Goal: Task Accomplishment & Management: Manage account settings

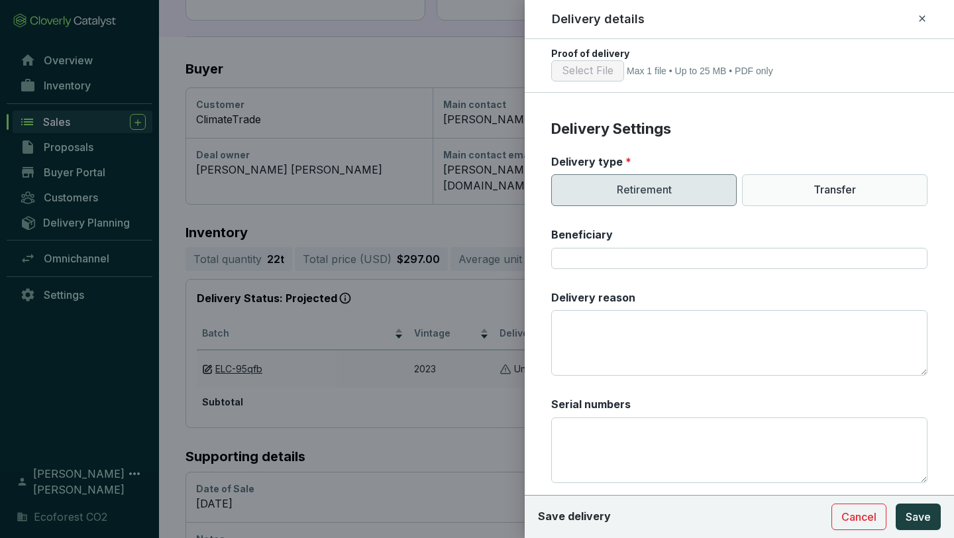
scroll to position [400, 0]
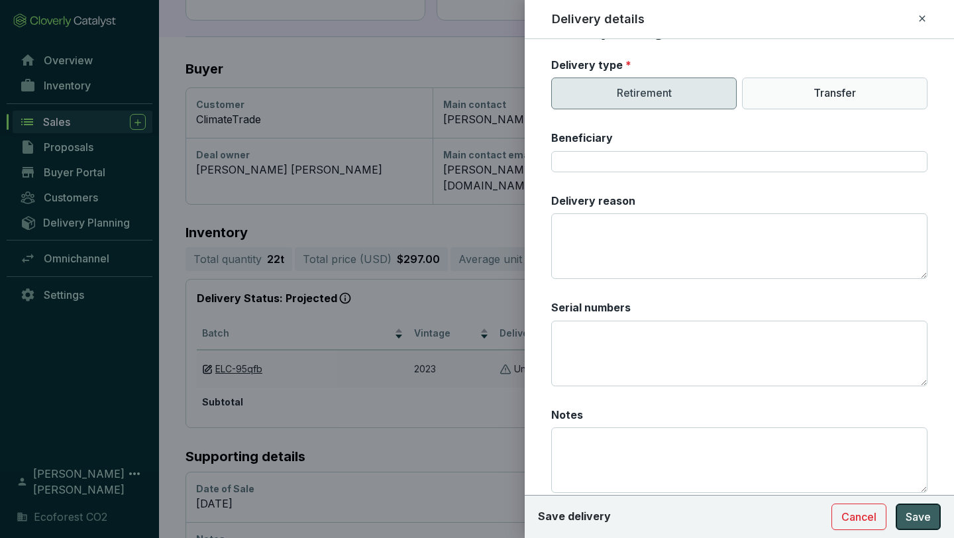
click at [516, 453] on span "Save" at bounding box center [918, 517] width 25 height 16
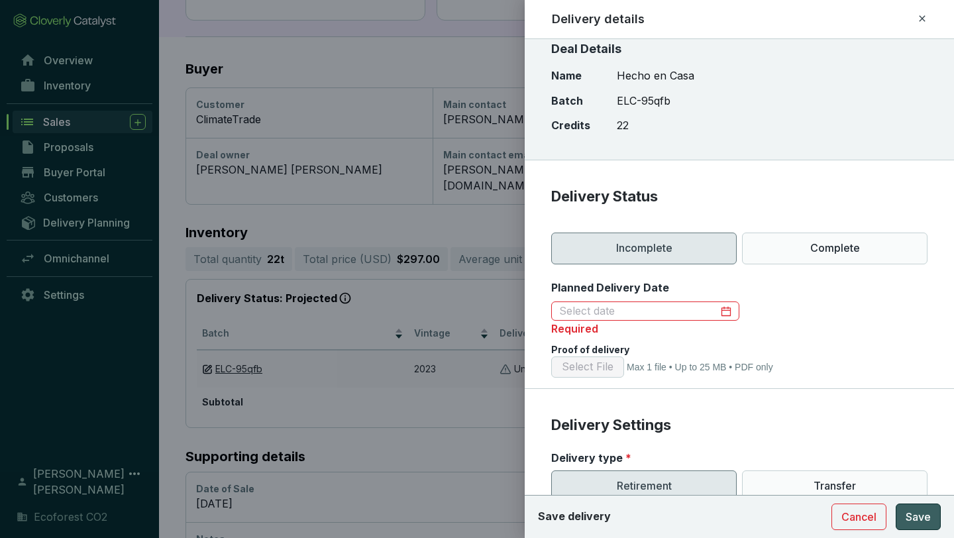
scroll to position [0, 0]
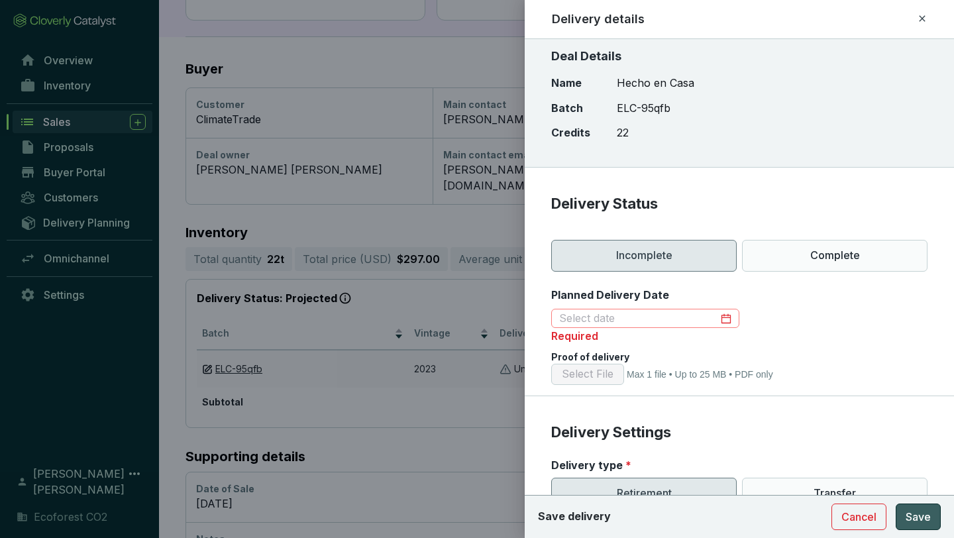
click at [516, 319] on div at bounding box center [645, 318] width 172 height 15
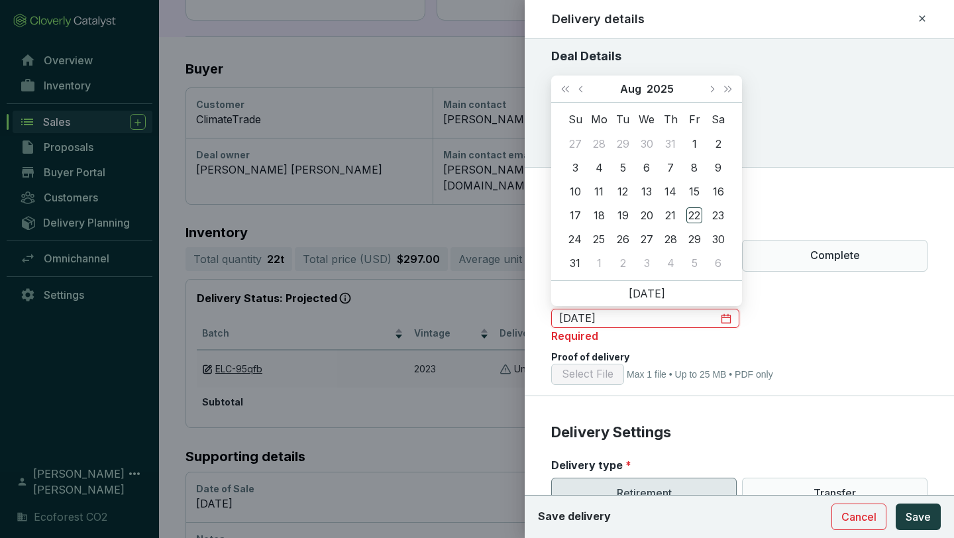
type input "2025-07-30"
click at [516, 87] on span "Previous month (PageUp)" at bounding box center [581, 88] width 7 height 7
type input "2025-07-08"
click at [516, 166] on div "8" at bounding box center [623, 168] width 16 height 16
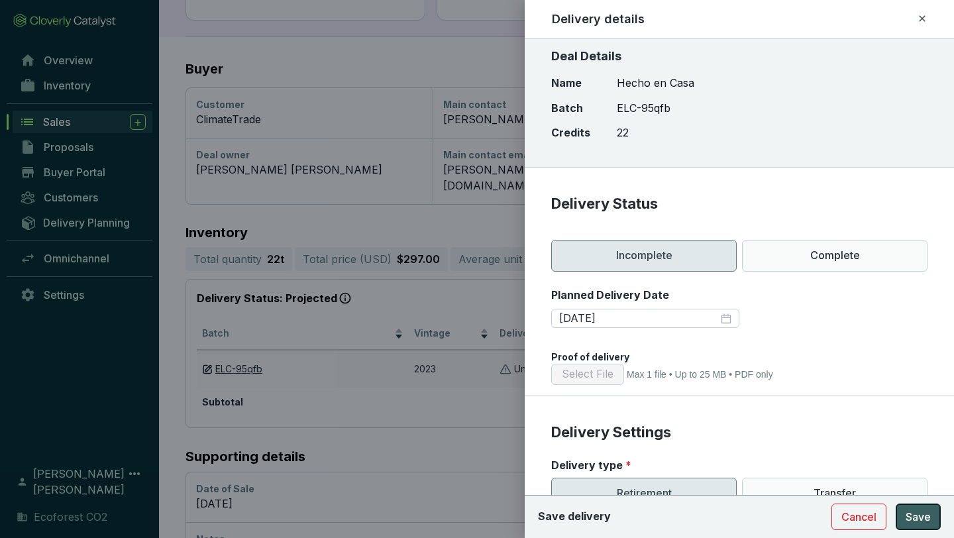
click at [516, 453] on span "Save" at bounding box center [918, 517] width 25 height 16
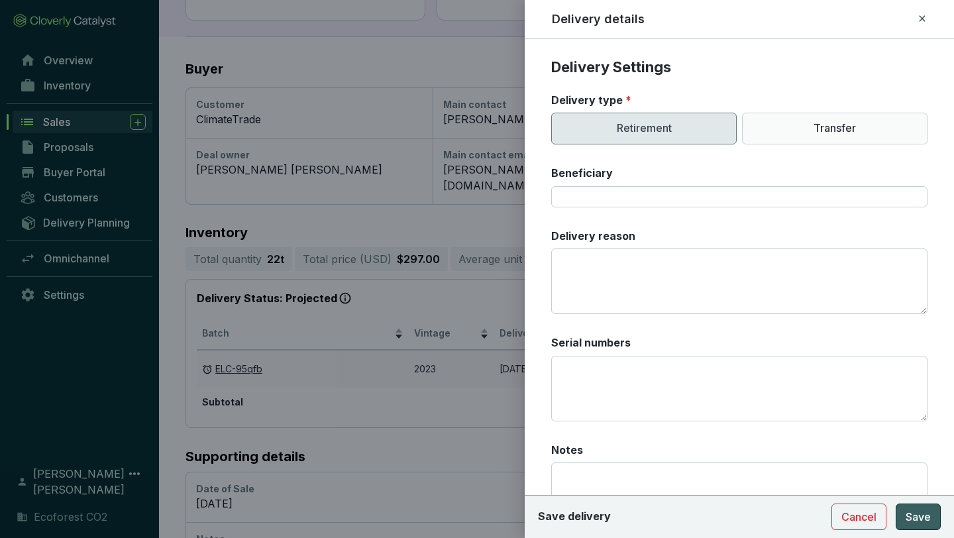
scroll to position [460, 0]
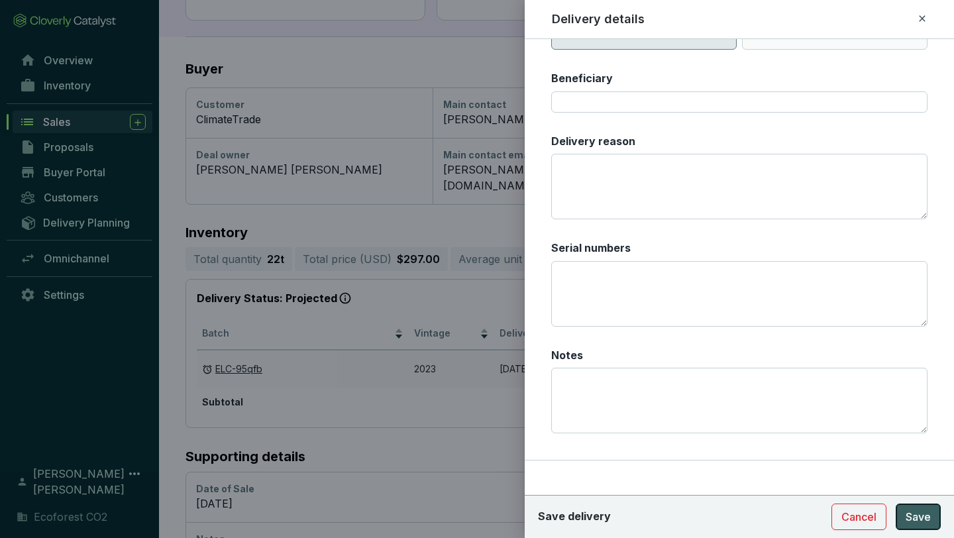
click at [516, 453] on span "Save" at bounding box center [918, 517] width 25 height 16
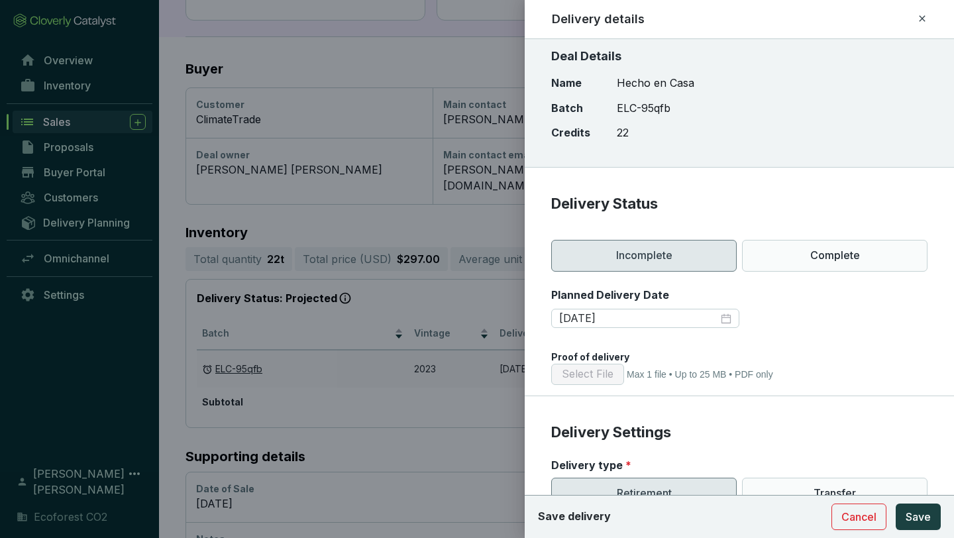
click at [516, 331] on section "Planned Delivery Date 2025-07-08" at bounding box center [739, 317] width 376 height 58
click at [516, 453] on span "Save" at bounding box center [918, 517] width 25 height 16
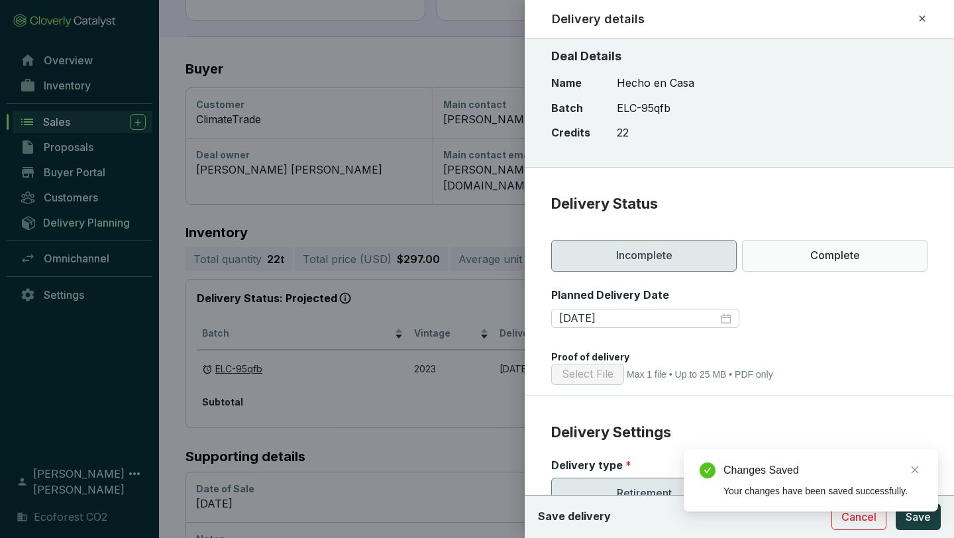
click at [516, 453] on div "Changes Saved Your changes have been saved successfully." at bounding box center [811, 480] width 254 height 62
click at [516, 453] on icon "close" at bounding box center [915, 469] width 7 height 7
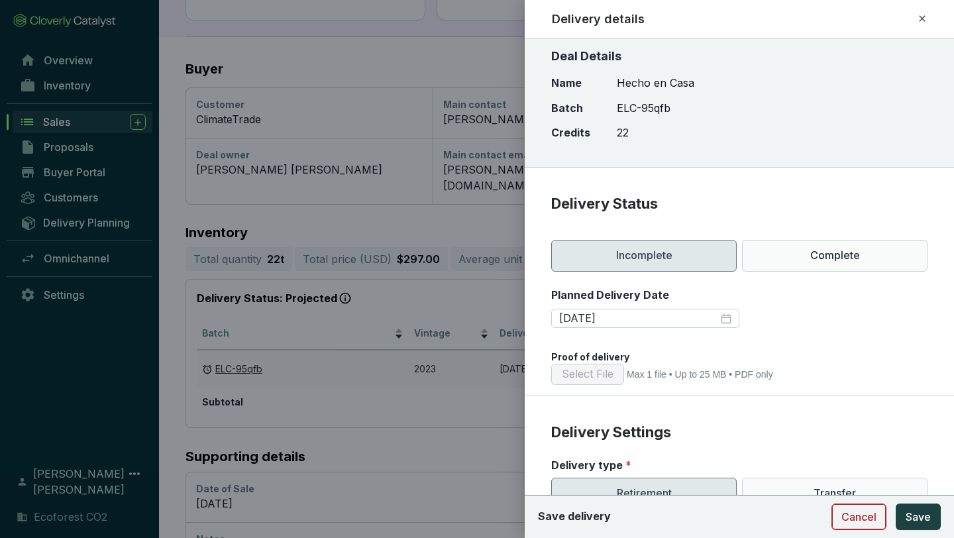
click at [516, 453] on button "Cancel" at bounding box center [859, 517] width 55 height 27
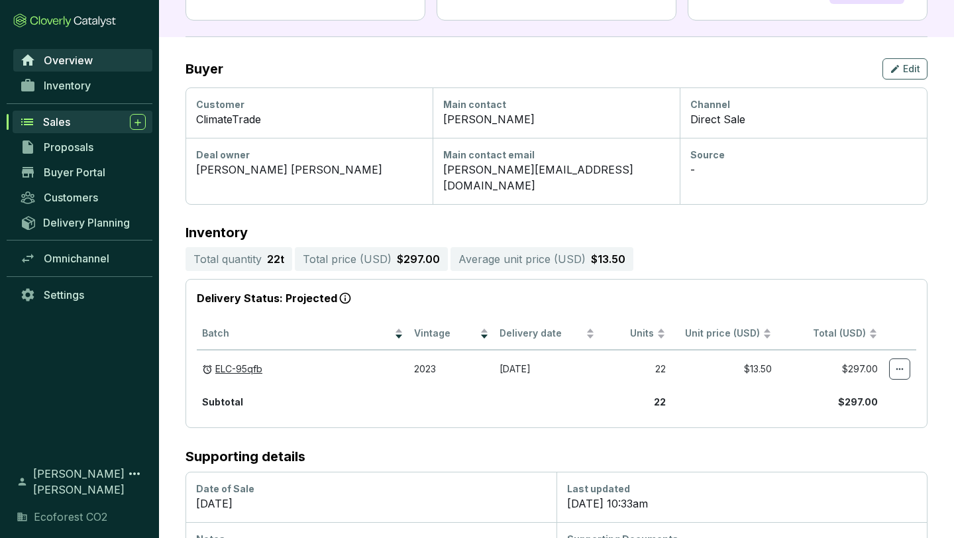
click at [85, 64] on span "Overview" at bounding box center [68, 60] width 49 height 13
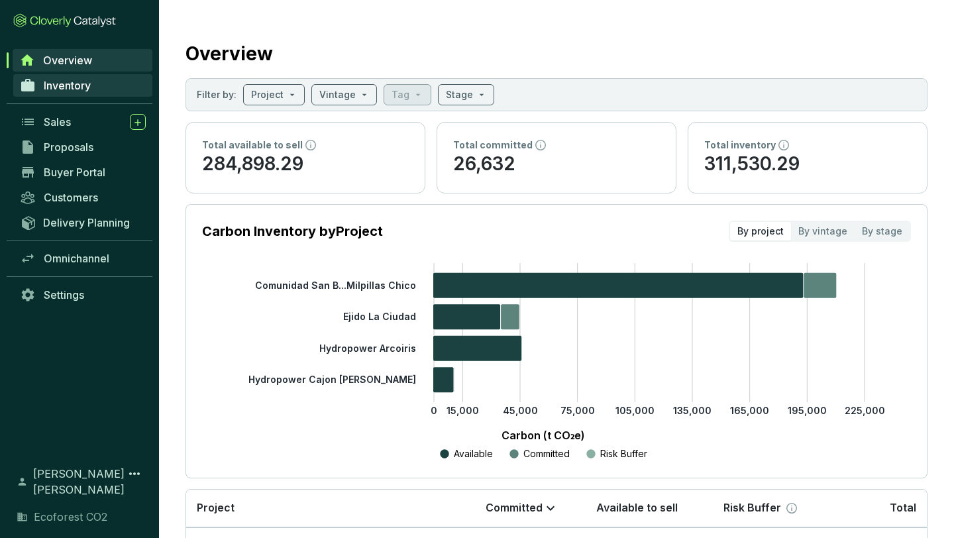
click at [87, 84] on span "Inventory" at bounding box center [67, 85] width 47 height 13
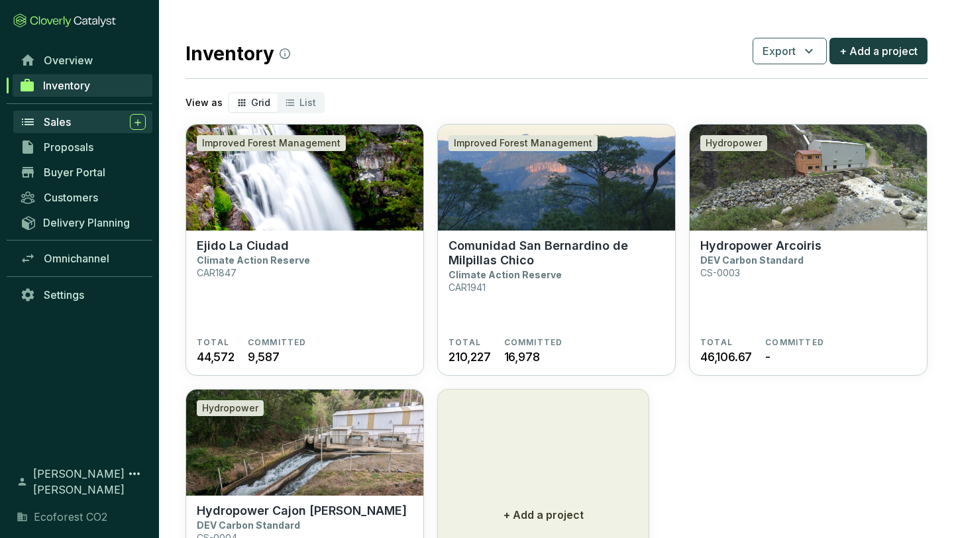
click at [80, 124] on div "Sales" at bounding box center [95, 122] width 102 height 16
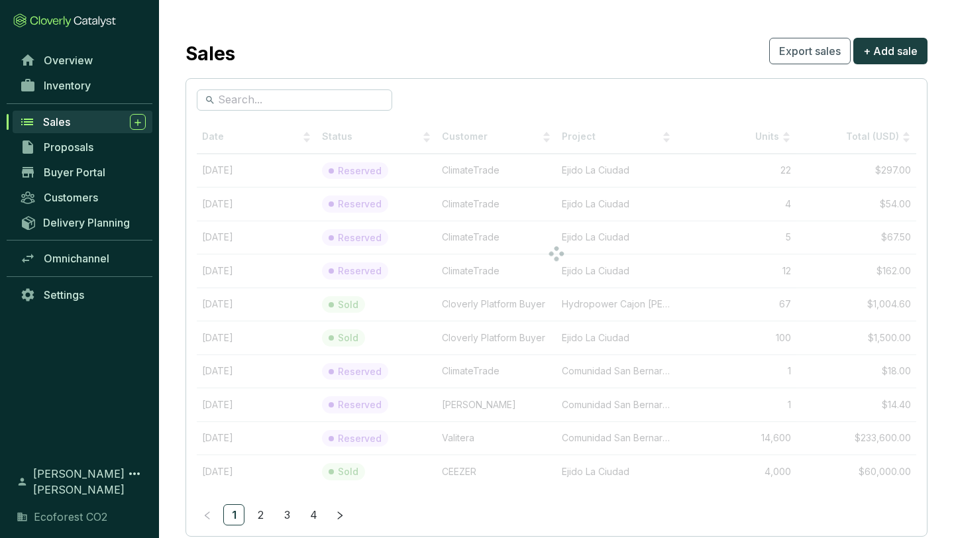
click at [449, 37] on div "Sales Export sales + Add sale" at bounding box center [557, 50] width 742 height 33
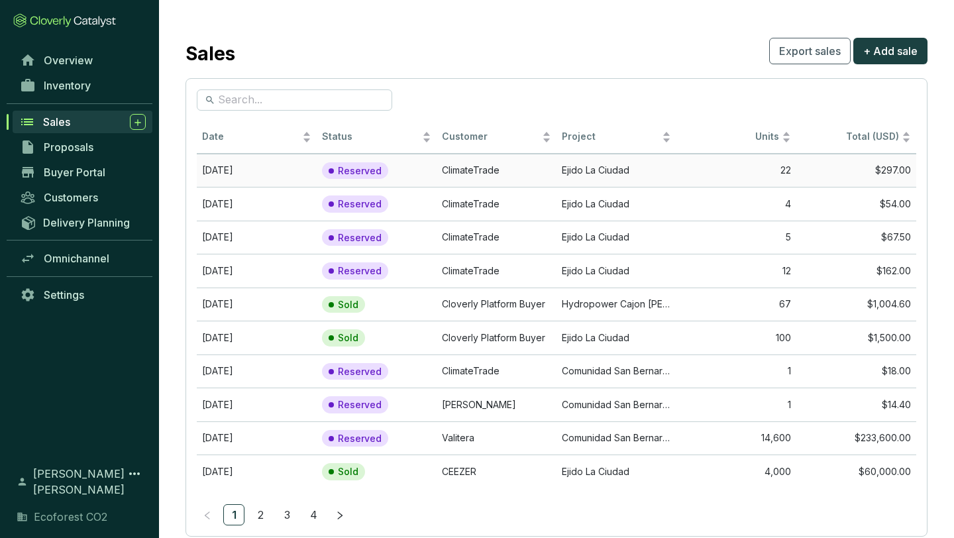
click at [569, 171] on td "Ejido La Ciudad" at bounding box center [617, 171] width 120 height 34
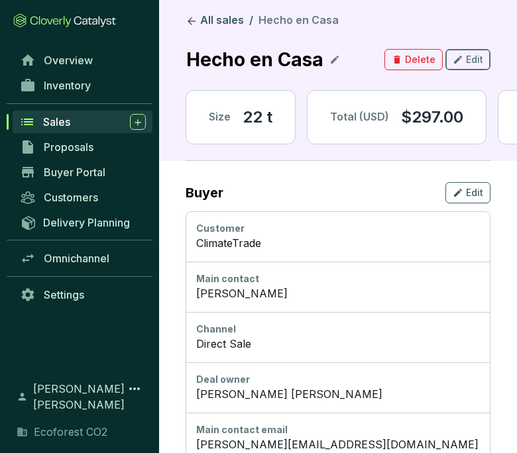
click at [464, 58] on div "Edit" at bounding box center [468, 60] width 30 height 16
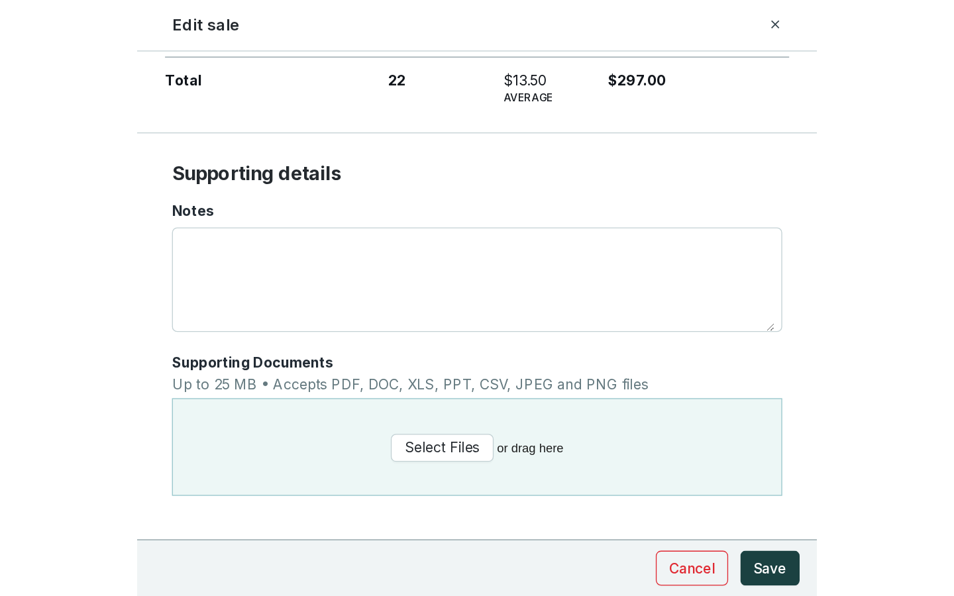
scroll to position [443, 0]
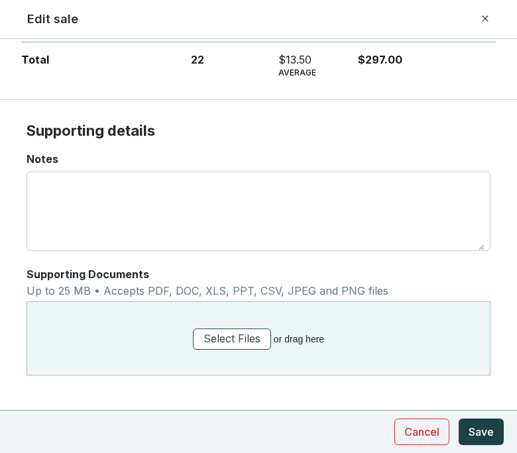
click at [246, 340] on span "Select Files" at bounding box center [231, 339] width 57 height 17
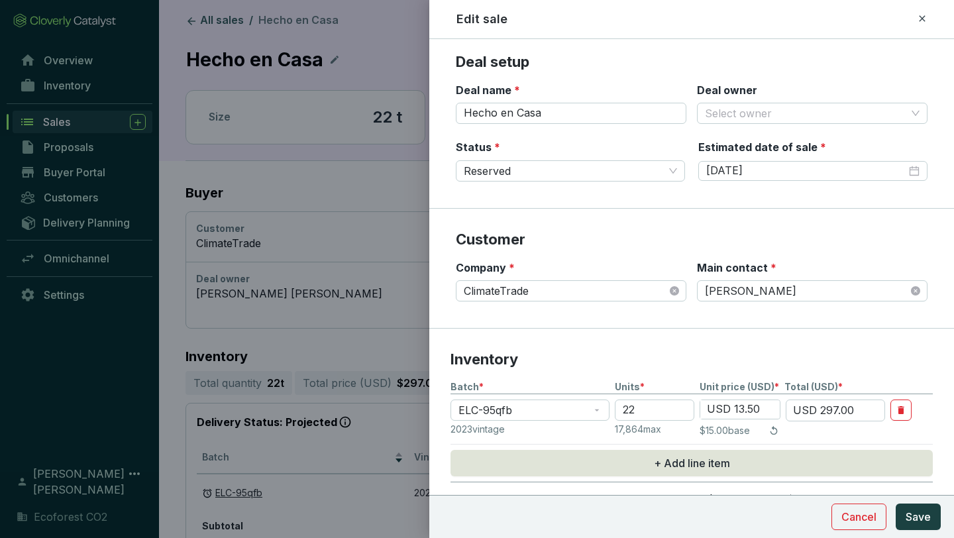
scroll to position [0, 0]
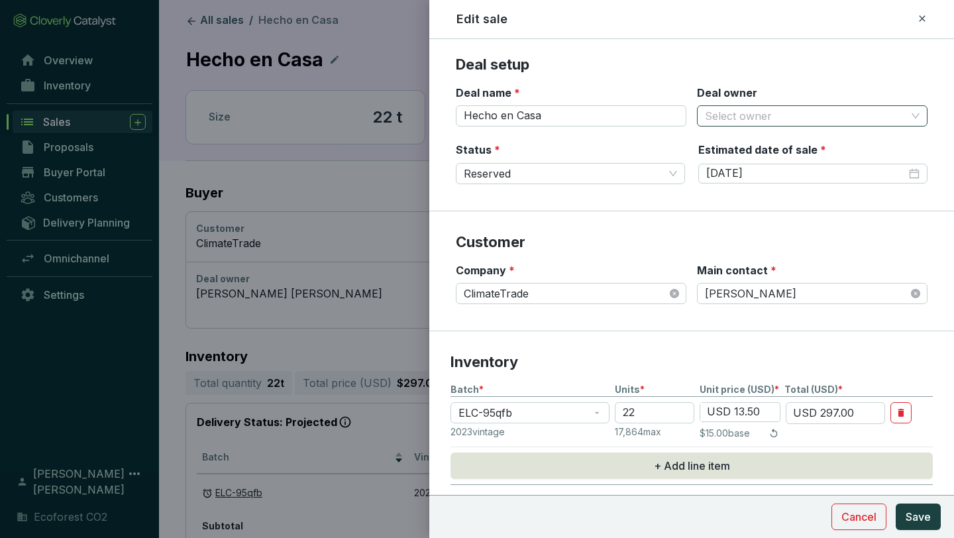
click at [896, 115] on input "Deal owner" at bounding box center [805, 116] width 201 height 20
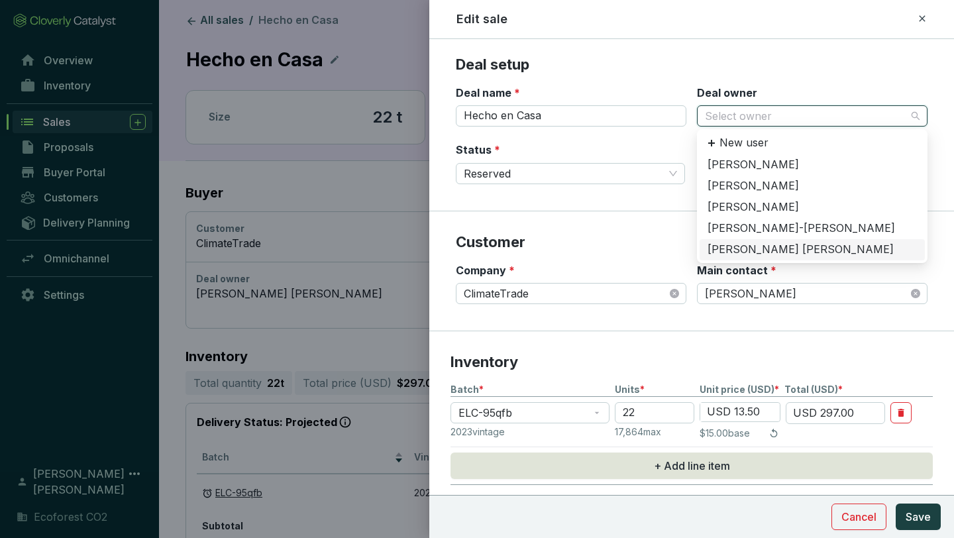
click at [771, 244] on div "[PERSON_NAME] [PERSON_NAME]" at bounding box center [812, 250] width 209 height 15
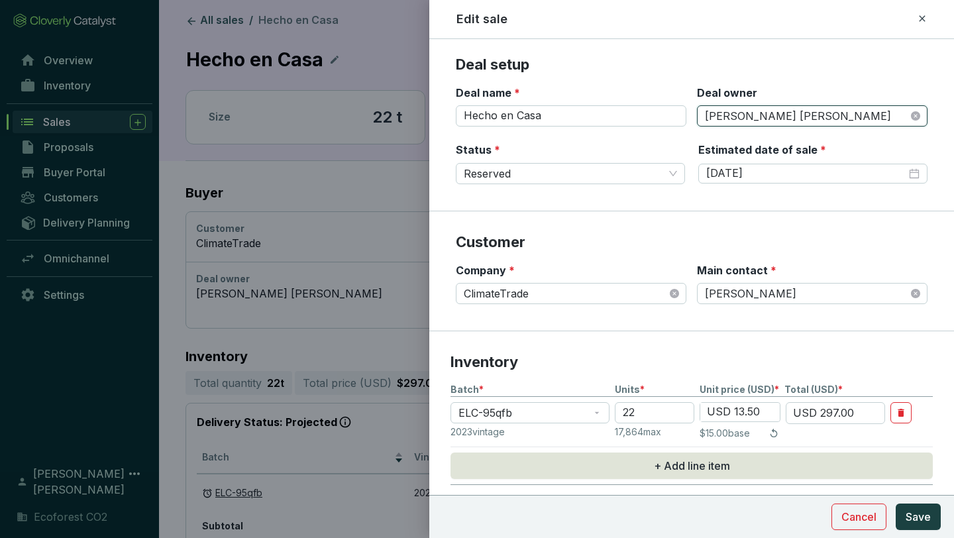
click at [835, 66] on p "Deal setup" at bounding box center [692, 65] width 472 height 20
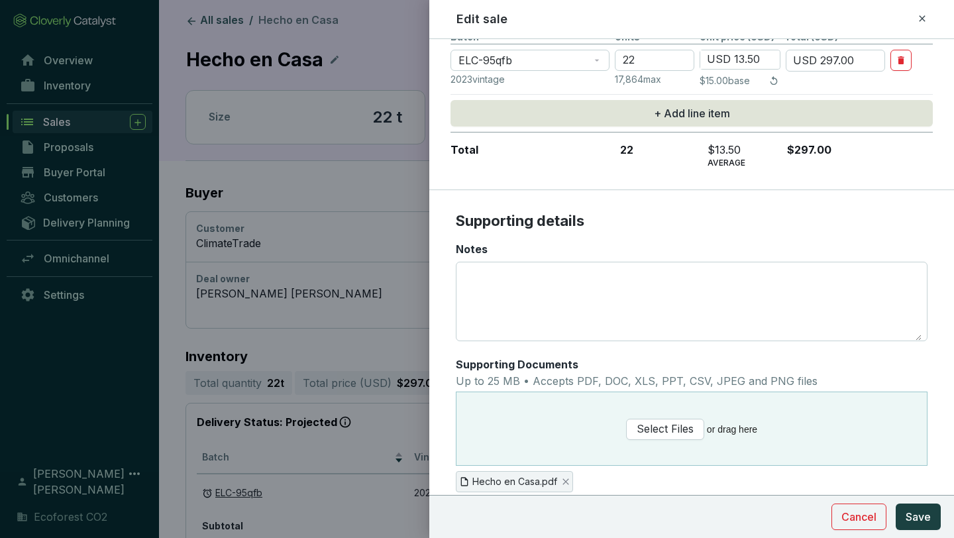
scroll to position [384, 0]
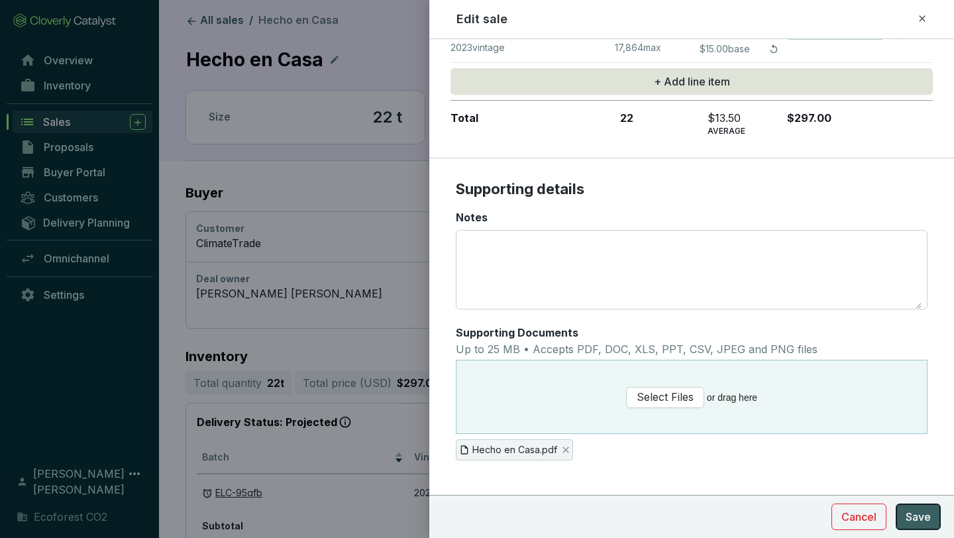
click at [920, 509] on span "Save" at bounding box center [918, 517] width 25 height 16
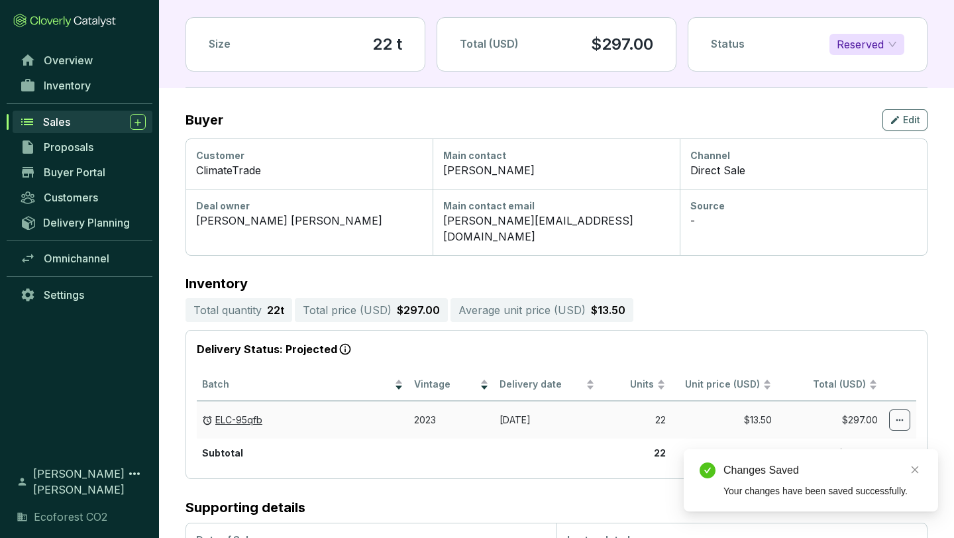
scroll to position [0, 0]
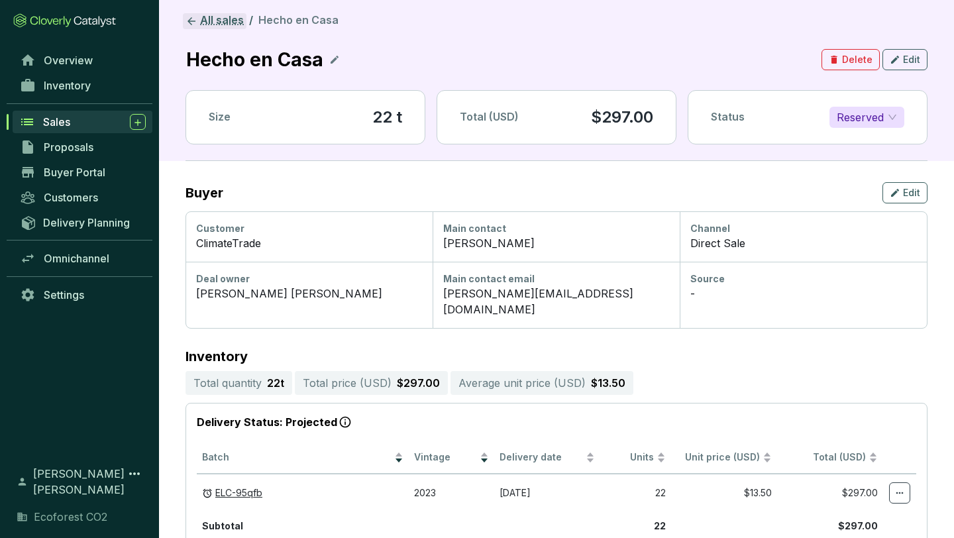
click at [219, 23] on link "All sales" at bounding box center [215, 21] width 64 height 16
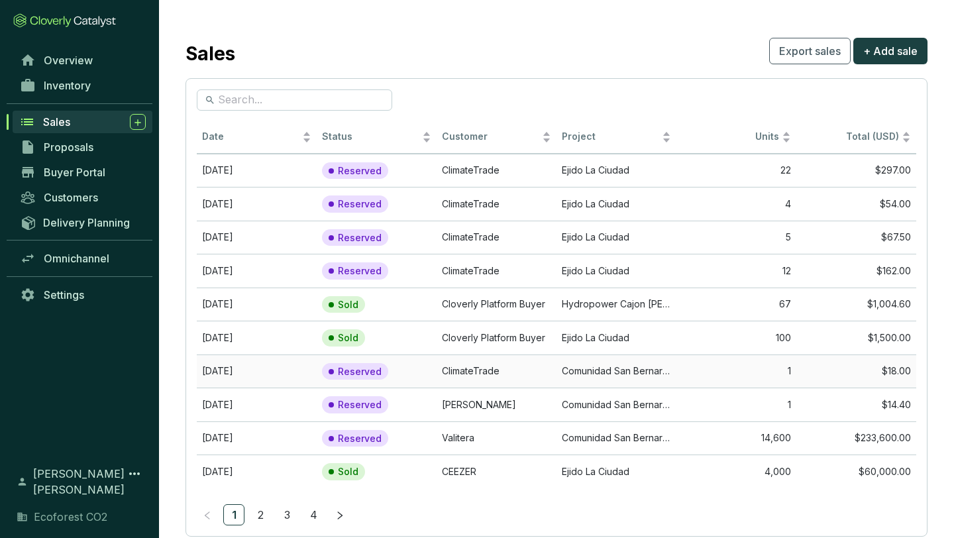
click at [679, 370] on td "1" at bounding box center [737, 371] width 120 height 34
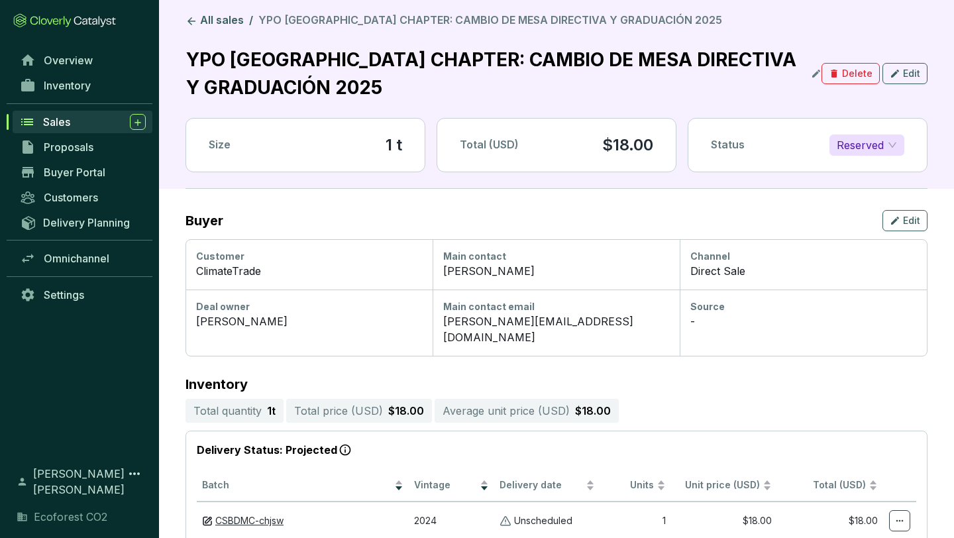
click at [78, 117] on div "Sales" at bounding box center [94, 122] width 103 height 16
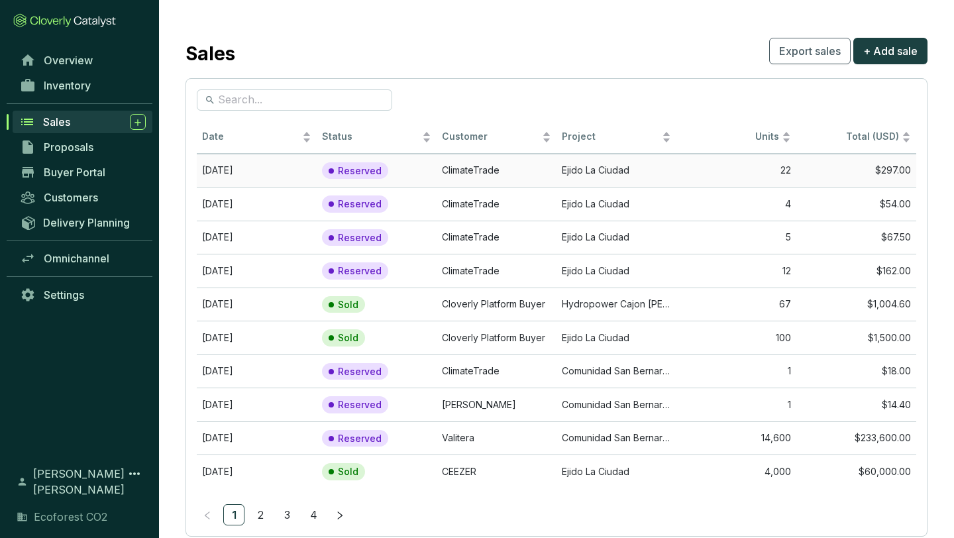
click at [485, 180] on td "ClimateTrade" at bounding box center [497, 171] width 120 height 34
click at [459, 199] on td "ClimateTrade" at bounding box center [497, 204] width 120 height 34
click at [397, 243] on section "Reserved" at bounding box center [362, 237] width 81 height 17
click at [395, 266] on section "Reserved" at bounding box center [362, 270] width 81 height 17
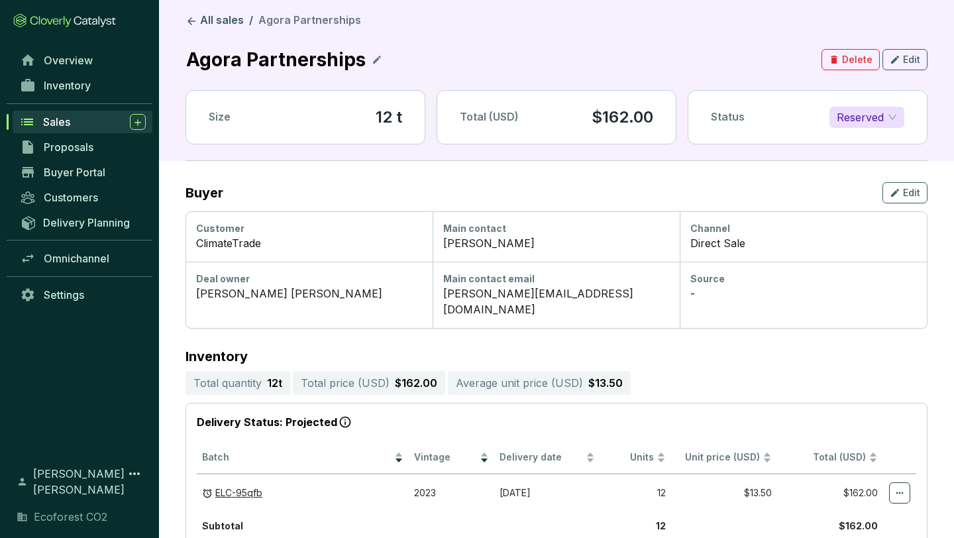
click at [52, 119] on span "Sales" at bounding box center [56, 121] width 27 height 13
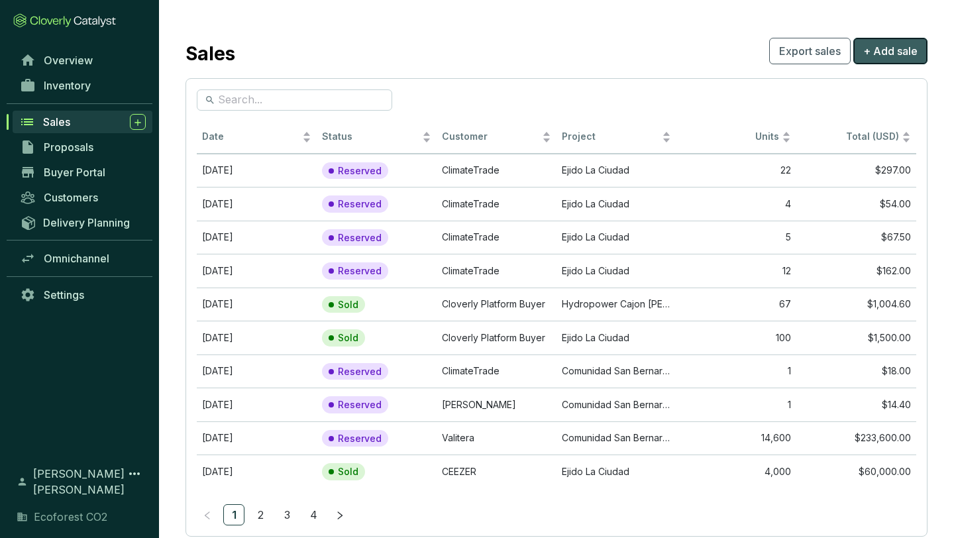
click at [887, 52] on span "+ Add sale" at bounding box center [890, 51] width 54 height 16
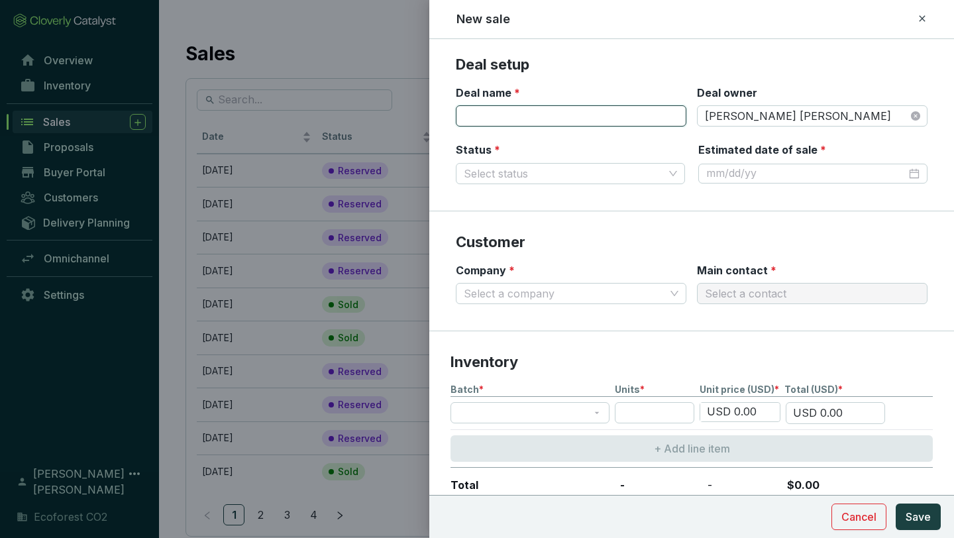
click at [644, 112] on input "Deal name *" at bounding box center [571, 115] width 231 height 21
paste input "[PERSON_NAME] [PERSON_NAME] AND [PERSON_NAME]"
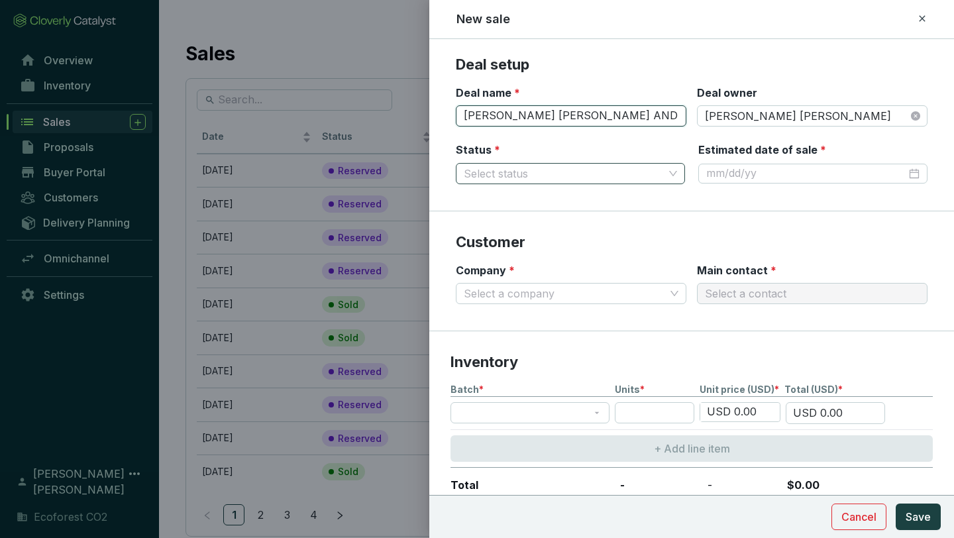
scroll to position [0, 71]
type input "[PERSON_NAME] [PERSON_NAME] AND [PERSON_NAME]"
click at [555, 175] on input "Status *" at bounding box center [564, 174] width 200 height 20
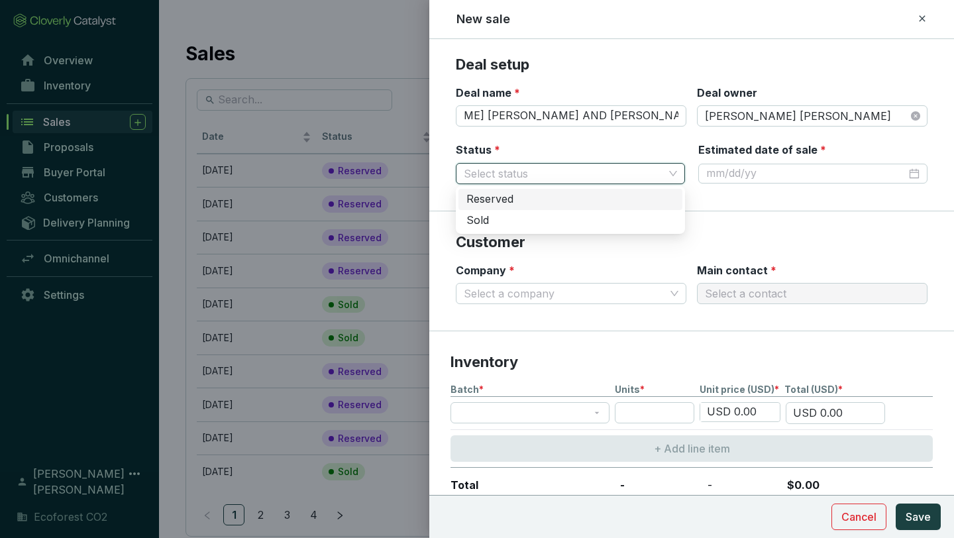
scroll to position [0, 0]
click at [535, 197] on div "Reserved" at bounding box center [570, 199] width 208 height 15
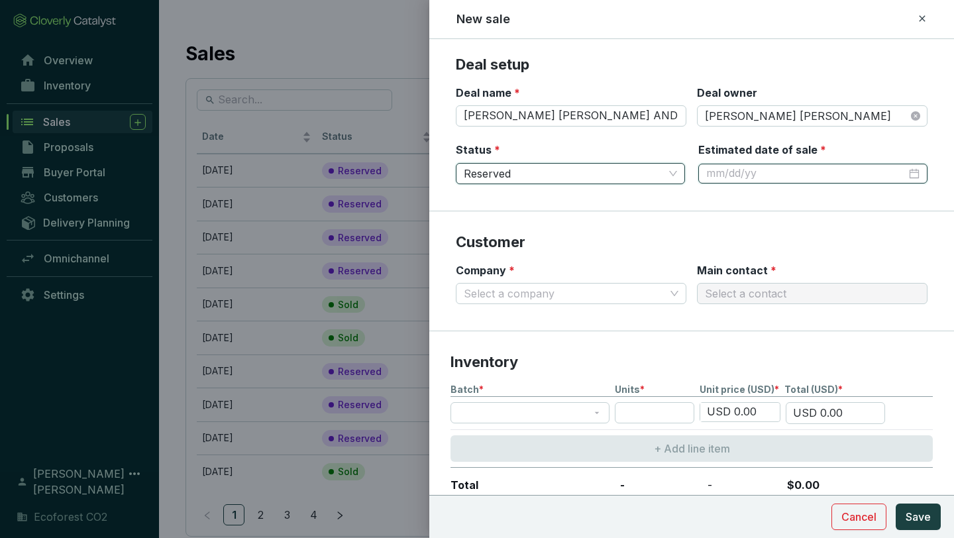
click at [797, 171] on input "Estimated date of sale *" at bounding box center [806, 173] width 200 height 15
click at [761, 178] on input "Estimated date of sale *" at bounding box center [806, 173] width 200 height 15
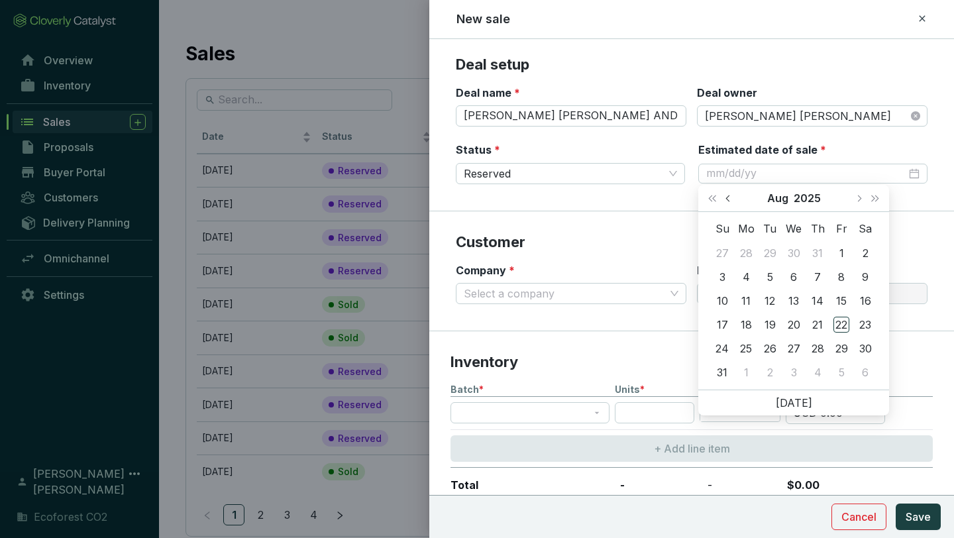
click at [729, 197] on span "Previous month (PageUp)" at bounding box center [729, 198] width 7 height 7
type input "[DATE]"
click at [789, 252] on div "2" at bounding box center [794, 253] width 16 height 16
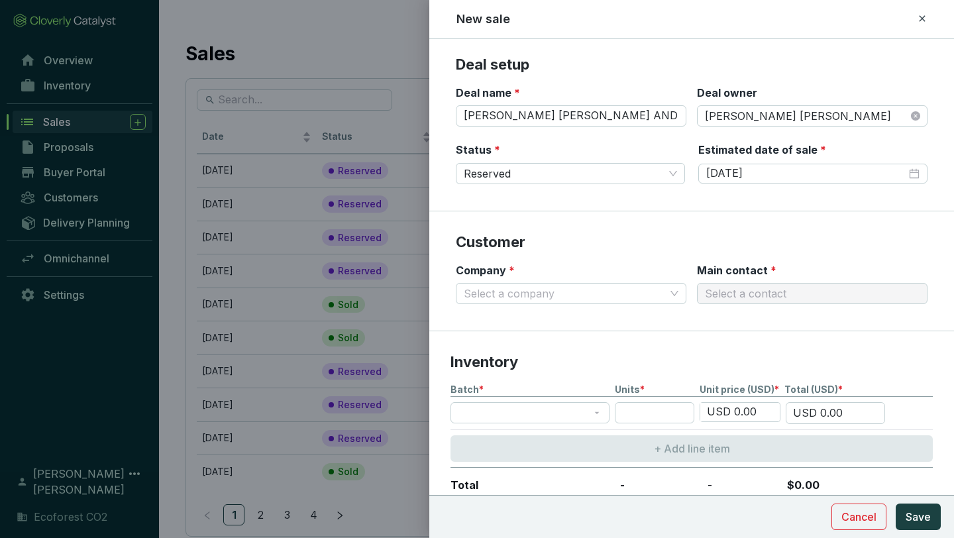
click at [637, 219] on section "Customer Company * Select a company Main contact * Select a contact" at bounding box center [691, 271] width 525 height 120
click at [670, 291] on span at bounding box center [571, 294] width 215 height 20
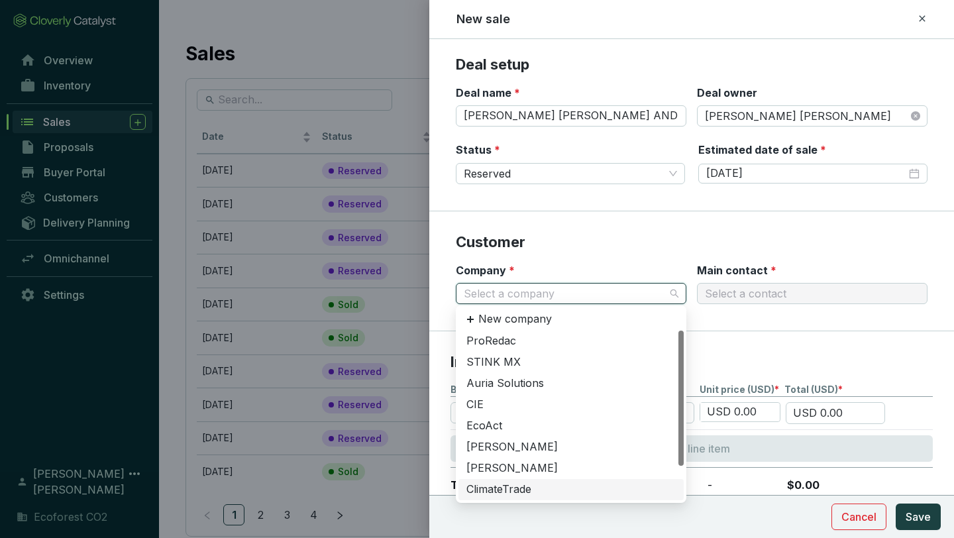
click at [521, 484] on div "ClimateTrade" at bounding box center [570, 489] width 209 height 15
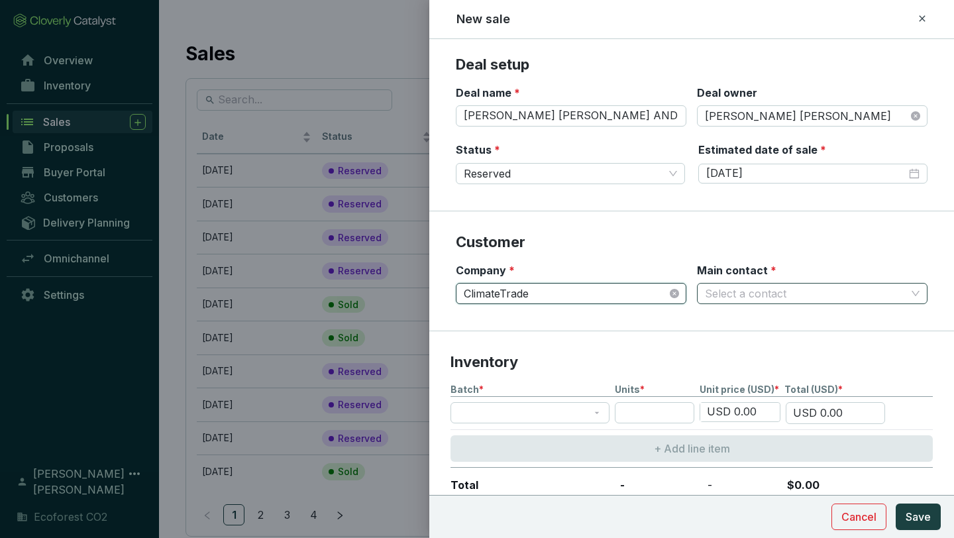
click at [747, 294] on input "Main contact *" at bounding box center [805, 294] width 201 height 20
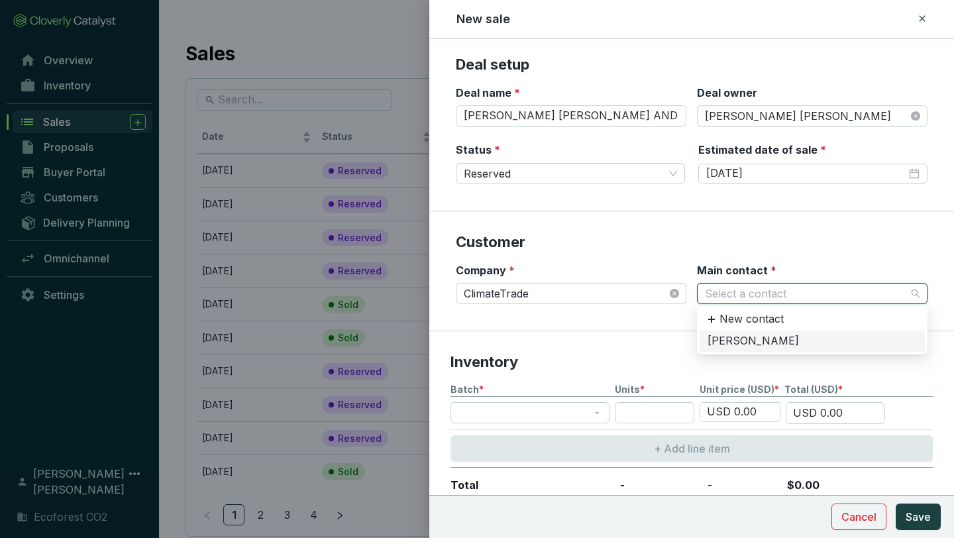
click at [737, 335] on div "[PERSON_NAME]" at bounding box center [812, 341] width 209 height 15
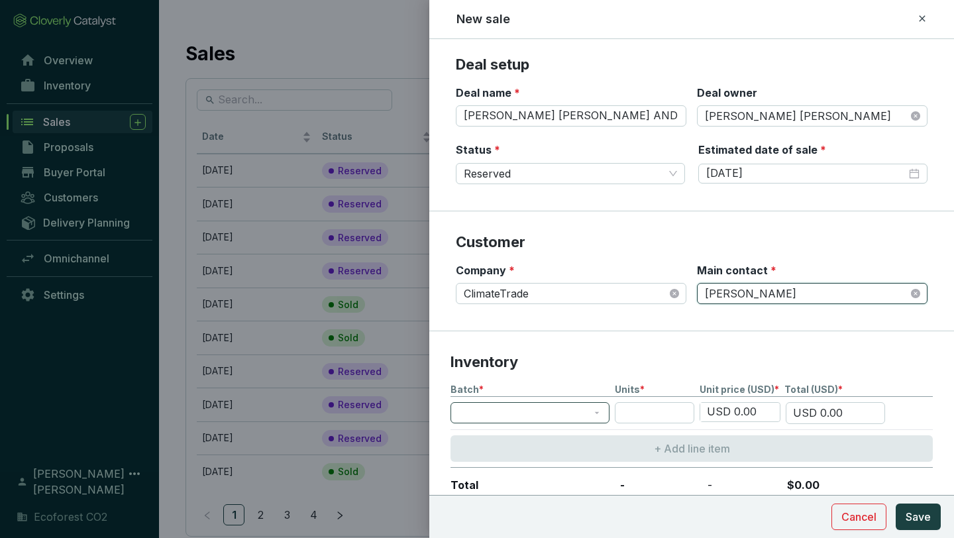
click at [592, 410] on span at bounding box center [530, 413] width 143 height 20
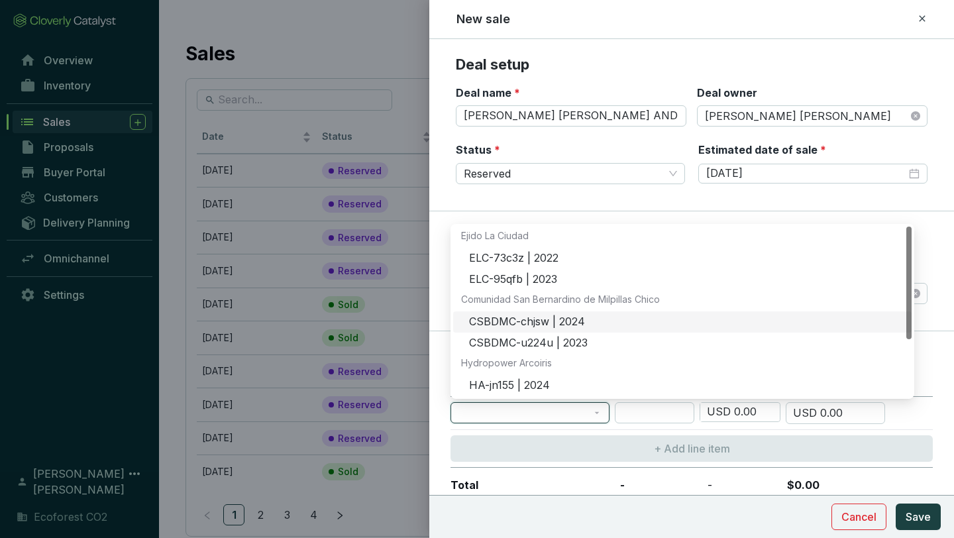
click at [549, 317] on div "CSBDMC-chjsw | 2024" at bounding box center [686, 322] width 435 height 15
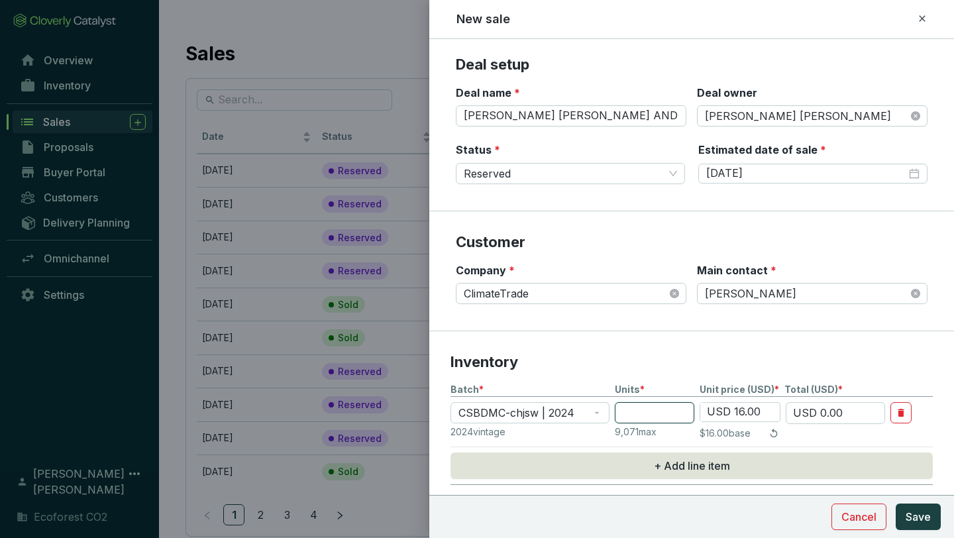
click at [667, 416] on input "number" at bounding box center [655, 412] width 80 height 21
type input "1"
type input "USD 16.00"
type input "10"
type input "USD 160.00"
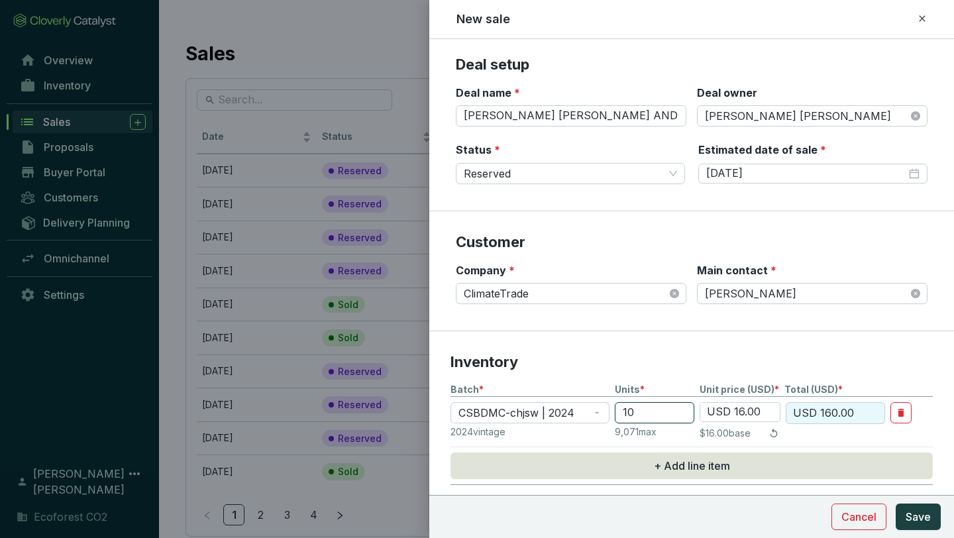
type input "10"
click at [748, 415] on input "USD 16.00" at bounding box center [740, 412] width 80 height 19
type input "USD 1,600.00"
type input "USD 16,000.00"
type input "USD 16,800.00"
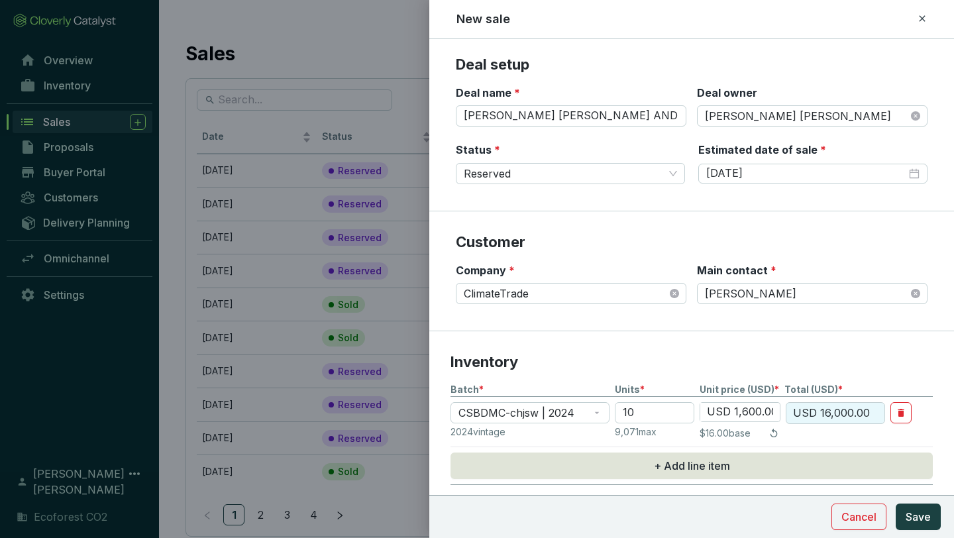
type input "USD 168,000.00"
type input "USD 1,600.00"
type input "USD 16,000.00"
type input "USD 100.00"
type input "USD 1,000.00"
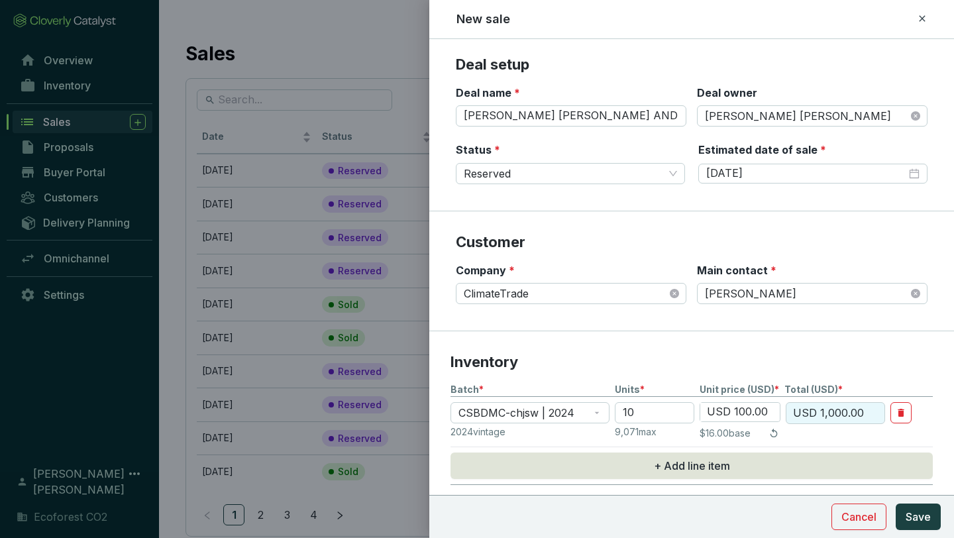
type input "USD 1,800.00"
type input "USD 18,000.00"
type input "USD 180.00"
type input "USD 1,800.00"
type input "USD 18.00"
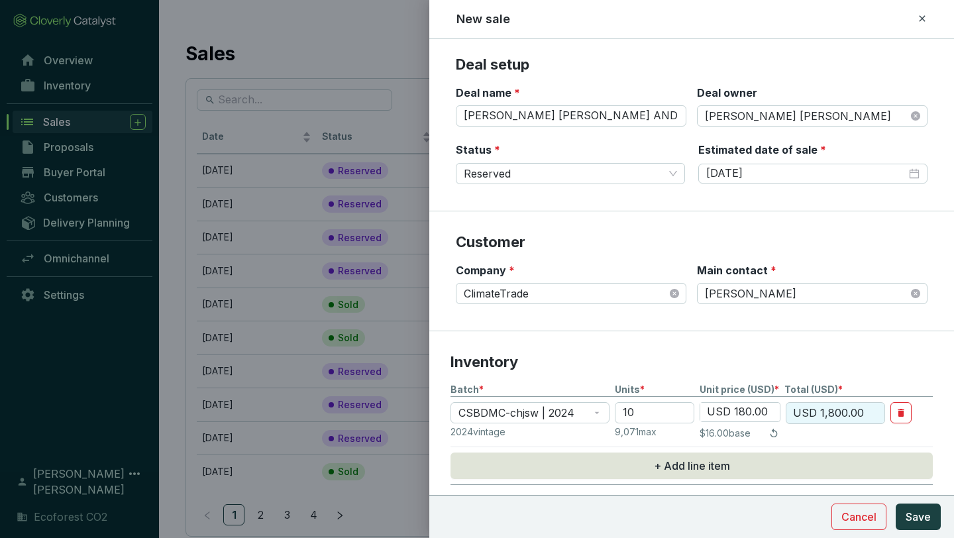
type input "USD 180.00"
type input "USD 18.00"
click at [856, 366] on p "Inventory" at bounding box center [692, 363] width 482 height 20
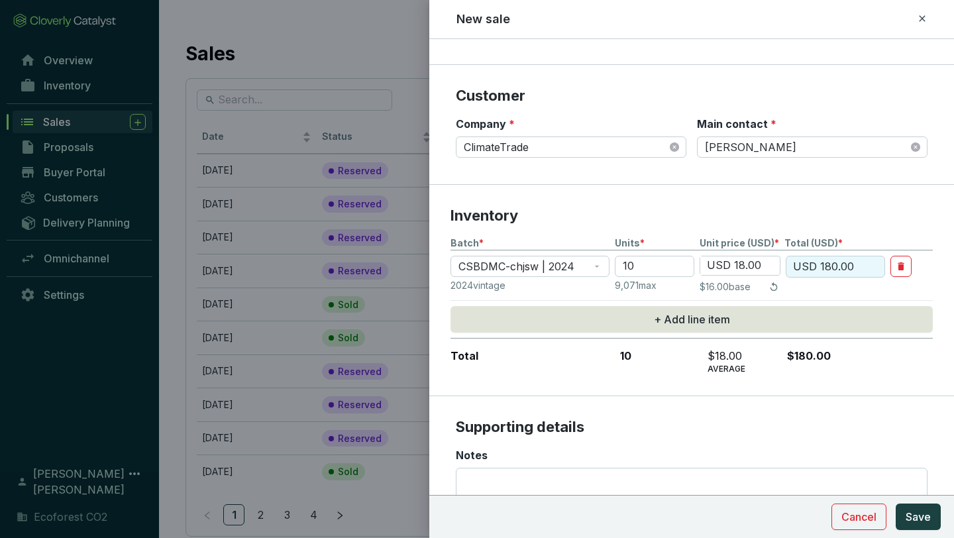
scroll to position [250, 0]
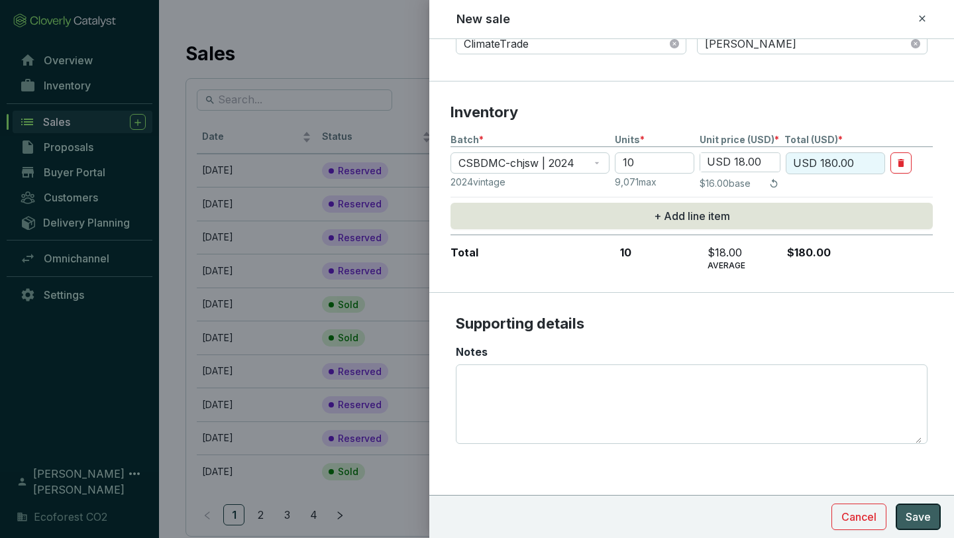
click at [916, 509] on span "Save" at bounding box center [918, 517] width 25 height 16
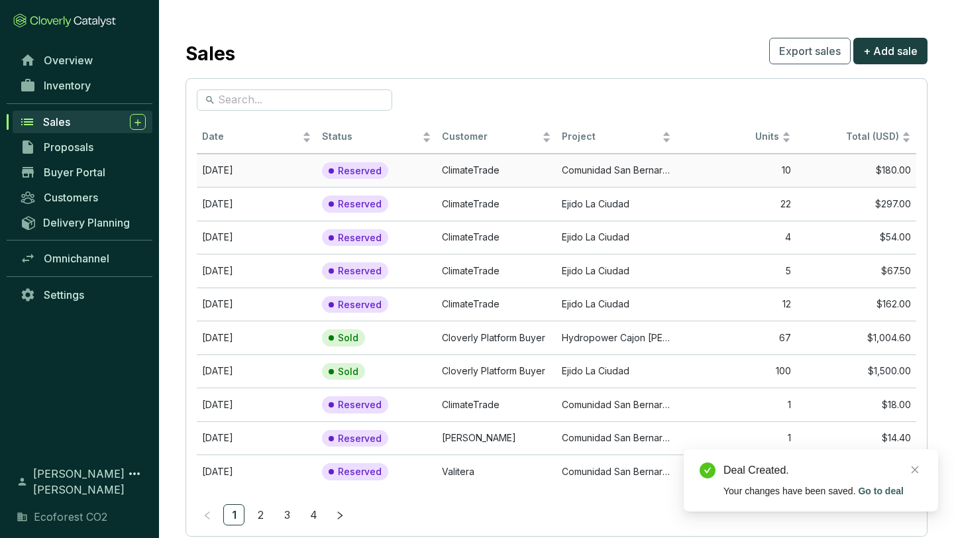
click at [873, 165] on td "$180.00" at bounding box center [856, 171] width 120 height 34
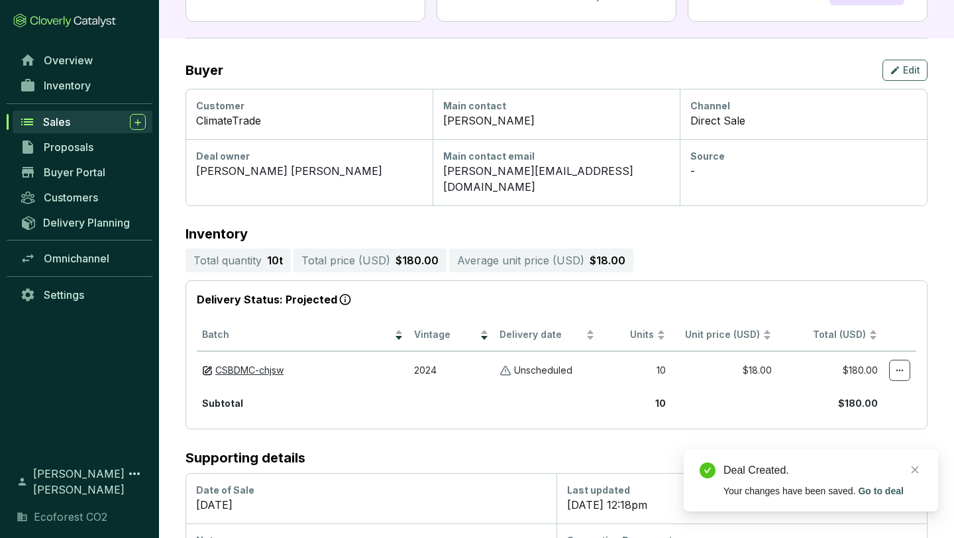
scroll to position [182, 0]
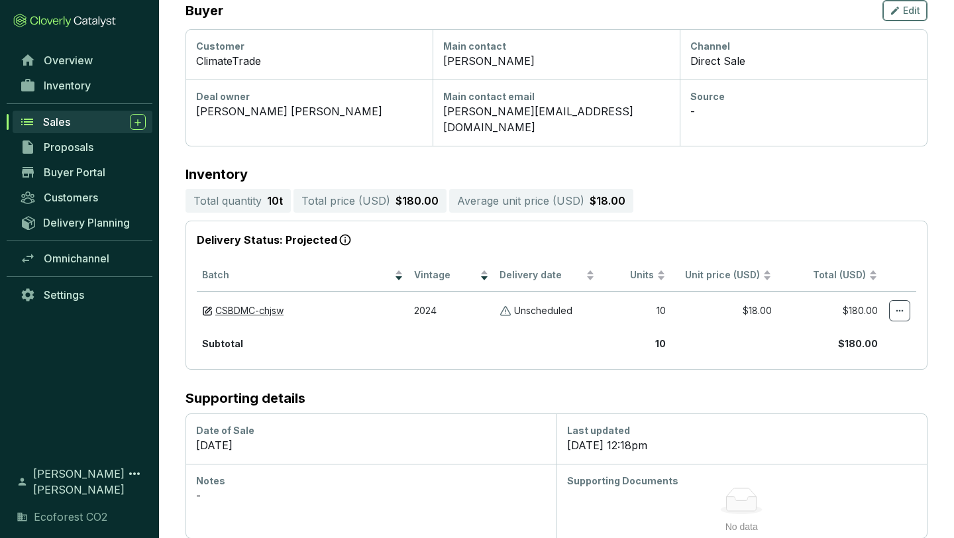
click at [908, 10] on span "Edit" at bounding box center [911, 10] width 17 height 13
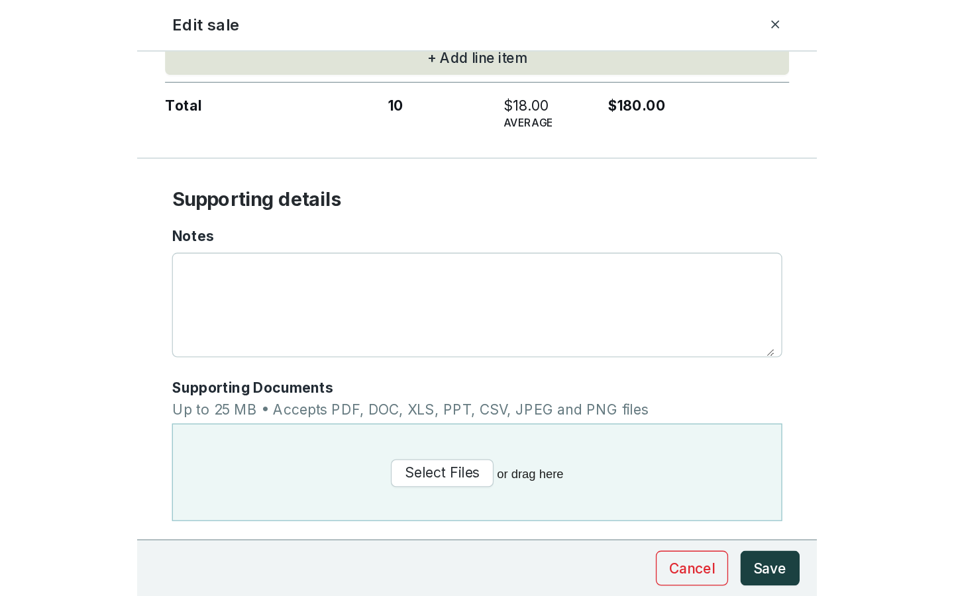
scroll to position [443, 0]
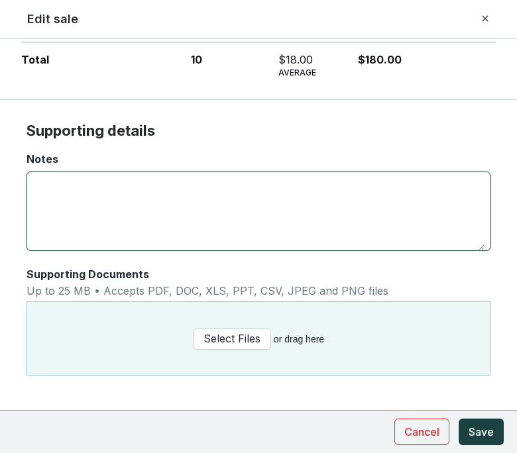
click at [148, 203] on textarea "Notes" at bounding box center [258, 211] width 452 height 78
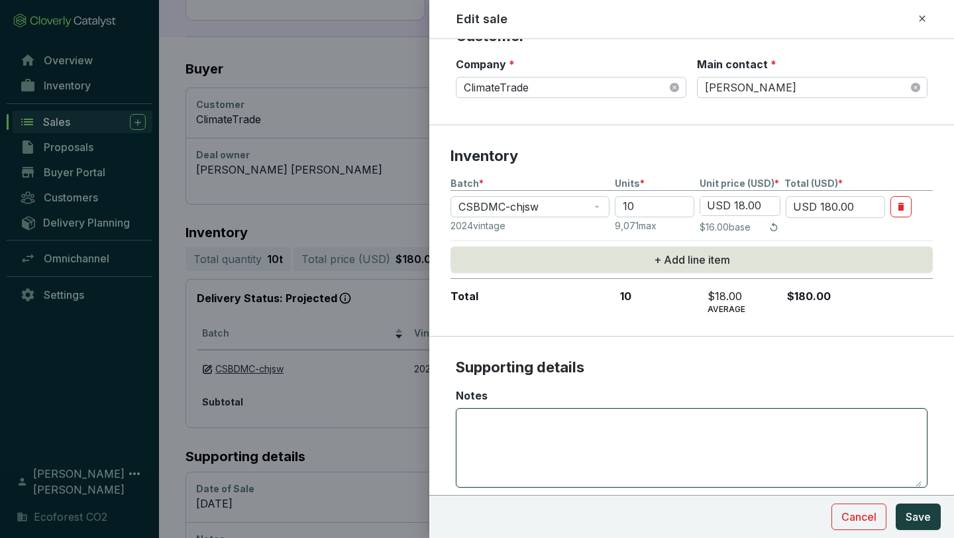
scroll to position [207, 0]
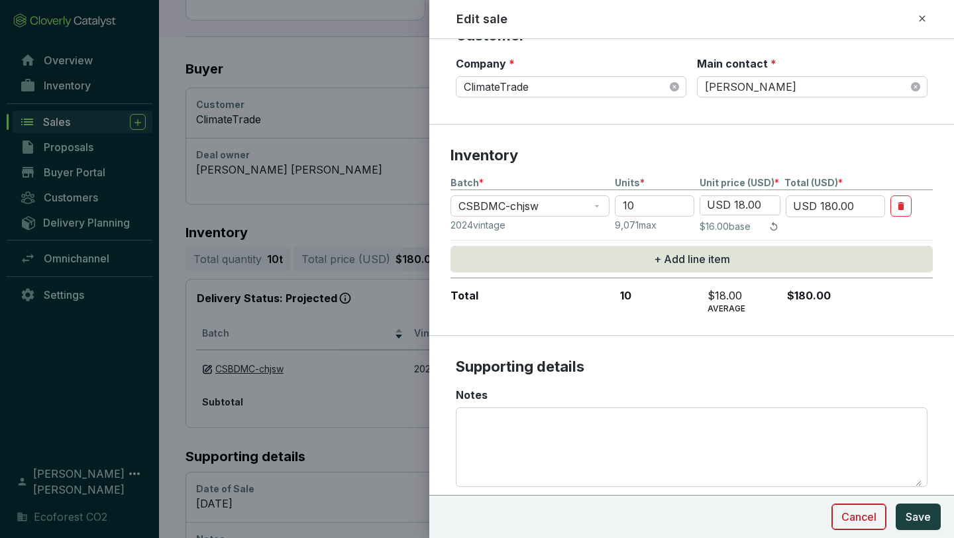
click at [860, 519] on span "Cancel" at bounding box center [859, 517] width 35 height 16
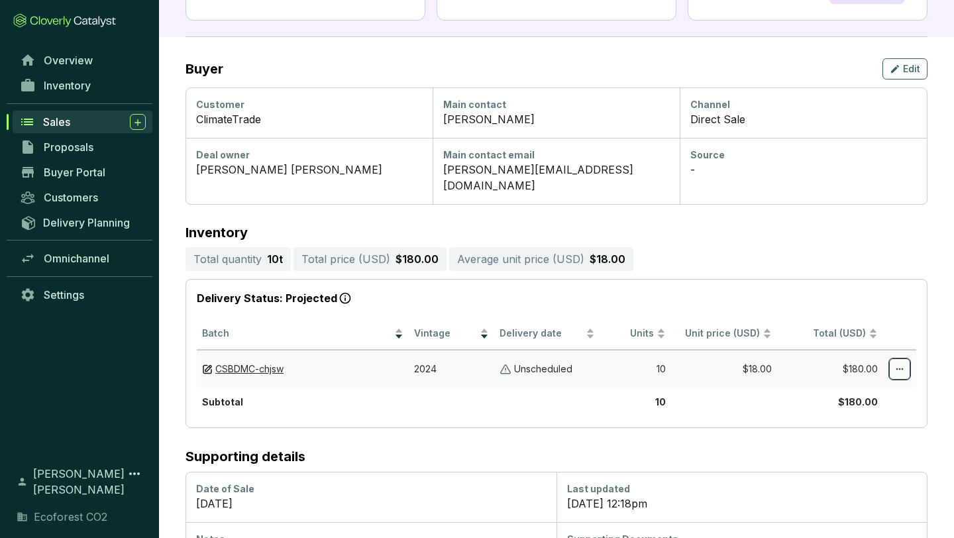
click at [895, 361] on icon at bounding box center [900, 369] width 11 height 16
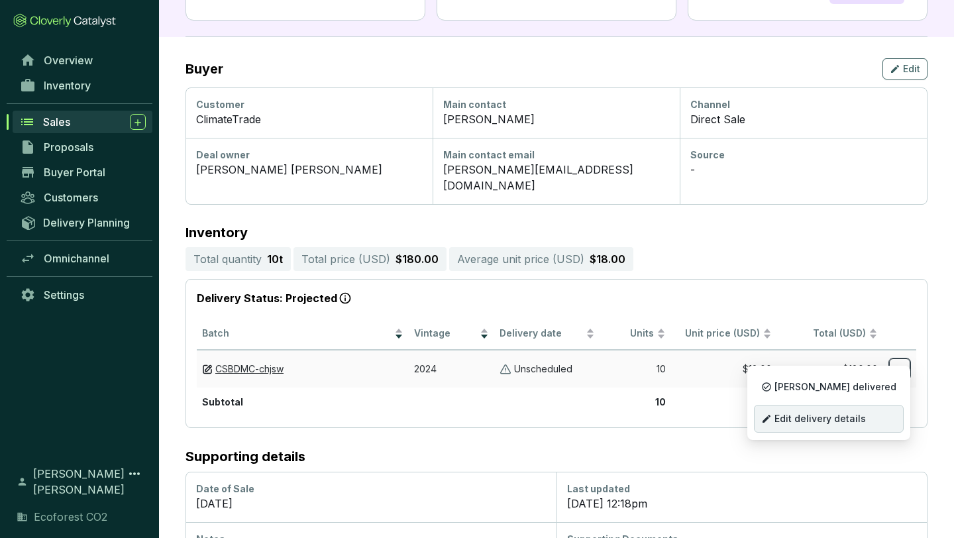
click at [846, 419] on span "Edit delivery details" at bounding box center [820, 418] width 91 height 11
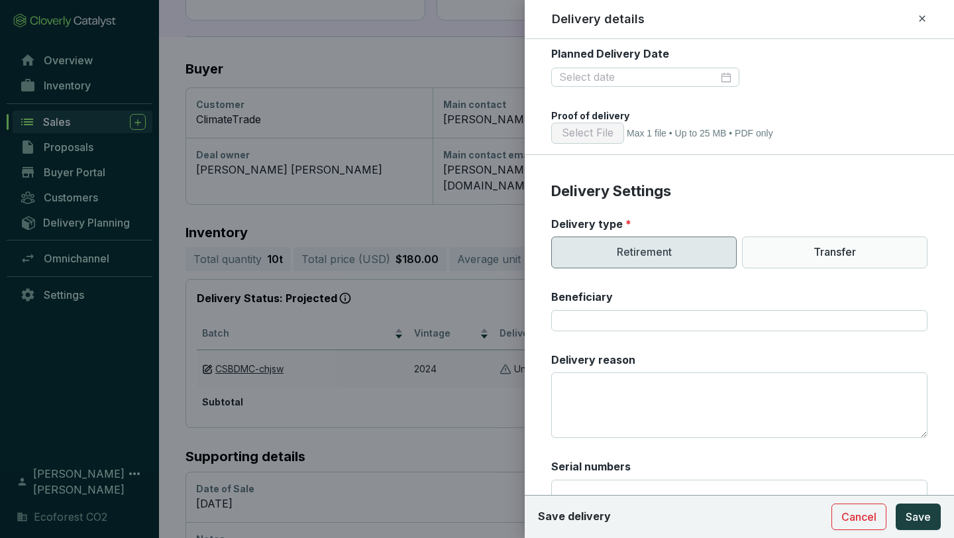
scroll to position [264, 0]
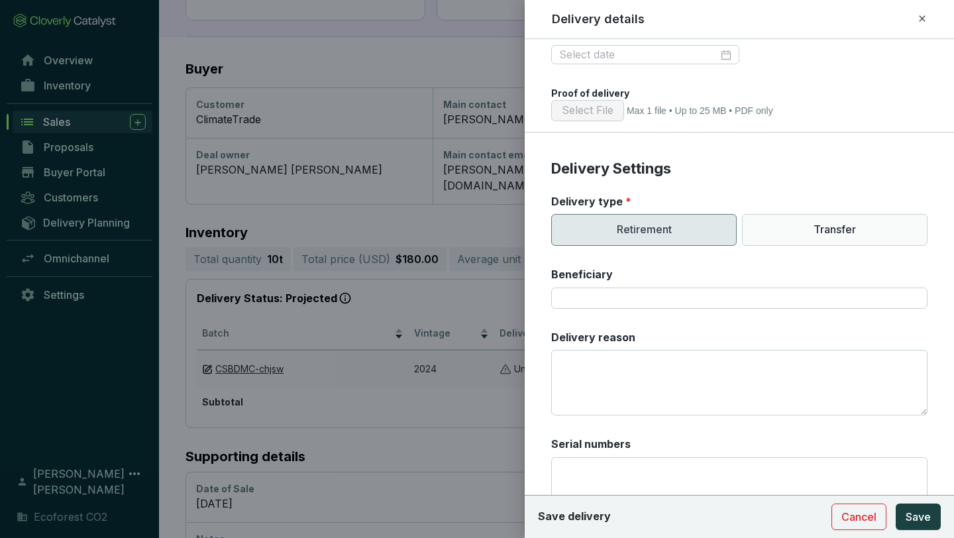
click at [649, 225] on p "Retirement" at bounding box center [644, 230] width 186 height 32
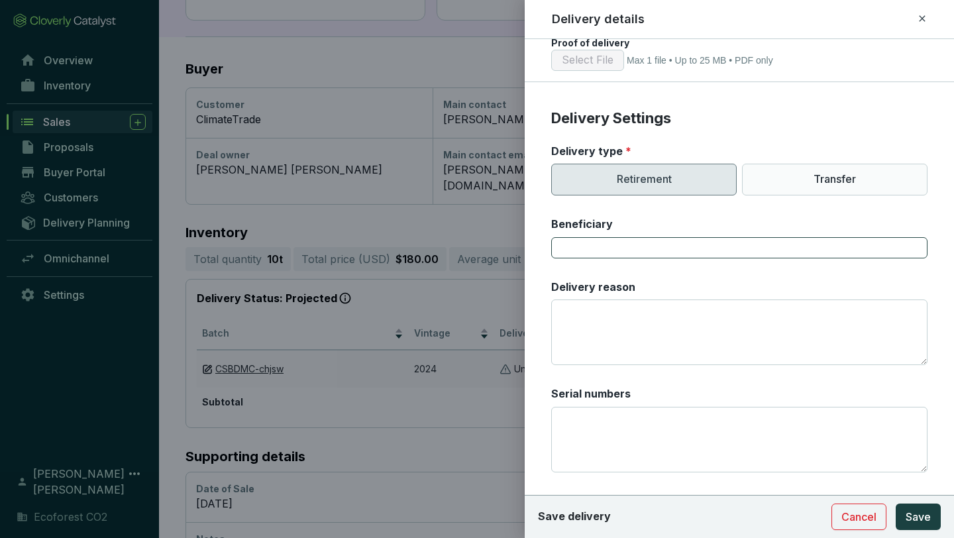
scroll to position [315, 0]
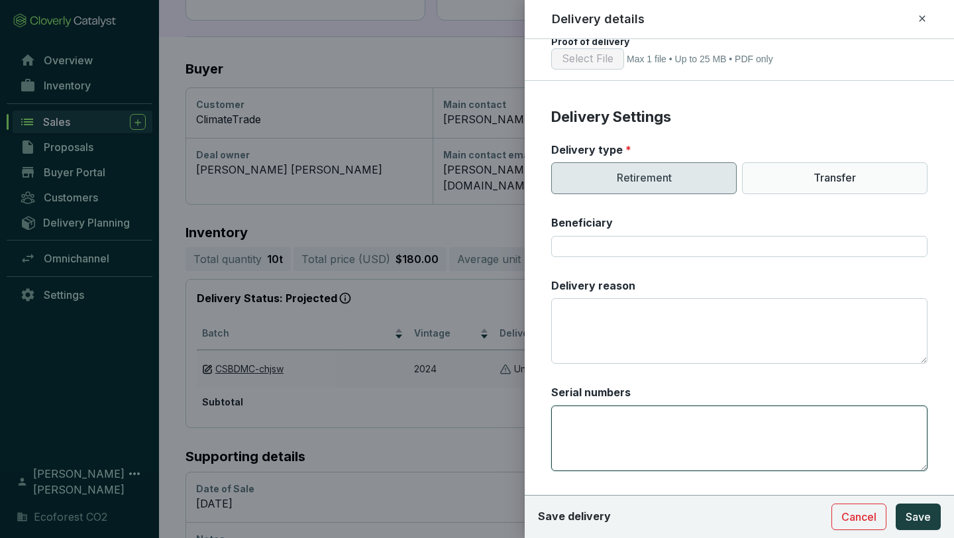
click at [608, 427] on textarea "Serial numbers" at bounding box center [739, 439] width 376 height 66
paste textarea "CAR-1-MX-1941-42-1869-DG-2024-8409-14609 to 14618"
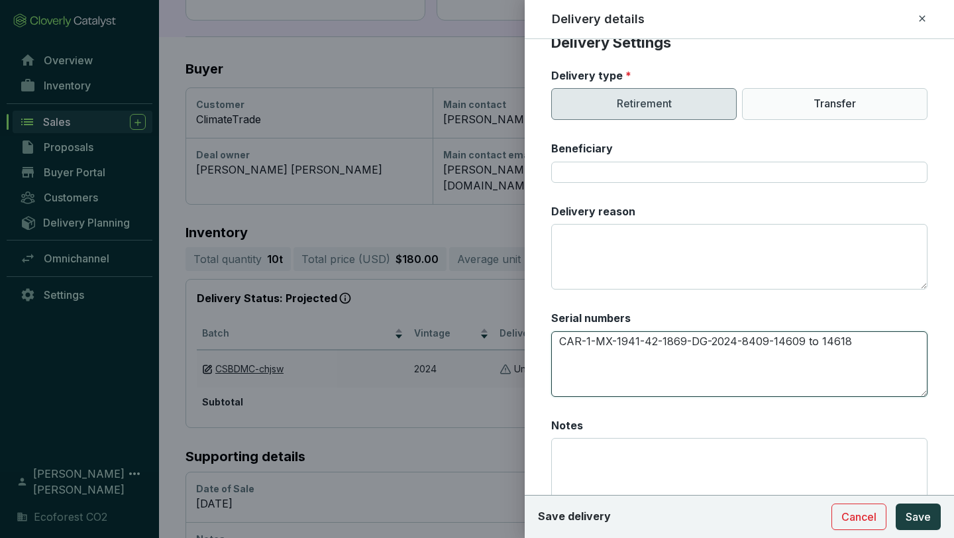
scroll to position [398, 0]
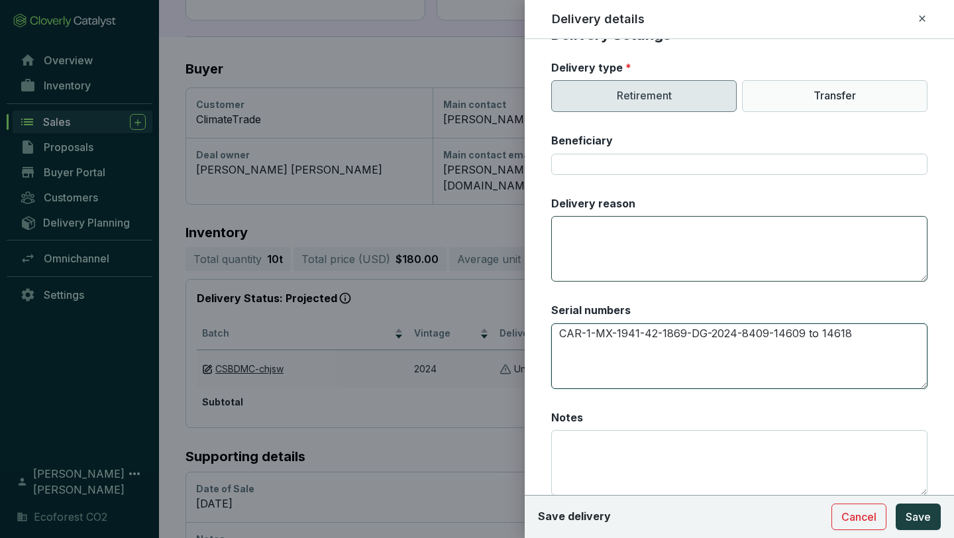
type textarea "CAR-1-MX-1941-42-1869-DG-2024-8409-14609 to 14618"
click at [627, 253] on textarea "Delivery reason" at bounding box center [739, 249] width 376 height 66
paste textarea "I am offsetting the carbon footprint of my organization"
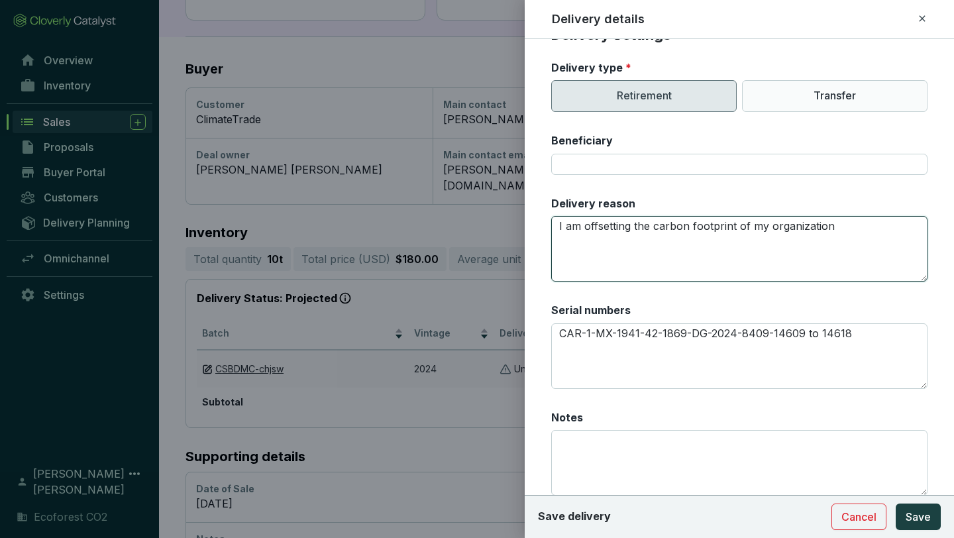
paste textarea "[PERSON_NAME] [PERSON_NAME] AND [PERSON_NAME]"
type textarea "I am offsetting the carbon footprint of my organization"
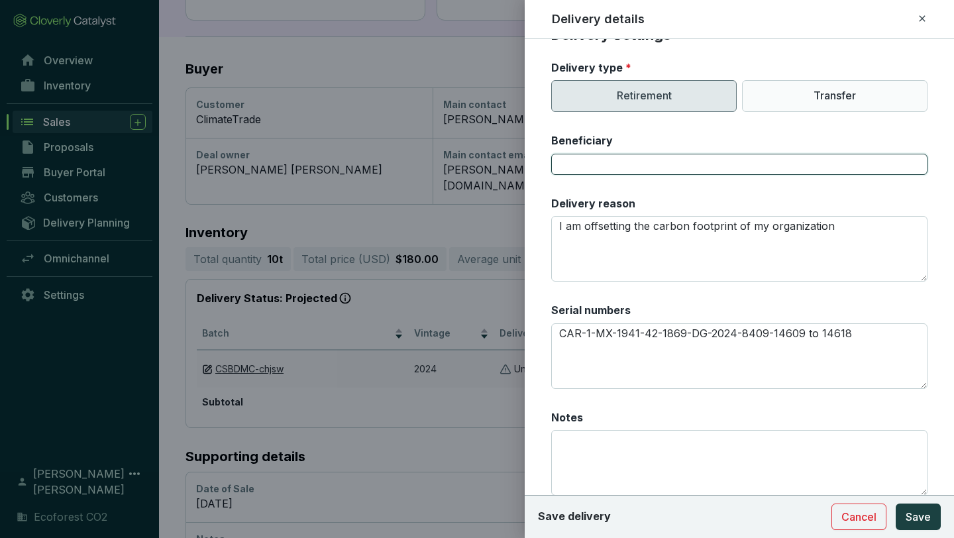
click at [637, 168] on input "Beneficiary" at bounding box center [739, 164] width 376 height 21
paste input "[PERSON_NAME] [PERSON_NAME] AND [PERSON_NAME]"
type input "[PERSON_NAME] [PERSON_NAME] AND [PERSON_NAME]"
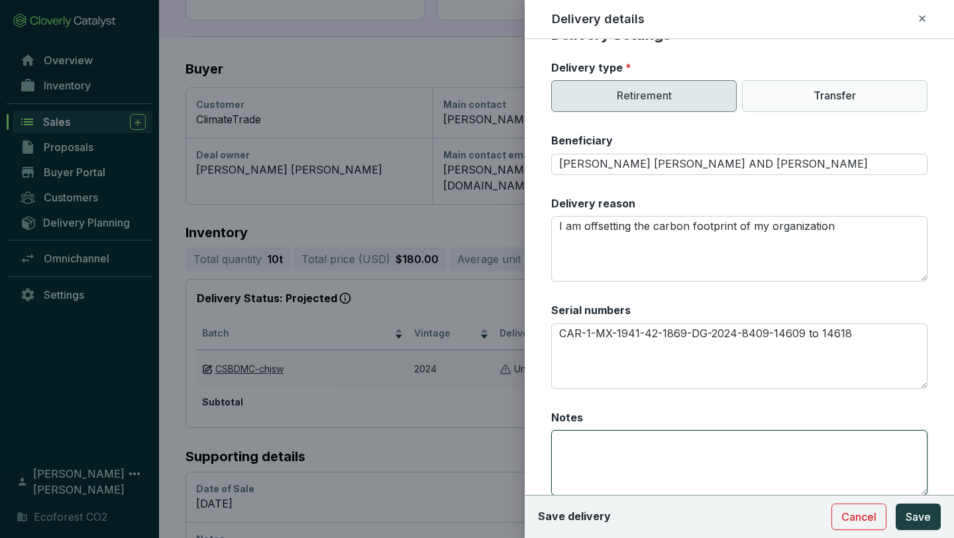
click at [628, 441] on textarea "Notes" at bounding box center [739, 463] width 376 height 66
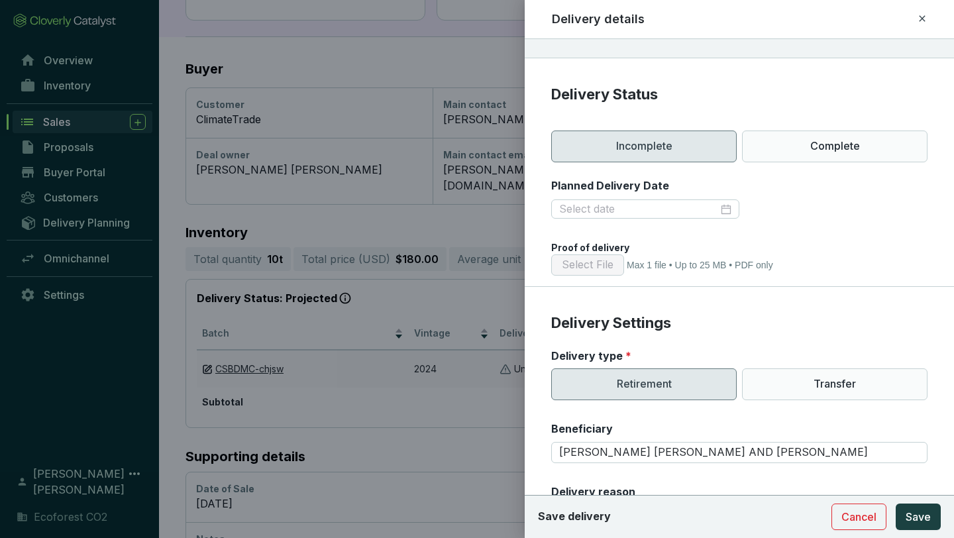
scroll to position [108, 0]
click at [727, 207] on div at bounding box center [645, 210] width 172 height 15
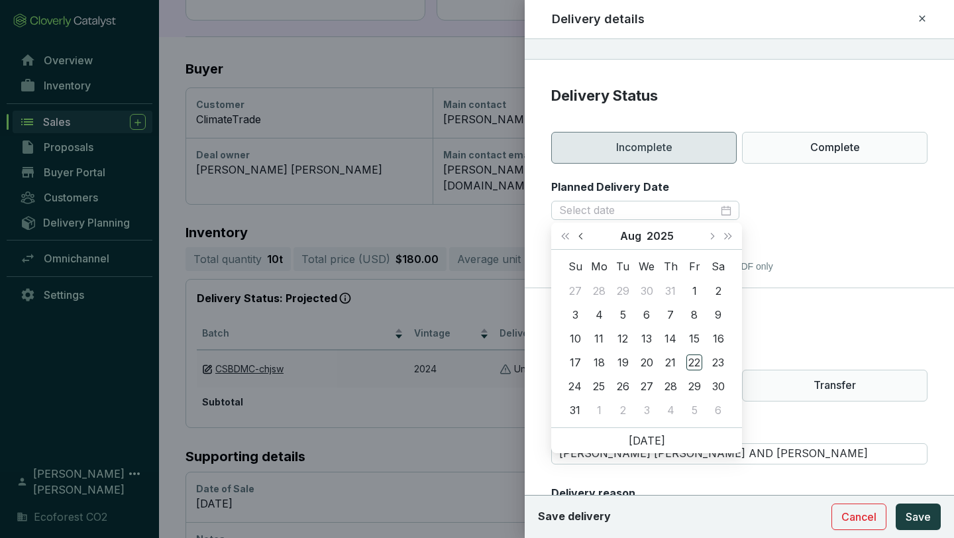
click at [580, 234] on span "Previous month (PageUp)" at bounding box center [581, 236] width 7 height 7
type input "[DATE]"
click at [668, 312] on div "10" at bounding box center [671, 315] width 16 height 16
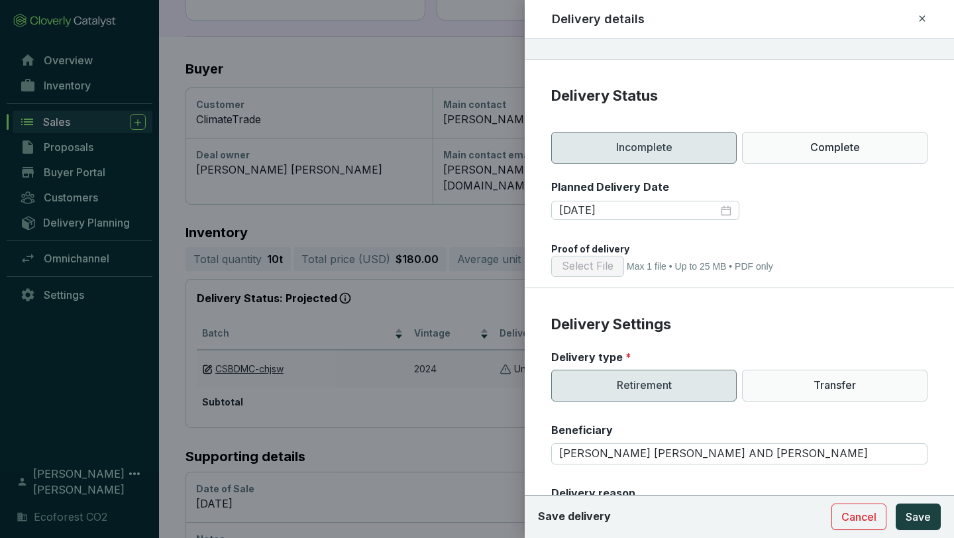
click at [817, 235] on section "Planned Delivery Date [DATE]" at bounding box center [739, 209] width 376 height 58
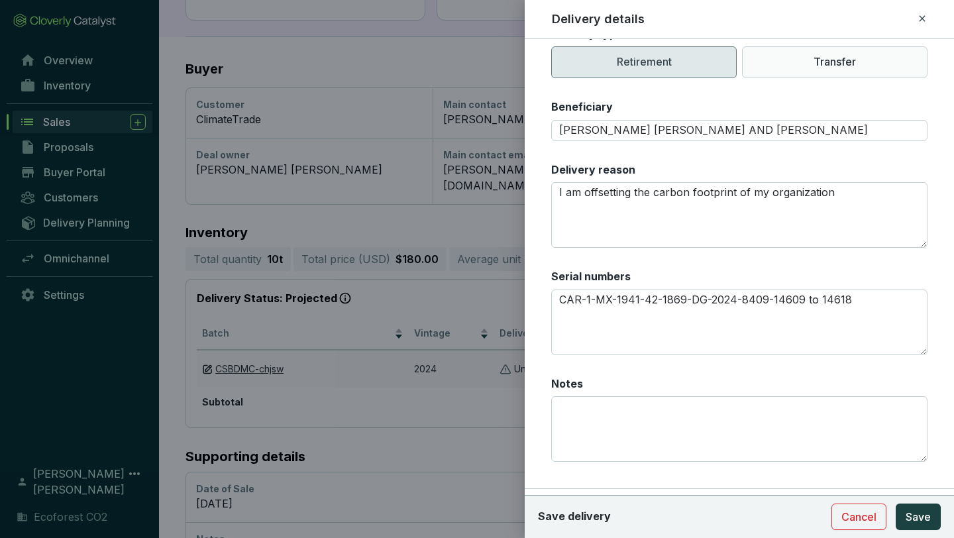
scroll to position [460, 0]
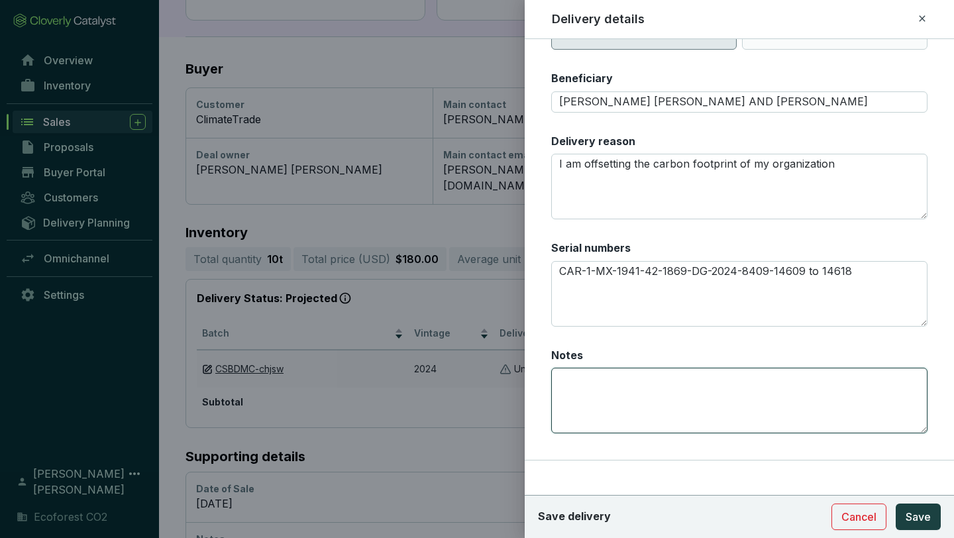
click at [751, 396] on textarea "Notes" at bounding box center [739, 401] width 376 height 66
paste textarea "[URL][DOMAIN_NAME]"
type textarea "[URL][DOMAIN_NAME]"
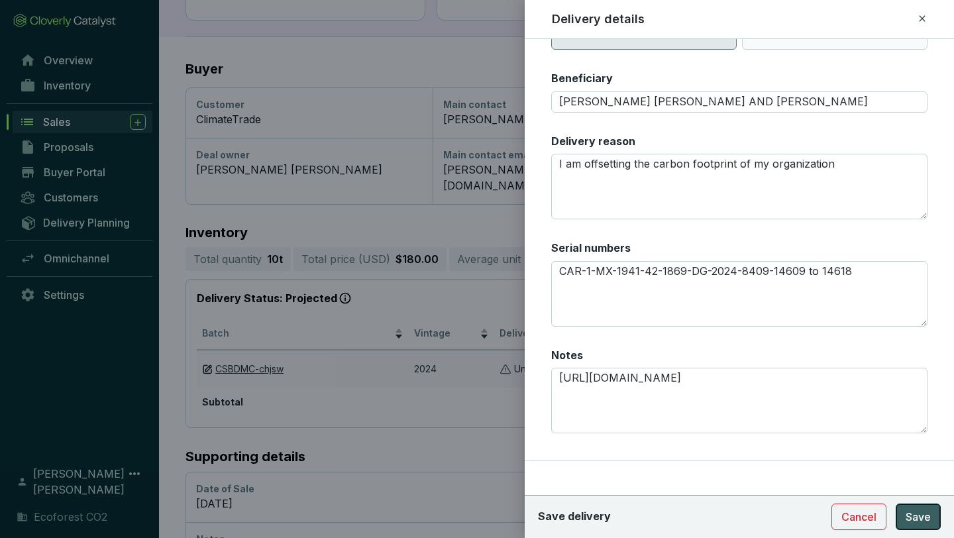
click at [908, 510] on span "Save" at bounding box center [918, 517] width 25 height 16
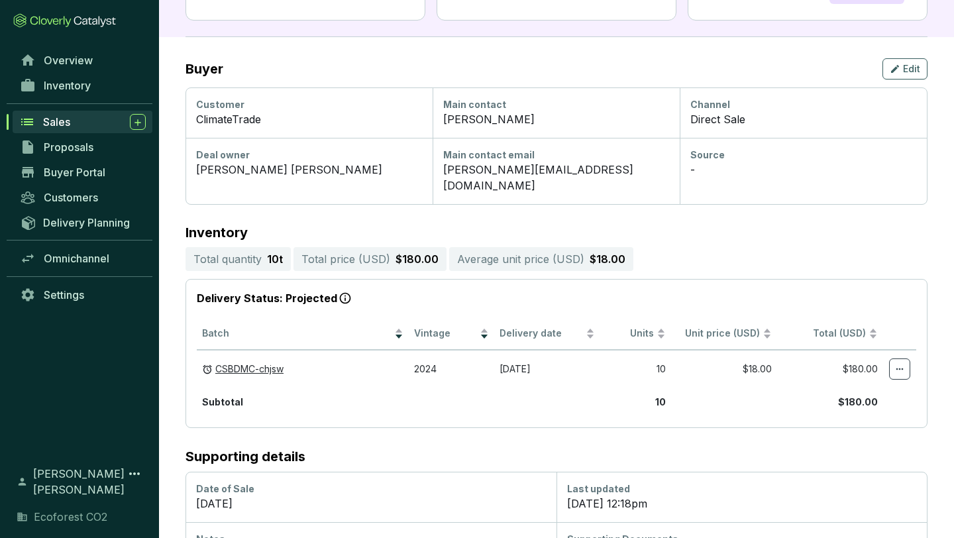
scroll to position [182, 0]
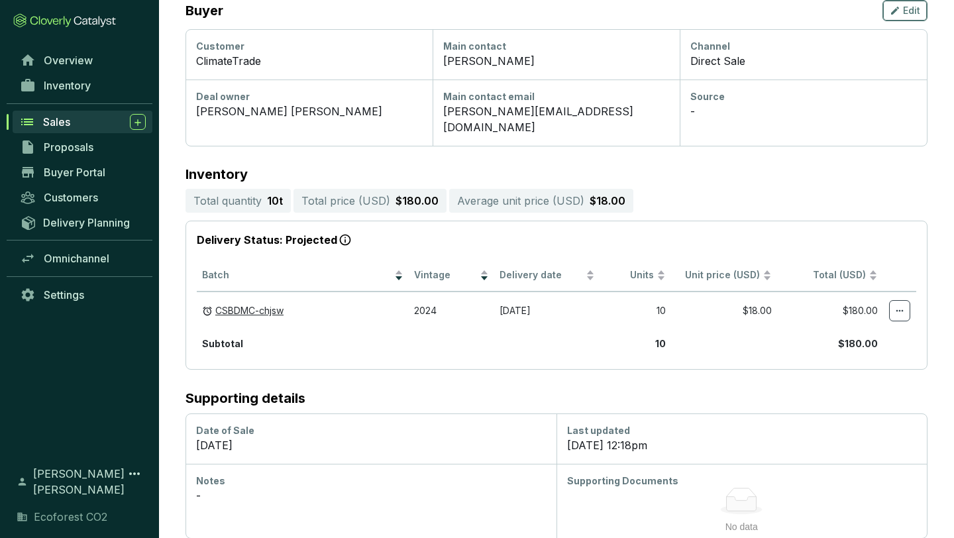
click at [907, 10] on span "Edit" at bounding box center [911, 10] width 17 height 13
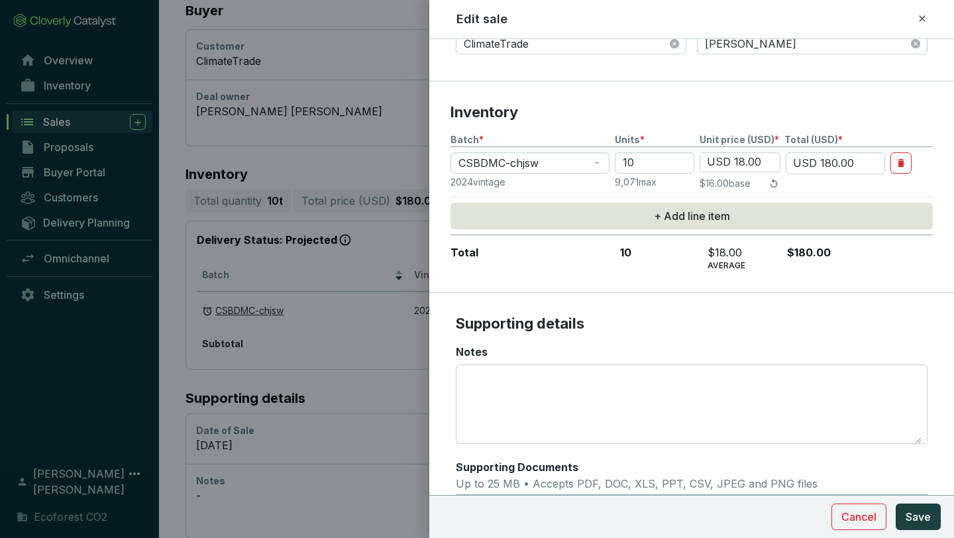
scroll to position [358, 0]
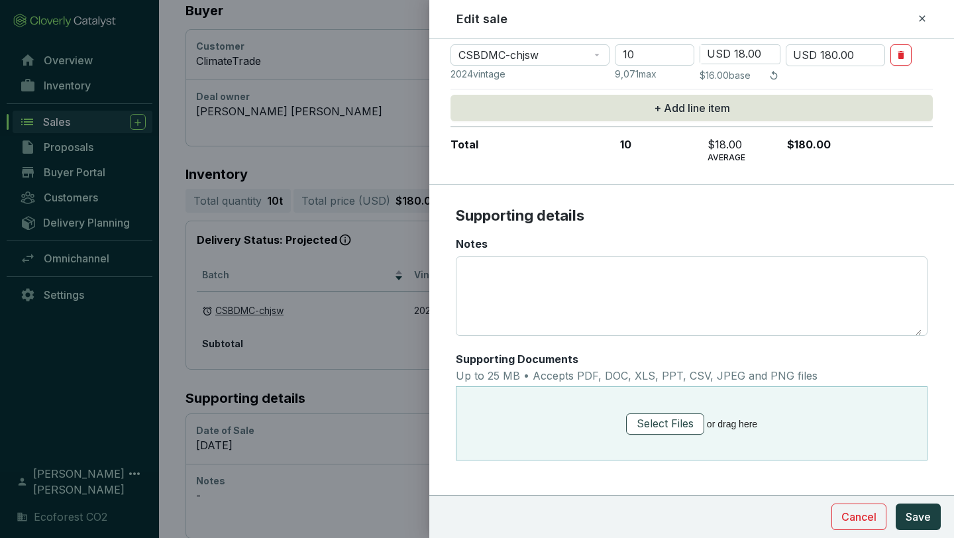
click at [664, 415] on span "Select Files" at bounding box center [665, 423] width 57 height 17
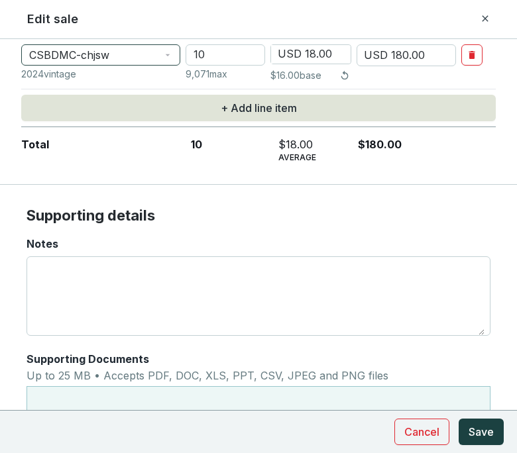
scroll to position [443, 0]
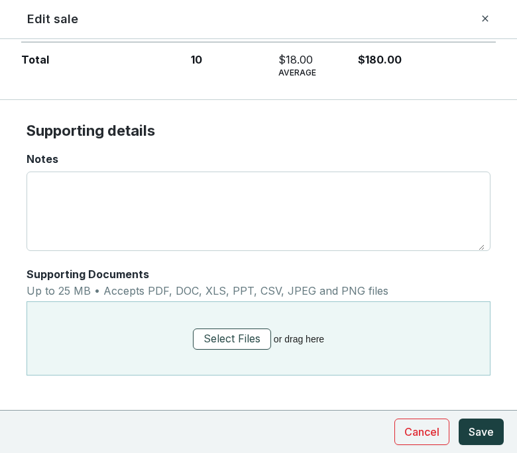
click at [239, 335] on span "Select Files" at bounding box center [231, 339] width 57 height 17
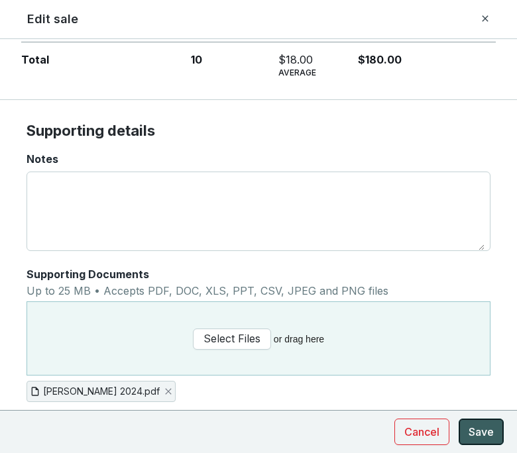
click at [476, 438] on span "Save" at bounding box center [480, 432] width 25 height 16
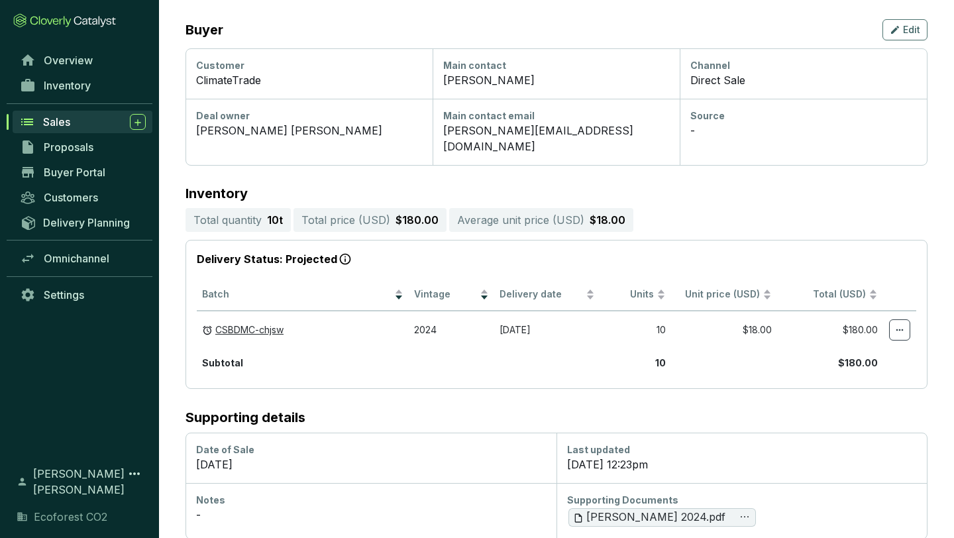
scroll to position [0, 0]
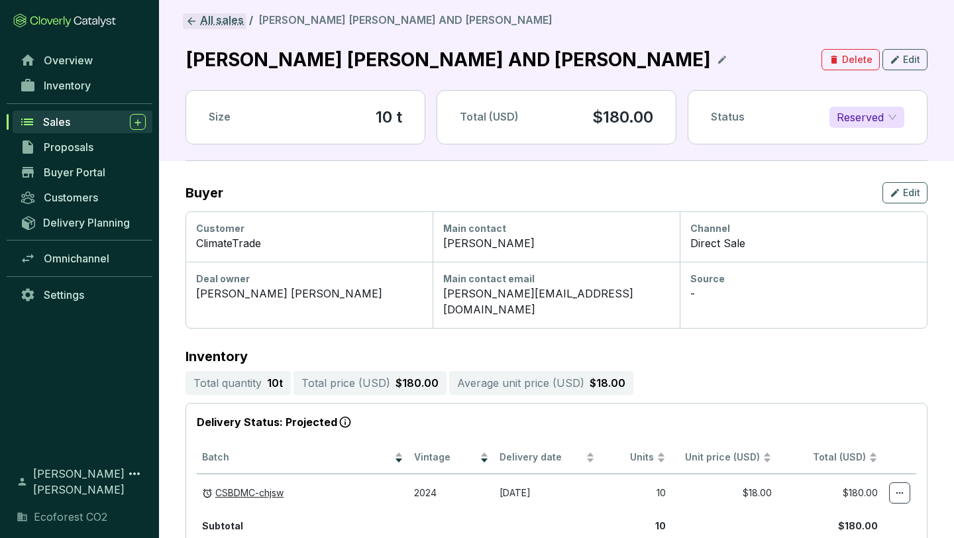
click at [216, 24] on link "All sales" at bounding box center [215, 21] width 64 height 16
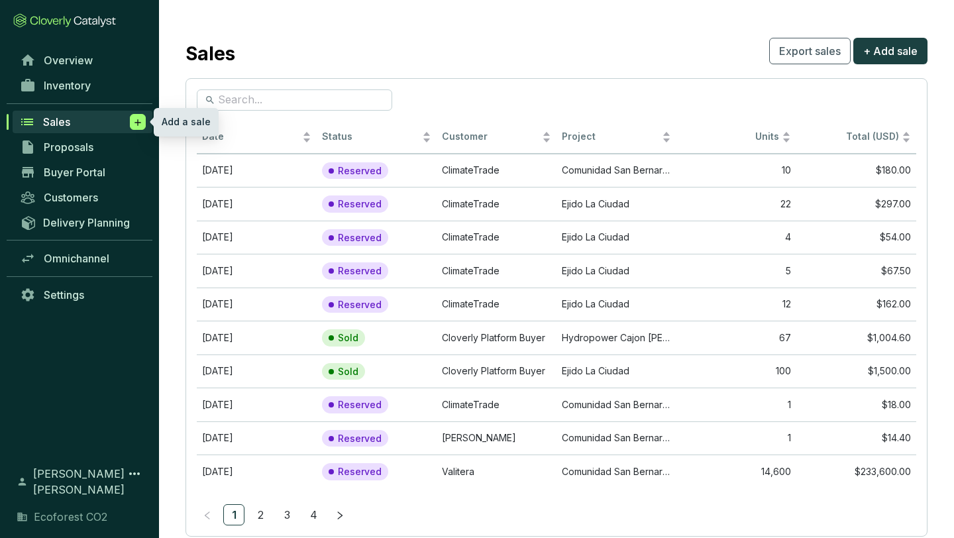
click at [137, 121] on icon at bounding box center [138, 122] width 6 height 6
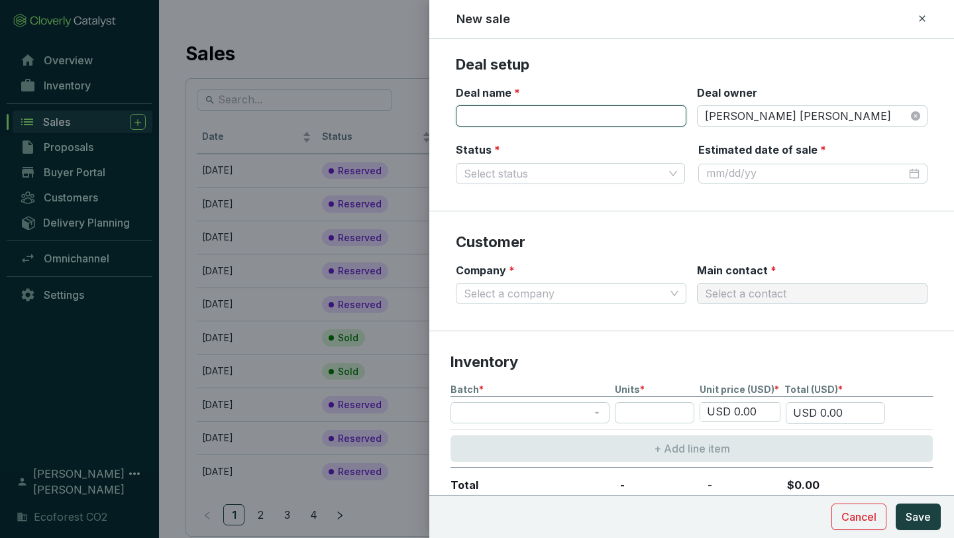
click at [559, 115] on input "Deal name *" at bounding box center [571, 115] width 231 height 21
paste input "Grupo VIKO Digital Marketing SA"
type input "Grupo VIKO Digital Marketing SA"
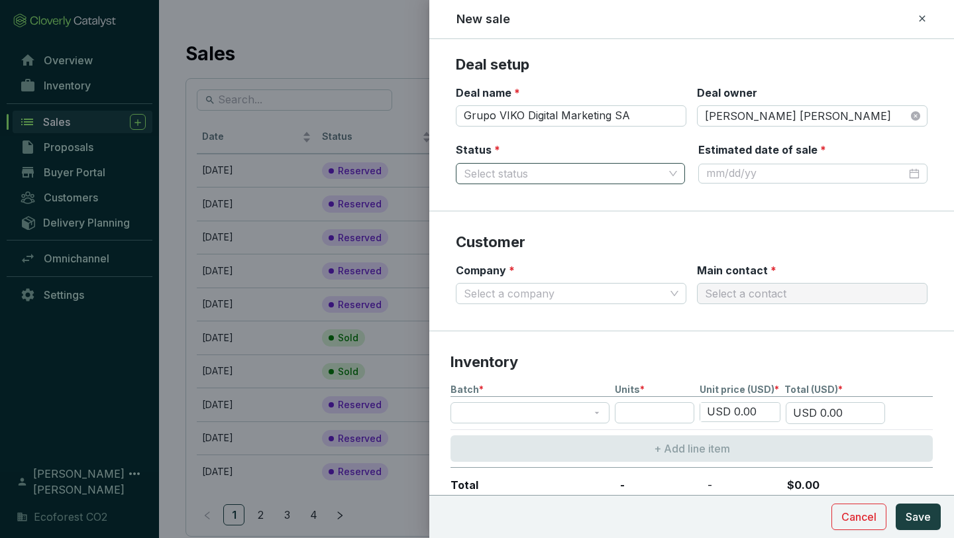
click at [578, 178] on input "Status *" at bounding box center [564, 174] width 200 height 20
click at [509, 201] on div "Reserved" at bounding box center [570, 199] width 208 height 15
click at [914, 174] on div at bounding box center [812, 173] width 213 height 15
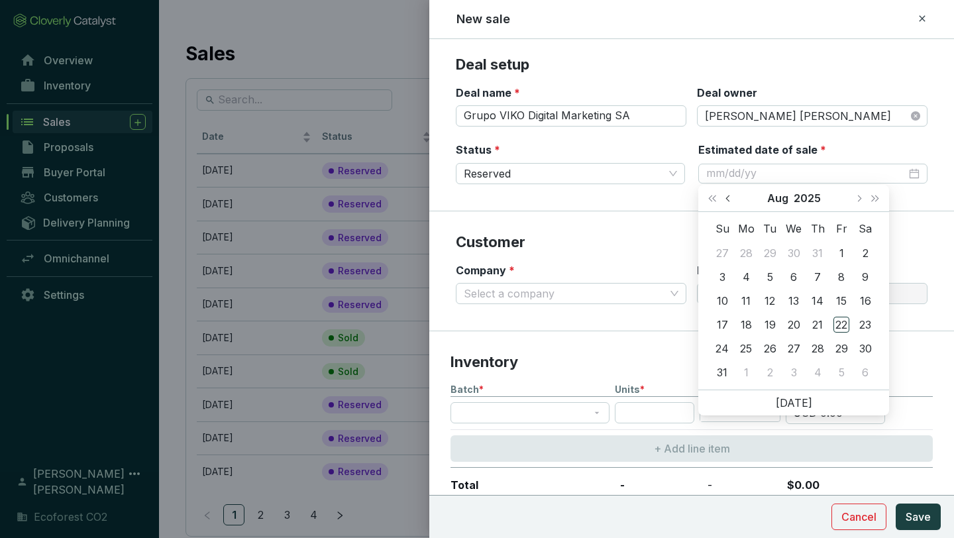
click at [730, 194] on button "Previous month (PageUp)" at bounding box center [729, 198] width 17 height 27
type input "[DATE]"
click at [792, 321] on div "25" at bounding box center [794, 325] width 16 height 16
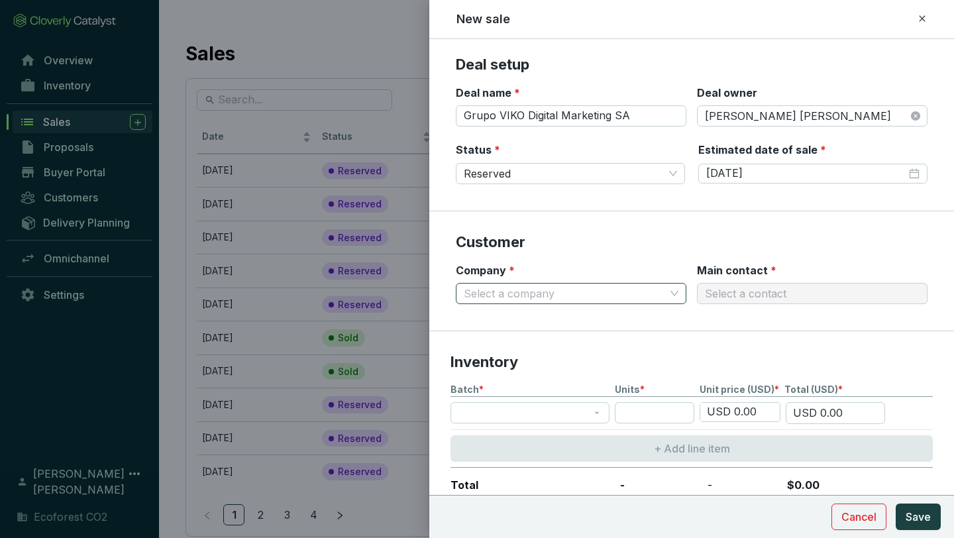
click at [675, 292] on span at bounding box center [571, 294] width 215 height 20
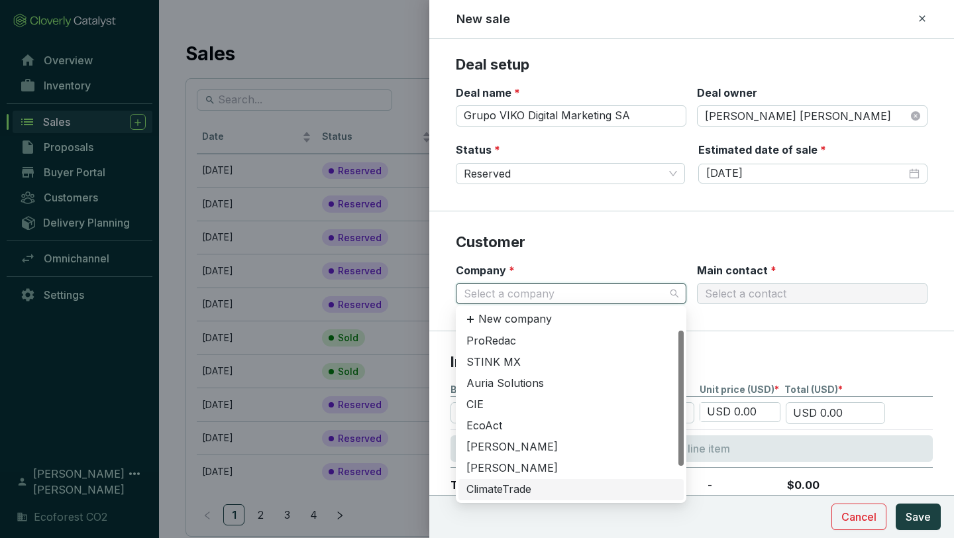
click at [521, 486] on div "ClimateTrade" at bounding box center [570, 489] width 209 height 15
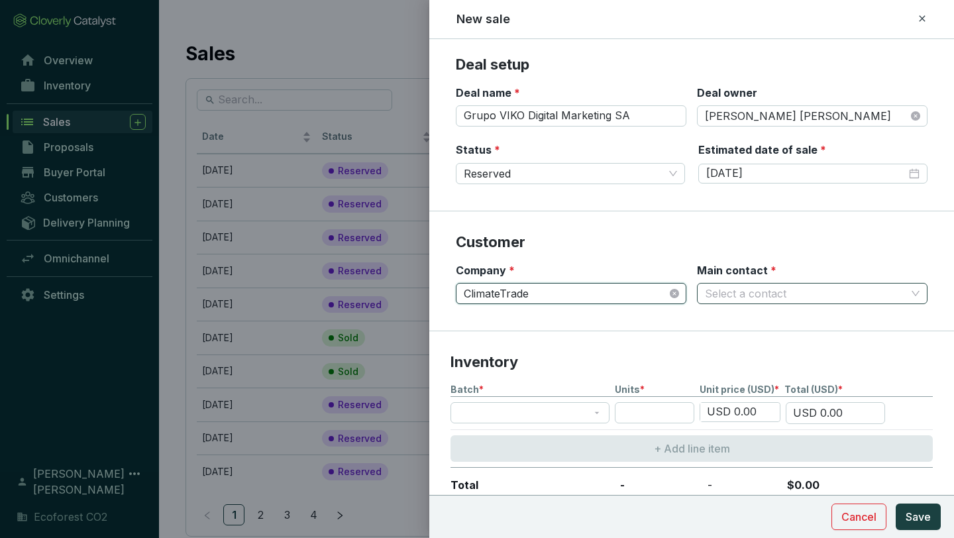
click at [783, 294] on input "Main contact *" at bounding box center [805, 294] width 201 height 20
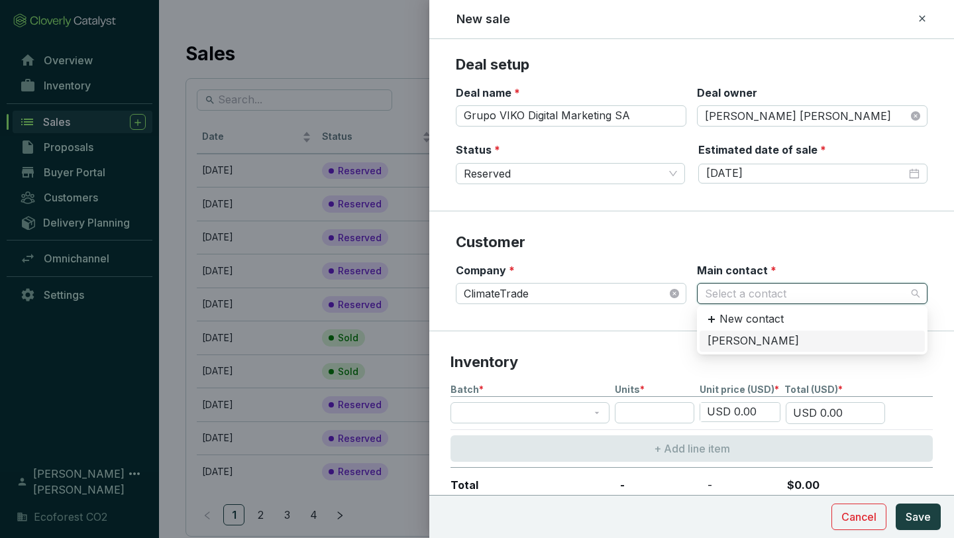
click at [743, 336] on div "[PERSON_NAME]" at bounding box center [812, 341] width 209 height 15
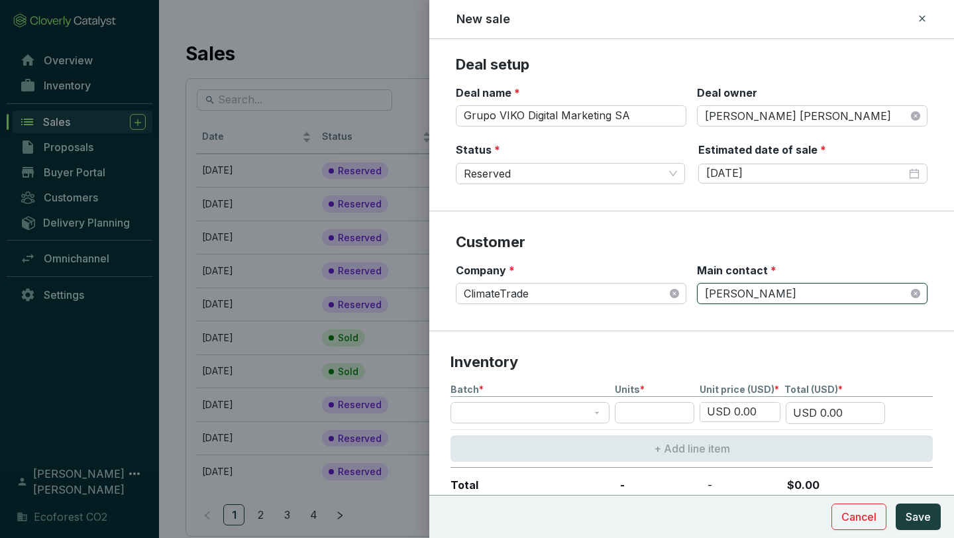
click at [640, 254] on section "Customer Company * ClimateTrade Main contact * [PERSON_NAME]" at bounding box center [691, 271] width 525 height 120
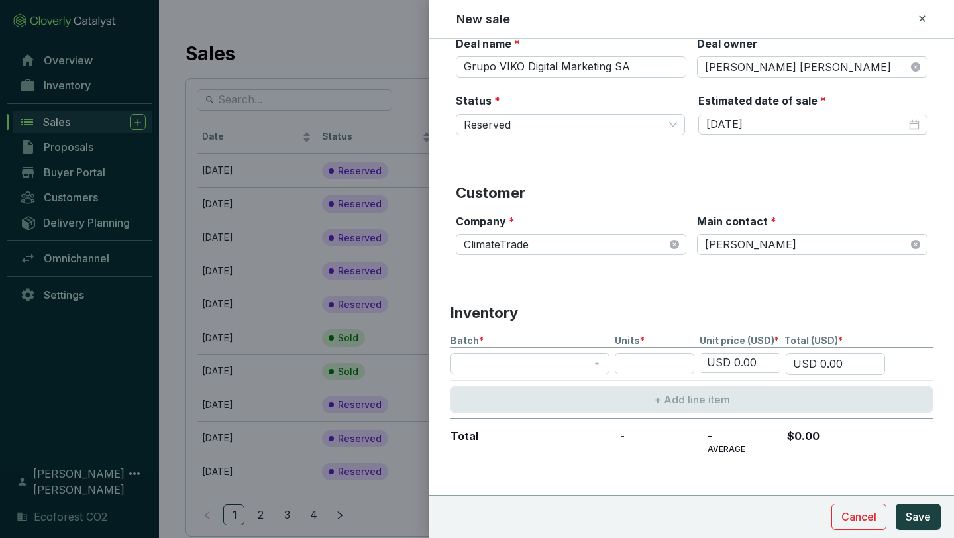
scroll to position [50, 0]
click at [594, 360] on span at bounding box center [530, 363] width 143 height 20
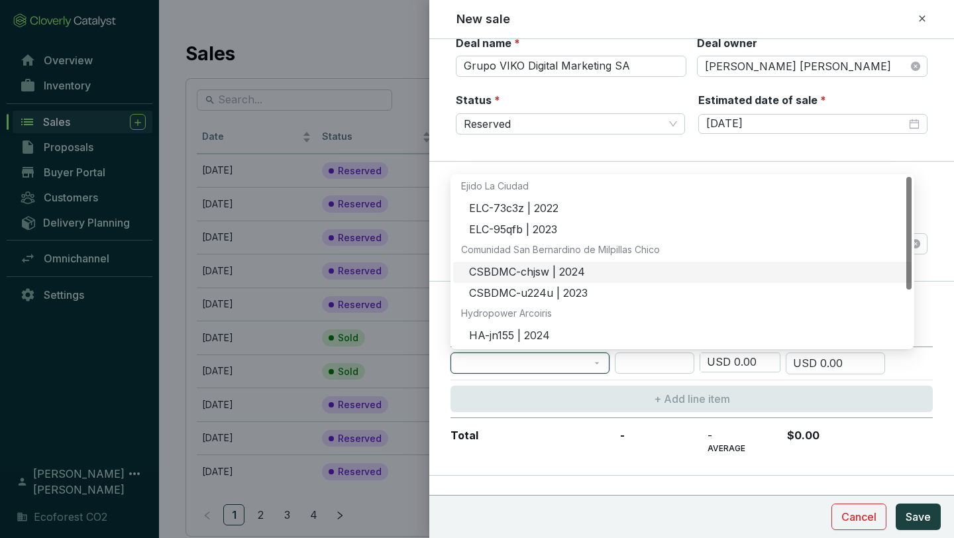
click at [541, 267] on div "CSBDMC-chjsw | 2024" at bounding box center [686, 272] width 435 height 15
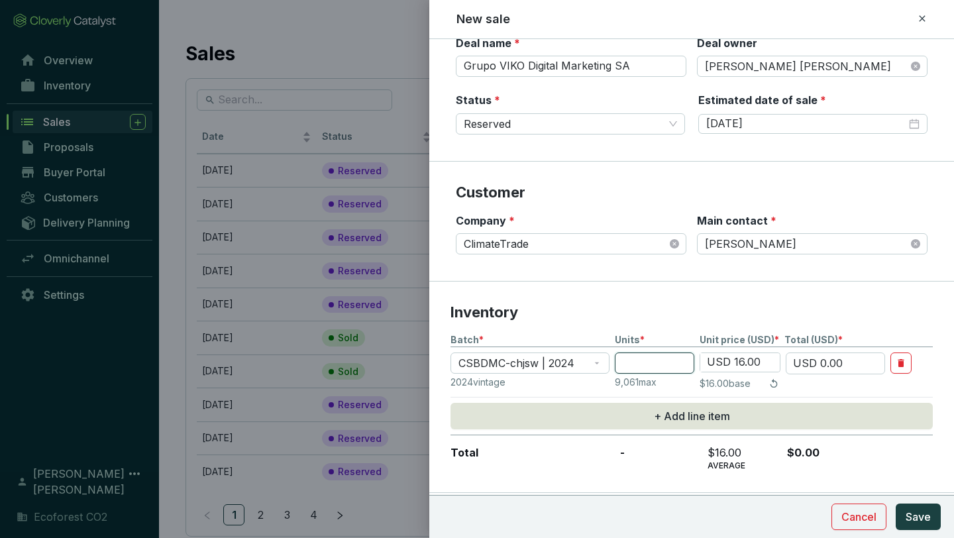
click at [650, 360] on input "number" at bounding box center [655, 363] width 80 height 21
type input "2"
type input "USD 32.00"
type input "20"
type input "USD 320.00"
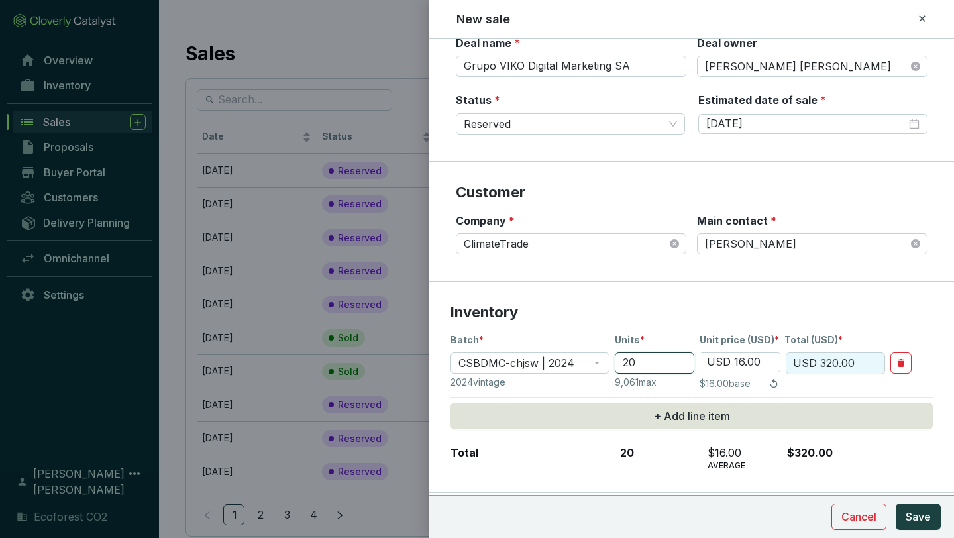
type input "20"
click at [744, 365] on input "USD 16.00" at bounding box center [740, 362] width 80 height 19
type input "USD 1.00"
type input "USD 20.00"
type input "USD 18.00"
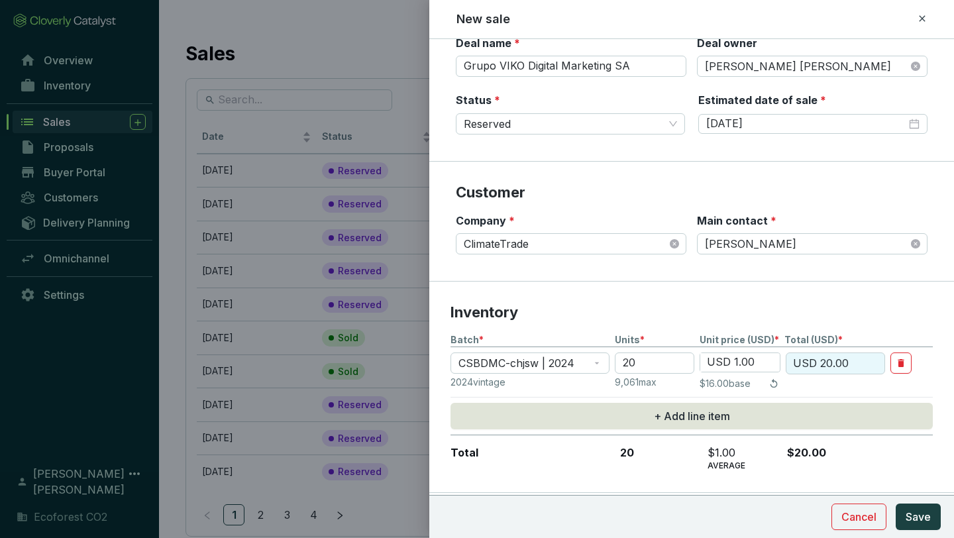
type input "USD 360.00"
type input "USD 18.00"
click at [877, 299] on section "Inventory Batch * Units * Unit price (USD) * Total (USD) * CSBDMC-chjsw | 2024 …" at bounding box center [691, 387] width 525 height 211
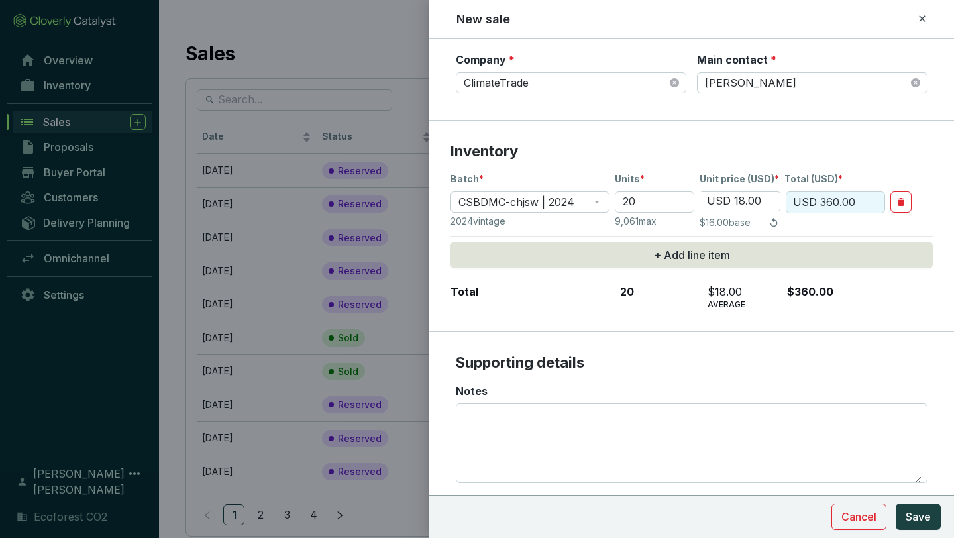
scroll to position [250, 0]
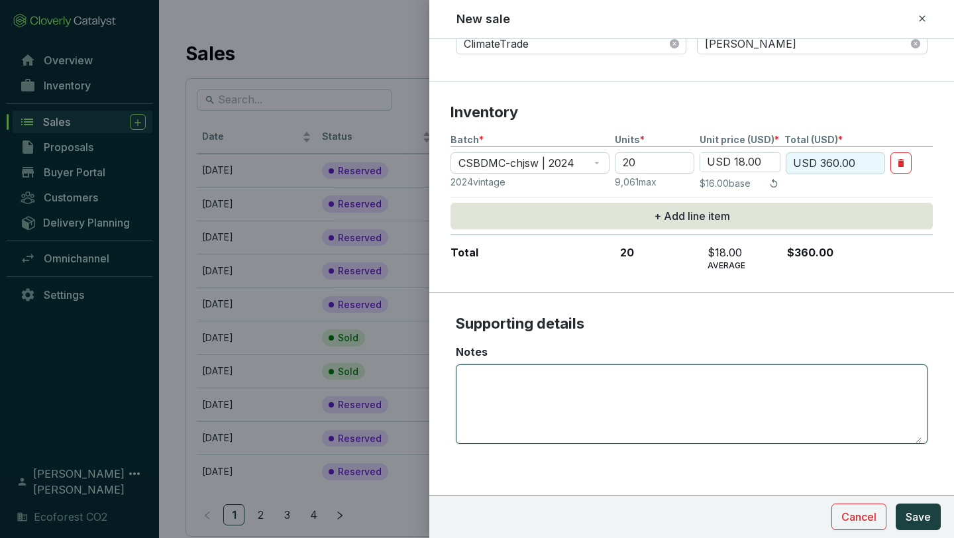
click at [659, 425] on textarea "Notes" at bounding box center [692, 404] width 460 height 78
type textarea "Not delivered"
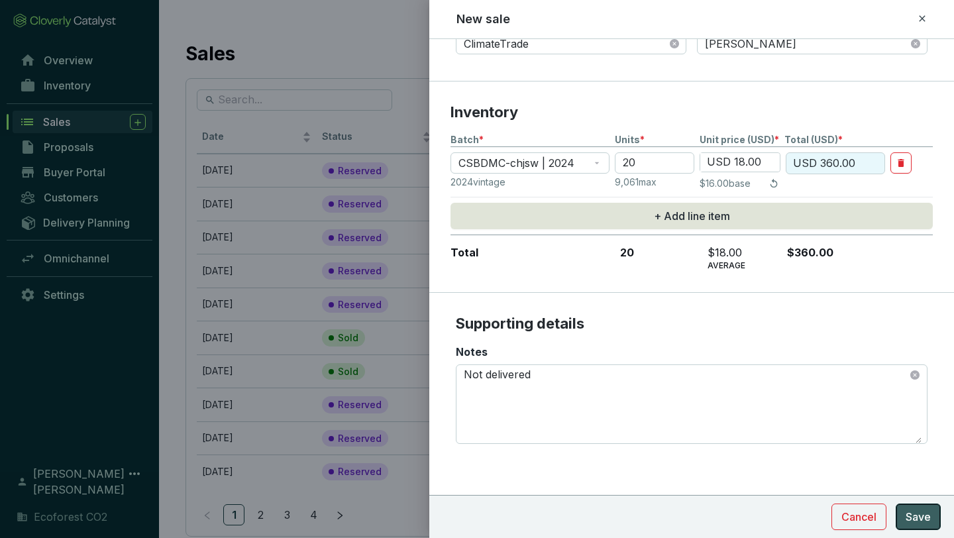
click at [912, 511] on span "Save" at bounding box center [918, 517] width 25 height 16
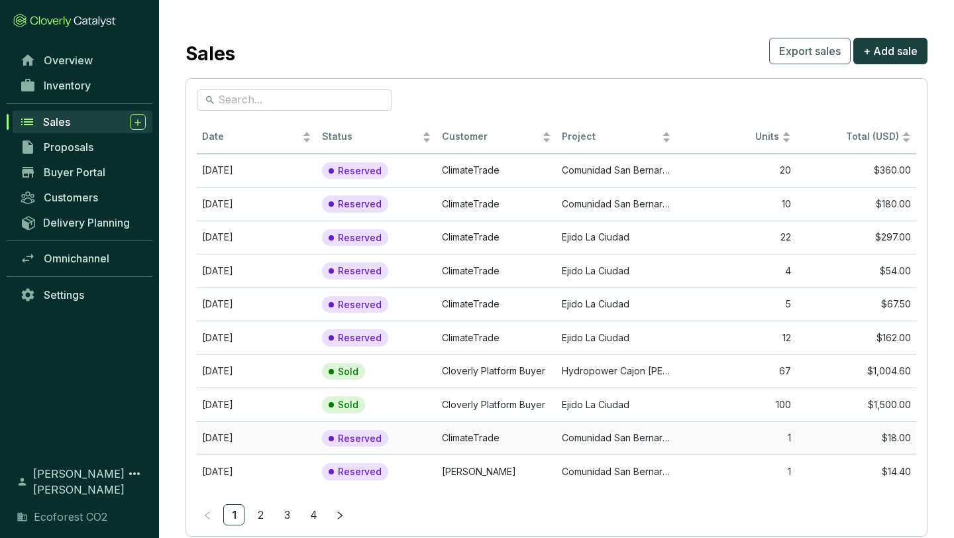
click at [484, 441] on td "ClimateTrade" at bounding box center [497, 438] width 120 height 34
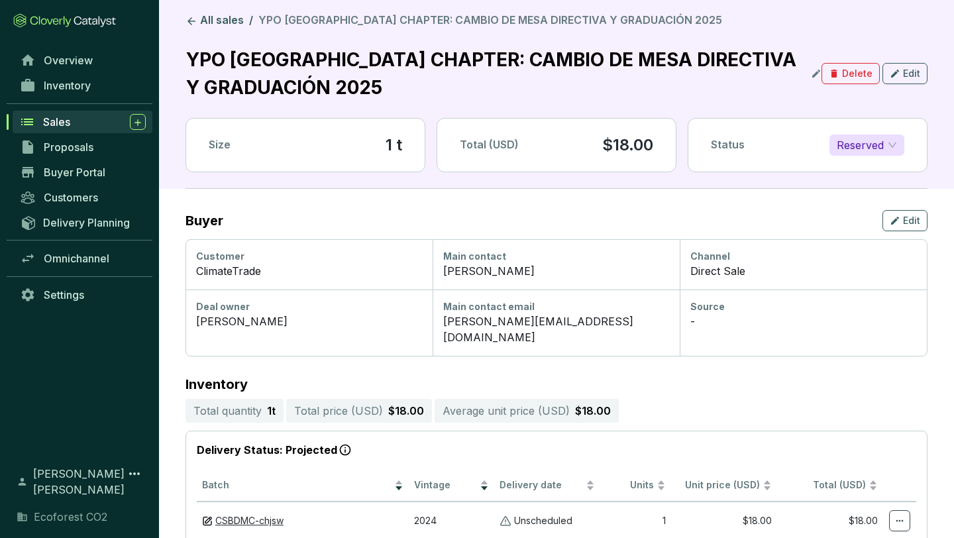
click at [62, 124] on span "Sales" at bounding box center [56, 121] width 27 height 13
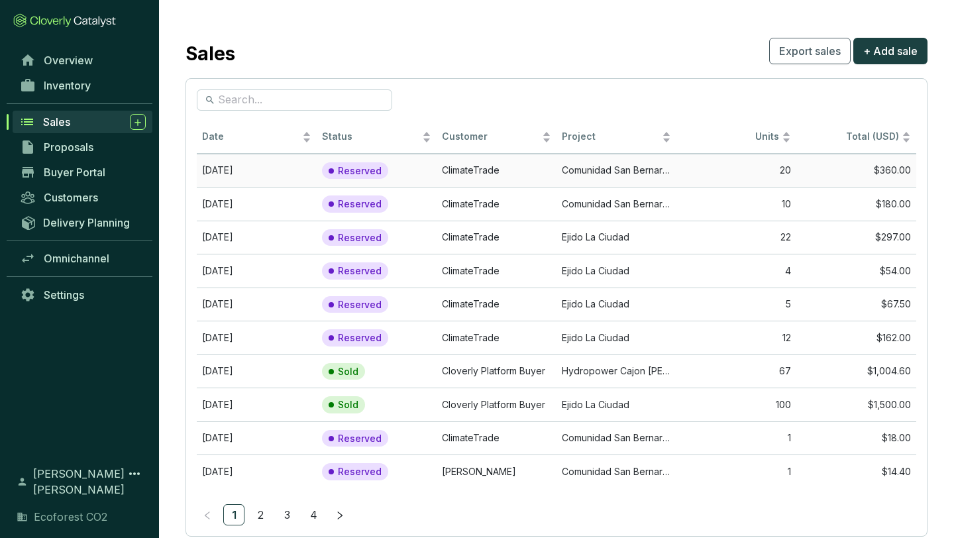
click at [476, 167] on td "ClimateTrade" at bounding box center [497, 171] width 120 height 34
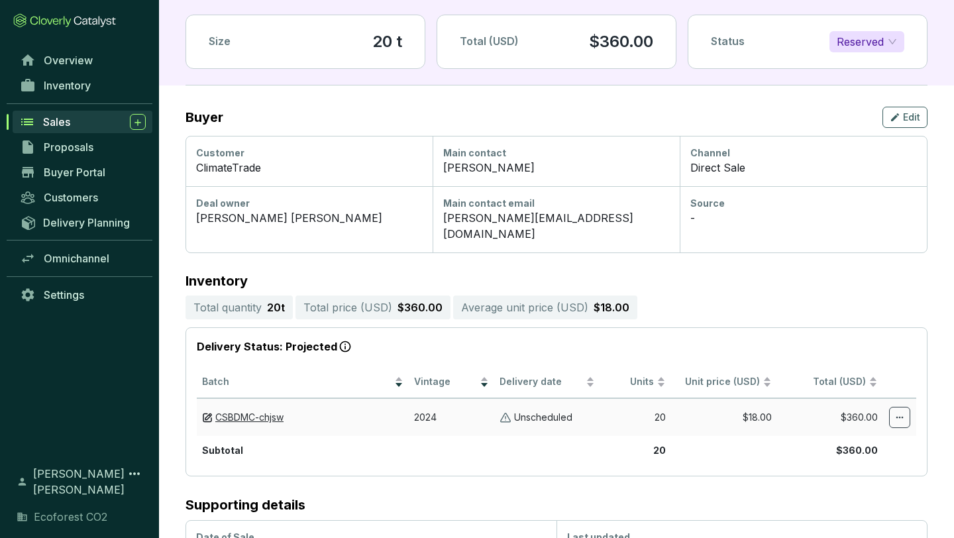
scroll to position [75, 0]
click at [889, 118] on button "Edit" at bounding box center [905, 117] width 45 height 21
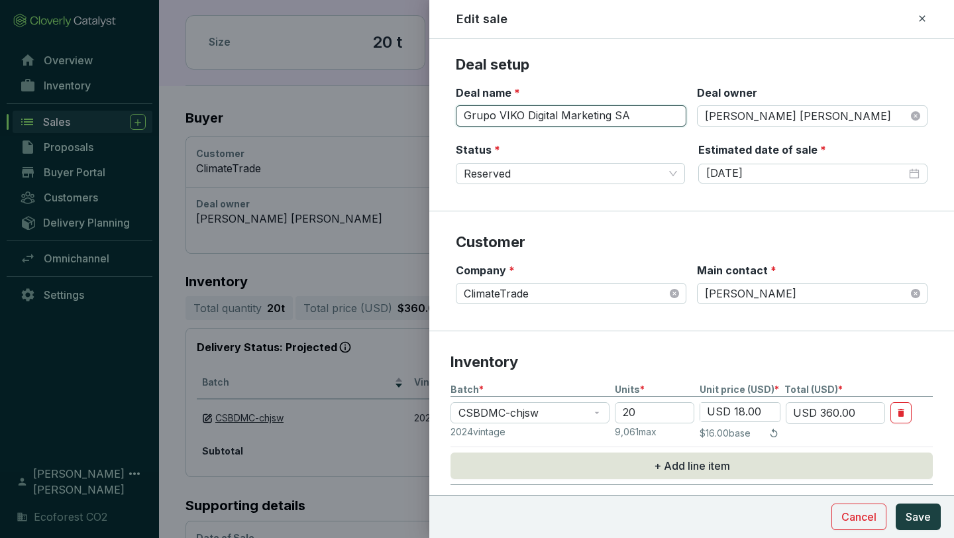
click at [573, 114] on input "Grupo VIKO Digital Marketing SA" at bounding box center [571, 115] width 231 height 21
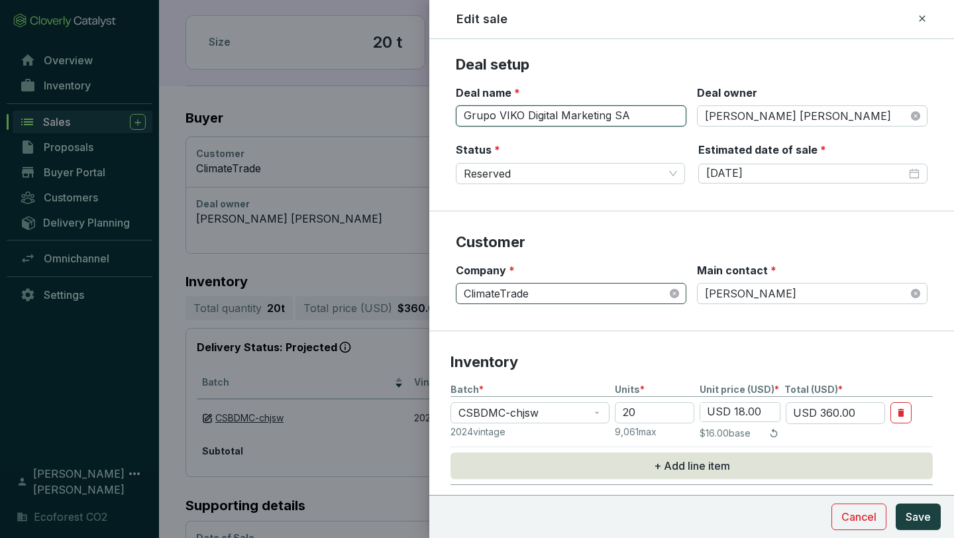
click at [461, 292] on div "ClimateTrade" at bounding box center [571, 293] width 231 height 21
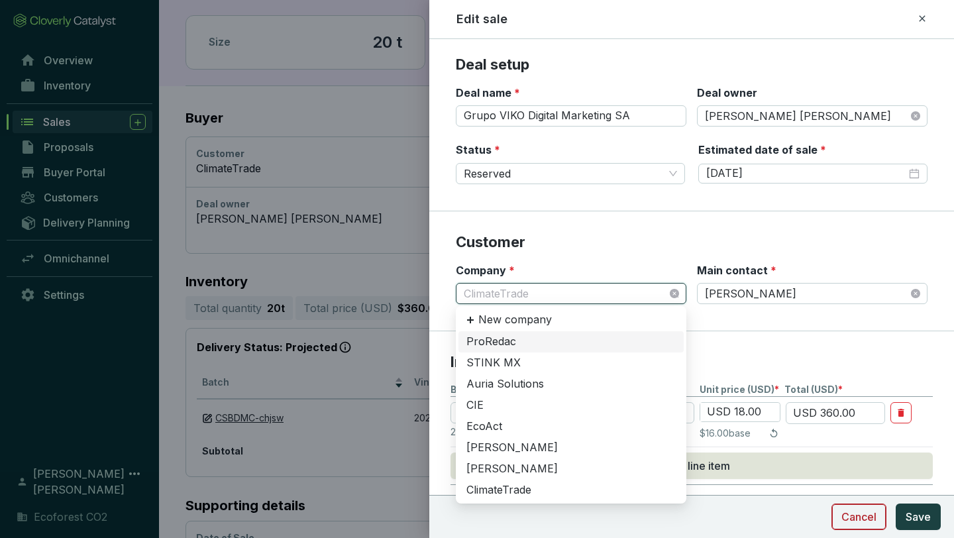
click at [855, 522] on span "Cancel" at bounding box center [859, 517] width 35 height 16
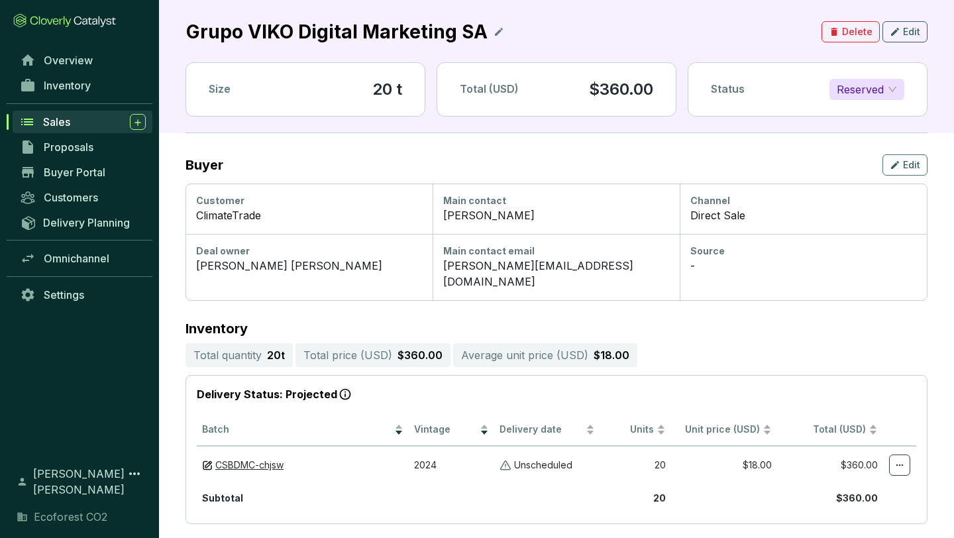
scroll to position [0, 0]
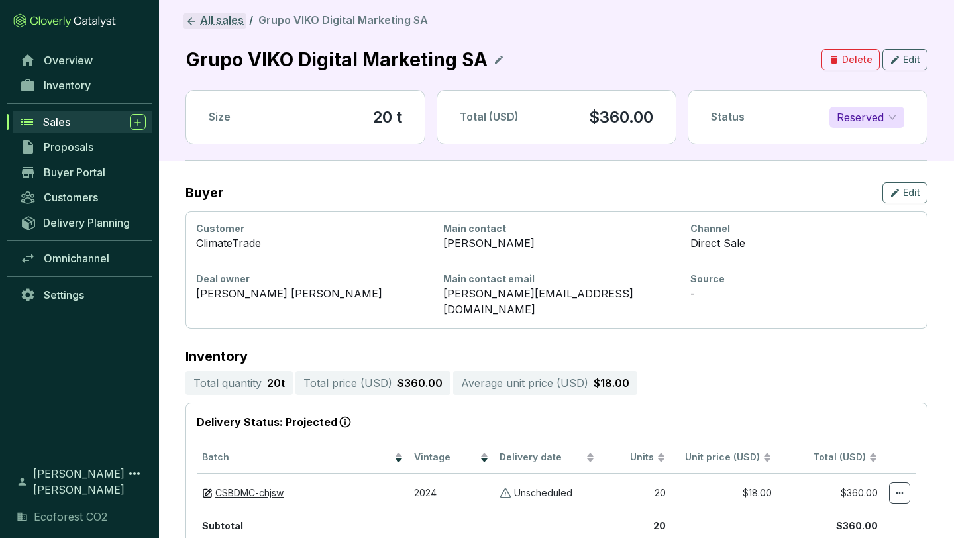
click at [229, 26] on link "All sales" at bounding box center [215, 21] width 64 height 16
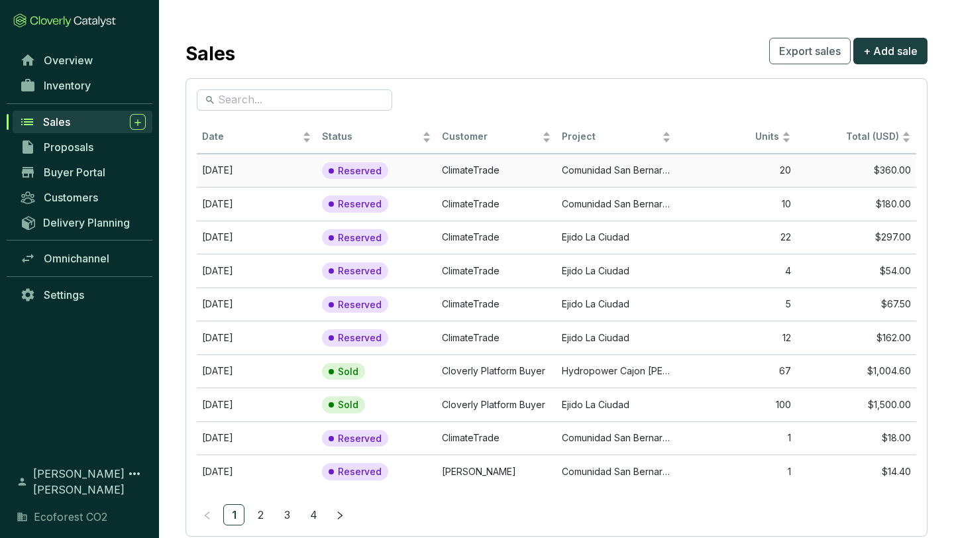
click at [612, 164] on td "Comunidad San Bernardino de Milpillas Chico" at bounding box center [617, 171] width 120 height 34
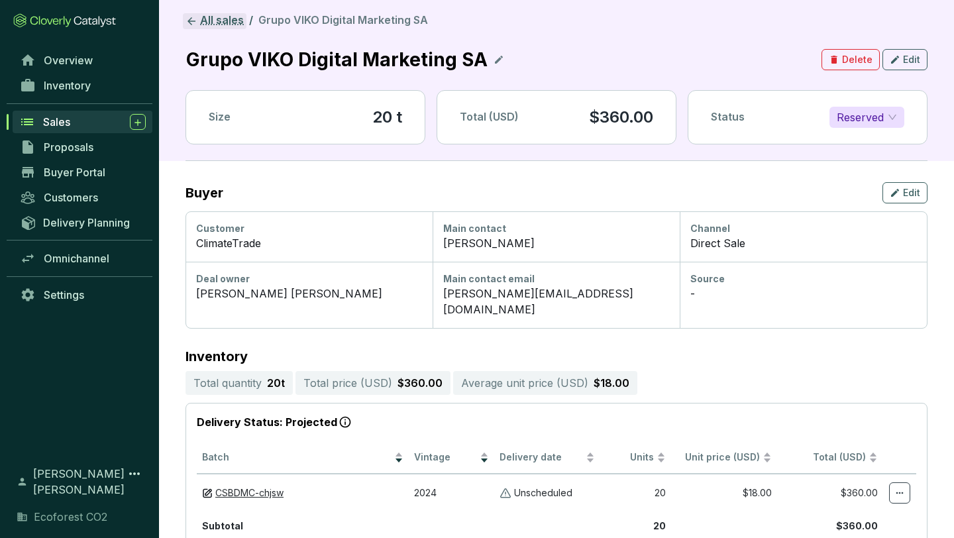
click at [225, 17] on link "All sales" at bounding box center [215, 21] width 64 height 16
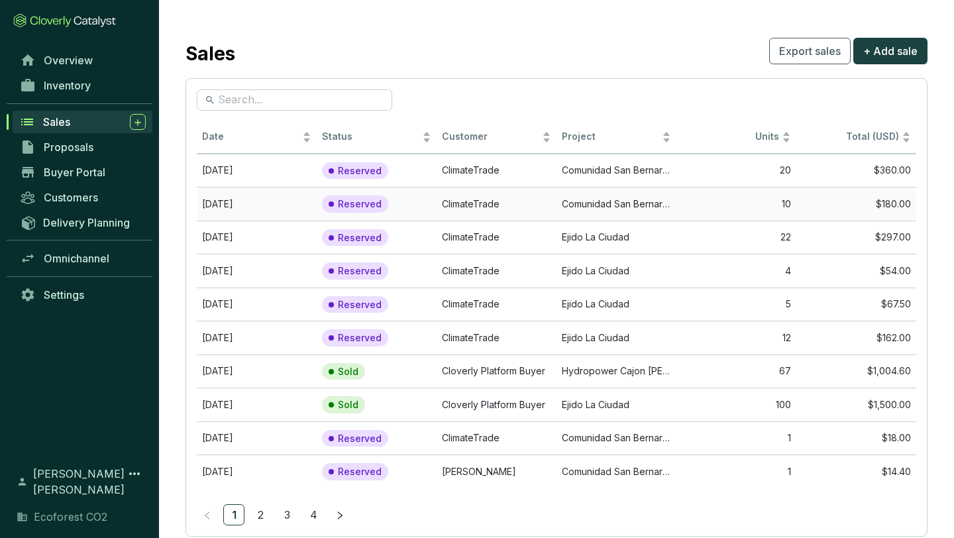
click at [562, 191] on td "Comunidad San Bernardino de Milpillas Chico" at bounding box center [617, 204] width 120 height 34
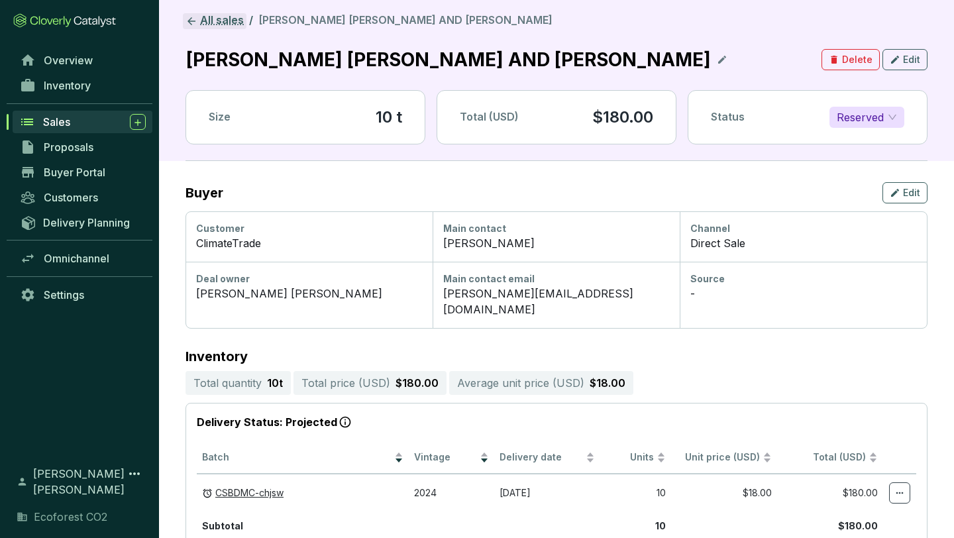
click at [213, 20] on link "All sales" at bounding box center [215, 21] width 64 height 16
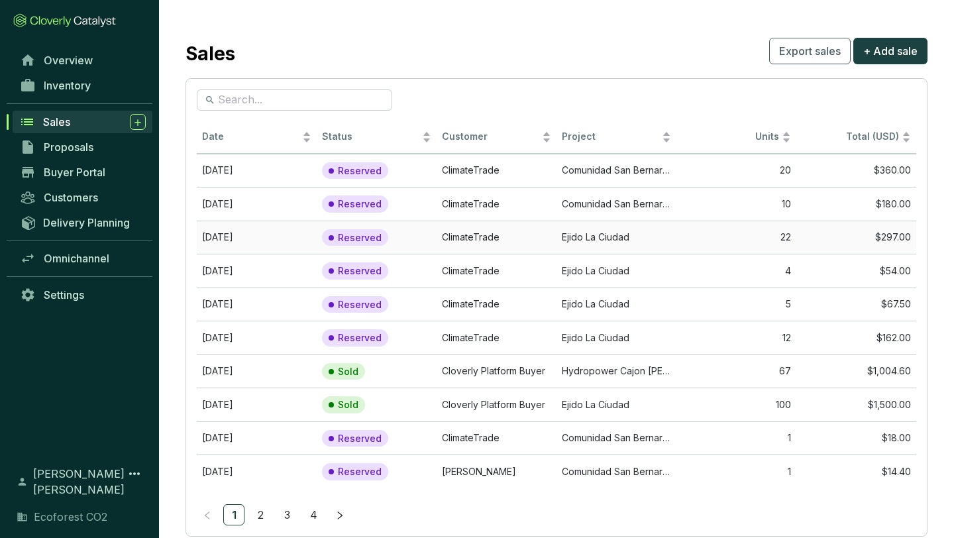
click at [549, 239] on td "ClimateTrade" at bounding box center [497, 238] width 120 height 34
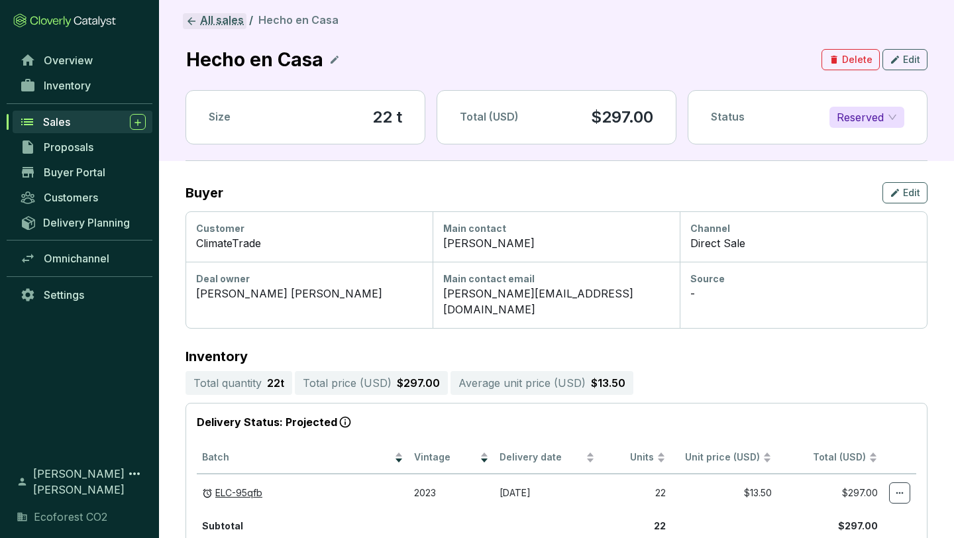
click at [217, 23] on link "All sales" at bounding box center [215, 21] width 64 height 16
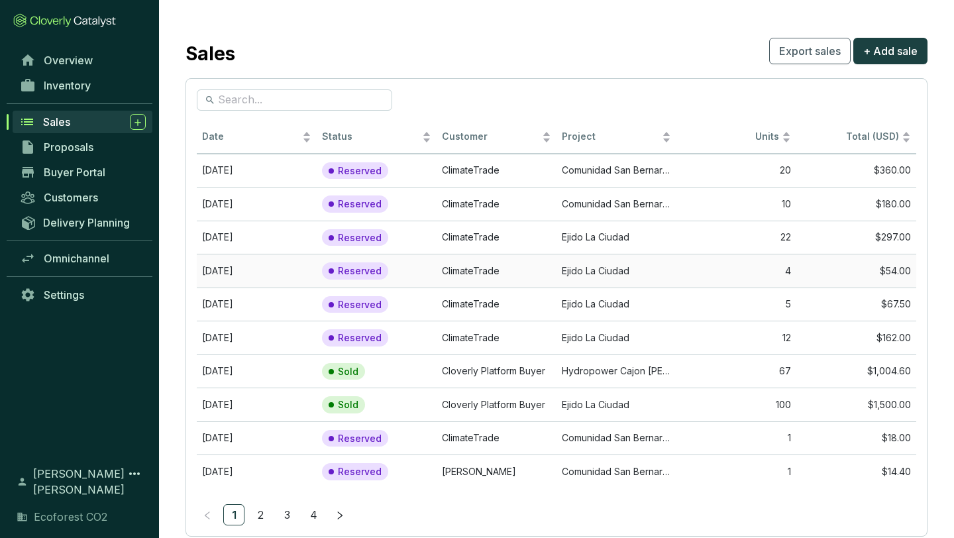
click at [578, 270] on td "Ejido La Ciudad" at bounding box center [617, 271] width 120 height 34
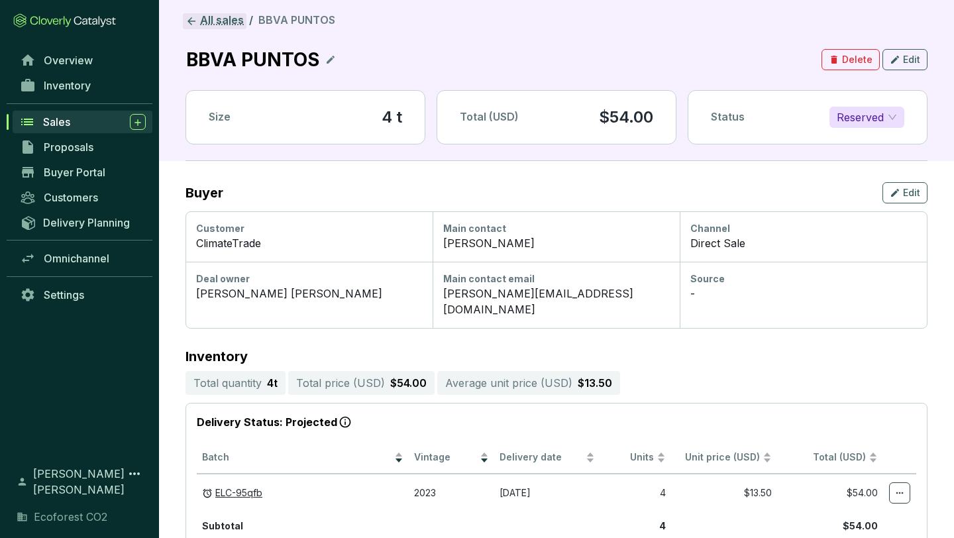
click at [209, 19] on link "All sales" at bounding box center [215, 21] width 64 height 16
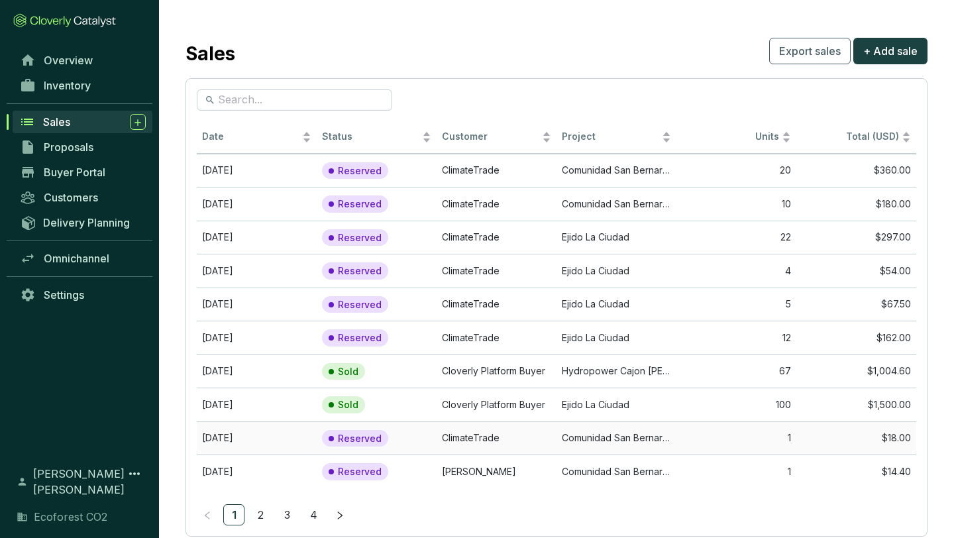
click at [565, 433] on td "Comunidad San Bernardino de Milpillas Chico" at bounding box center [617, 438] width 120 height 34
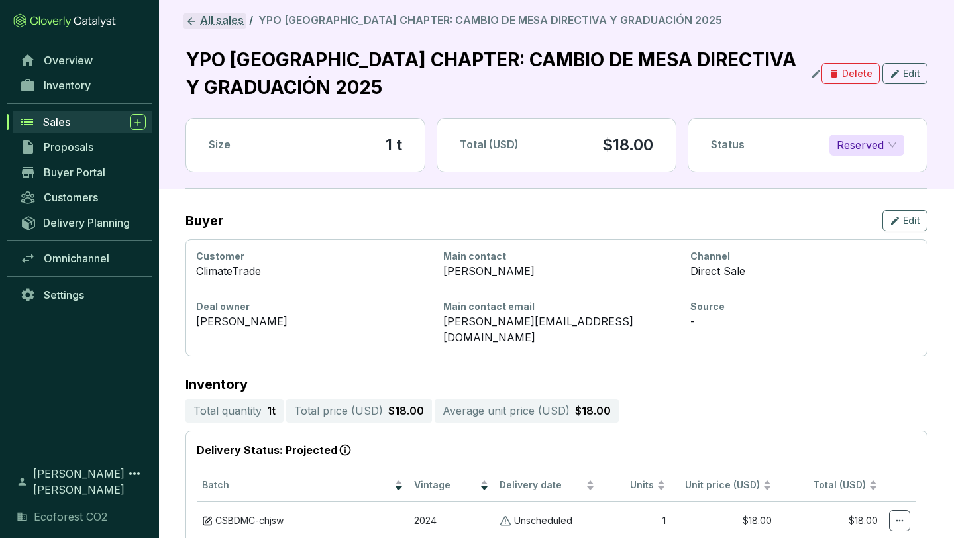
click at [229, 19] on link "All sales" at bounding box center [215, 21] width 64 height 16
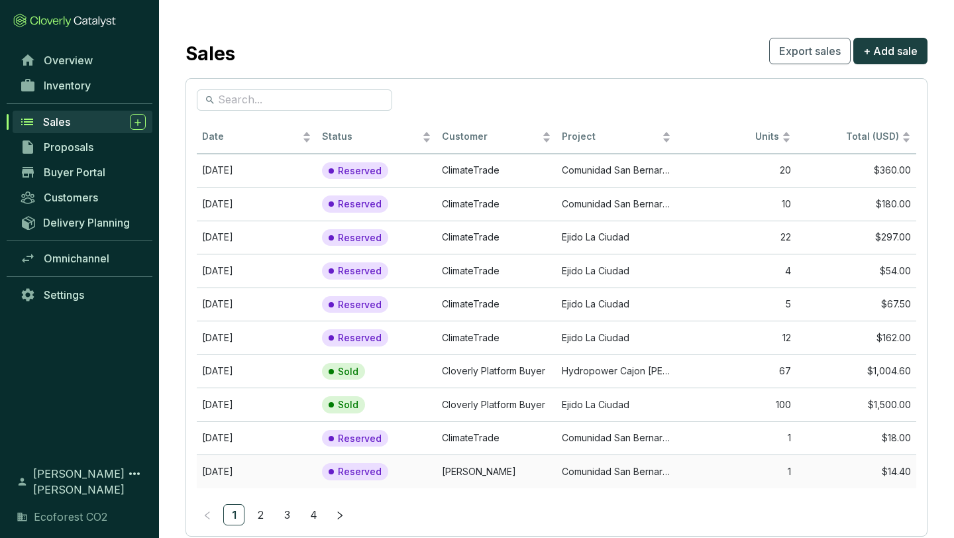
click at [614, 471] on td "Comunidad San Bernardino de Milpillas Chico" at bounding box center [617, 472] width 120 height 34
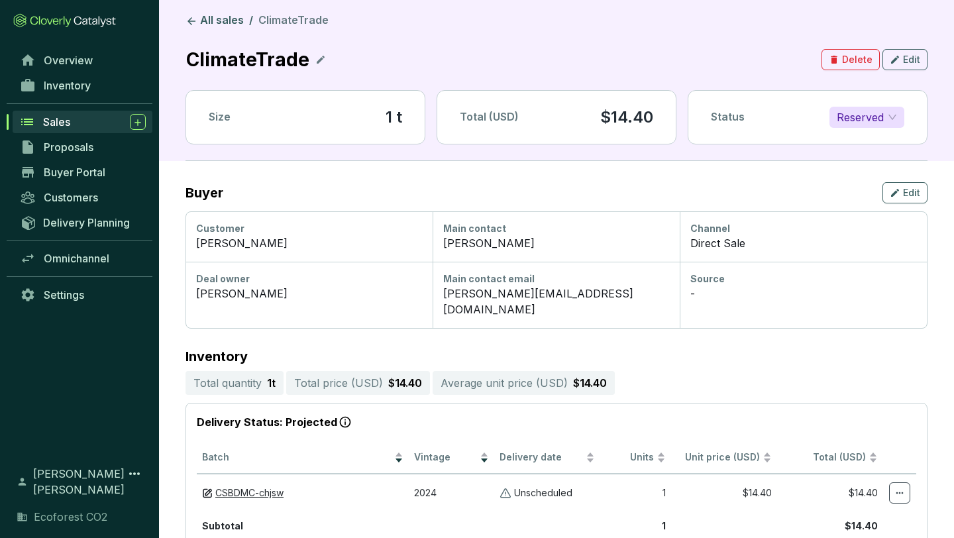
click at [315, 58] on icon at bounding box center [320, 60] width 11 height 16
click at [371, 59] on icon at bounding box center [375, 60] width 8 height 6
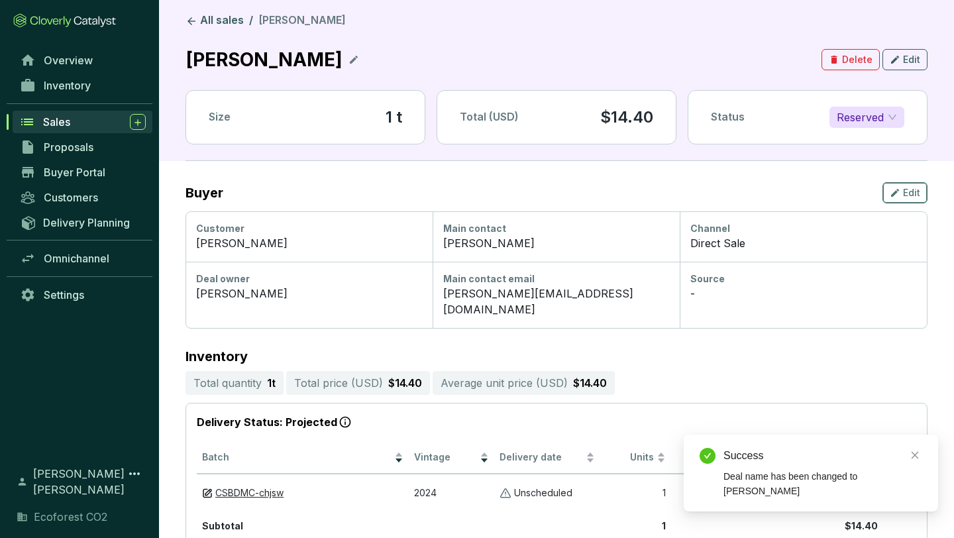
click at [901, 190] on div "Edit" at bounding box center [905, 193] width 30 height 16
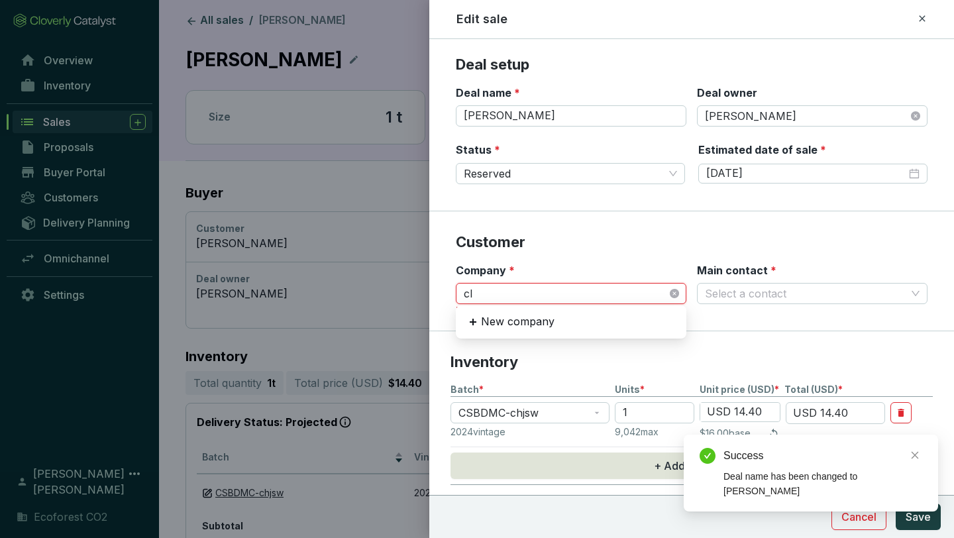
type input "cli"
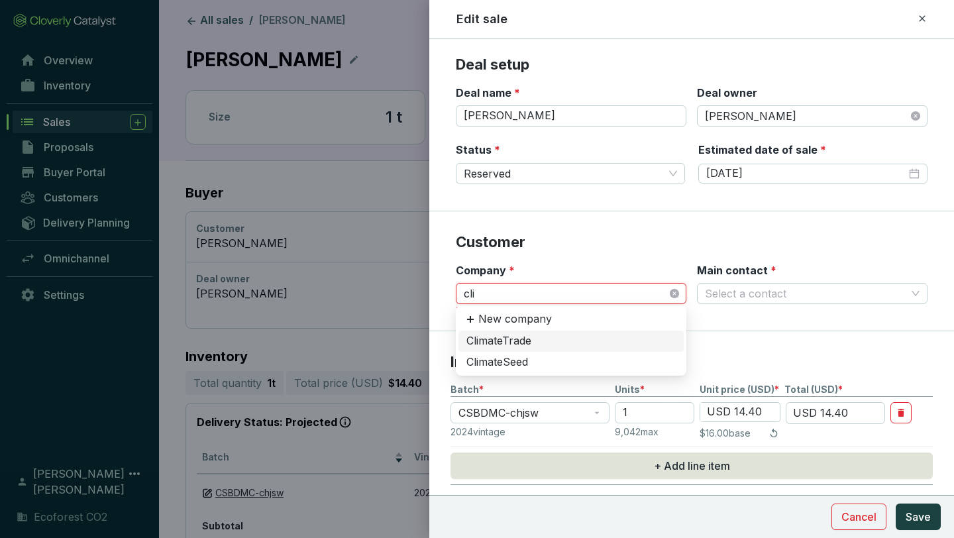
click at [547, 337] on div "ClimateTrade" at bounding box center [570, 341] width 209 height 15
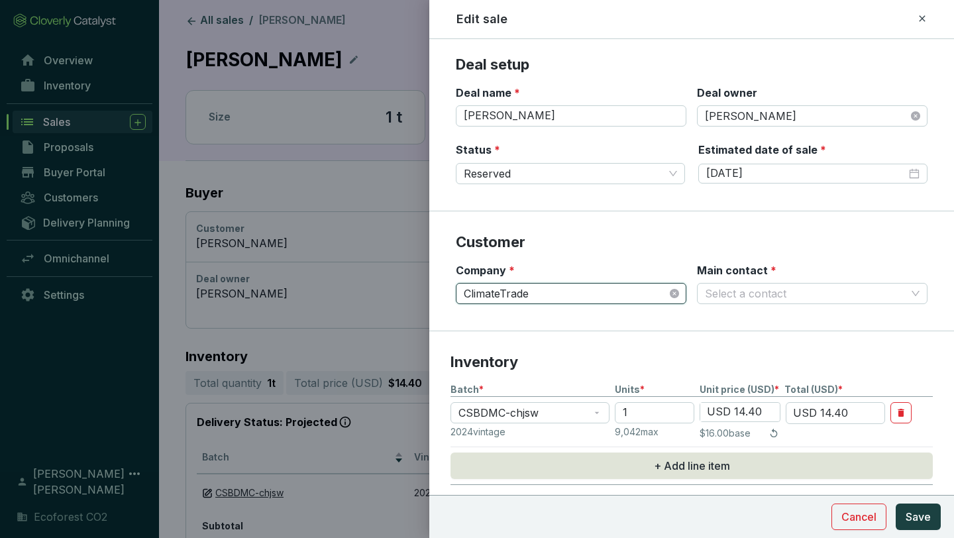
click at [910, 281] on div "Main contact * Select a contact" at bounding box center [812, 284] width 231 height 42
click at [914, 292] on span at bounding box center [812, 294] width 215 height 20
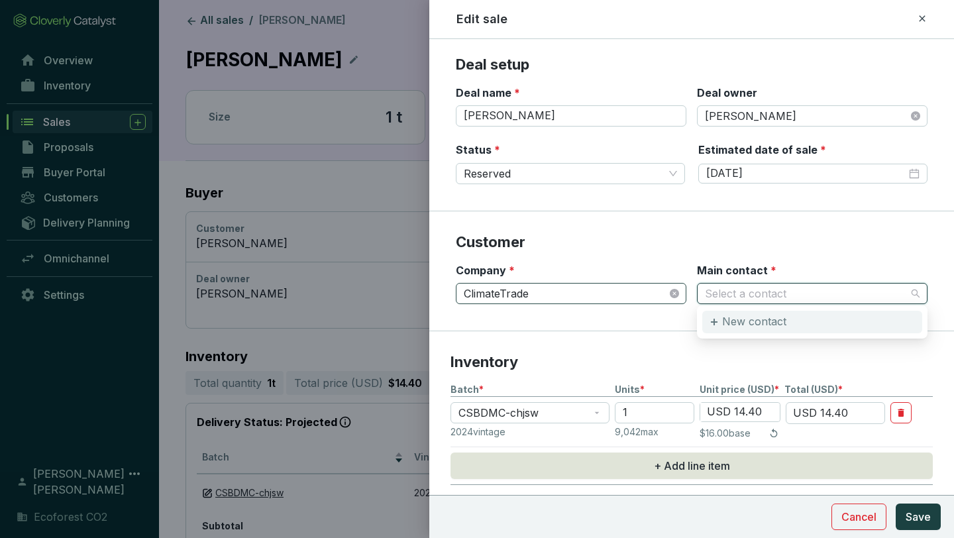
click at [809, 327] on div "New contact" at bounding box center [812, 322] width 220 height 23
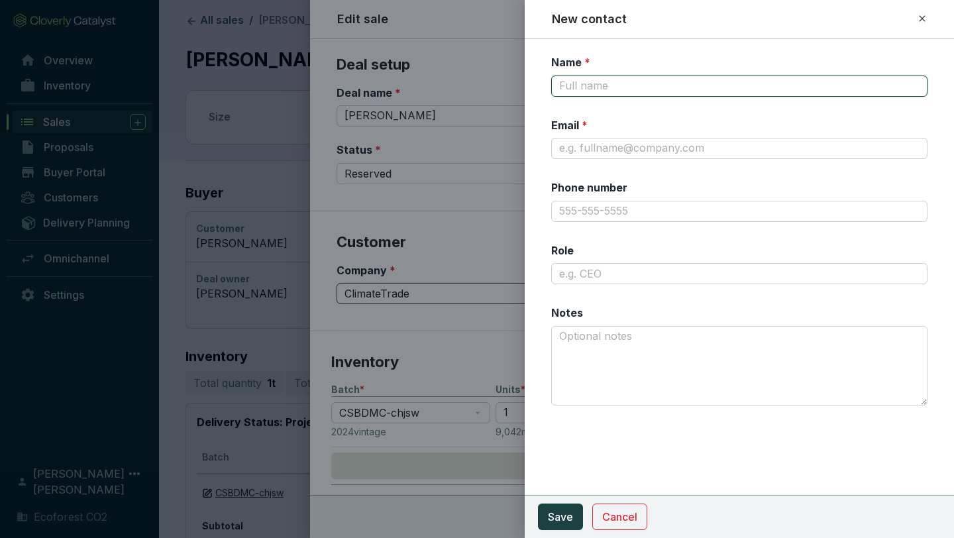
click at [667, 85] on input "Name *" at bounding box center [739, 86] width 376 height 21
type input "G"
type input "[PERSON_NAME]"
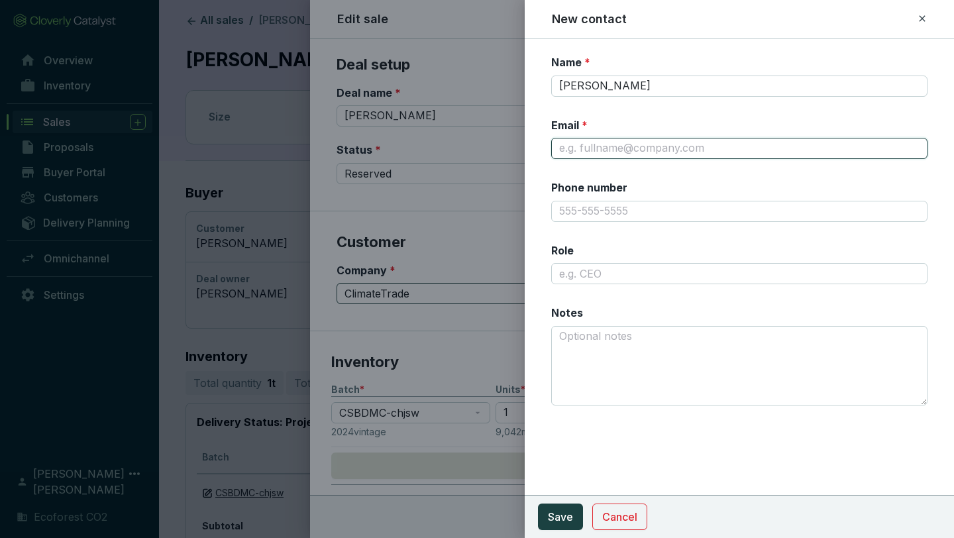
click at [672, 152] on input "Email *" at bounding box center [739, 148] width 376 height 21
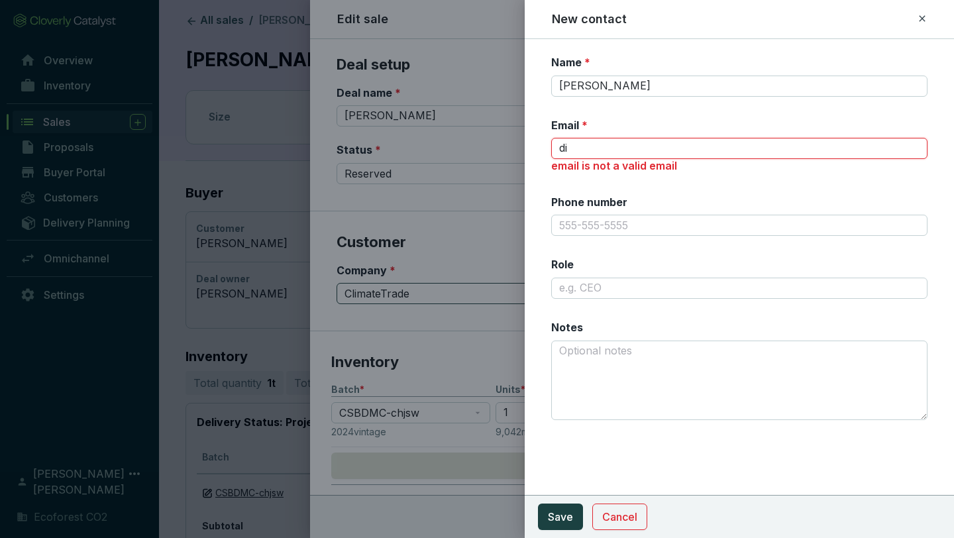
type input "[PERSON_NAME][EMAIL_ADDRESS][DOMAIN_NAME]"
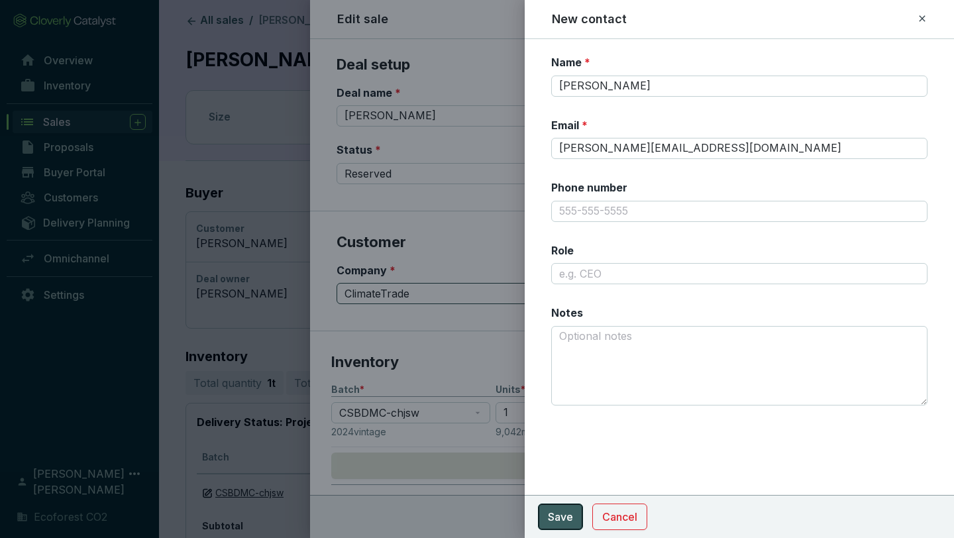
click at [555, 514] on span "Save" at bounding box center [560, 517] width 25 height 16
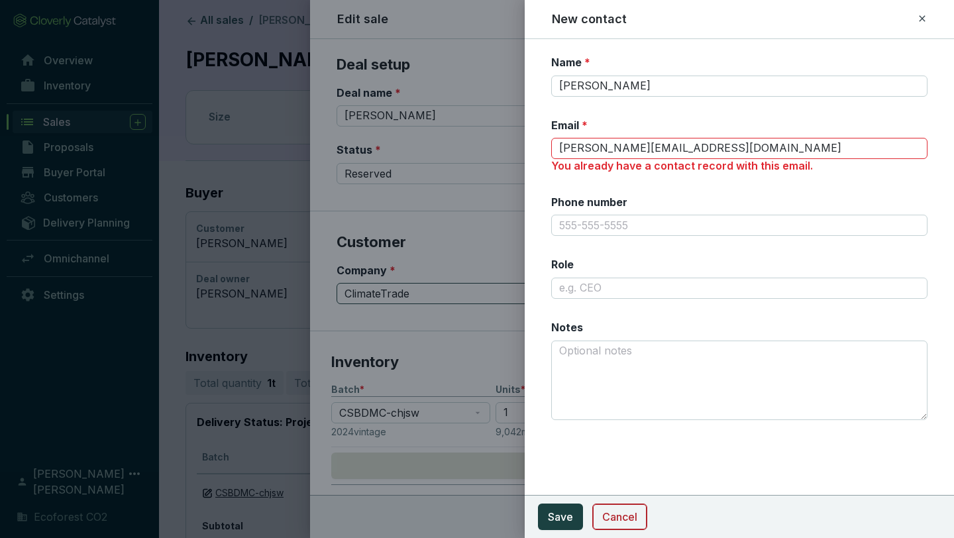
click at [618, 510] on span "Cancel" at bounding box center [619, 517] width 35 height 16
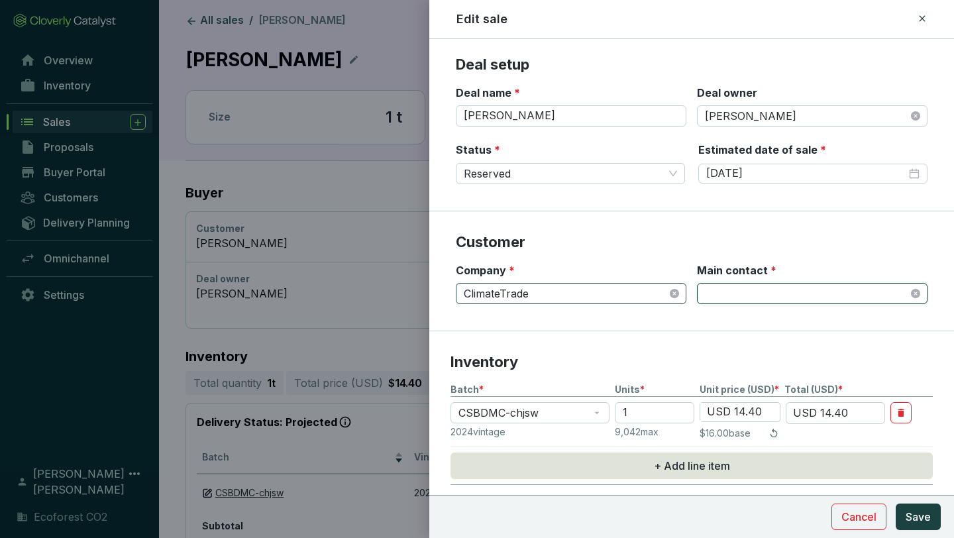
click at [900, 294] on span at bounding box center [812, 294] width 215 height 20
type input "d"
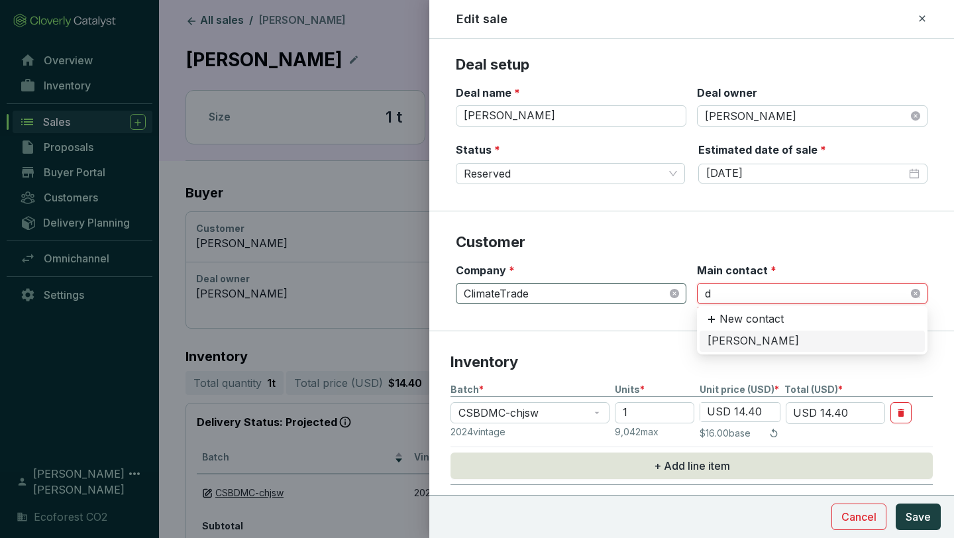
click at [734, 342] on div "[PERSON_NAME]" at bounding box center [812, 341] width 209 height 15
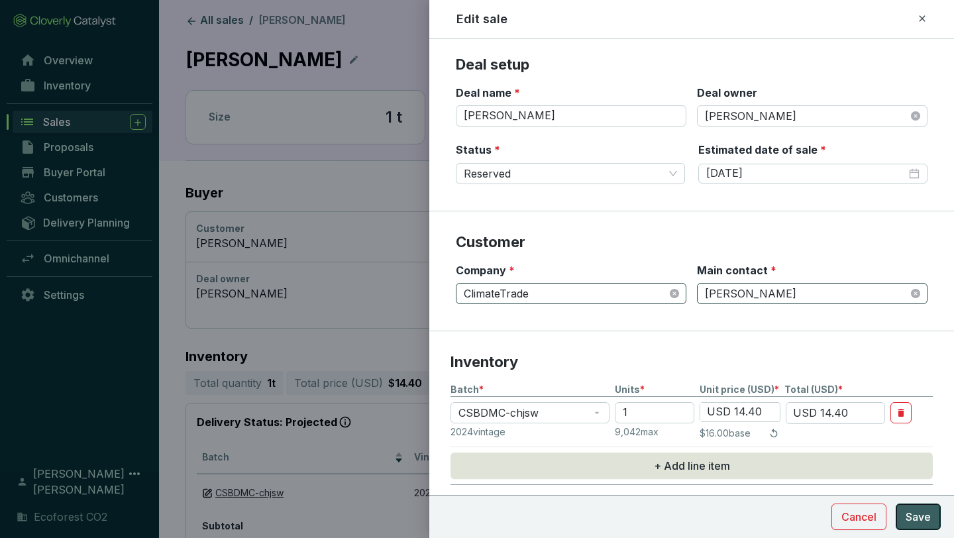
click at [915, 519] on span "Save" at bounding box center [918, 517] width 25 height 16
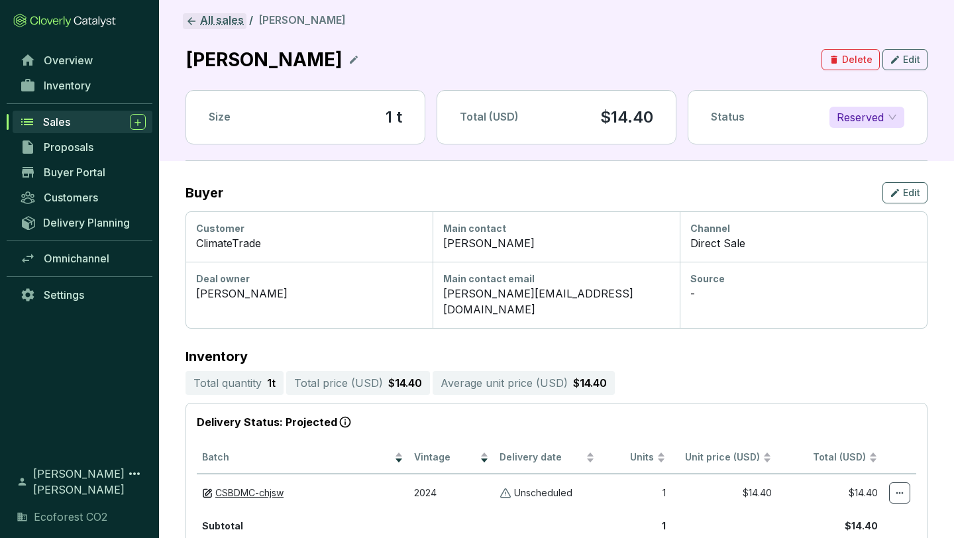
click at [229, 23] on link "All sales" at bounding box center [215, 21] width 64 height 16
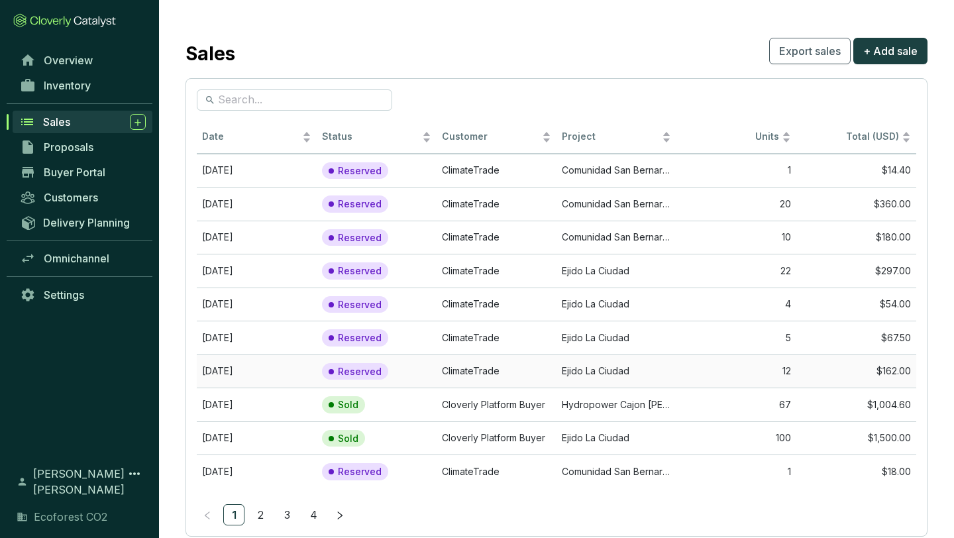
click at [591, 364] on td "Ejido La Ciudad" at bounding box center [617, 371] width 120 height 34
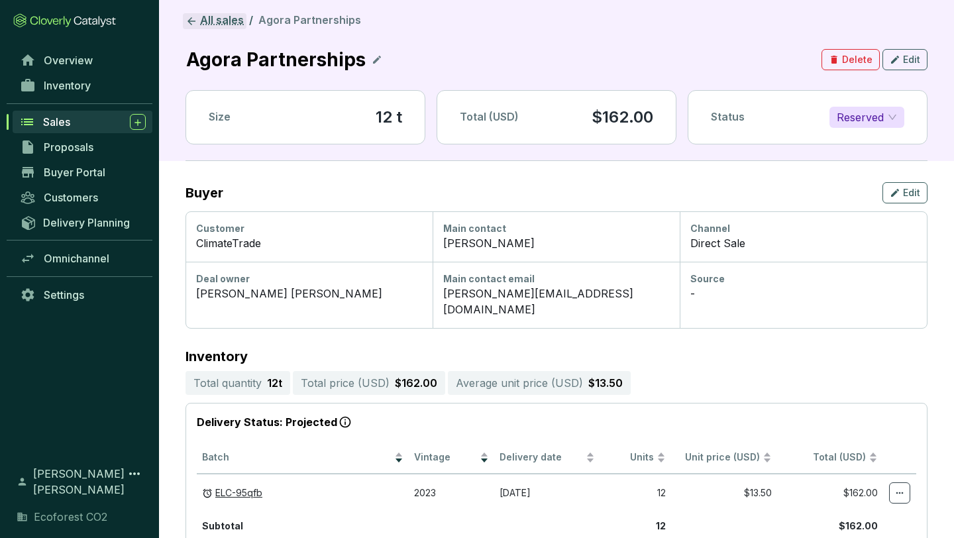
click at [200, 18] on link "All sales" at bounding box center [215, 21] width 64 height 16
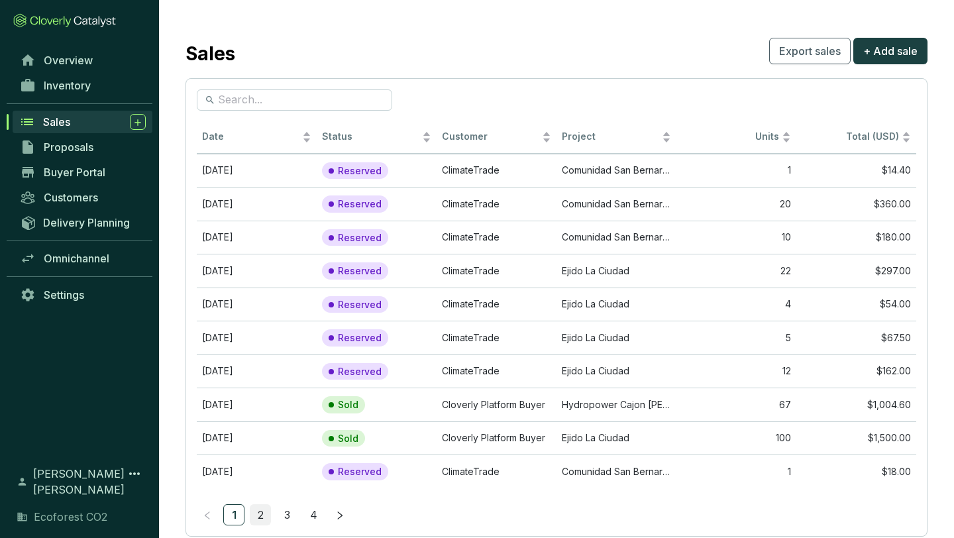
click at [260, 512] on link "2" at bounding box center [260, 515] width 20 height 20
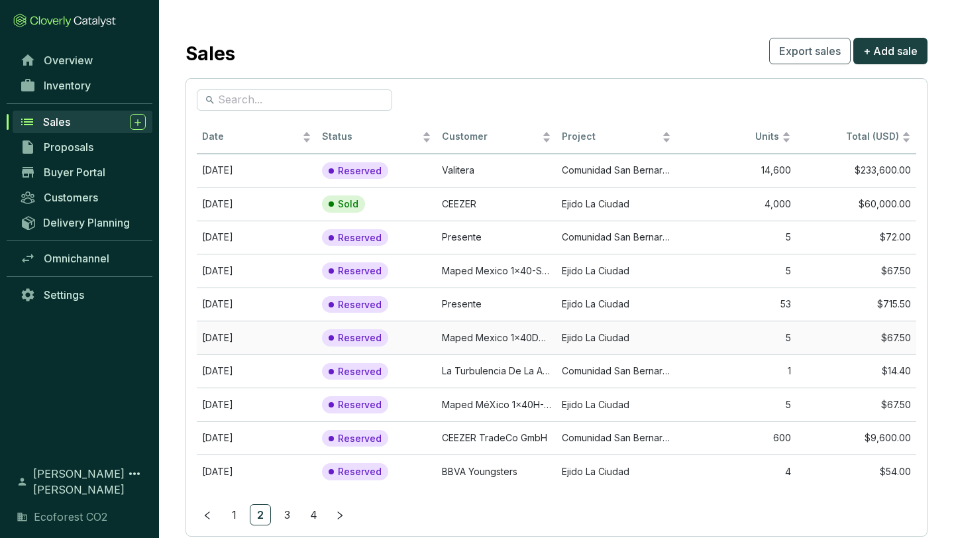
click at [529, 339] on td "Maped Mexico 1x40DC-SSI1682825" at bounding box center [497, 338] width 120 height 34
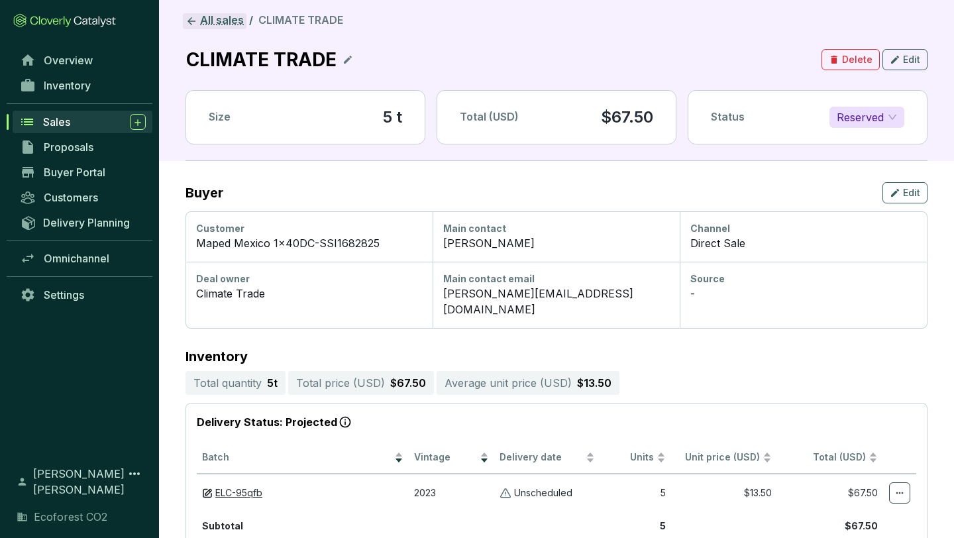
click at [217, 23] on link "All sales" at bounding box center [215, 21] width 64 height 16
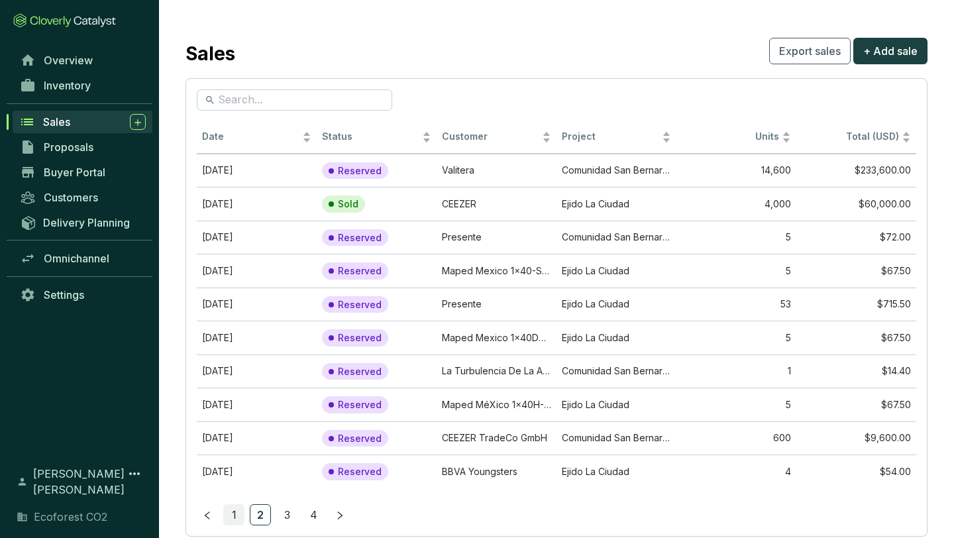
click at [234, 508] on link "1" at bounding box center [234, 515] width 20 height 20
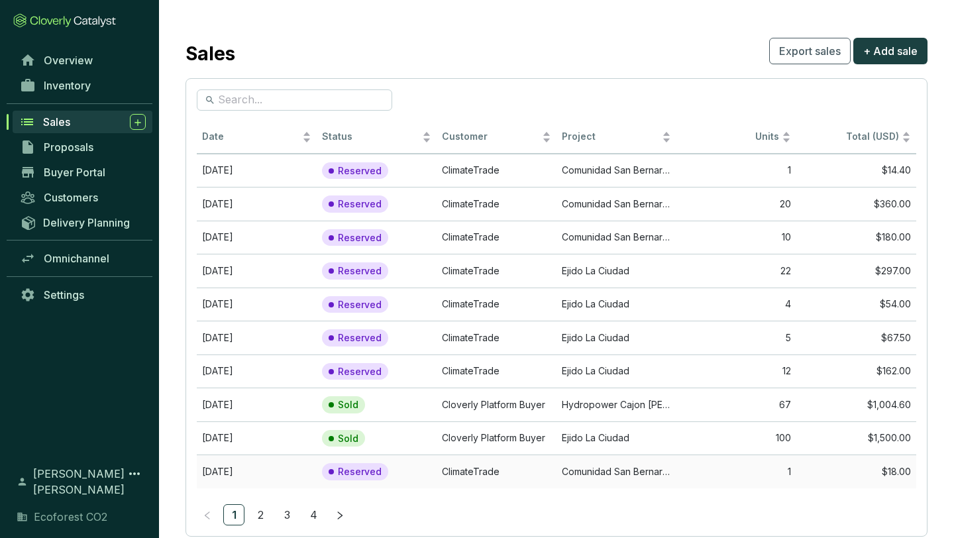
click at [477, 480] on td "ClimateTrade" at bounding box center [497, 472] width 120 height 34
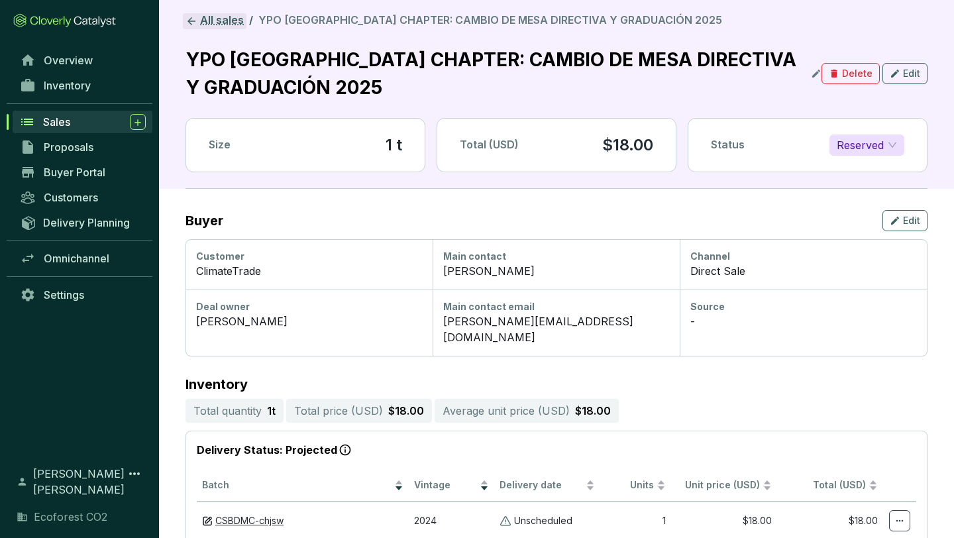
click at [201, 19] on link "All sales" at bounding box center [215, 21] width 64 height 16
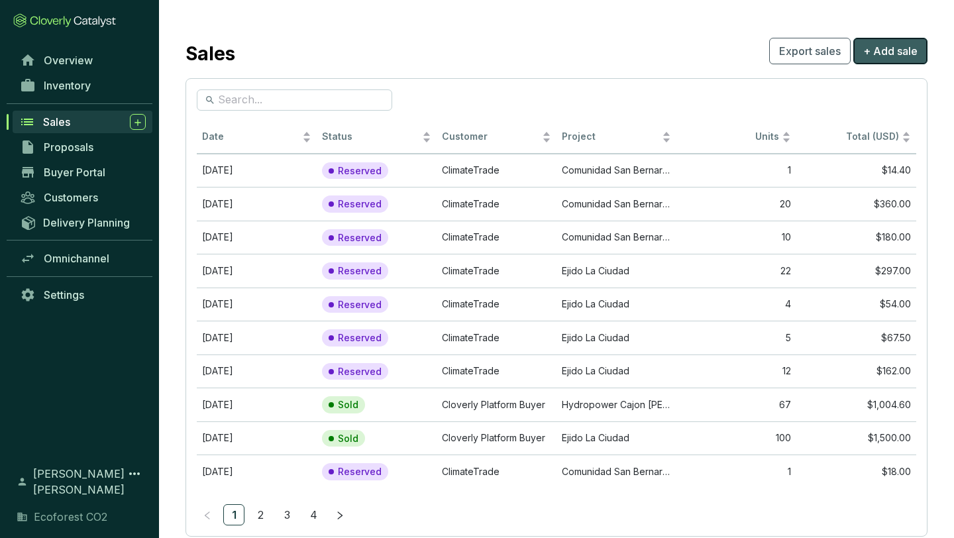
click at [888, 50] on span "+ Add sale" at bounding box center [890, 51] width 54 height 16
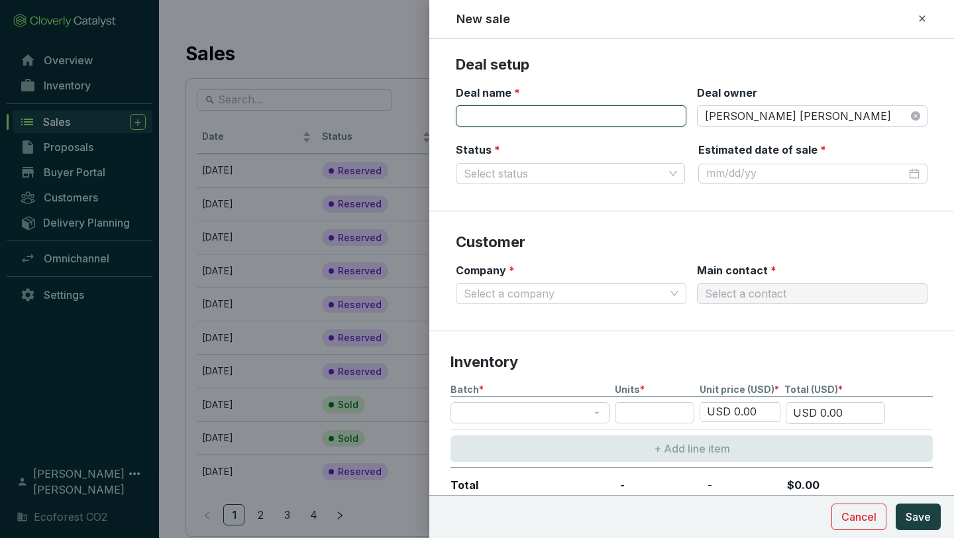
click at [610, 123] on input "Deal name *" at bounding box center [571, 115] width 231 height 21
type input "ClimateTrade"
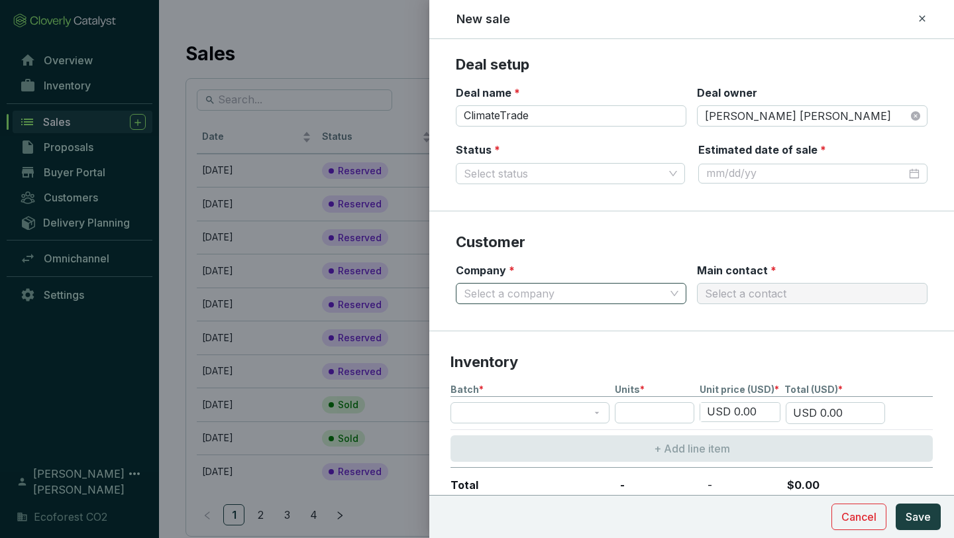
click at [584, 286] on input "Company *" at bounding box center [564, 294] width 201 height 20
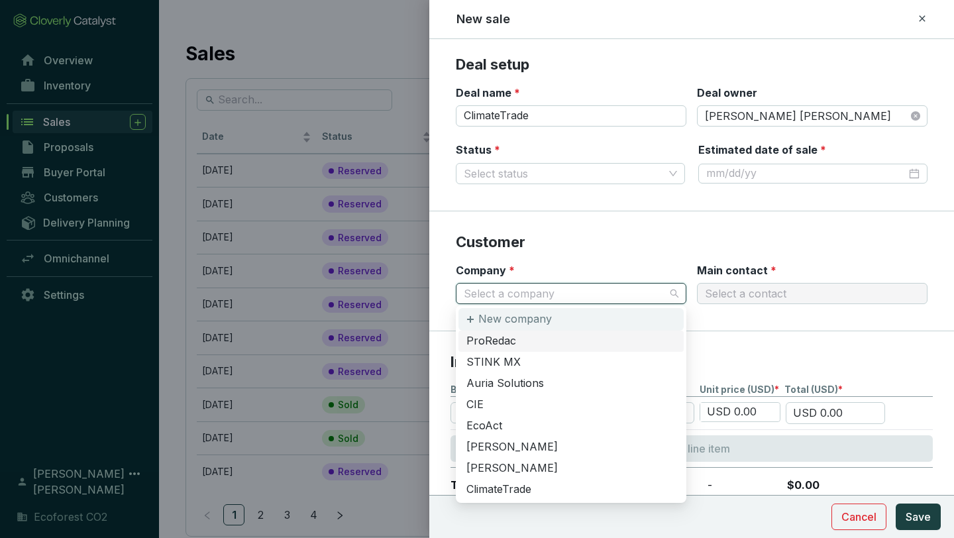
click at [545, 317] on p "New company" at bounding box center [515, 319] width 74 height 15
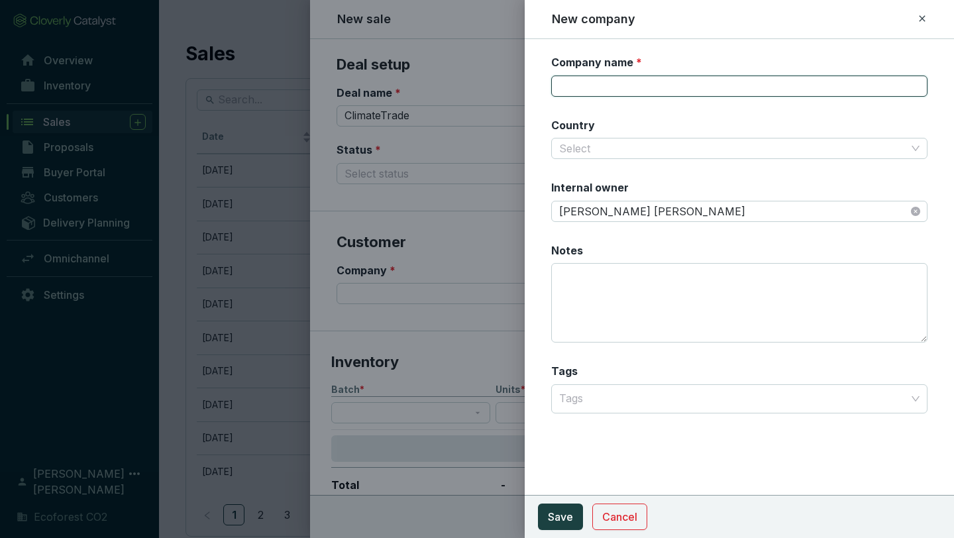
click at [581, 79] on input "Company name *" at bounding box center [739, 86] width 376 height 21
type input "TEXTERRA"
click at [777, 144] on input "Country" at bounding box center [732, 148] width 347 height 20
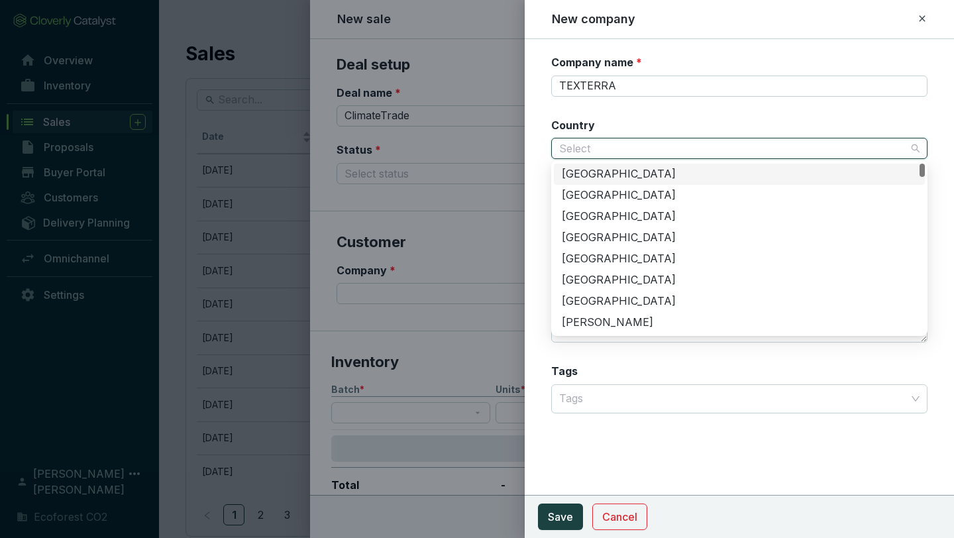
click at [769, 98] on section "Company name * TEXTERRA Country Select Internal owner [PERSON_NAME] [PERSON_NAM…" at bounding box center [739, 242] width 376 height 374
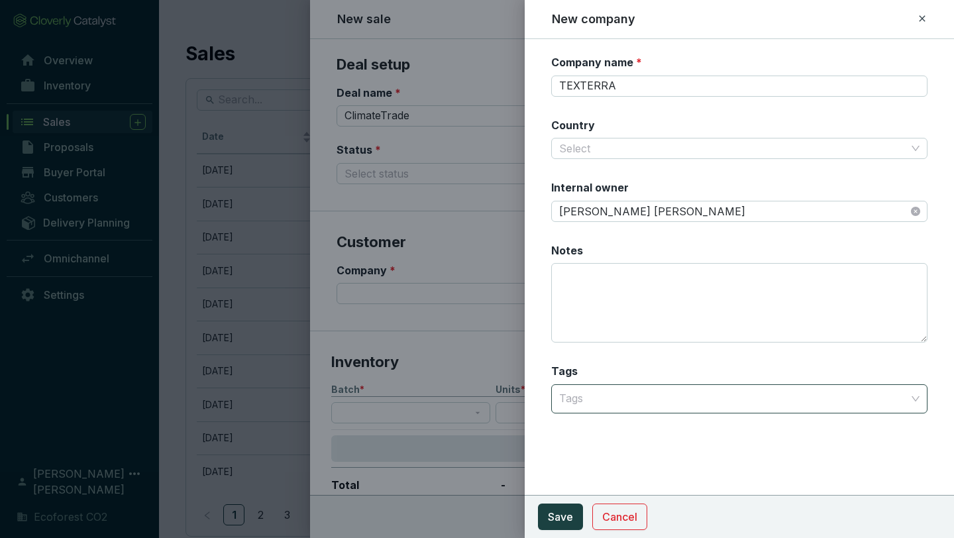
click at [731, 390] on div at bounding box center [732, 399] width 356 height 27
click at [725, 360] on section "Company name * TEXTERRA Country Select Internal owner [PERSON_NAME] [PERSON_NAM…" at bounding box center [739, 242] width 376 height 374
click at [561, 515] on span "Save" at bounding box center [560, 517] width 25 height 16
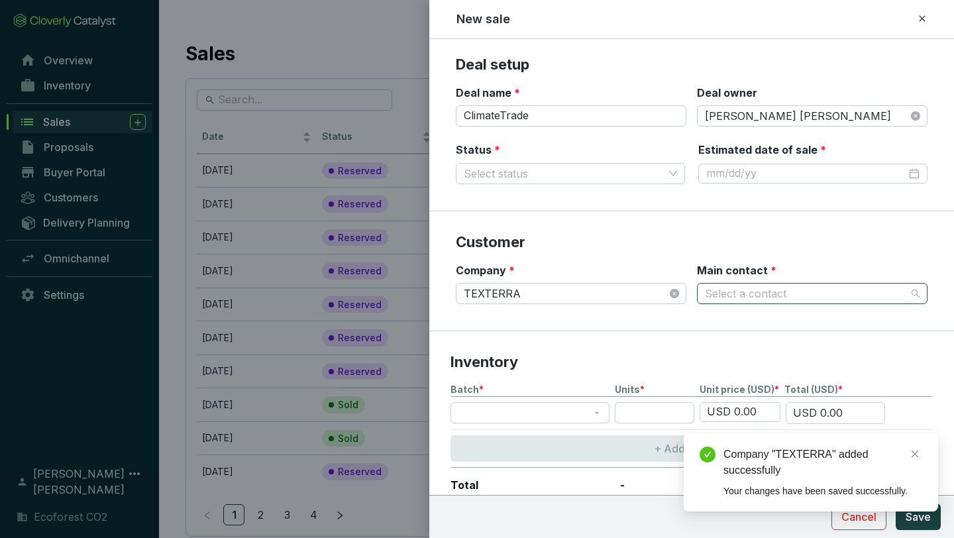
click at [839, 292] on input "Main contact *" at bounding box center [805, 294] width 201 height 20
click at [799, 245] on p "Customer" at bounding box center [692, 243] width 472 height 20
click at [785, 290] on input "Main contact *" at bounding box center [805, 294] width 201 height 20
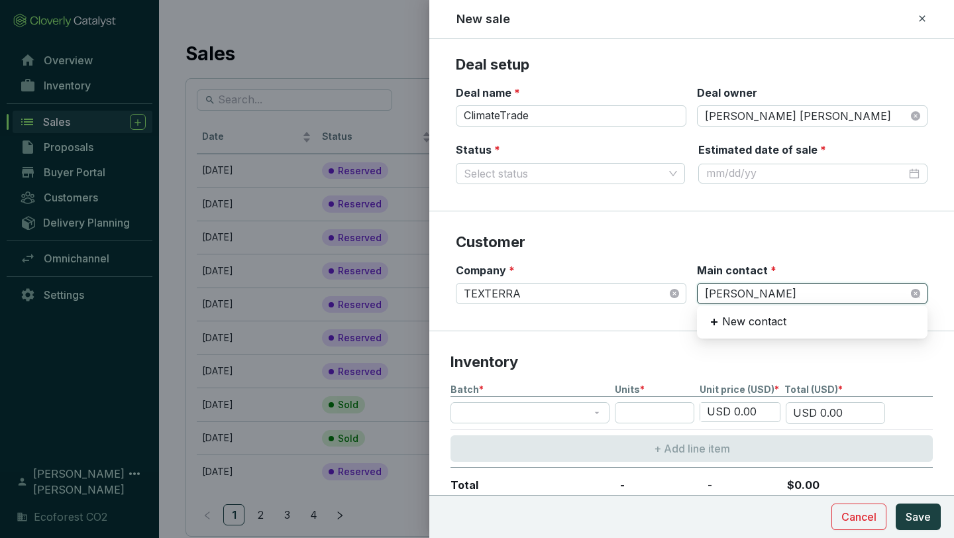
type input "[PERSON_NAME]"
click at [875, 261] on section "Customer Company * TEXTERRA Main contact * Select a contact" at bounding box center [691, 271] width 525 height 120
click at [863, 290] on input "Main contact *" at bounding box center [805, 294] width 201 height 20
click at [836, 241] on p "Customer" at bounding box center [692, 243] width 472 height 20
click at [798, 291] on input "Main contact *" at bounding box center [805, 294] width 201 height 20
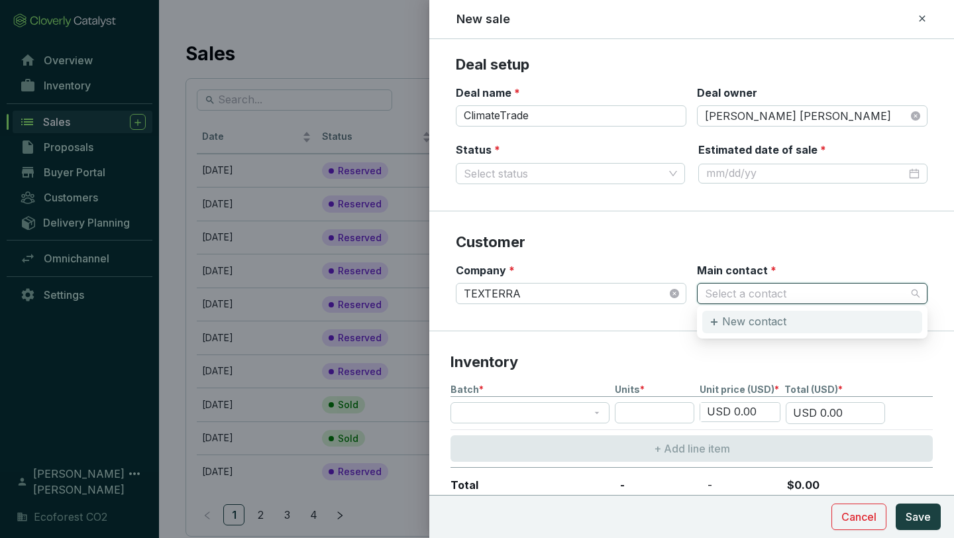
click at [778, 316] on p "New contact" at bounding box center [754, 322] width 64 height 15
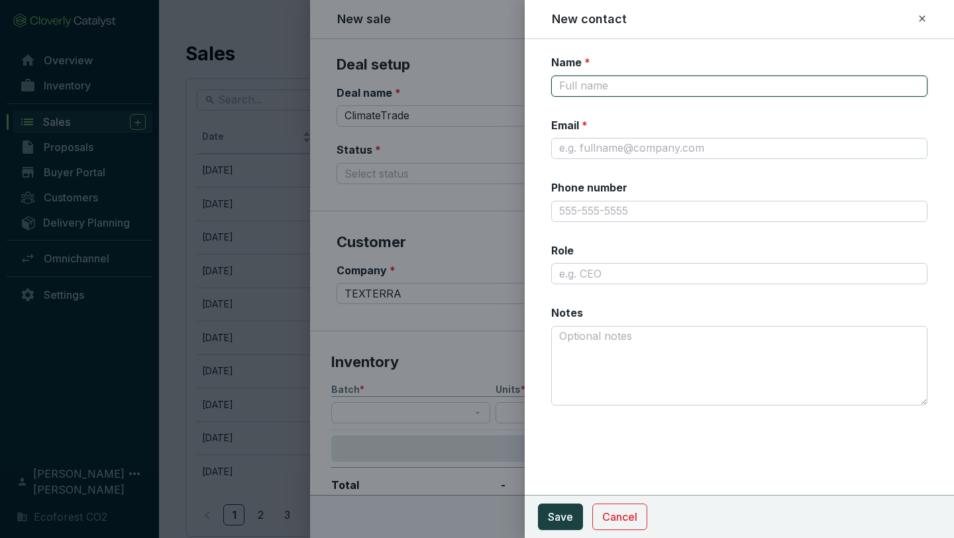
click at [637, 88] on input "Name *" at bounding box center [739, 86] width 376 height 21
type input "[PERSON_NAME]"
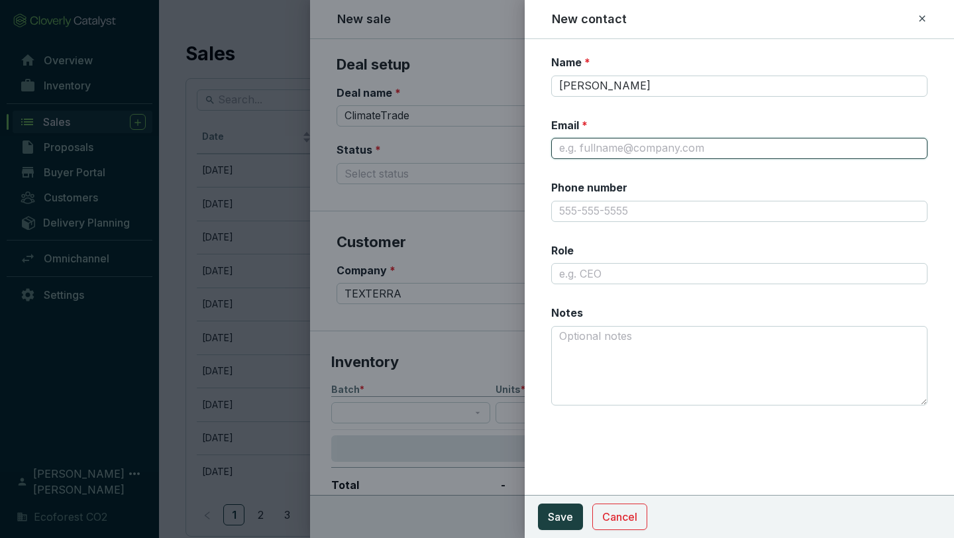
click at [649, 143] on input "Email *" at bounding box center [739, 148] width 376 height 21
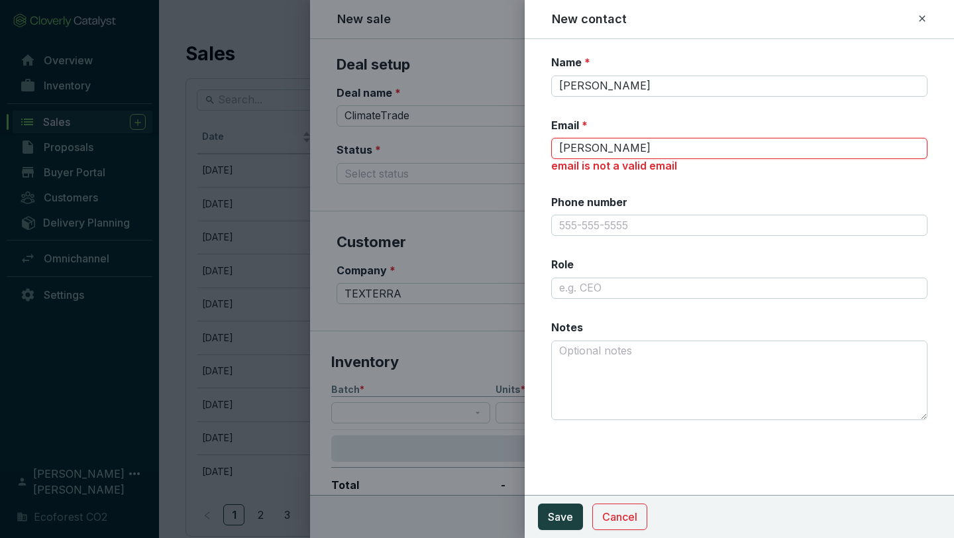
type input "[PERSON_NAME][EMAIL_ADDRESS][DOMAIN_NAME]"
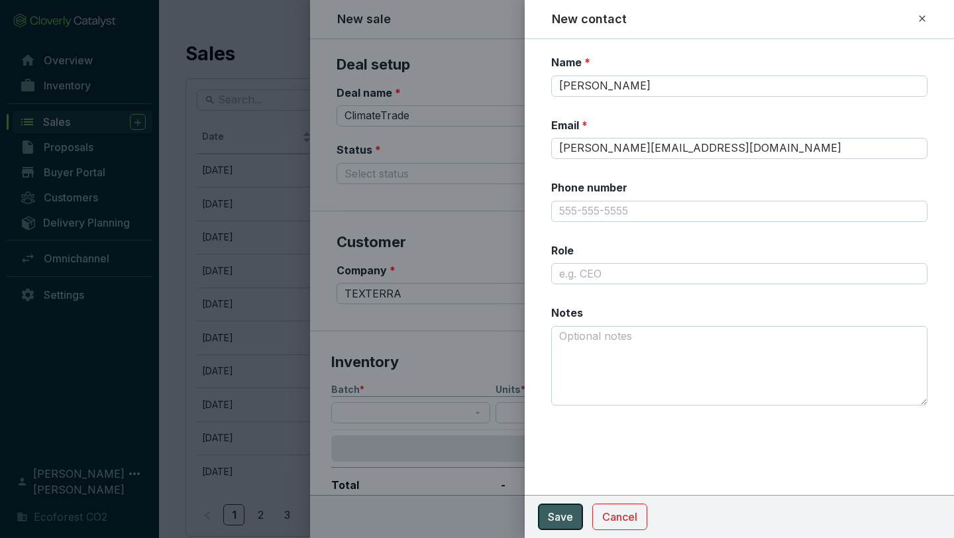
click at [565, 524] on span "Save" at bounding box center [560, 517] width 25 height 16
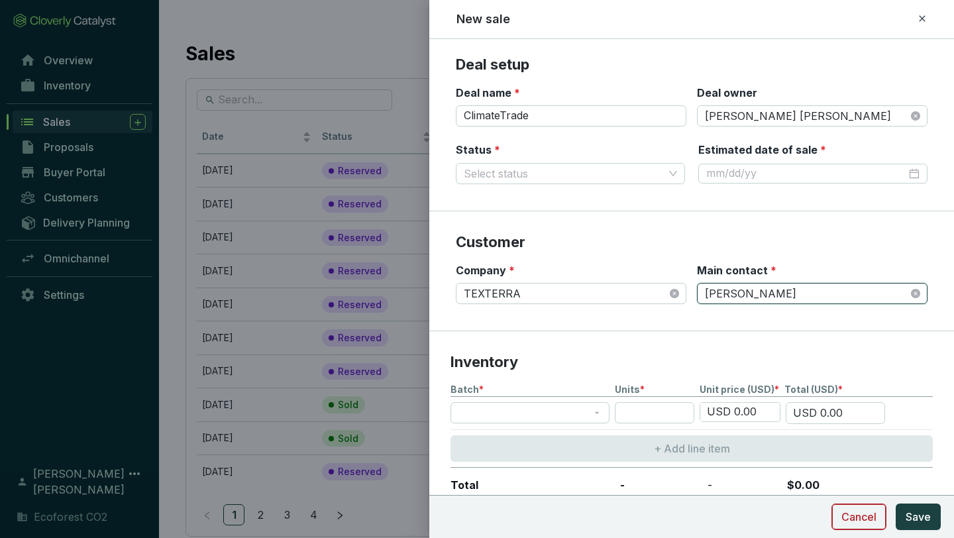
click at [852, 512] on span "Cancel" at bounding box center [859, 517] width 35 height 16
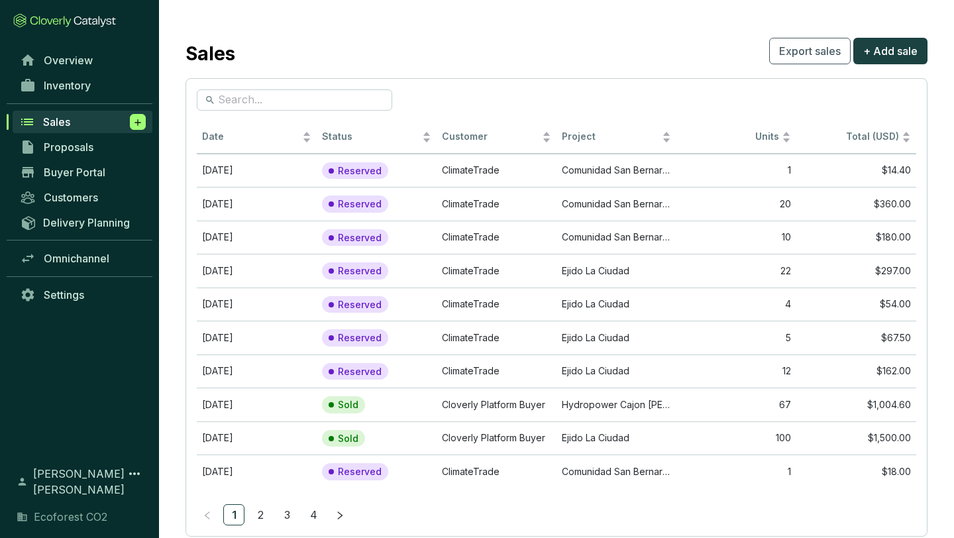
click at [130, 118] on span at bounding box center [138, 122] width 16 height 16
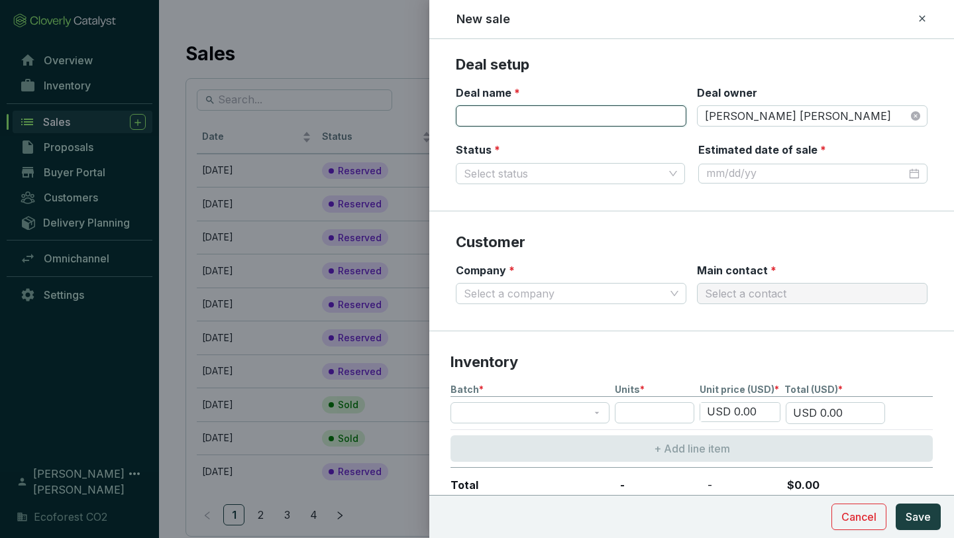
click at [511, 110] on input "Deal name *" at bounding box center [571, 115] width 231 height 21
type input "ClimateTrade"
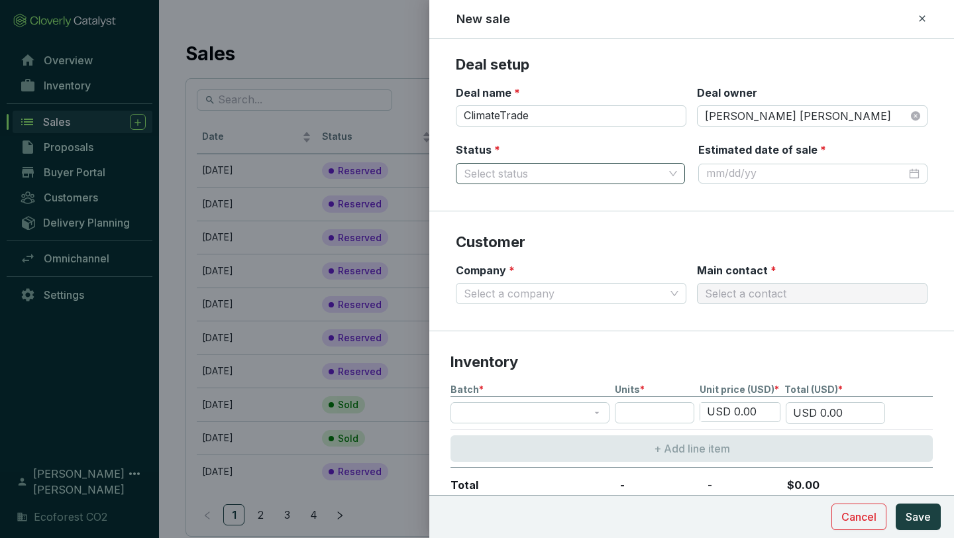
click at [502, 168] on input "Status *" at bounding box center [564, 174] width 200 height 20
click at [502, 199] on div "Reserved" at bounding box center [570, 199] width 208 height 15
click at [582, 289] on input "Company *" at bounding box center [564, 294] width 201 height 20
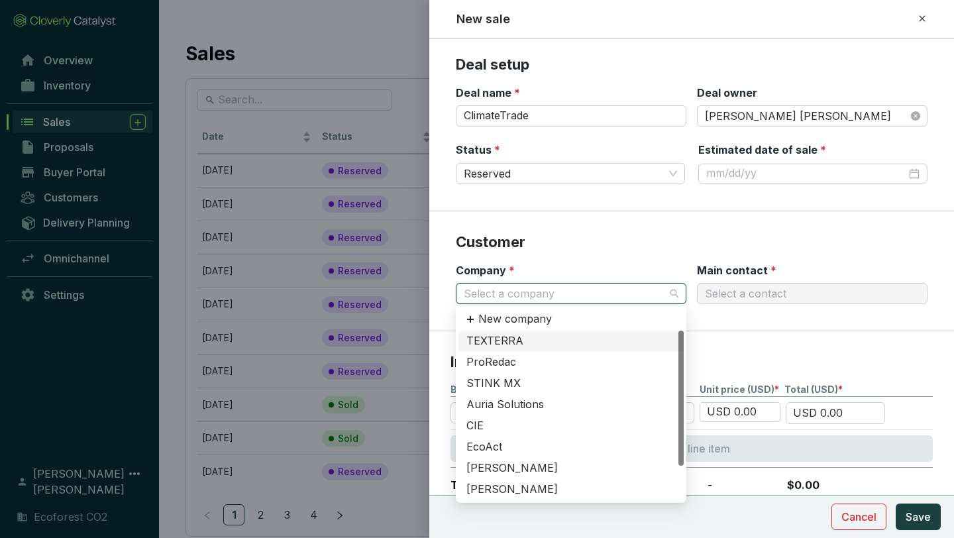
click at [526, 337] on div "TEXTERRA" at bounding box center [570, 341] width 209 height 15
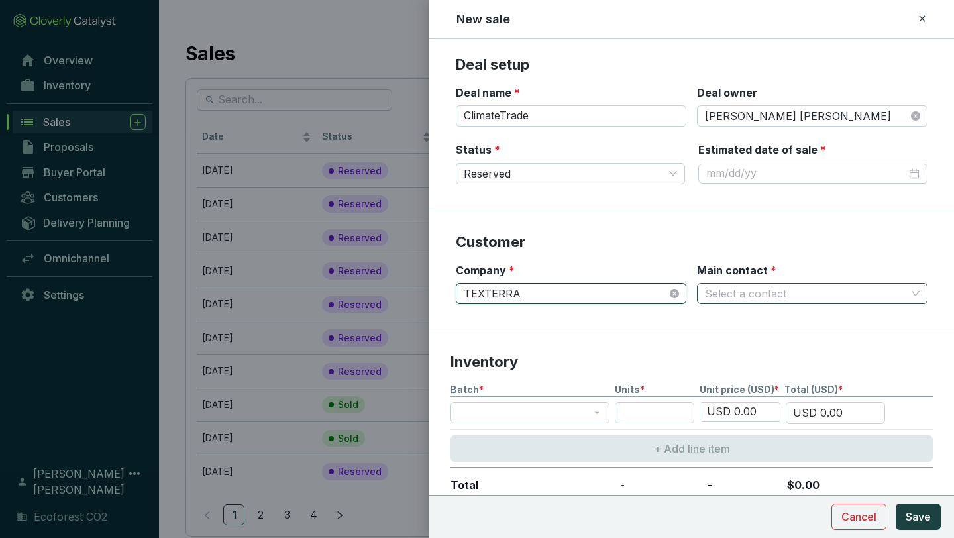
click at [737, 289] on input "Main contact *" at bounding box center [805, 294] width 201 height 20
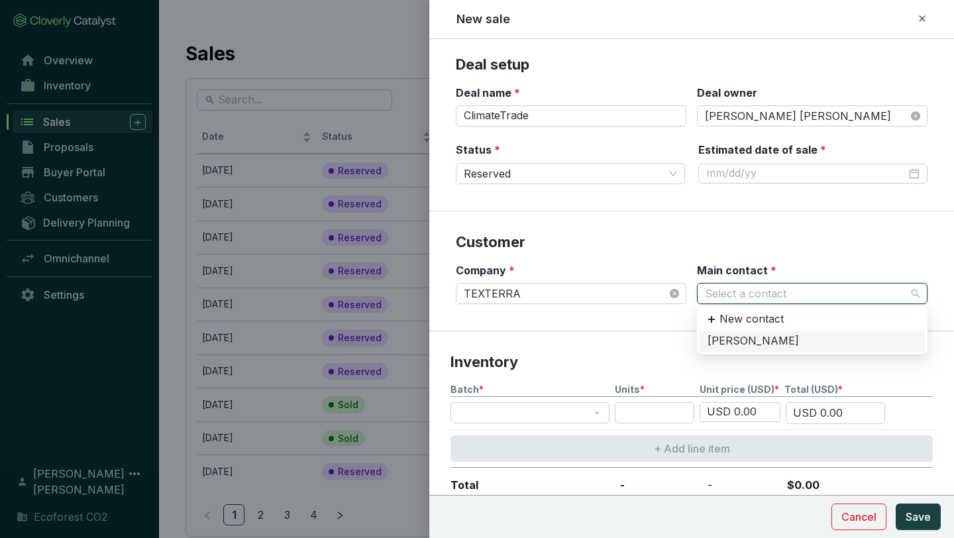
click at [730, 342] on div "[PERSON_NAME]" at bounding box center [812, 341] width 209 height 15
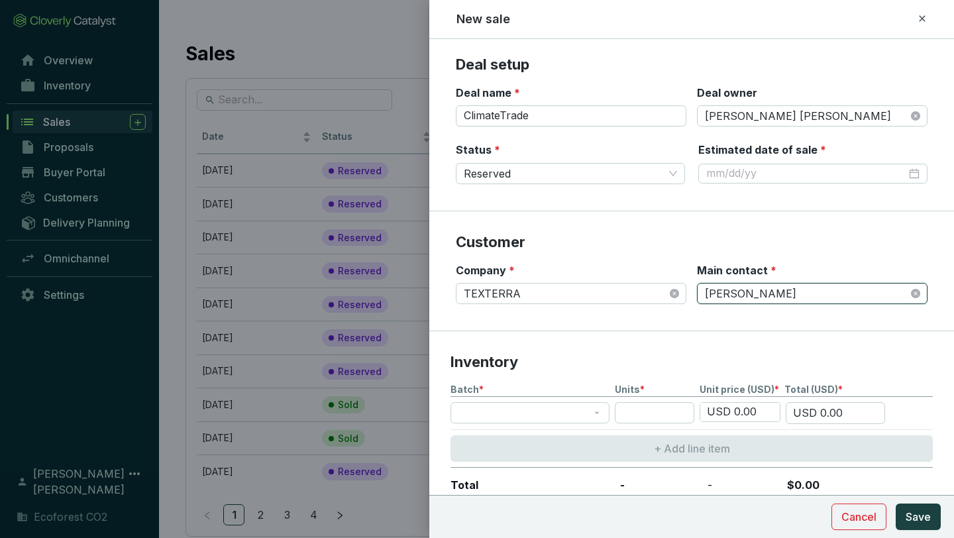
scroll to position [28, 0]
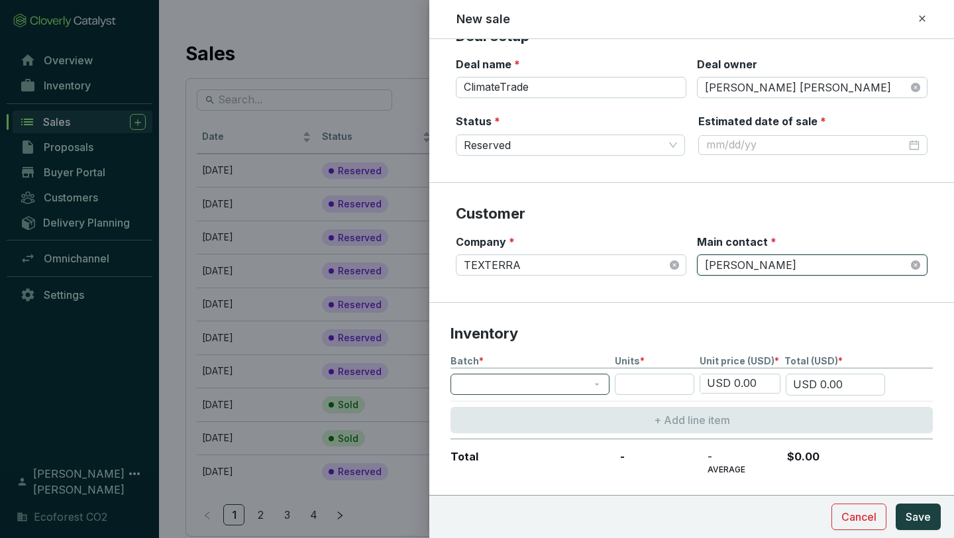
click at [576, 392] on span at bounding box center [530, 384] width 143 height 20
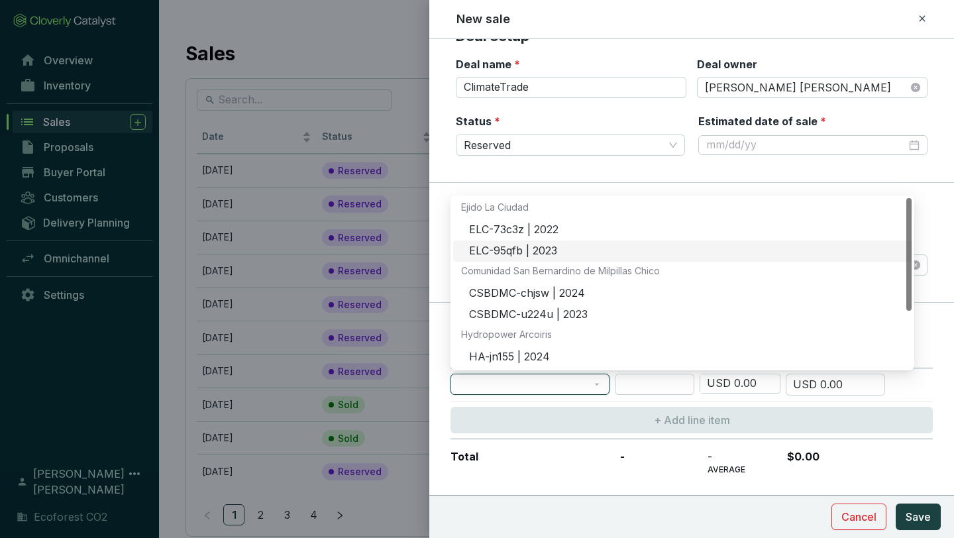
click at [551, 250] on div "ELC-95qfb | 2023" at bounding box center [686, 251] width 435 height 15
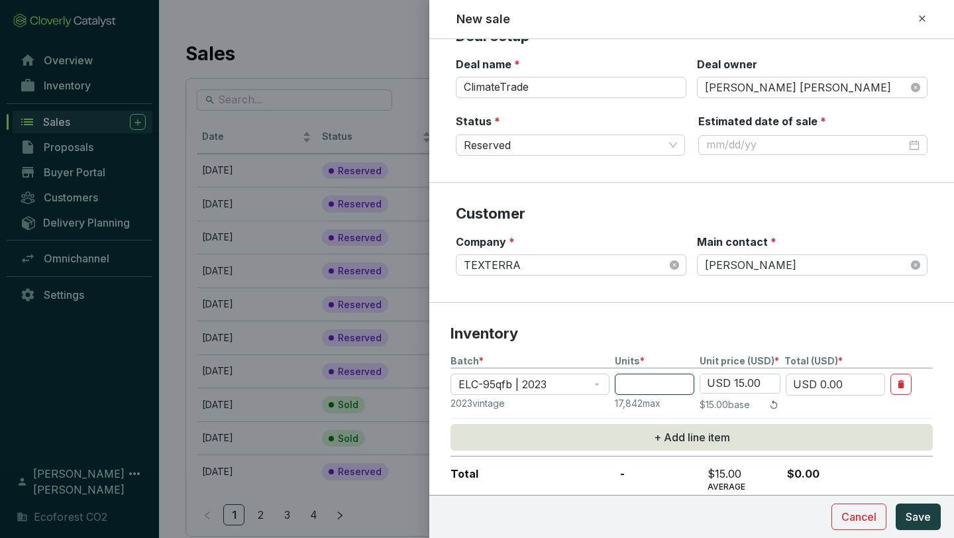
click at [651, 376] on input "number" at bounding box center [655, 384] width 80 height 21
type input "1"
type input "USD 15.00"
type input "10"
type input "USD 150.00"
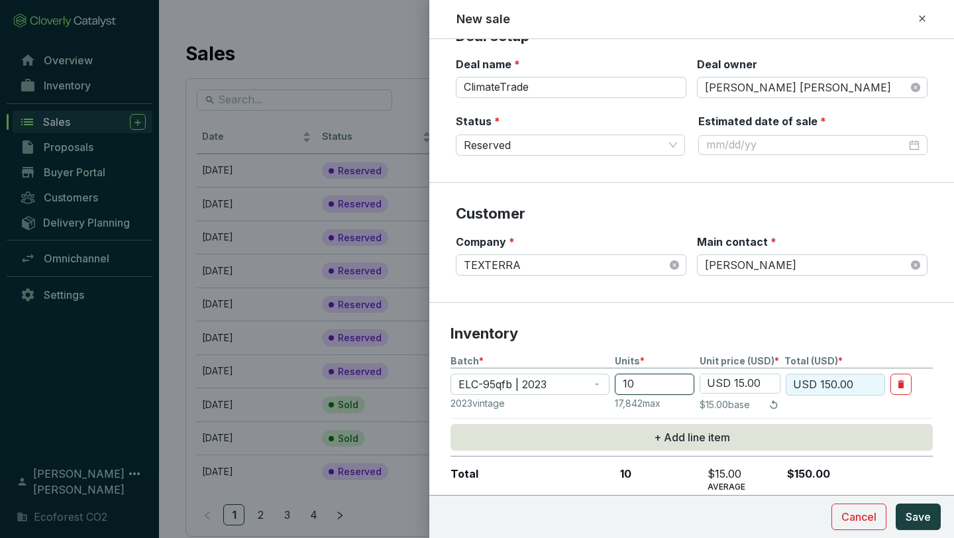
type input "10"
click at [741, 383] on input "USD 15.00" at bounding box center [740, 383] width 80 height 19
type input "USD 1.00"
type input "USD 10.00"
type input "USD 13.00"
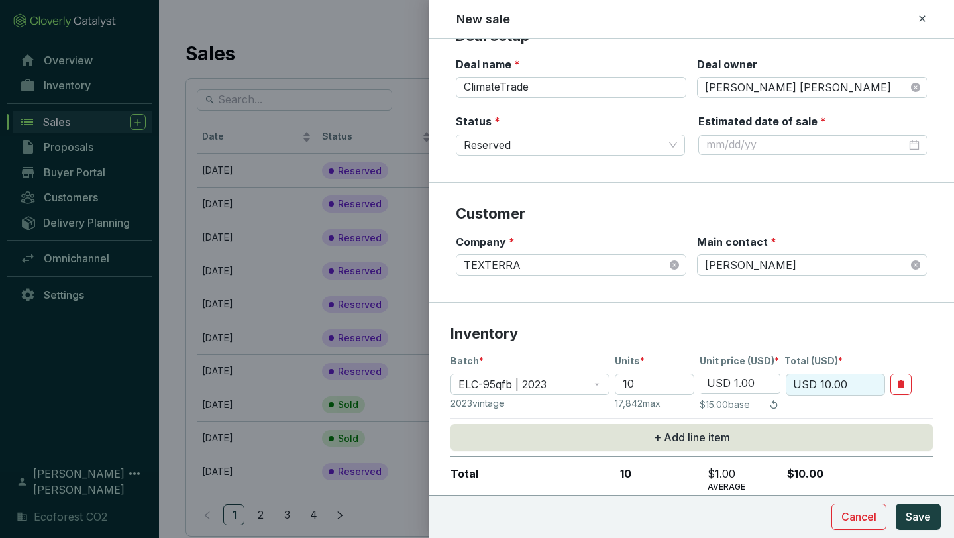
type input "USD 130.00"
type input "USD 13.50"
type input "USD 135.00"
type input "USD 13.50"
click at [834, 325] on p "Inventory" at bounding box center [692, 334] width 482 height 20
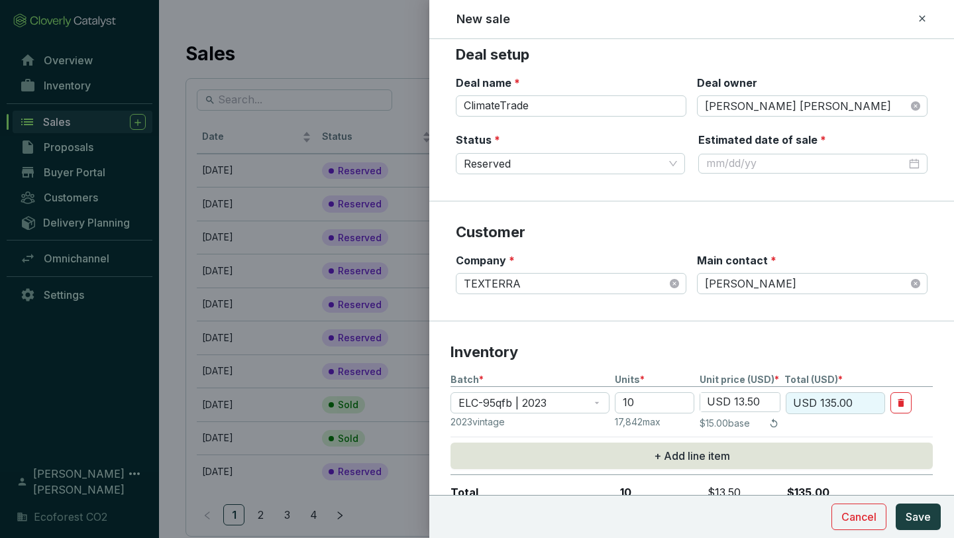
scroll to position [0, 0]
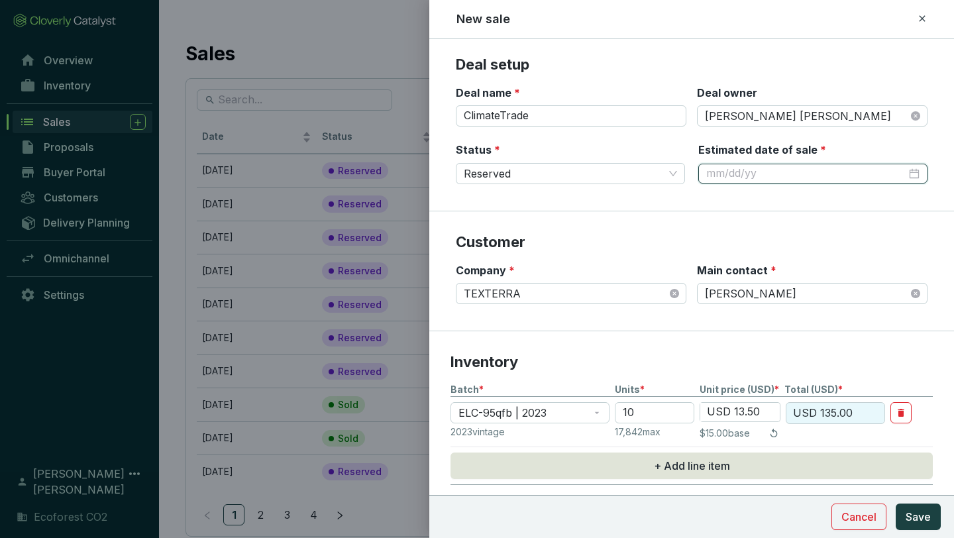
click at [779, 173] on input "Estimated date of sale *" at bounding box center [806, 173] width 200 height 15
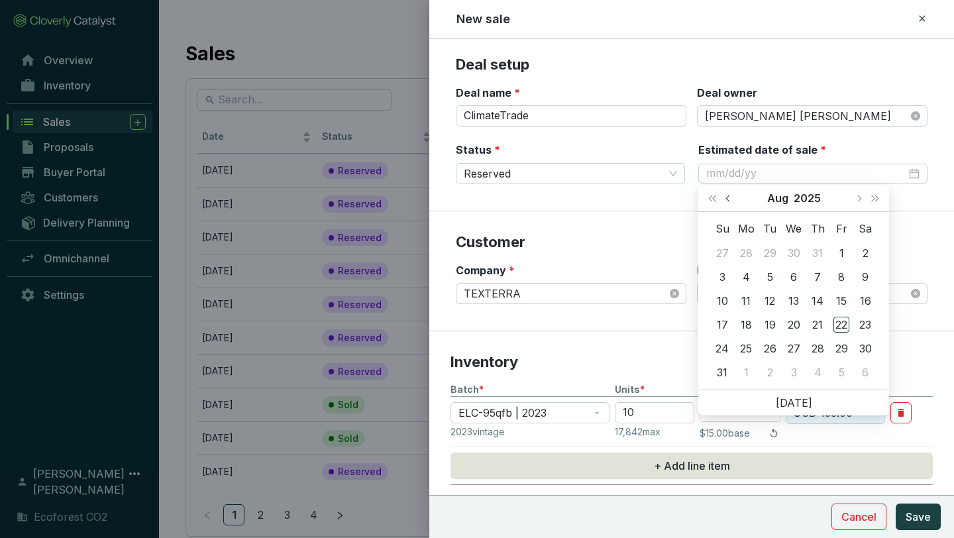
click at [726, 200] on button "Previous month (PageUp)" at bounding box center [729, 198] width 17 height 27
type input "[DATE]"
click at [751, 325] on div "23" at bounding box center [746, 325] width 16 height 16
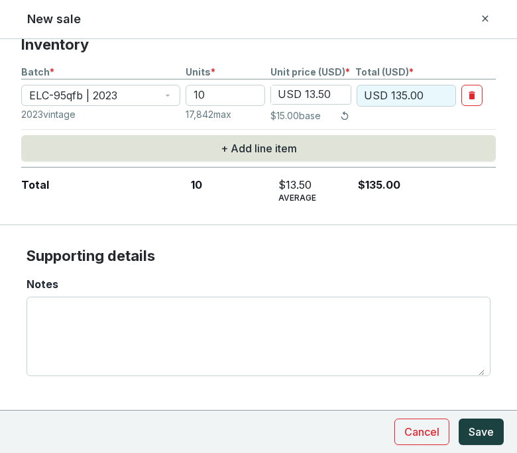
scroll to position [335, 0]
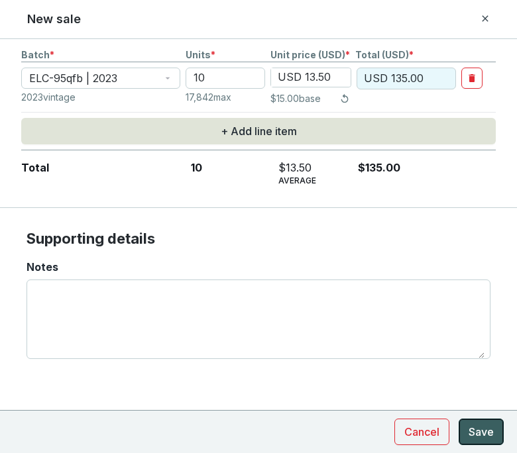
click at [480, 436] on span "Save" at bounding box center [480, 432] width 25 height 16
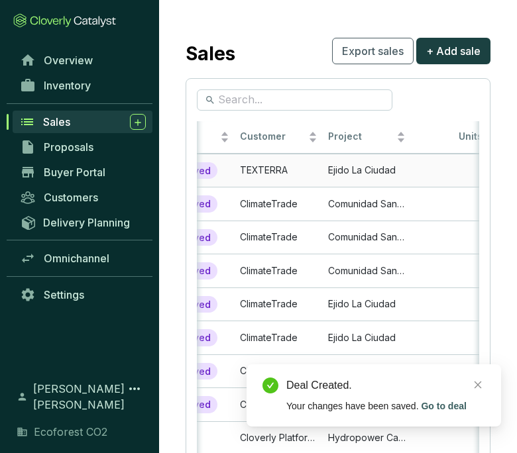
scroll to position [0, 146]
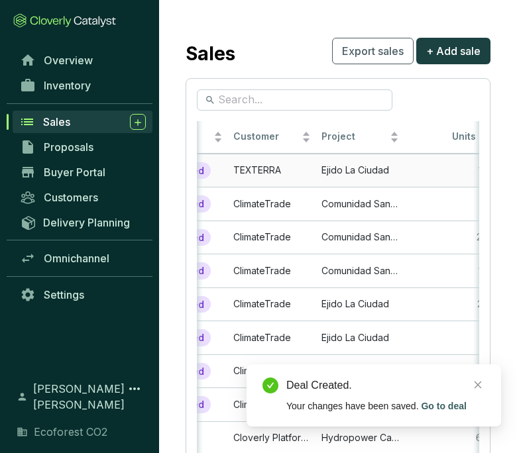
click at [362, 166] on td "Ejido La Ciudad" at bounding box center [360, 171] width 88 height 34
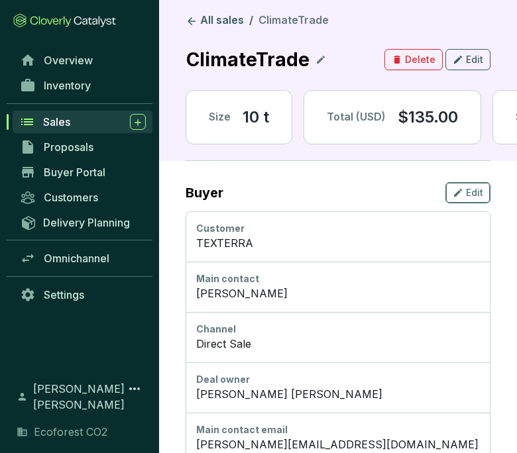
click at [457, 191] on icon "button" at bounding box center [458, 193] width 11 height 16
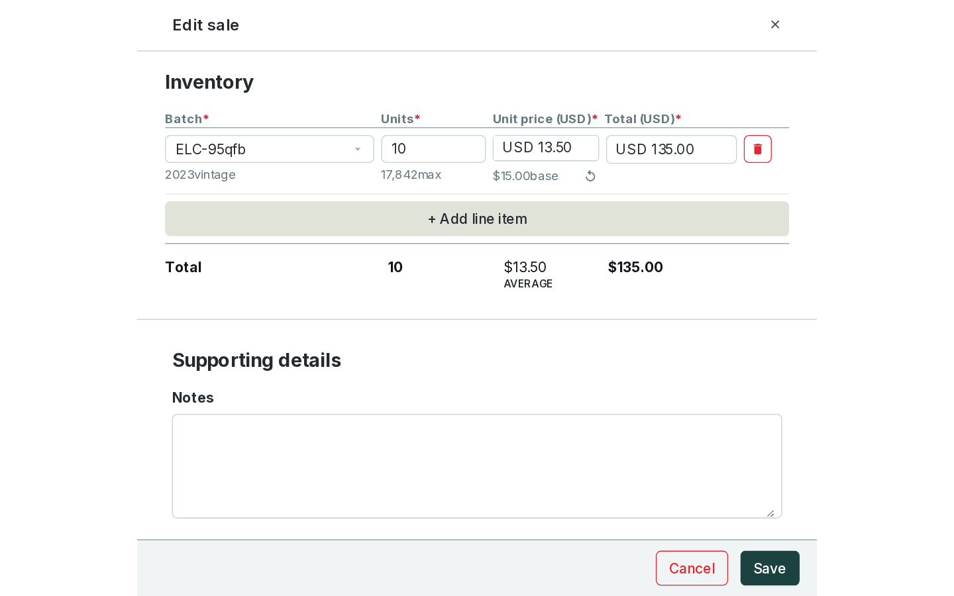
scroll to position [443, 0]
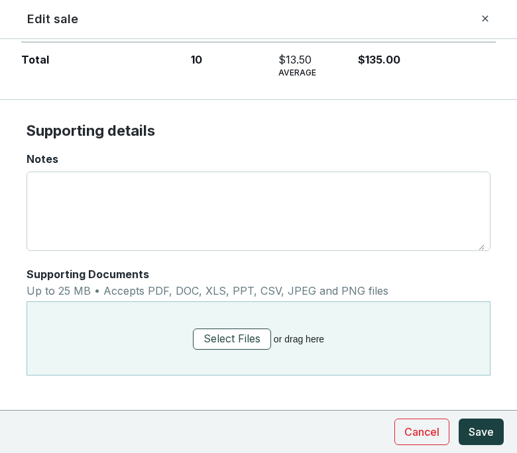
click at [243, 337] on span "Select Files" at bounding box center [231, 339] width 57 height 17
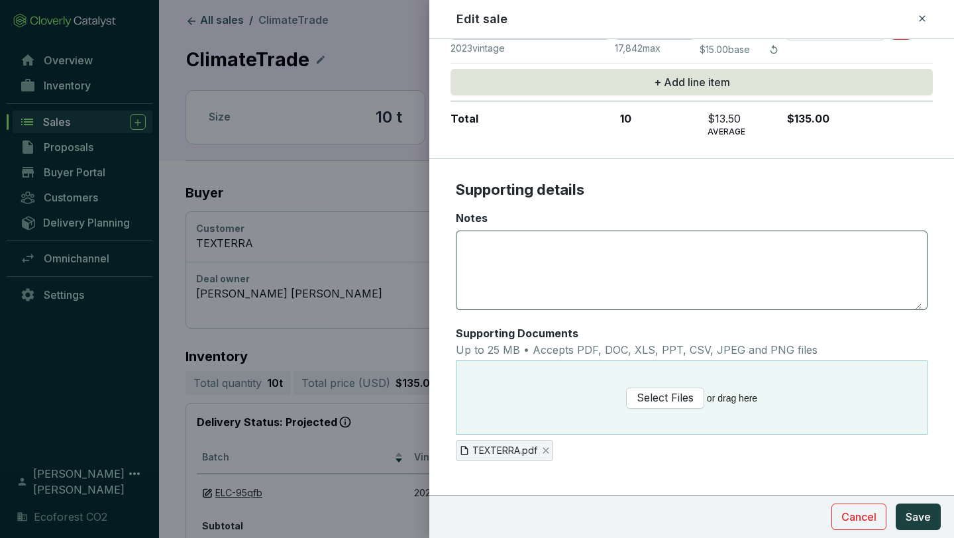
scroll to position [384, 0]
click at [913, 509] on span "Save" at bounding box center [918, 517] width 25 height 16
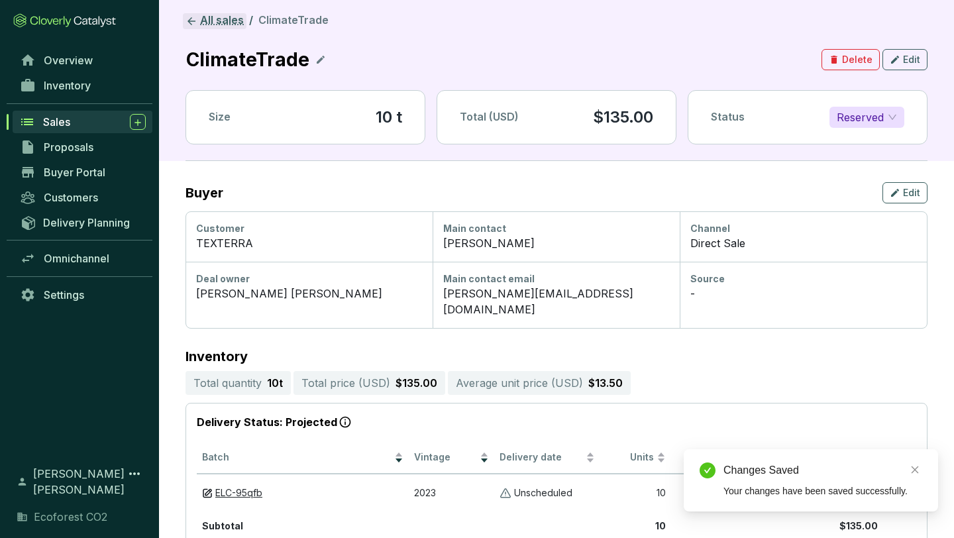
click at [218, 17] on link "All sales" at bounding box center [215, 21] width 64 height 16
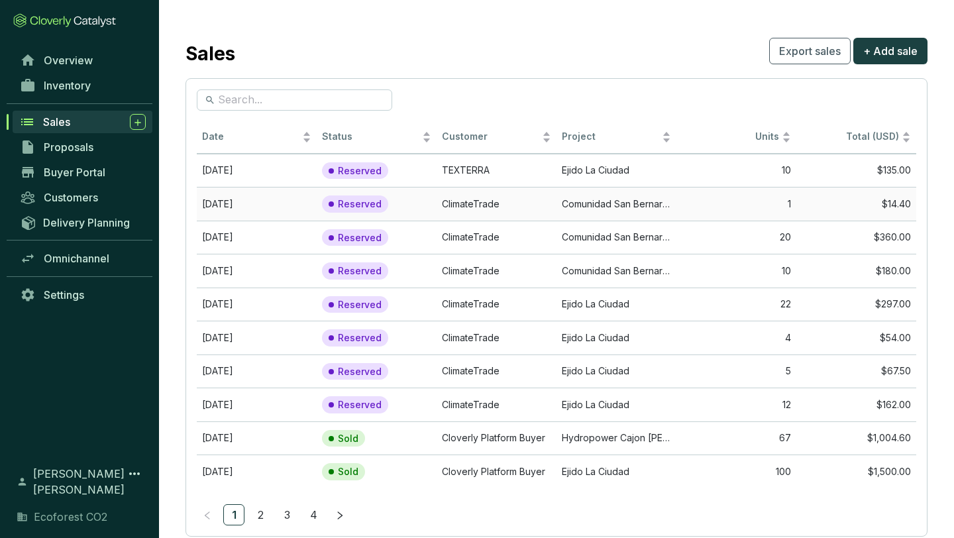
click at [550, 201] on td "ClimateTrade" at bounding box center [497, 204] width 120 height 34
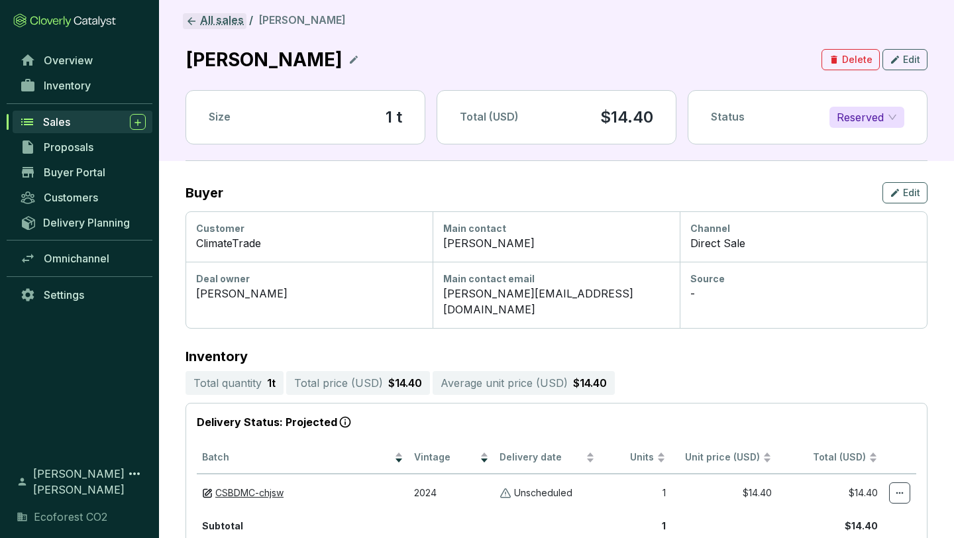
click at [197, 19] on icon at bounding box center [192, 21] width 12 height 12
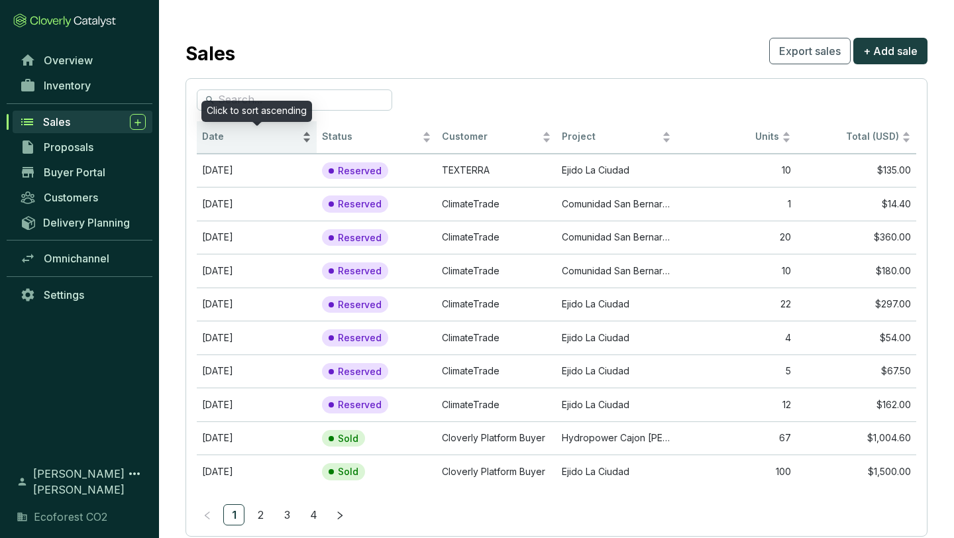
click at [303, 138] on div "Date" at bounding box center [256, 137] width 109 height 16
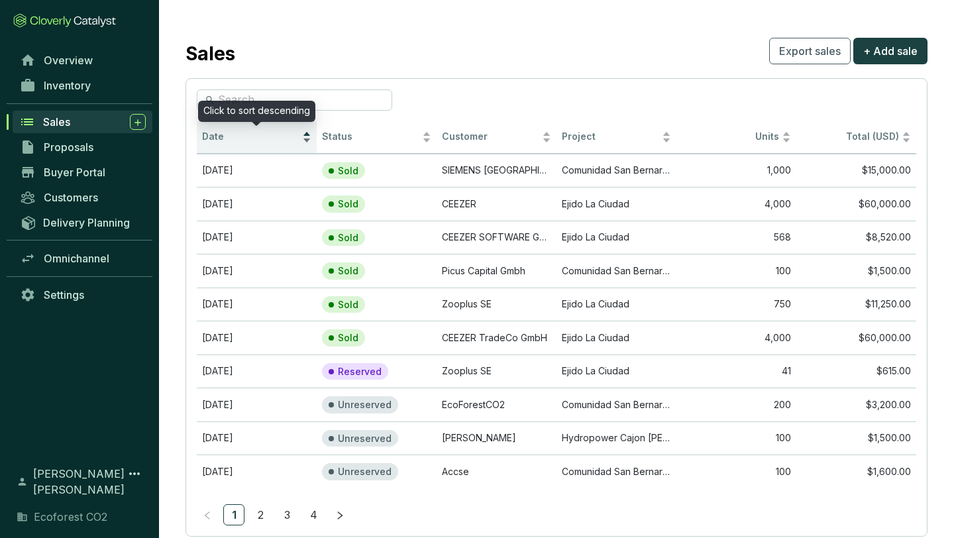
click at [307, 133] on div "Date" at bounding box center [256, 137] width 109 height 16
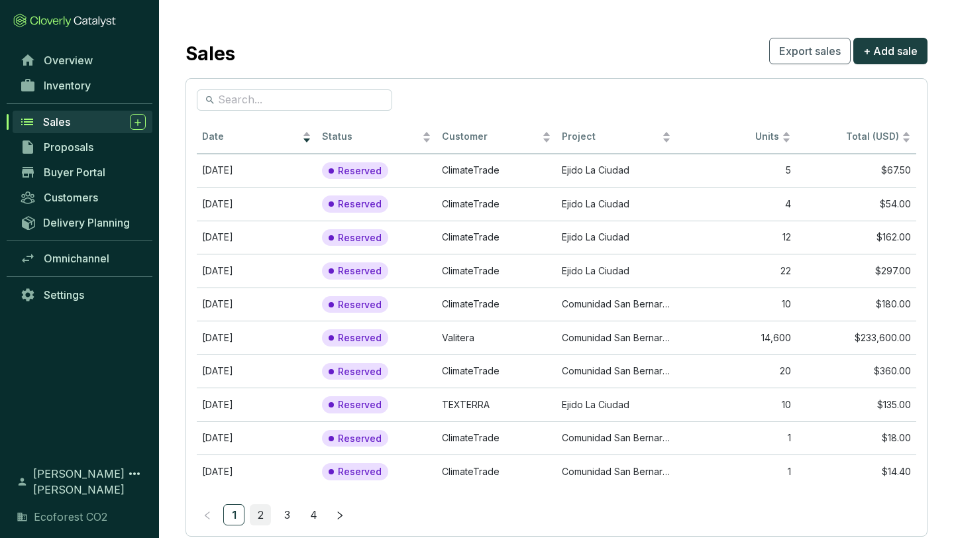
click at [261, 517] on link "2" at bounding box center [260, 515] width 20 height 20
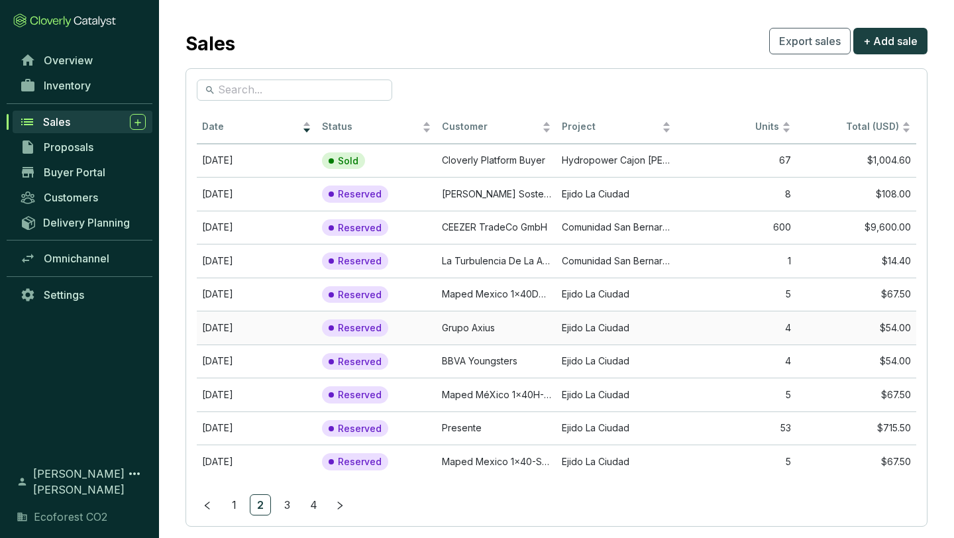
scroll to position [7, 0]
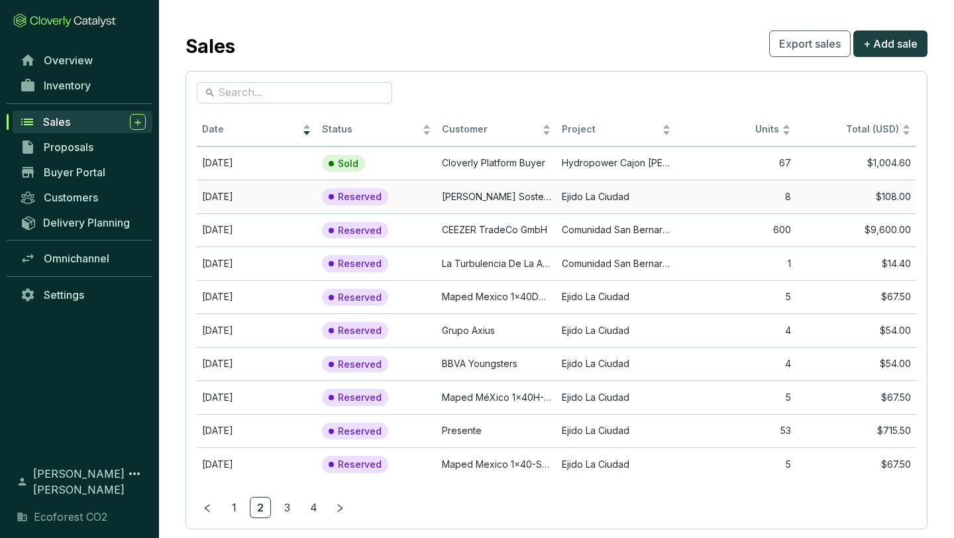
click at [578, 193] on td "Ejido La Ciudad" at bounding box center [617, 197] width 120 height 34
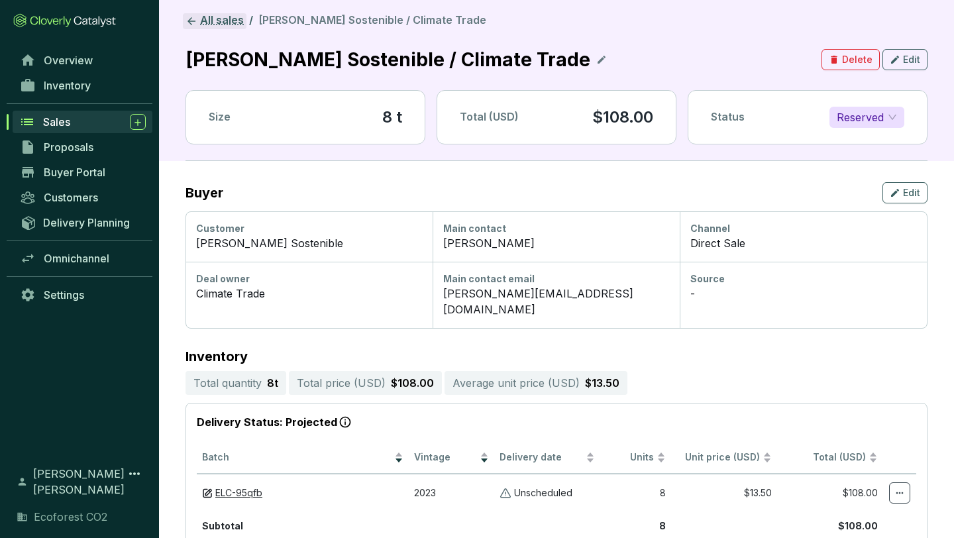
click at [220, 26] on link "All sales" at bounding box center [215, 21] width 64 height 16
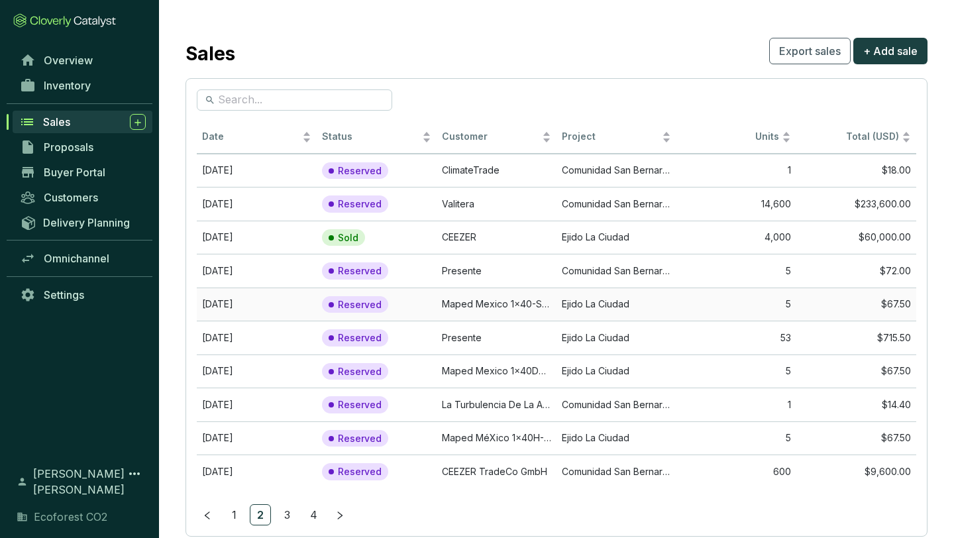
scroll to position [32, 0]
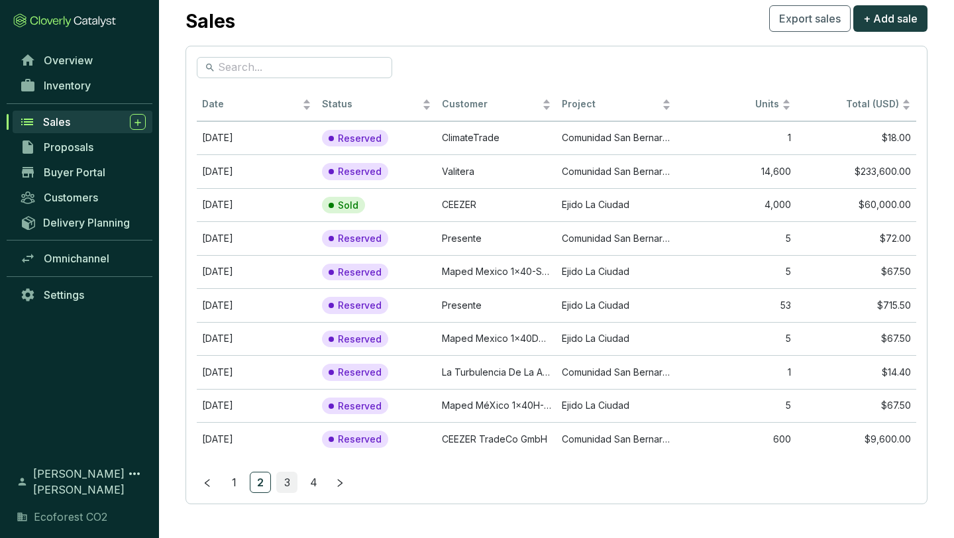
click at [284, 481] on link "3" at bounding box center [287, 482] width 20 height 20
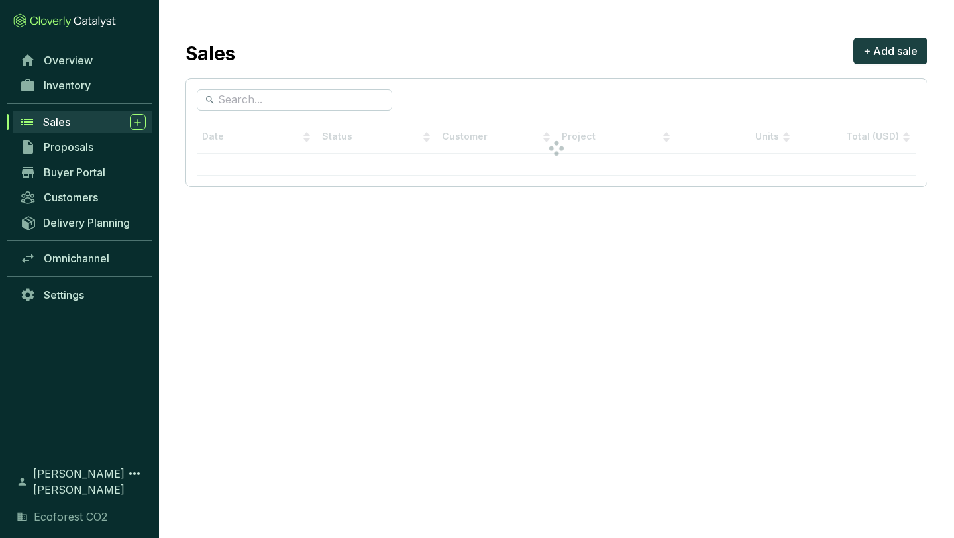
scroll to position [0, 0]
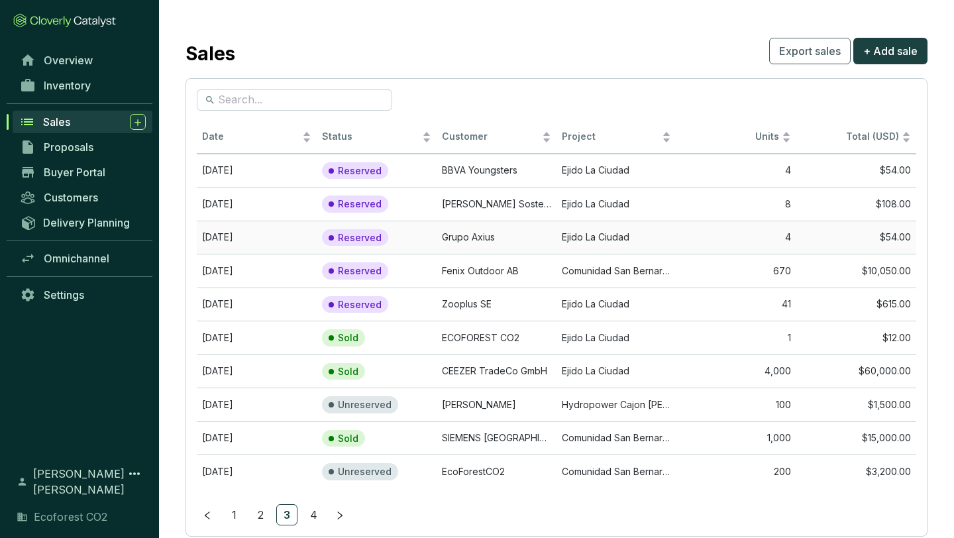
click at [611, 238] on td "Ejido La Ciudad" at bounding box center [617, 238] width 120 height 34
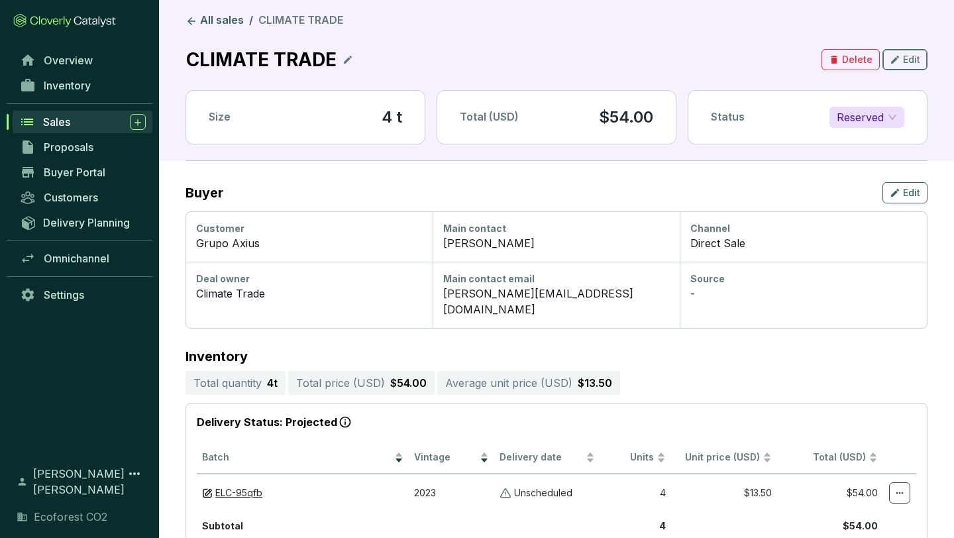
click at [910, 63] on span "Edit" at bounding box center [911, 59] width 17 height 13
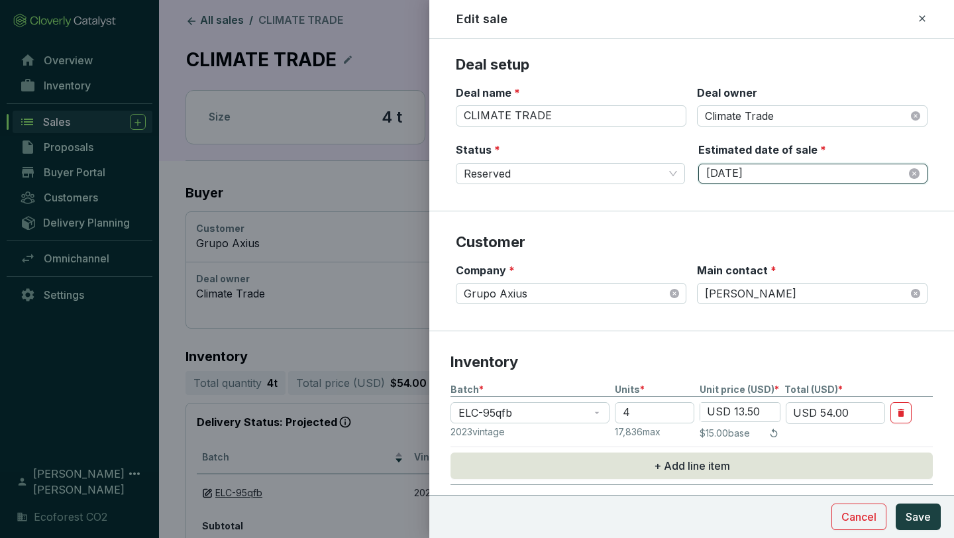
click at [824, 180] on input "[DATE]" at bounding box center [806, 173] width 200 height 15
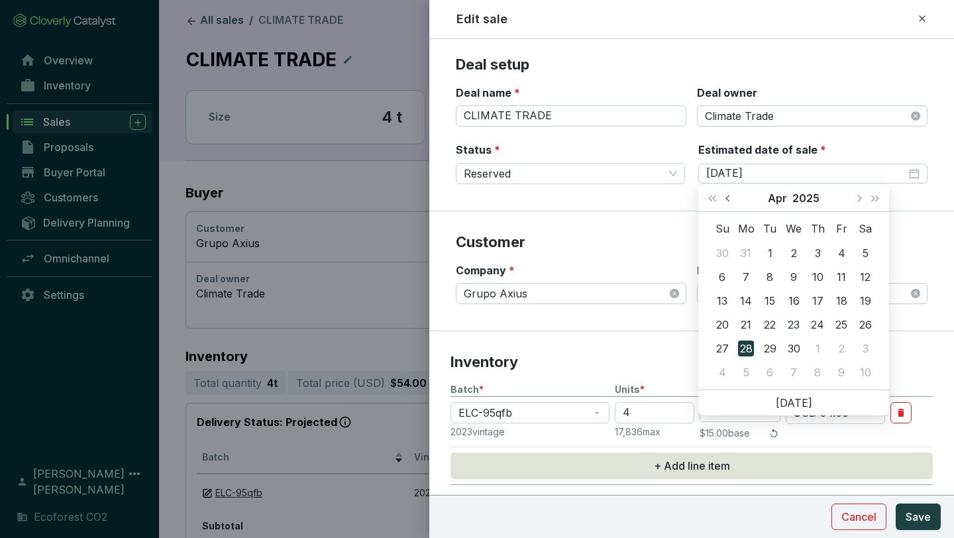
click at [728, 197] on span "Previous month (PageUp)" at bounding box center [729, 198] width 7 height 7
type input "[DATE]"
click at [793, 297] on div "12" at bounding box center [794, 301] width 16 height 16
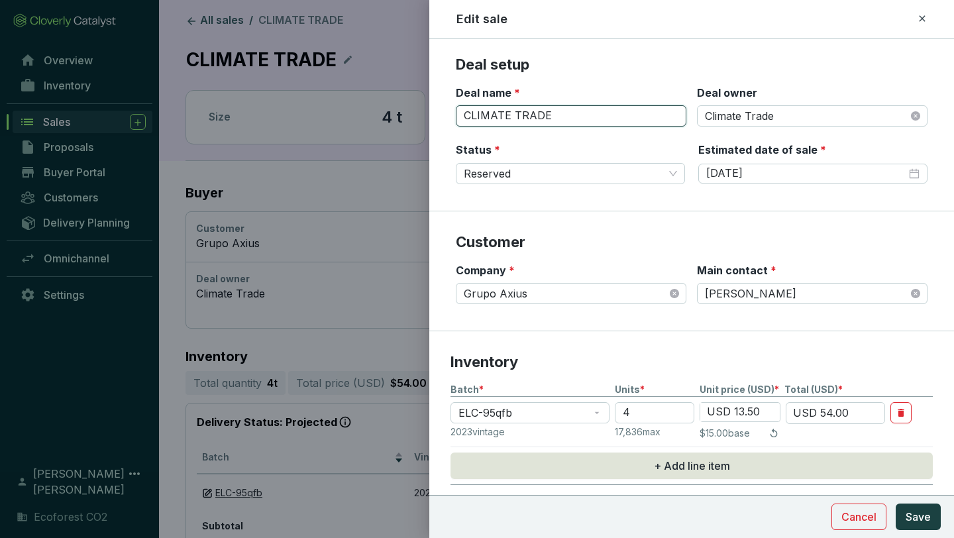
click at [516, 119] on input "CLIMATE TRADE" at bounding box center [571, 115] width 231 height 21
click at [600, 68] on p "Deal setup" at bounding box center [692, 65] width 472 height 20
click at [516, 117] on input "CLIMATE TRADE" at bounding box center [571, 115] width 231 height 21
click at [523, 109] on input "CLIMATE TRADE" at bounding box center [571, 115] width 231 height 21
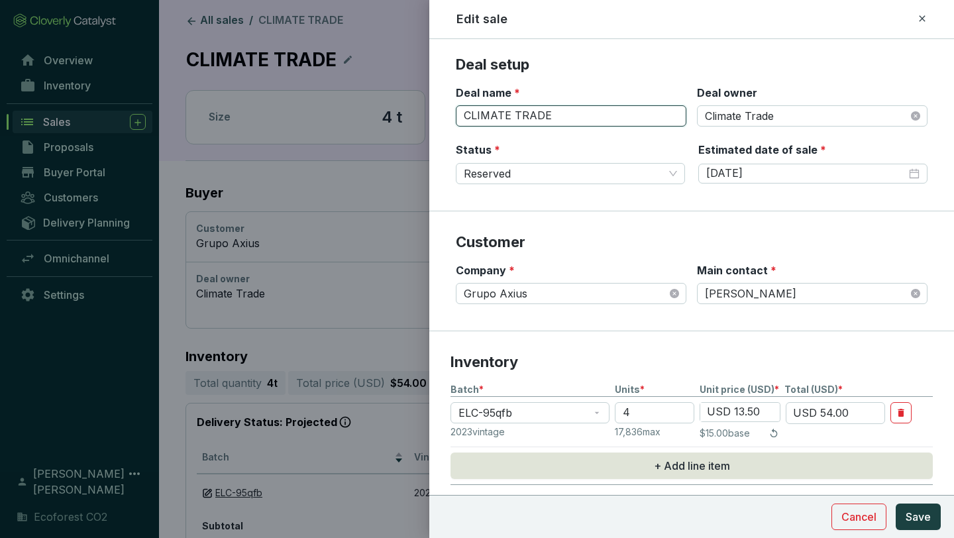
click at [523, 109] on input "CLIMATE TRADE" at bounding box center [571, 115] width 231 height 21
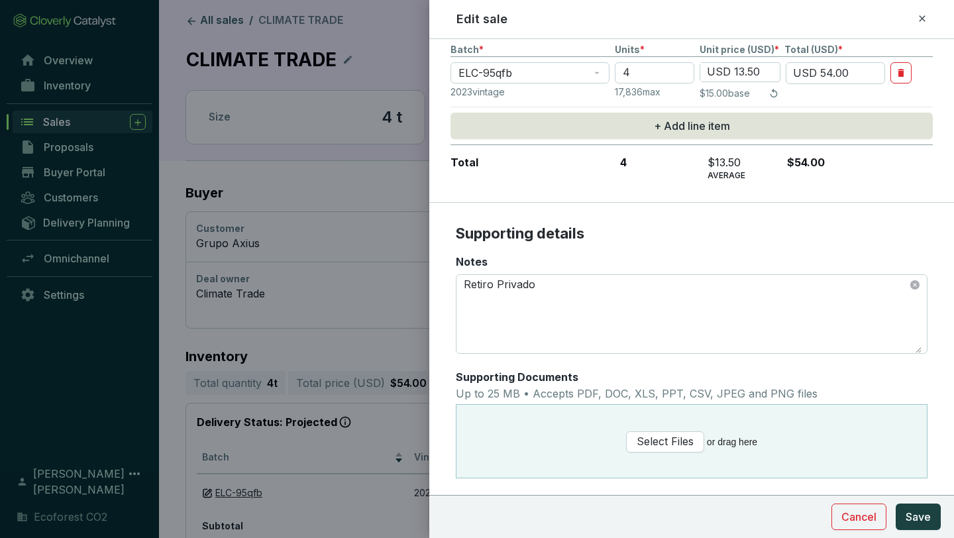
scroll to position [358, 0]
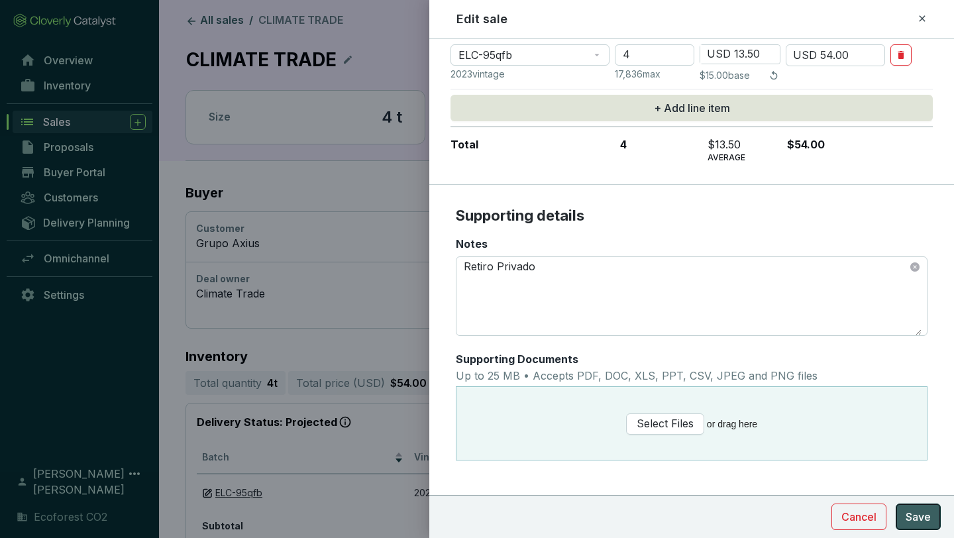
type input "ClimateTrade - Grupo Axius"
click at [915, 524] on span "Save" at bounding box center [918, 517] width 25 height 16
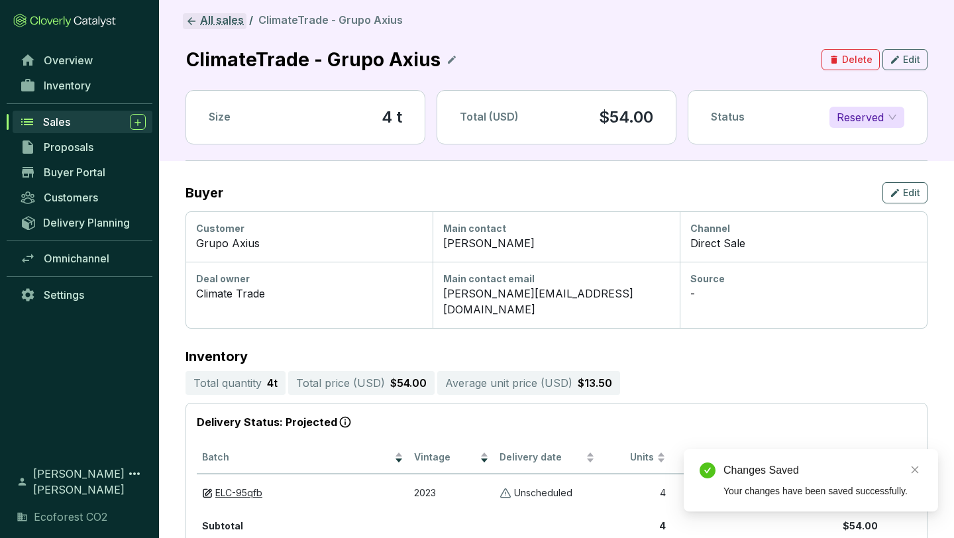
click at [214, 17] on link "All sales" at bounding box center [215, 21] width 64 height 16
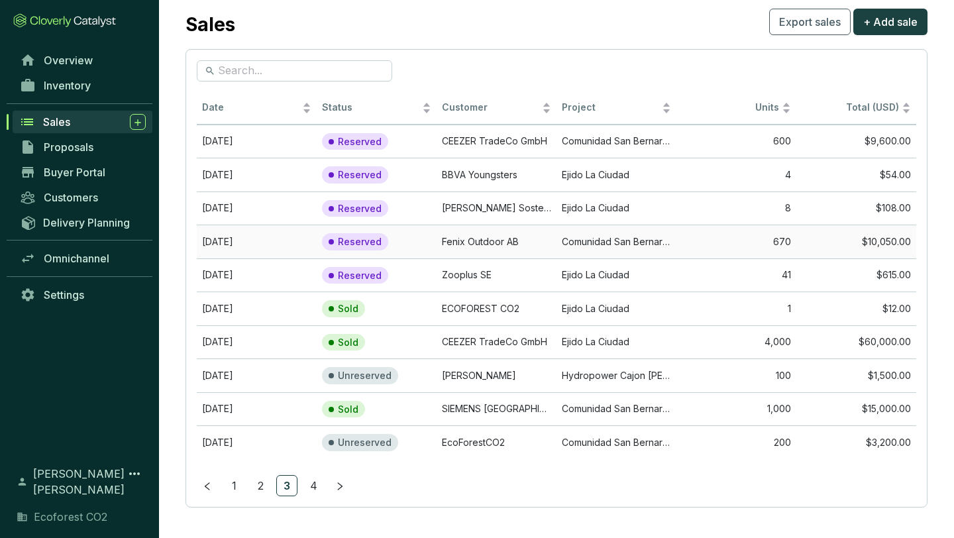
scroll to position [30, 0]
click at [307, 480] on link "4" at bounding box center [313, 485] width 20 height 20
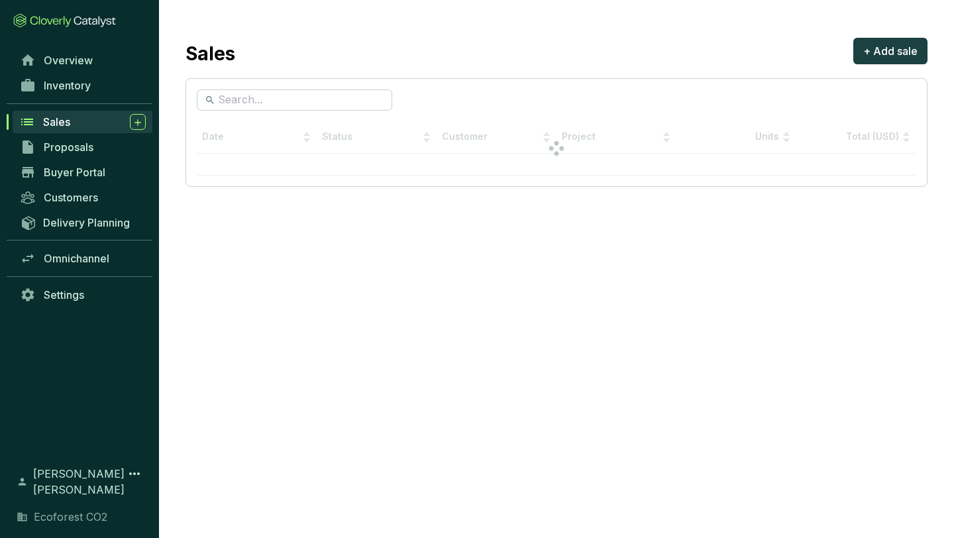
scroll to position [0, 0]
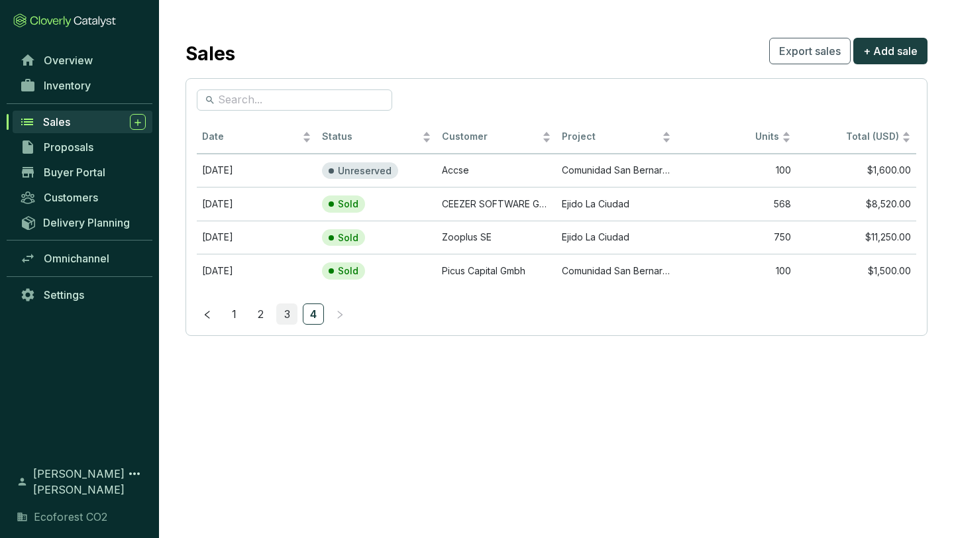
click at [289, 311] on link "3" at bounding box center [287, 314] width 20 height 20
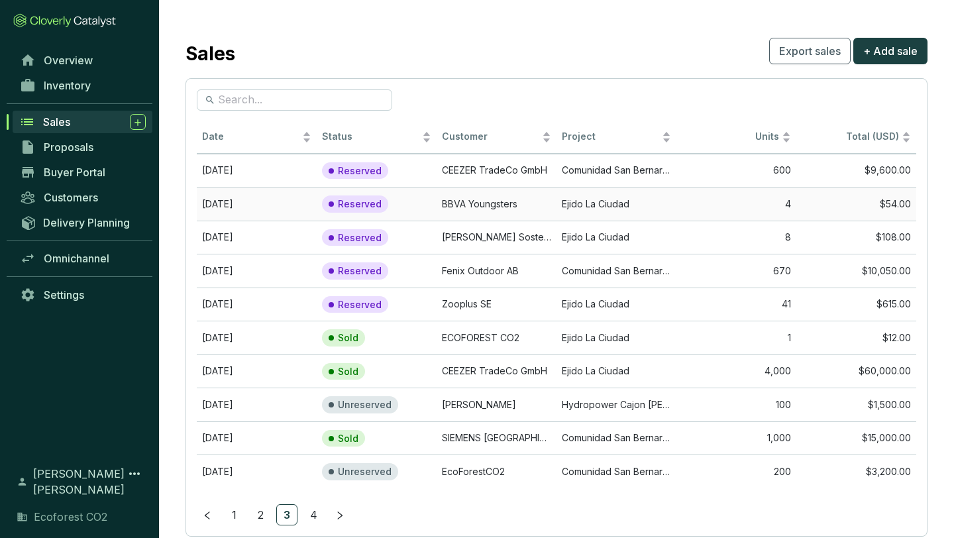
click at [536, 201] on td "BBVA Youngsters" at bounding box center [497, 204] width 120 height 34
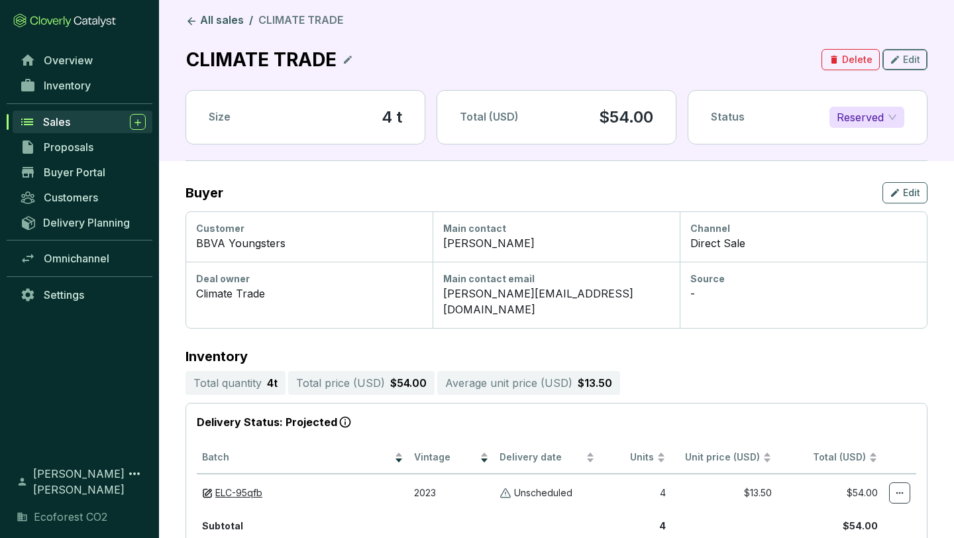
click at [903, 65] on span "Edit" at bounding box center [911, 59] width 17 height 13
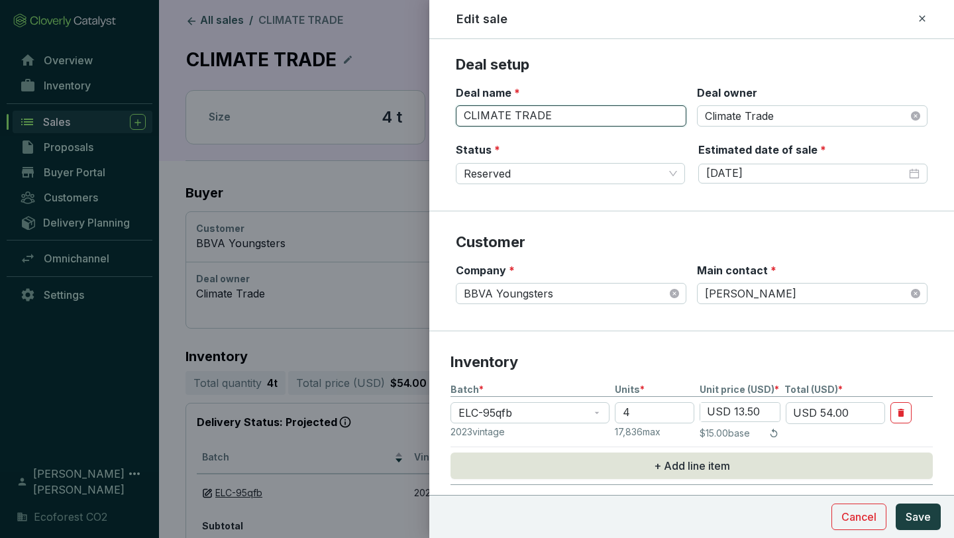
click at [575, 112] on input "CLIMATE TRADE" at bounding box center [571, 115] width 231 height 21
type input "Climate Trade - BBVA Youngsters"
click at [910, 173] on icon "close-circle" at bounding box center [914, 173] width 11 height 11
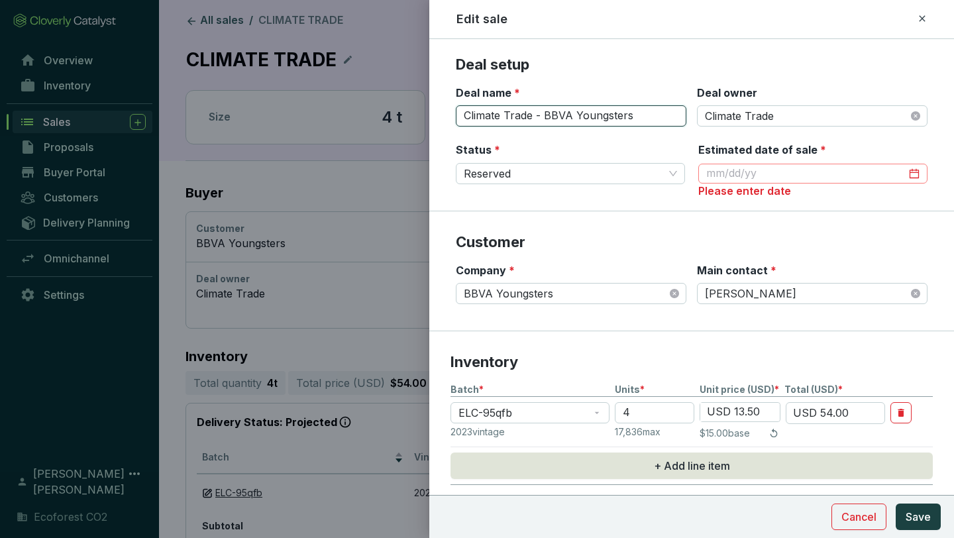
type input "Climate Trade - BBVA Youngsters"
click at [875, 170] on input "Estimated date of sale *" at bounding box center [806, 173] width 200 height 15
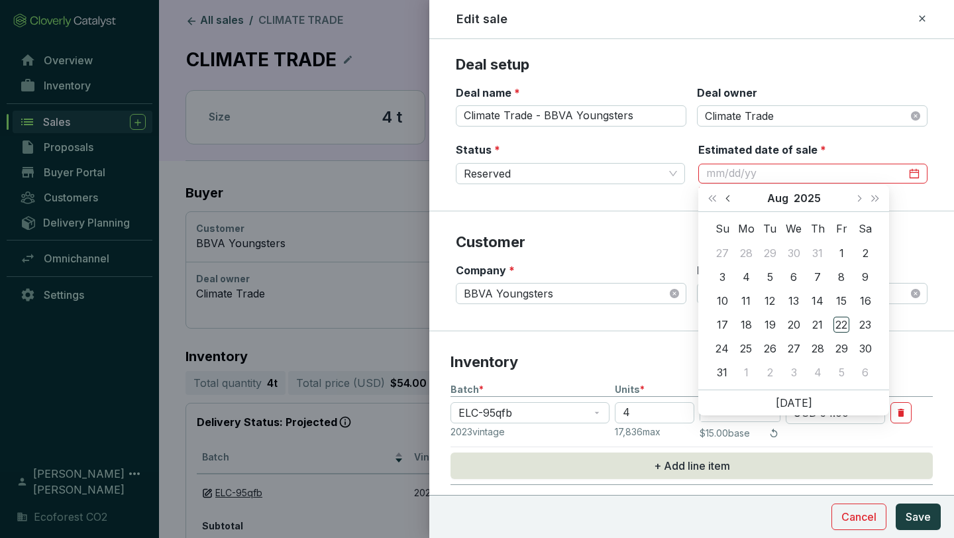
click at [728, 196] on span "Previous month (PageUp)" at bounding box center [729, 198] width 7 height 7
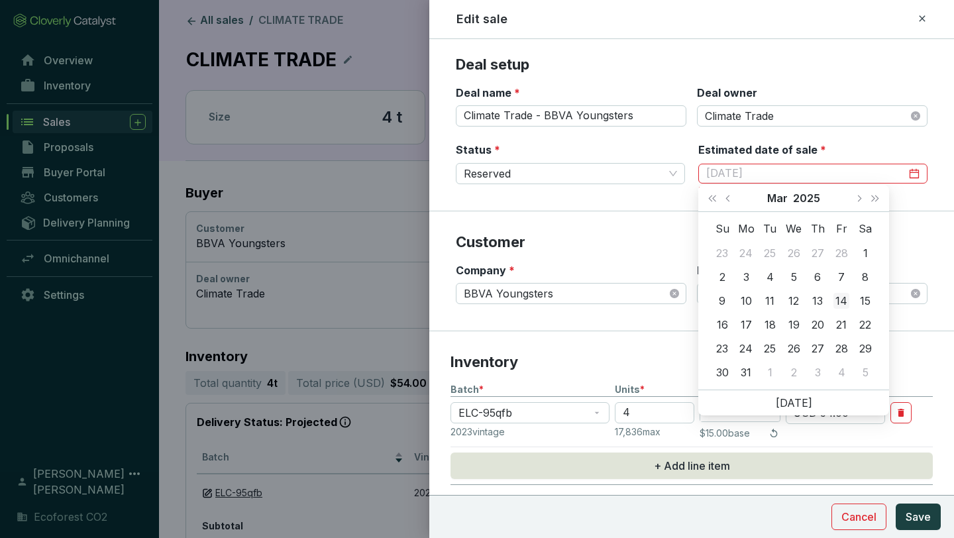
type input "[DATE]"
click at [839, 299] on div "14" at bounding box center [842, 301] width 16 height 16
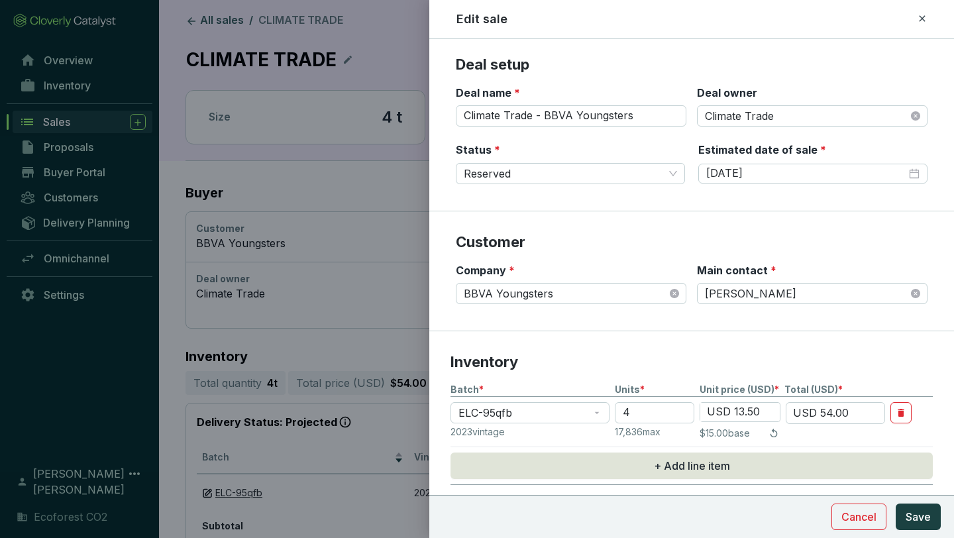
click at [684, 230] on section "Customer Company * BBVA Youngsters Main contact * [PERSON_NAME]" at bounding box center [691, 271] width 525 height 120
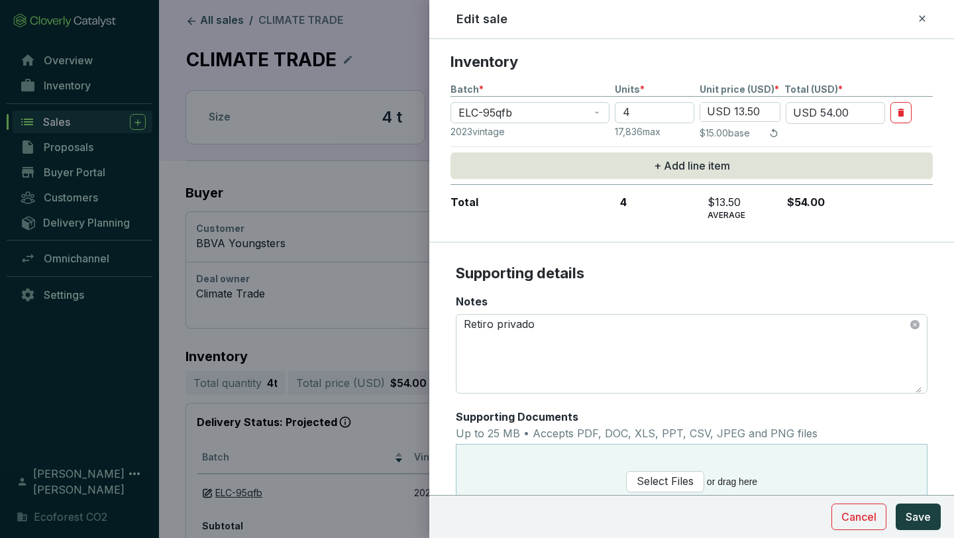
scroll to position [358, 0]
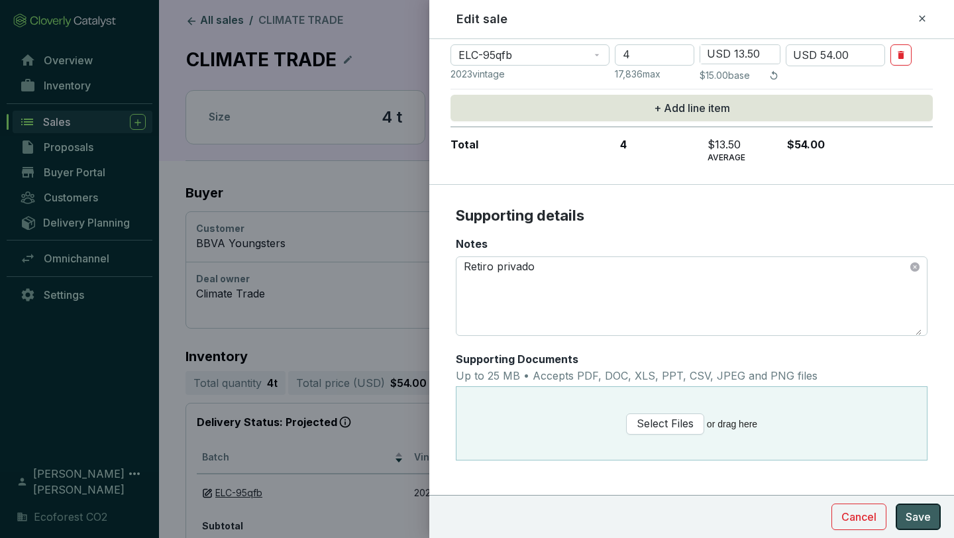
click at [919, 515] on span "Save" at bounding box center [918, 517] width 25 height 16
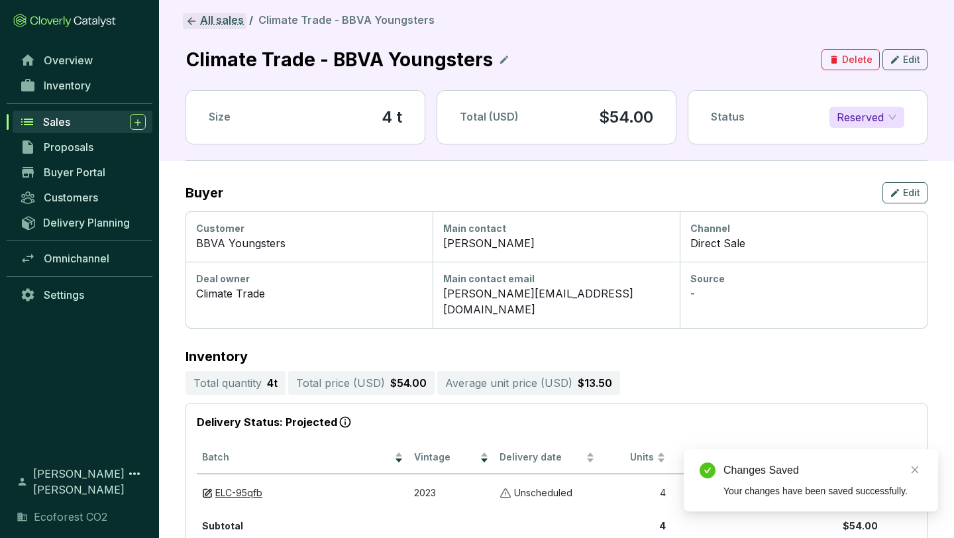
click at [235, 27] on link "All sales" at bounding box center [215, 21] width 64 height 16
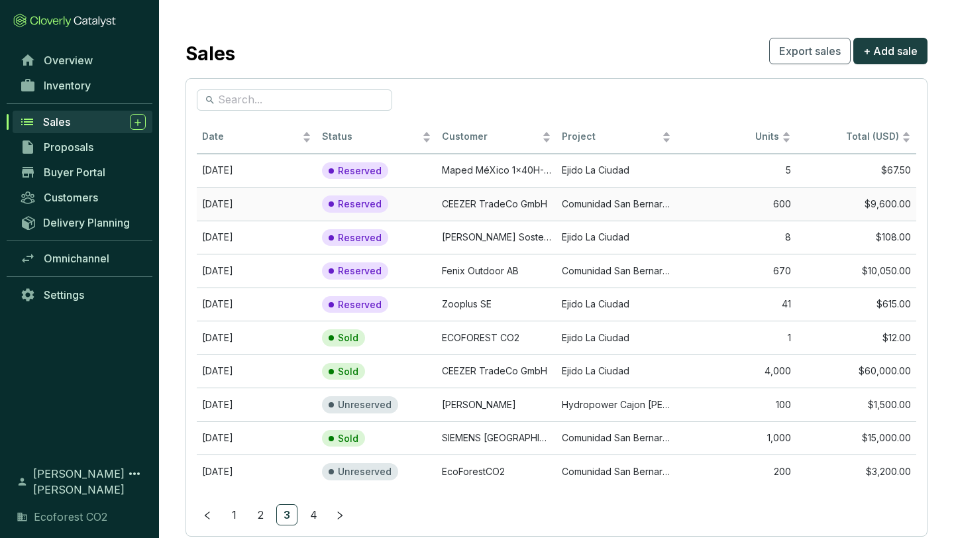
scroll to position [32, 0]
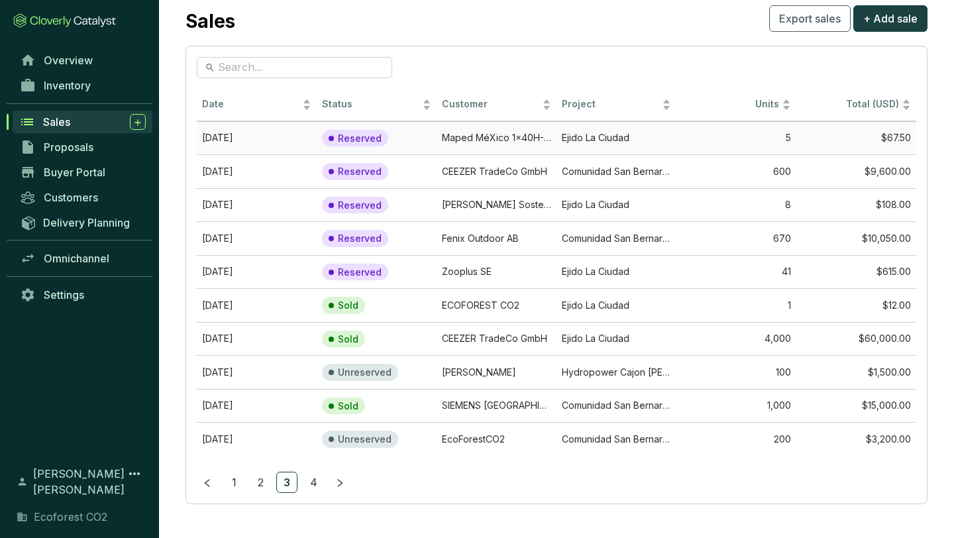
click at [468, 131] on td "Maped MéXico 1x40H-SSI690125" at bounding box center [497, 138] width 120 height 34
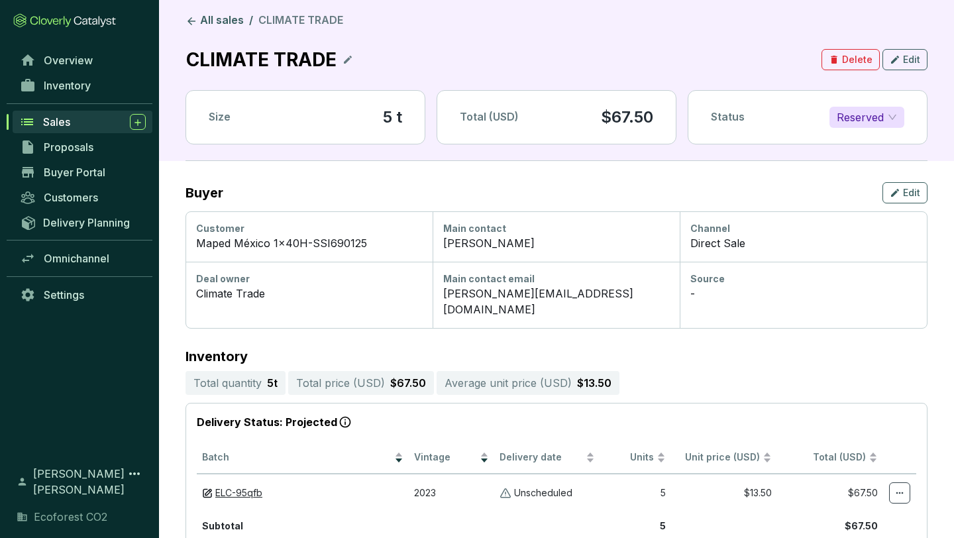
click at [327, 58] on p "CLIMATE TRADE" at bounding box center [262, 59] width 152 height 29
click at [348, 64] on icon at bounding box center [348, 60] width 11 height 16
click at [325, 60] on div "CLIMATE TRADE" at bounding box center [264, 59] width 157 height 29
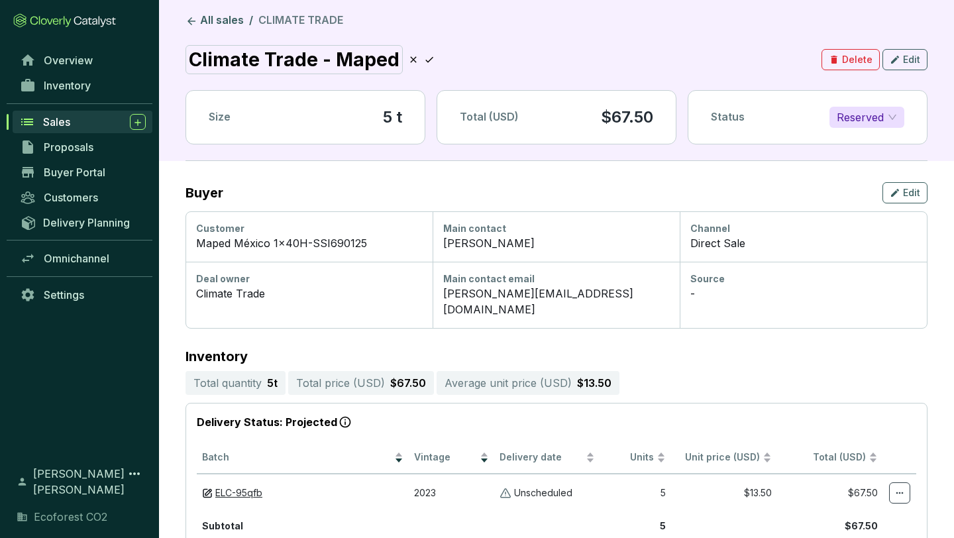
click at [424, 58] on icon at bounding box center [429, 60] width 11 height 16
click at [908, 60] on span "Edit" at bounding box center [911, 59] width 17 height 13
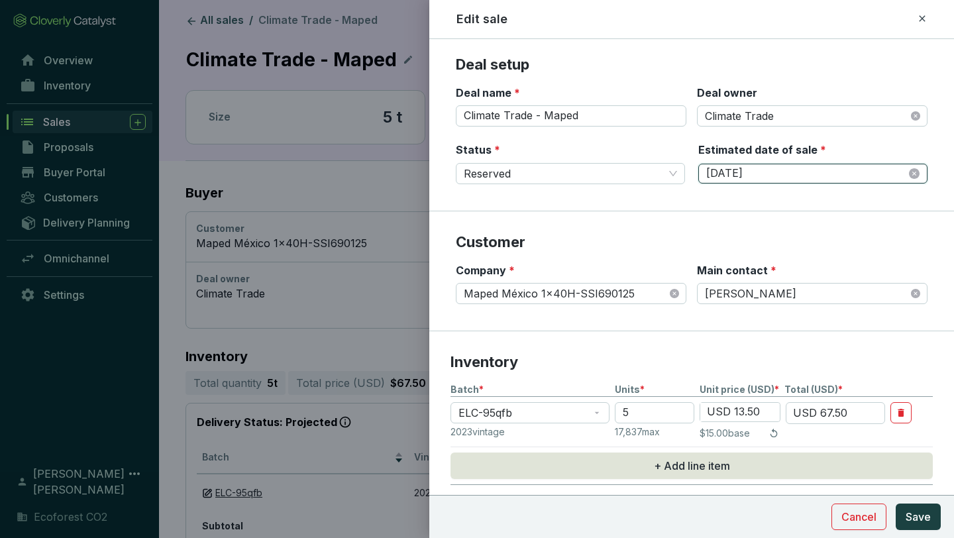
click at [855, 168] on input "[DATE]" at bounding box center [806, 173] width 200 height 15
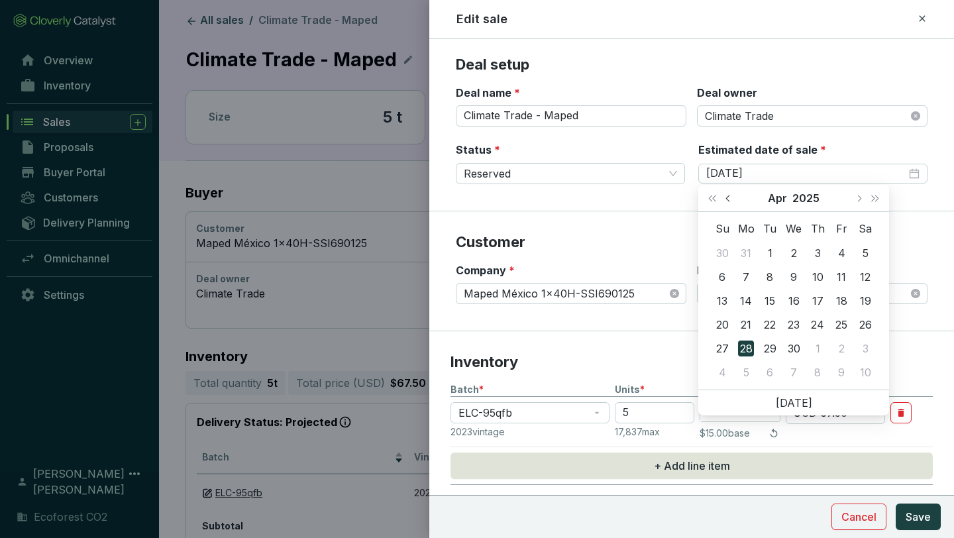
click at [727, 199] on span "Previous month (PageUp)" at bounding box center [729, 198] width 7 height 7
type input "[DATE]"
click at [840, 321] on div "21" at bounding box center [842, 325] width 16 height 16
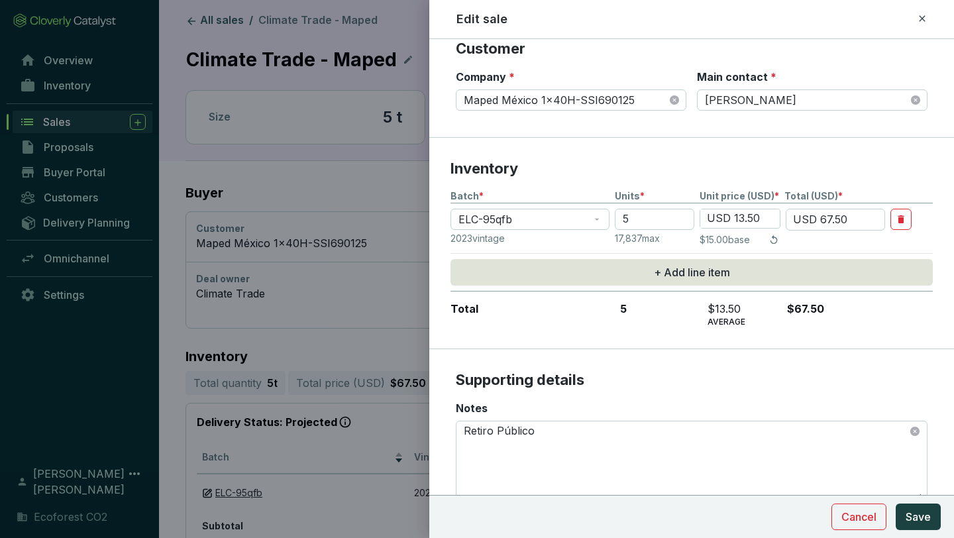
scroll to position [311, 0]
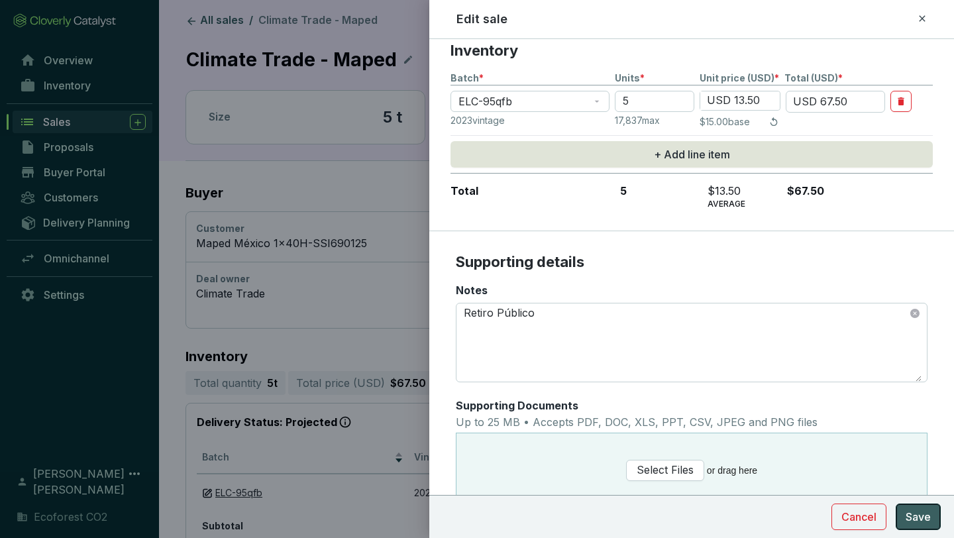
click at [914, 515] on span "Save" at bounding box center [918, 517] width 25 height 16
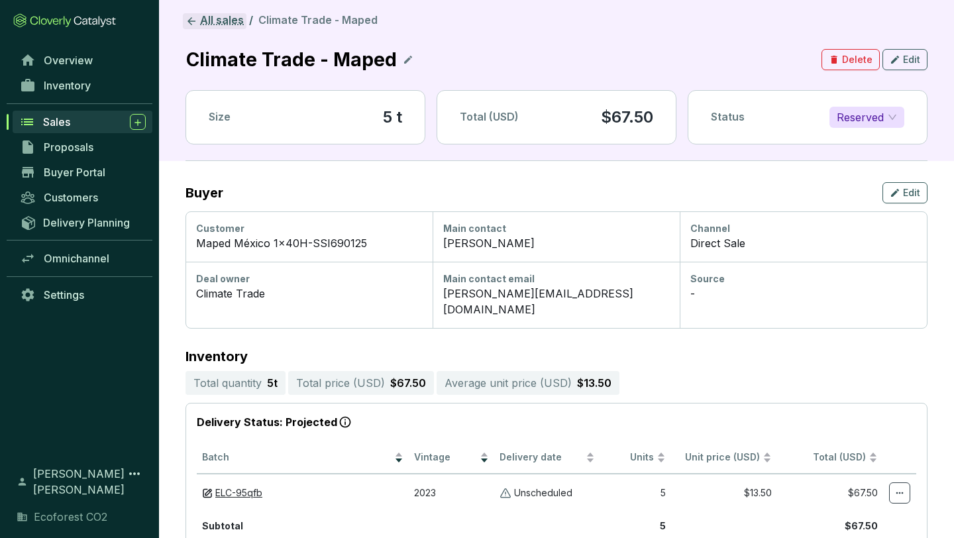
click at [200, 21] on link "All sales" at bounding box center [215, 21] width 64 height 16
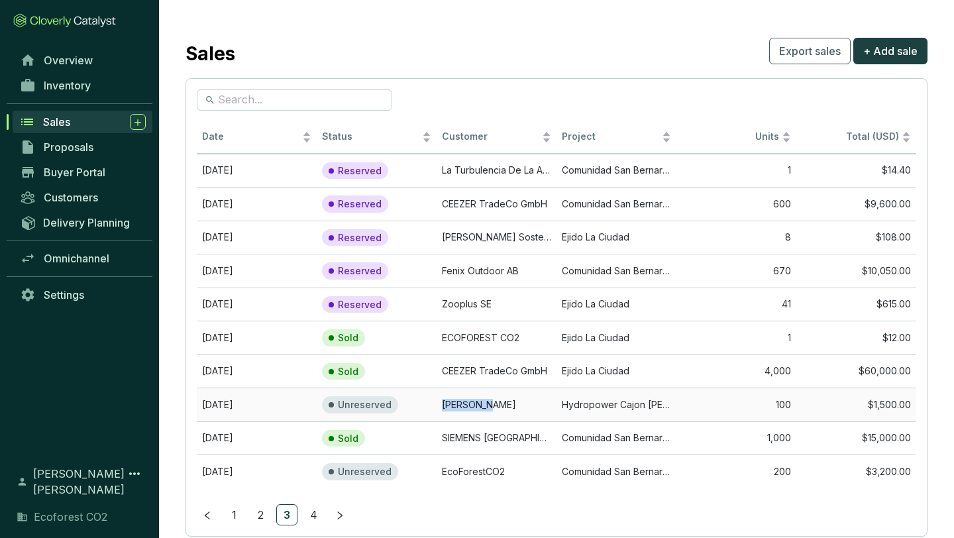
click at [453, 404] on td "[PERSON_NAME]" at bounding box center [497, 405] width 120 height 34
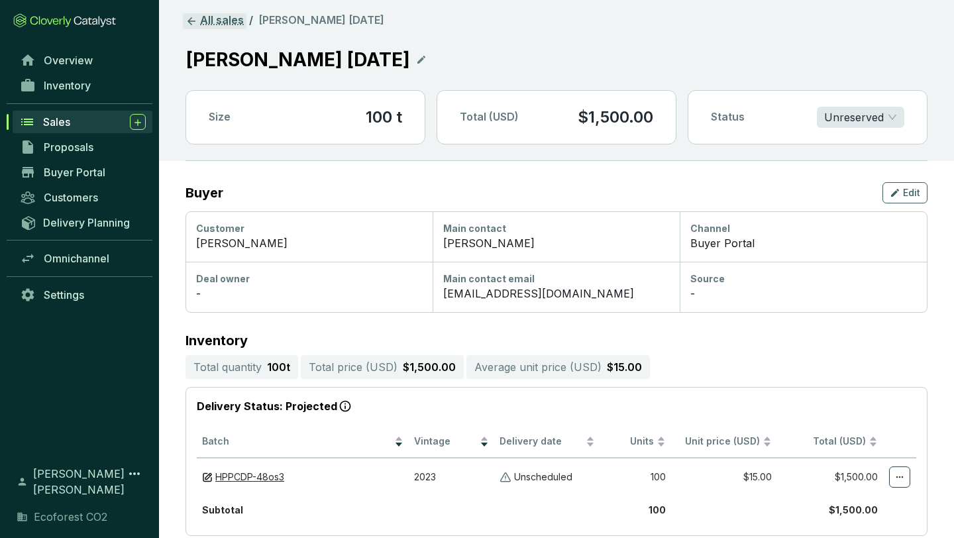
click at [213, 22] on link "All sales" at bounding box center [215, 21] width 64 height 16
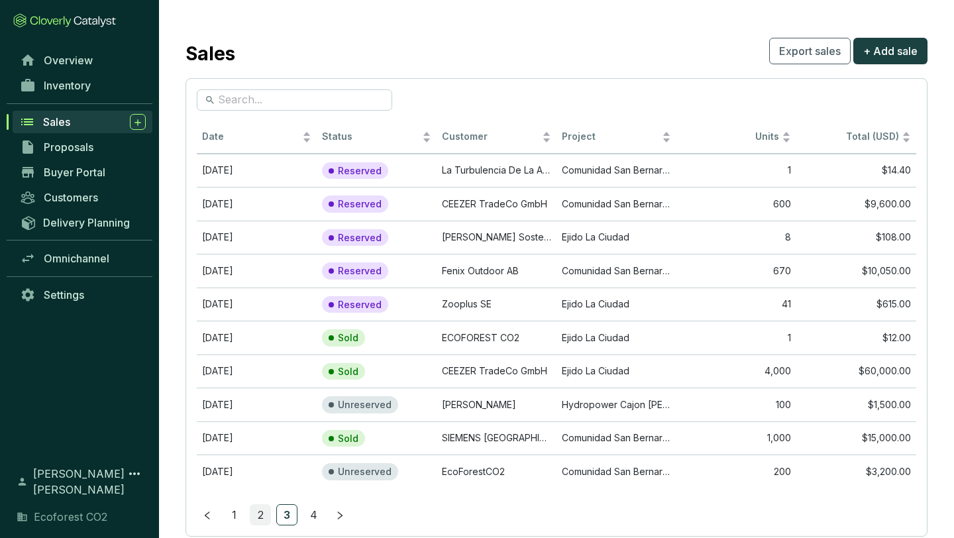
click at [260, 511] on link "2" at bounding box center [260, 515] width 20 height 20
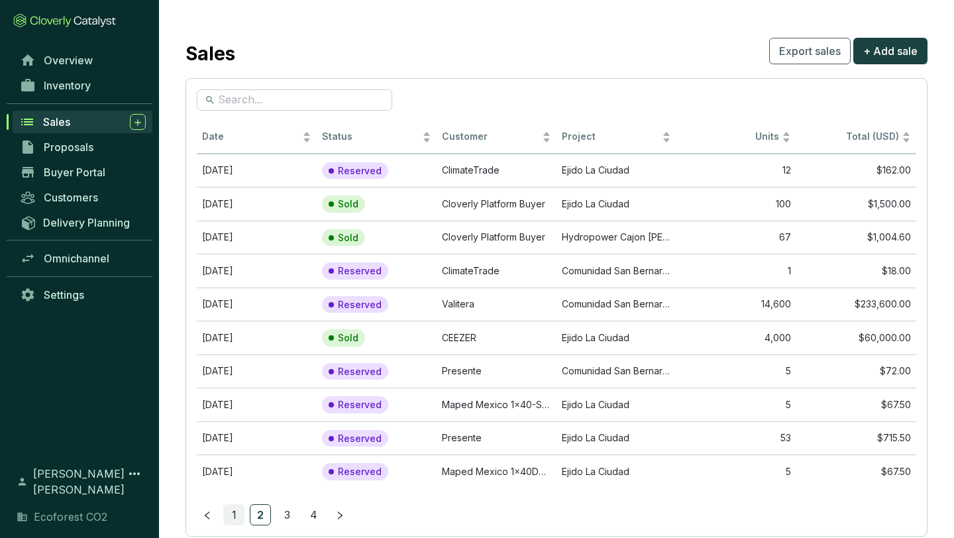
click at [241, 513] on link "1" at bounding box center [234, 515] width 20 height 20
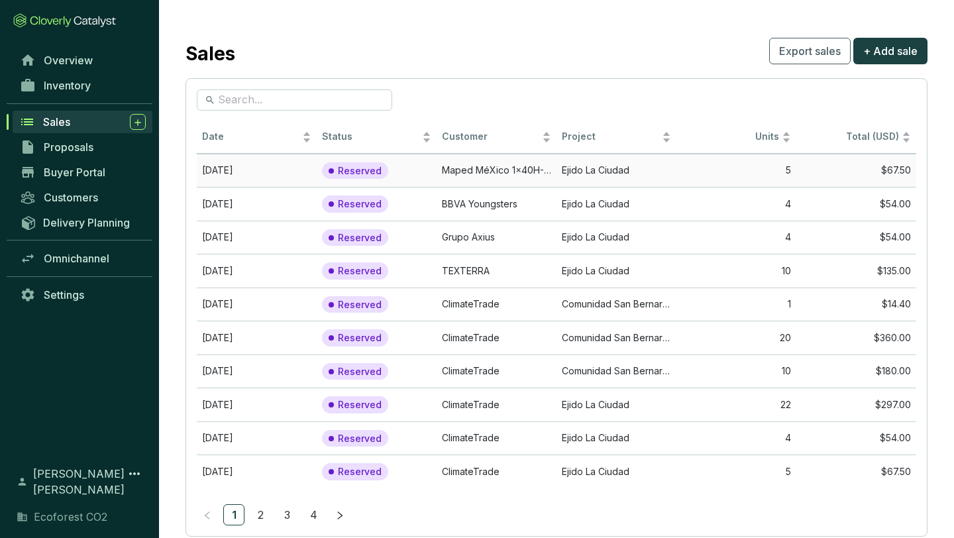
click at [495, 171] on td "Maped MéXico 1x40H-SSI690125" at bounding box center [497, 171] width 120 height 34
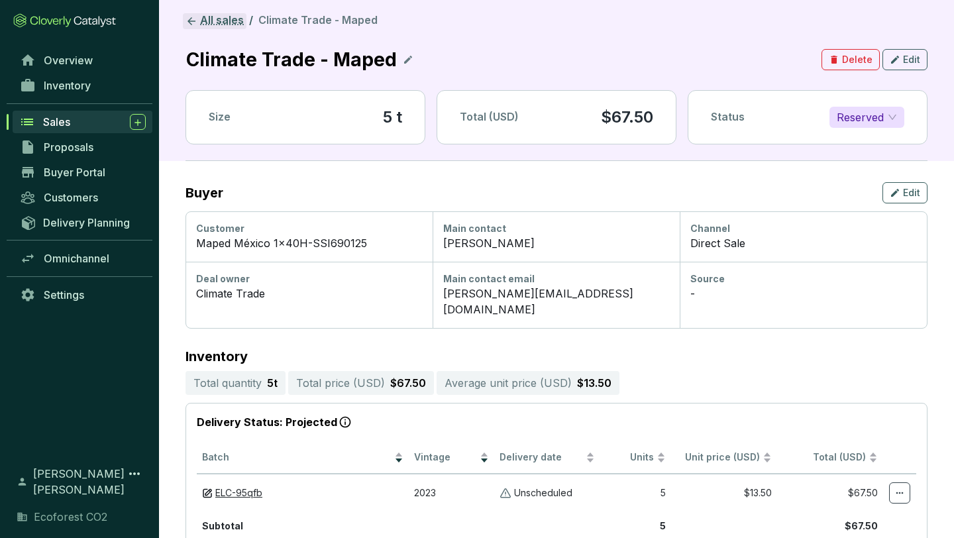
click at [204, 17] on link "All sales" at bounding box center [215, 21] width 64 height 16
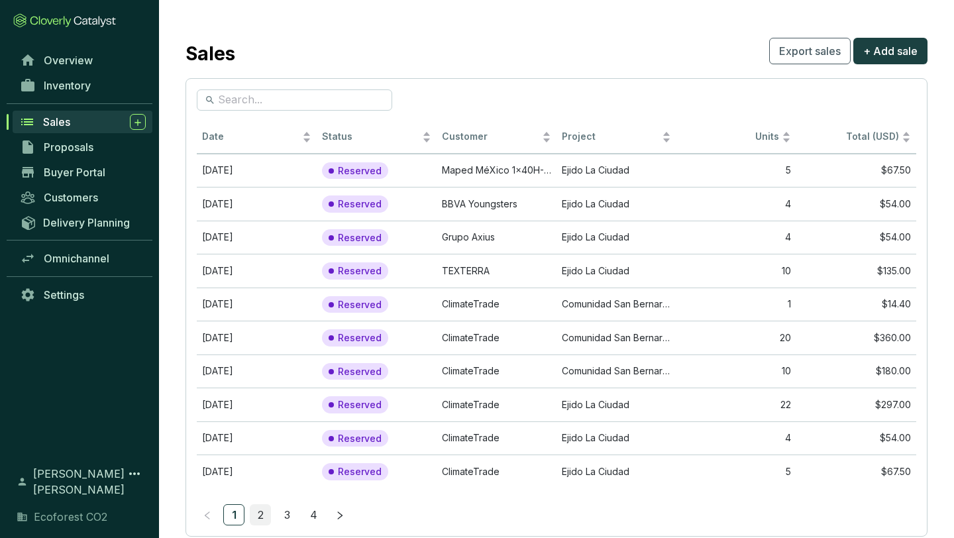
click at [266, 517] on link "2" at bounding box center [260, 515] width 20 height 20
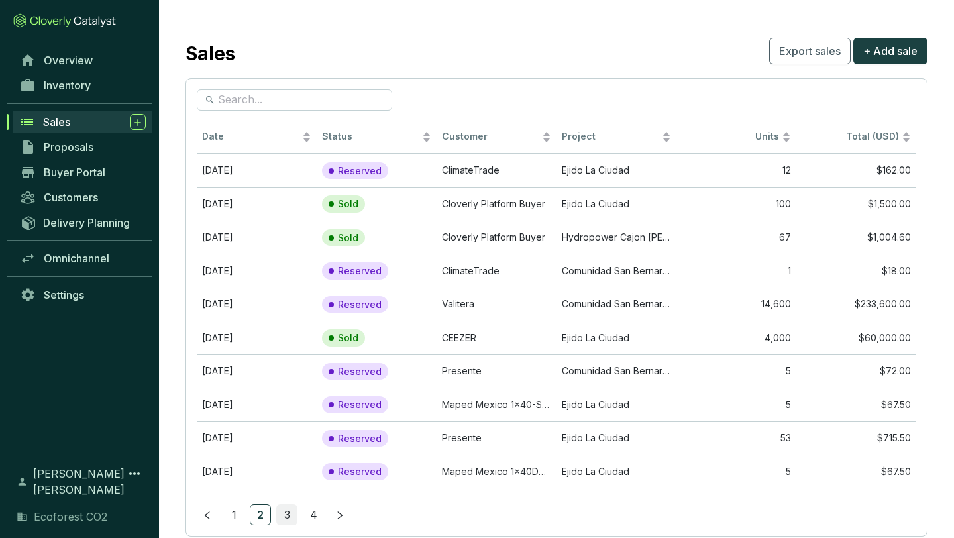
click at [289, 517] on link "3" at bounding box center [287, 515] width 20 height 20
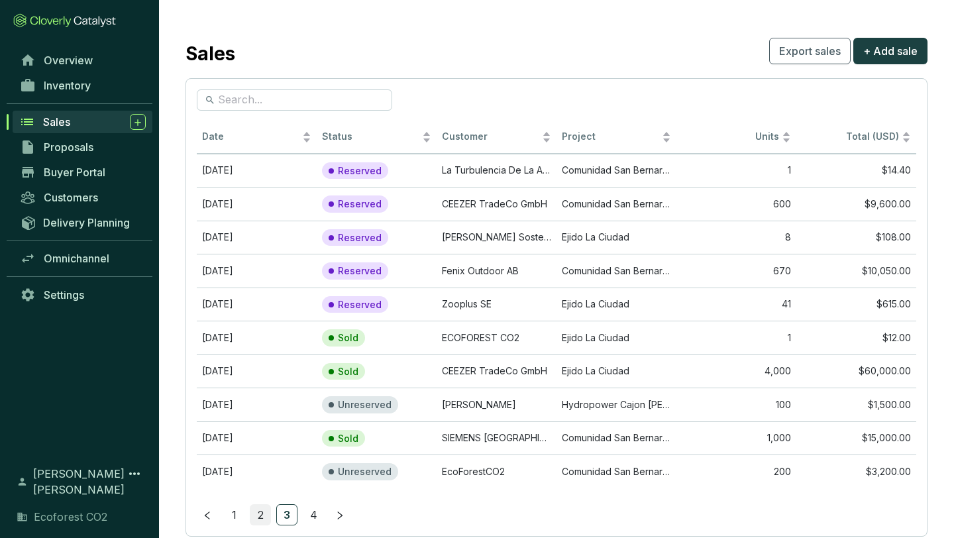
click at [258, 512] on link "2" at bounding box center [260, 515] width 20 height 20
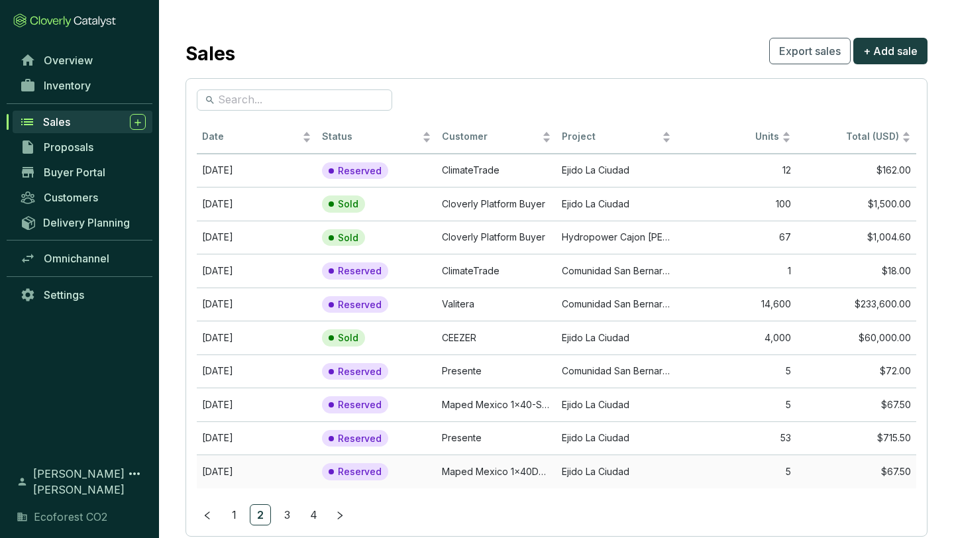
click at [514, 472] on td "Maped Mexico 1x40DC-SSI1682825" at bounding box center [497, 472] width 120 height 34
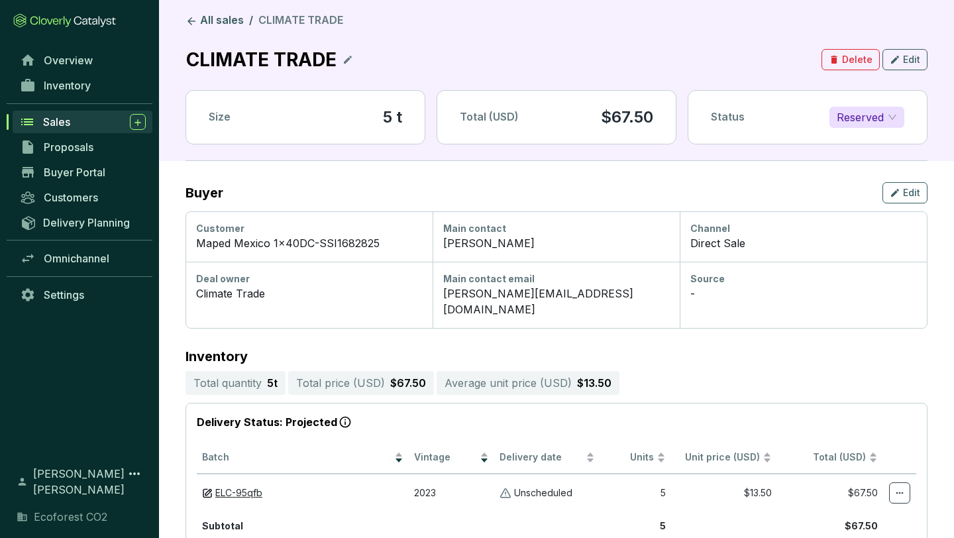
click at [345, 58] on icon at bounding box center [348, 60] width 11 height 16
click at [418, 58] on icon at bounding box center [423, 60] width 11 height 16
click at [906, 64] on span "Edit" at bounding box center [911, 59] width 17 height 13
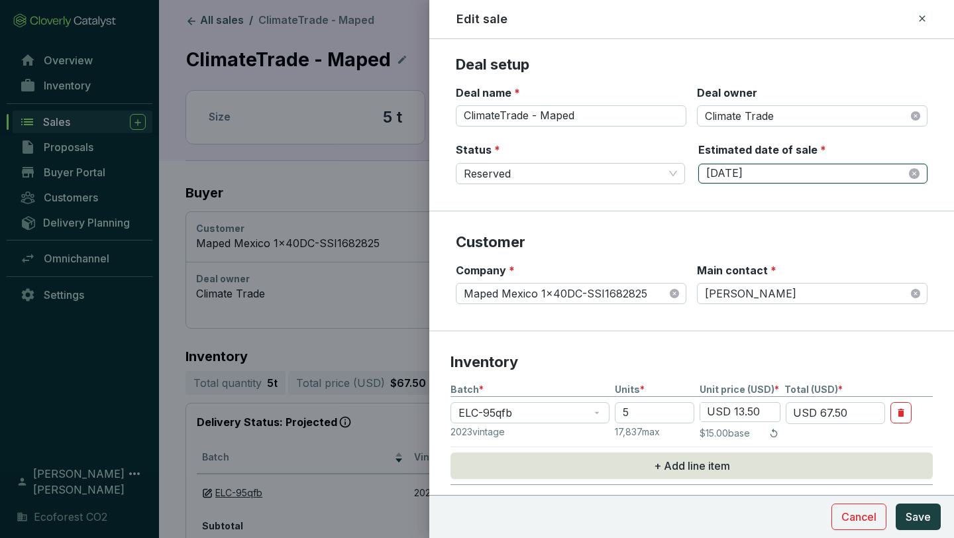
click at [794, 170] on input "[DATE]" at bounding box center [806, 173] width 200 height 15
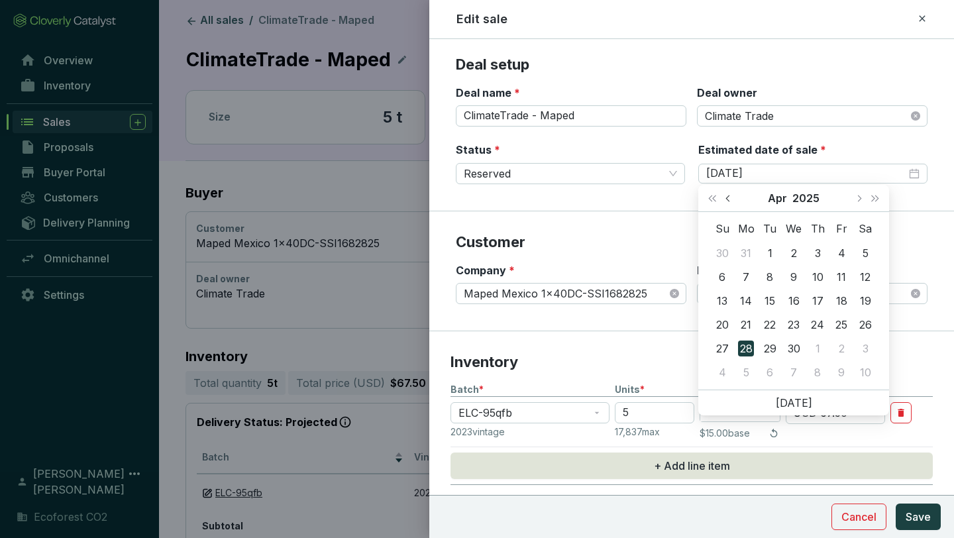
click at [726, 197] on span "Previous month (PageUp)" at bounding box center [729, 198] width 7 height 7
type input "[DATE]"
click at [840, 325] on div "21" at bounding box center [842, 325] width 16 height 16
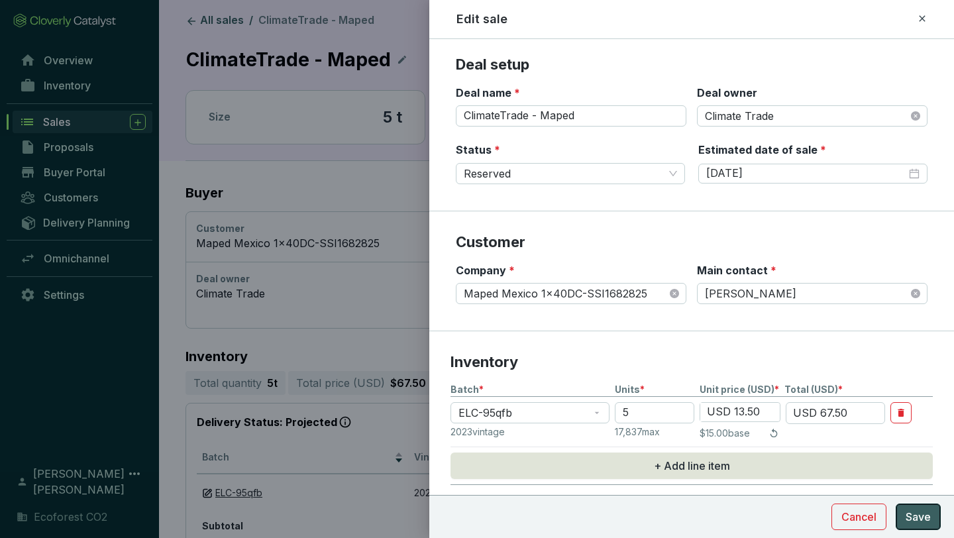
click at [918, 510] on span "Save" at bounding box center [918, 517] width 25 height 16
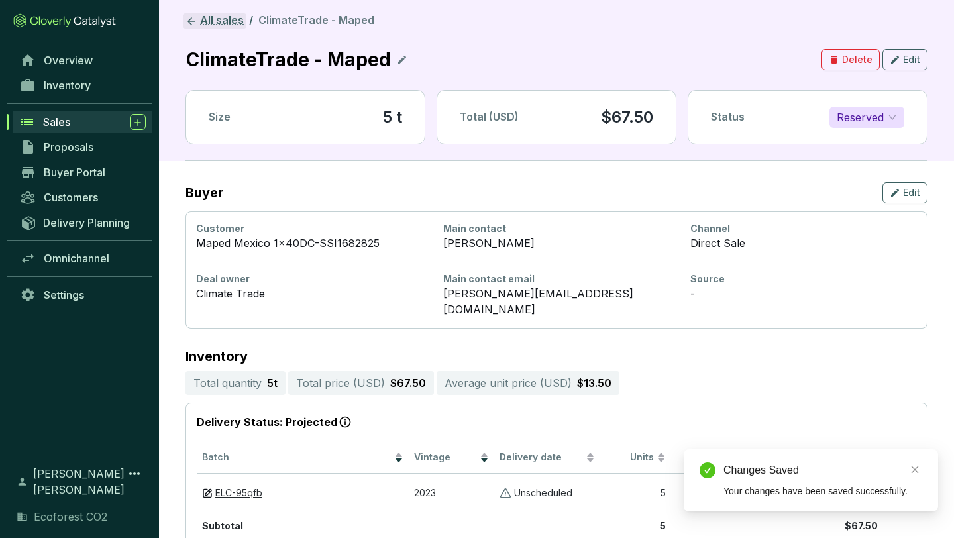
click at [227, 19] on link "All sales" at bounding box center [215, 21] width 64 height 16
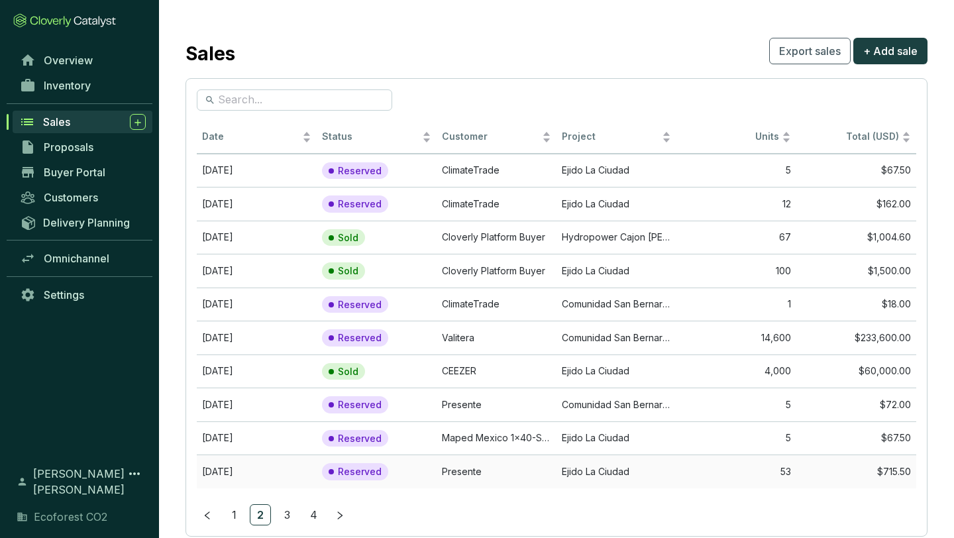
click at [722, 473] on td "53" at bounding box center [737, 472] width 120 height 34
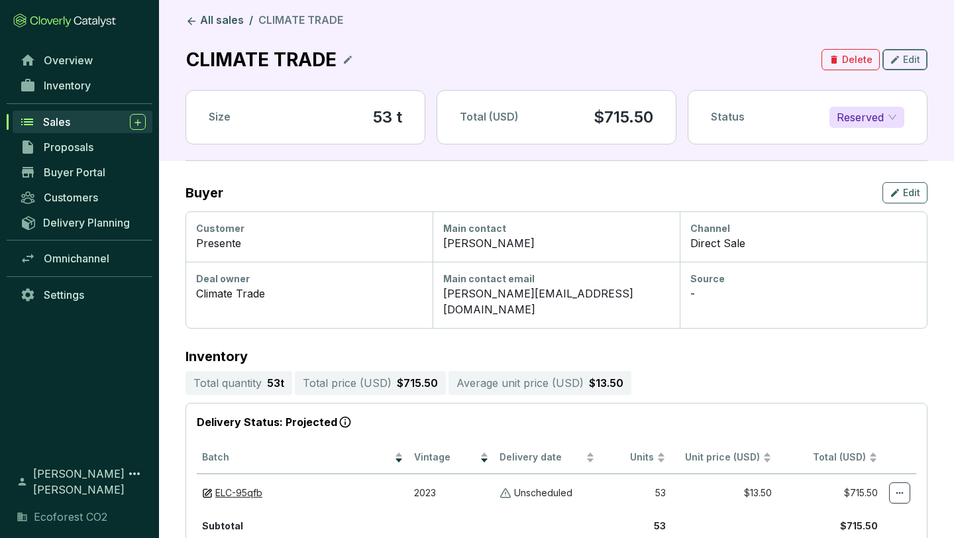
click at [905, 59] on span "Edit" at bounding box center [911, 59] width 17 height 13
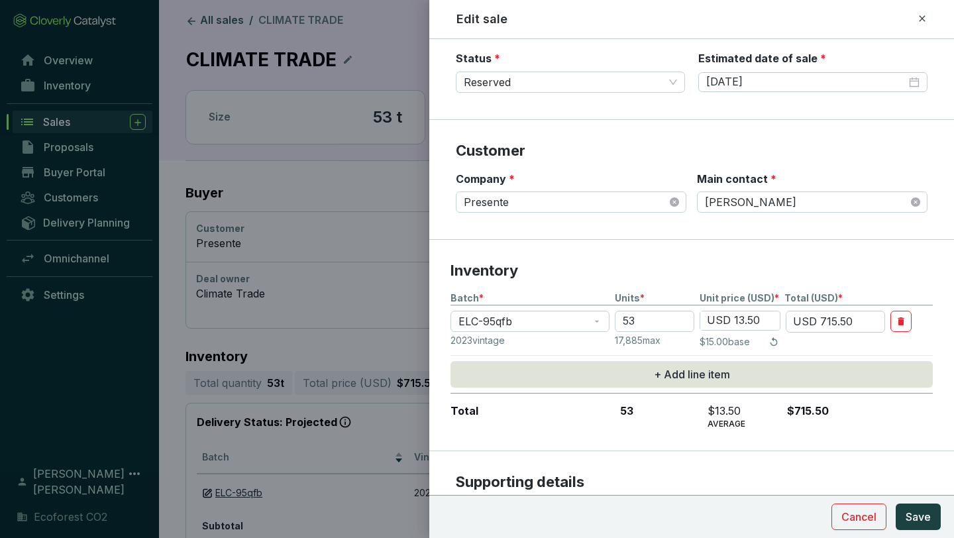
scroll to position [56, 0]
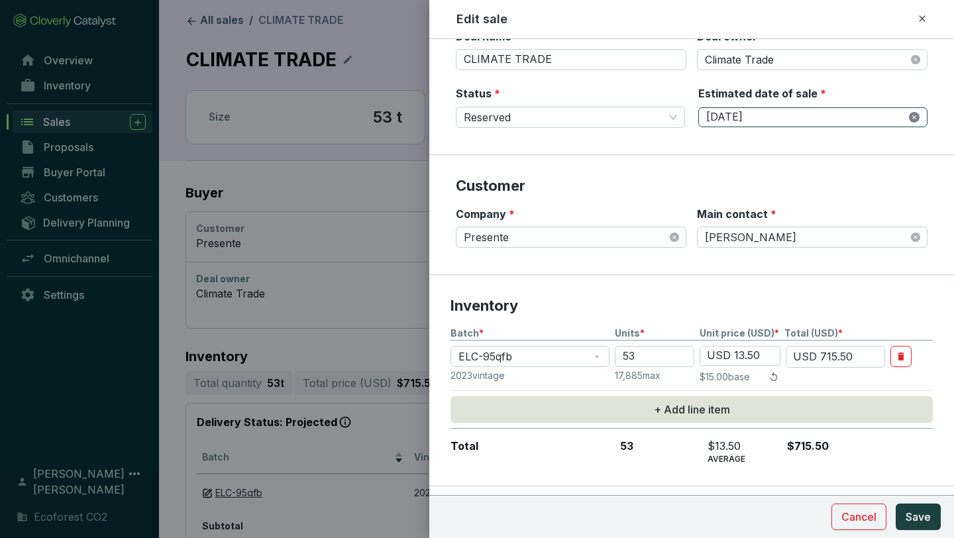
click at [910, 115] on icon "close-circle" at bounding box center [914, 117] width 11 height 11
click at [869, 119] on input "Estimated date of sale *" at bounding box center [806, 117] width 200 height 15
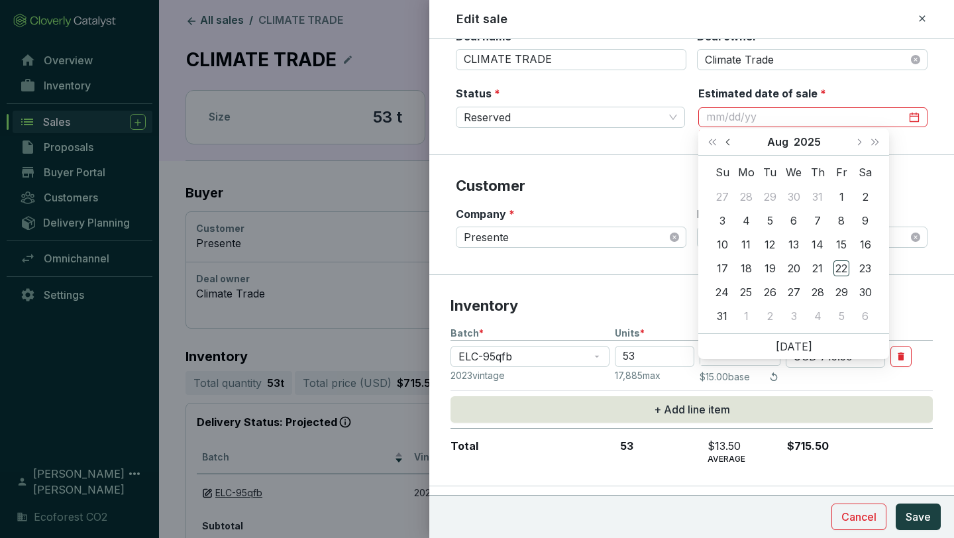
click at [727, 142] on span "Previous month (PageUp)" at bounding box center [729, 141] width 7 height 7
click at [859, 139] on span "Next month (PageDown)" at bounding box center [858, 141] width 7 height 7
click at [733, 140] on button "Previous month (PageUp)" at bounding box center [729, 142] width 17 height 27
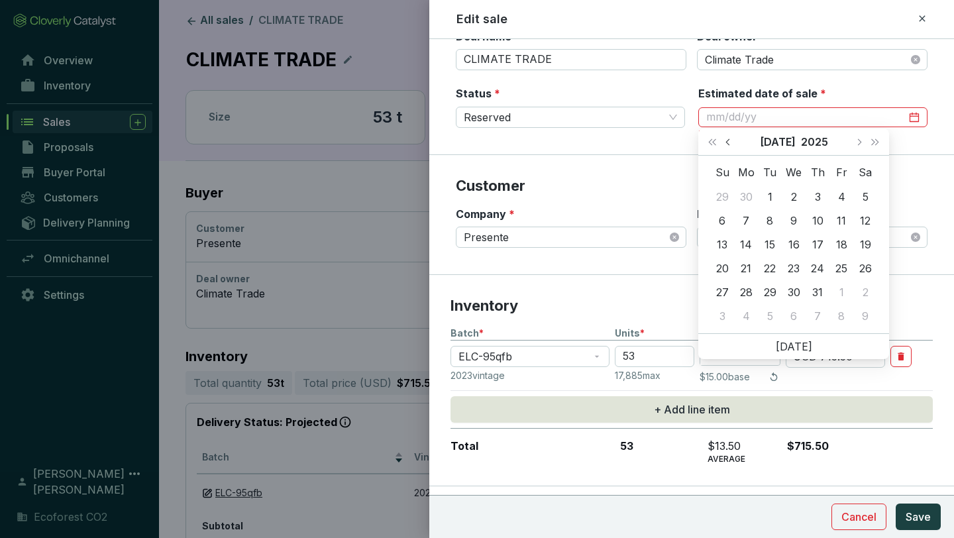
click at [733, 140] on button "Previous month (PageUp)" at bounding box center [729, 142] width 17 height 27
type input "[DATE]"
click at [768, 197] on div "1" at bounding box center [770, 197] width 16 height 16
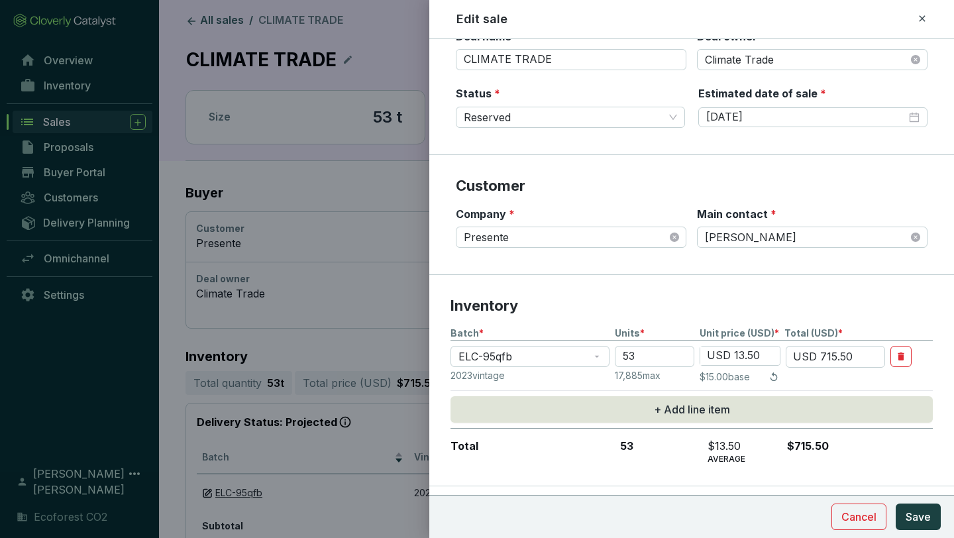
click at [653, 169] on section "Customer Company * Presente Main contact * [PERSON_NAME]" at bounding box center [691, 215] width 525 height 120
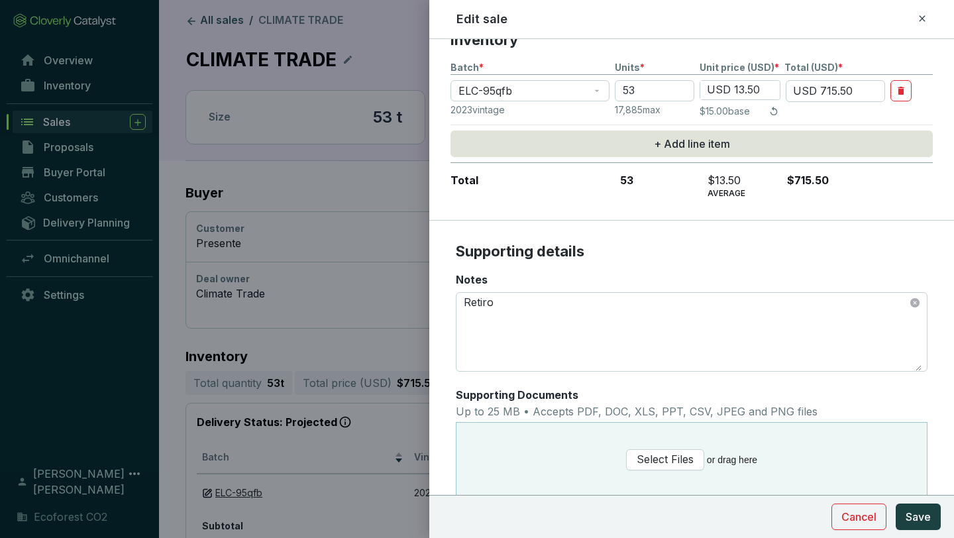
scroll to position [358, 0]
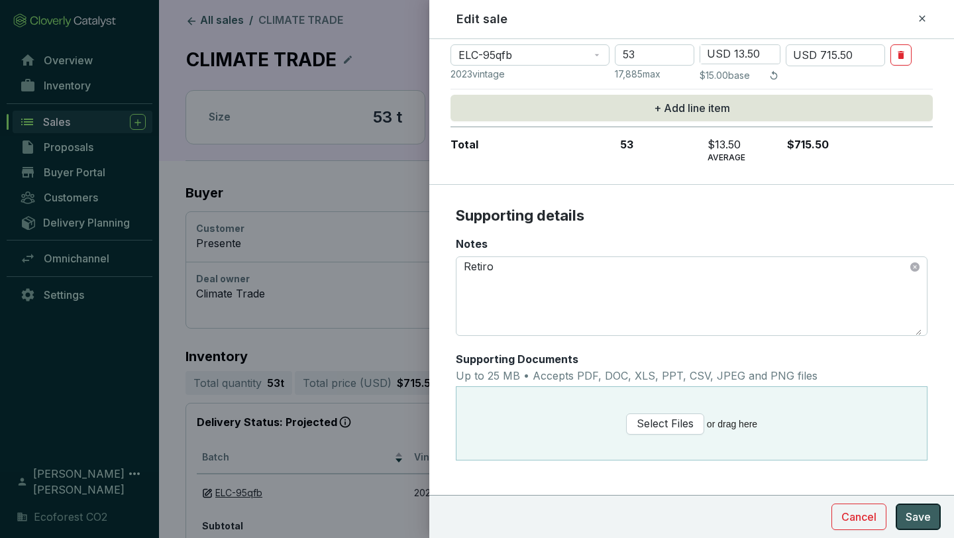
click at [925, 510] on span "Save" at bounding box center [918, 517] width 25 height 16
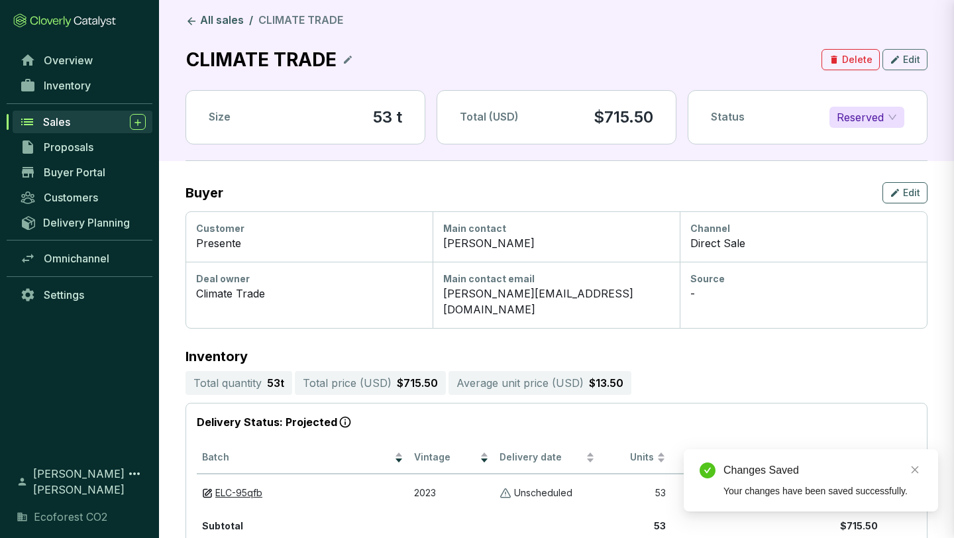
scroll to position [0, 0]
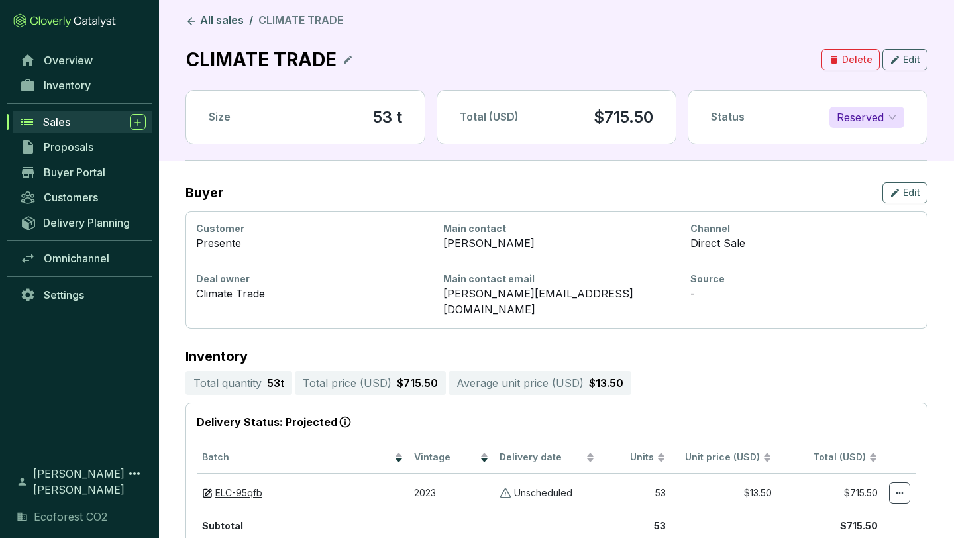
click at [68, 128] on span "Sales" at bounding box center [56, 121] width 27 height 13
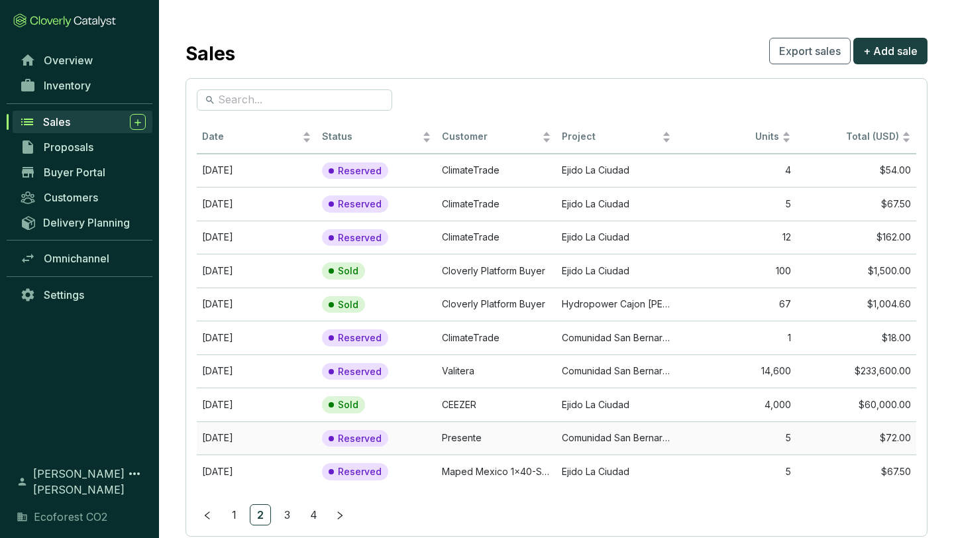
click at [531, 439] on td "Presente" at bounding box center [497, 438] width 120 height 34
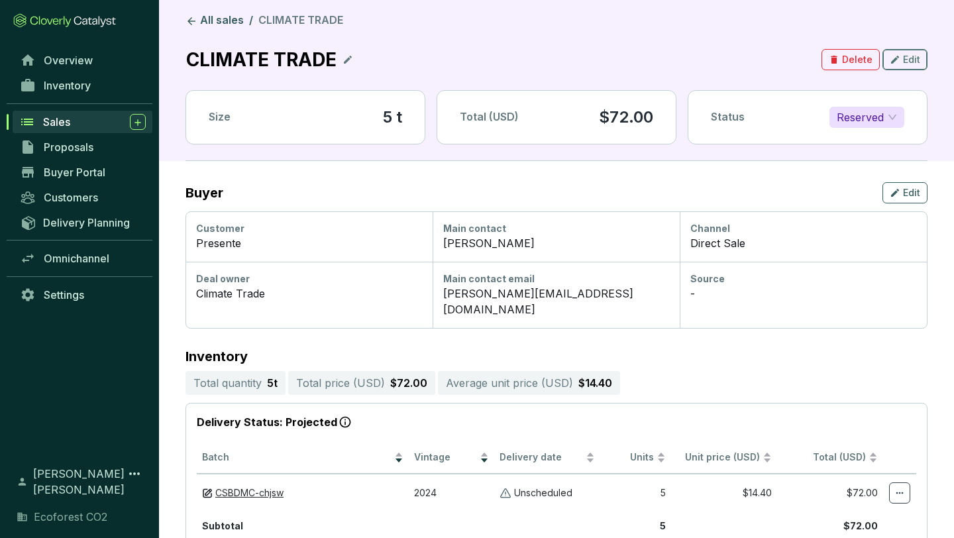
click at [916, 53] on span "Edit" at bounding box center [911, 59] width 17 height 13
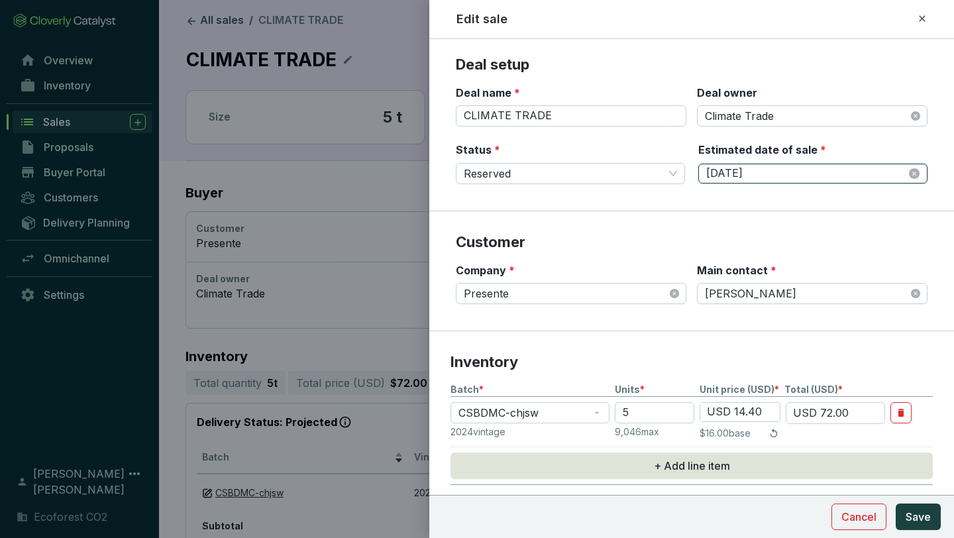
click at [866, 170] on input "[DATE]" at bounding box center [806, 173] width 200 height 15
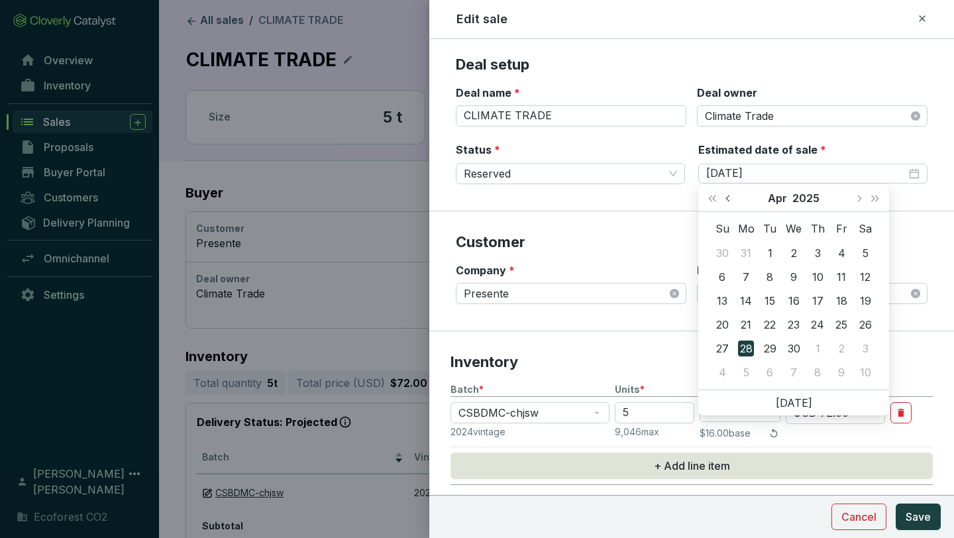
click at [731, 195] on button "Previous month (PageUp)" at bounding box center [729, 198] width 17 height 27
click at [858, 197] on span "Next month (PageDown)" at bounding box center [858, 198] width 7 height 7
type input "[DATE]"
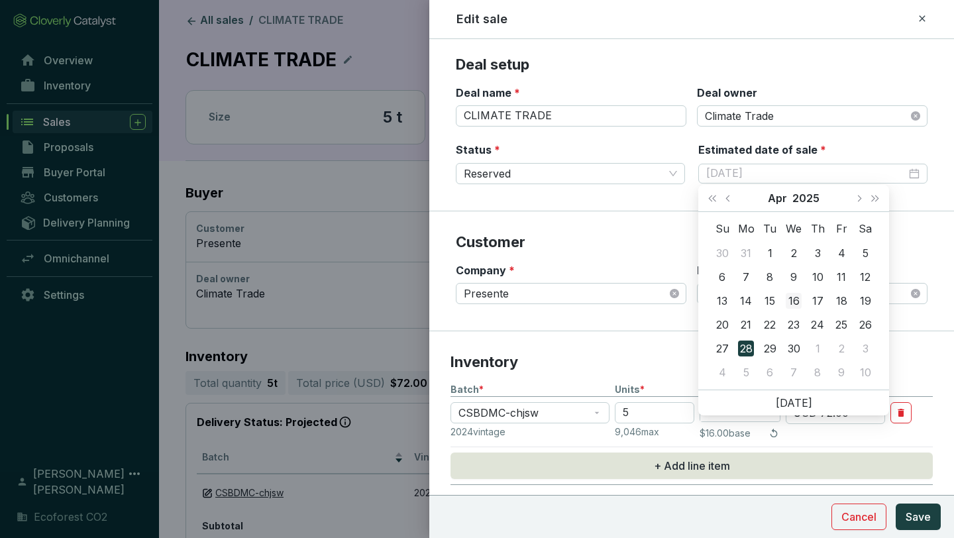
click at [798, 302] on div "16" at bounding box center [794, 301] width 16 height 16
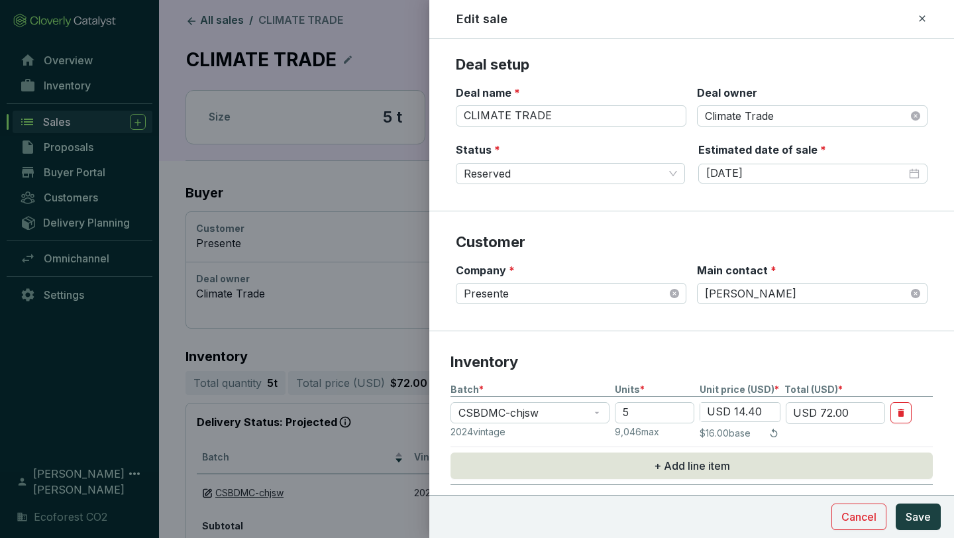
click at [698, 199] on section "Deal setup Deal name * CLIMATE TRADE Deal owner Climate Trade Status * Reserved…" at bounding box center [691, 133] width 525 height 156
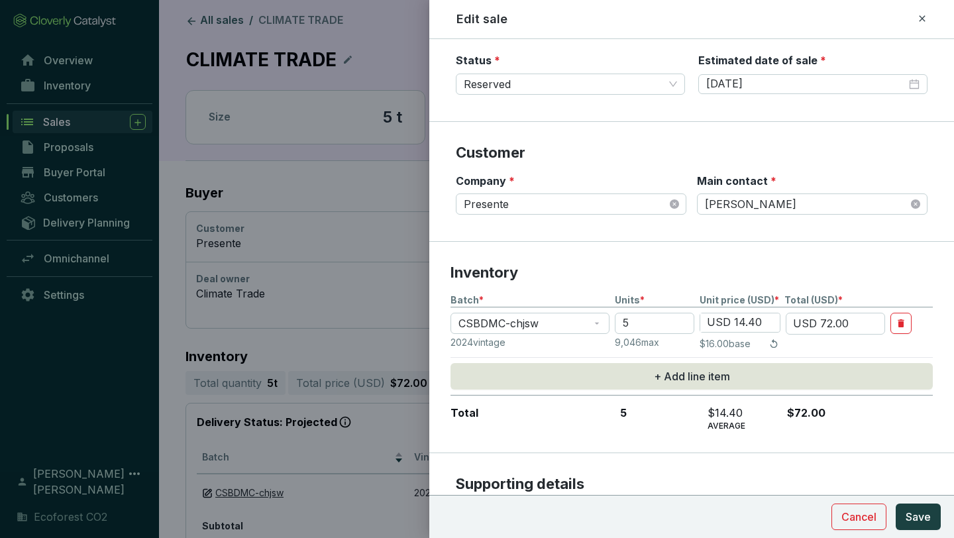
scroll to position [95, 0]
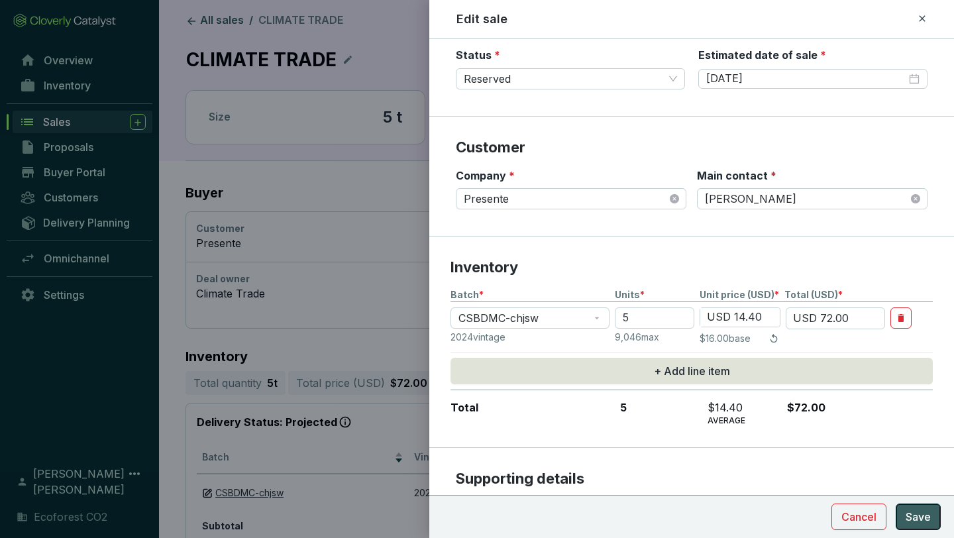
click at [910, 511] on span "Save" at bounding box center [918, 517] width 25 height 16
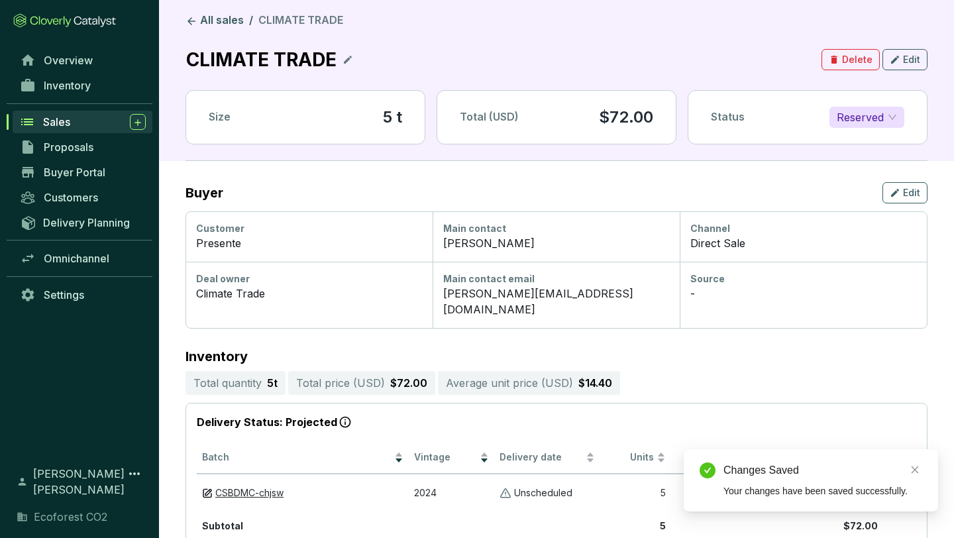
click at [349, 56] on icon at bounding box center [348, 60] width 8 height 8
click at [330, 57] on div "CLIMATE TRADE" at bounding box center [264, 59] width 157 height 29
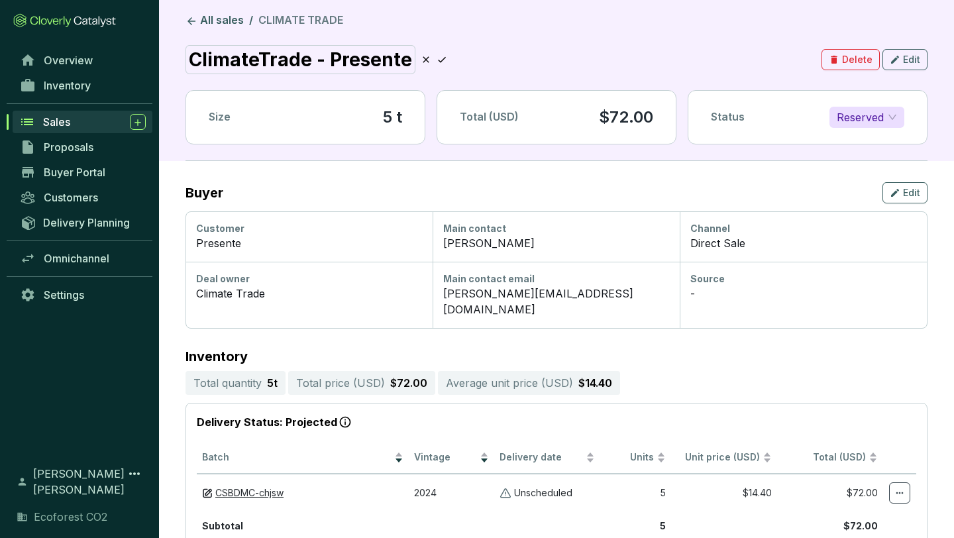
click at [437, 61] on icon at bounding box center [442, 60] width 11 height 16
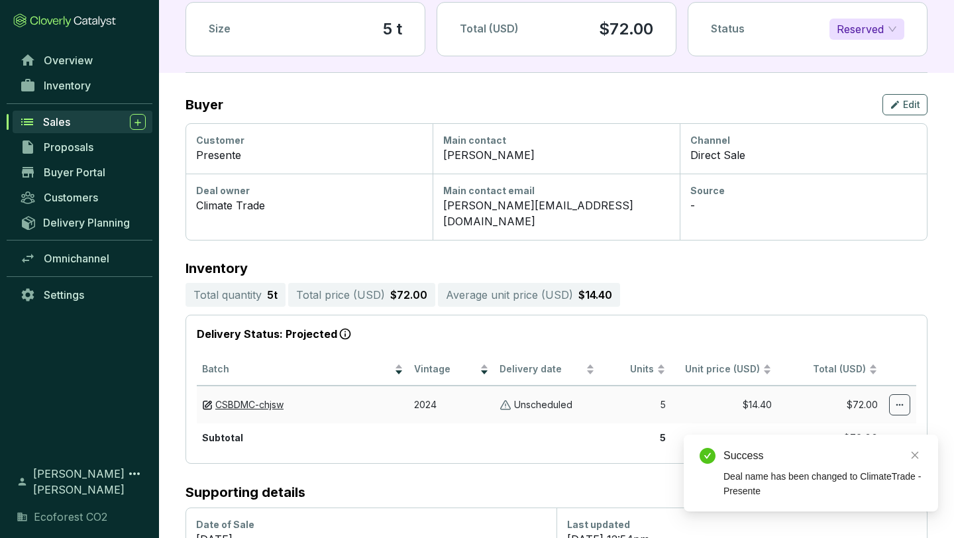
scroll to position [0, 0]
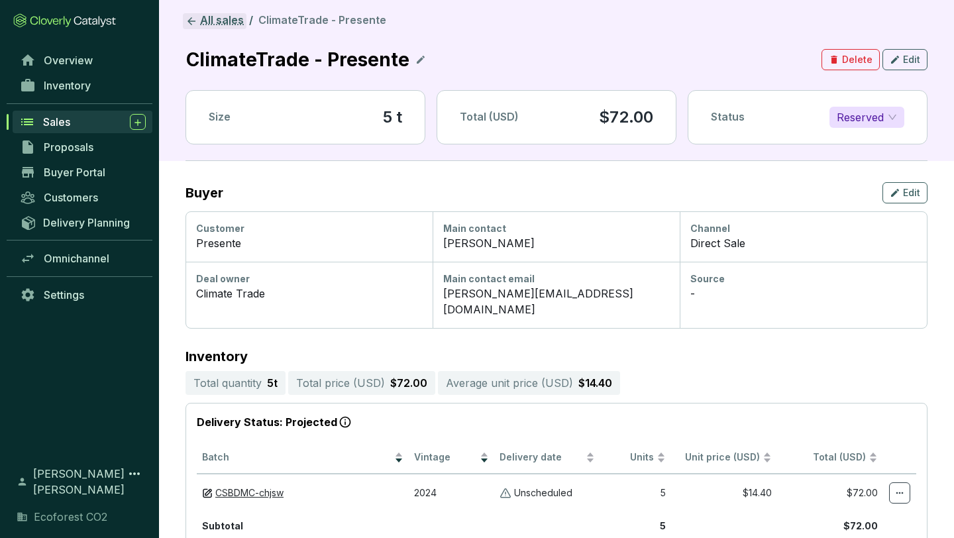
click at [213, 25] on link "All sales" at bounding box center [215, 21] width 64 height 16
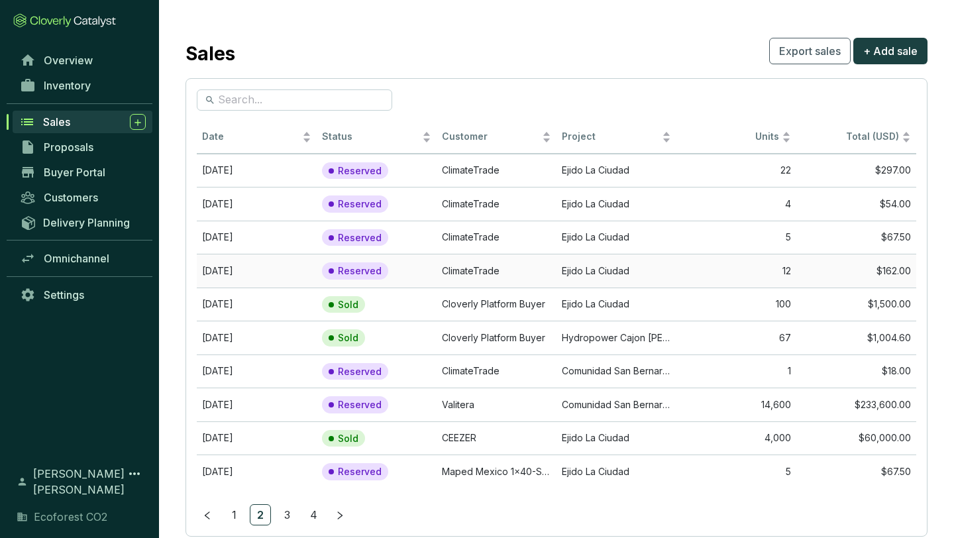
click at [486, 273] on td "ClimateTrade" at bounding box center [497, 271] width 120 height 34
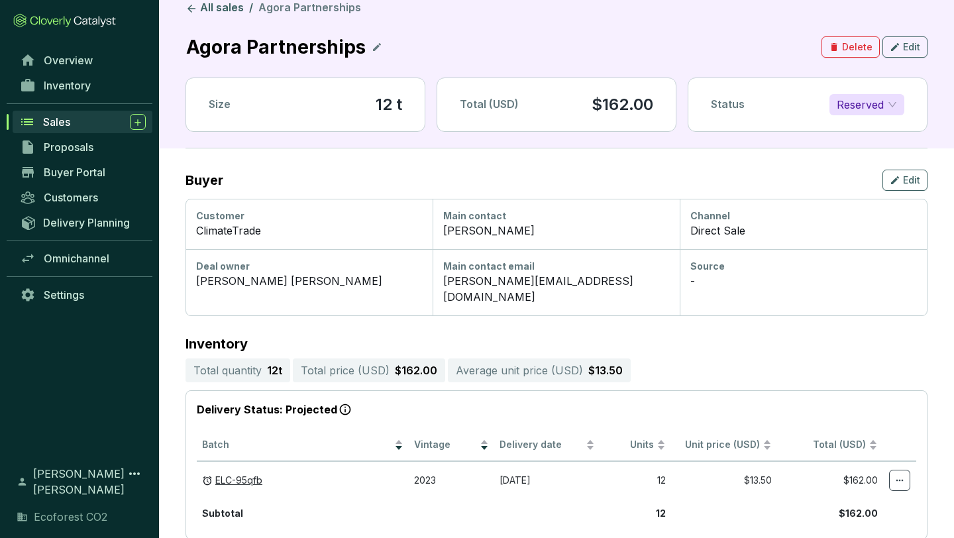
scroll to position [4, 0]
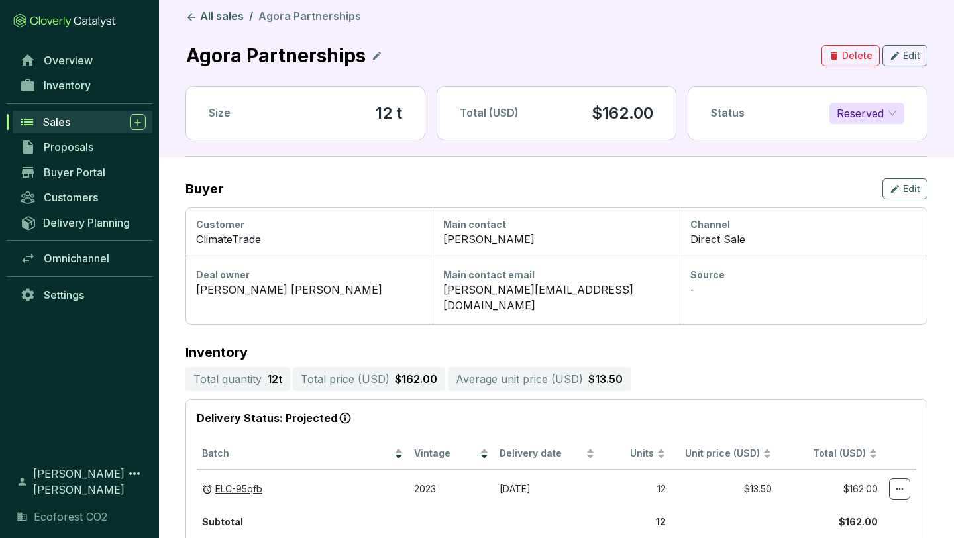
click at [372, 51] on icon at bounding box center [377, 56] width 11 height 16
click at [194, 54] on div "Agora Partnerships" at bounding box center [279, 55] width 186 height 29
click at [541, 55] on icon at bounding box center [545, 56] width 11 height 16
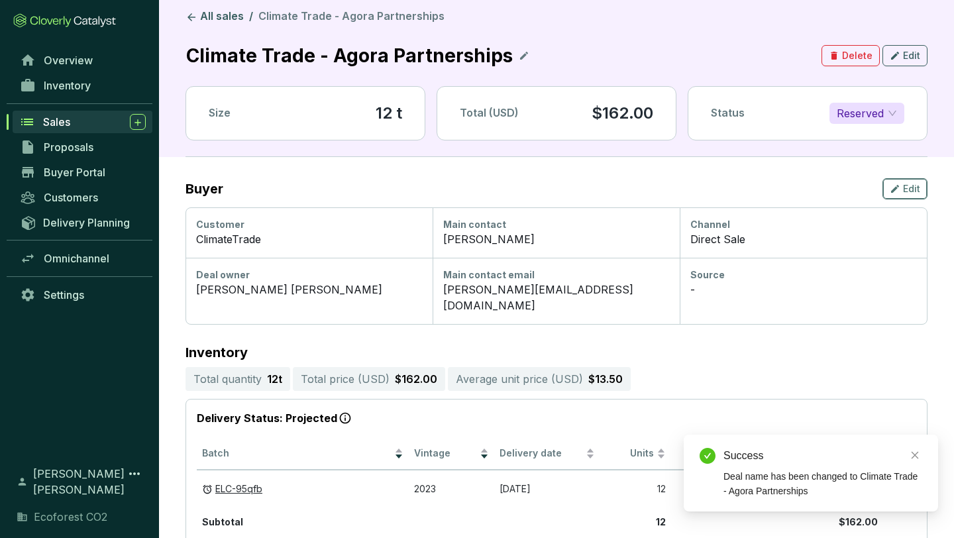
click at [902, 193] on div "Edit" at bounding box center [905, 189] width 30 height 16
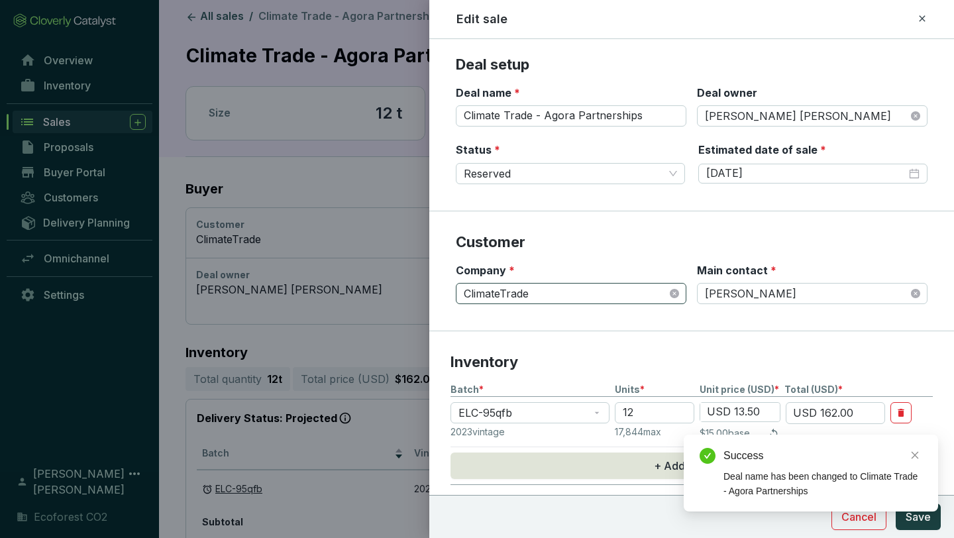
click at [603, 294] on span "ClimateTrade" at bounding box center [571, 294] width 215 height 20
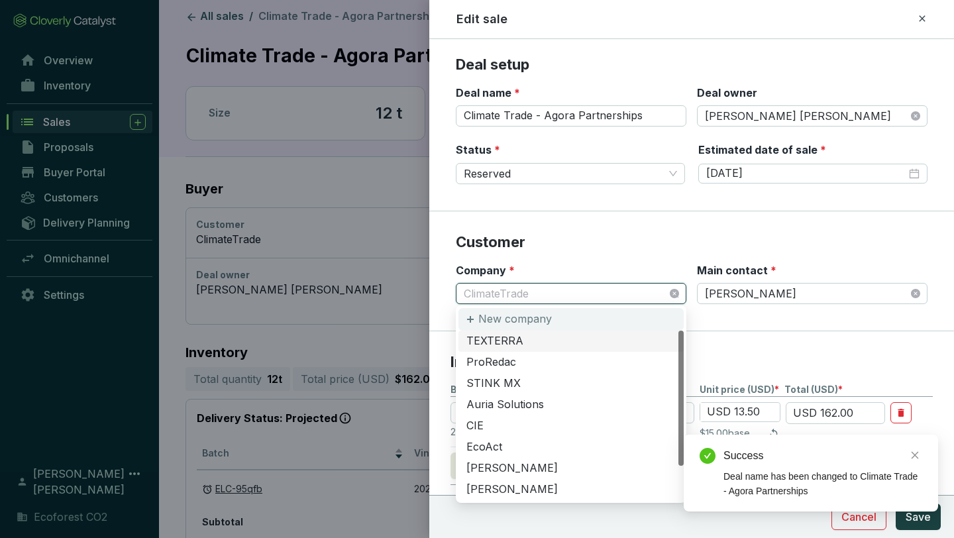
click at [554, 320] on div "New company" at bounding box center [571, 319] width 225 height 23
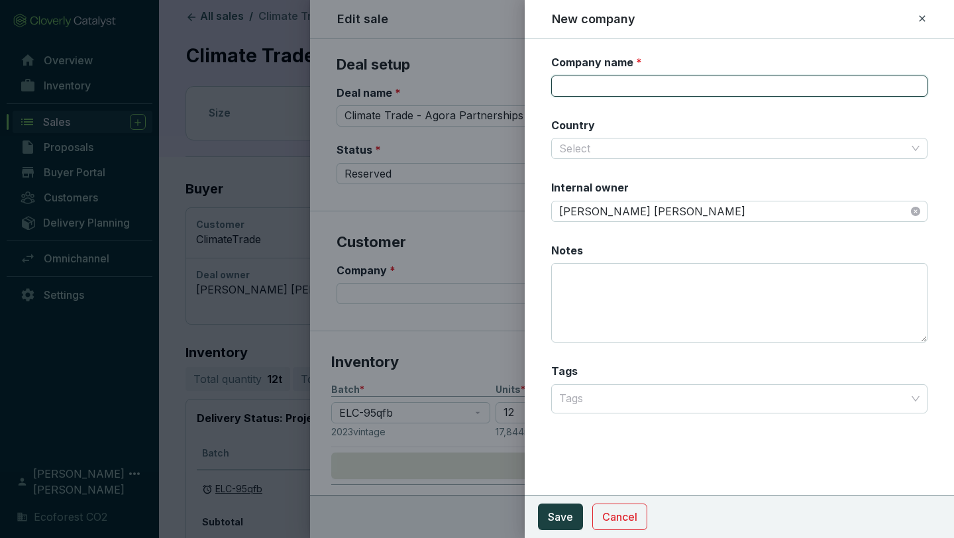
click at [619, 80] on input "Company name *" at bounding box center [739, 86] width 376 height 21
type input "Agora Partnerships"
click at [707, 150] on input "Country" at bounding box center [732, 148] width 347 height 20
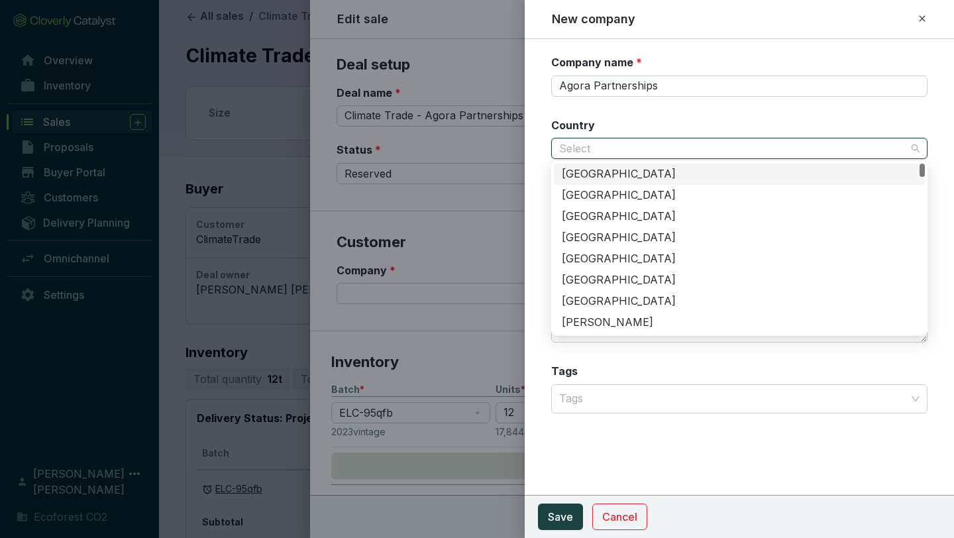
click at [712, 125] on div "Country Select" at bounding box center [739, 139] width 376 height 42
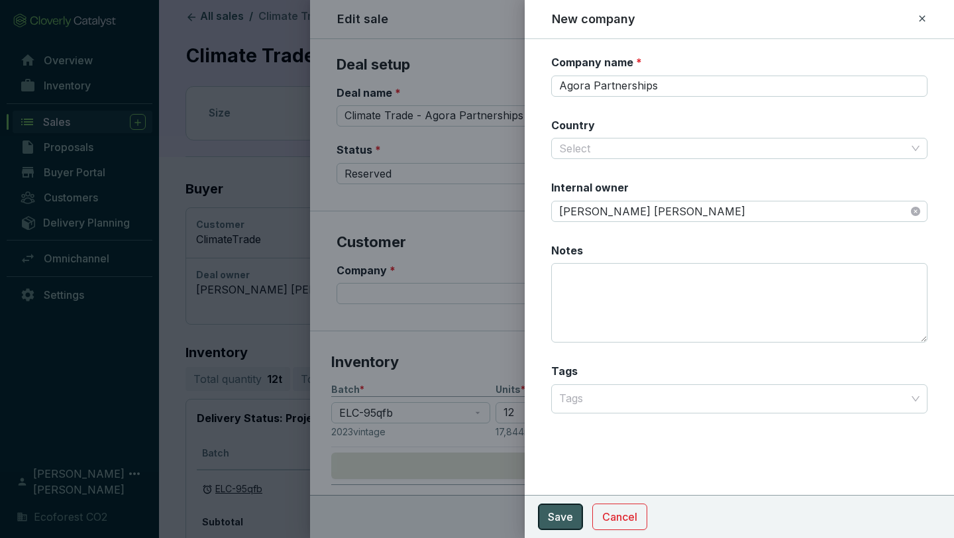
click at [570, 509] on span "Save" at bounding box center [560, 517] width 25 height 16
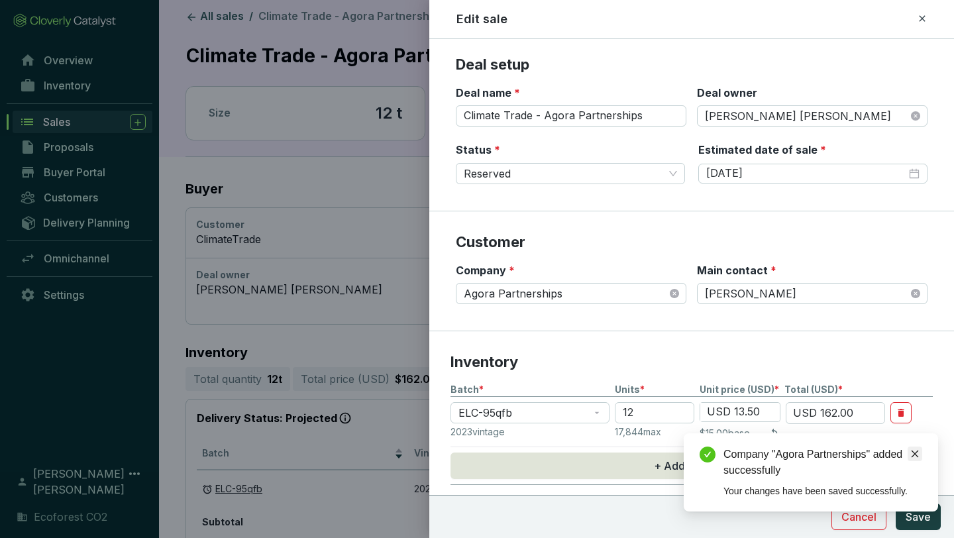
click at [913, 451] on icon "close" at bounding box center [914, 453] width 9 height 9
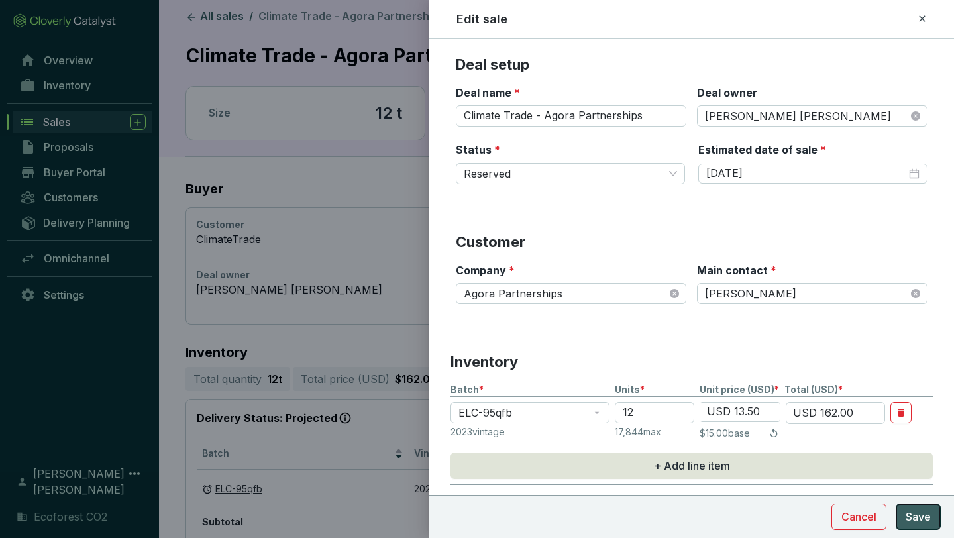
click at [914, 514] on span "Save" at bounding box center [918, 517] width 25 height 16
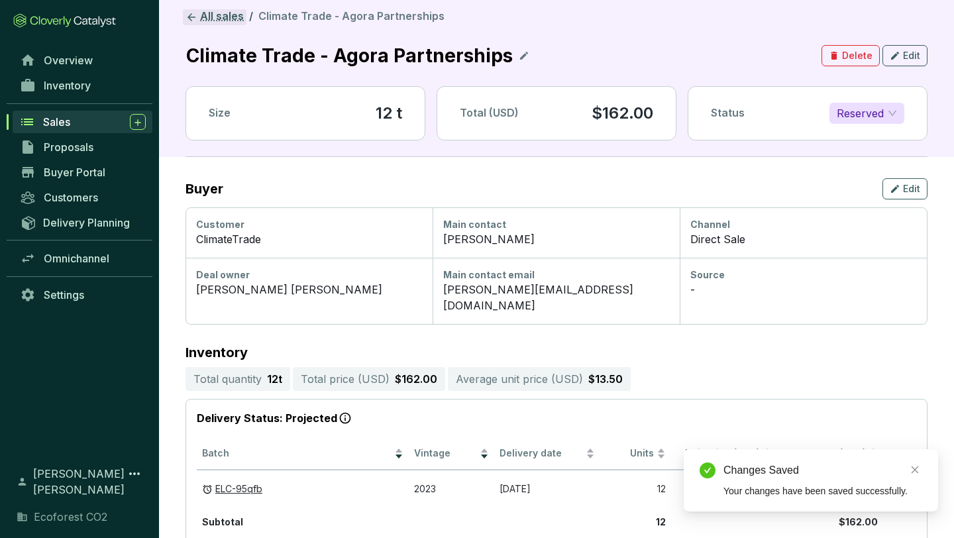
click at [220, 16] on link "All sales" at bounding box center [215, 17] width 64 height 16
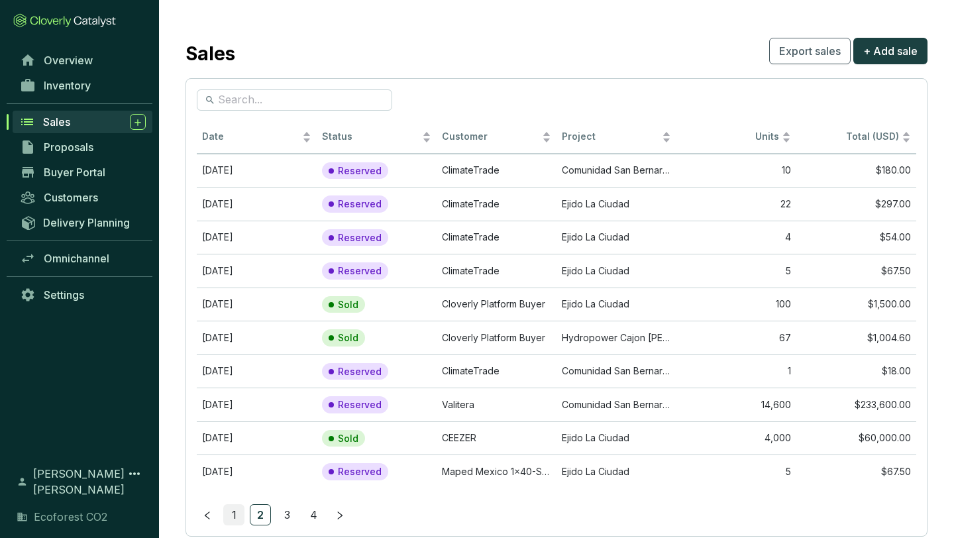
click at [235, 516] on link "1" at bounding box center [234, 515] width 20 height 20
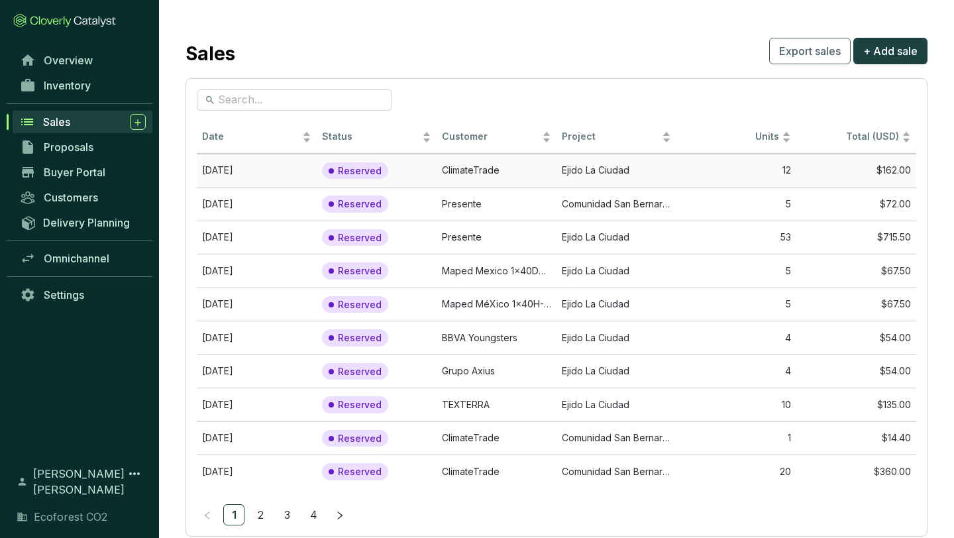
click at [506, 175] on td "ClimateTrade" at bounding box center [497, 171] width 120 height 34
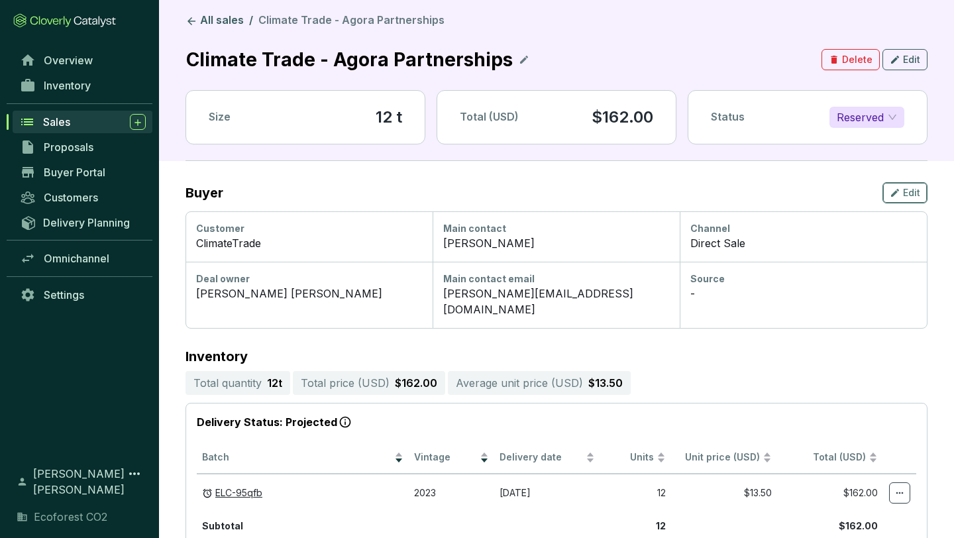
click at [891, 193] on icon "button" at bounding box center [895, 193] width 11 height 16
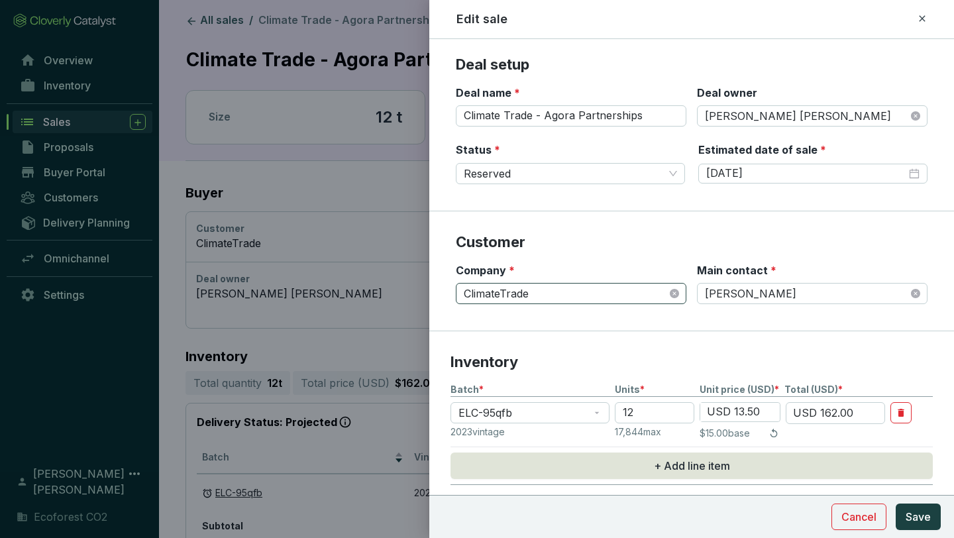
click at [636, 294] on span "ClimateTrade" at bounding box center [571, 294] width 215 height 20
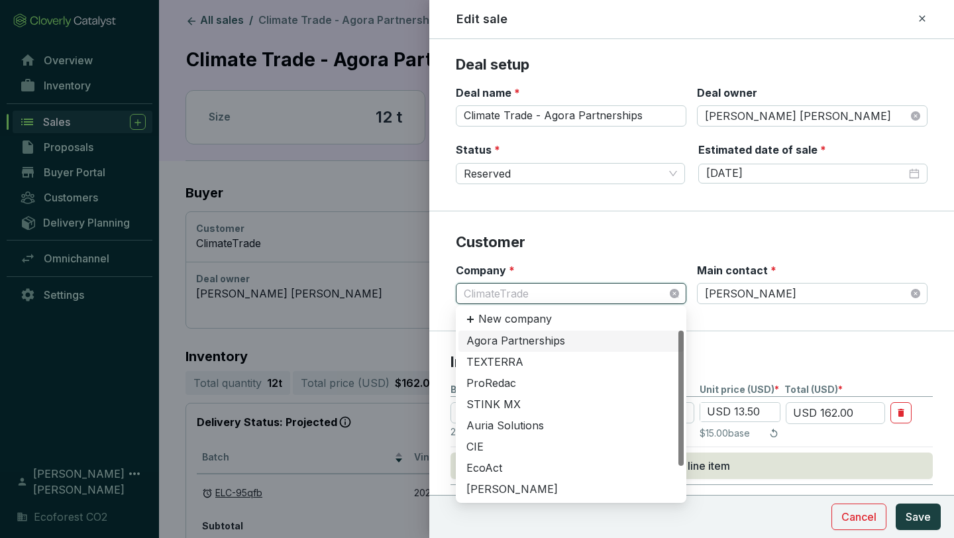
click at [543, 341] on div "Agora Partnerships" at bounding box center [570, 341] width 209 height 15
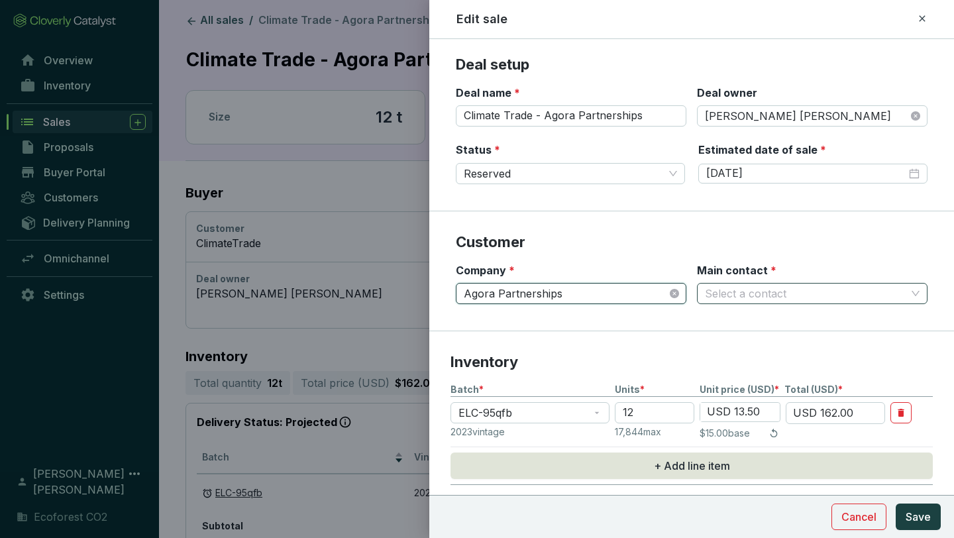
click at [880, 290] on input "Main contact *" at bounding box center [805, 294] width 201 height 20
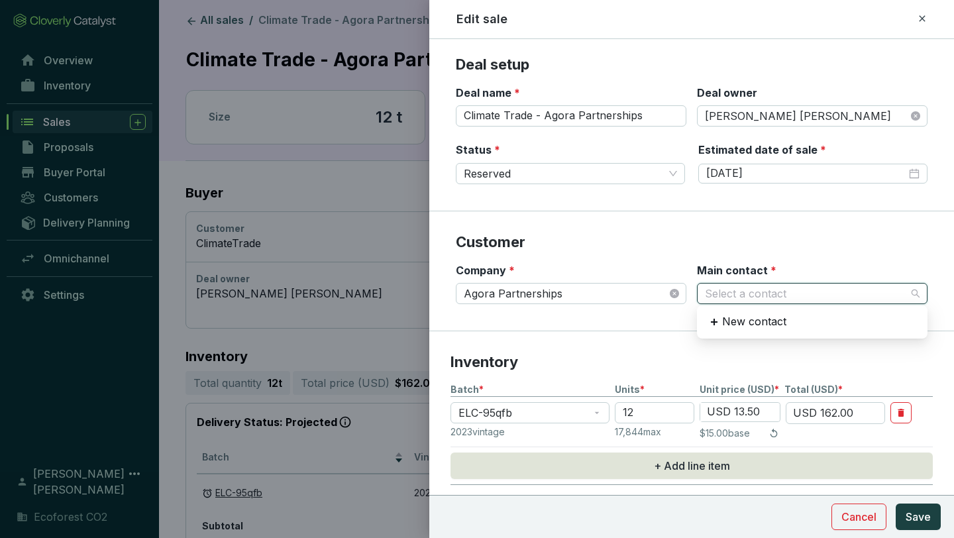
click at [865, 223] on section "Customer Company * Agora Partnerships Main contact * Select a contact" at bounding box center [691, 271] width 525 height 120
click at [774, 299] on input "Main contact *" at bounding box center [805, 294] width 201 height 20
type input "d"
click at [814, 317] on div "New contact" at bounding box center [812, 322] width 220 height 23
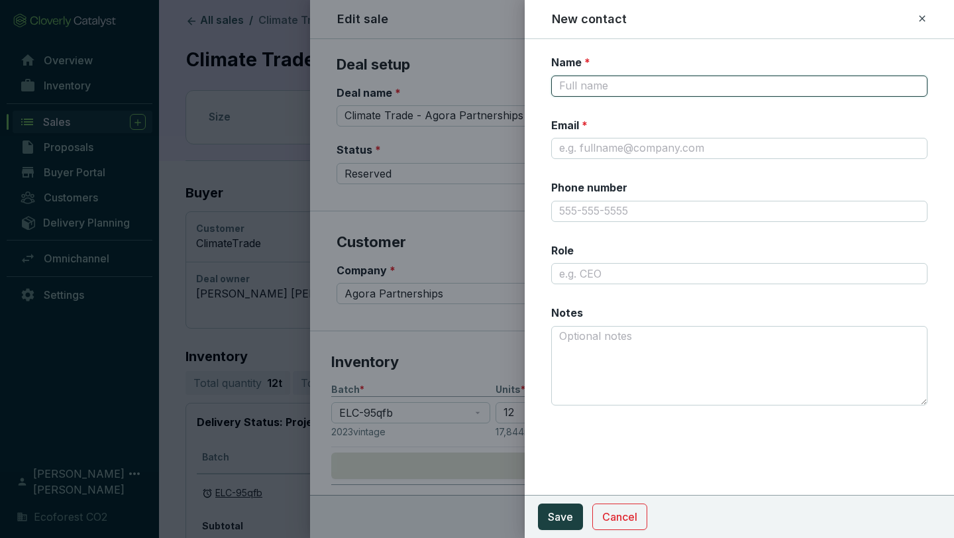
click at [634, 78] on input "Name *" at bounding box center [739, 86] width 376 height 21
type input "[PERSON_NAME]"
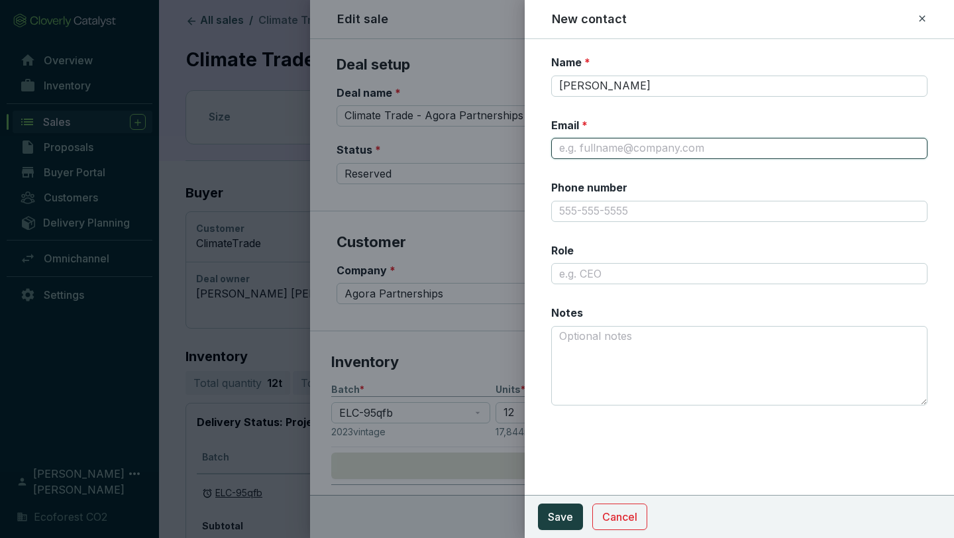
click at [624, 141] on input "Email *" at bounding box center [739, 148] width 376 height 21
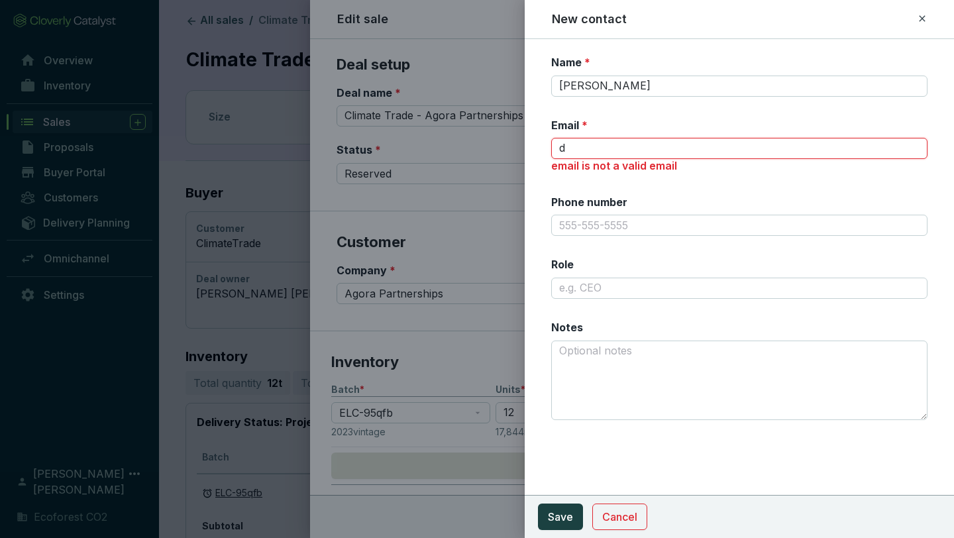
type input "[PERSON_NAME][EMAIL_ADDRESS][DOMAIN_NAME]"
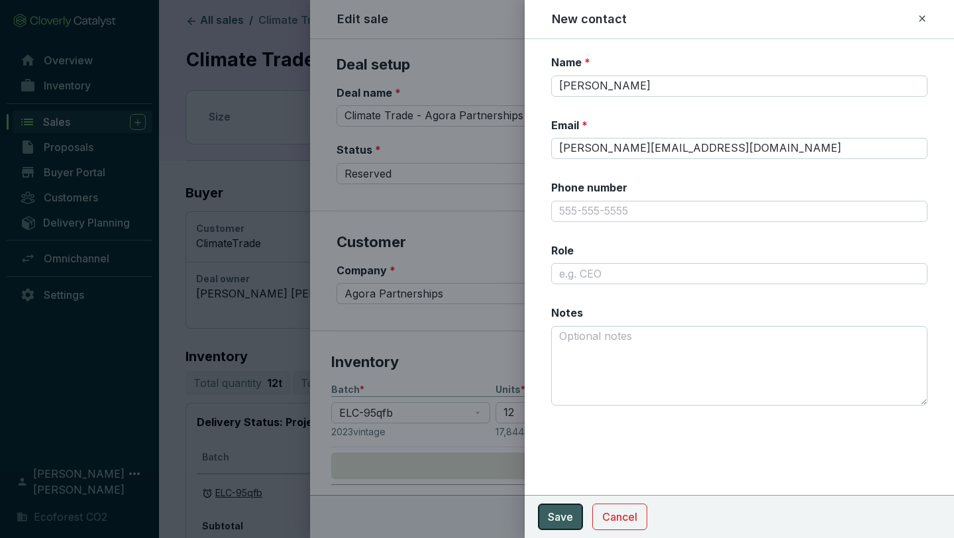
click at [565, 510] on span "Save" at bounding box center [560, 517] width 25 height 16
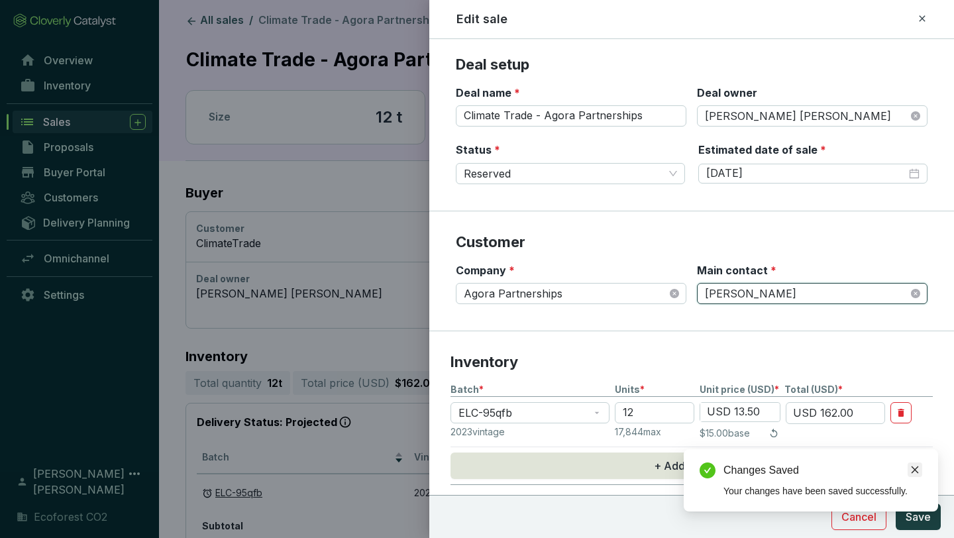
click at [914, 467] on icon "close" at bounding box center [914, 469] width 9 height 9
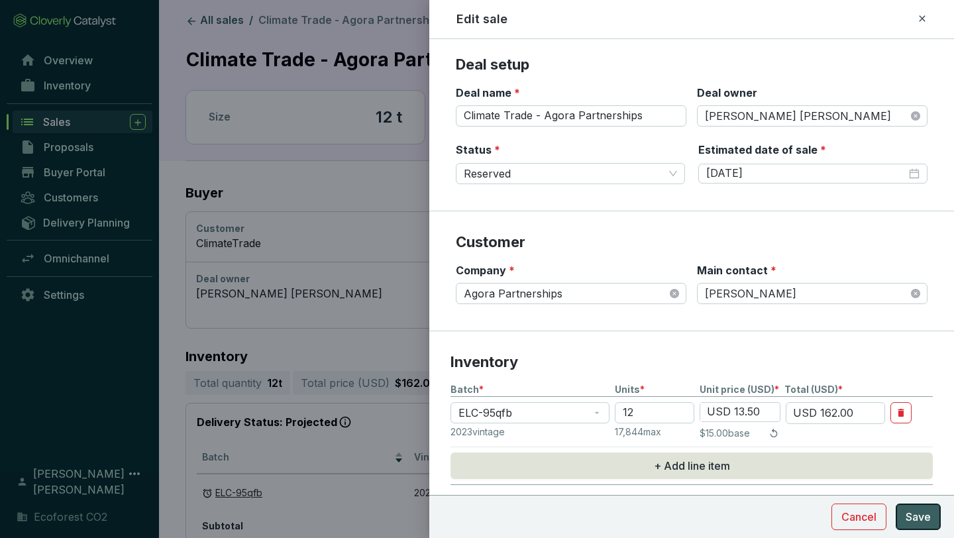
click at [914, 515] on span "Save" at bounding box center [918, 517] width 25 height 16
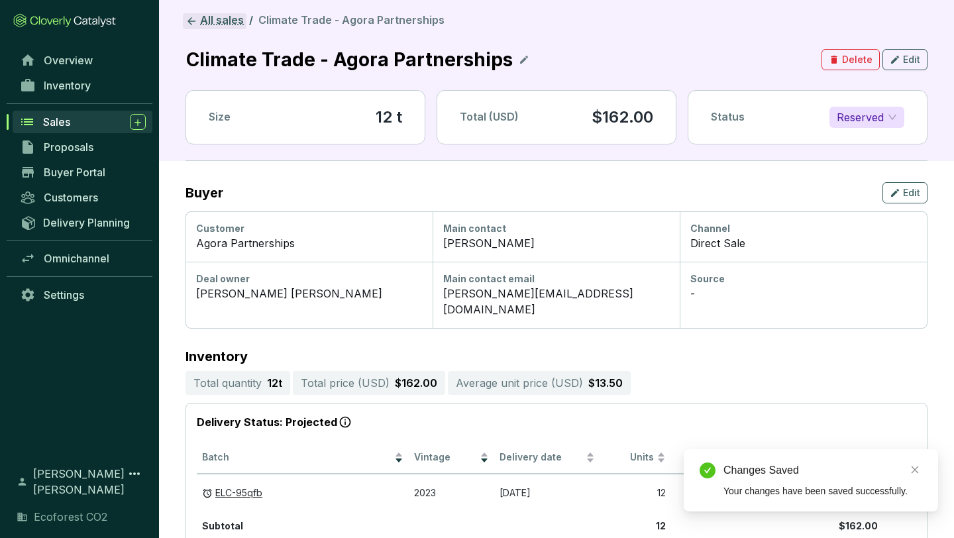
click at [217, 21] on link "All sales" at bounding box center [215, 21] width 64 height 16
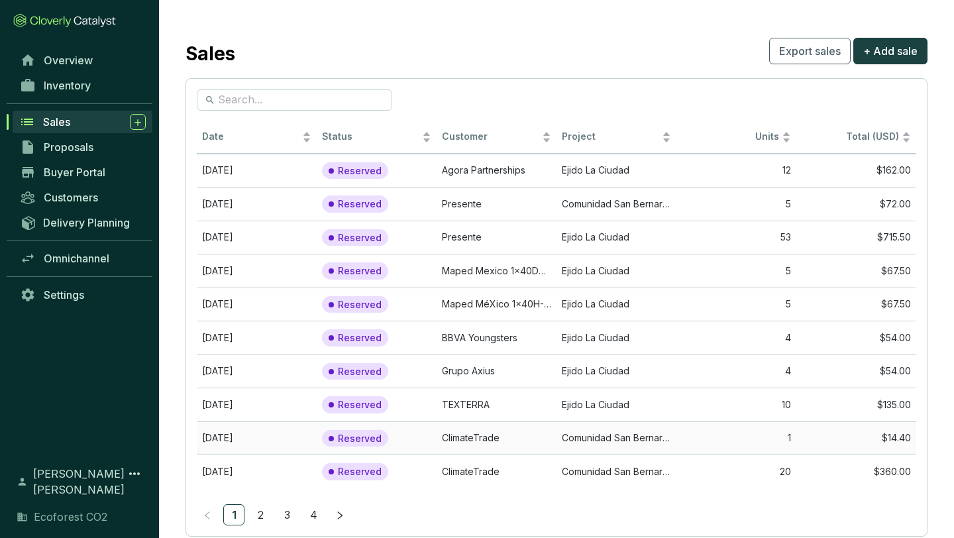
click at [531, 433] on td "ClimateTrade" at bounding box center [497, 438] width 120 height 34
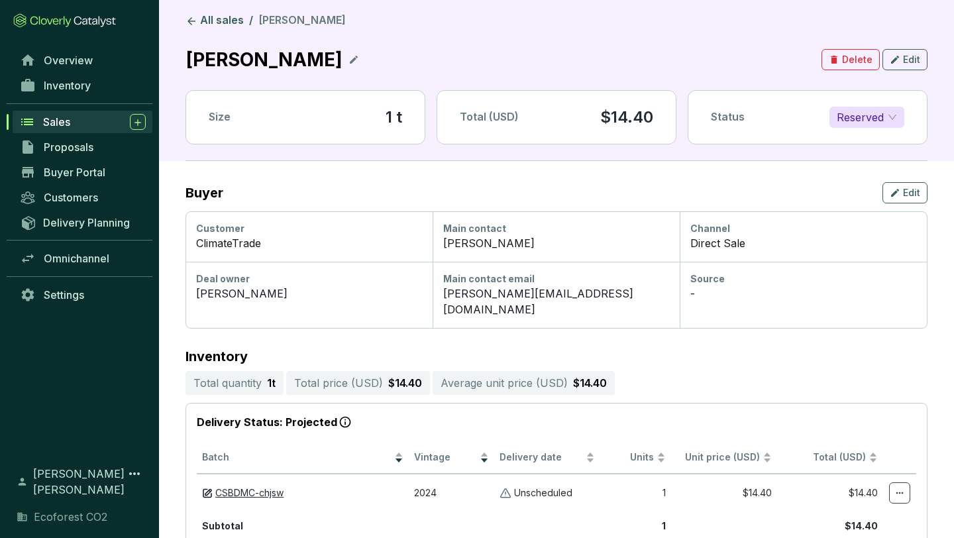
click at [349, 58] on icon at bounding box center [354, 60] width 11 height 16
click at [188, 61] on div "[PERSON_NAME]" at bounding box center [267, 59] width 163 height 29
click at [916, 189] on span "Edit" at bounding box center [911, 192] width 17 height 13
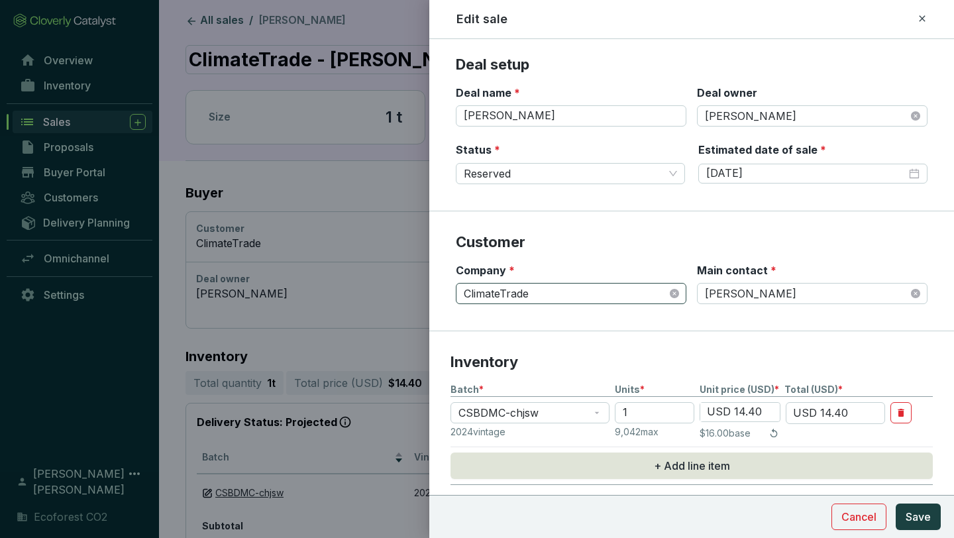
click at [661, 288] on span "ClimateTrade" at bounding box center [571, 294] width 215 height 20
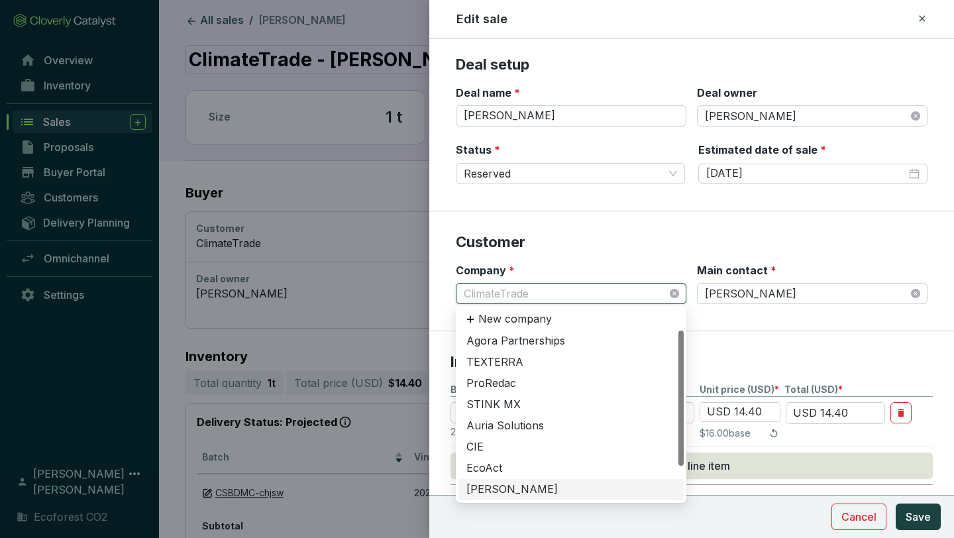
type input "l"
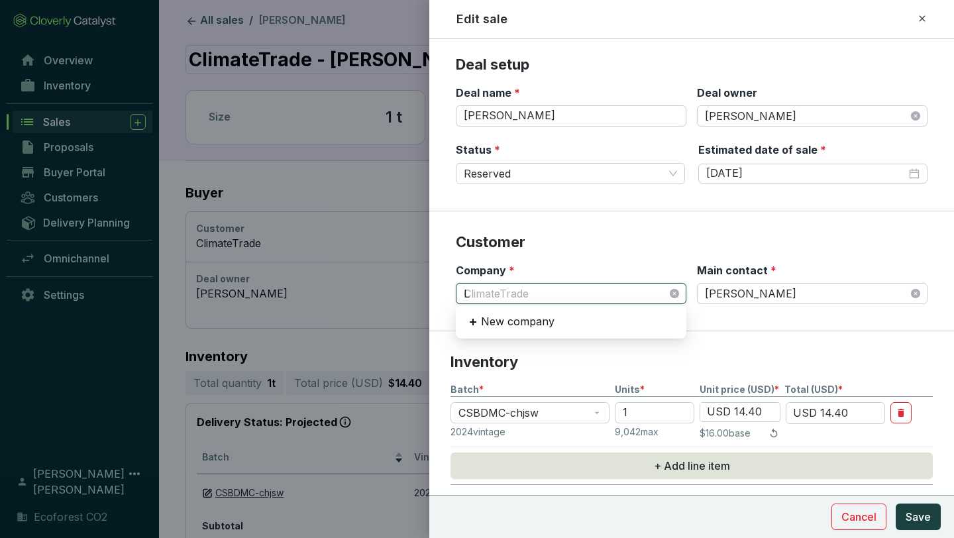
type input "Le"
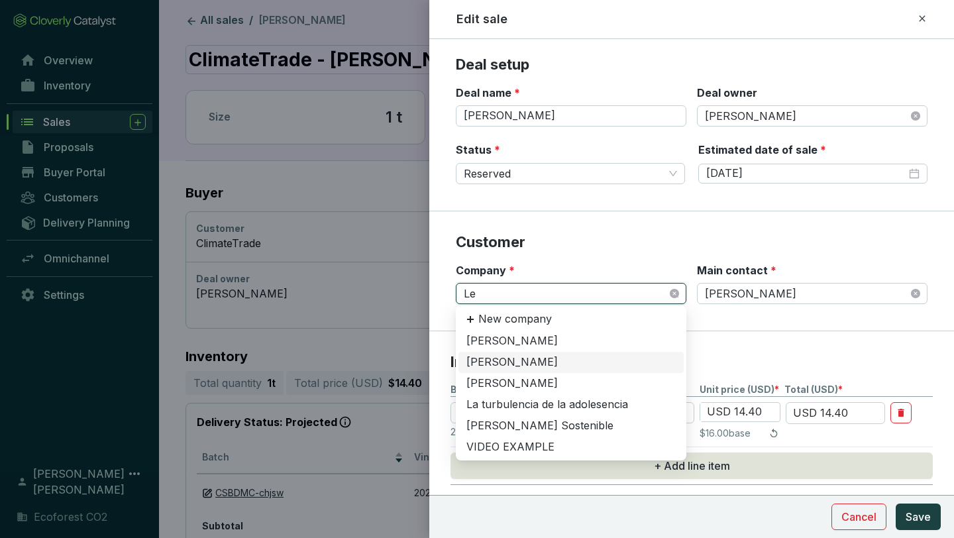
click at [529, 366] on div "[PERSON_NAME]" at bounding box center [570, 362] width 209 height 15
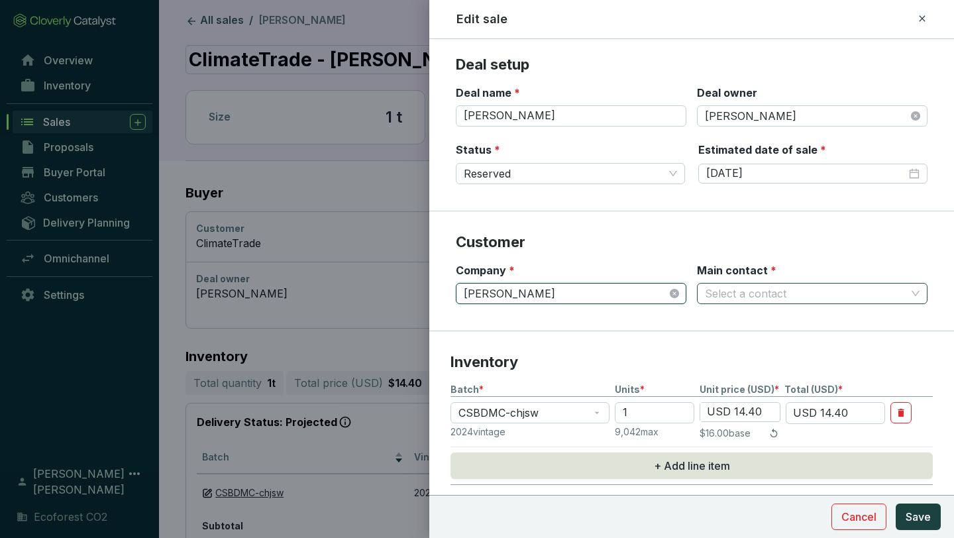
click at [765, 301] on input "Main contact *" at bounding box center [805, 294] width 201 height 20
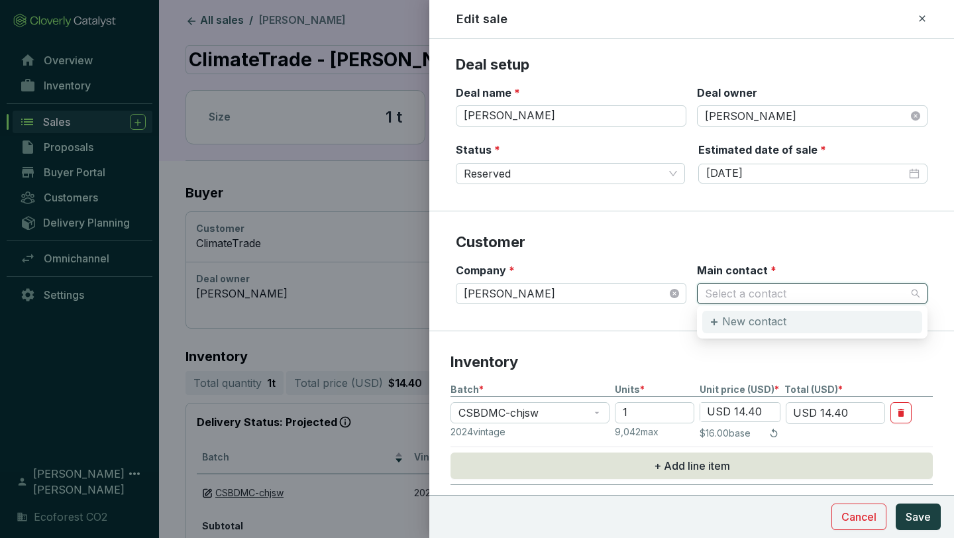
click at [753, 318] on p "New contact" at bounding box center [754, 322] width 64 height 15
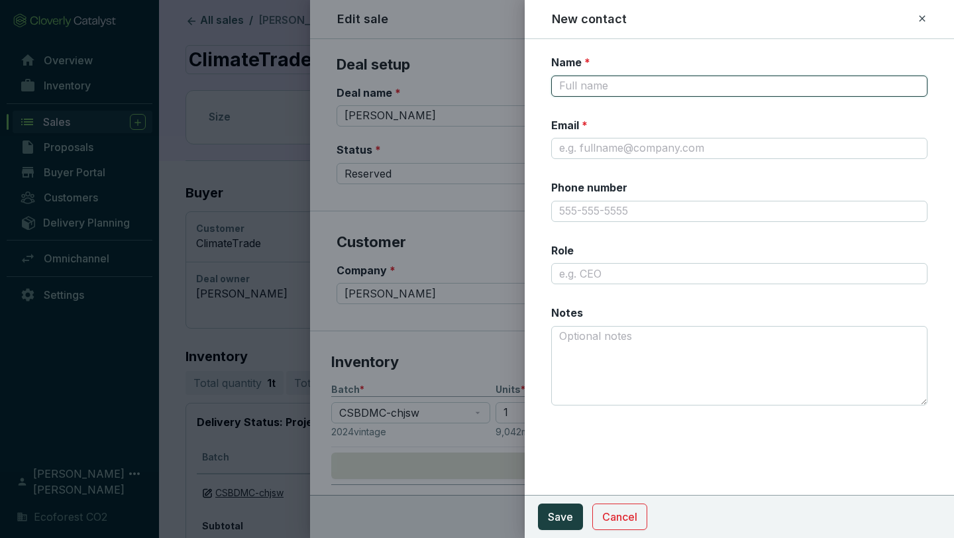
click at [621, 82] on input "Name *" at bounding box center [739, 86] width 376 height 21
type input "[PERSON_NAME]"
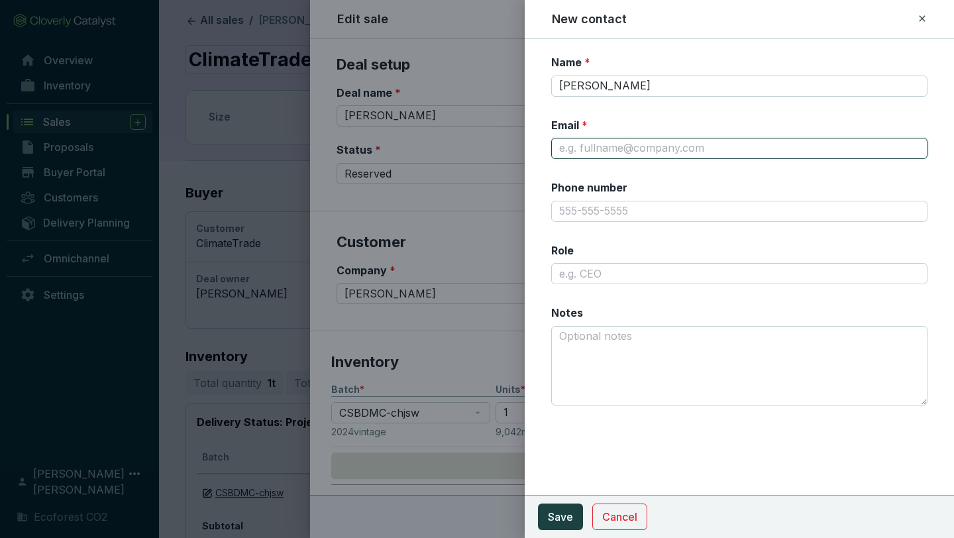
click at [659, 146] on input "Email *" at bounding box center [739, 148] width 376 height 21
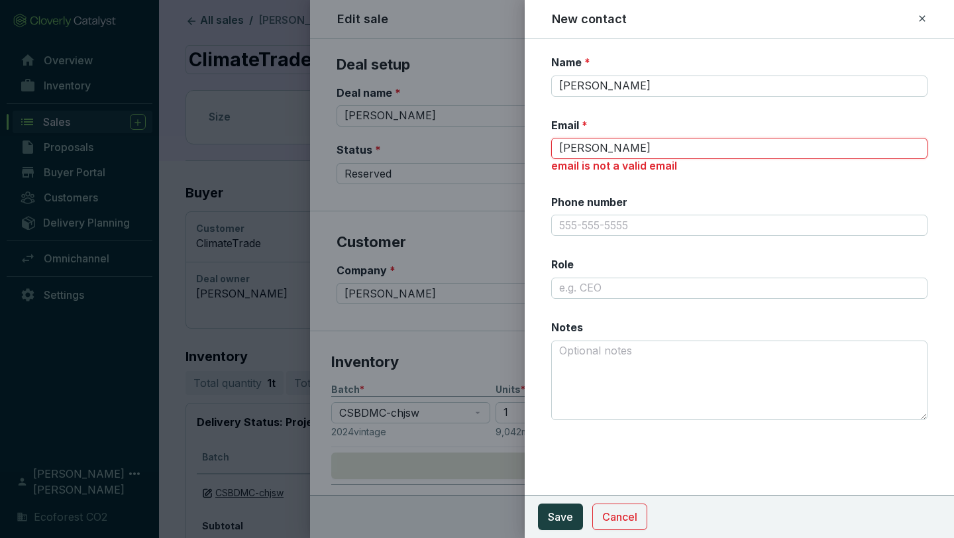
type input "[PERSON_NAME][EMAIL_ADDRESS][DOMAIN_NAME]"
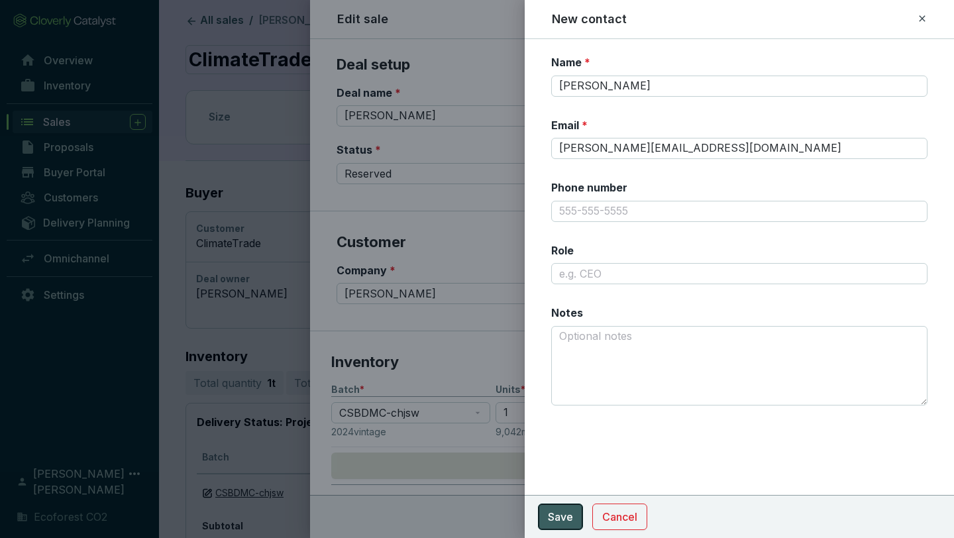
click at [567, 510] on span "Save" at bounding box center [560, 517] width 25 height 16
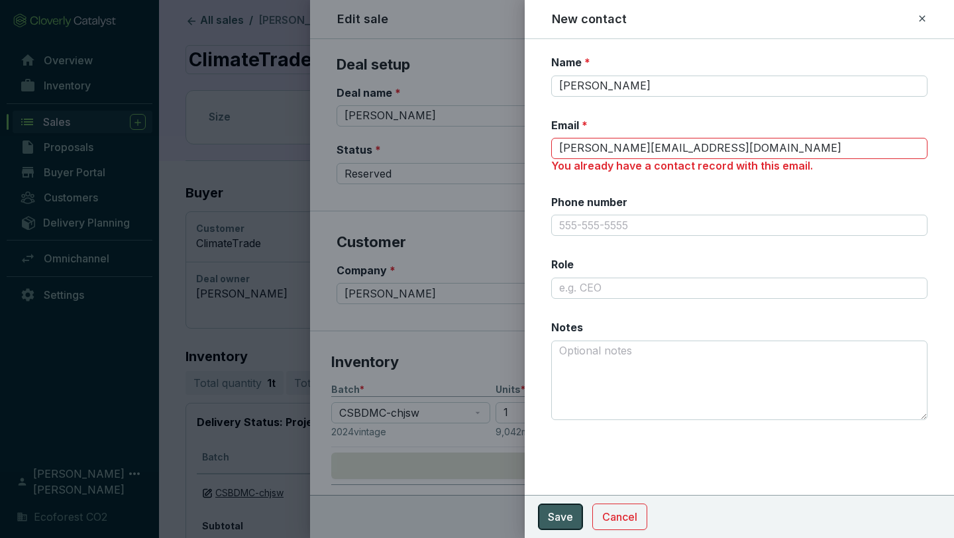
click at [567, 510] on span "Save" at bounding box center [560, 517] width 25 height 16
click at [628, 515] on span "Cancel" at bounding box center [619, 517] width 35 height 16
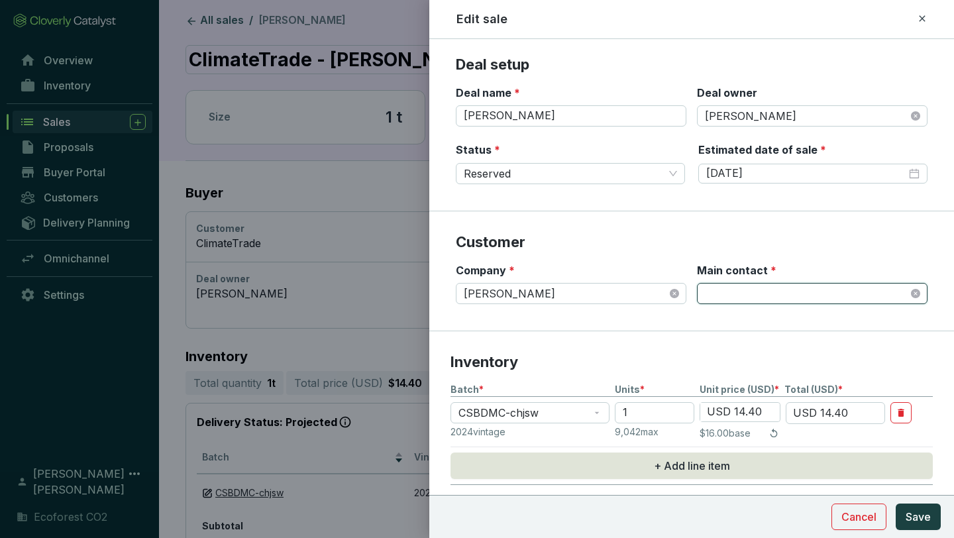
click at [845, 298] on span at bounding box center [812, 294] width 215 height 20
click at [788, 321] on div "New contact" at bounding box center [812, 322] width 220 height 23
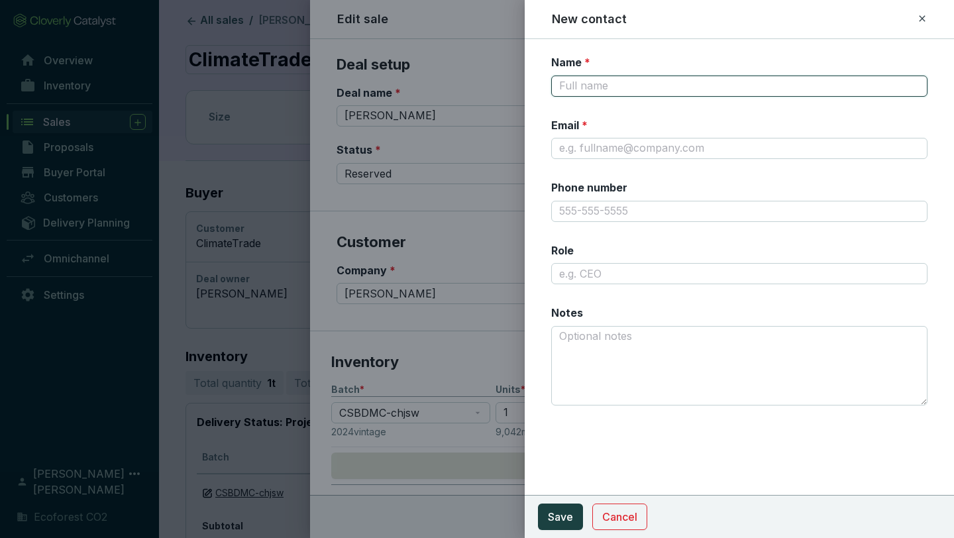
click at [618, 95] on input "Name *" at bounding box center [739, 86] width 376 height 21
type input "[PERSON_NAME]"
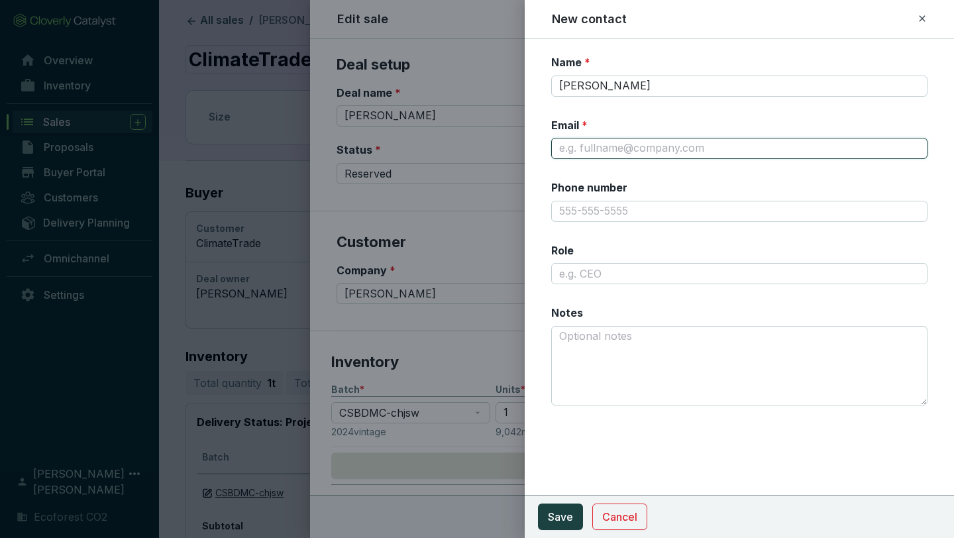
click at [616, 141] on input "Email *" at bounding box center [739, 148] width 376 height 21
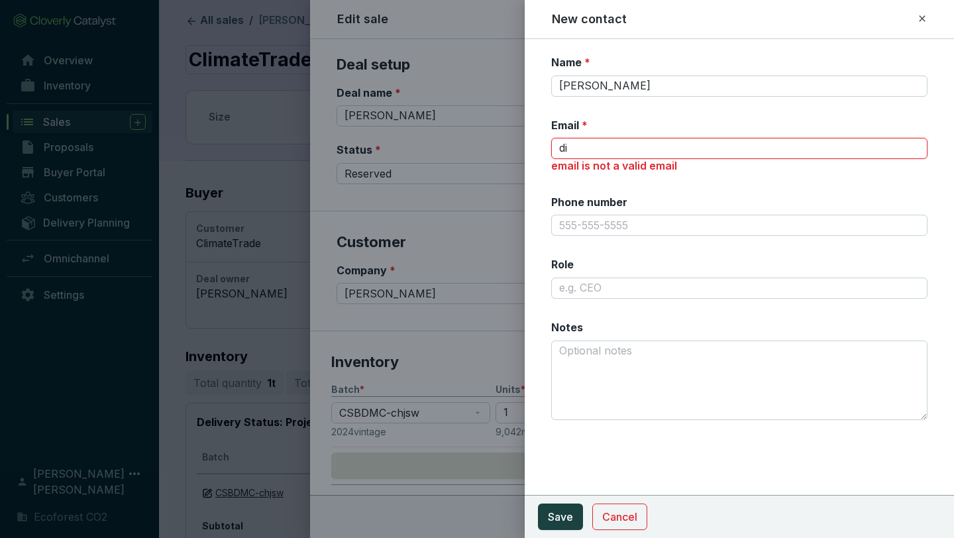
type input "[PERSON_NAME][EMAIL_ADDRESS][DOMAIN_NAME]"
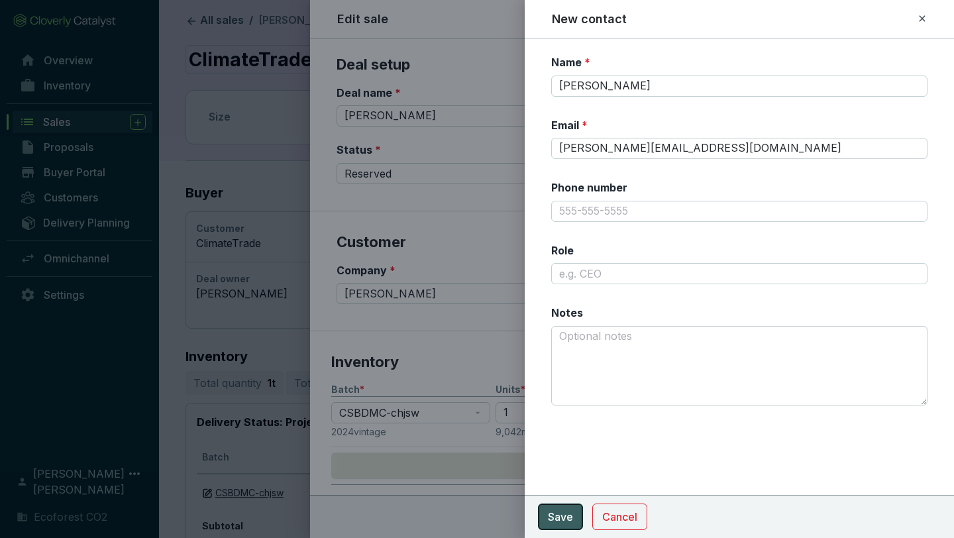
click at [565, 515] on span "Save" at bounding box center [560, 517] width 25 height 16
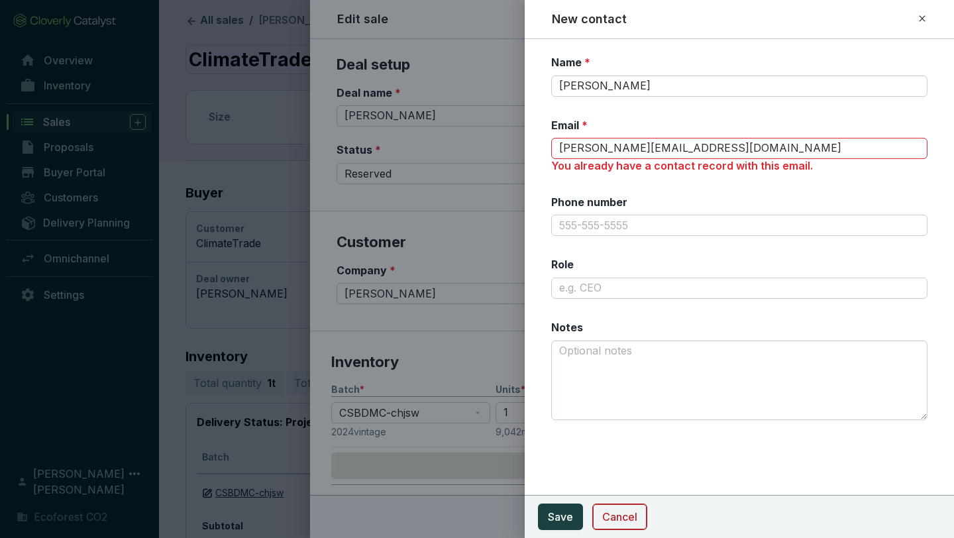
click at [625, 510] on span "Cancel" at bounding box center [619, 517] width 35 height 16
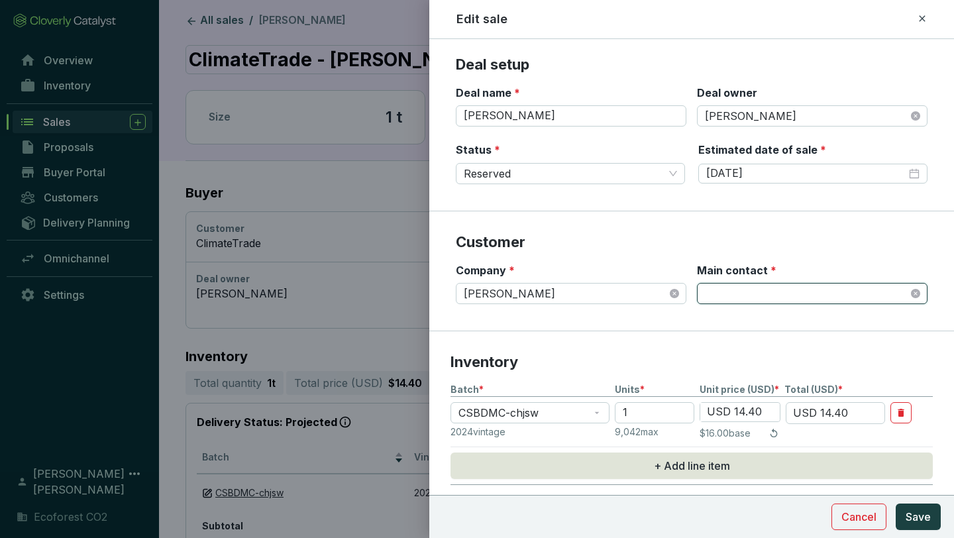
click at [783, 292] on span at bounding box center [812, 294] width 215 height 20
type input "d"
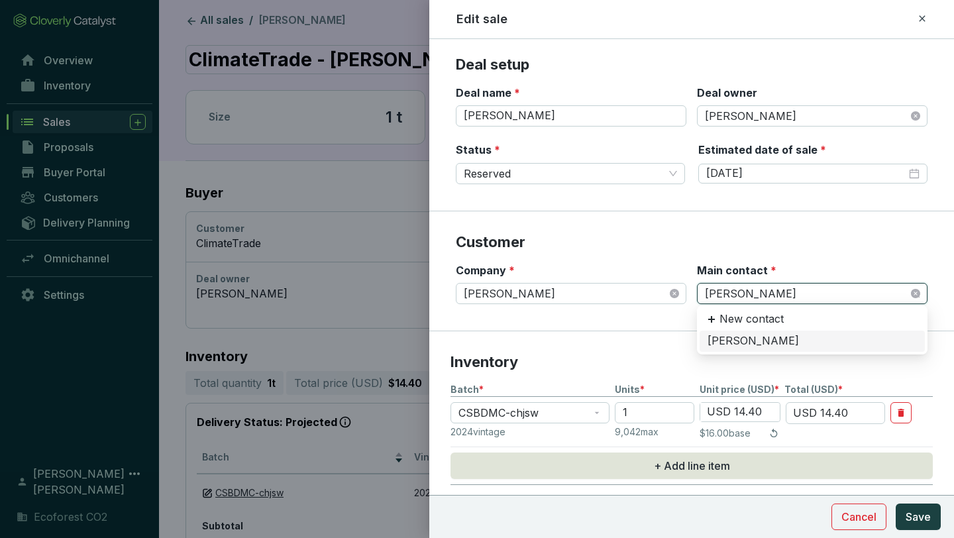
type input "[PERSON_NAME]"
click at [752, 339] on div "[PERSON_NAME]" at bounding box center [812, 341] width 209 height 15
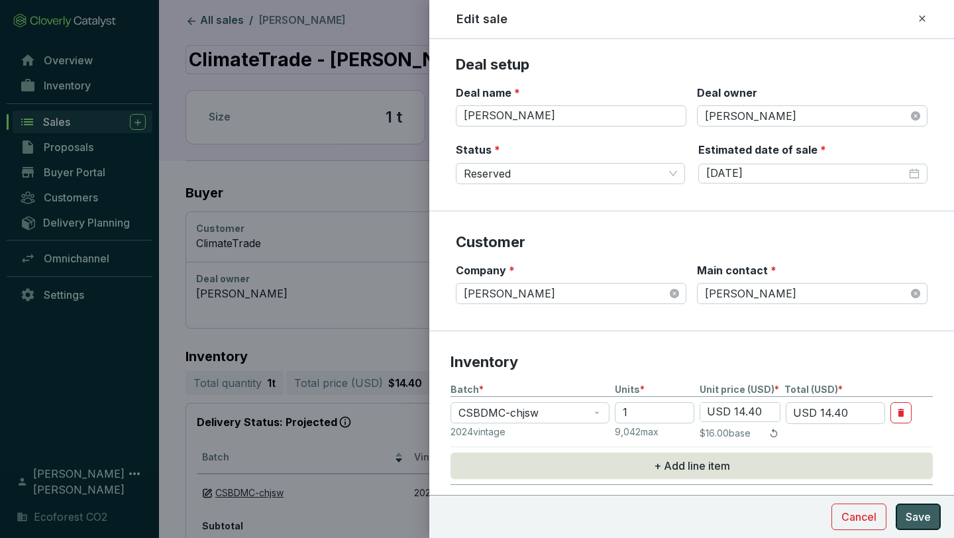
click at [927, 522] on span "Save" at bounding box center [918, 517] width 25 height 16
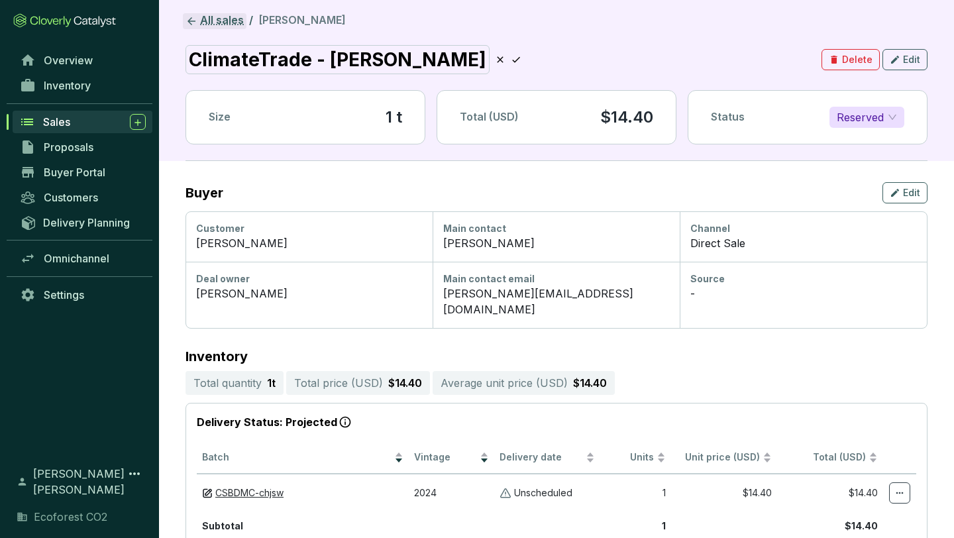
click at [213, 23] on link "All sales" at bounding box center [215, 21] width 64 height 16
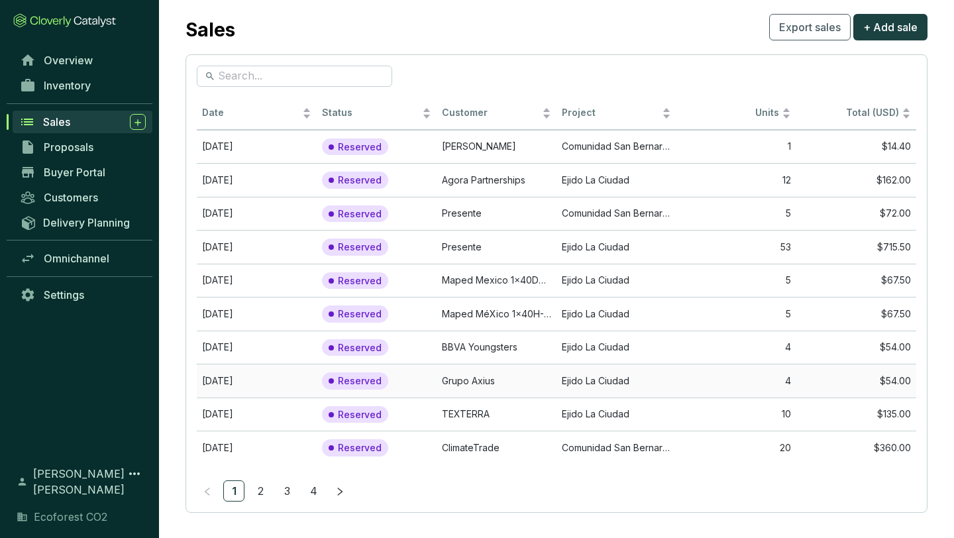
scroll to position [32, 0]
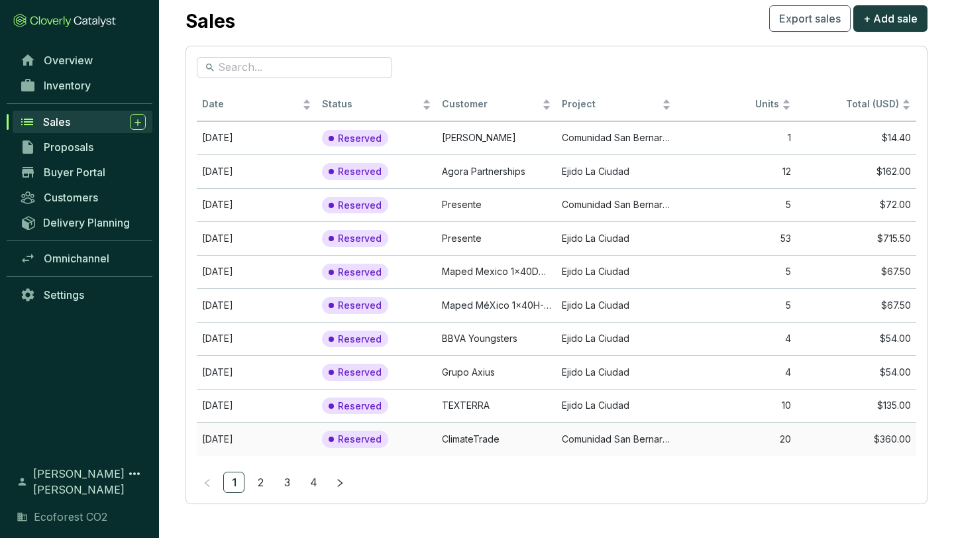
click at [476, 445] on td "ClimateTrade" at bounding box center [497, 439] width 120 height 34
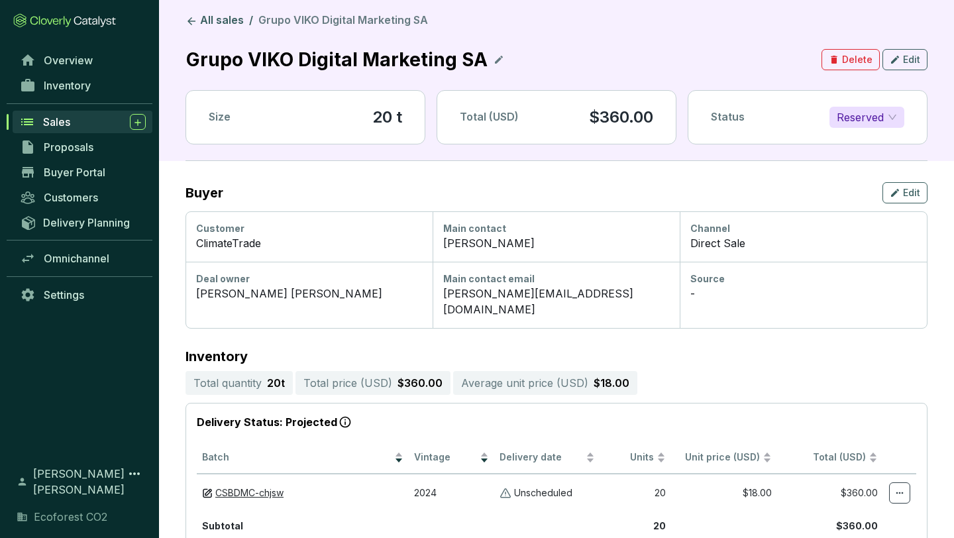
click at [494, 59] on icon at bounding box center [499, 60] width 11 height 16
click at [189, 56] on div "Grupo VIKO Digital Marketing SA" at bounding box center [340, 59] width 308 height 29
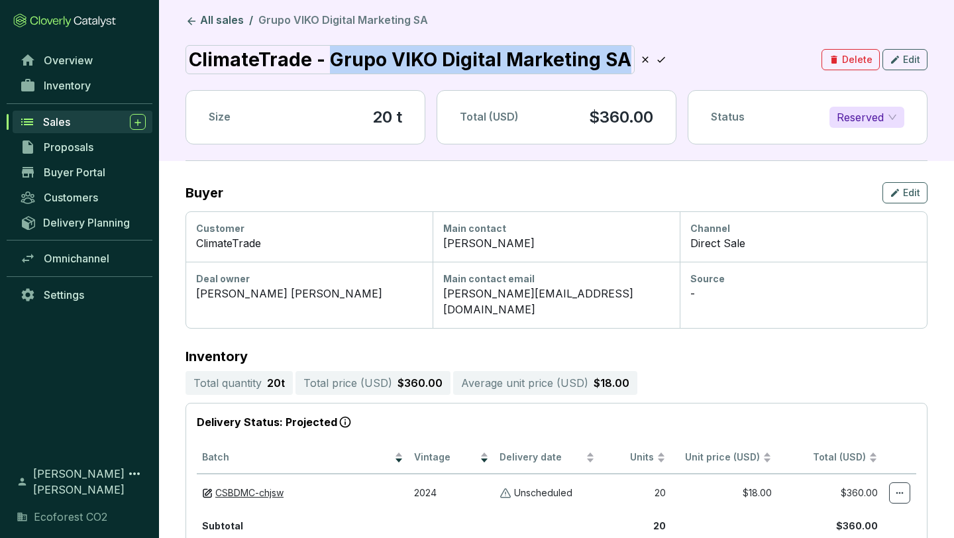
drag, startPoint x: 330, startPoint y: 59, endPoint x: 616, endPoint y: 62, distance: 285.6
click at [616, 62] on div "ClimateTrade - Grupo VIKO Digital Marketing SA" at bounding box center [410, 59] width 449 height 29
copy div "Grupo VIKO Digital Marketing SA"
click at [657, 59] on icon at bounding box center [661, 60] width 8 height 6
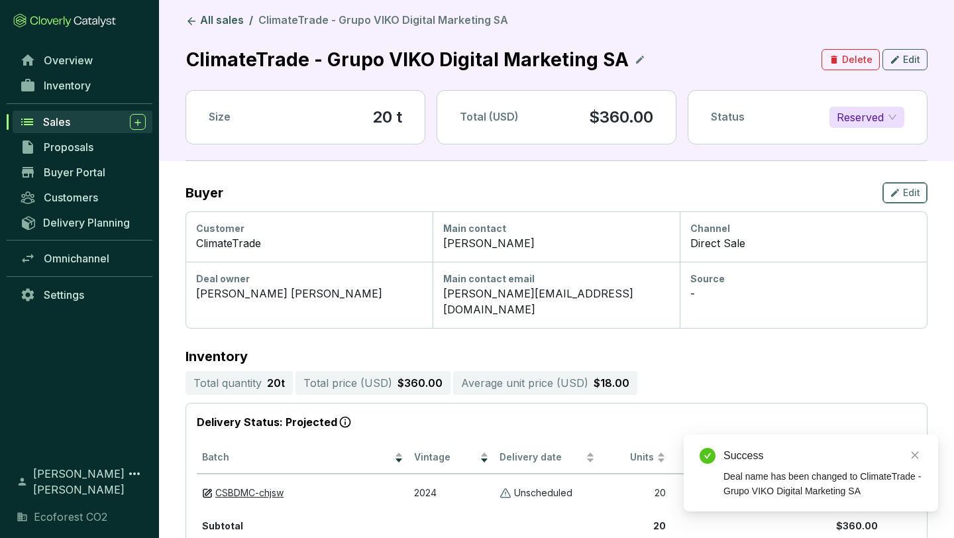
click at [906, 202] on button "Edit" at bounding box center [905, 192] width 45 height 21
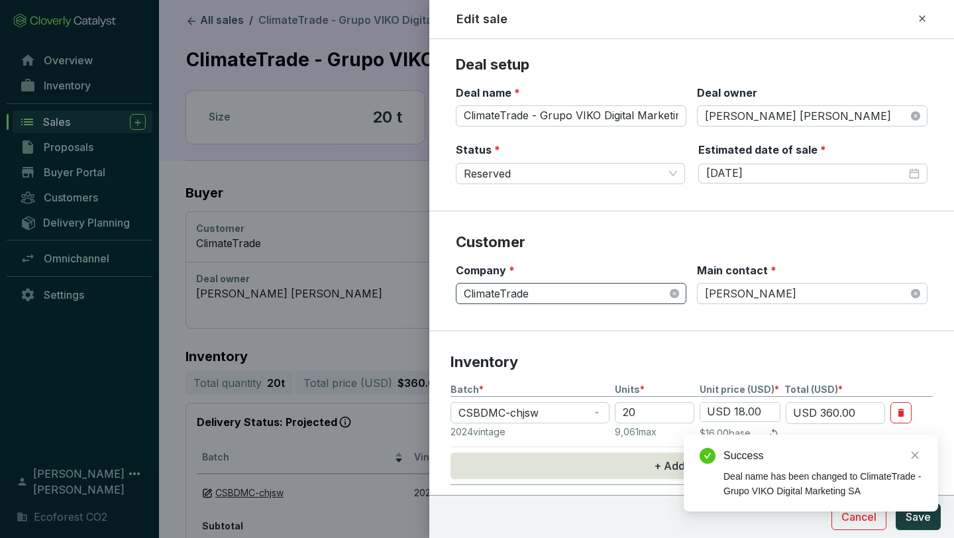
click at [620, 296] on span "ClimateTrade" at bounding box center [571, 294] width 215 height 20
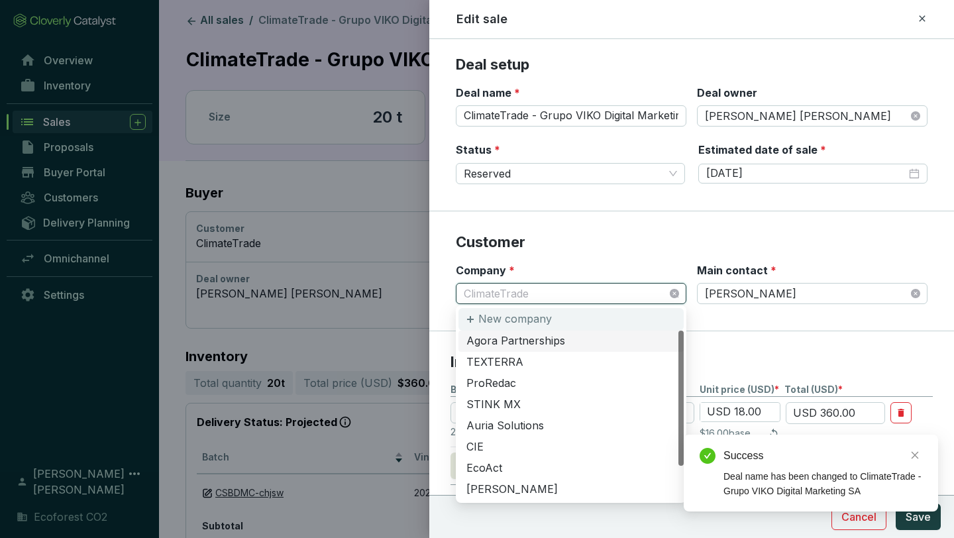
click at [579, 311] on div "New company" at bounding box center [571, 319] width 225 height 23
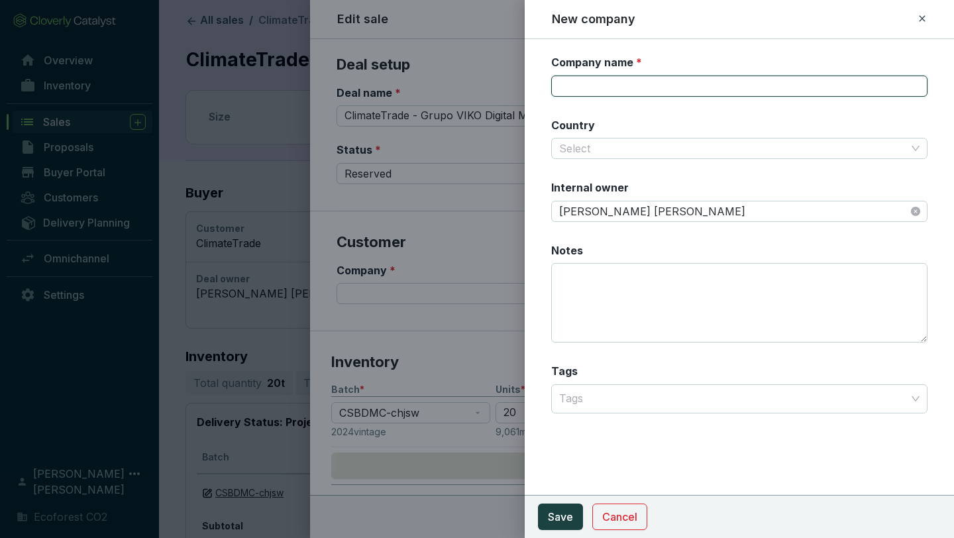
click at [634, 81] on input "Company name *" at bounding box center [739, 86] width 376 height 21
paste input "Grupo VIKO Digital Marketing SA"
type input "Grupo VIKO Digital Marketing SA"
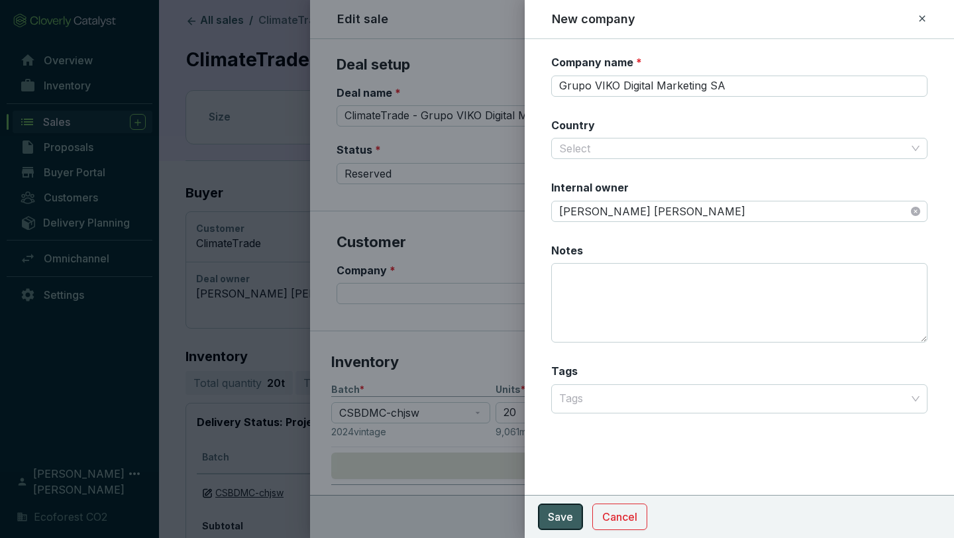
click at [561, 504] on button "Save" at bounding box center [560, 517] width 45 height 27
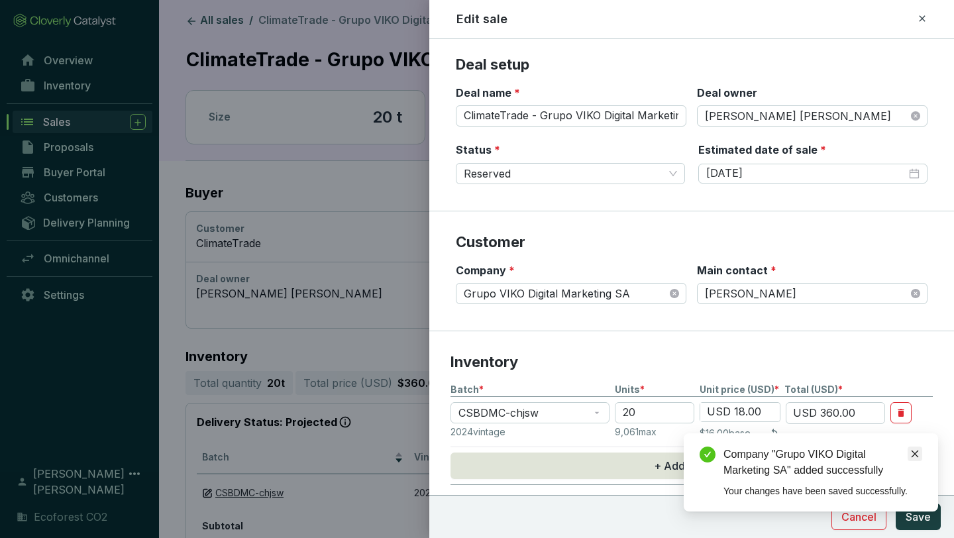
click at [916, 450] on icon "close" at bounding box center [914, 453] width 9 height 9
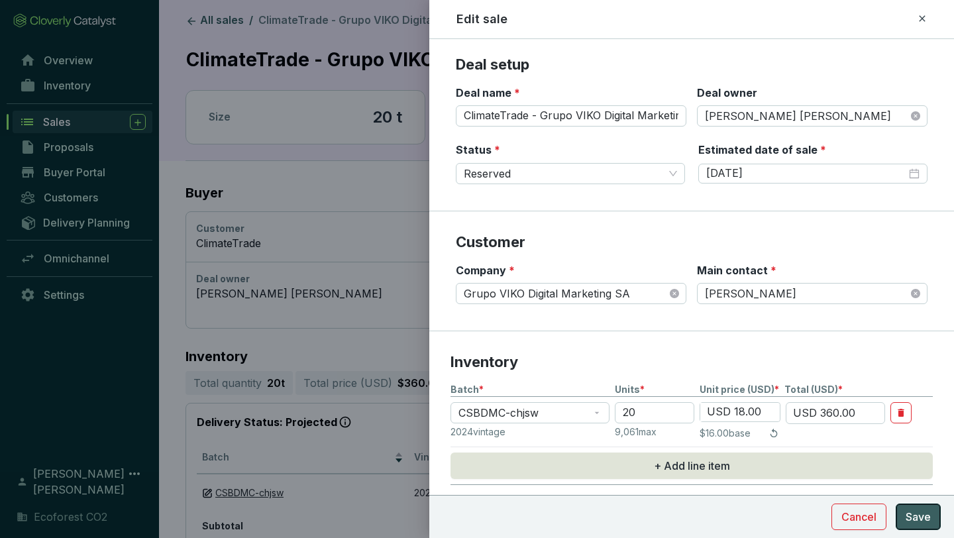
click at [925, 512] on span "Save" at bounding box center [918, 517] width 25 height 16
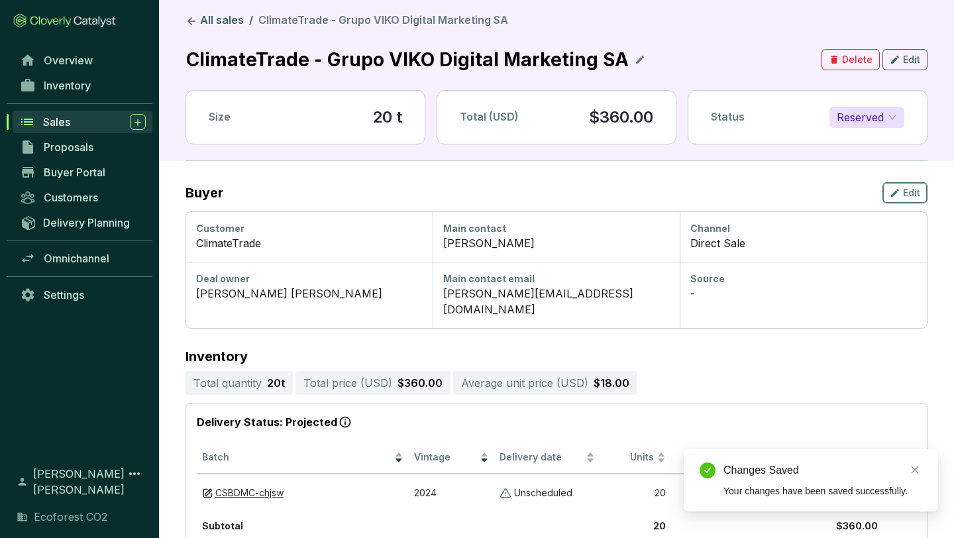
click at [904, 192] on span "Edit" at bounding box center [911, 192] width 17 height 13
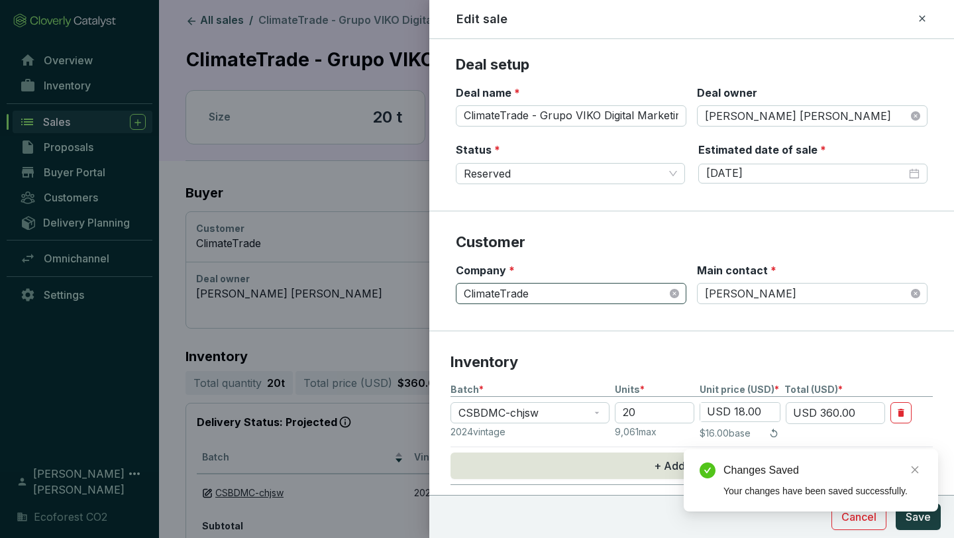
click at [680, 292] on div "ClimateTrade" at bounding box center [571, 293] width 231 height 21
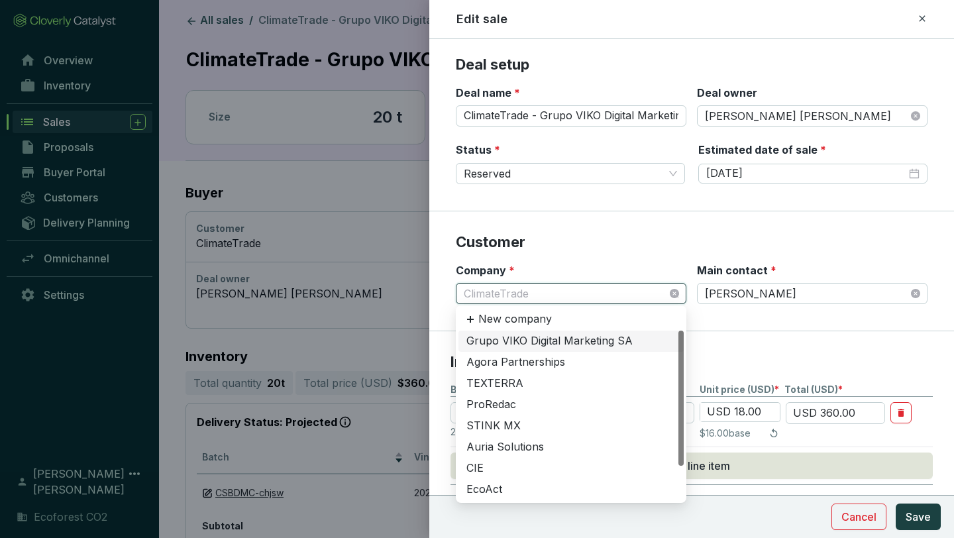
click at [600, 343] on div "Grupo VIKO Digital Marketing SA" at bounding box center [570, 341] width 209 height 15
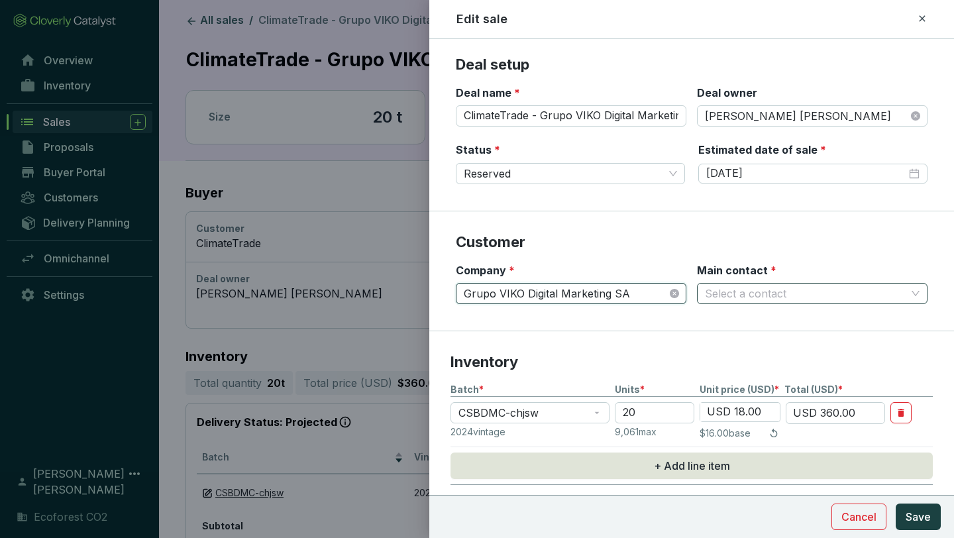
click at [761, 288] on input "Main contact *" at bounding box center [805, 294] width 201 height 20
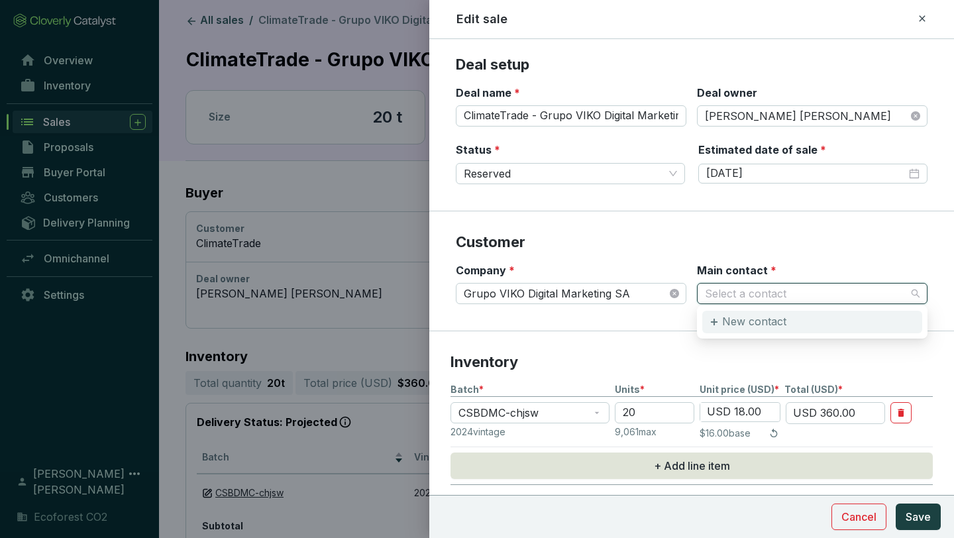
click at [761, 325] on p "New contact" at bounding box center [754, 322] width 64 height 15
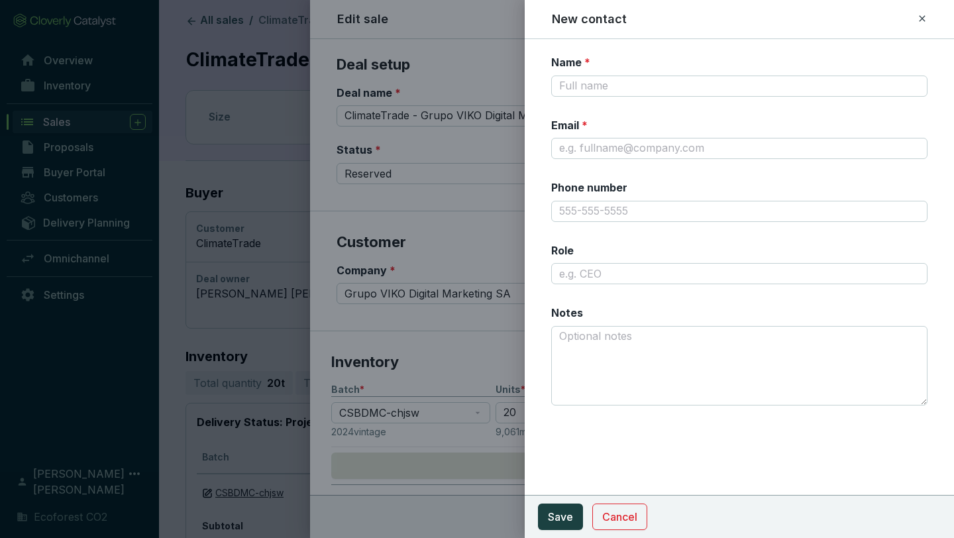
click at [669, 96] on section "Name * Email * Phone number Role Notes" at bounding box center [739, 238] width 376 height 366
click at [675, 88] on input "Name *" at bounding box center [739, 86] width 376 height 21
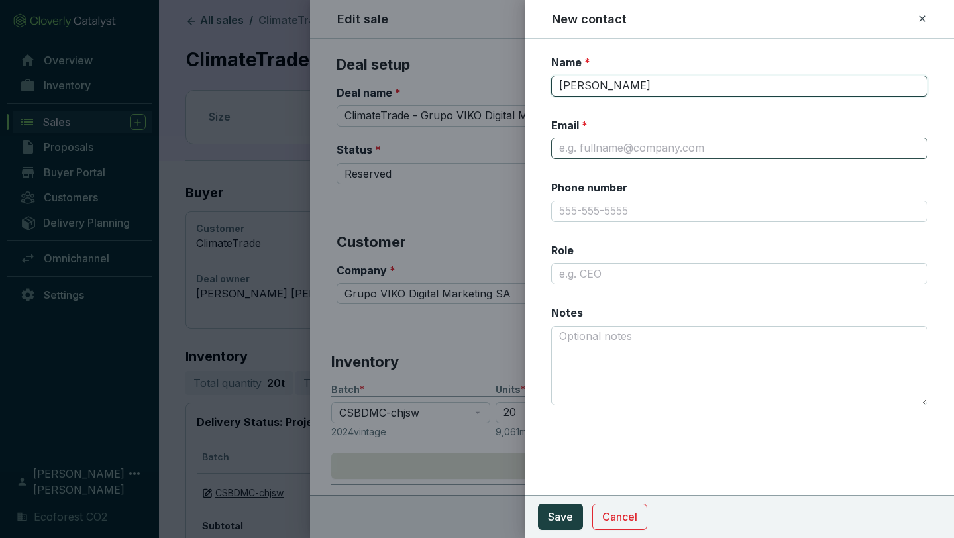
type input "[PERSON_NAME]"
click at [656, 143] on input "Email *" at bounding box center [739, 148] width 376 height 21
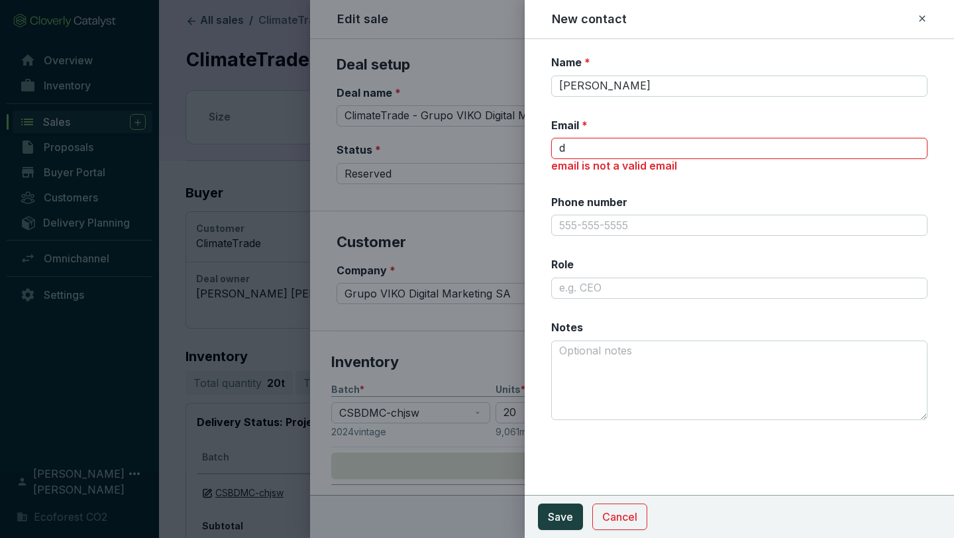
type input "[PERSON_NAME][EMAIL_ADDRESS][DOMAIN_NAME]"
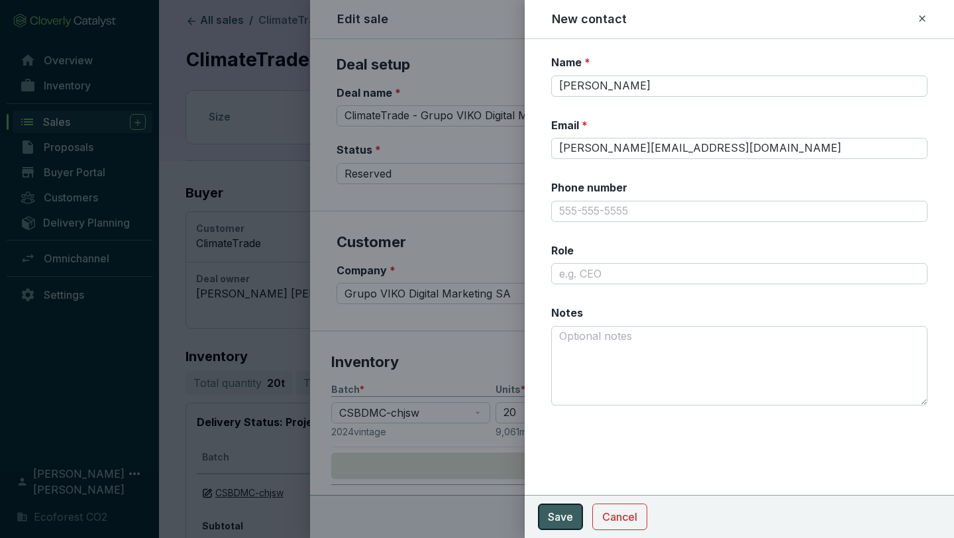
click at [558, 515] on span "Save" at bounding box center [560, 517] width 25 height 16
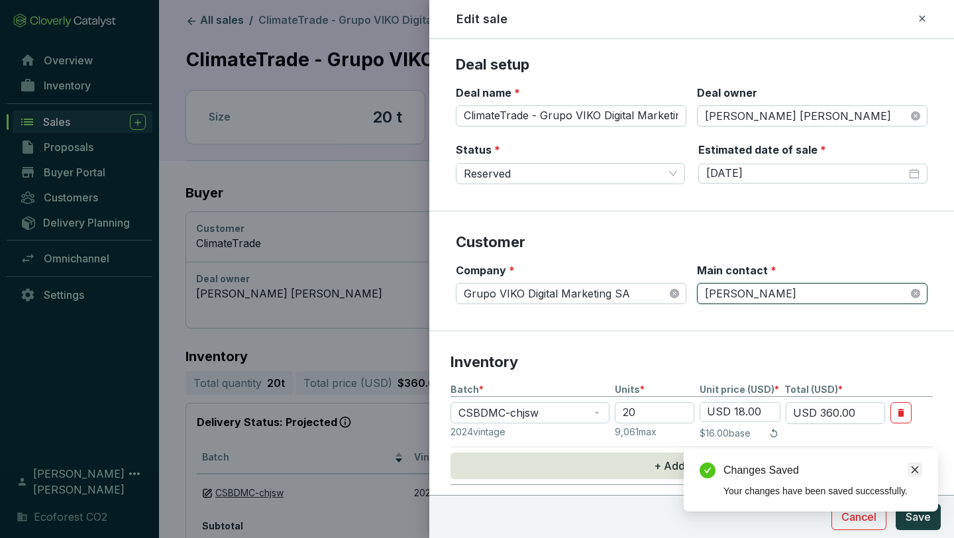
click at [917, 468] on icon "close" at bounding box center [914, 469] width 9 height 9
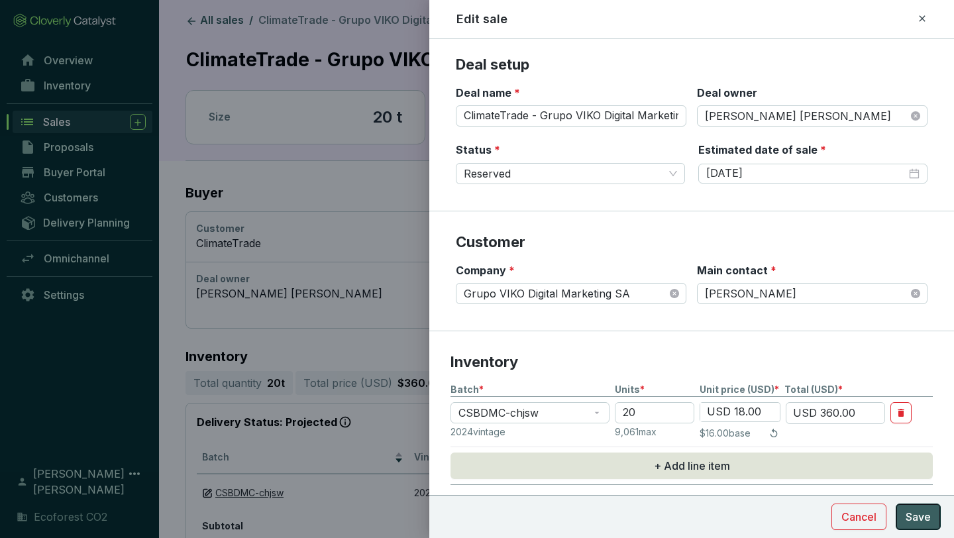
click at [921, 512] on span "Save" at bounding box center [918, 517] width 25 height 16
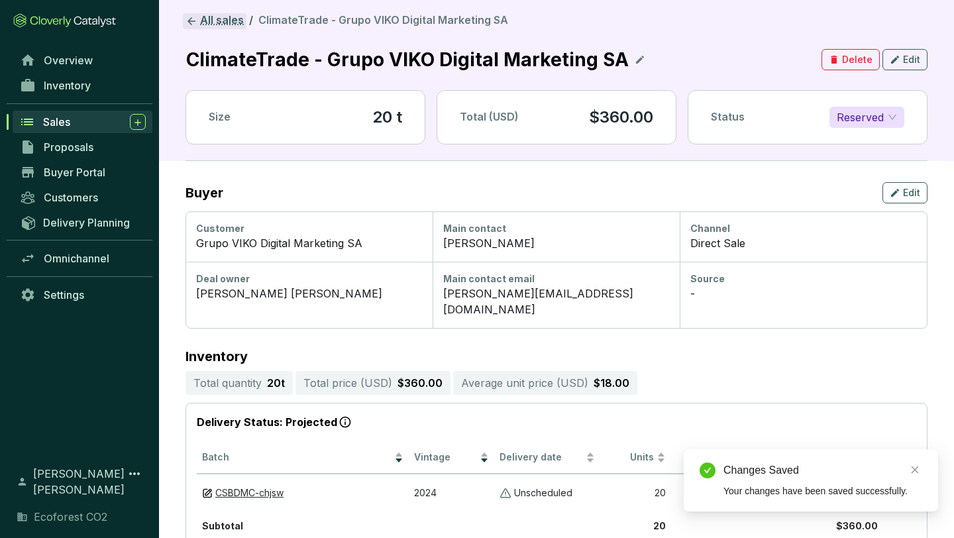
click at [222, 16] on link "All sales" at bounding box center [215, 21] width 64 height 16
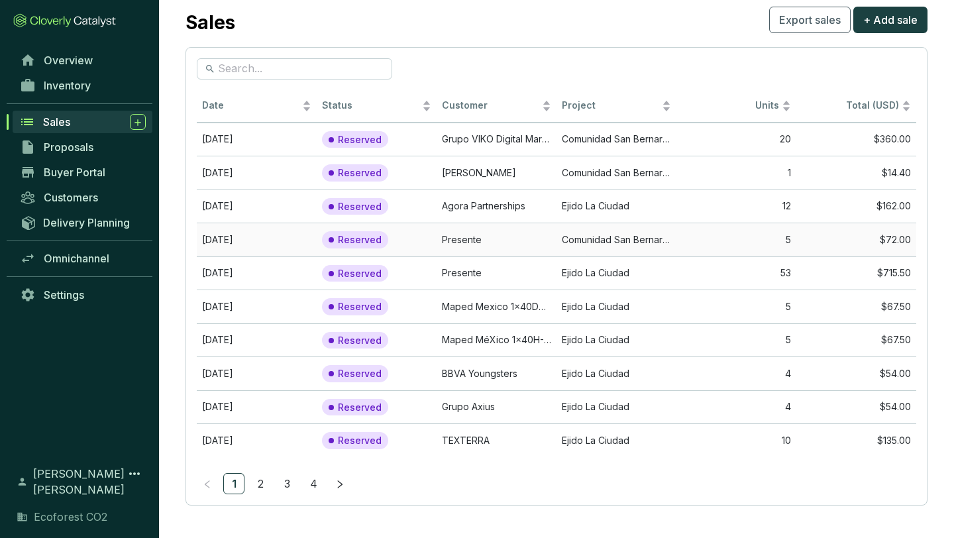
scroll to position [32, 0]
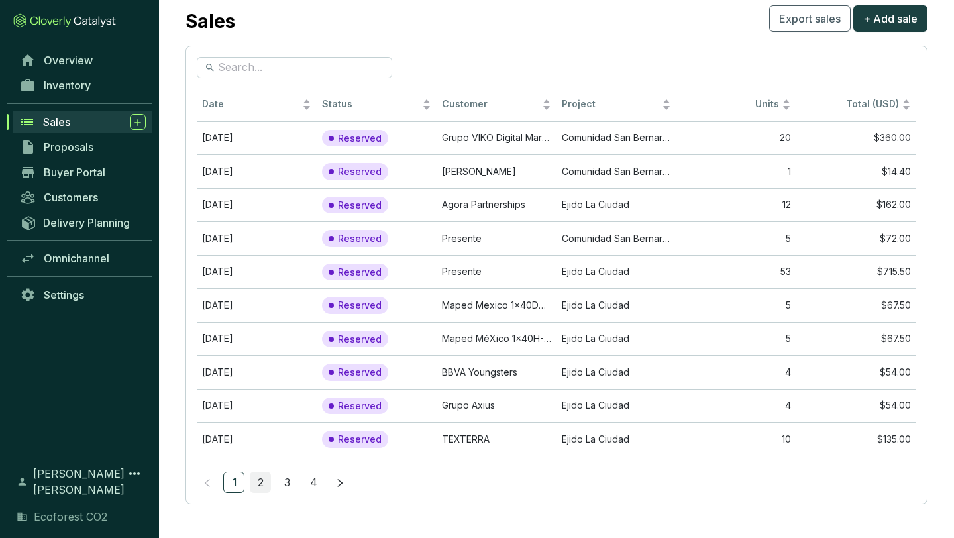
click at [264, 479] on link "2" at bounding box center [260, 482] width 20 height 20
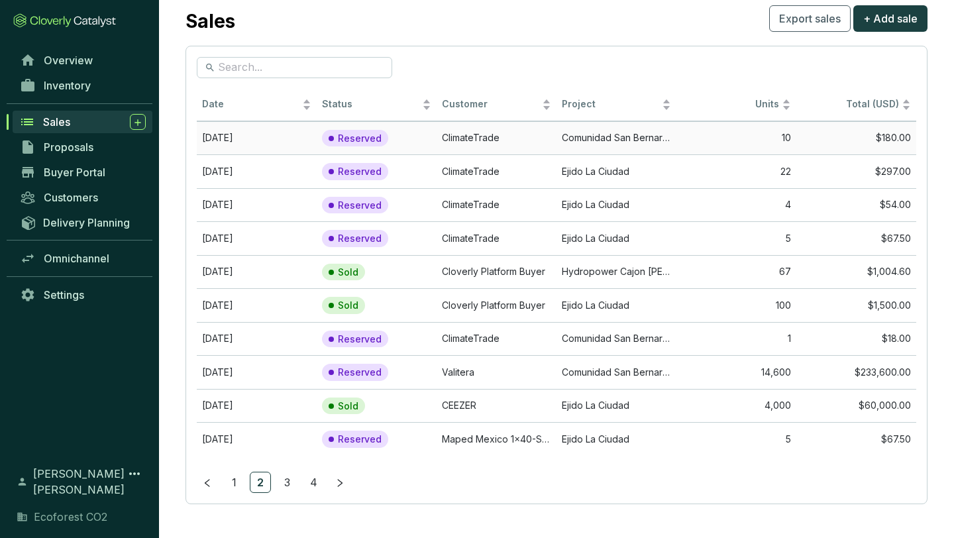
click at [540, 131] on td "ClimateTrade" at bounding box center [497, 138] width 120 height 34
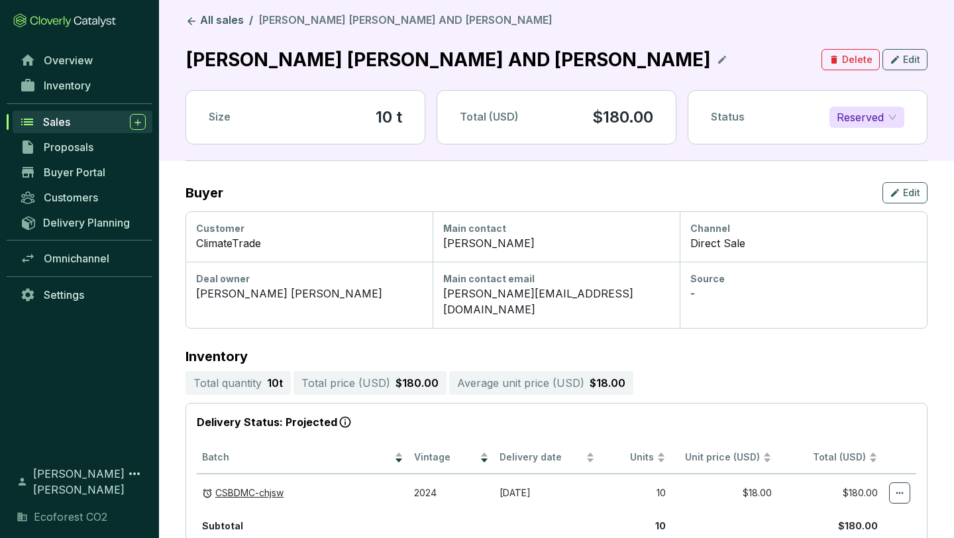
click at [717, 64] on icon at bounding box center [722, 60] width 11 height 16
click at [190, 62] on div "[PERSON_NAME] [PERSON_NAME] AND [PERSON_NAME]" at bounding box center [451, 59] width 531 height 29
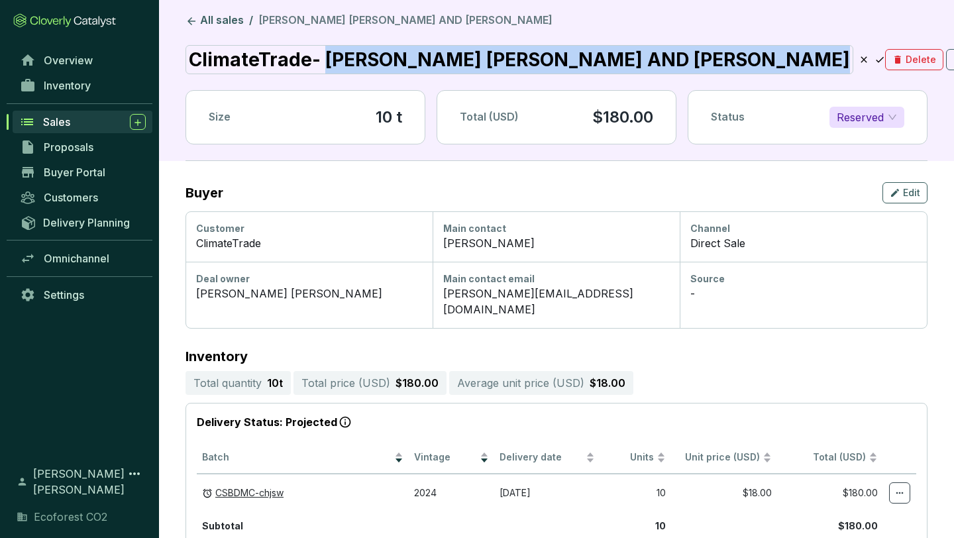
drag, startPoint x: 323, startPoint y: 58, endPoint x: 824, endPoint y: 64, distance: 500.3
click at [824, 64] on div "ClimateTrade- [PERSON_NAME] [PERSON_NAME] AND [PERSON_NAME]" at bounding box center [520, 59] width 668 height 29
copy div "[PERSON_NAME] [PERSON_NAME] AND [PERSON_NAME]"
click at [875, 60] on icon at bounding box center [880, 60] width 11 height 16
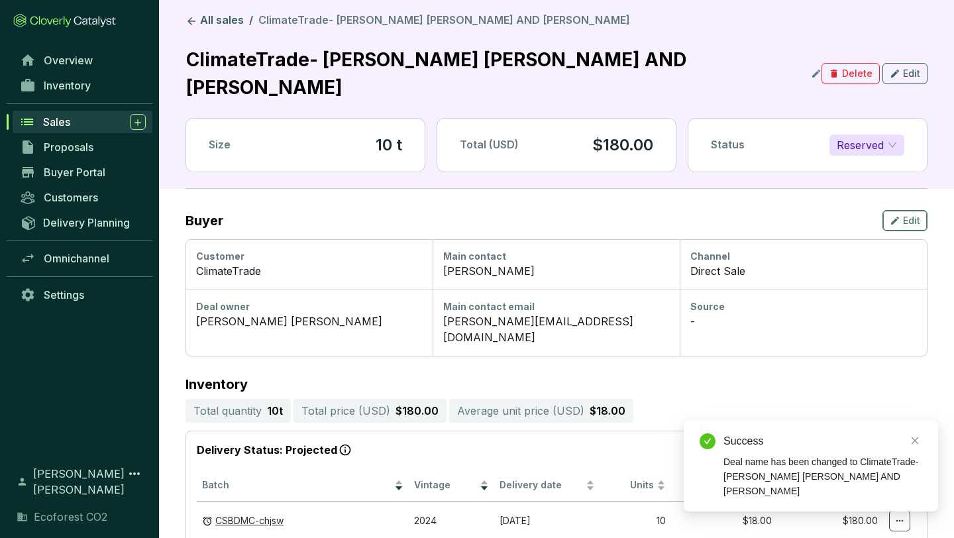
click at [897, 218] on icon "button" at bounding box center [895, 221] width 11 height 16
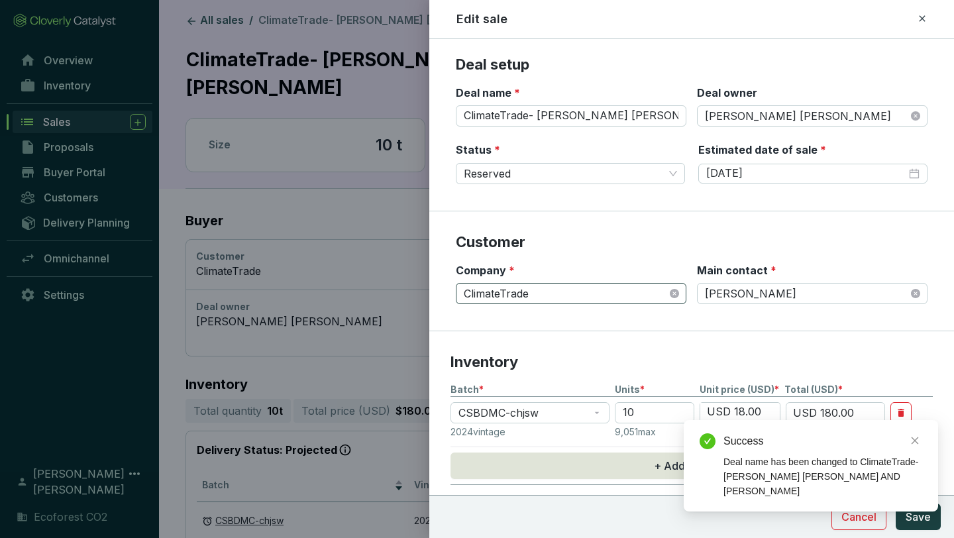
click at [602, 300] on span "ClimateTrade" at bounding box center [571, 294] width 215 height 20
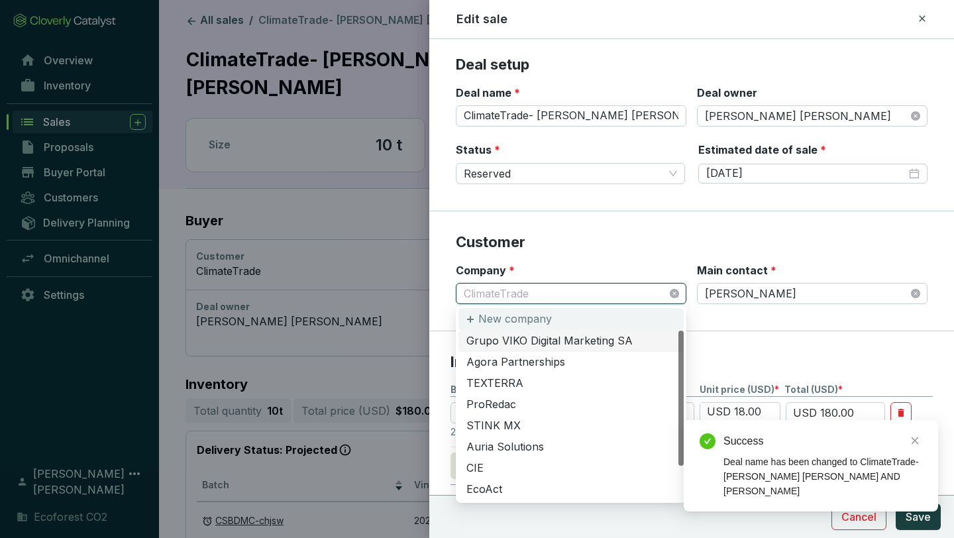
click at [557, 317] on div "New company" at bounding box center [571, 319] width 225 height 23
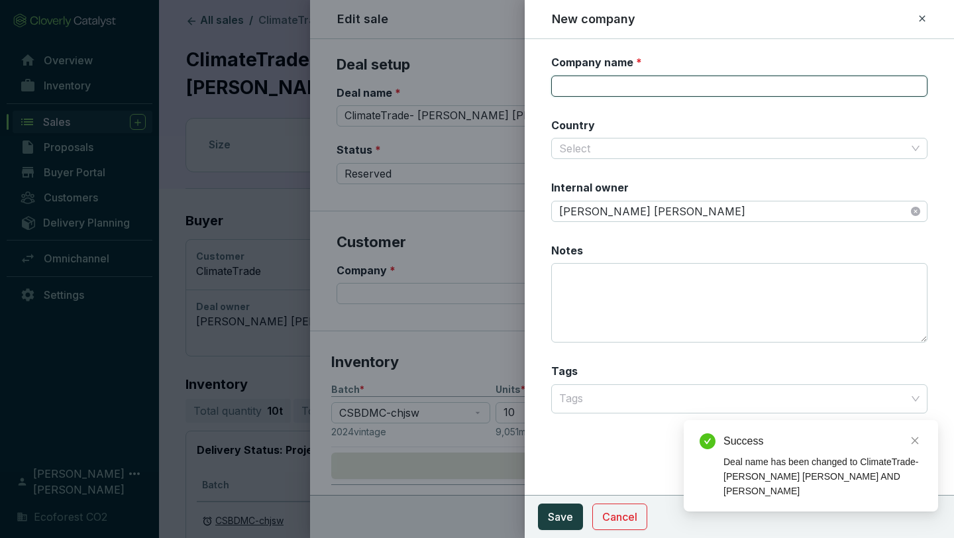
click at [649, 93] on input "Company name *" at bounding box center [739, 86] width 376 height 21
paste input "[PERSON_NAME] [PERSON_NAME] AND [PERSON_NAME]"
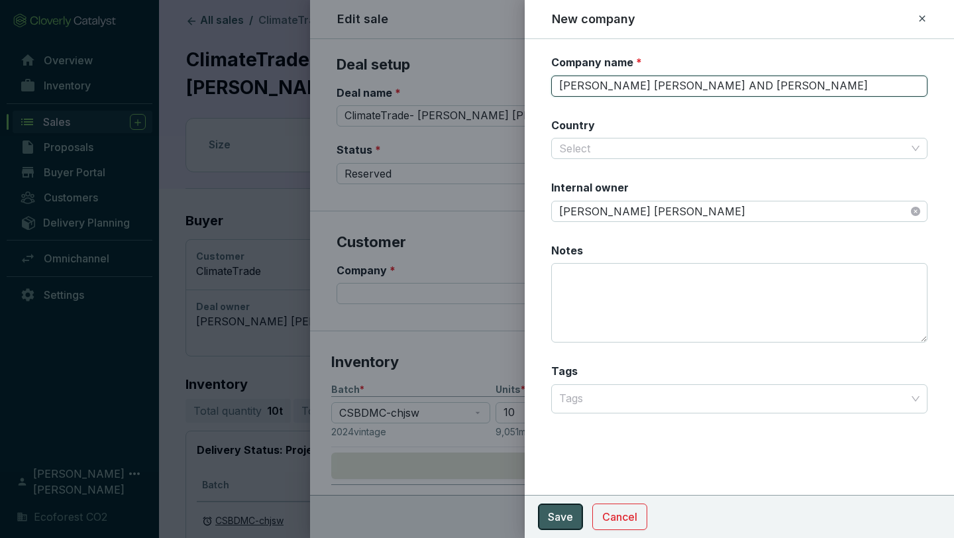
type input "[PERSON_NAME] [PERSON_NAME] AND [PERSON_NAME]"
click at [559, 511] on span "Save" at bounding box center [560, 517] width 25 height 16
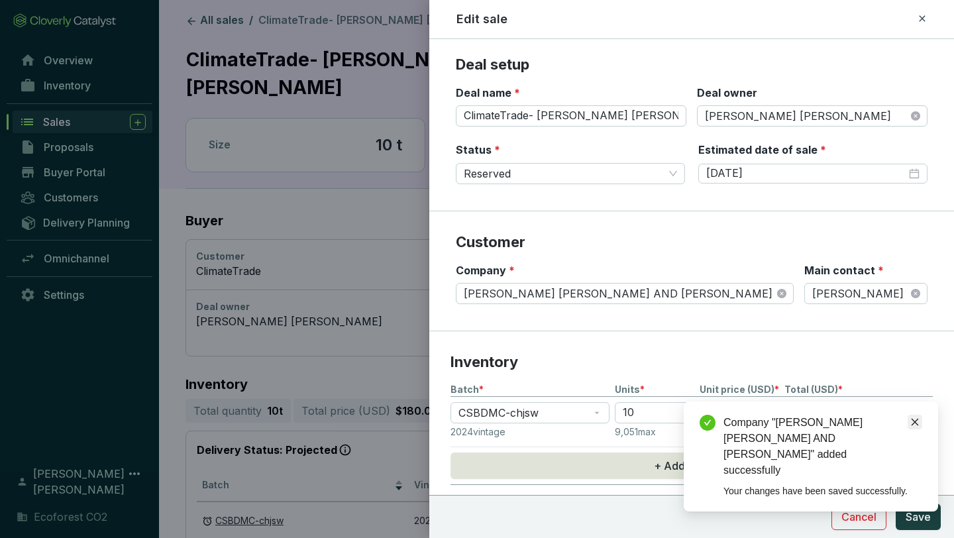
click at [921, 429] on link "Close" at bounding box center [915, 422] width 15 height 15
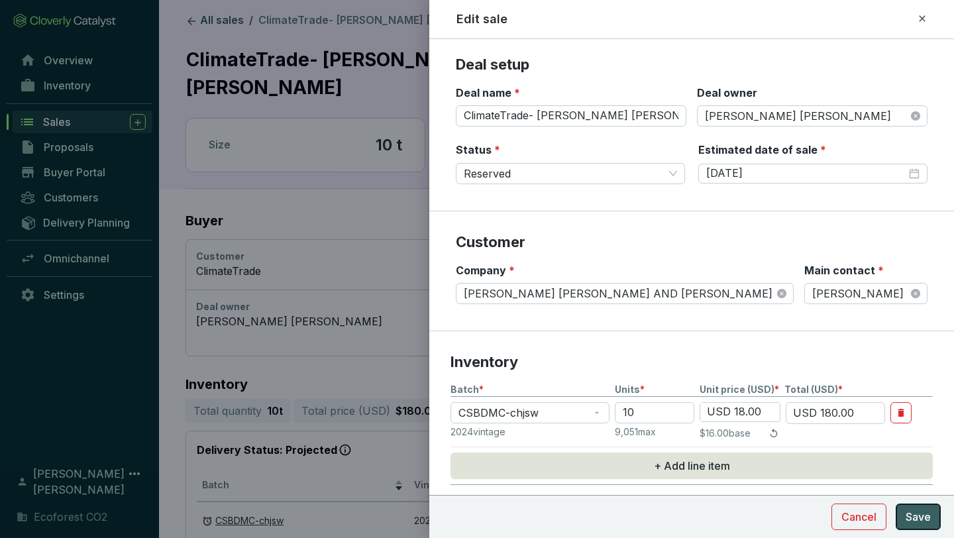
click at [918, 517] on span "Save" at bounding box center [918, 517] width 25 height 16
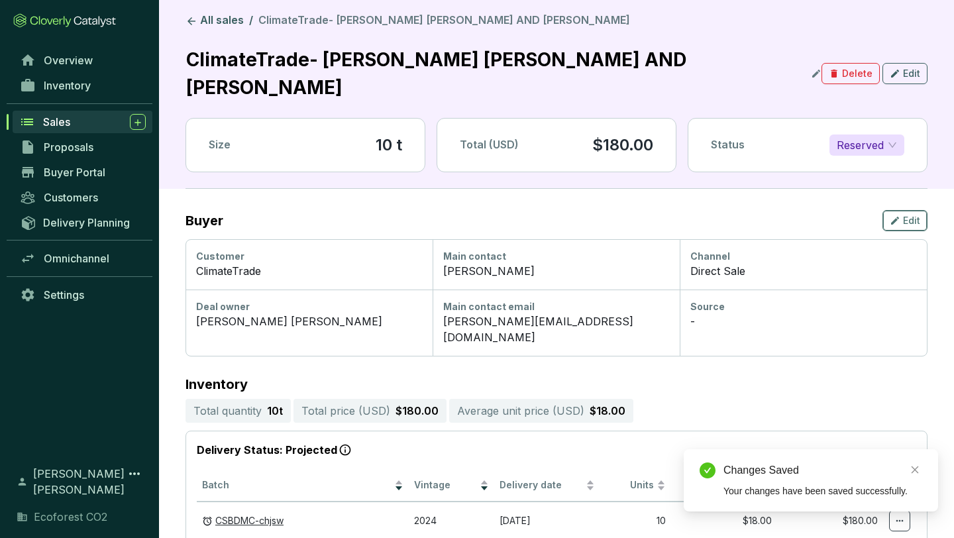
click at [896, 211] on button "Edit" at bounding box center [905, 220] width 45 height 21
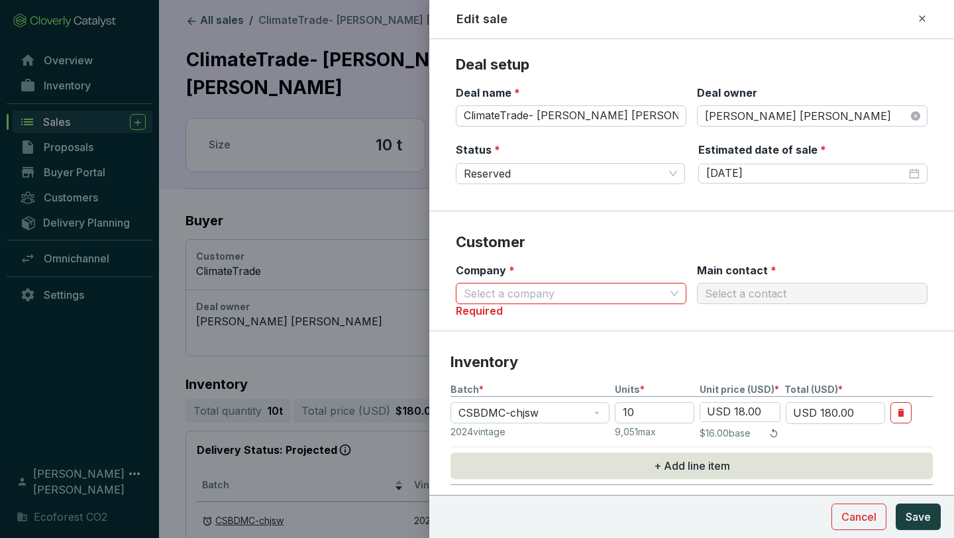
click at [645, 292] on input "Company *" at bounding box center [564, 294] width 201 height 20
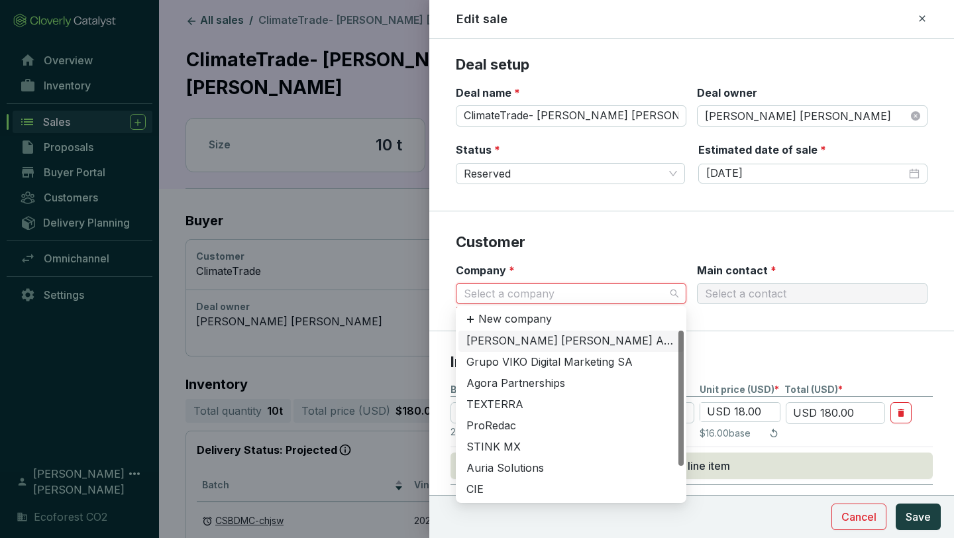
click at [606, 341] on div "[PERSON_NAME] [PERSON_NAME] AND [PERSON_NAME]" at bounding box center [570, 341] width 209 height 15
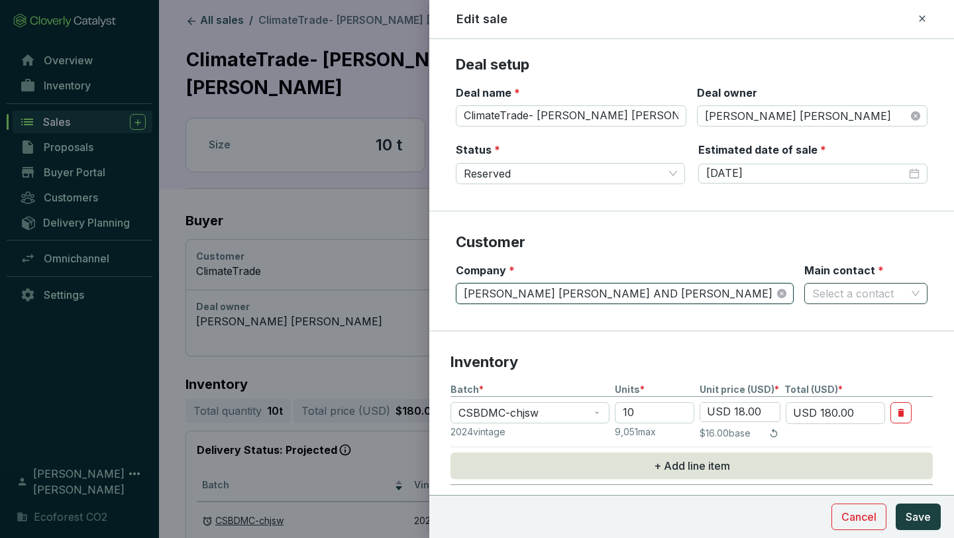
click at [885, 292] on input "Main contact *" at bounding box center [859, 294] width 94 height 20
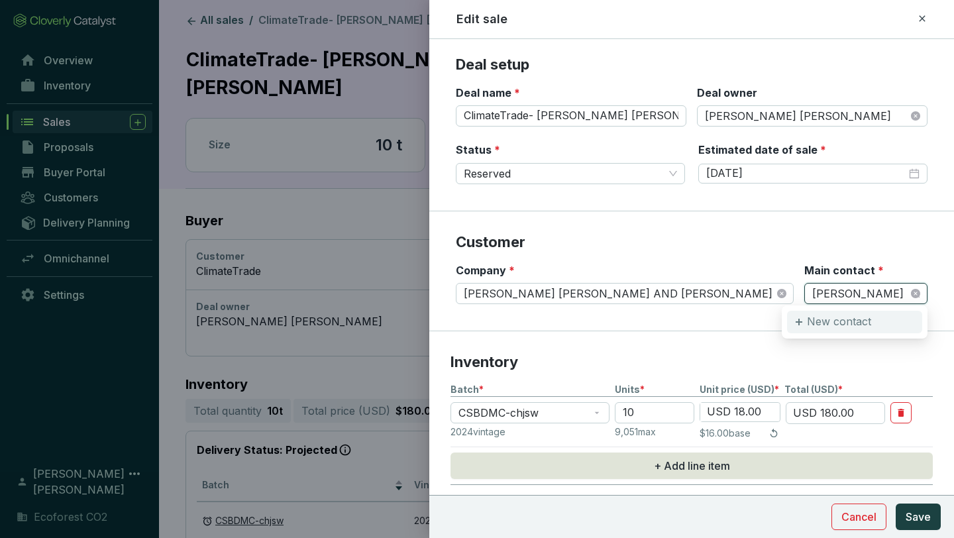
click at [865, 323] on p "New contact" at bounding box center [839, 322] width 64 height 15
type input "[PERSON_NAME]"
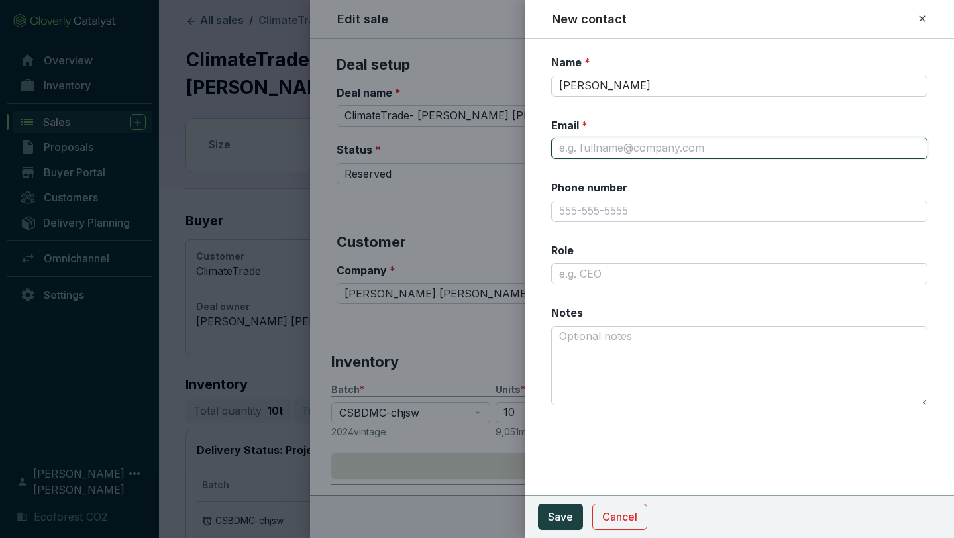
click at [675, 154] on input "Email *" at bounding box center [739, 148] width 376 height 21
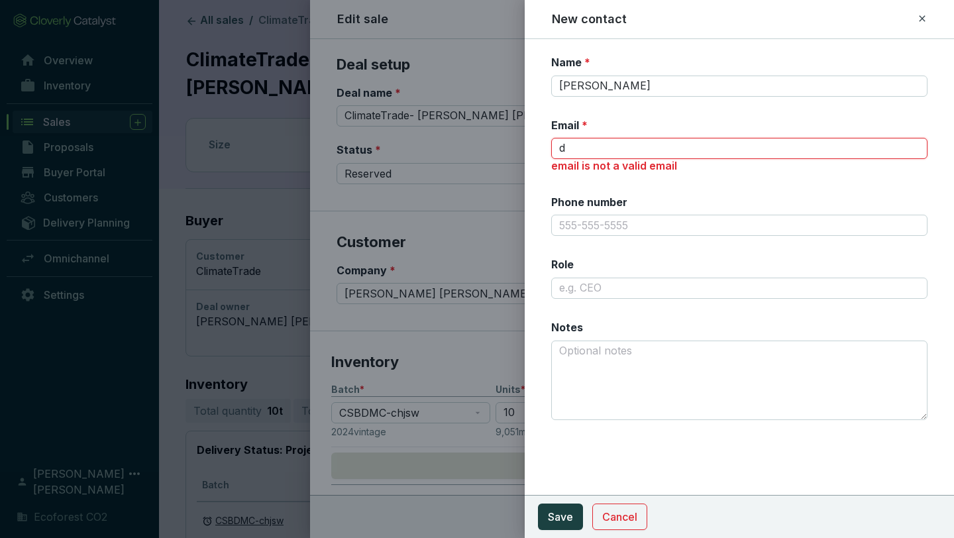
type input "[PERSON_NAME][EMAIL_ADDRESS][DOMAIN_NAME]"
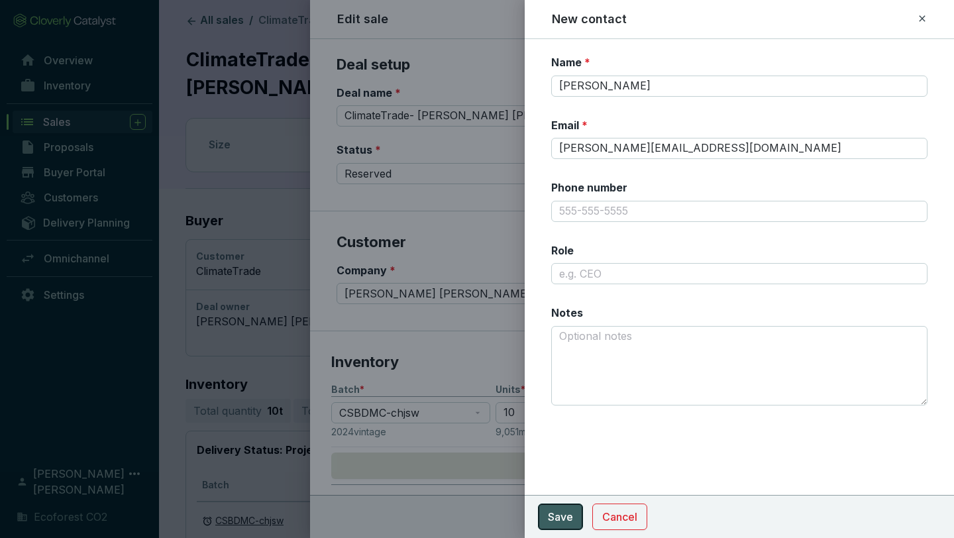
click at [563, 508] on button "Save" at bounding box center [560, 517] width 45 height 27
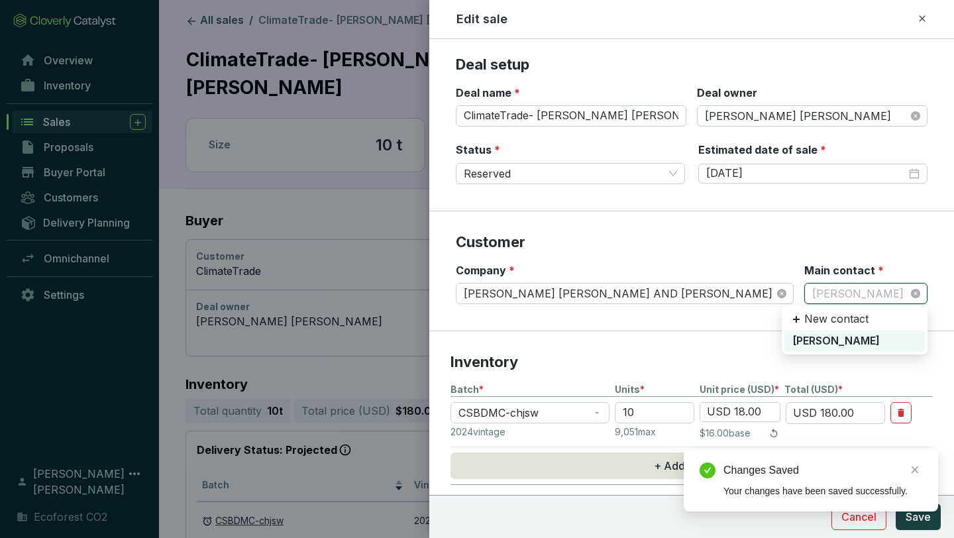
click at [804, 343] on div "[PERSON_NAME]" at bounding box center [854, 341] width 125 height 15
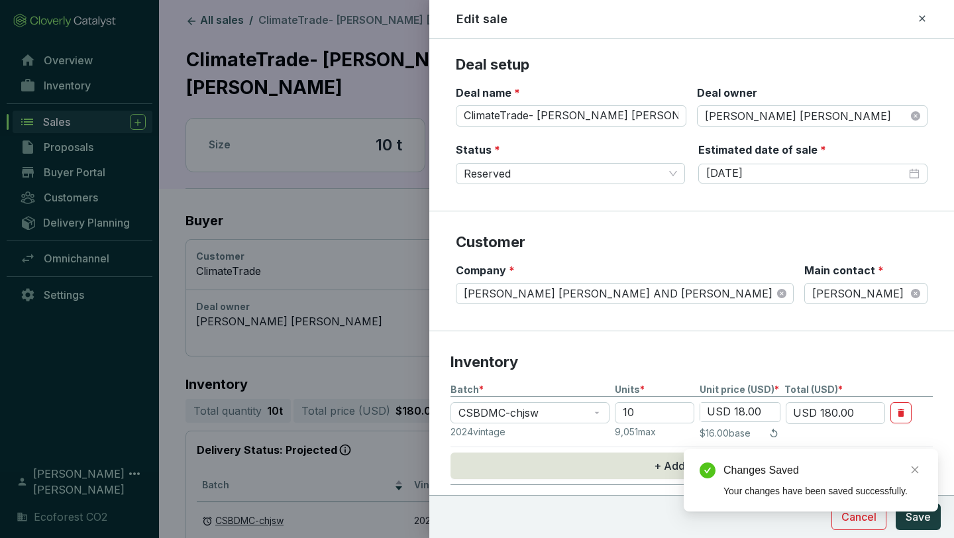
click at [922, 512] on div "Changes Saved Your changes have been saved successfully." at bounding box center [811, 480] width 254 height 62
click at [914, 471] on icon "close" at bounding box center [914, 469] width 9 height 9
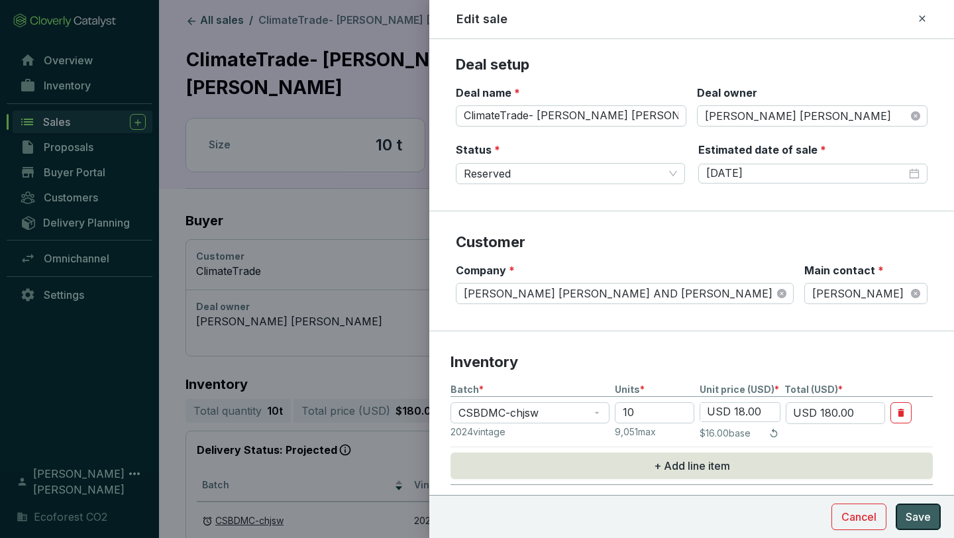
click at [918, 518] on span "Save" at bounding box center [918, 517] width 25 height 16
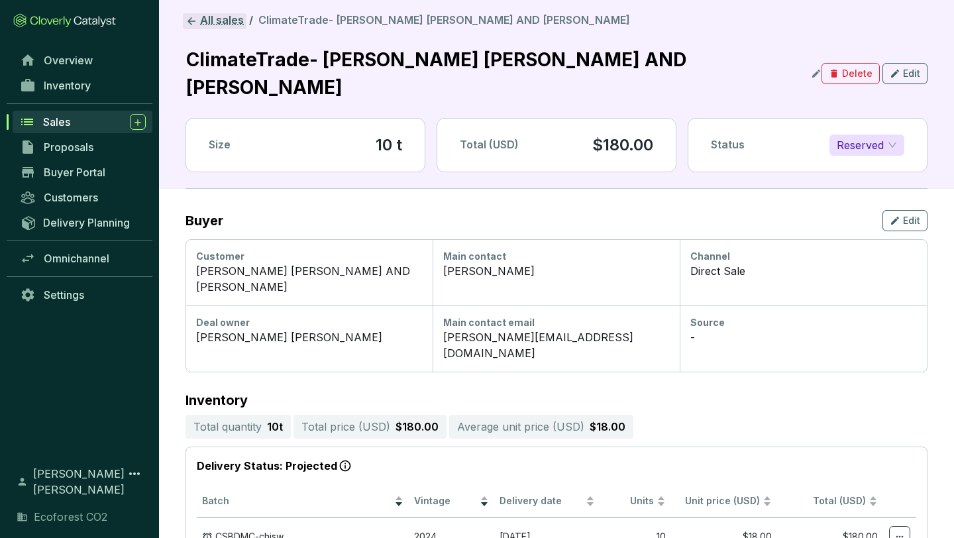
click at [213, 23] on link "All sales" at bounding box center [215, 21] width 64 height 16
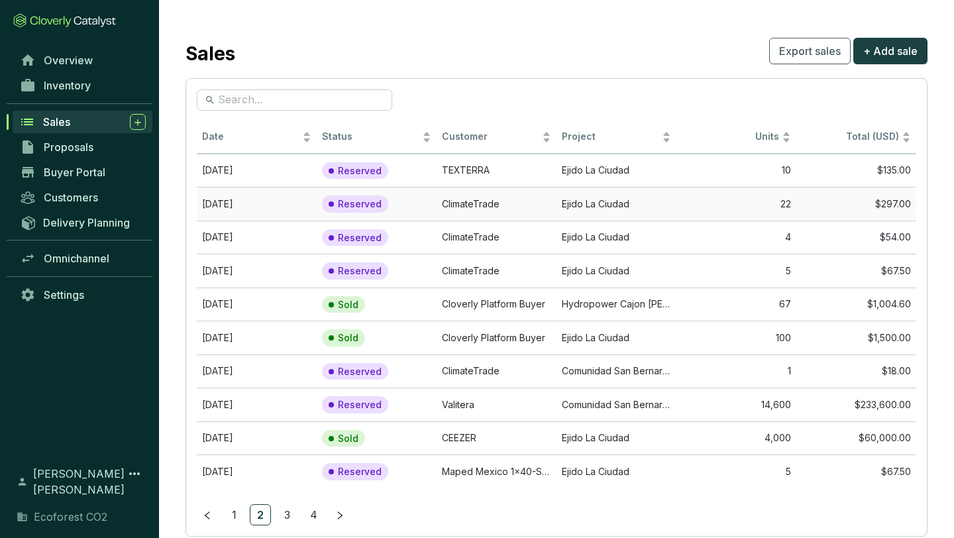
click at [492, 199] on td "ClimateTrade" at bounding box center [497, 204] width 120 height 34
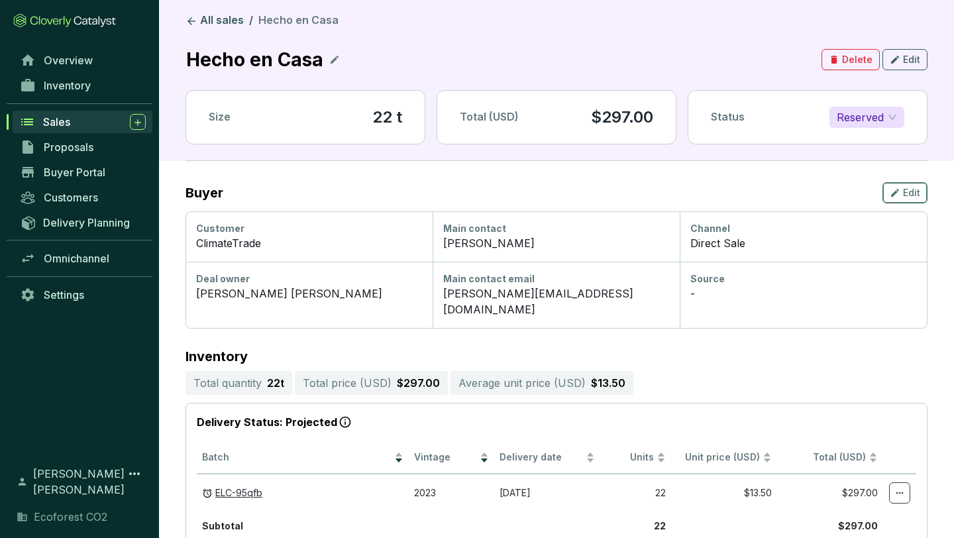
click at [916, 196] on span "Edit" at bounding box center [911, 192] width 17 height 13
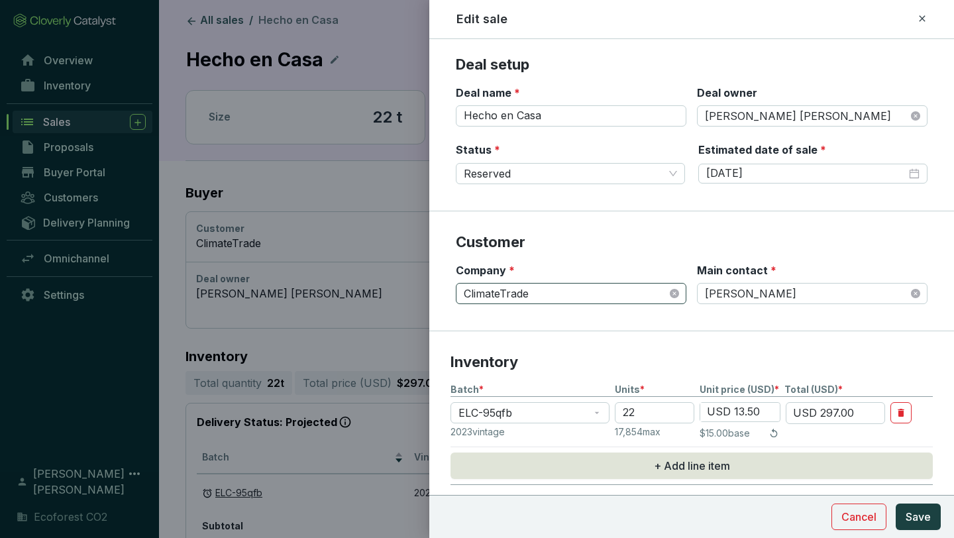
click at [604, 301] on span "ClimateTrade" at bounding box center [571, 294] width 215 height 20
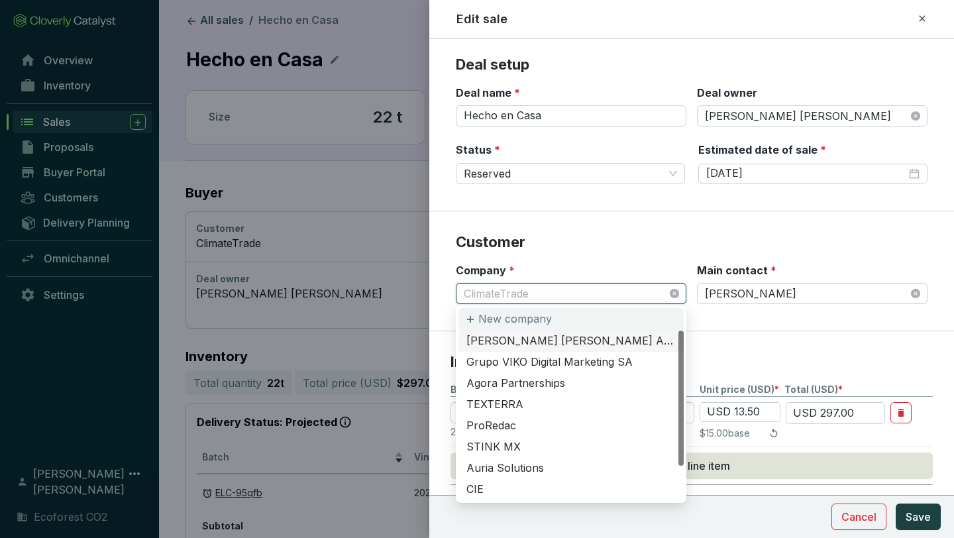
click at [569, 323] on div "New company" at bounding box center [571, 319] width 225 height 23
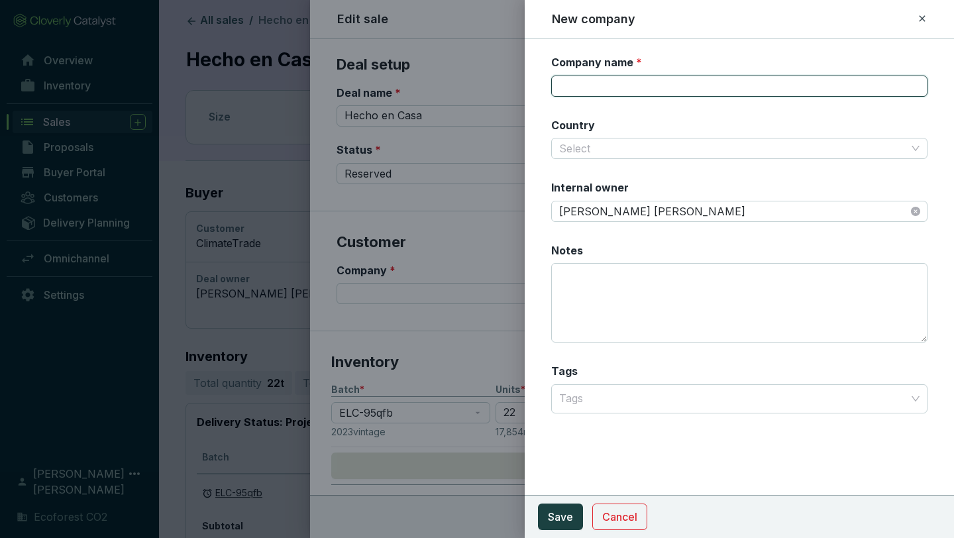
click at [608, 90] on input "Company name *" at bounding box center [739, 86] width 376 height 21
type input "Hecho en Casa"
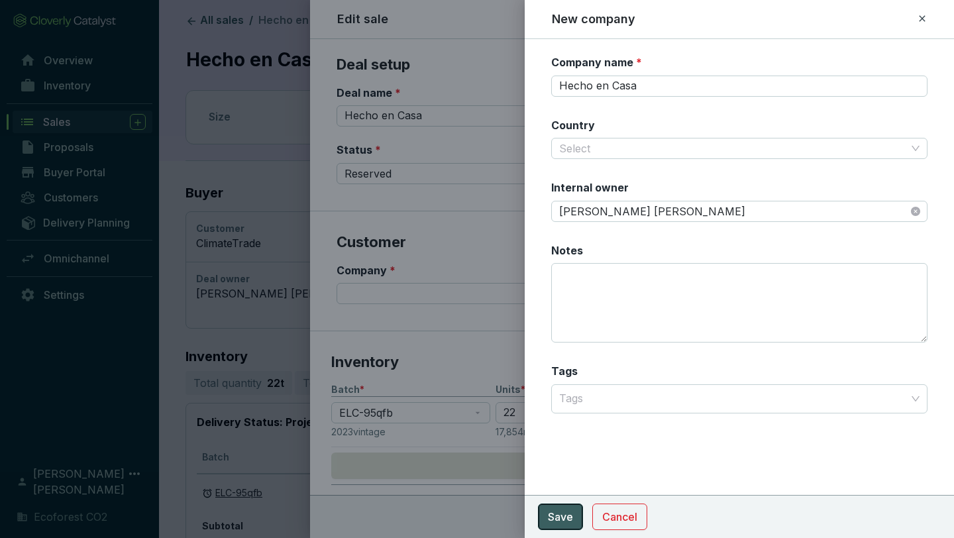
click at [570, 517] on span "Save" at bounding box center [560, 517] width 25 height 16
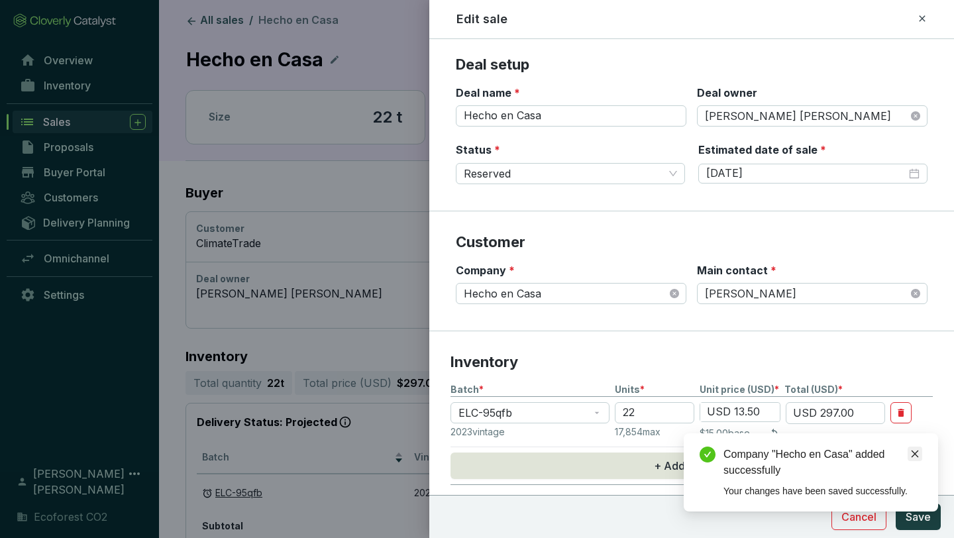
click at [915, 454] on icon "close" at bounding box center [915, 454] width 7 height 7
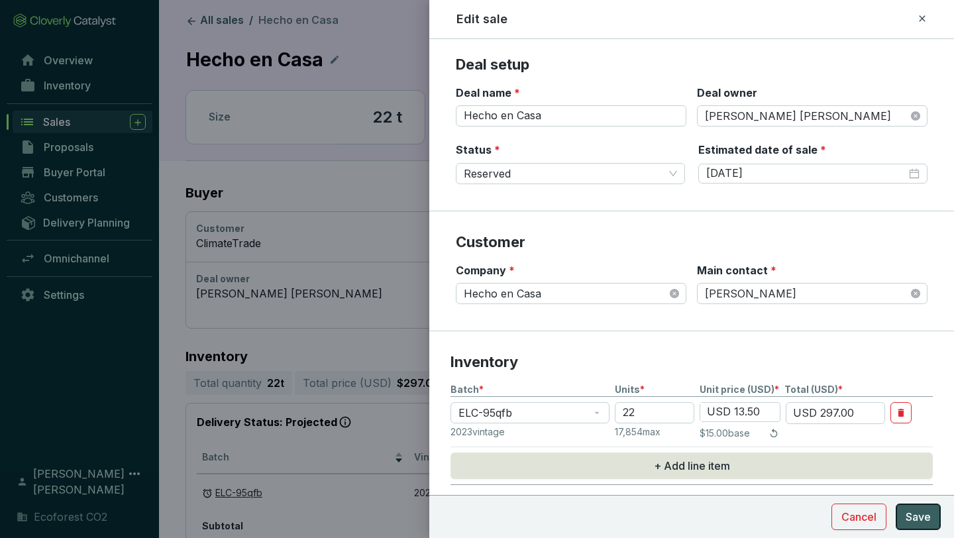
click at [920, 513] on span "Save" at bounding box center [918, 517] width 25 height 16
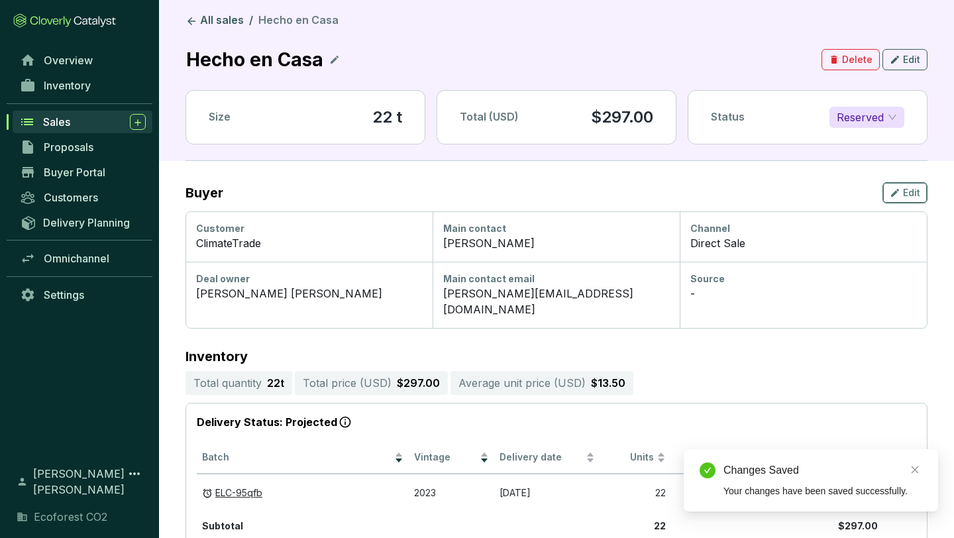
click at [924, 192] on button "Edit" at bounding box center [905, 192] width 45 height 21
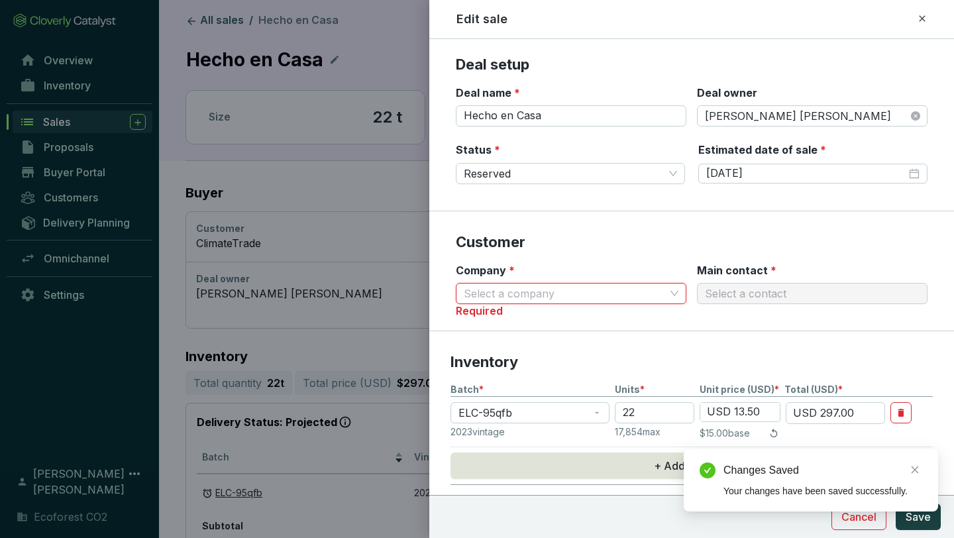
type input "H"
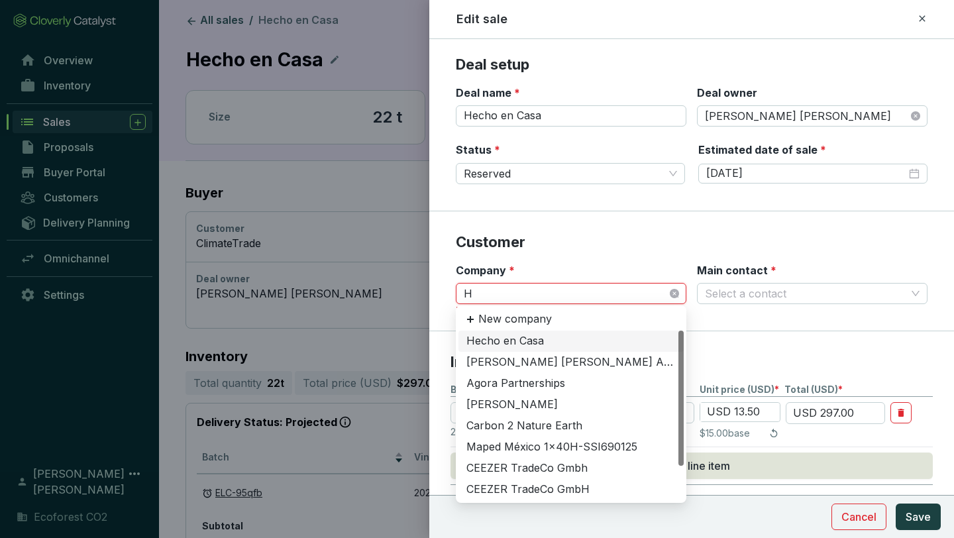
click at [561, 342] on div "Hecho en Casa" at bounding box center [570, 341] width 209 height 15
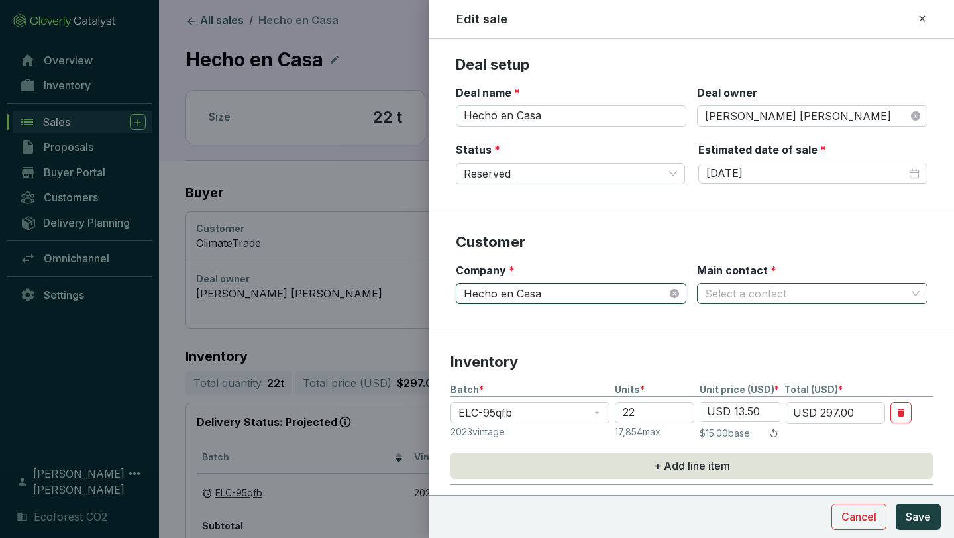
click at [818, 284] on input "Main contact *" at bounding box center [805, 294] width 201 height 20
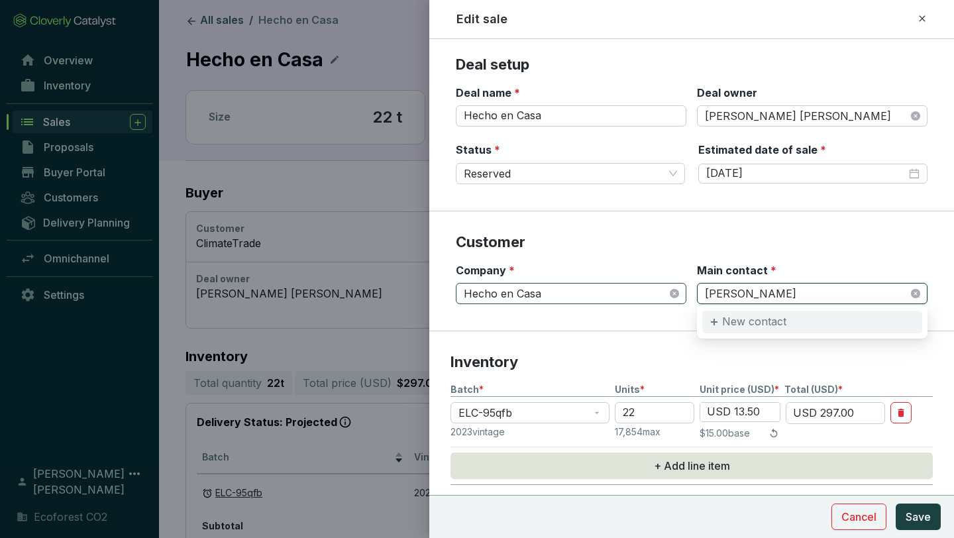
click at [797, 325] on div "New contact" at bounding box center [812, 322] width 220 height 23
type input "[PERSON_NAME]"
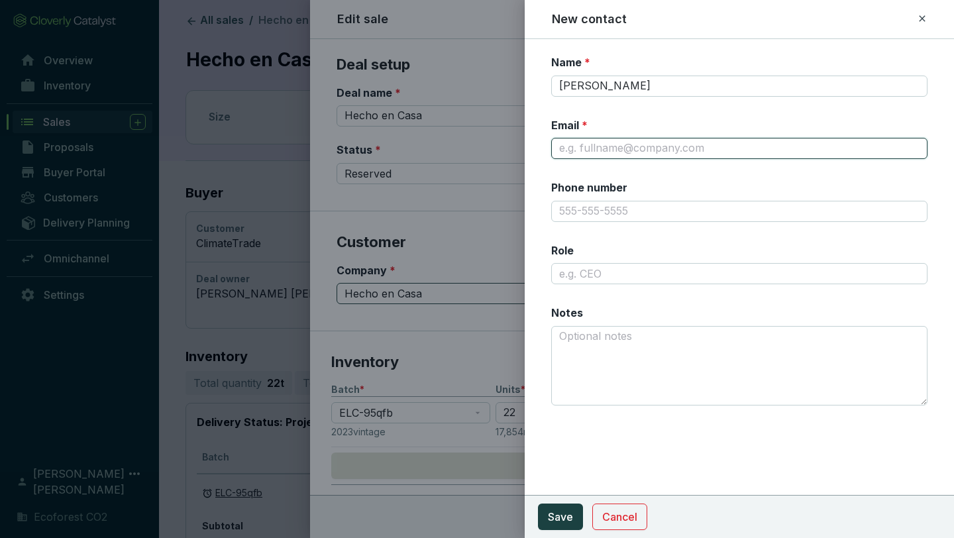
click at [656, 146] on input "Email *" at bounding box center [739, 148] width 376 height 21
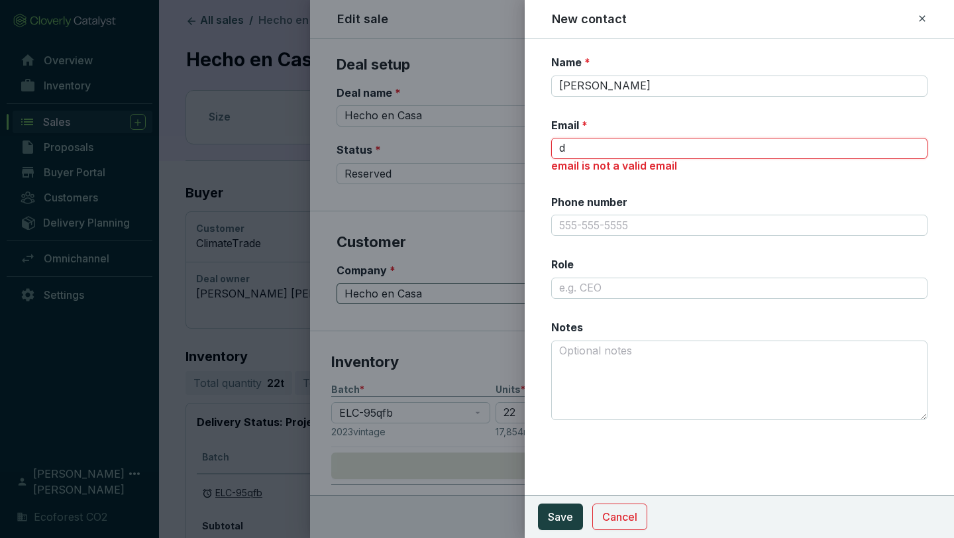
type input "[PERSON_NAME][EMAIL_ADDRESS][DOMAIN_NAME]"
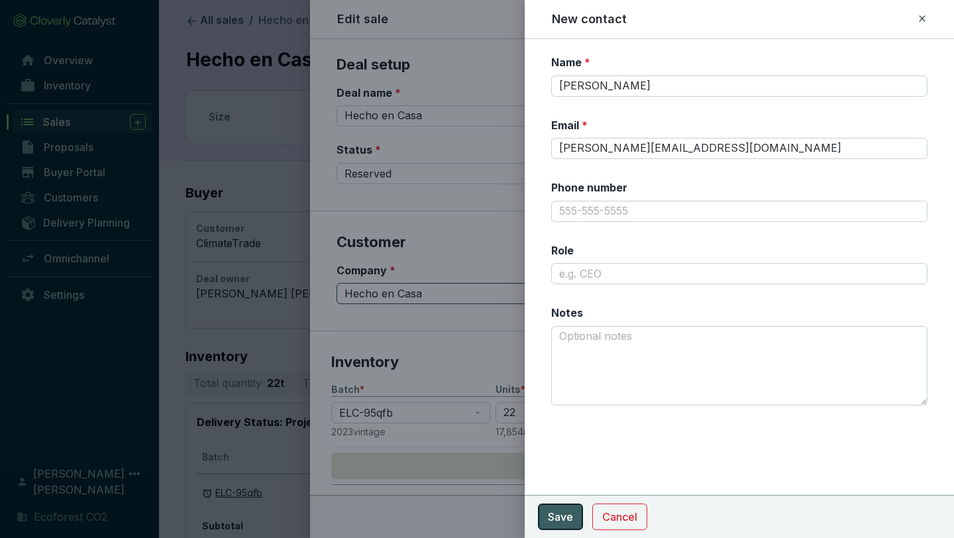
click at [557, 510] on span "Save" at bounding box center [560, 517] width 25 height 16
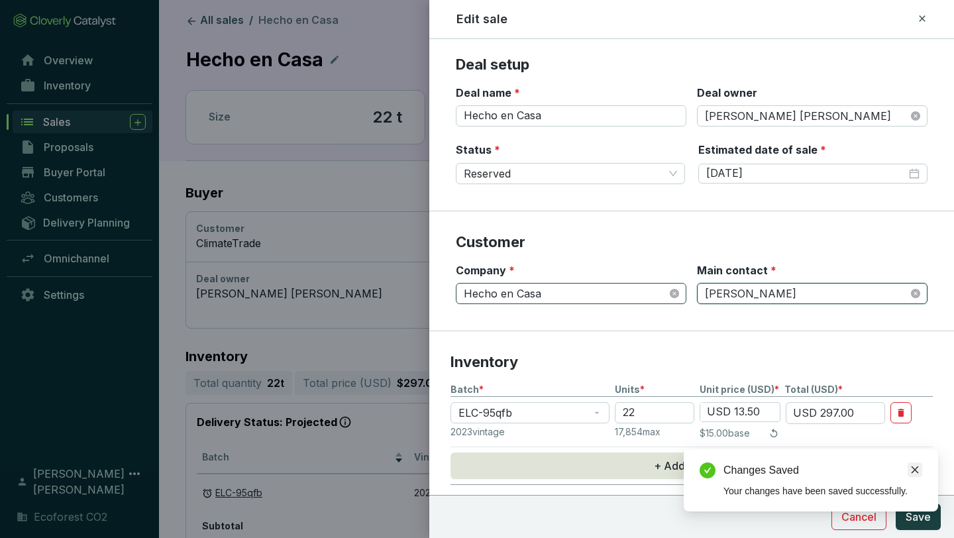
click at [912, 470] on icon "close" at bounding box center [914, 469] width 9 height 9
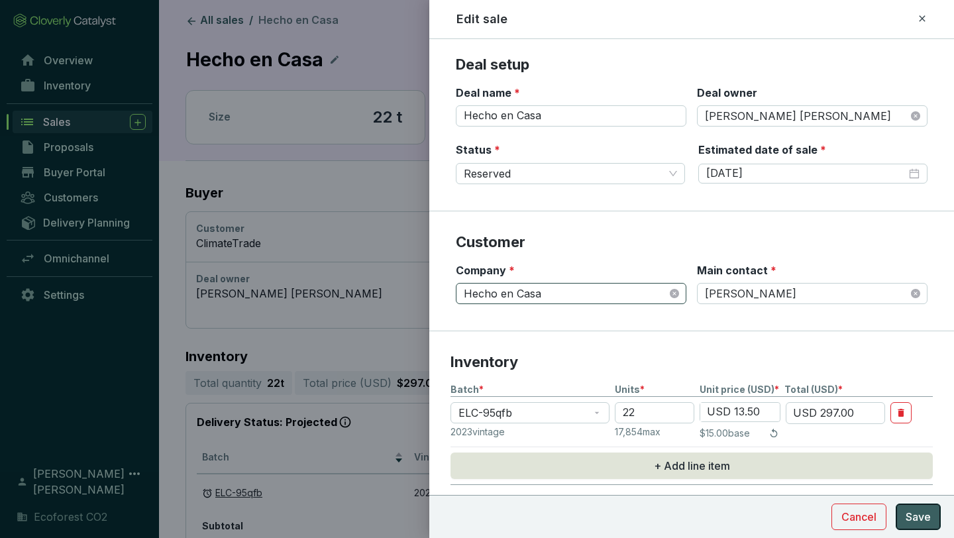
click at [921, 512] on span "Save" at bounding box center [918, 517] width 25 height 16
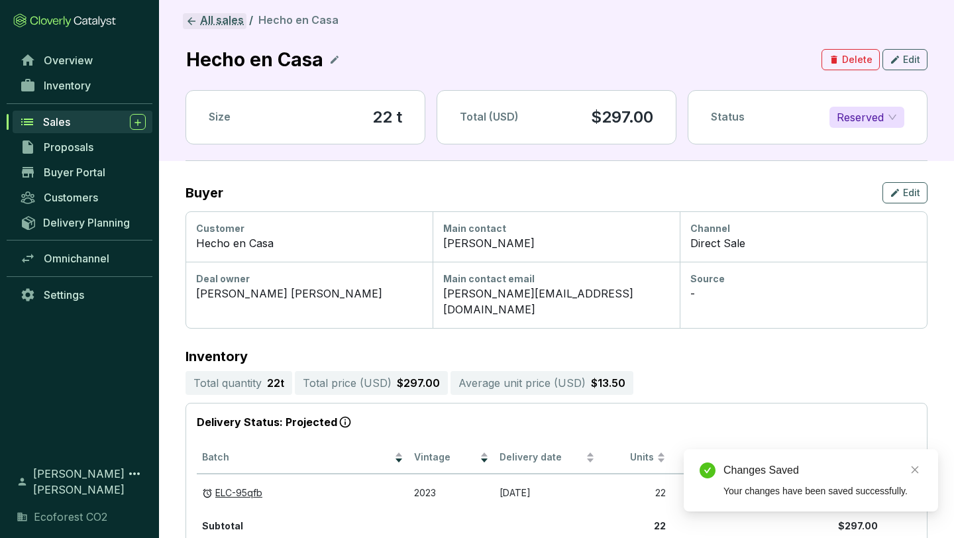
click at [221, 27] on link "All sales" at bounding box center [215, 21] width 64 height 16
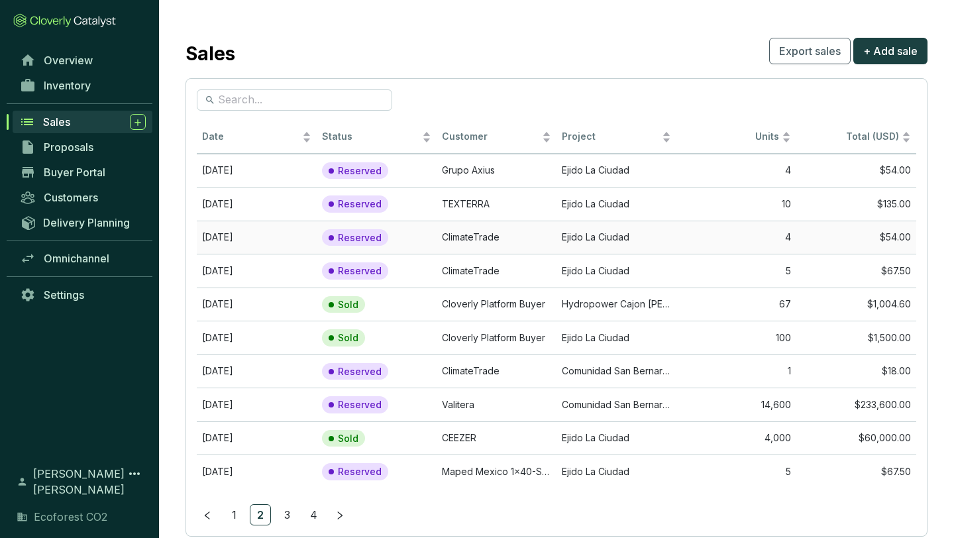
click at [476, 239] on td "ClimateTrade" at bounding box center [497, 238] width 120 height 34
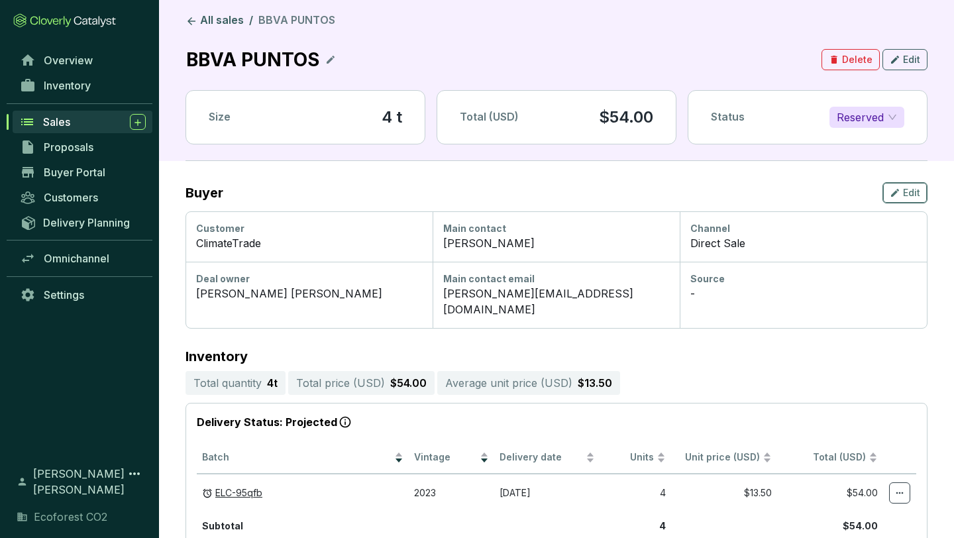
click at [910, 195] on span "Edit" at bounding box center [911, 192] width 17 height 13
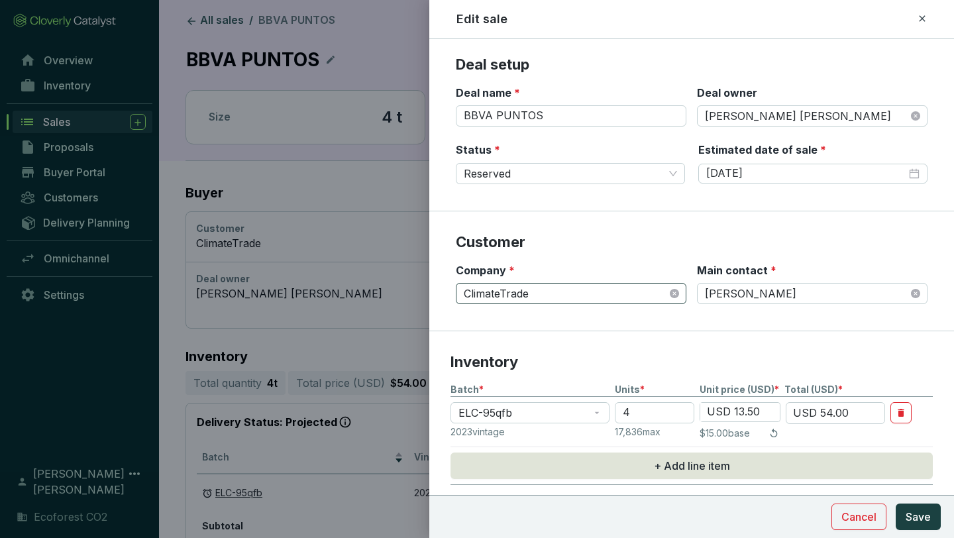
click at [616, 291] on span "ClimateTrade" at bounding box center [571, 294] width 215 height 20
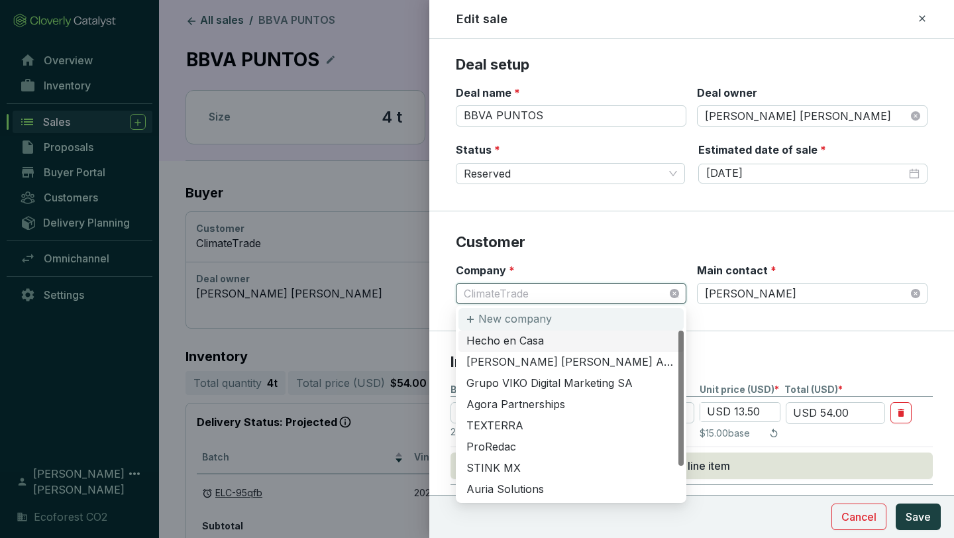
click at [576, 319] on div "New company" at bounding box center [571, 319] width 225 height 23
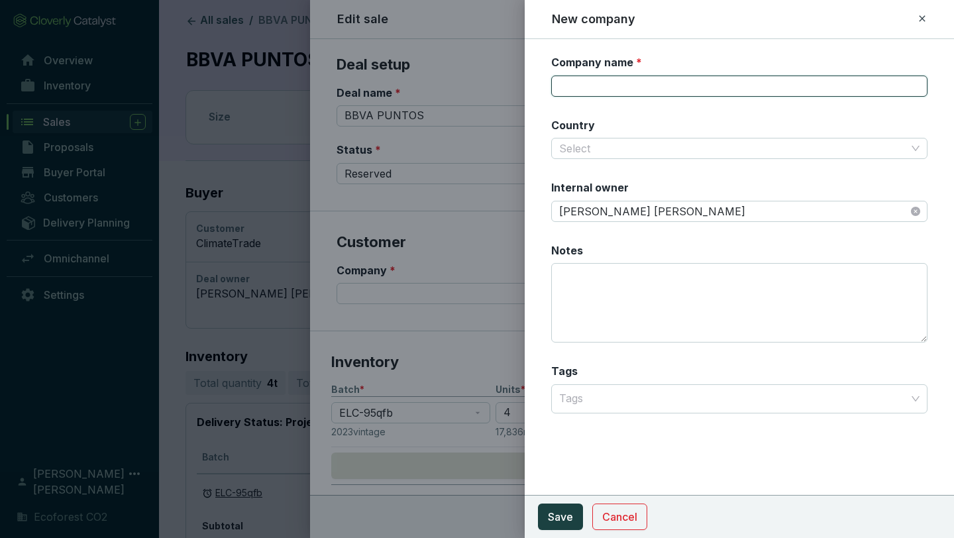
click at [614, 76] on input "Company name *" at bounding box center [739, 86] width 376 height 21
type input "N"
type input "BBVA PUNTOS"
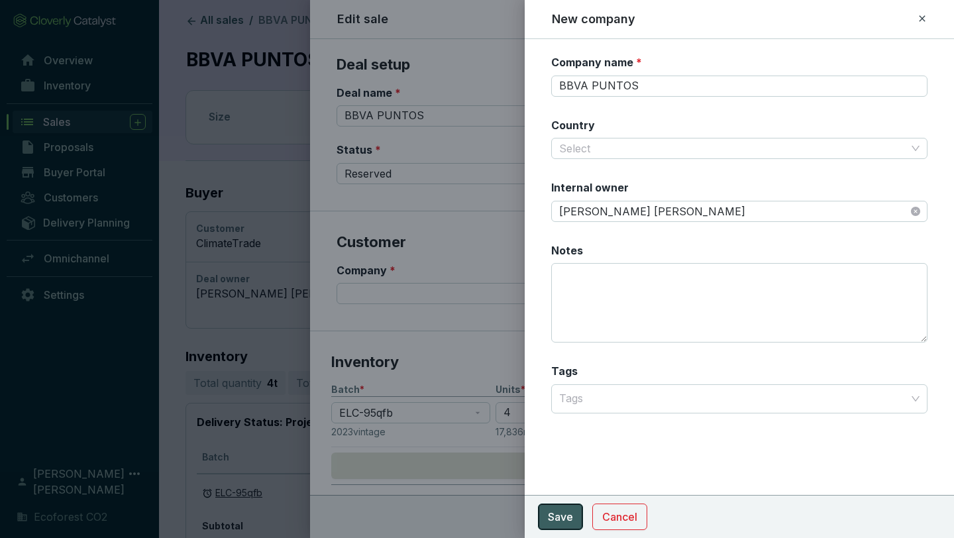
click at [578, 515] on button "Save" at bounding box center [560, 517] width 45 height 27
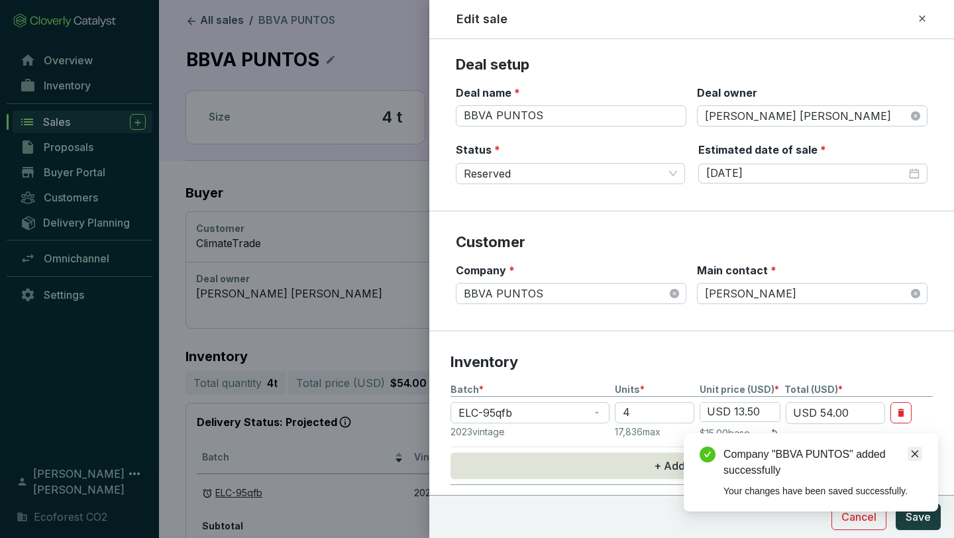
click at [911, 447] on link "Close" at bounding box center [915, 454] width 15 height 15
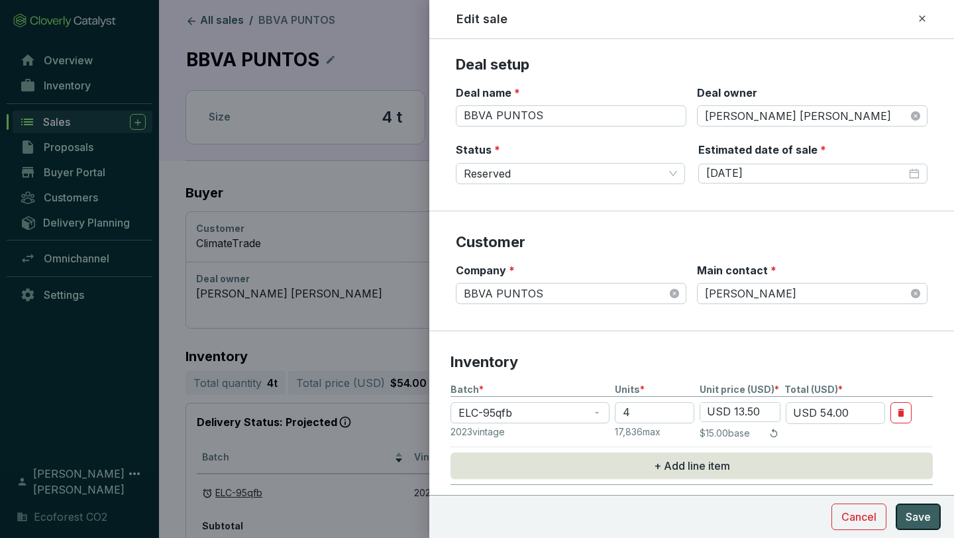
click at [924, 516] on span "Save" at bounding box center [918, 517] width 25 height 16
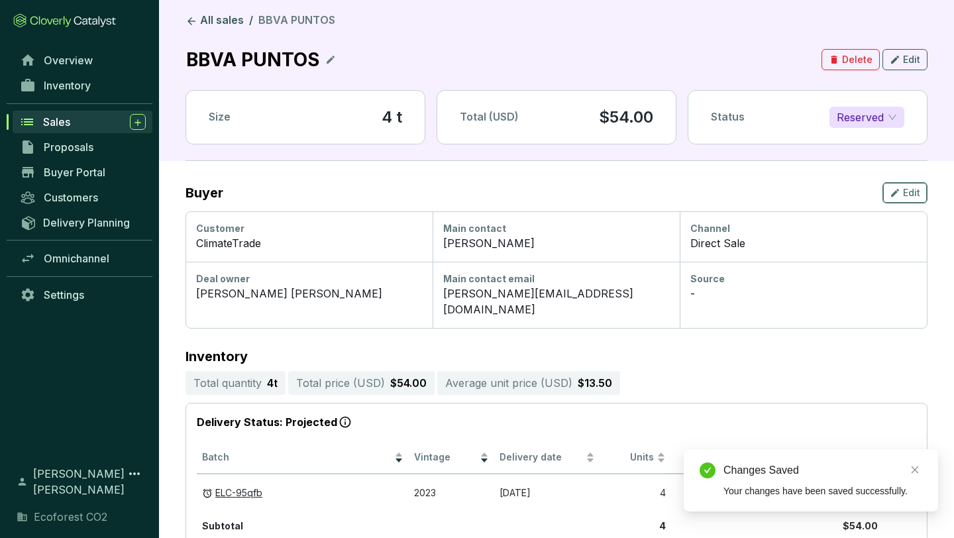
click at [900, 194] on icon "button" at bounding box center [895, 193] width 11 height 16
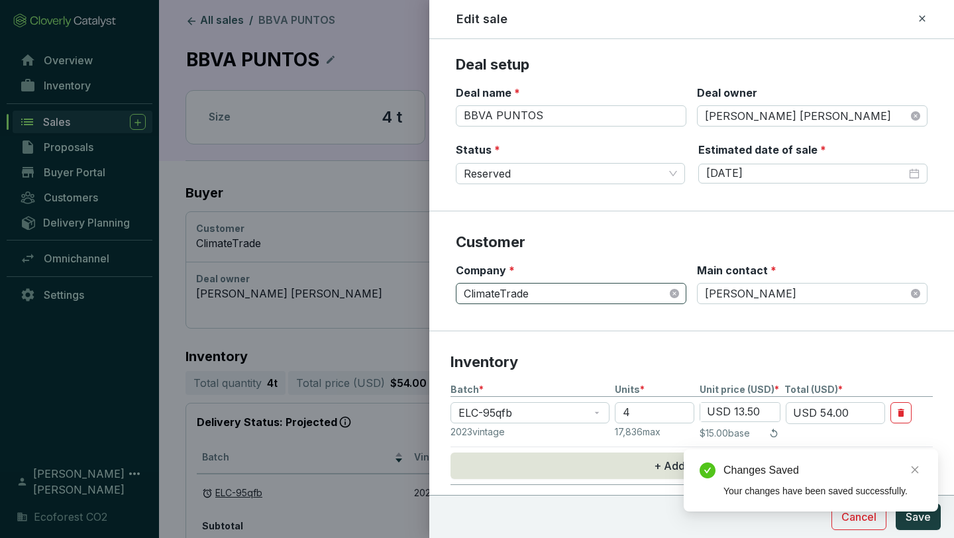
click at [669, 297] on span "ClimateTrade" at bounding box center [571, 294] width 215 height 20
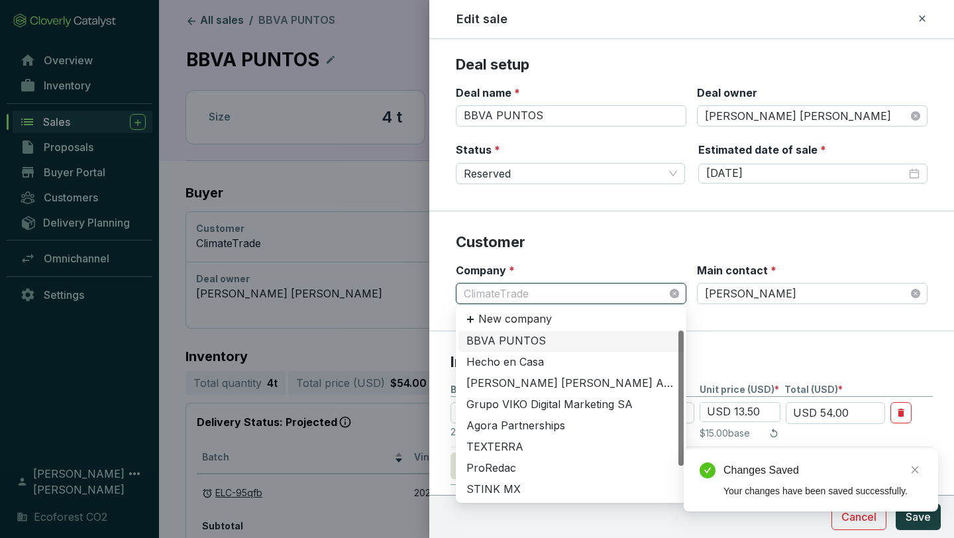
click at [556, 340] on div "BBVA PUNTOS" at bounding box center [570, 341] width 209 height 15
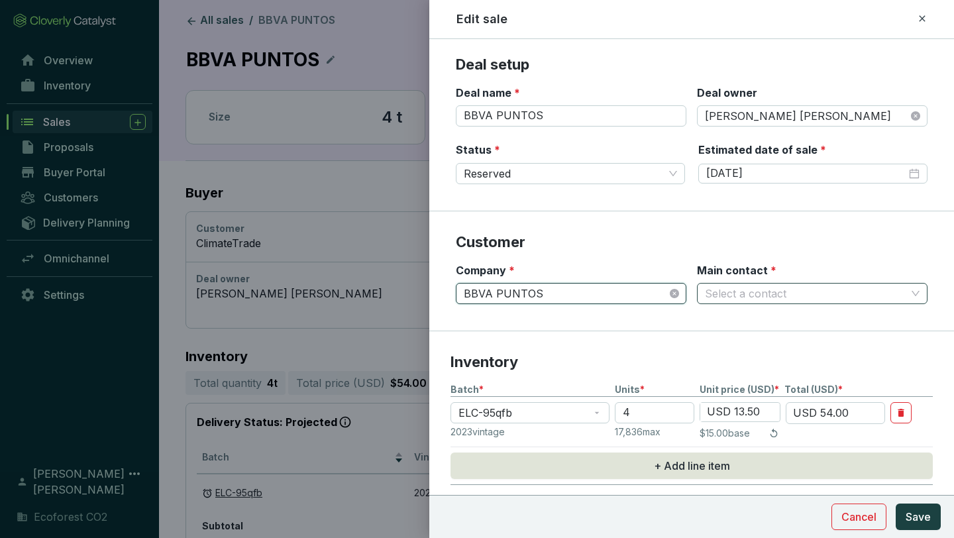
click at [763, 294] on input "Main contact *" at bounding box center [805, 294] width 201 height 20
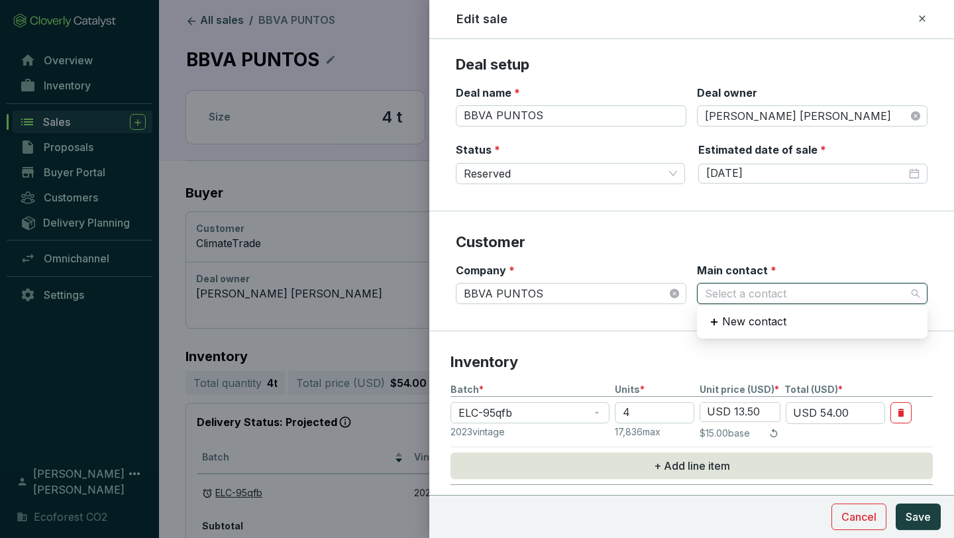
type input "d"
type input "[PERSON_NAME]"
click at [812, 271] on div "Main contact * Select a contact" at bounding box center [812, 284] width 231 height 42
click at [812, 284] on input "Main contact *" at bounding box center [805, 294] width 201 height 20
click at [800, 321] on div "New contact" at bounding box center [812, 322] width 220 height 23
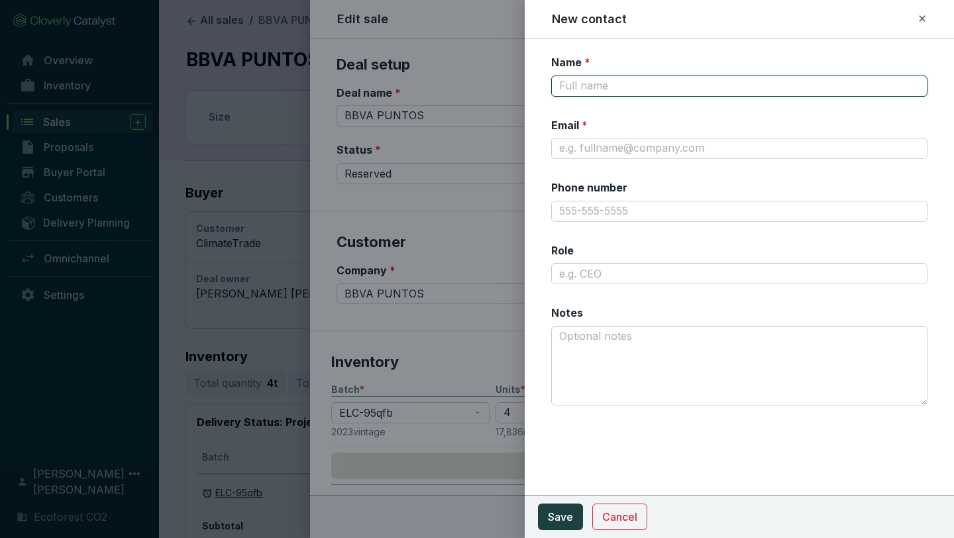
click at [641, 94] on input "Name *" at bounding box center [739, 86] width 376 height 21
type input "[PERSON_NAME]"
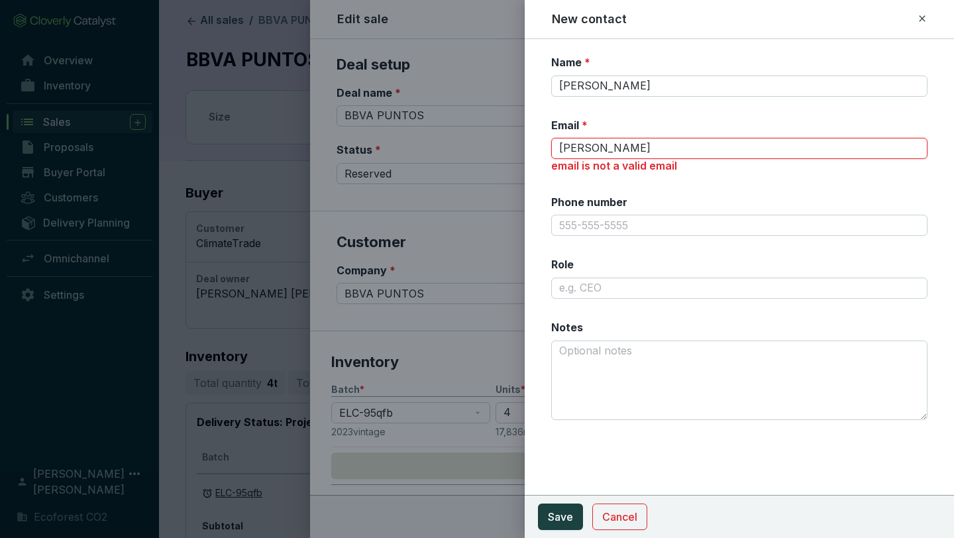
type input "[PERSON_NAME][EMAIL_ADDRESS][DOMAIN_NAME]"
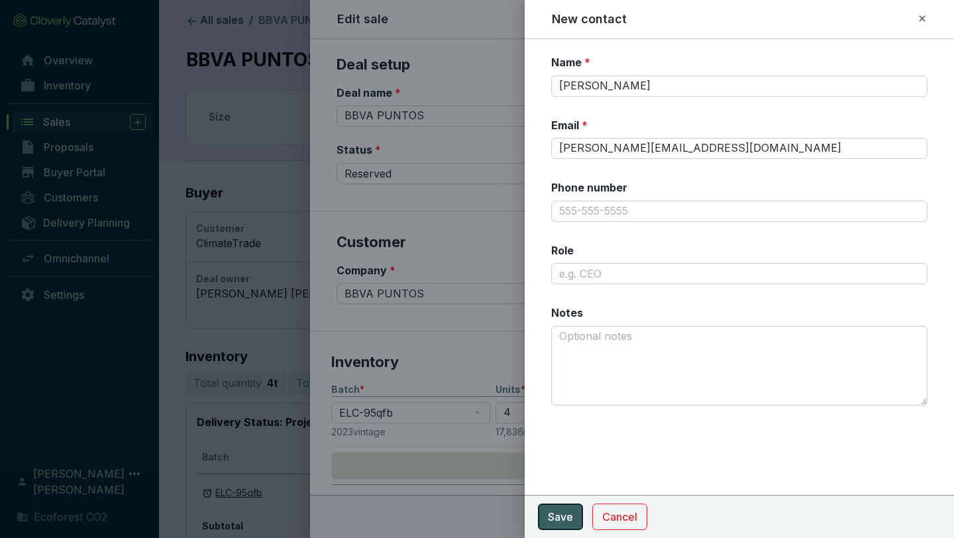
click at [557, 523] on span "Save" at bounding box center [560, 517] width 25 height 16
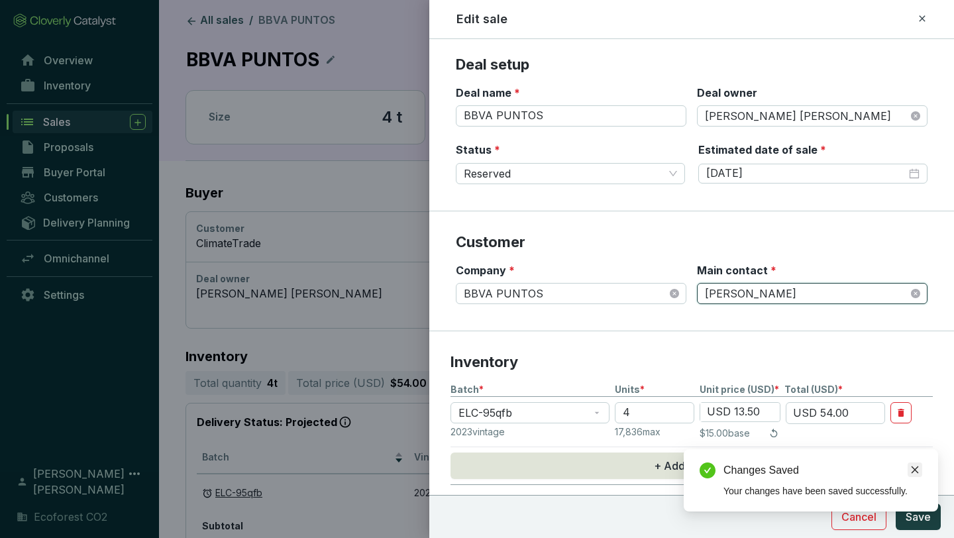
click at [913, 463] on link "Close" at bounding box center [915, 469] width 15 height 15
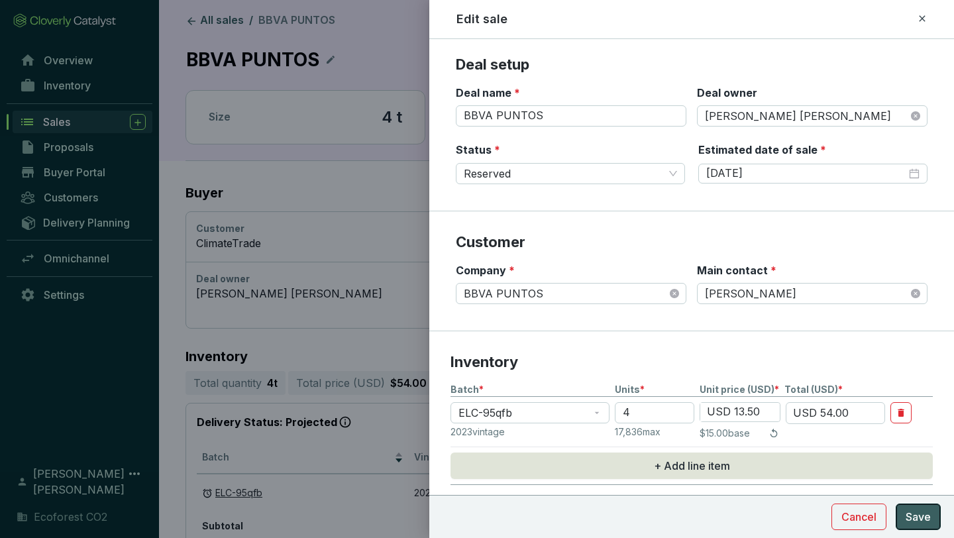
click at [922, 508] on button "Save" at bounding box center [918, 517] width 45 height 27
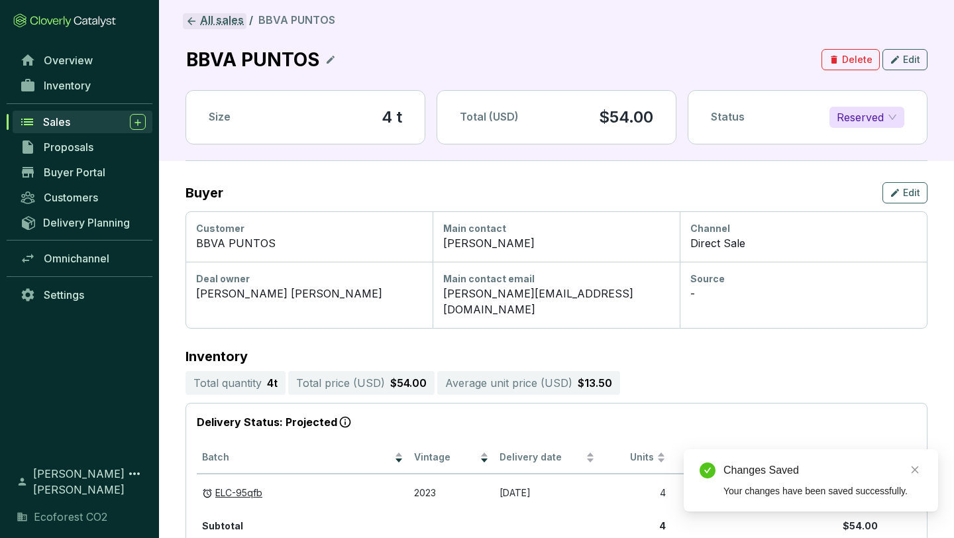
click at [227, 17] on link "All sales" at bounding box center [215, 21] width 64 height 16
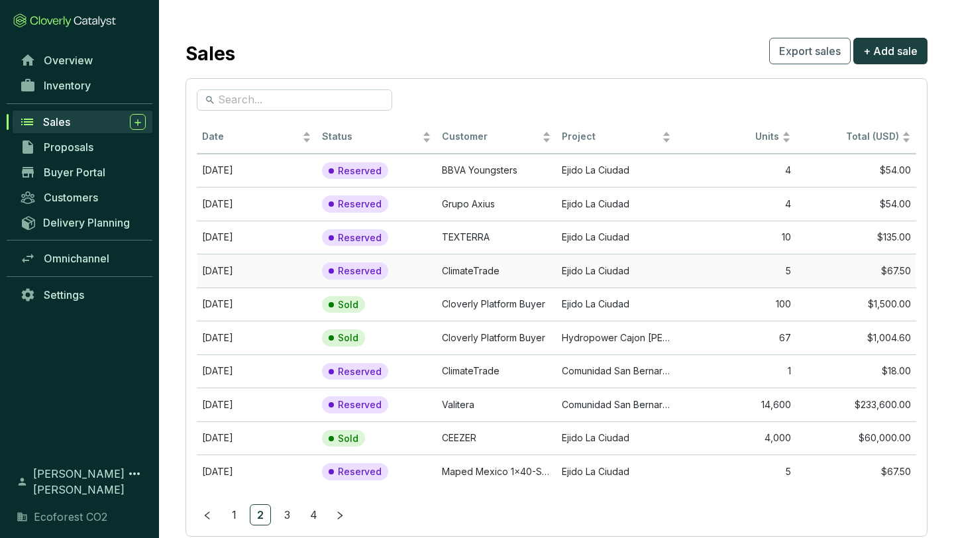
click at [497, 272] on td "ClimateTrade" at bounding box center [497, 271] width 120 height 34
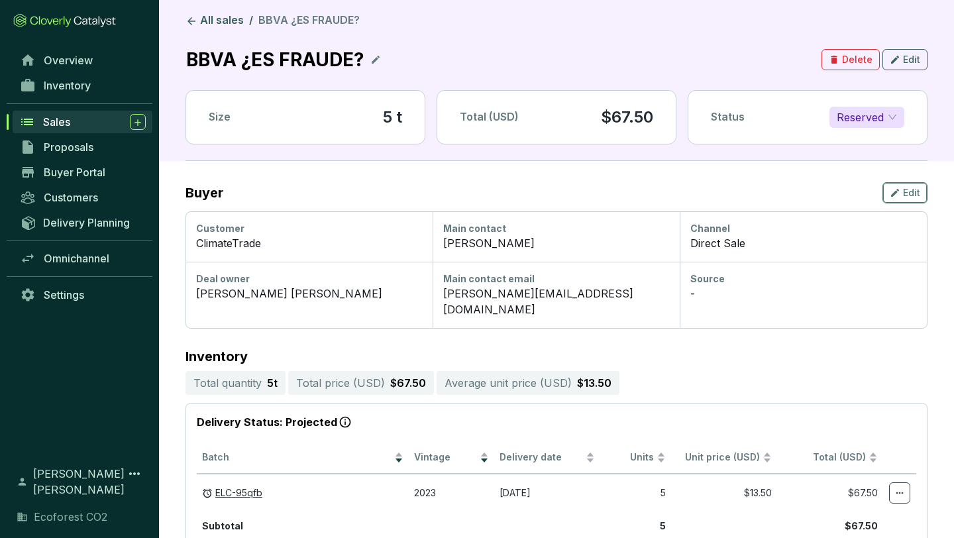
click at [923, 186] on button "Edit" at bounding box center [905, 192] width 45 height 21
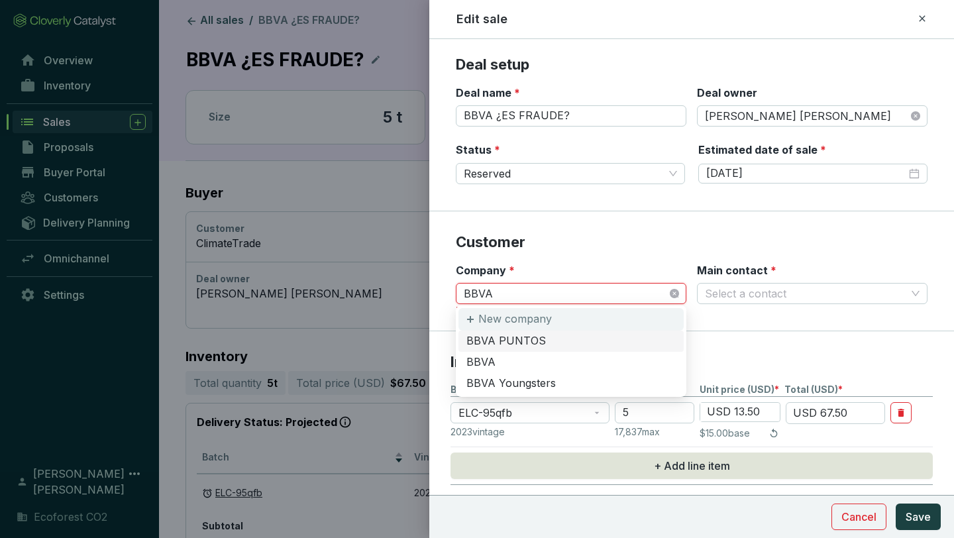
type input "BBVA"
click at [557, 320] on div "New company" at bounding box center [571, 319] width 225 height 23
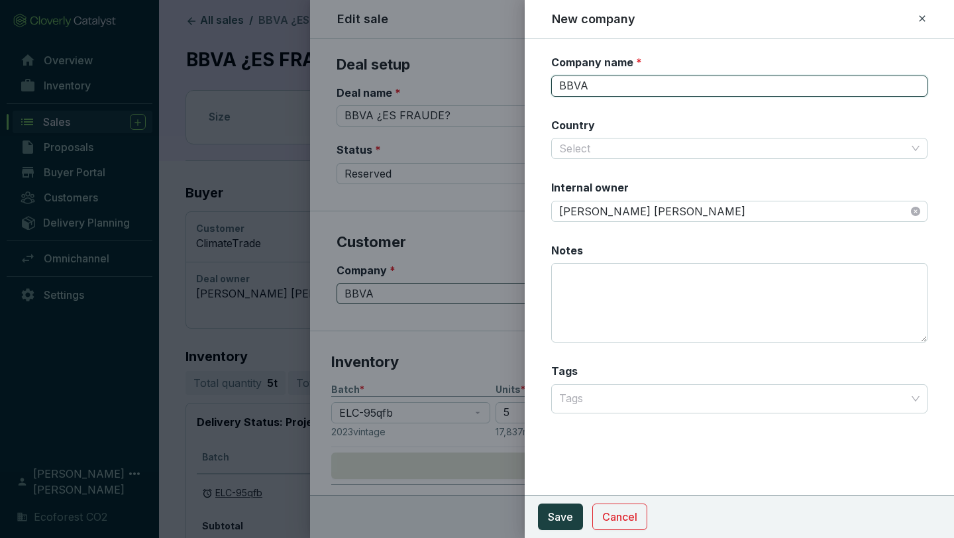
click at [649, 83] on input "BBVA" at bounding box center [739, 86] width 376 height 21
type input "BBVA ¿ES FRAUDE?"
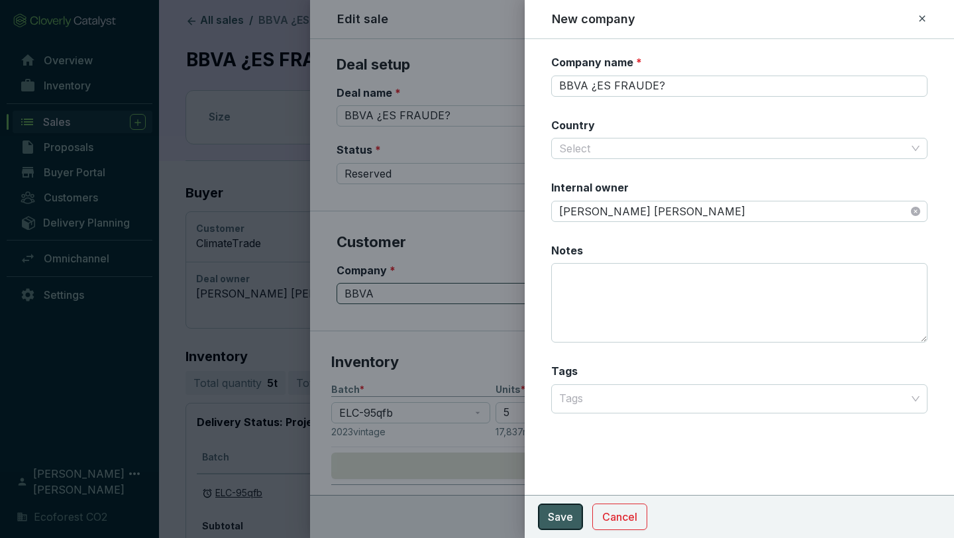
click at [558, 521] on span "Save" at bounding box center [560, 517] width 25 height 16
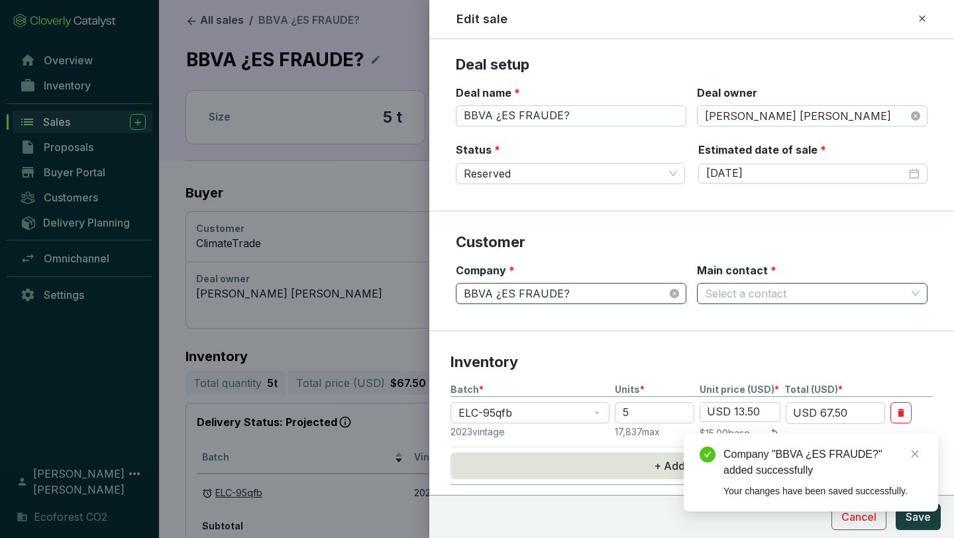
click at [780, 295] on input "Main contact *" at bounding box center [805, 294] width 201 height 20
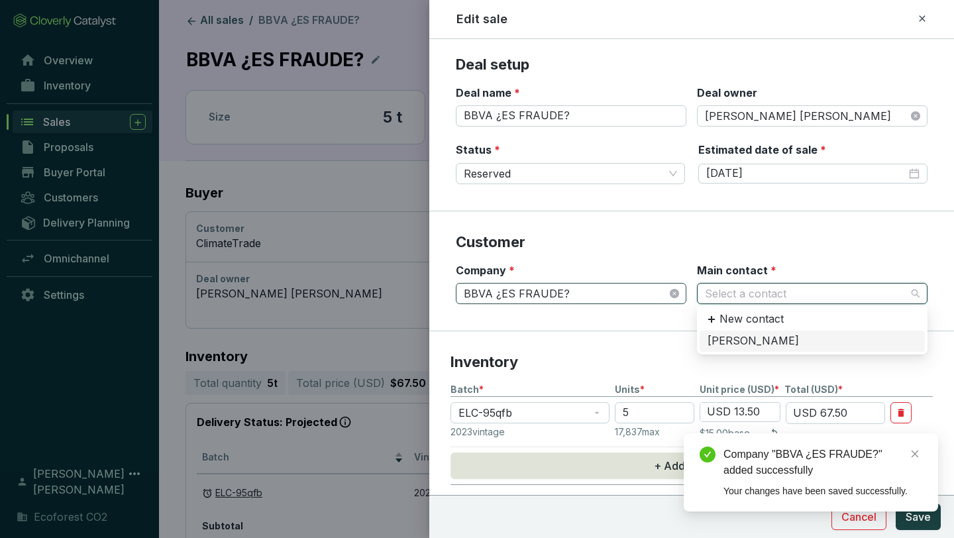
click at [755, 335] on div "[PERSON_NAME]" at bounding box center [812, 341] width 209 height 15
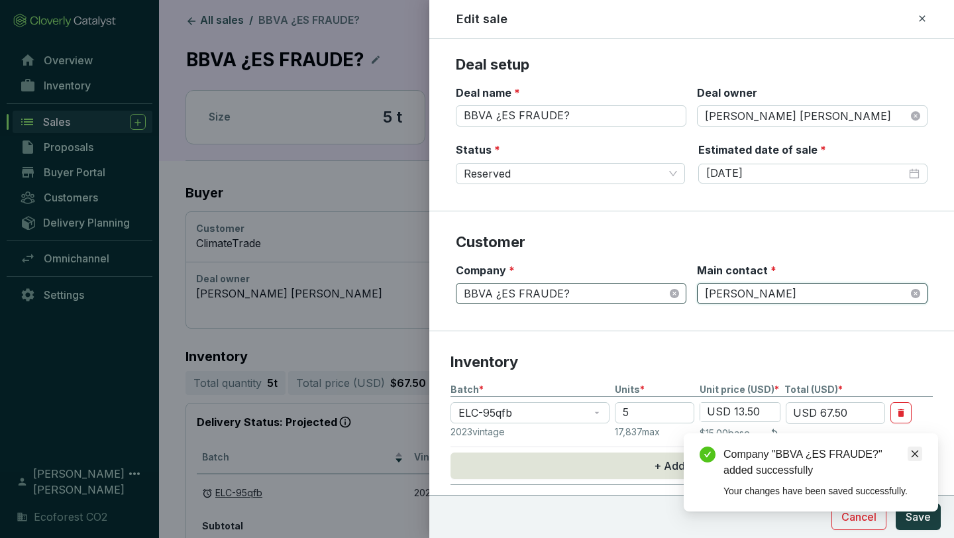
click at [916, 453] on icon "close" at bounding box center [914, 453] width 9 height 9
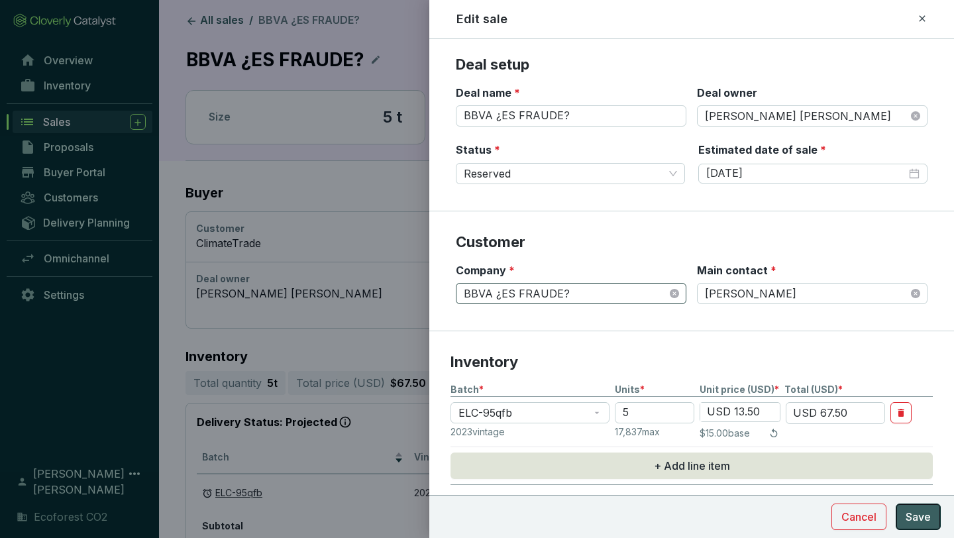
click at [926, 516] on span "Save" at bounding box center [918, 517] width 25 height 16
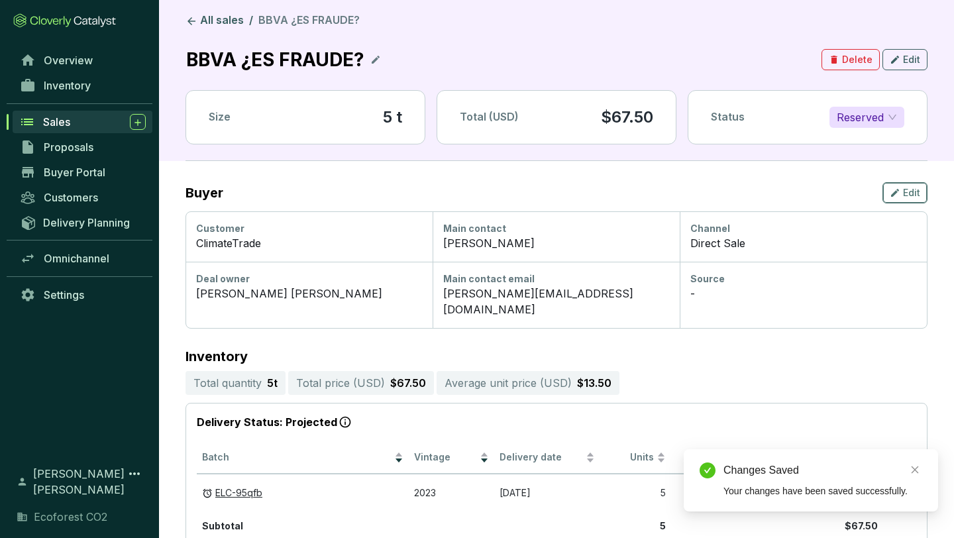
click at [896, 186] on icon "button" at bounding box center [895, 193] width 11 height 16
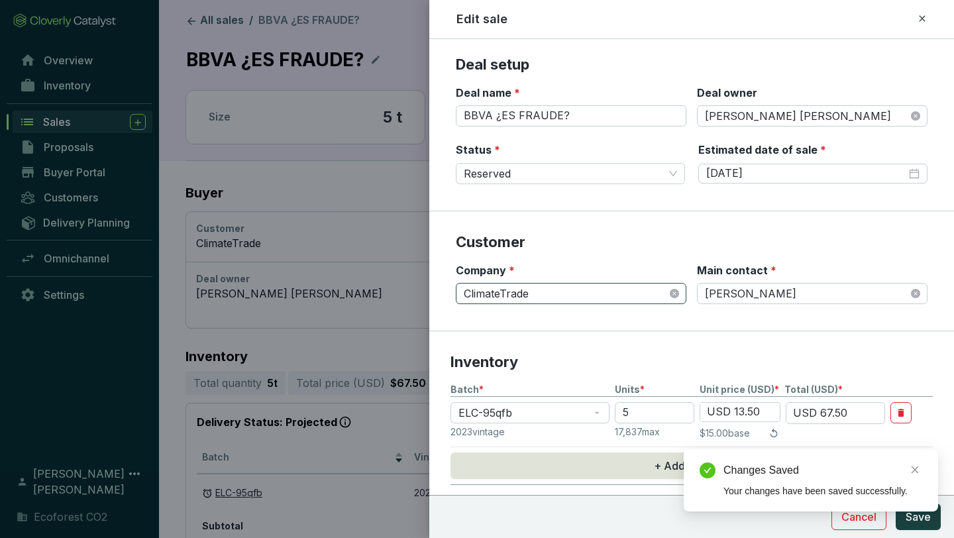
click at [677, 298] on span "ClimateTrade" at bounding box center [571, 294] width 215 height 20
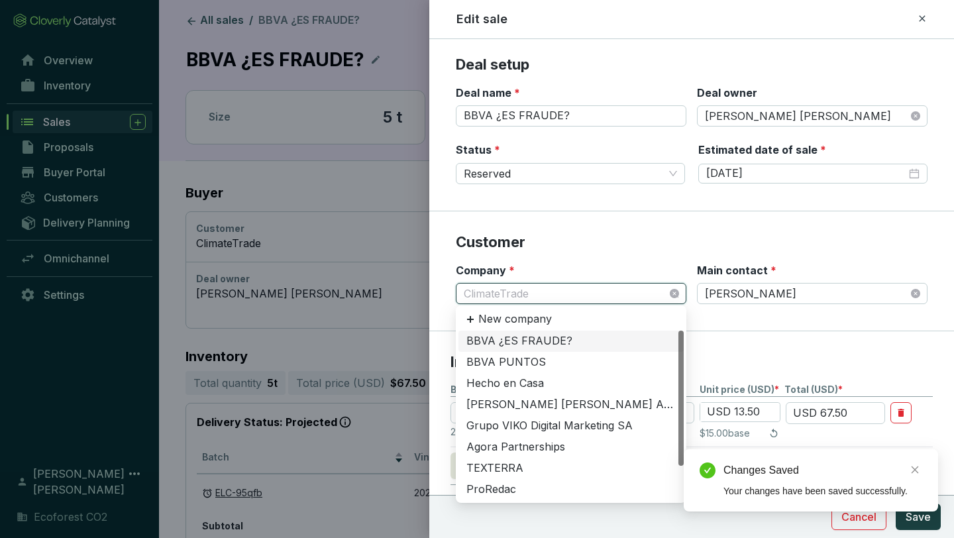
click at [544, 344] on div "BBVA ¿ES FRAUDE?" at bounding box center [570, 341] width 209 height 15
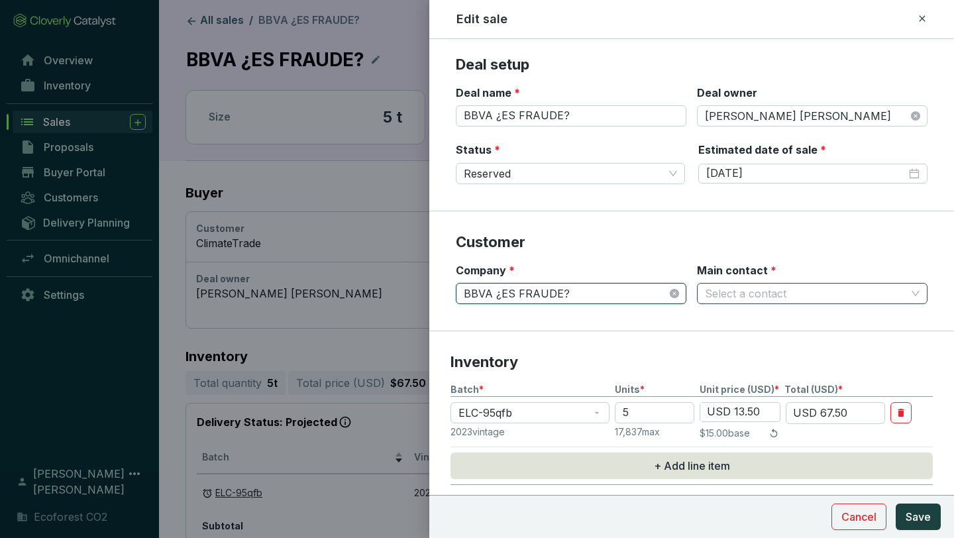
click at [806, 288] on input "Main contact *" at bounding box center [805, 294] width 201 height 20
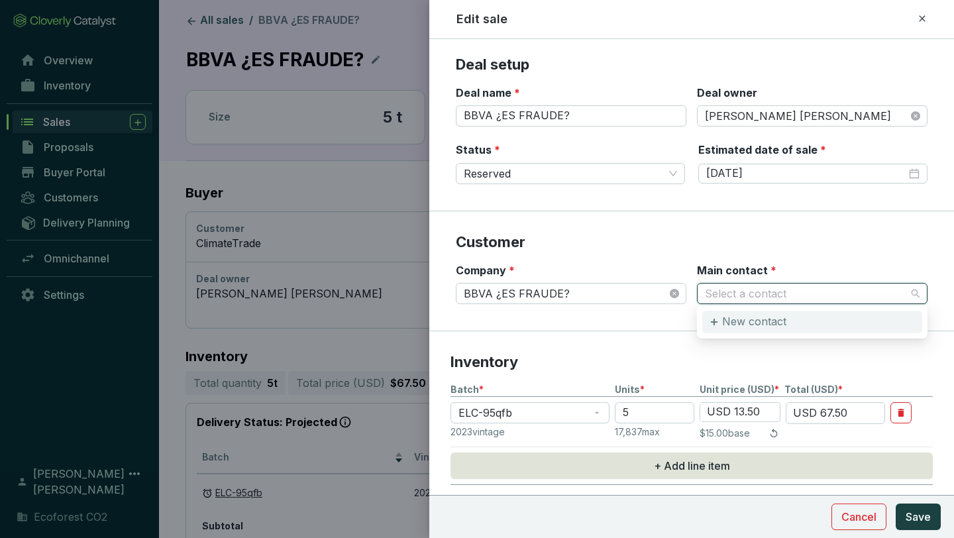
click at [797, 323] on div "New contact" at bounding box center [812, 322] width 220 height 23
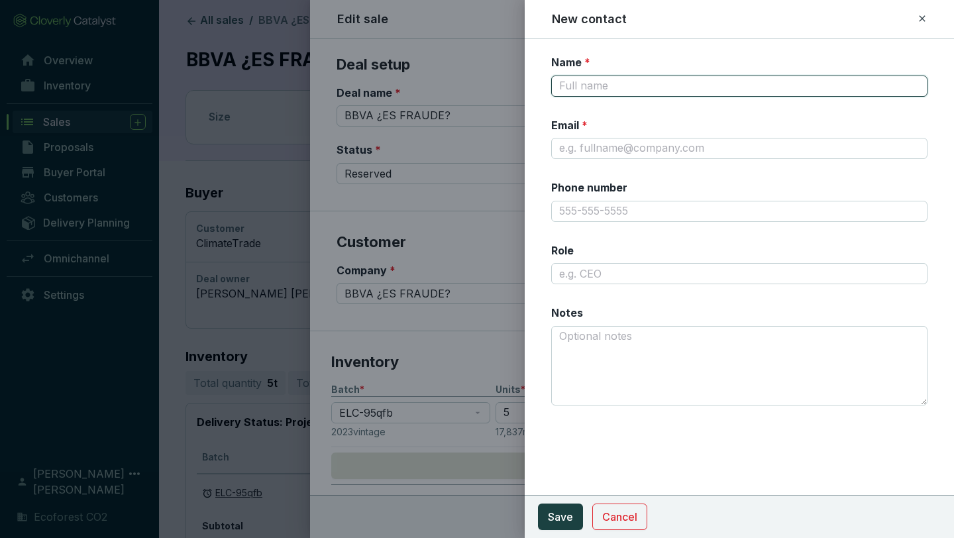
click at [679, 78] on input "Name *" at bounding box center [739, 86] width 376 height 21
type input "[PERSON_NAME]"
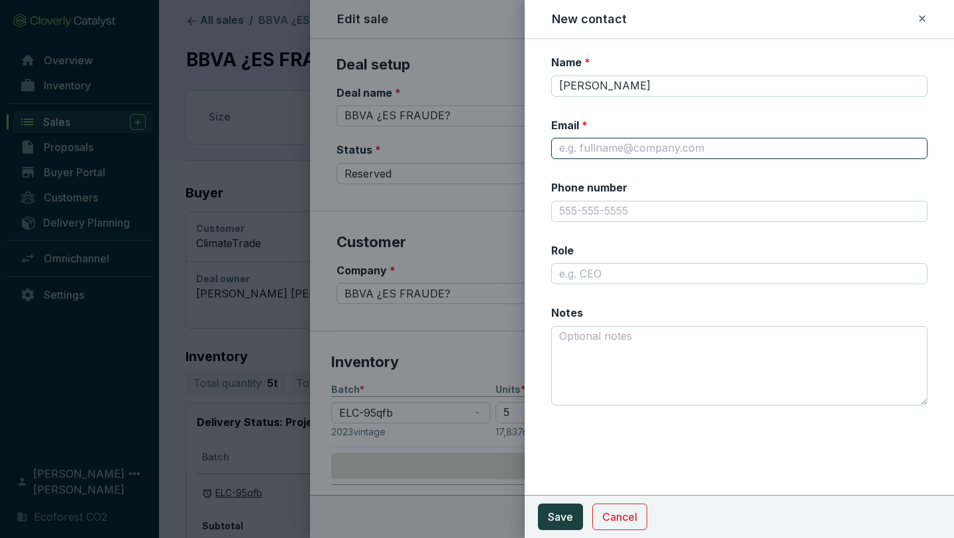
click at [656, 140] on input "Email *" at bounding box center [739, 148] width 376 height 21
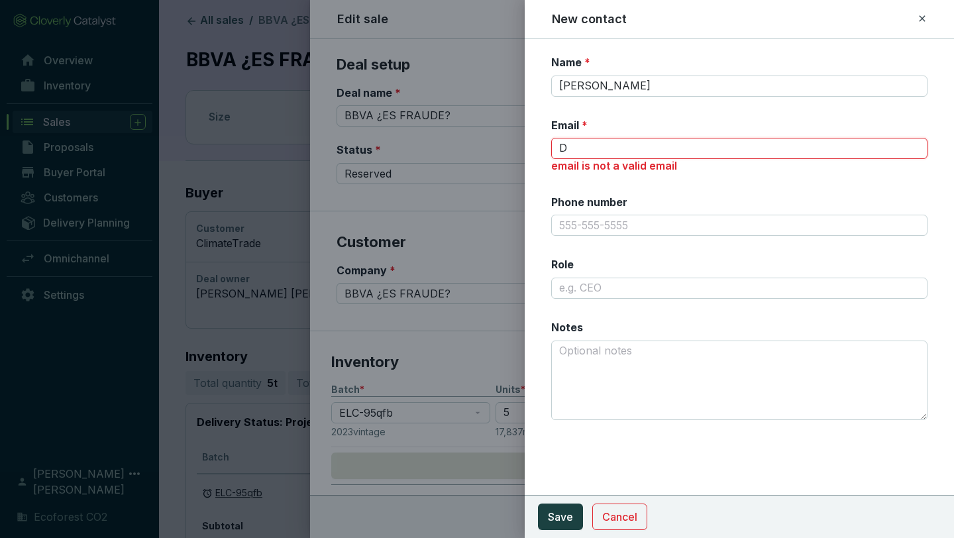
type input "[PERSON_NAME][EMAIL_ADDRESS][DOMAIN_NAME]"
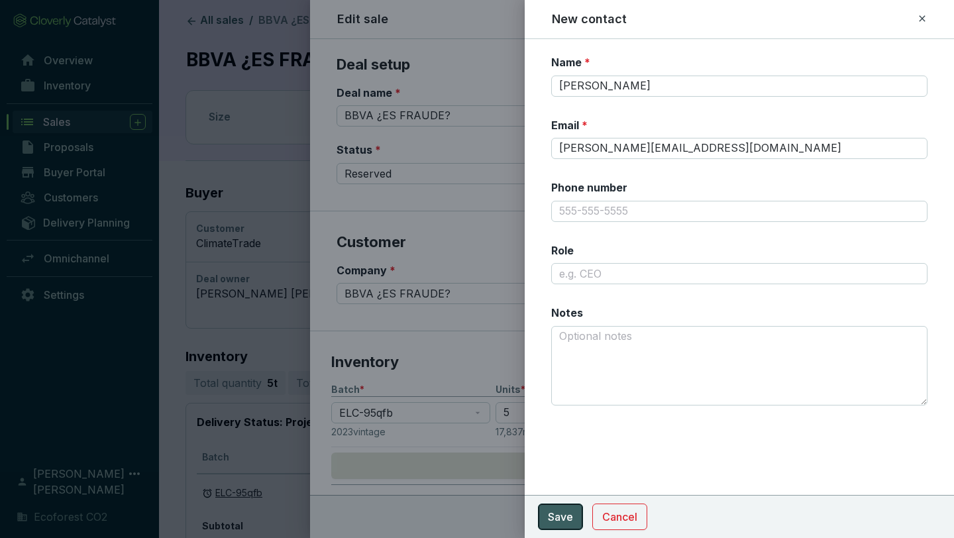
click at [572, 510] on span "Save" at bounding box center [560, 517] width 25 height 16
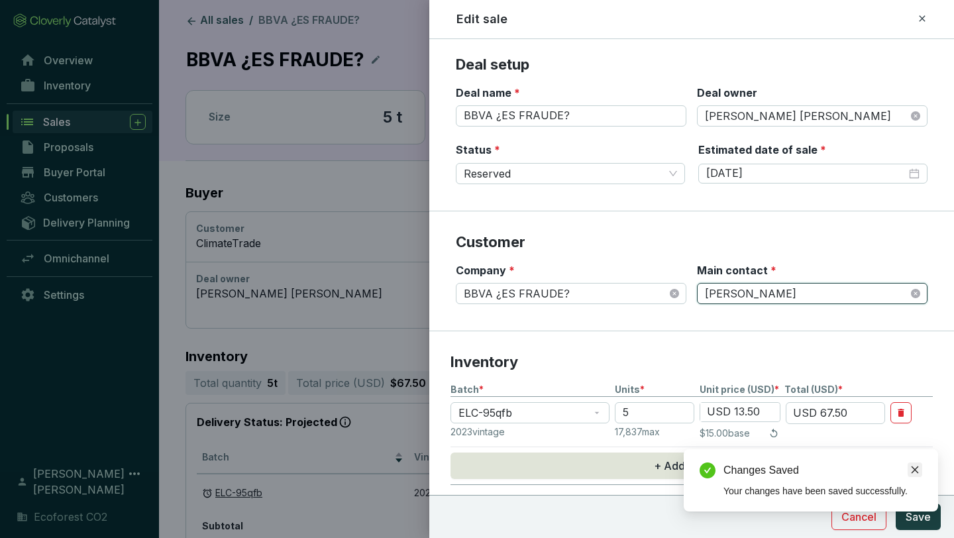
click at [918, 467] on icon "close" at bounding box center [914, 469] width 9 height 9
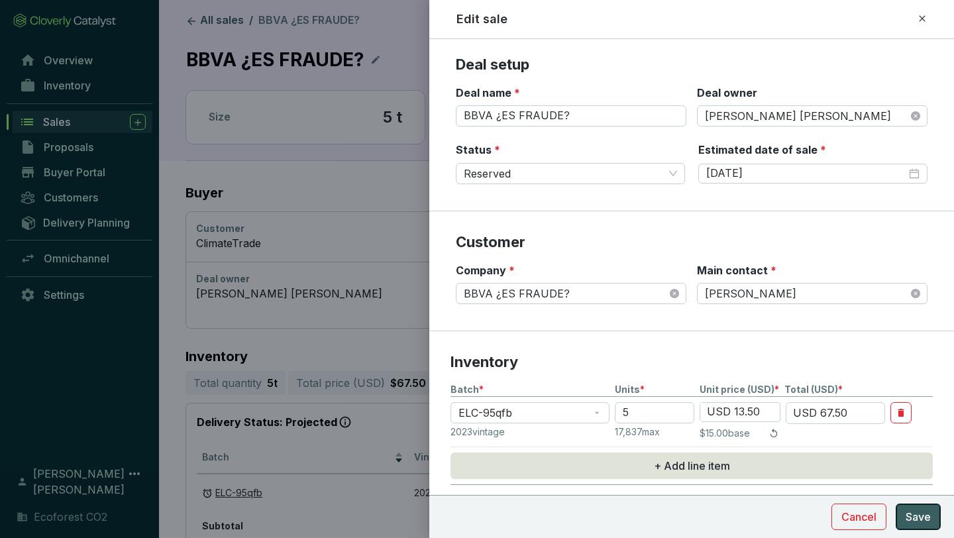
click at [921, 509] on span "Save" at bounding box center [918, 517] width 25 height 16
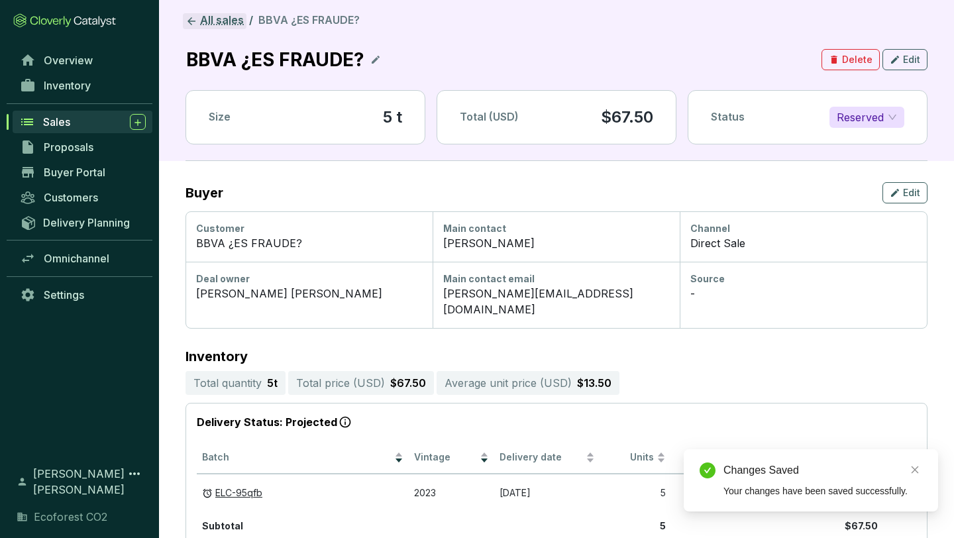
click at [214, 27] on link "All sales" at bounding box center [215, 21] width 64 height 16
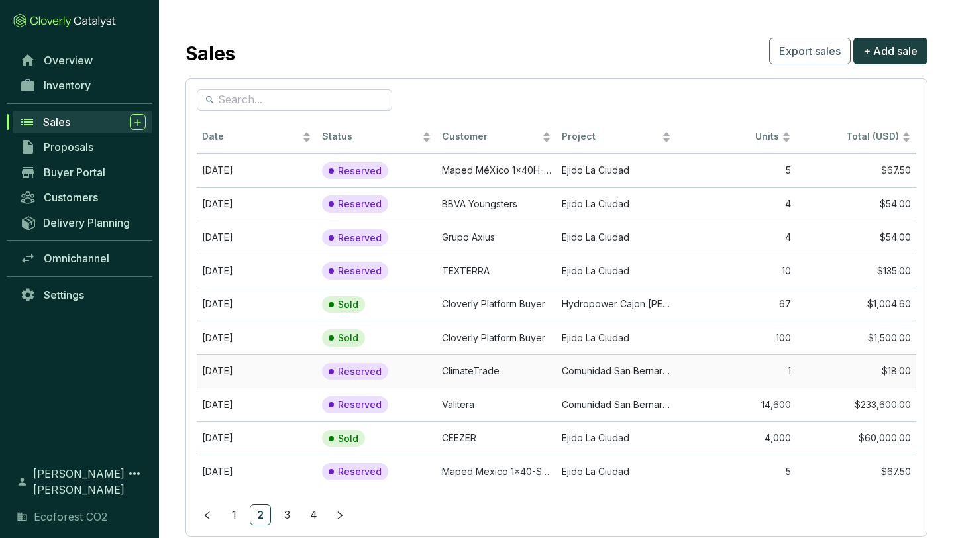
click at [479, 365] on td "ClimateTrade" at bounding box center [497, 371] width 120 height 34
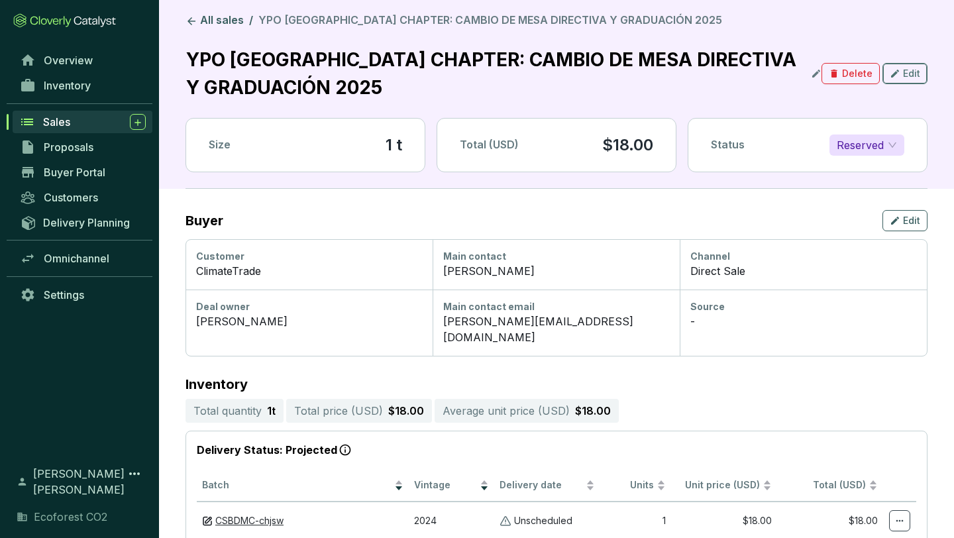
click at [904, 71] on span "Edit" at bounding box center [911, 73] width 17 height 13
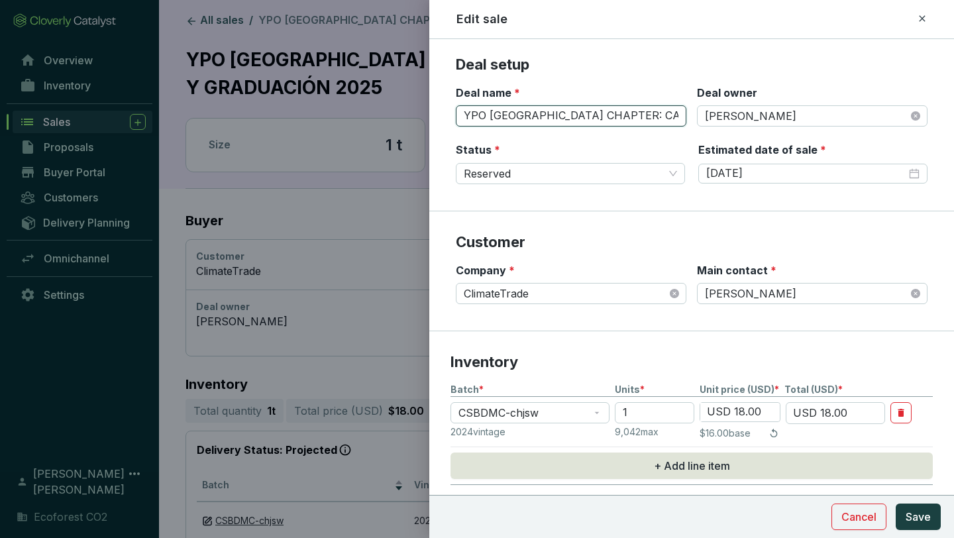
click at [467, 115] on input "YPO [GEOGRAPHIC_DATA] CHAPTER: CAMBIO DE MESA DIRECTIVA Y GRADUACIÓN 2025" at bounding box center [571, 115] width 231 height 21
click at [582, 294] on span "ClimateTrade" at bounding box center [571, 294] width 215 height 20
type input "ClimateTrade - YPO [GEOGRAPHIC_DATA] CHAPTER: CAMBIO DE MESA DIRECTIVA Y GRADUA…"
drag, startPoint x: 543, startPoint y: 115, endPoint x: 712, endPoint y: 113, distance: 169.6
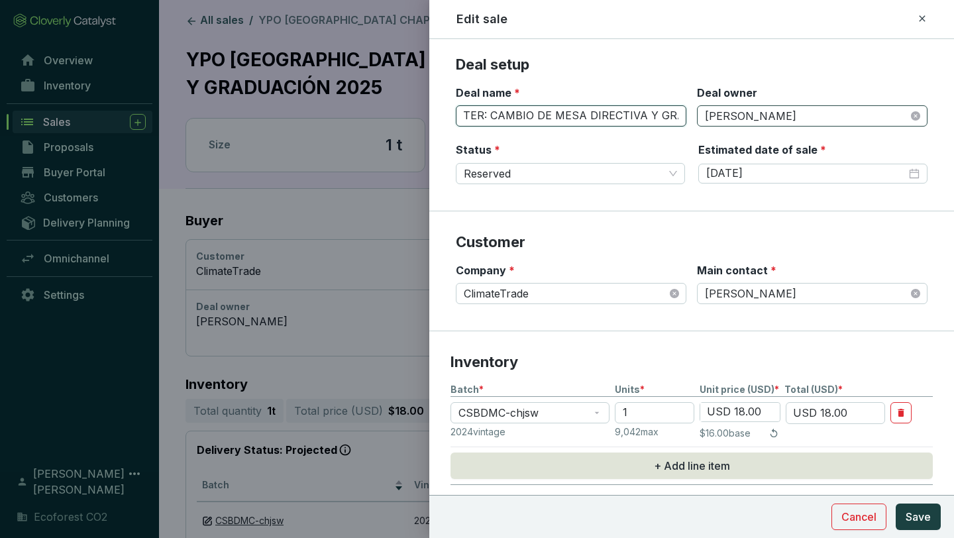
click at [712, 113] on section "Deal name * ClimateTrade - YPO [GEOGRAPHIC_DATA] CHAPTER: CAMBIO DE MESA DIRECT…" at bounding box center [692, 114] width 472 height 58
click at [668, 291] on span "ClimateTrade" at bounding box center [571, 294] width 215 height 20
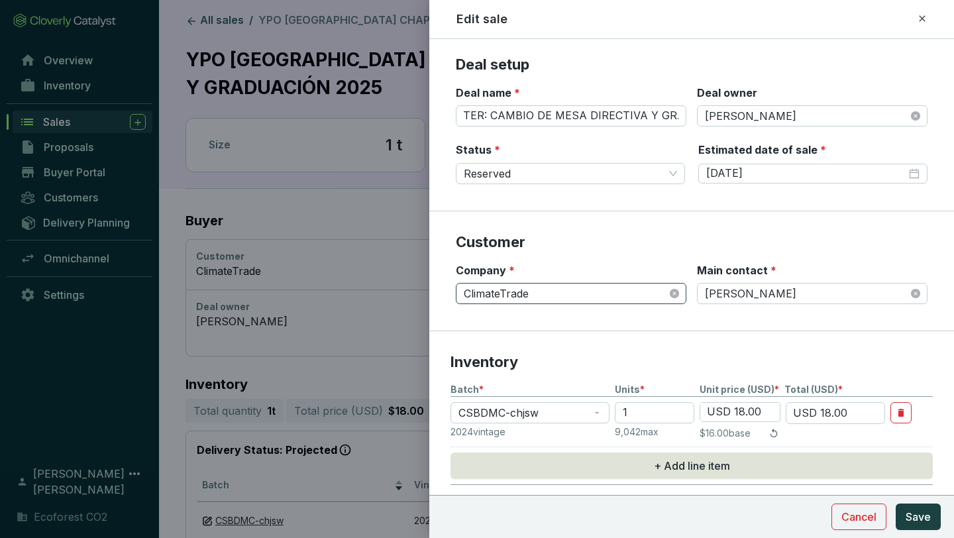
scroll to position [0, 0]
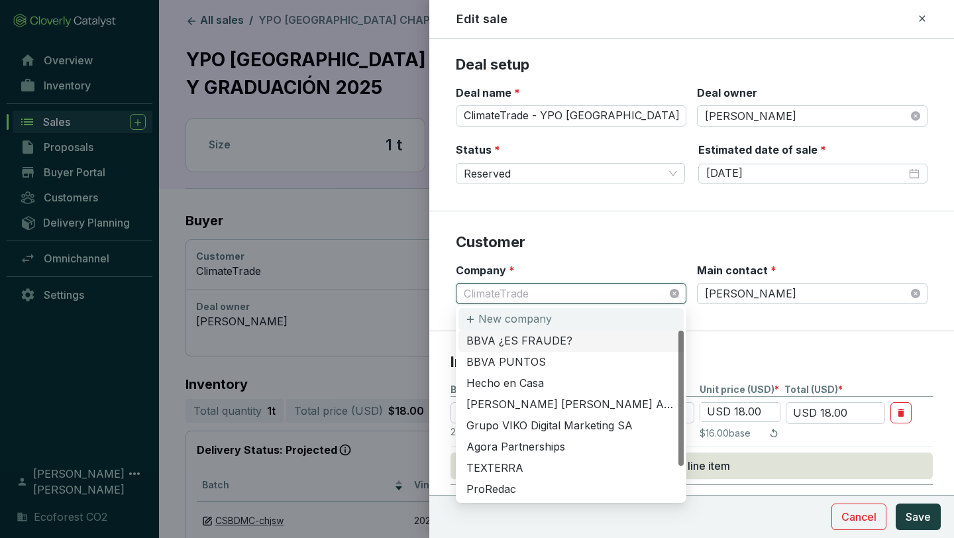
click at [535, 324] on p "New company" at bounding box center [515, 319] width 74 height 15
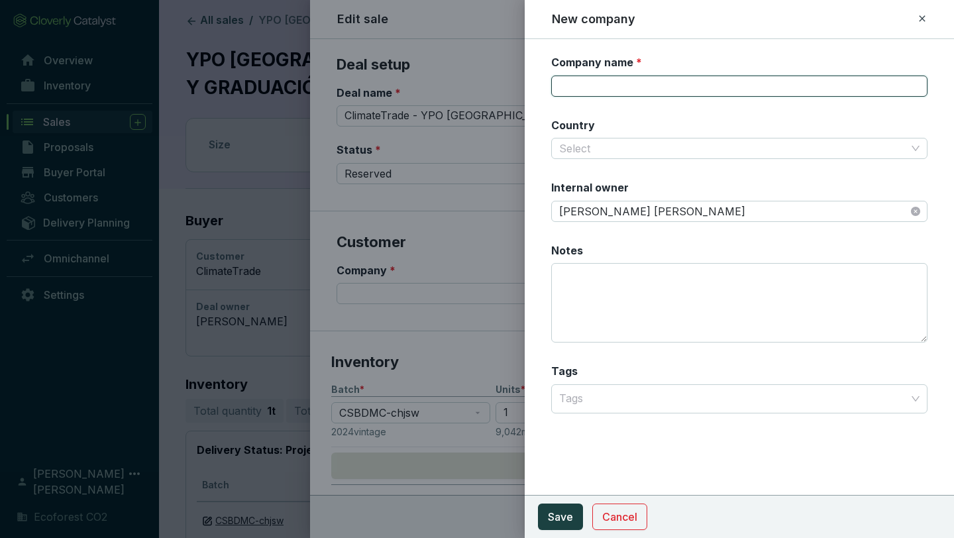
click at [630, 83] on input "Company name *" at bounding box center [739, 86] width 376 height 21
paste input "YPO [GEOGRAPHIC_DATA] CHAPTER: CAMBIO DE MESA DIRECTIVA Y GRADUACIÓN 2025"
type input "YPO [GEOGRAPHIC_DATA] CHAPTER: CAMBIO DE MESA DIRECTIVA Y GRADUACIÓN 2025"
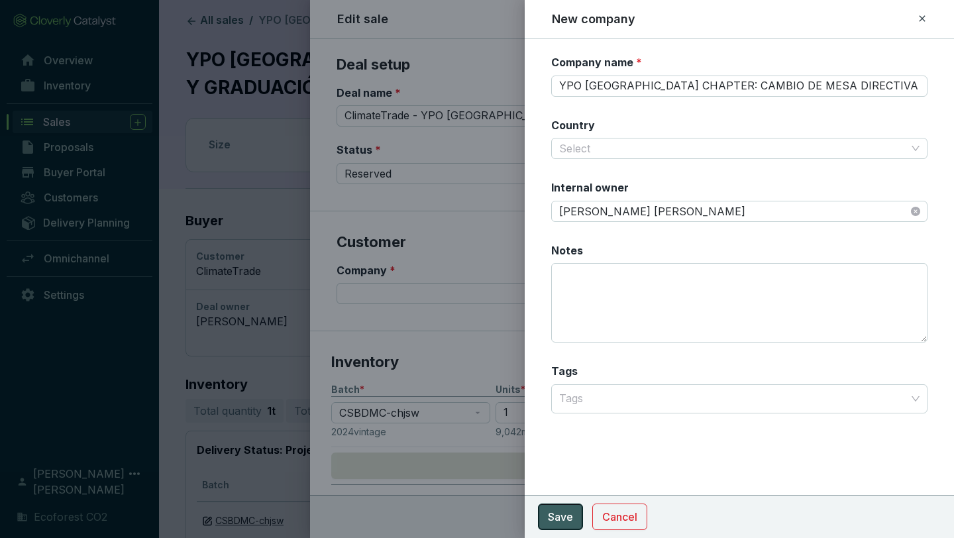
click at [564, 517] on span "Save" at bounding box center [560, 517] width 25 height 16
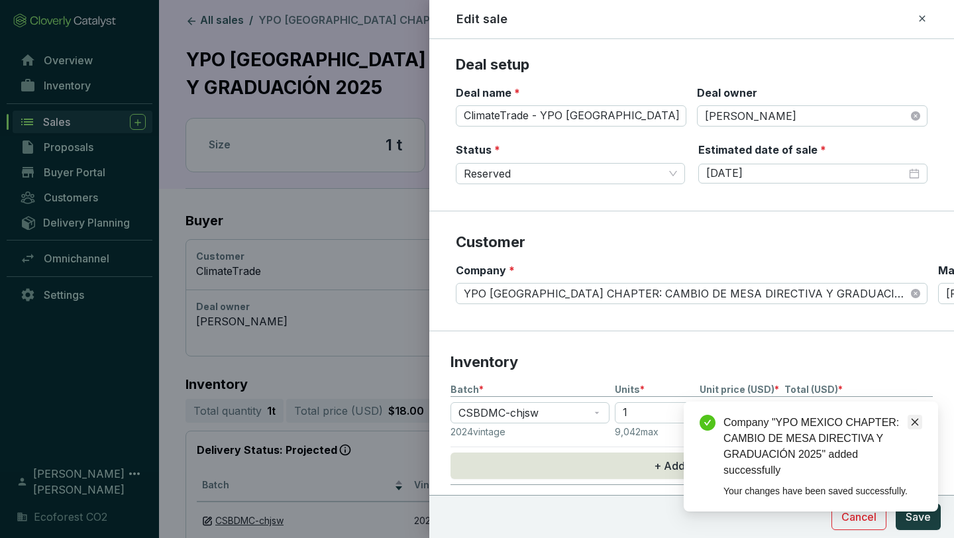
click at [912, 419] on icon "close" at bounding box center [915, 422] width 7 height 7
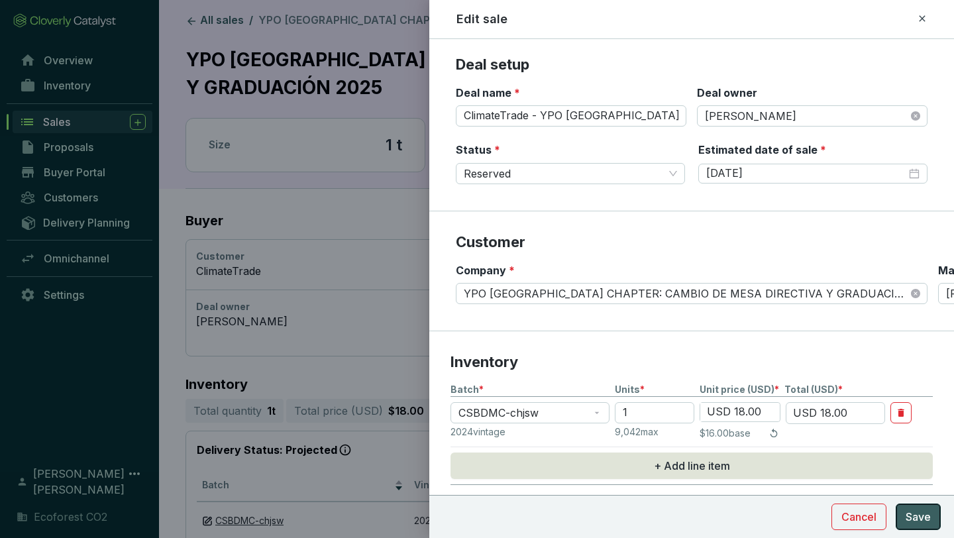
click at [928, 512] on span "Save" at bounding box center [918, 517] width 25 height 16
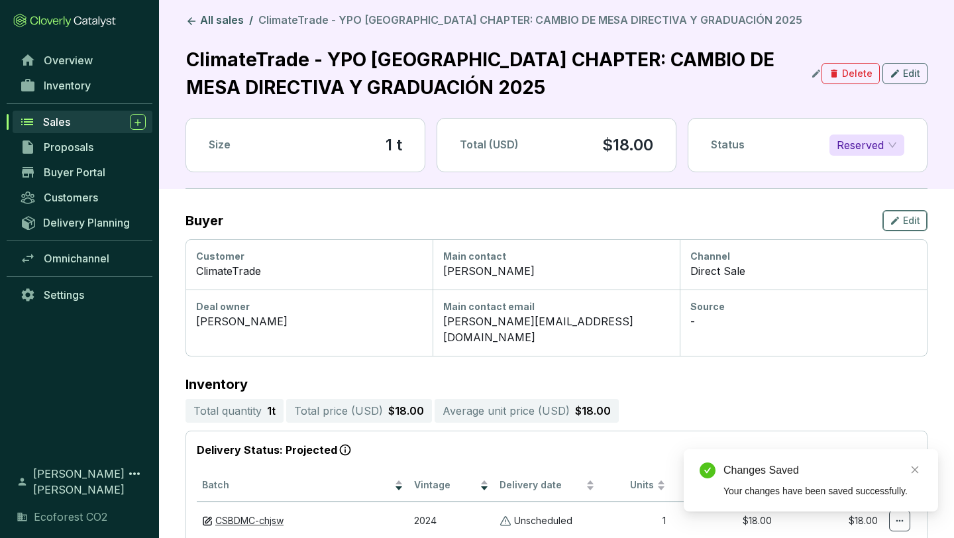
click at [908, 217] on span "Edit" at bounding box center [911, 220] width 17 height 13
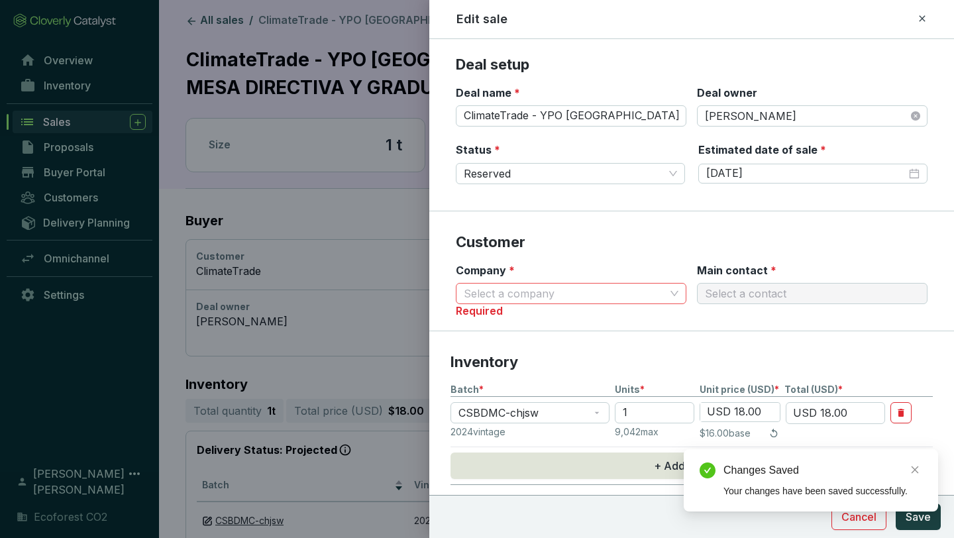
click at [627, 248] on p "Customer" at bounding box center [692, 243] width 472 height 20
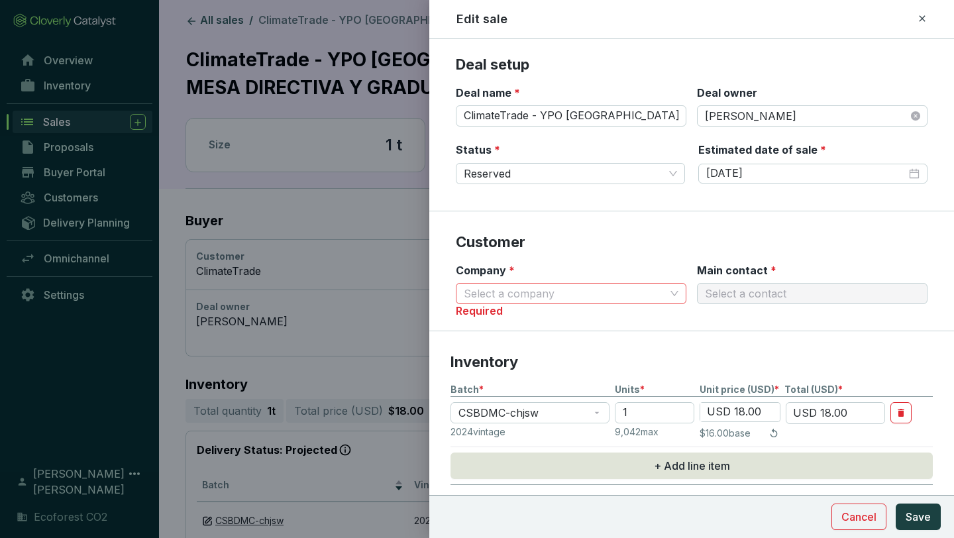
click at [647, 325] on section "Customer Company * Select a company Required Main contact * Select a contact" at bounding box center [691, 271] width 525 height 120
click at [604, 299] on input "Company *" at bounding box center [564, 294] width 201 height 20
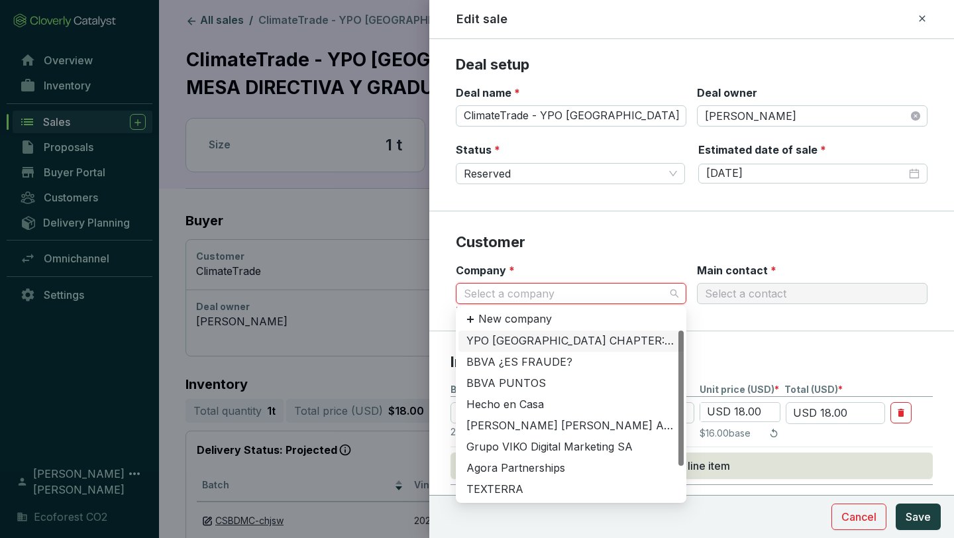
click at [589, 343] on div "YPO [GEOGRAPHIC_DATA] CHAPTER: CAMBIO DE MESA DIRECTIVA Y GRADUACIÓN 2025" at bounding box center [570, 341] width 209 height 15
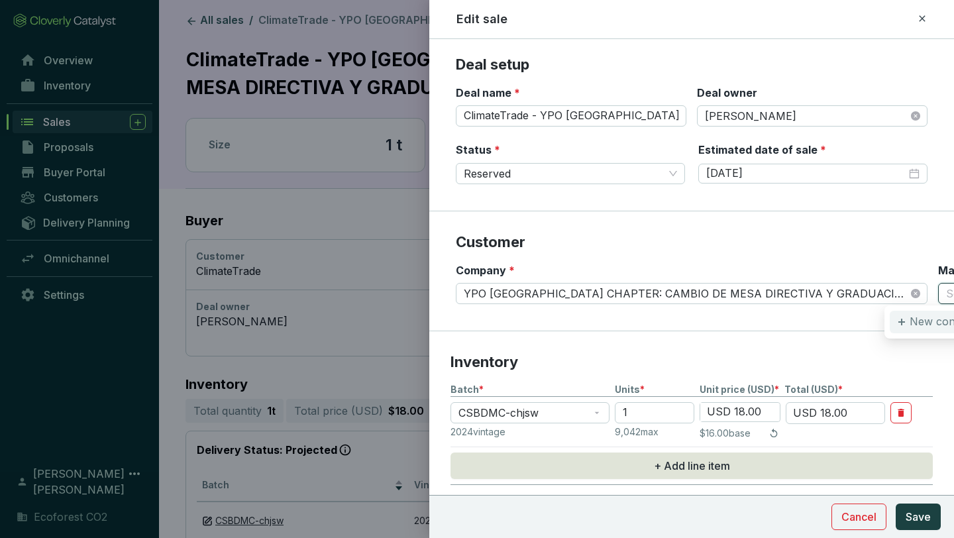
click at [926, 321] on p "New contact" at bounding box center [942, 322] width 64 height 15
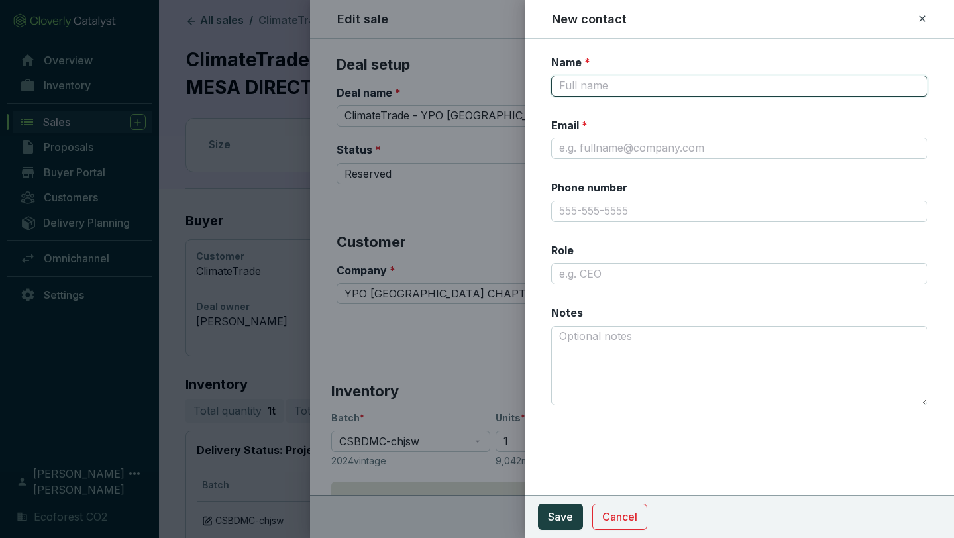
click at [693, 78] on input "Name *" at bounding box center [739, 86] width 376 height 21
type input "[PERSON_NAME]"
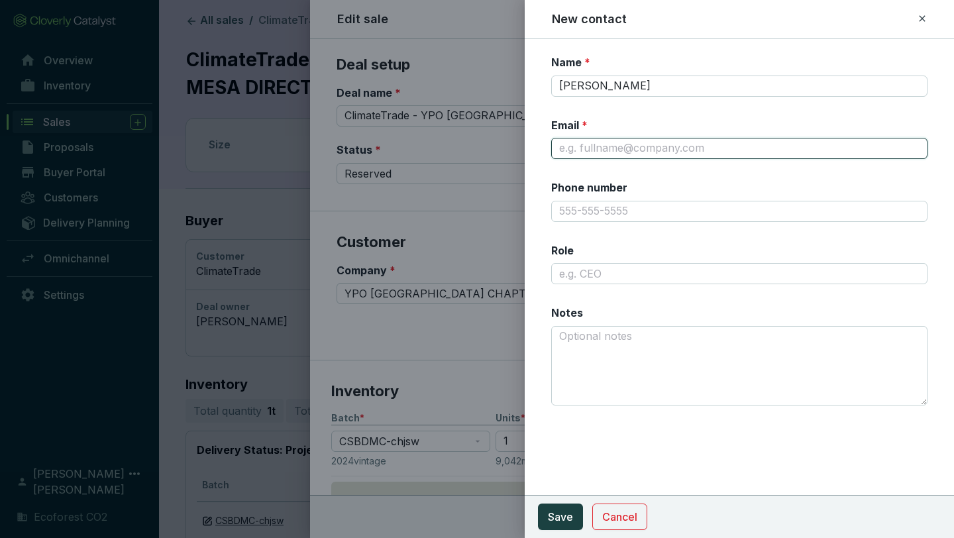
click at [635, 150] on input "Email *" at bounding box center [739, 148] width 376 height 21
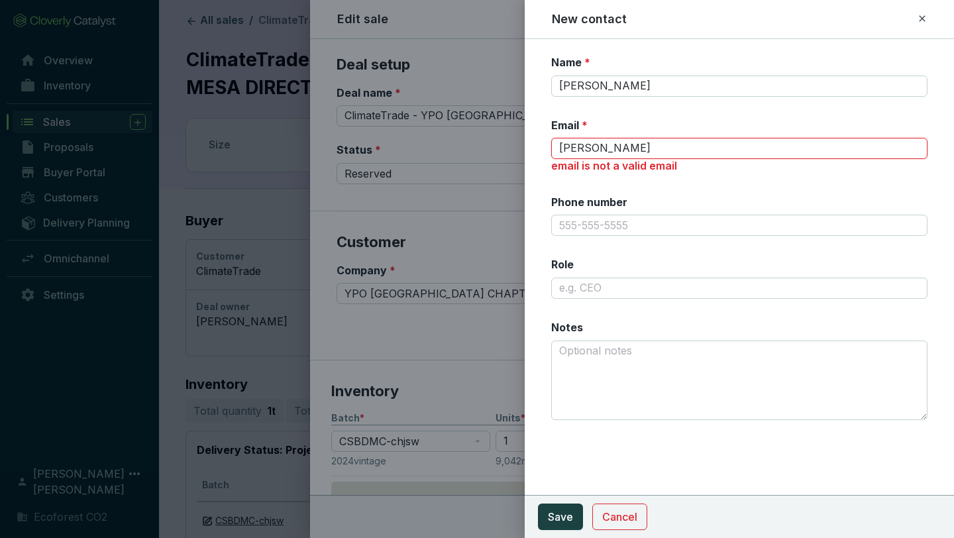
type input "[PERSON_NAME][EMAIL_ADDRESS][DOMAIN_NAME]"
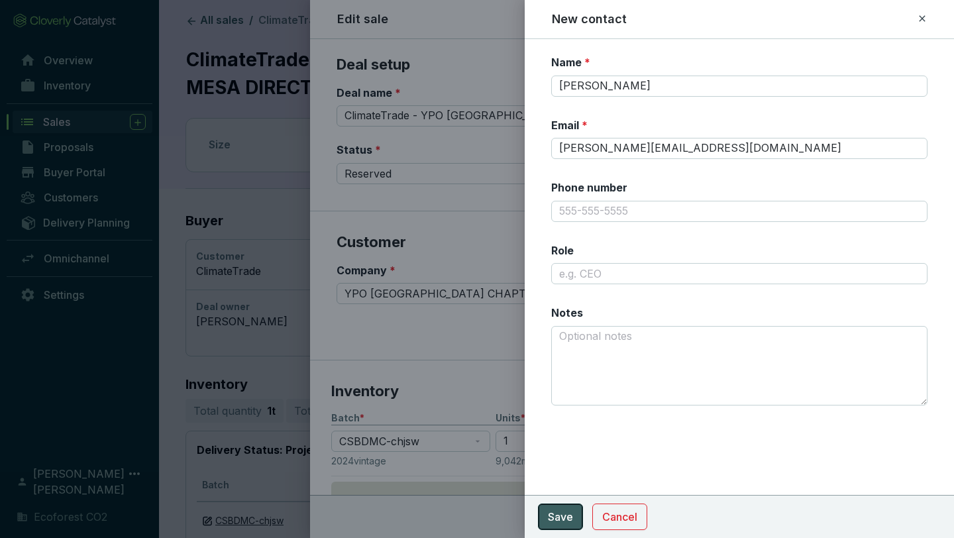
click at [573, 509] on button "Save" at bounding box center [560, 517] width 45 height 27
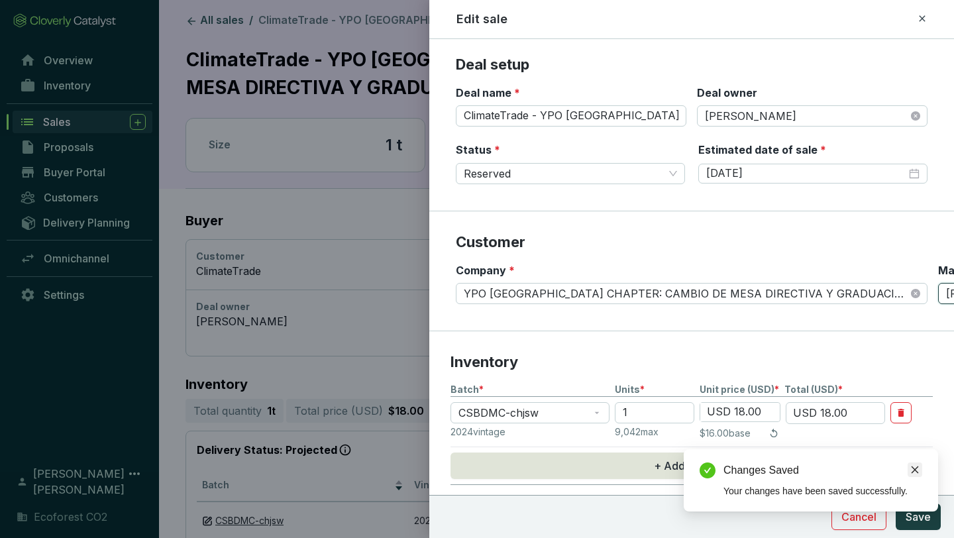
click at [916, 466] on icon "close" at bounding box center [914, 469] width 9 height 9
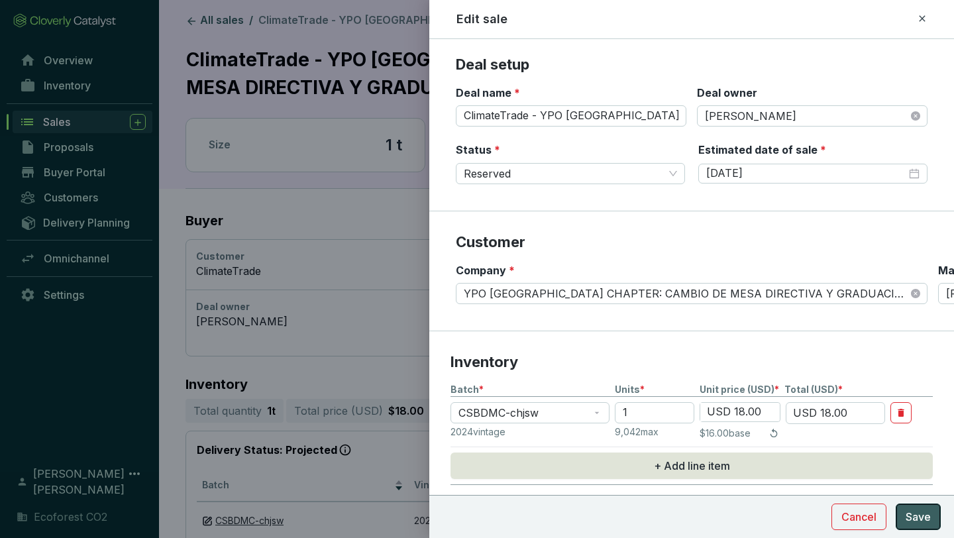
click at [930, 520] on span "Save" at bounding box center [918, 517] width 25 height 16
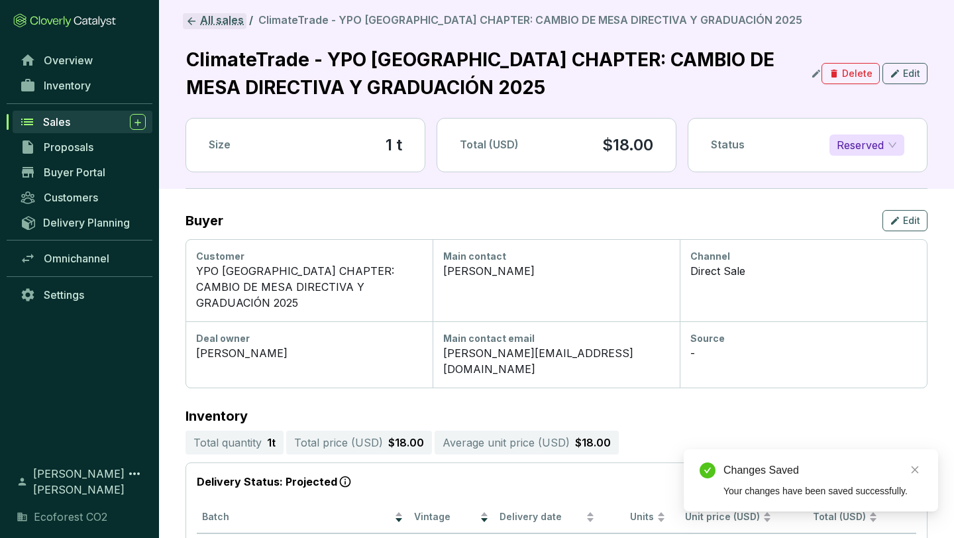
click at [205, 21] on link "All sales" at bounding box center [215, 21] width 64 height 16
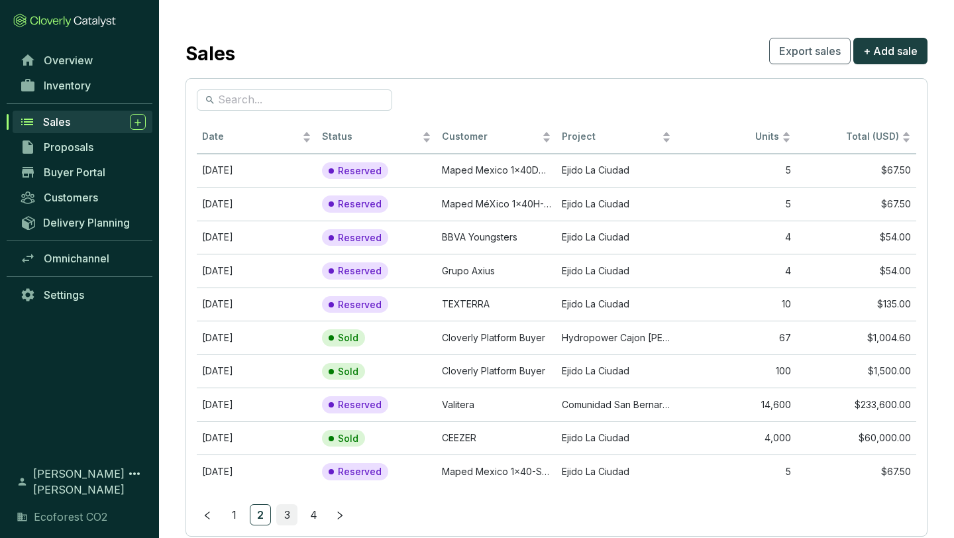
click at [282, 513] on link "3" at bounding box center [287, 515] width 20 height 20
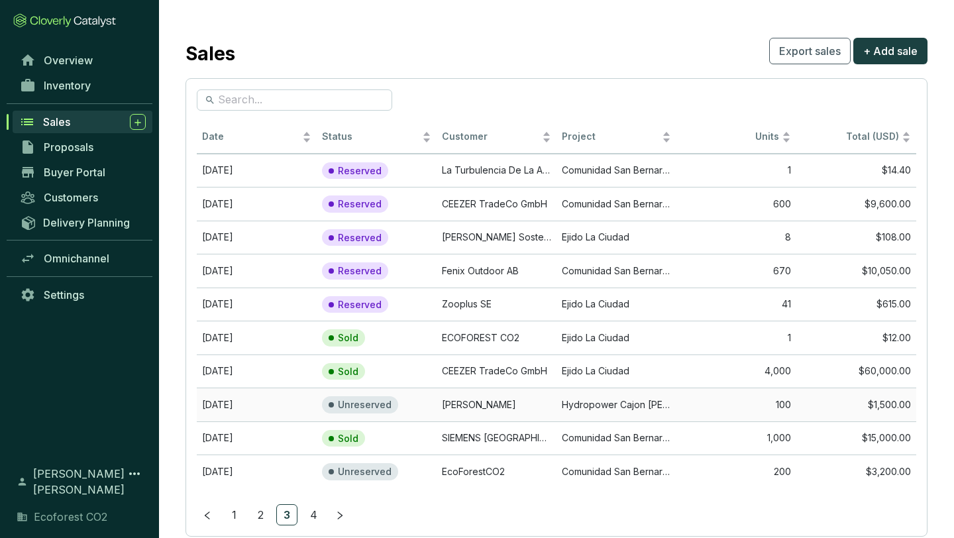
click at [486, 401] on td "[PERSON_NAME]" at bounding box center [497, 405] width 120 height 34
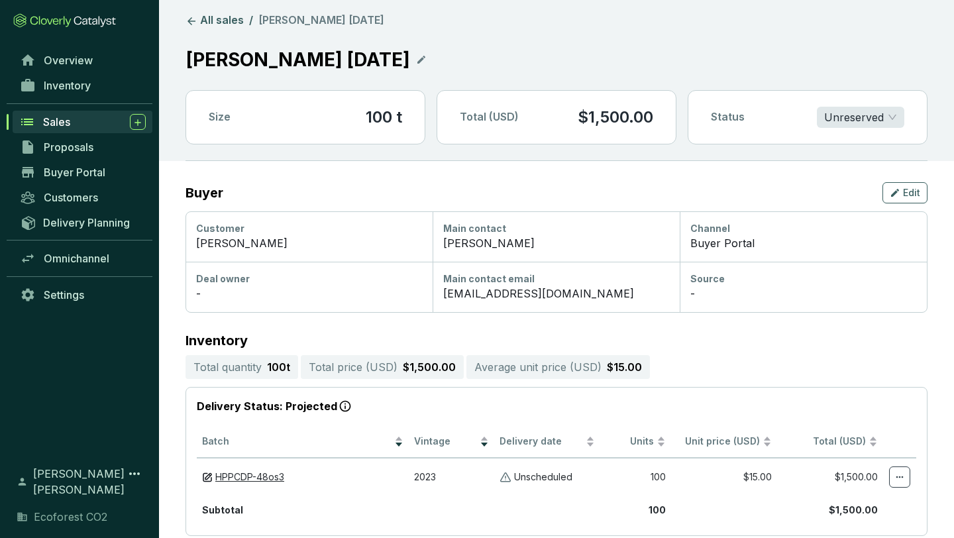
click at [895, 113] on span "Unreserved" at bounding box center [860, 117] width 73 height 20
click at [928, 69] on header "All sales / [PERSON_NAME] [DATE] [PERSON_NAME] [DATE] Size 100 t Total (USD) $1…" at bounding box center [556, 80] width 795 height 161
click at [908, 197] on span "Edit" at bounding box center [911, 192] width 17 height 13
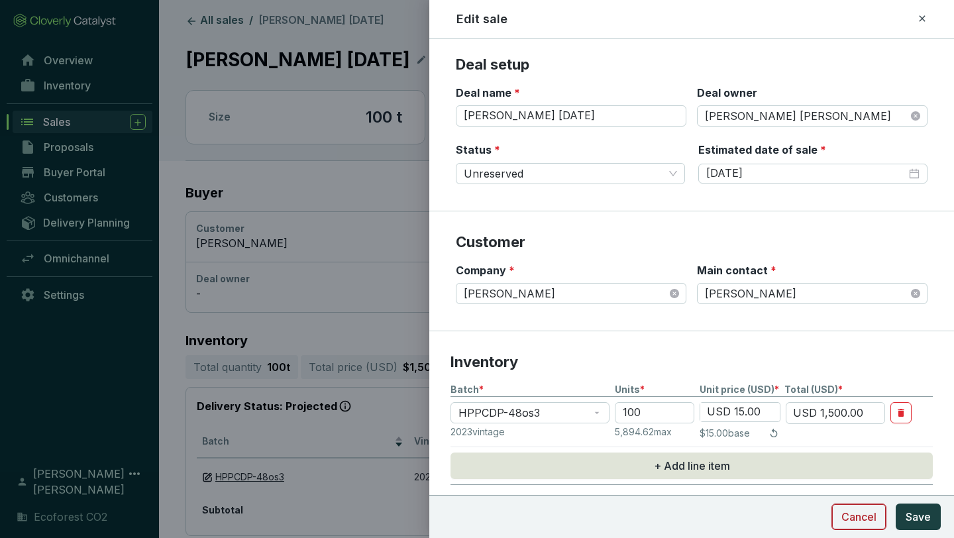
click at [851, 515] on span "Cancel" at bounding box center [859, 517] width 35 height 16
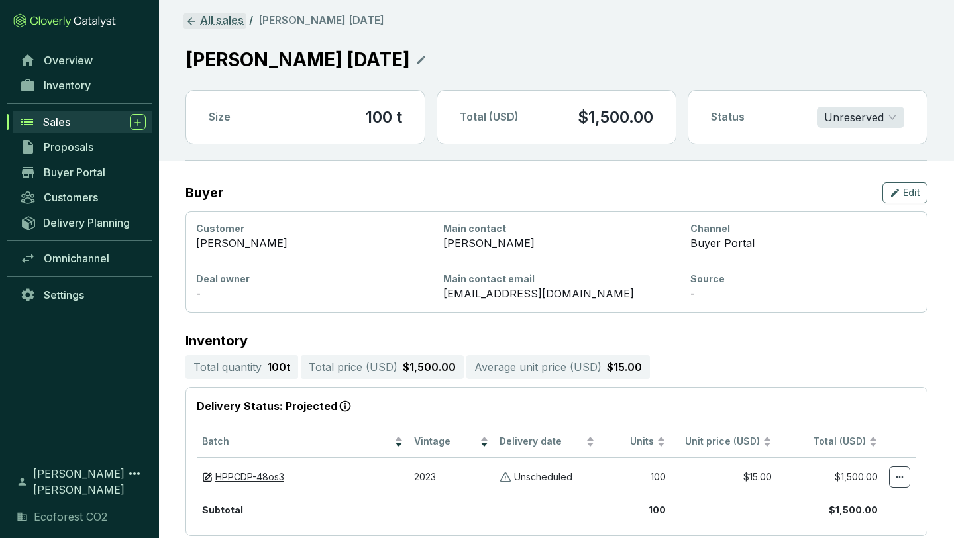
click at [218, 20] on link "All sales" at bounding box center [215, 21] width 64 height 16
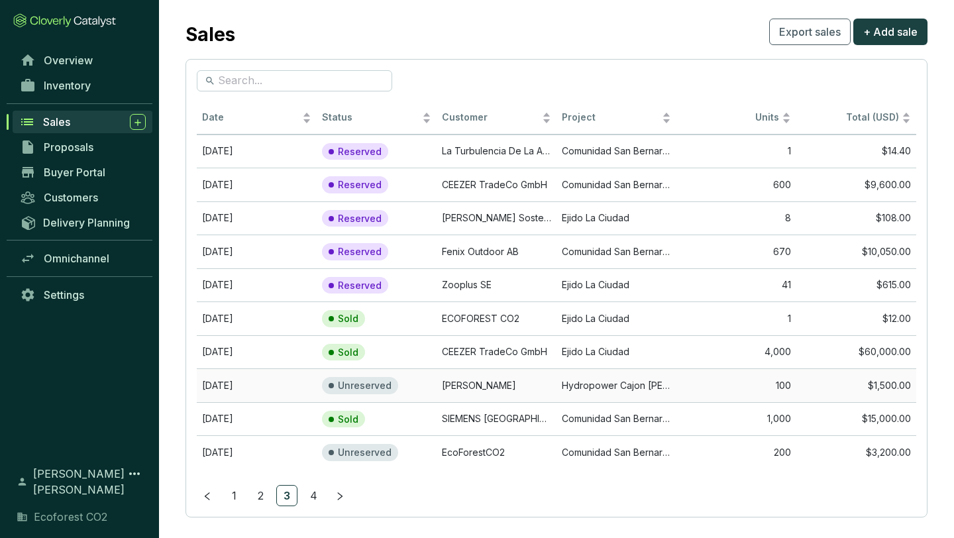
scroll to position [32, 0]
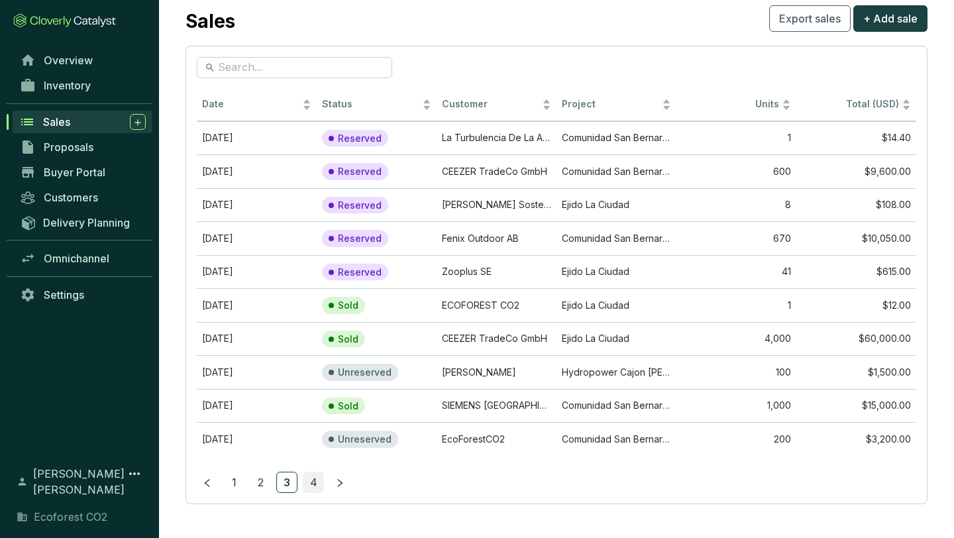
click at [313, 482] on link "4" at bounding box center [313, 482] width 20 height 20
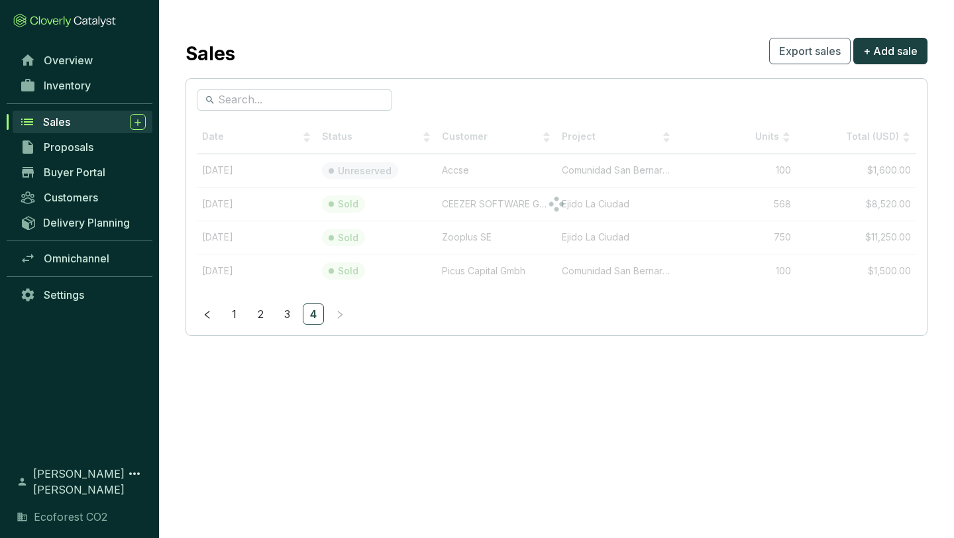
scroll to position [0, 0]
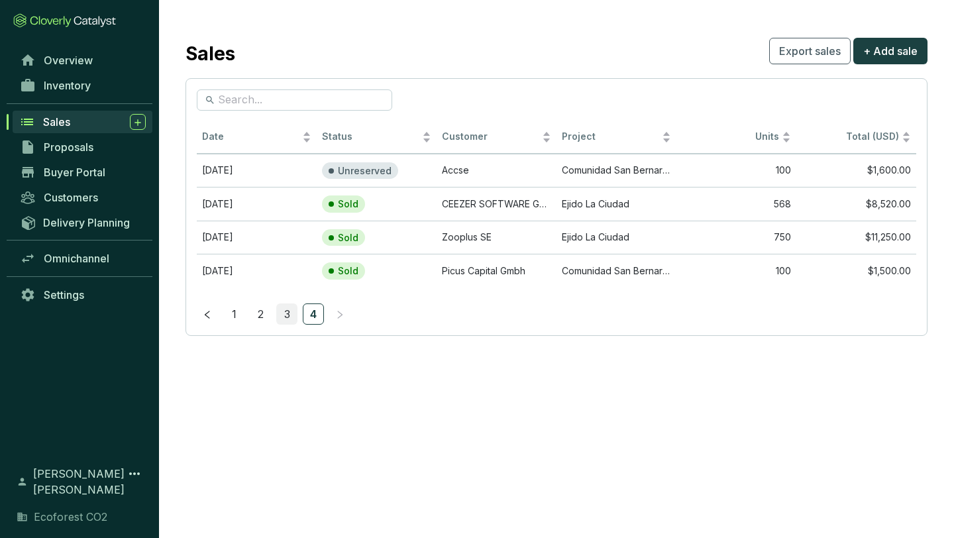
click at [289, 315] on link "3" at bounding box center [287, 314] width 20 height 20
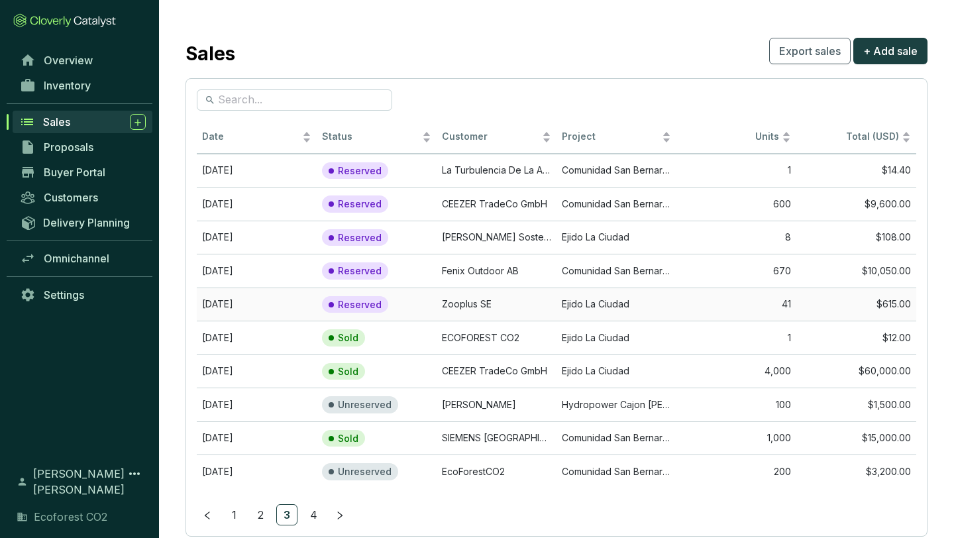
click at [548, 305] on td "Zooplus SE" at bounding box center [497, 305] width 120 height 34
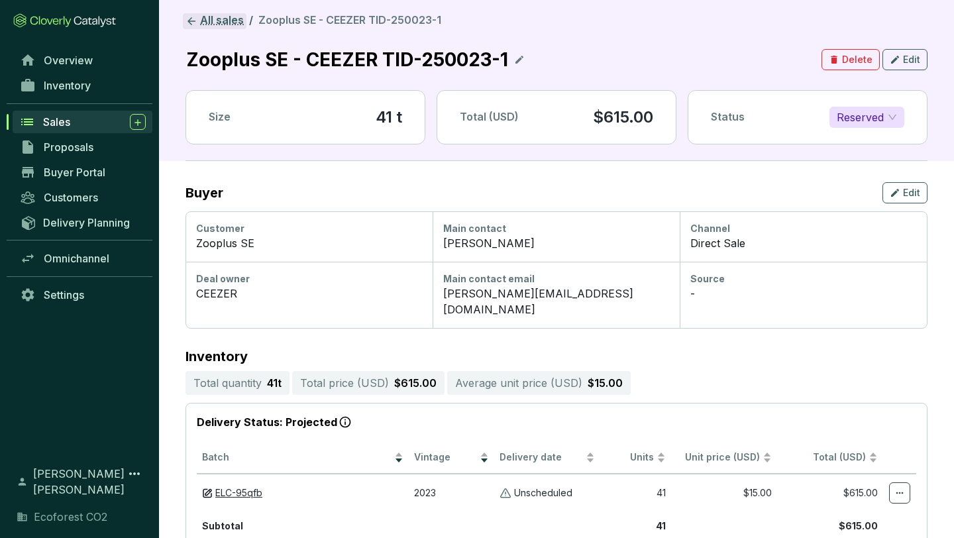
click at [223, 15] on link "All sales" at bounding box center [215, 21] width 64 height 16
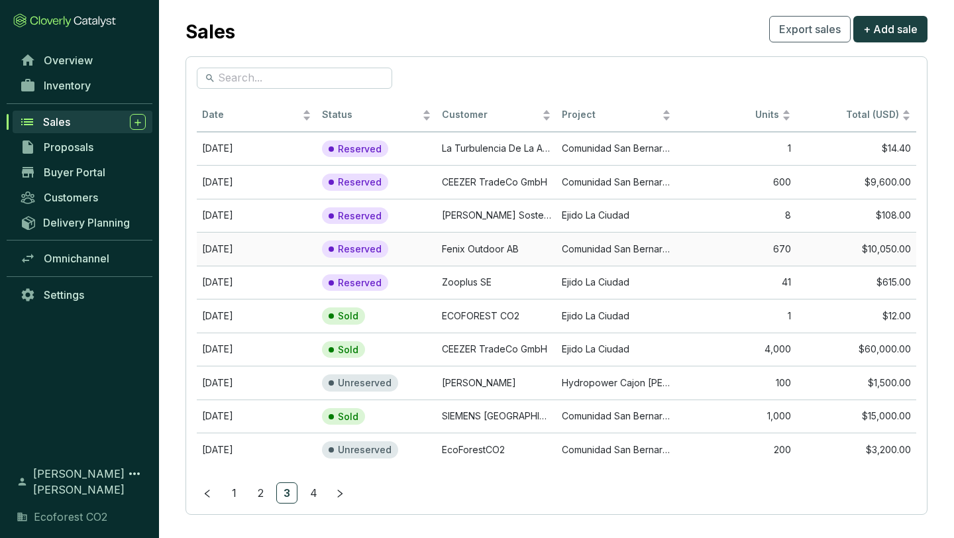
scroll to position [32, 0]
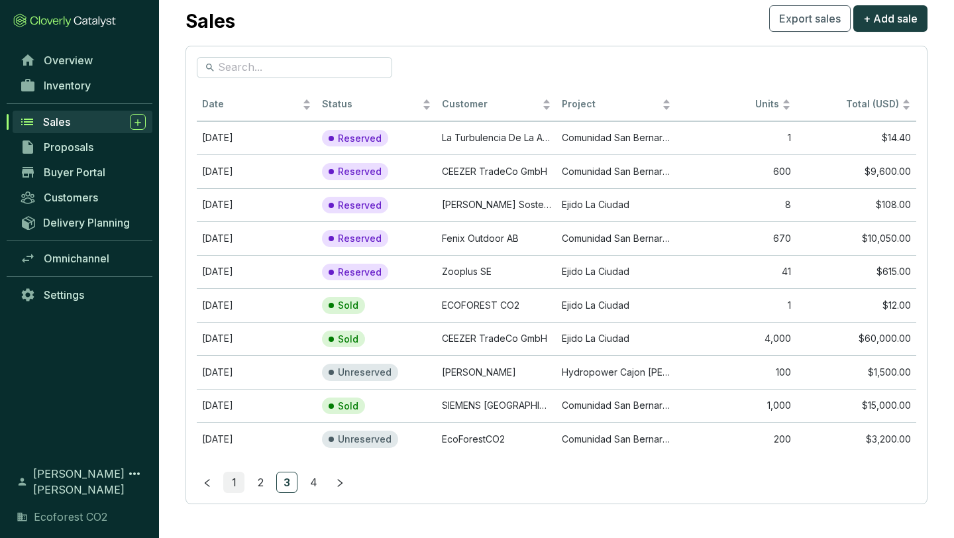
click at [235, 478] on link "1" at bounding box center [234, 482] width 20 height 20
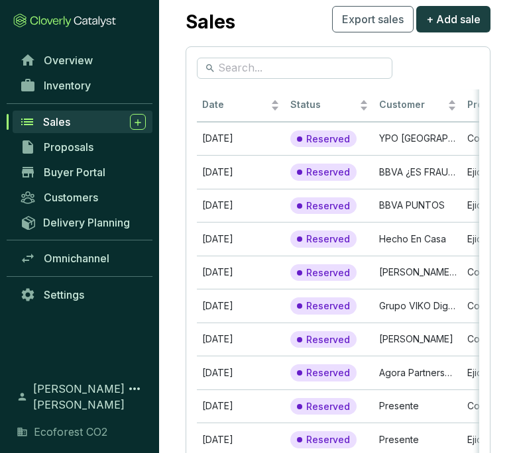
scroll to position [0, 0]
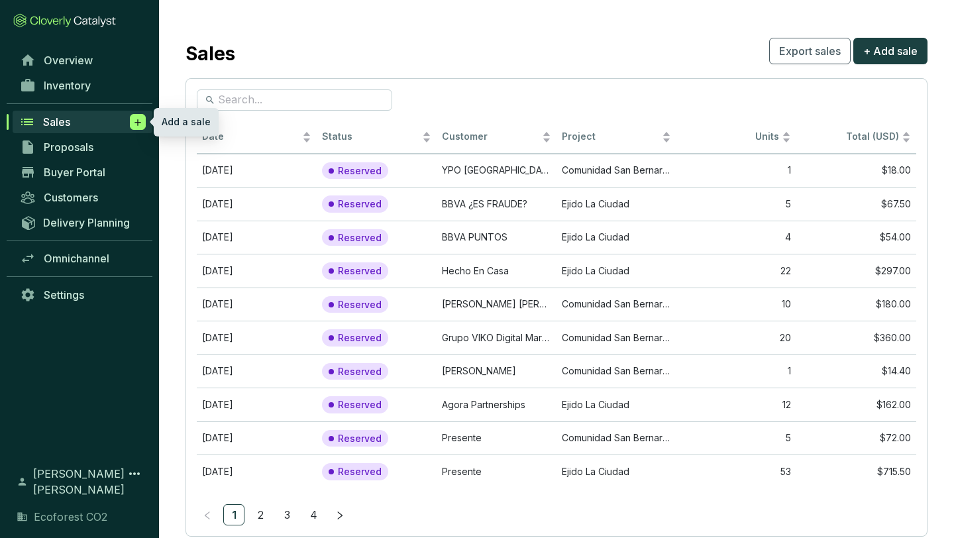
click at [138, 120] on icon at bounding box center [138, 122] width 6 height 6
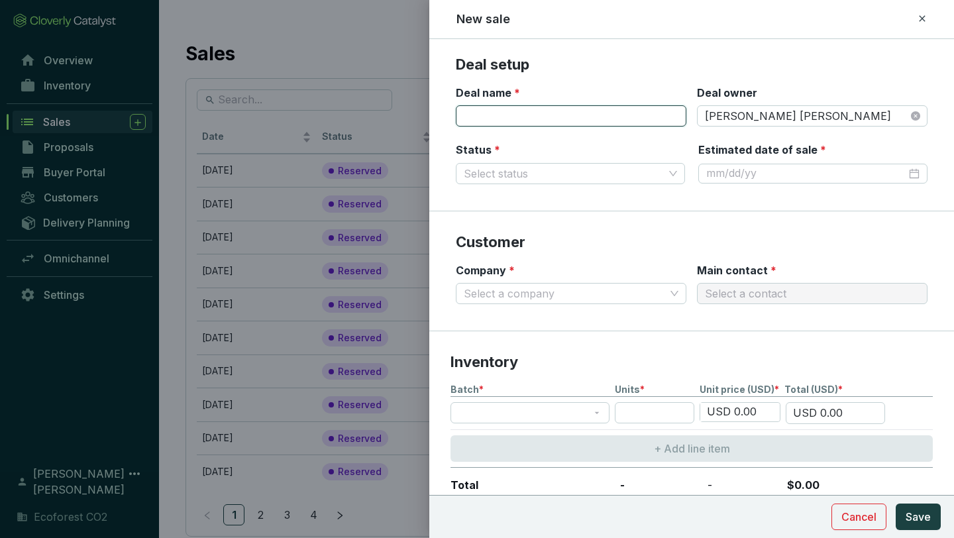
click at [593, 113] on input "Deal name *" at bounding box center [571, 115] width 231 height 21
click at [749, 108] on span "[PERSON_NAME] [PERSON_NAME]" at bounding box center [812, 116] width 215 height 20
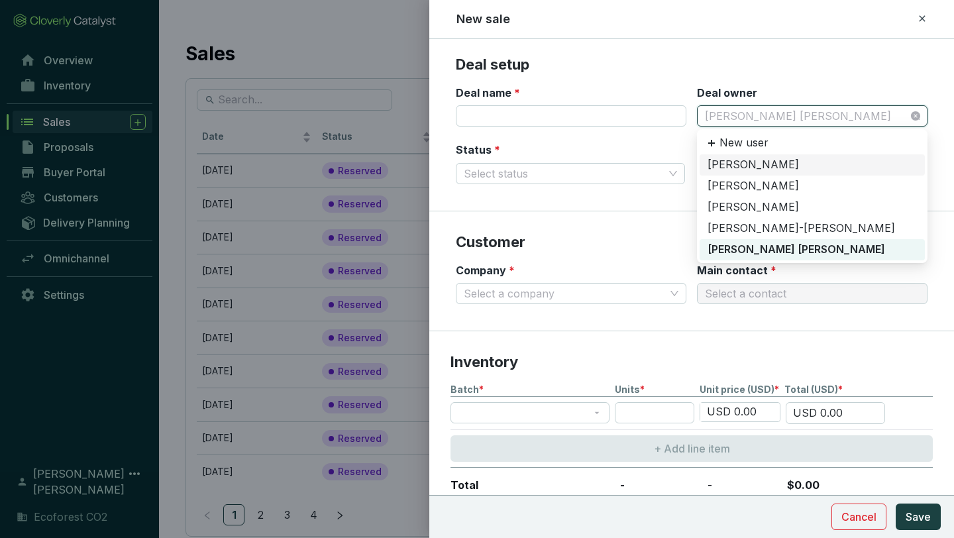
click at [760, 164] on div "[PERSON_NAME]" at bounding box center [812, 165] width 209 height 15
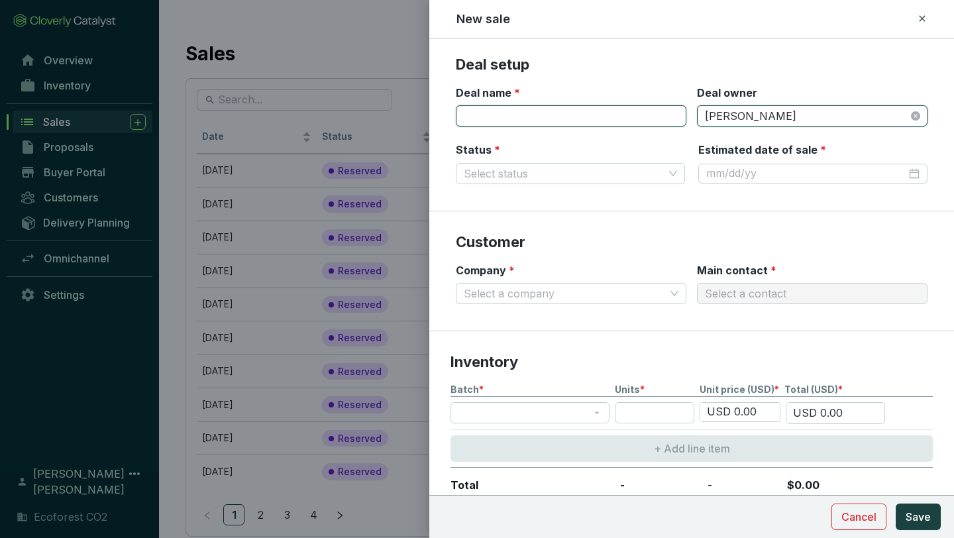
click at [602, 106] on input "Deal name *" at bounding box center [571, 115] width 231 height 21
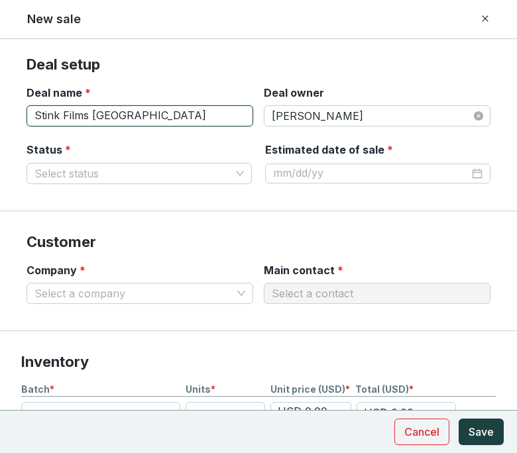
type input "Stink Films [GEOGRAPHIC_DATA]"
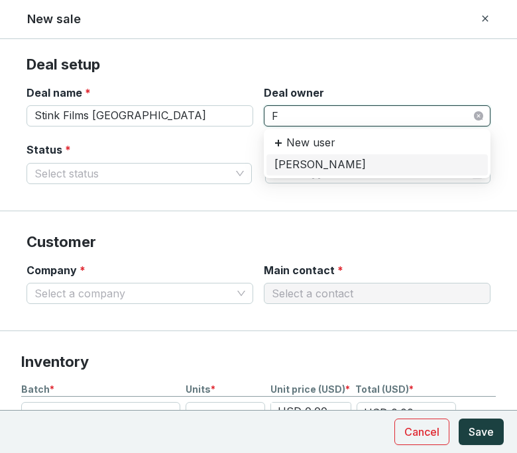
type input "Fa"
click at [345, 162] on div "[PERSON_NAME]" at bounding box center [376, 165] width 205 height 15
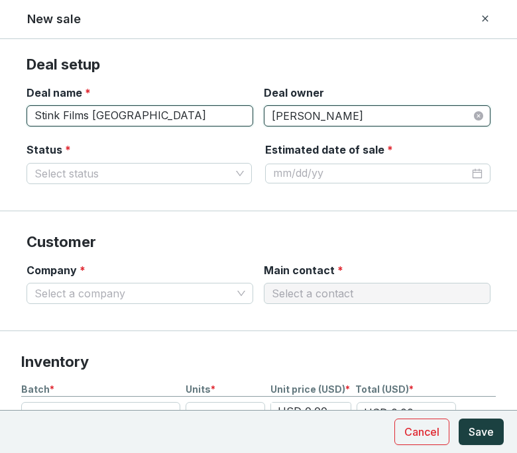
click at [165, 114] on input "Stink Films [GEOGRAPHIC_DATA]" at bounding box center [140, 115] width 227 height 21
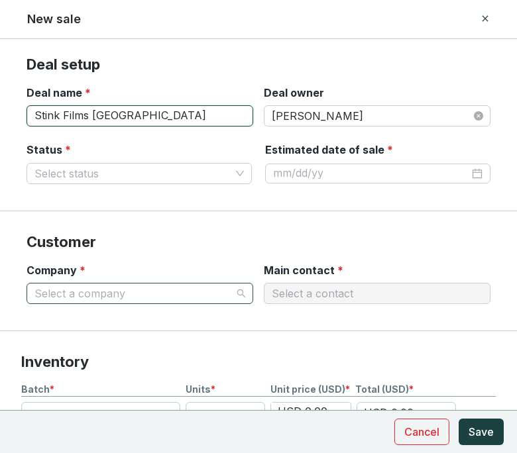
click at [239, 291] on span at bounding box center [139, 294] width 211 height 20
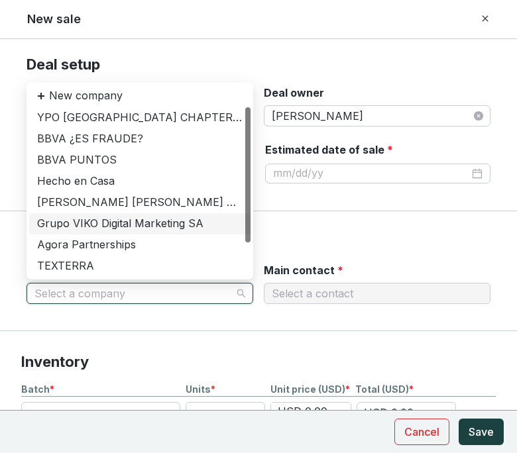
click at [271, 52] on div "Deal setup Deal name * Stink Films Mexico Deal owner [PERSON_NAME] Status * Sel…" at bounding box center [258, 246] width 517 height 414
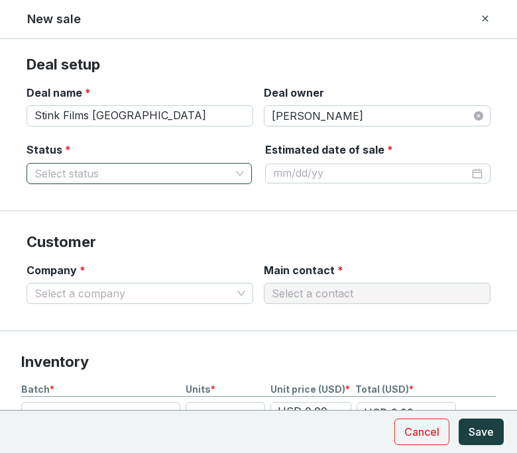
click at [239, 170] on span at bounding box center [138, 174] width 209 height 20
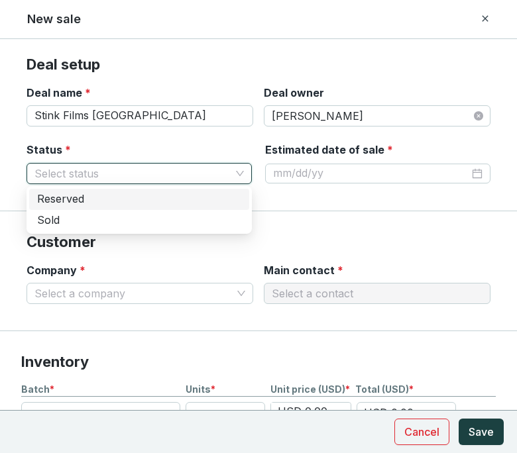
click at [145, 205] on div "Reserved" at bounding box center [139, 199] width 204 height 15
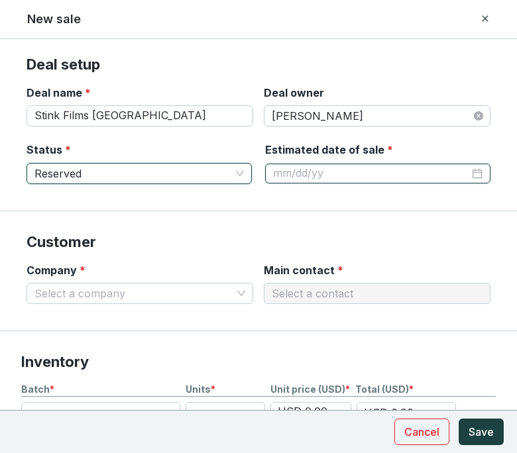
click at [369, 178] on input "Estimated date of sale *" at bounding box center [371, 173] width 196 height 15
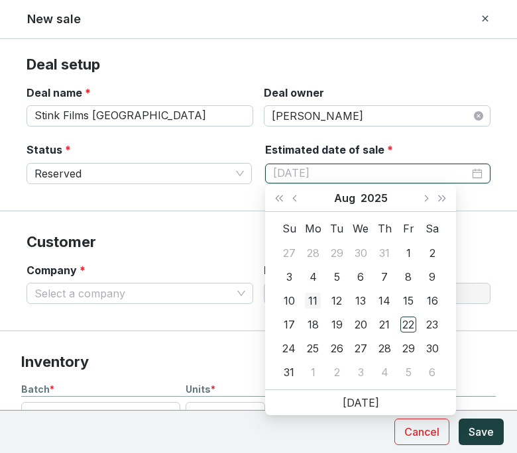
type input "[DATE]"
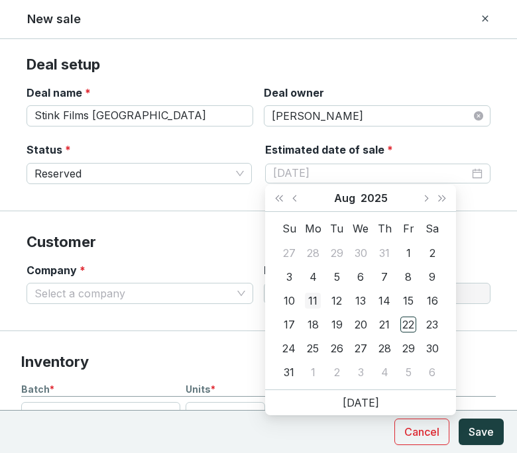
click at [311, 298] on div "11" at bounding box center [313, 301] width 16 height 16
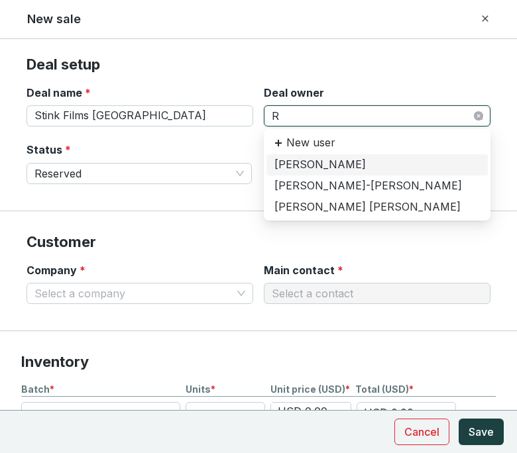
type input "Ro"
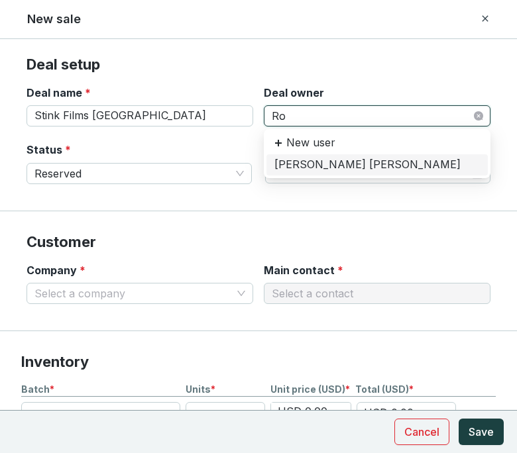
click at [413, 165] on div "[PERSON_NAME] [PERSON_NAME]" at bounding box center [376, 165] width 205 height 15
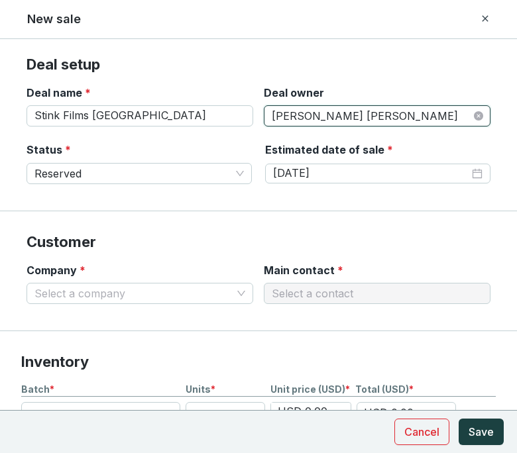
click at [278, 211] on section "Customer Company * Select a company Main contact * Select a contact" at bounding box center [258, 271] width 517 height 120
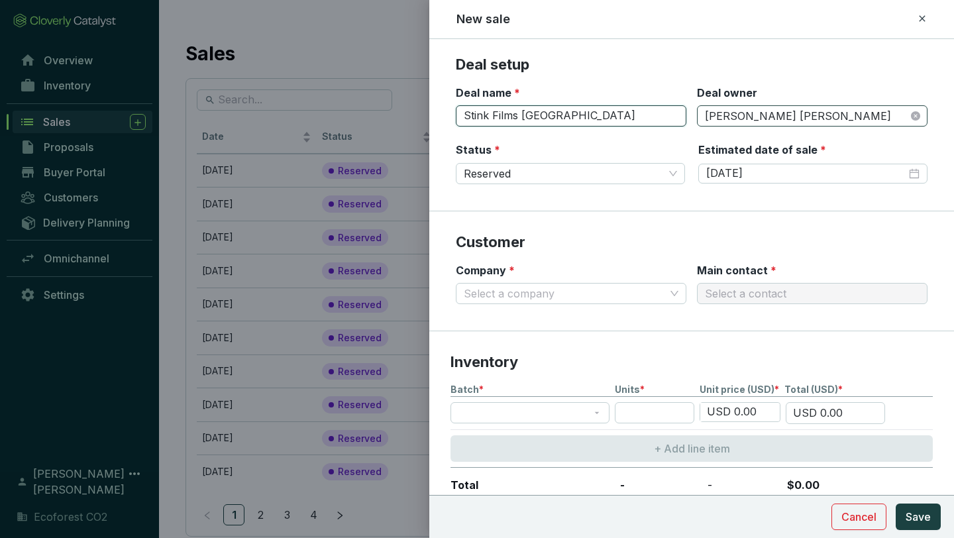
click at [574, 117] on input "Stink Films [GEOGRAPHIC_DATA]" at bounding box center [571, 115] width 231 height 21
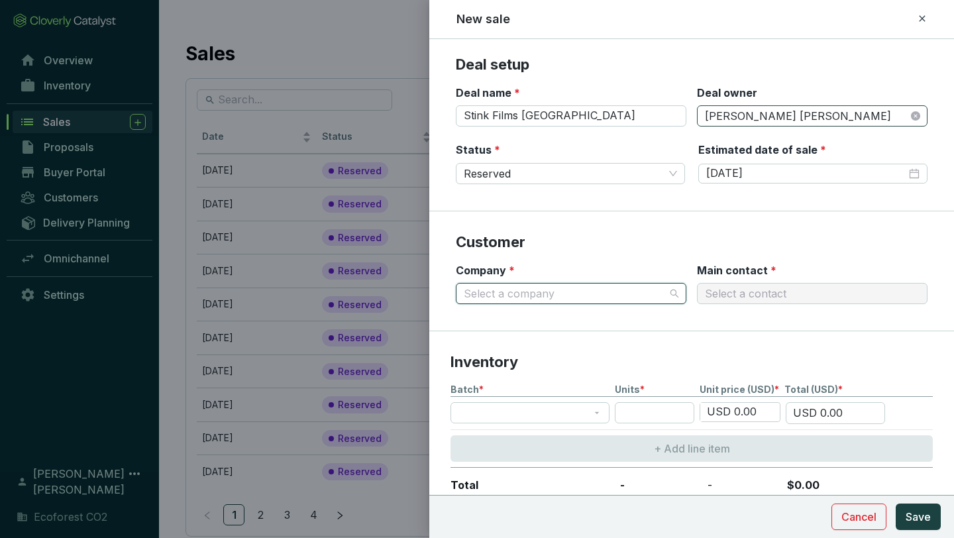
click at [657, 296] on input "Company *" at bounding box center [564, 294] width 201 height 20
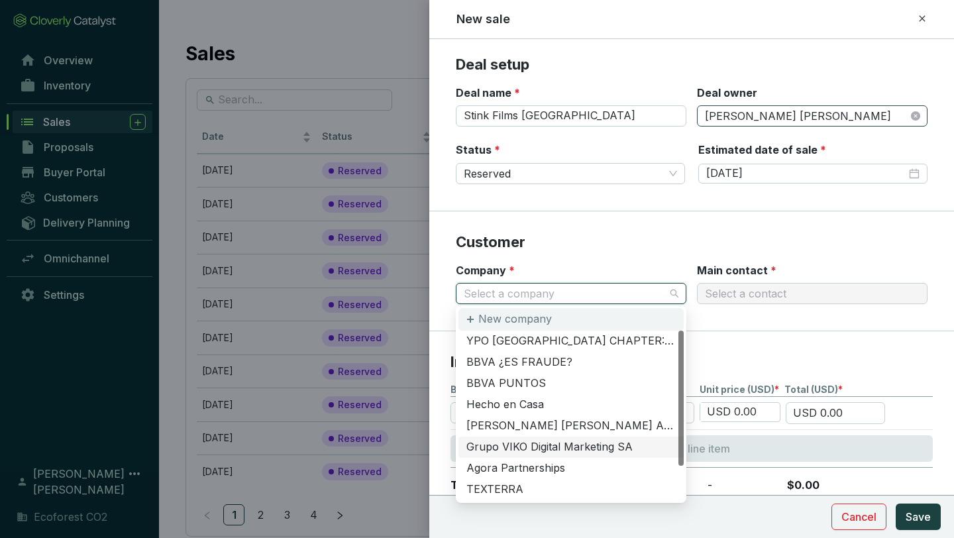
click at [545, 309] on div "New company" at bounding box center [571, 319] width 225 height 23
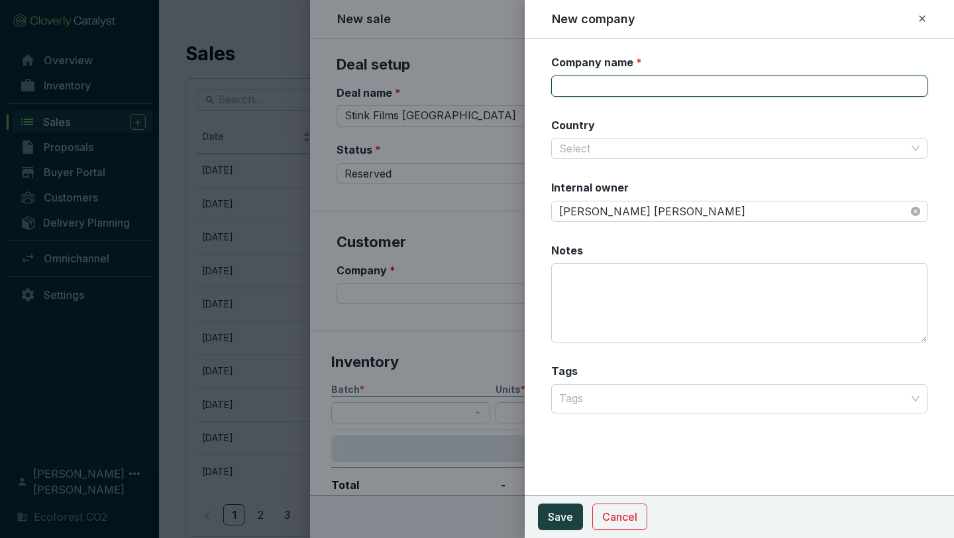
click at [664, 80] on input "Company name *" at bounding box center [739, 86] width 376 height 21
paste input "Producción del comercial de Switch PepsiCo por Stink Films [GEOGRAPHIC_DATA]."
type input "Producción del comercial de Switch PepsiCo por Stink Films [GEOGRAPHIC_DATA]."
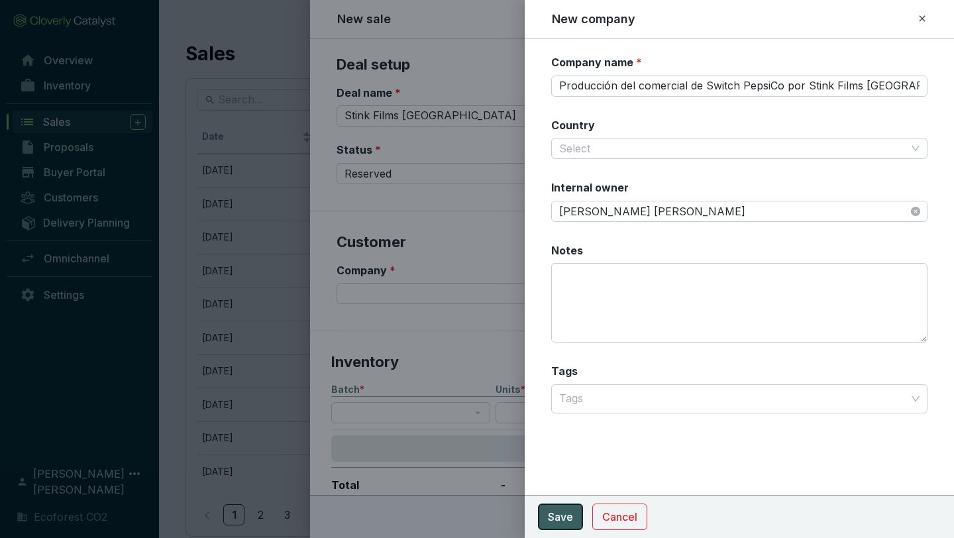
click at [545, 517] on button "Save" at bounding box center [560, 517] width 45 height 27
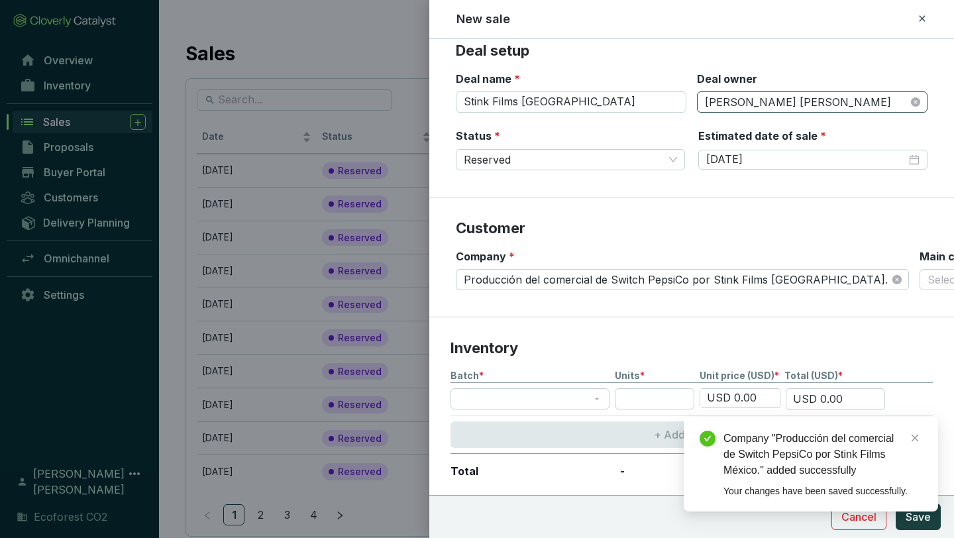
scroll to position [25, 0]
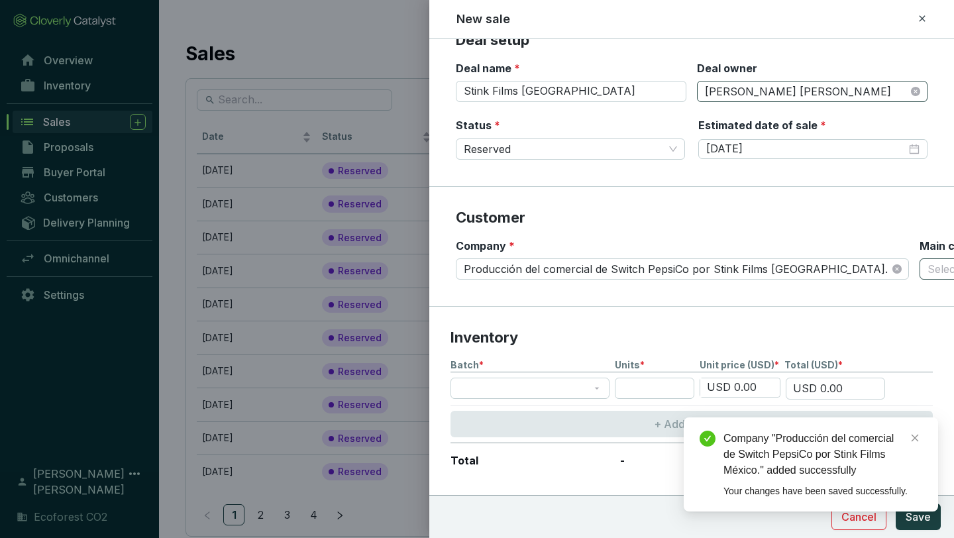
click at [928, 271] on input "Main contact *" at bounding box center [968, 269] width 81 height 20
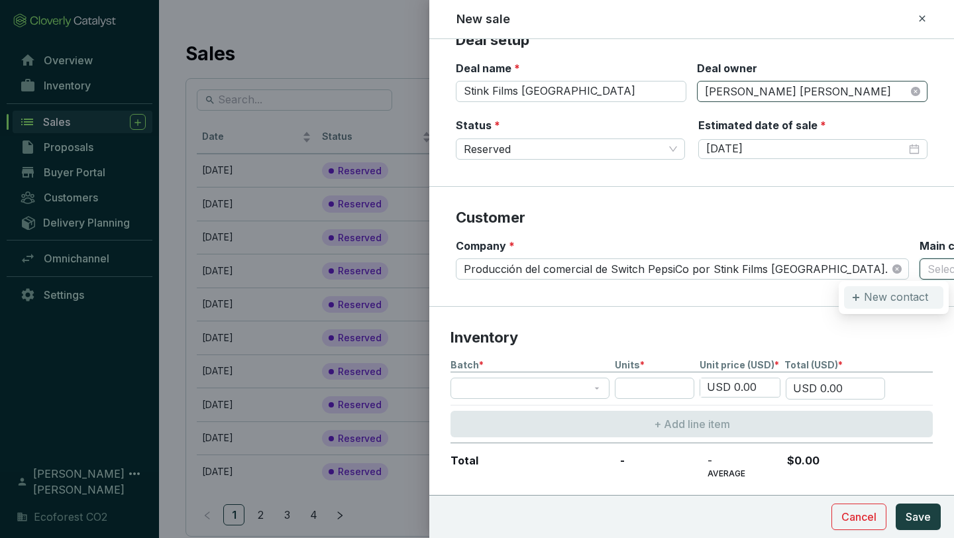
click at [870, 292] on p "New contact" at bounding box center [896, 297] width 64 height 15
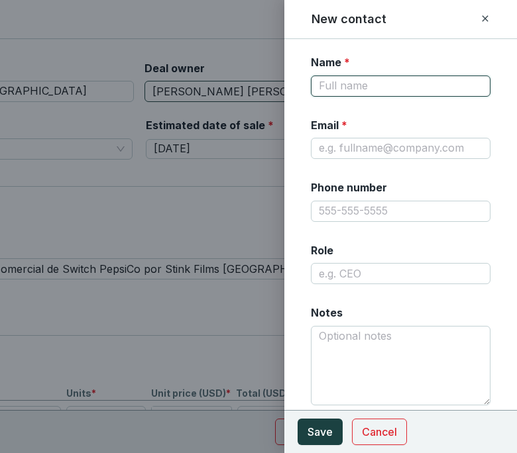
click at [380, 87] on input "Name *" at bounding box center [401, 86] width 180 height 21
paste input "[PERSON_NAME]"
type input "[PERSON_NAME]"
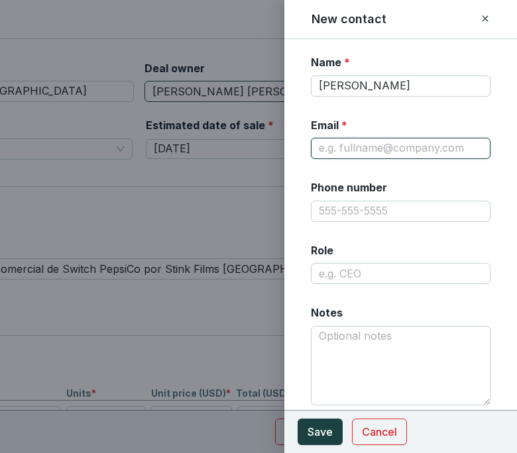
click at [362, 142] on input "Email *" at bounding box center [401, 148] width 180 height 21
click at [434, 111] on section "Name * [PERSON_NAME] Email * Phone number Role Notes" at bounding box center [401, 238] width 180 height 366
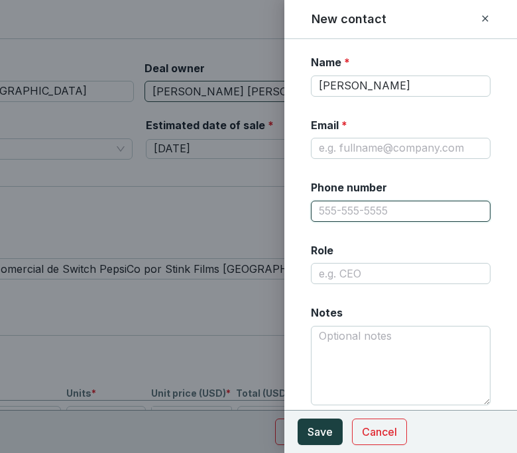
click at [341, 205] on input "Phone number" at bounding box center [401, 211] width 180 height 21
paste input "[PHONE_NUMBER]"
click at [385, 211] on input "[PHONE_NUMBER]" at bounding box center [401, 211] width 180 height 21
type input "[PHONE_NUMBER]"
drag, startPoint x: 417, startPoint y: 211, endPoint x: 301, endPoint y: 213, distance: 115.3
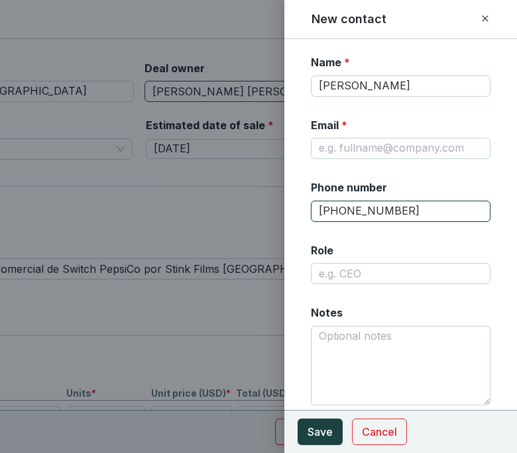
click at [301, 213] on form "Name * [PERSON_NAME] Email * Phone number [PHONE_NUMBER] Role Notes Cancel Save" at bounding box center [400, 246] width 233 height 382
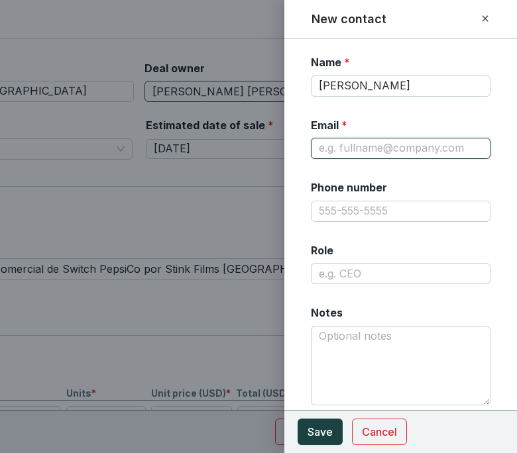
click at [360, 148] on input "Email *" at bounding box center [401, 148] width 180 height 21
paste input "[EMAIL_ADDRESS][DOMAIN_NAME]"
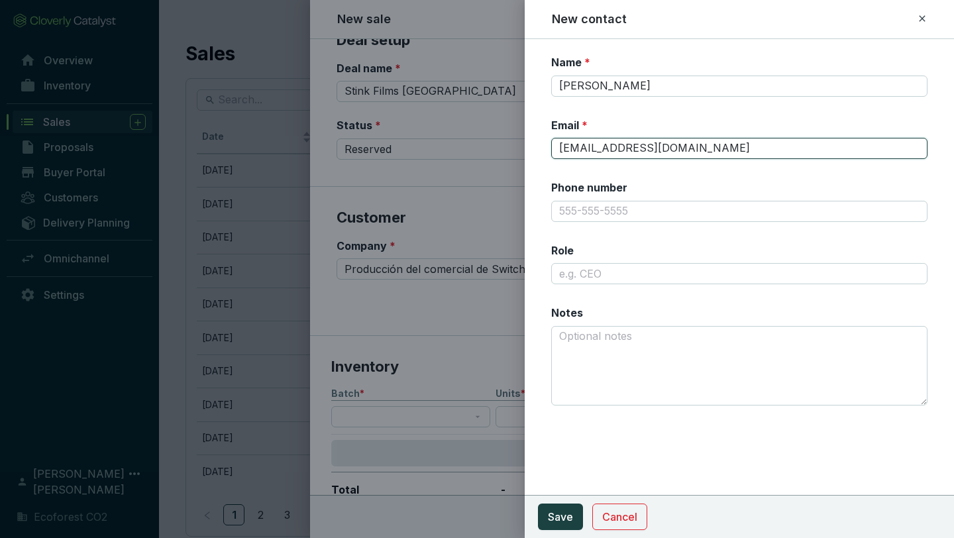
type input "[EMAIL_ADDRESS][DOMAIN_NAME]"
click at [846, 171] on section "Name * [PERSON_NAME] Email * [EMAIL_ADDRESS][DOMAIN_NAME] Phone number Role Not…" at bounding box center [739, 238] width 376 height 366
click at [559, 521] on span "Save" at bounding box center [560, 517] width 25 height 16
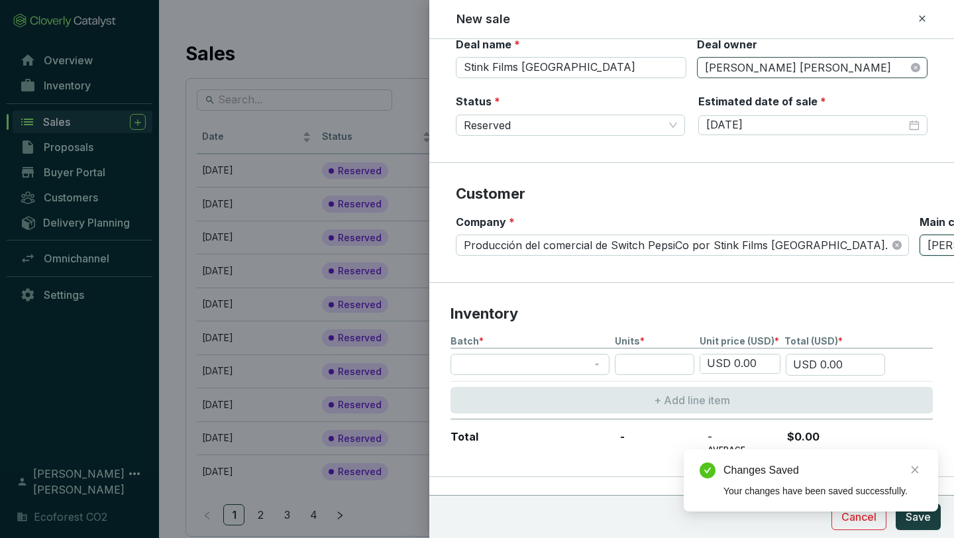
scroll to position [56, 0]
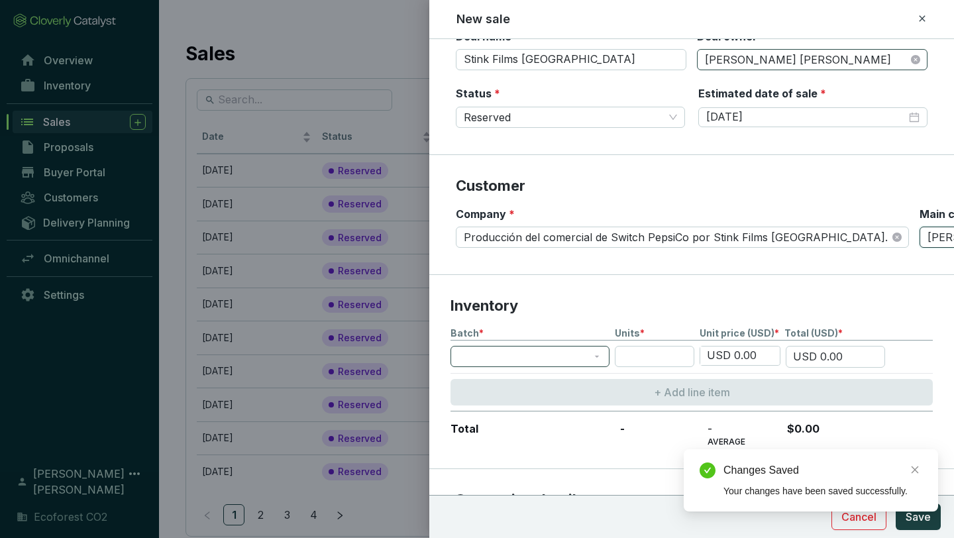
click at [598, 358] on span at bounding box center [530, 357] width 143 height 20
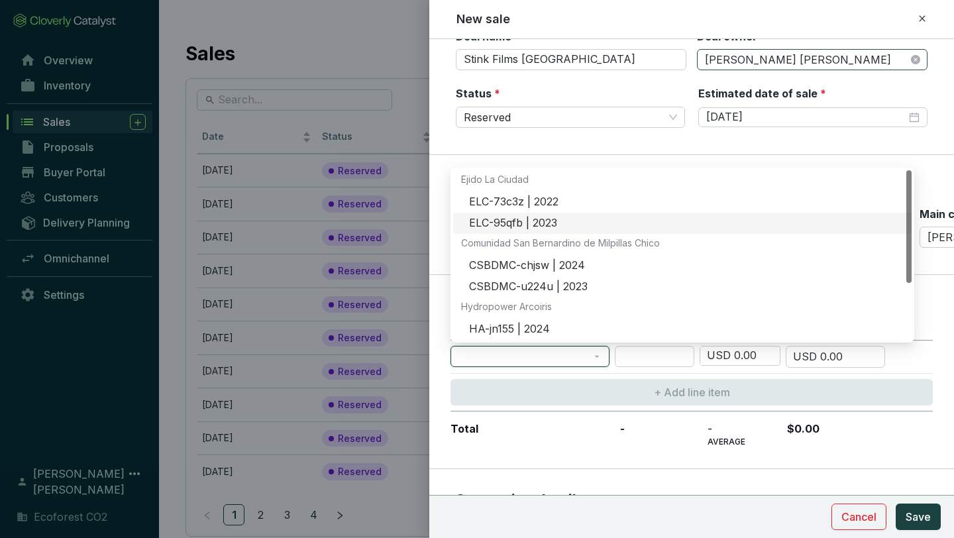
click at [539, 227] on div "ELC-95qfb | 2023" at bounding box center [686, 223] width 435 height 15
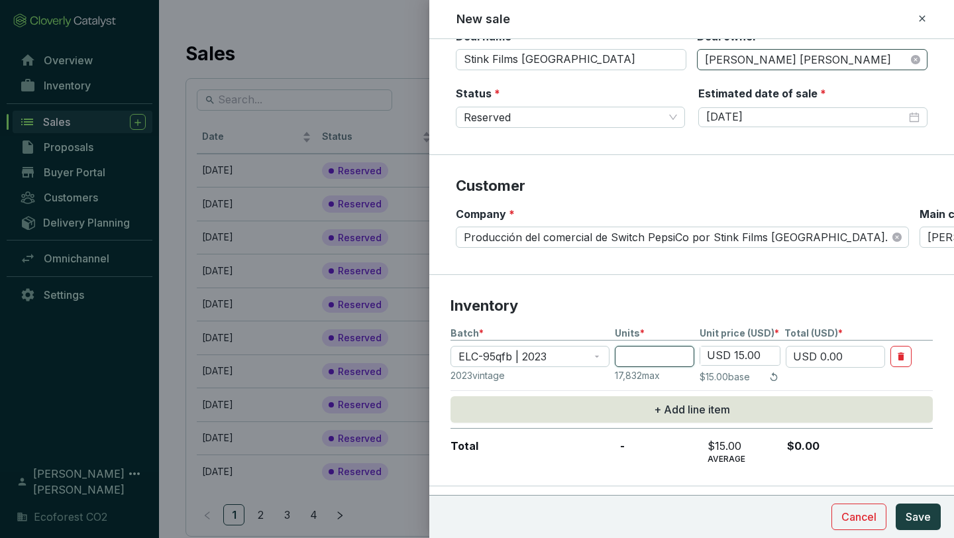
click at [662, 350] on input "number" at bounding box center [655, 356] width 80 height 21
type input "4"
type input "USD 60.00"
type input "4"
click at [801, 303] on p "Inventory" at bounding box center [692, 306] width 482 height 20
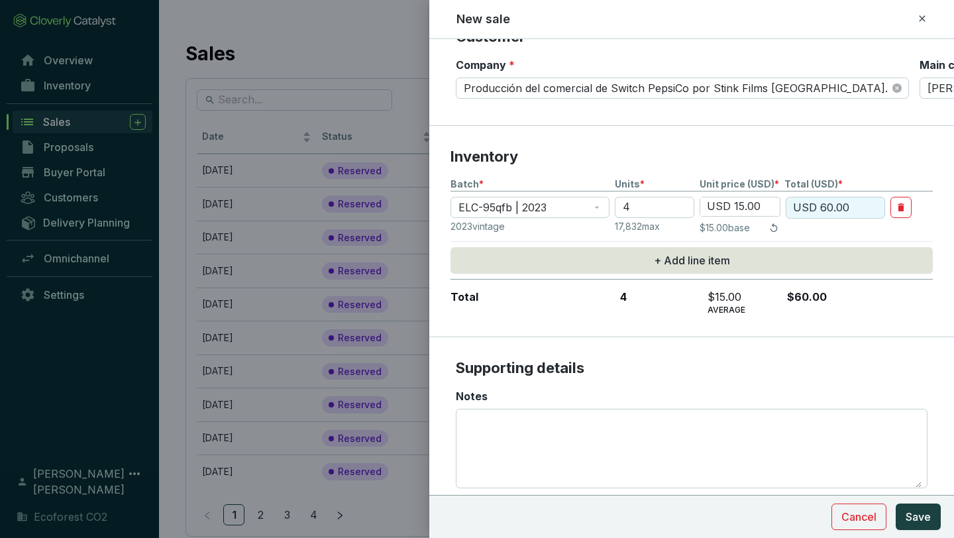
scroll to position [250, 0]
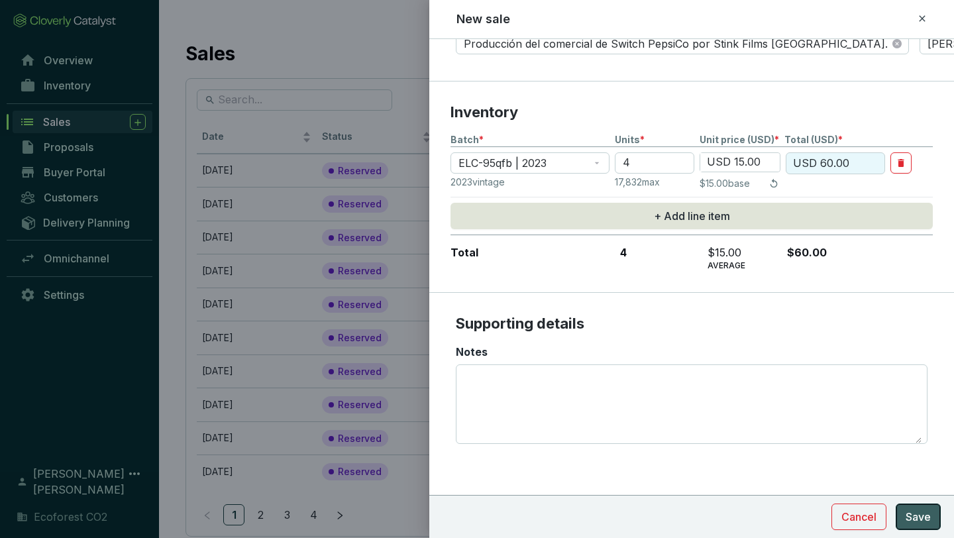
click at [904, 512] on button "Save" at bounding box center [918, 517] width 45 height 27
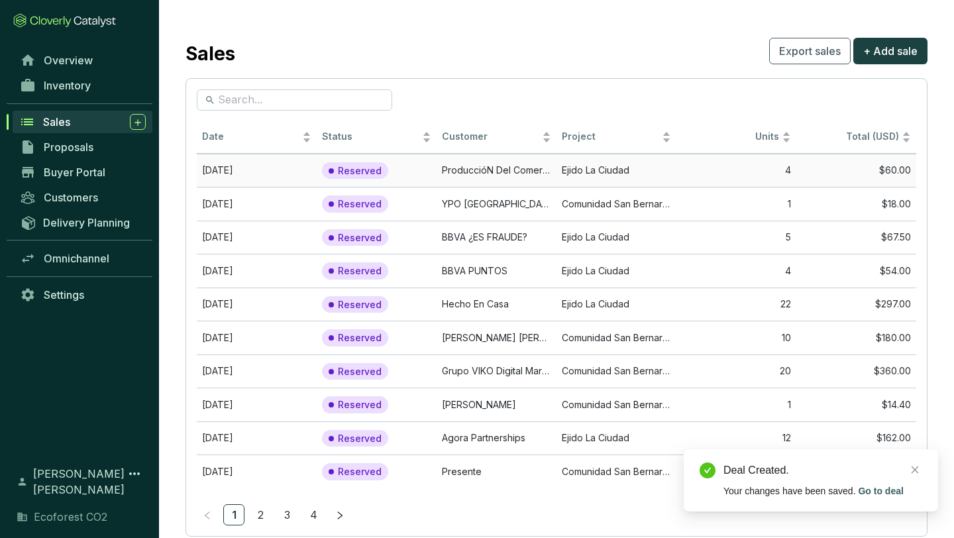
click at [688, 158] on td "4" at bounding box center [737, 171] width 120 height 34
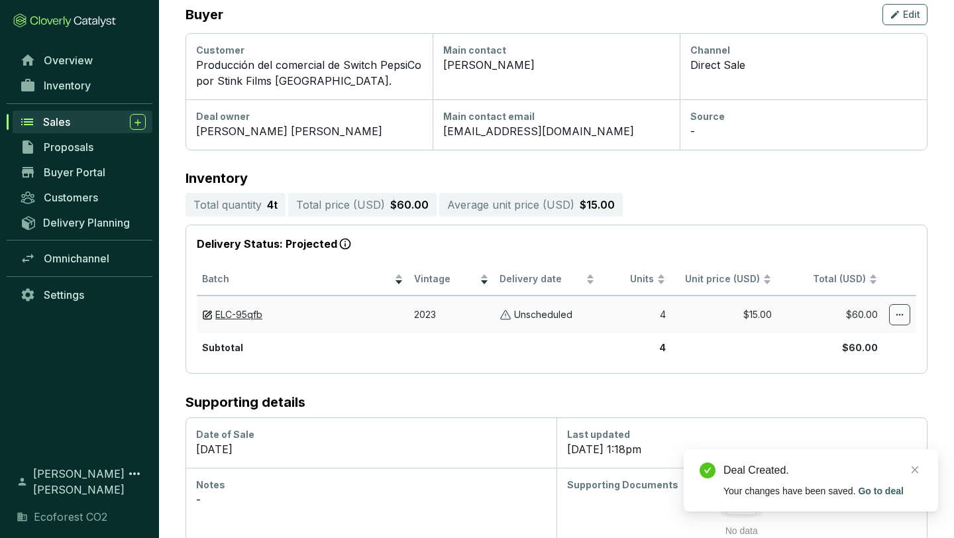
scroll to position [198, 0]
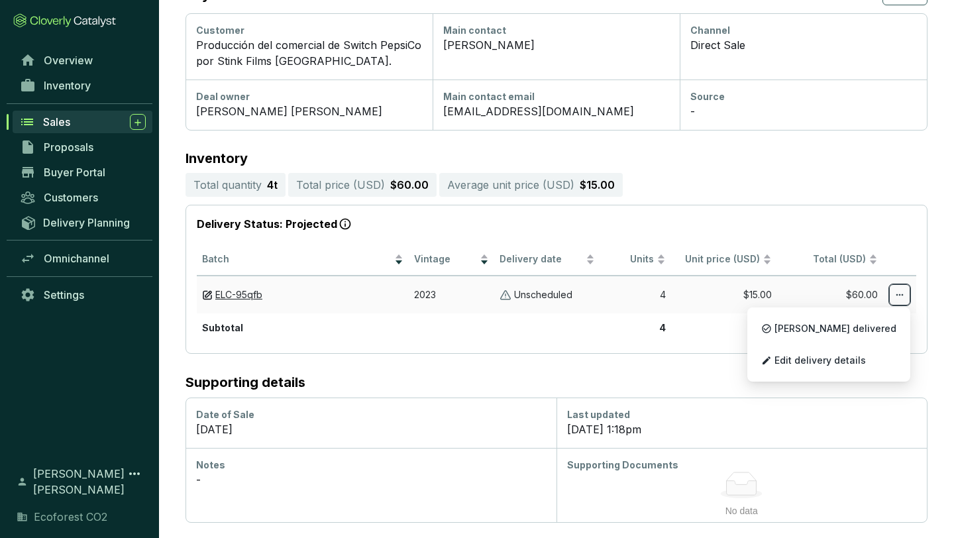
click at [899, 292] on icon at bounding box center [900, 295] width 11 height 16
click at [863, 360] on span "Edit delivery details" at bounding box center [820, 360] width 91 height 11
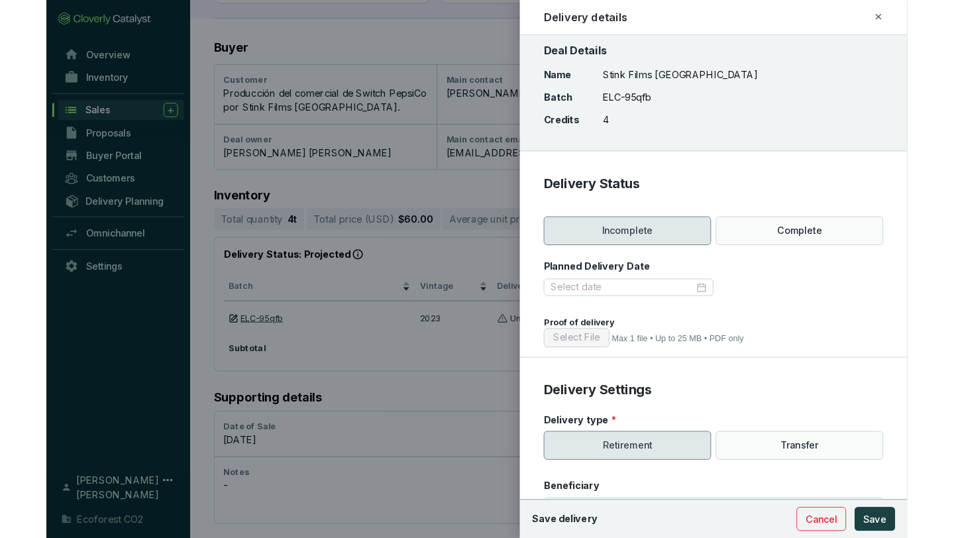
scroll to position [140, 0]
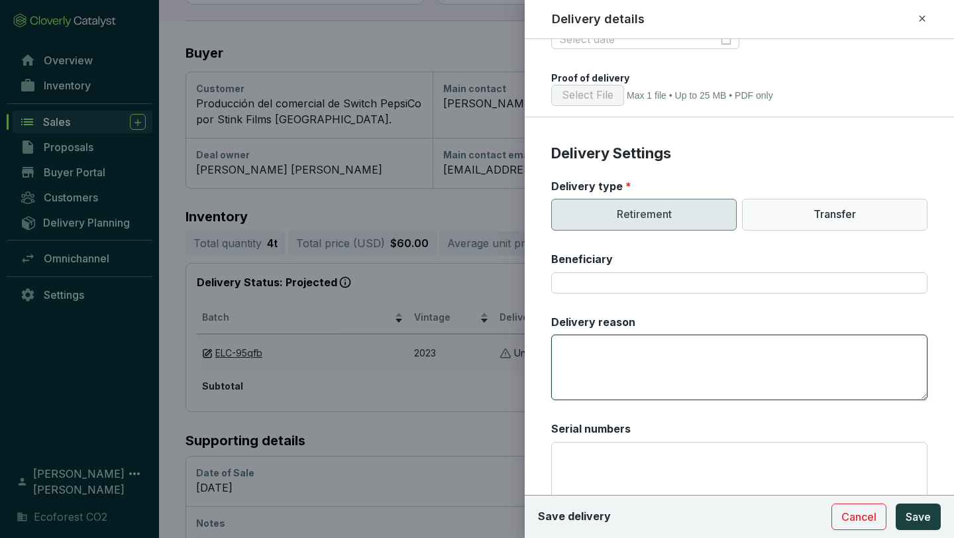
click at [675, 372] on textarea "Delivery reason" at bounding box center [739, 368] width 376 height 66
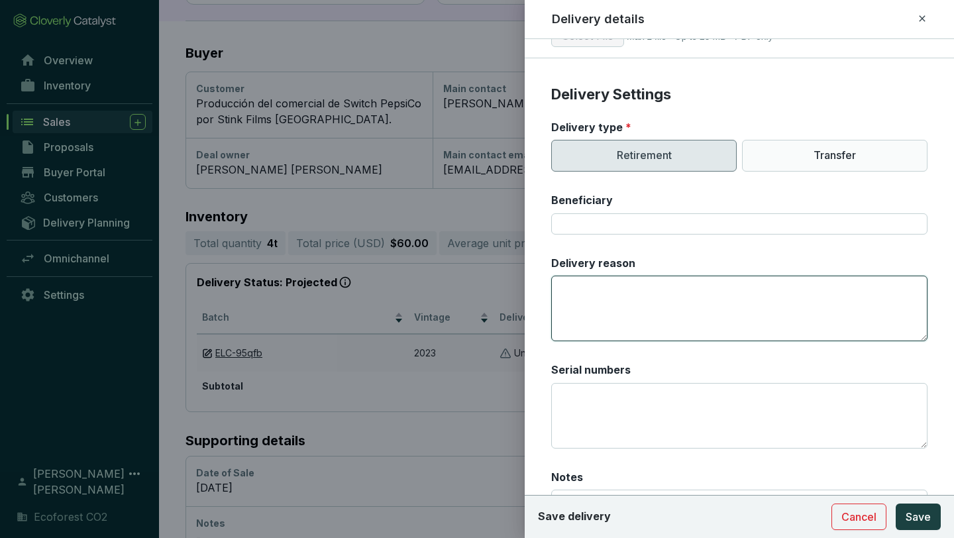
scroll to position [360, 0]
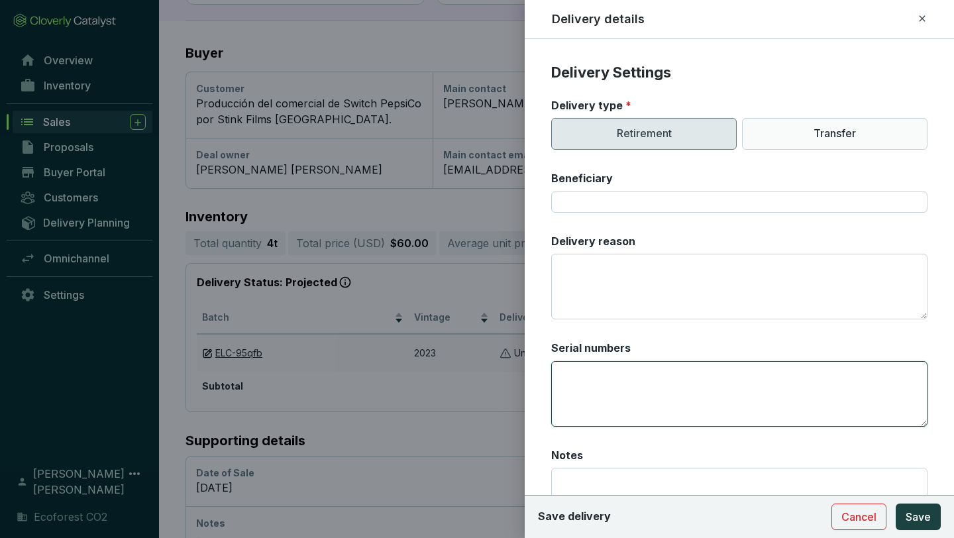
click at [639, 377] on textarea "Serial numbers" at bounding box center [739, 394] width 376 height 66
paste textarea "CAR-1-MX-1847-42-1869-DG-2023-8245-9498 to 9501"
type textarea "CAR-1-MX-1847-42-1869-DG-2023-8245-9498 to 9501"
click at [351, 127] on div at bounding box center [477, 269] width 954 height 538
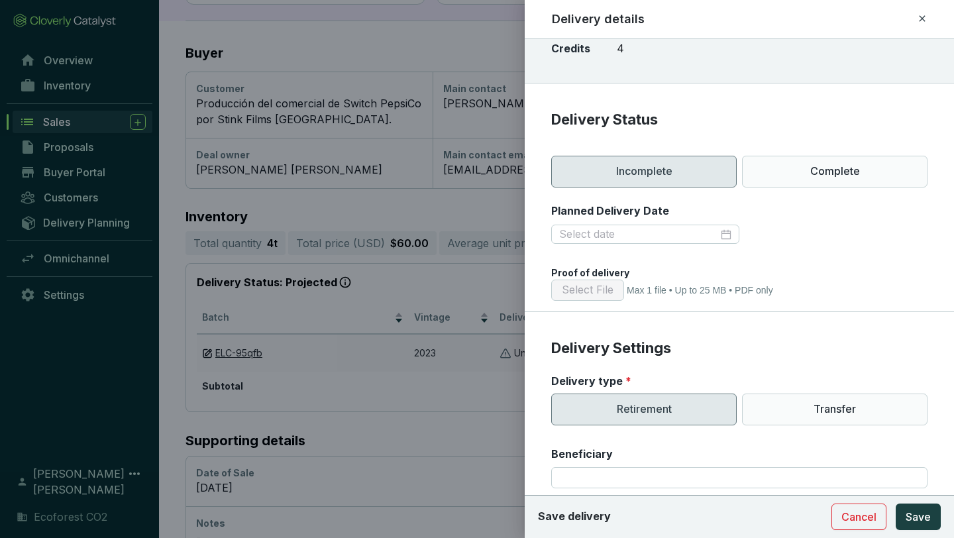
scroll to position [81, 0]
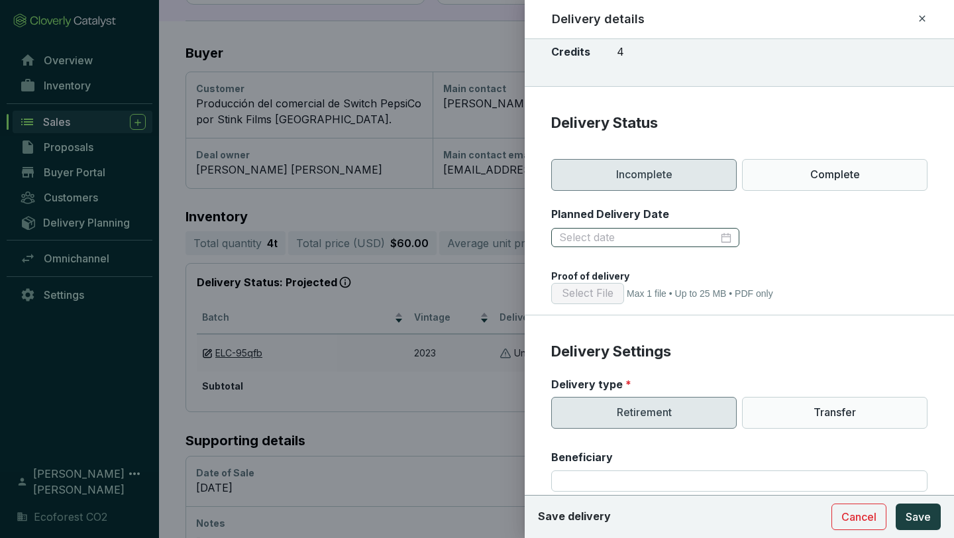
click at [724, 232] on div at bounding box center [645, 238] width 172 height 15
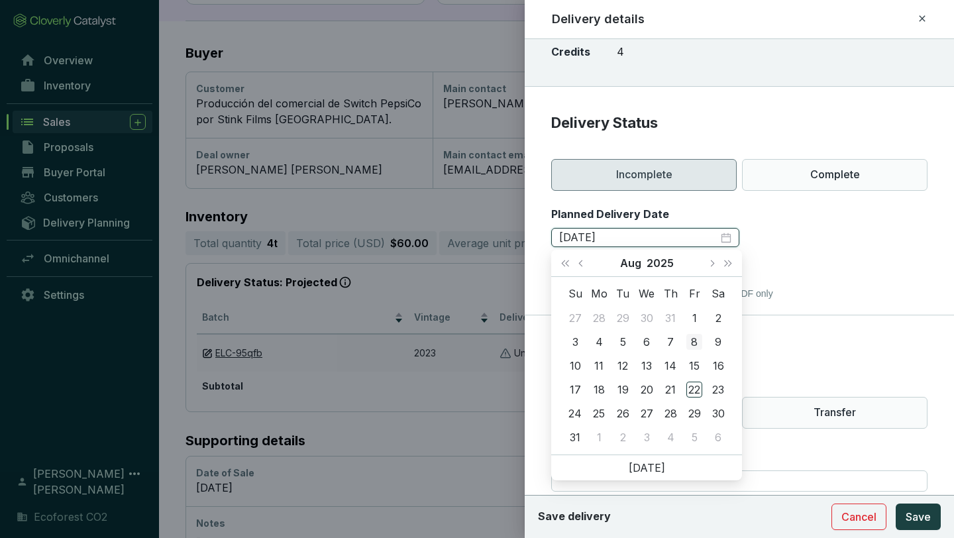
type input "[DATE]"
click at [698, 339] on div "8" at bounding box center [694, 342] width 16 height 16
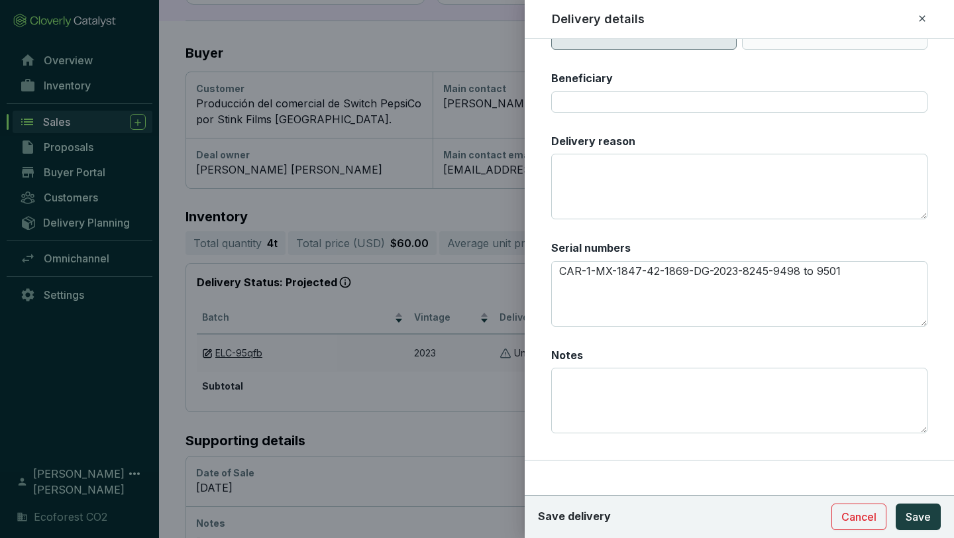
scroll to position [442, 0]
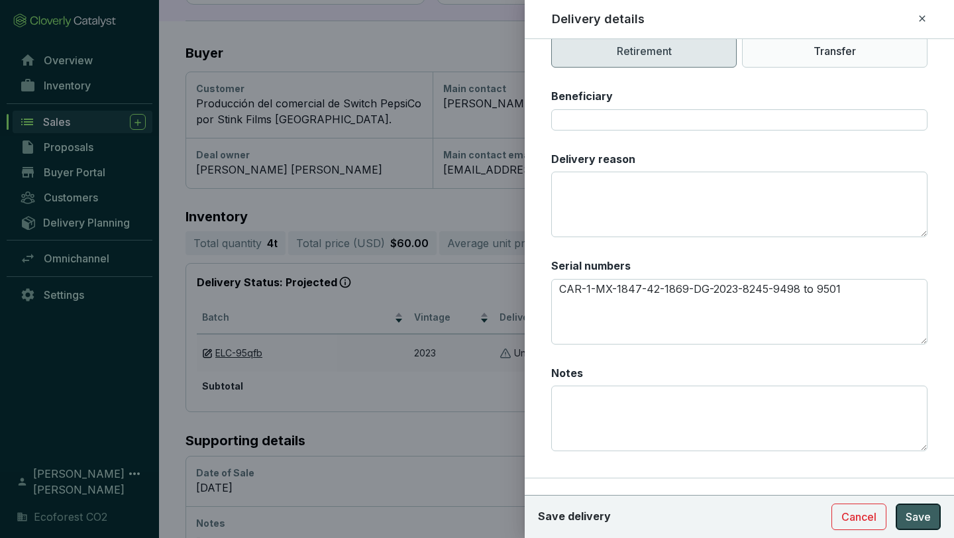
click at [916, 512] on span "Save" at bounding box center [918, 517] width 25 height 16
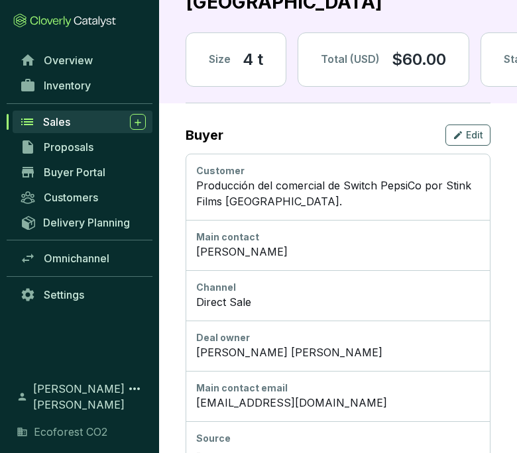
scroll to position [0, 0]
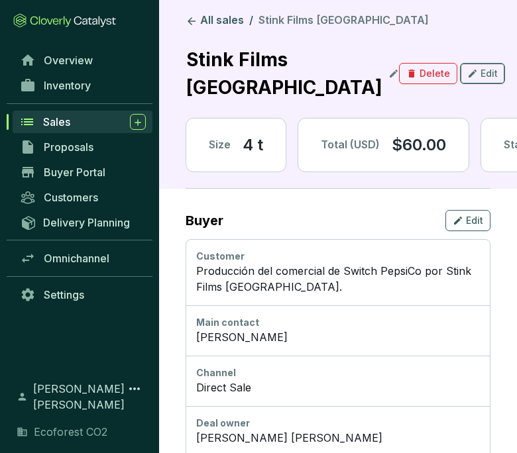
click at [467, 66] on icon "button" at bounding box center [472, 74] width 11 height 16
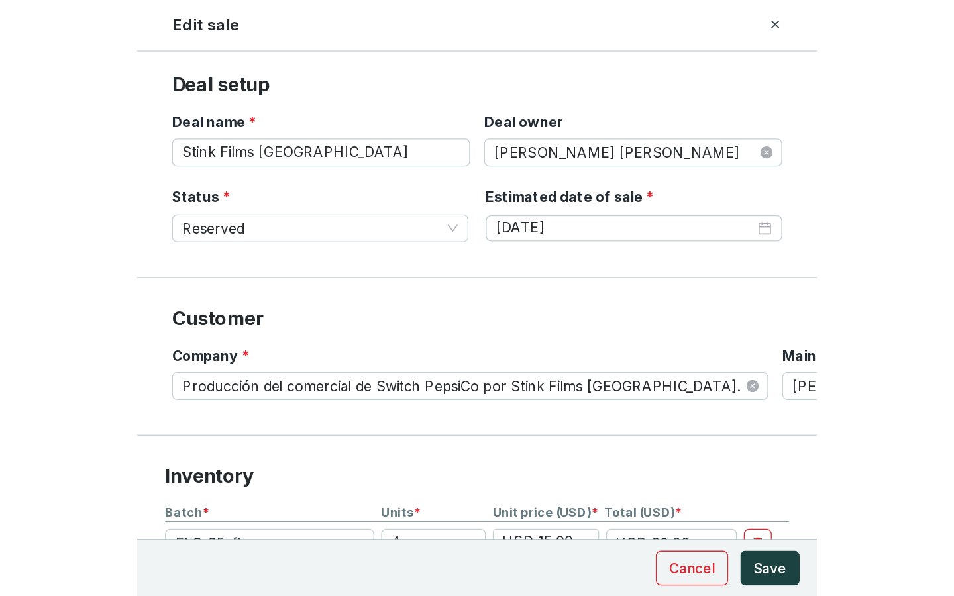
scroll to position [443, 0]
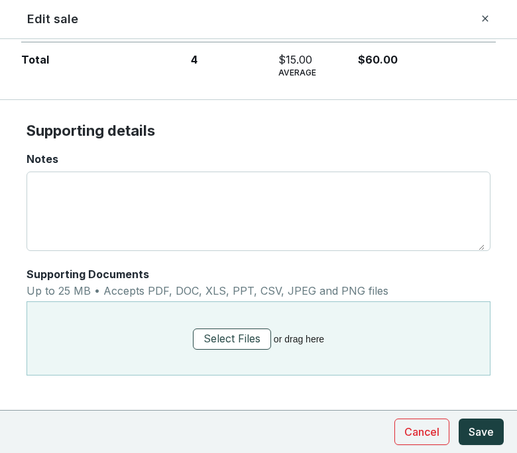
click at [238, 341] on span "Select Files" at bounding box center [231, 339] width 57 height 17
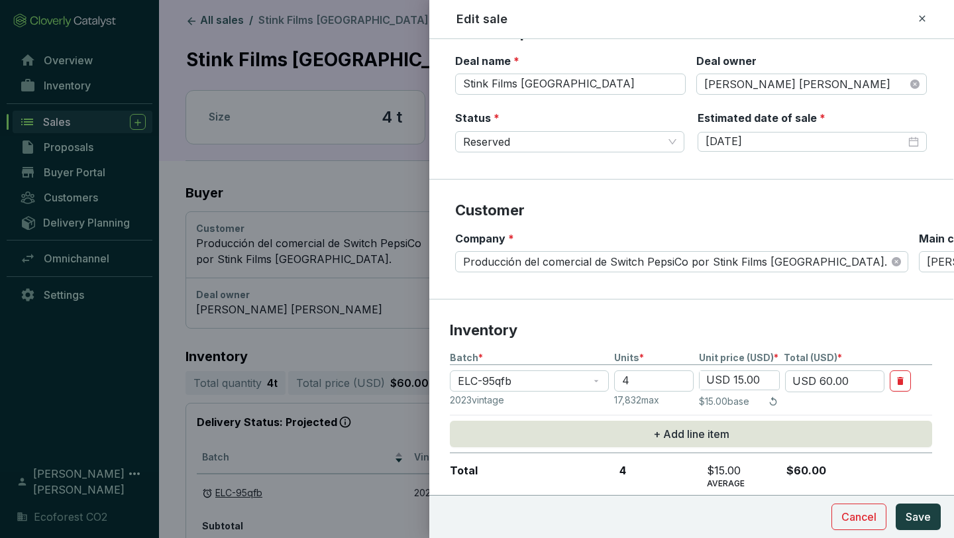
scroll to position [0, 1]
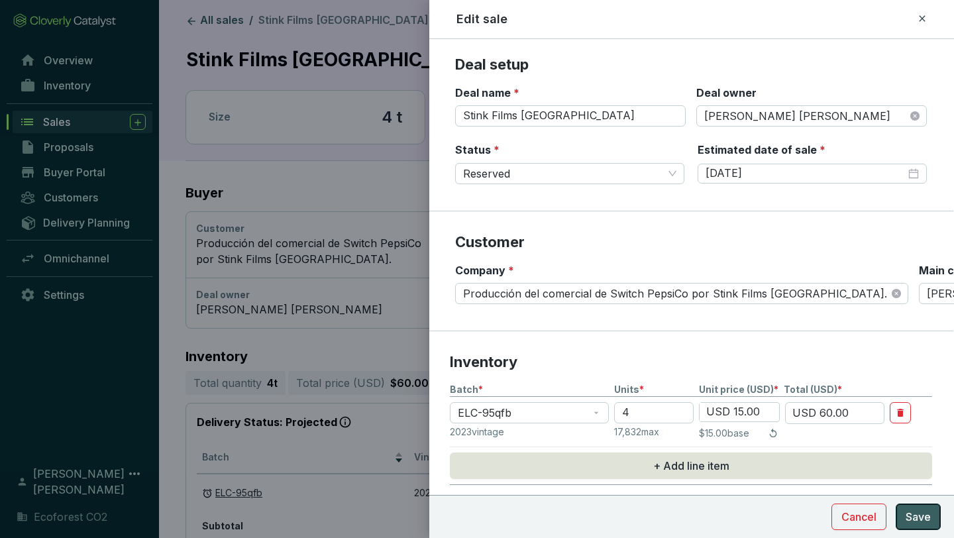
click at [924, 516] on span "Save" at bounding box center [918, 517] width 25 height 16
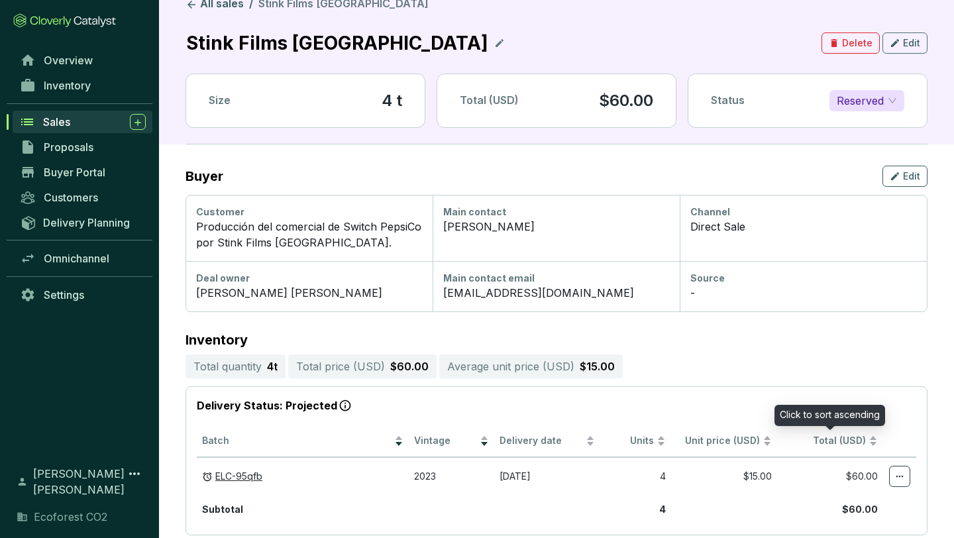
scroll to position [0, 0]
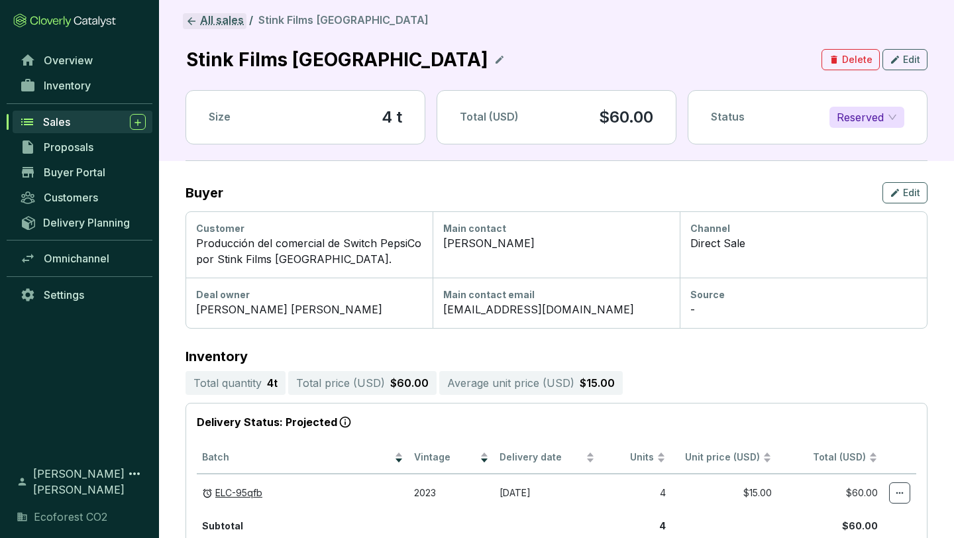
click at [200, 15] on link "All sales" at bounding box center [215, 21] width 64 height 16
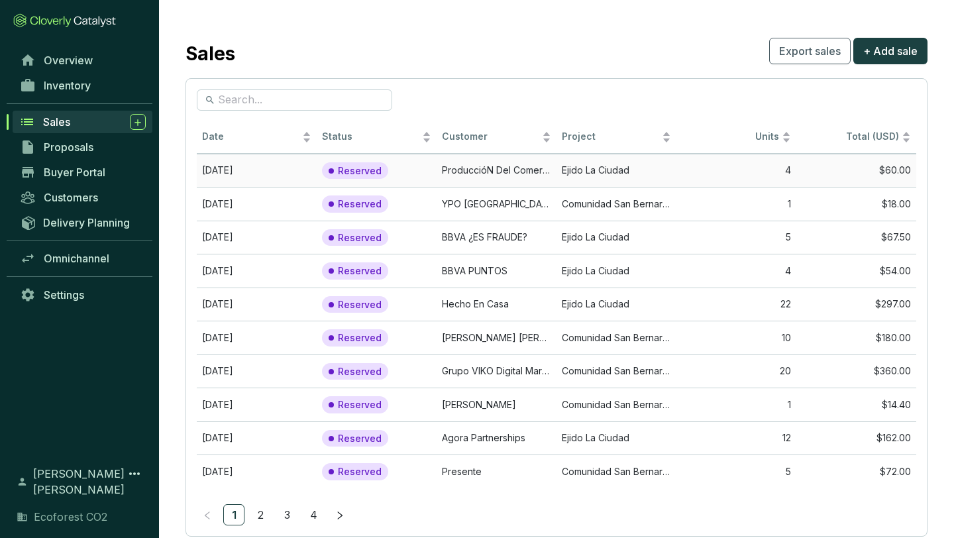
click at [547, 176] on td "ProduccióN Del Comercial De Switch PepsiCo Por Stink Films MéXico." at bounding box center [497, 171] width 120 height 34
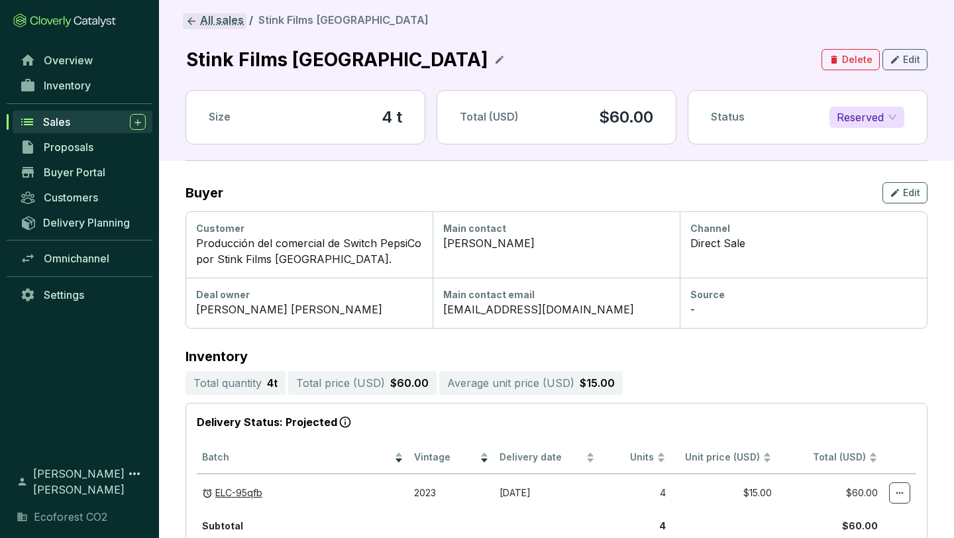
click at [207, 18] on link "All sales" at bounding box center [215, 21] width 64 height 16
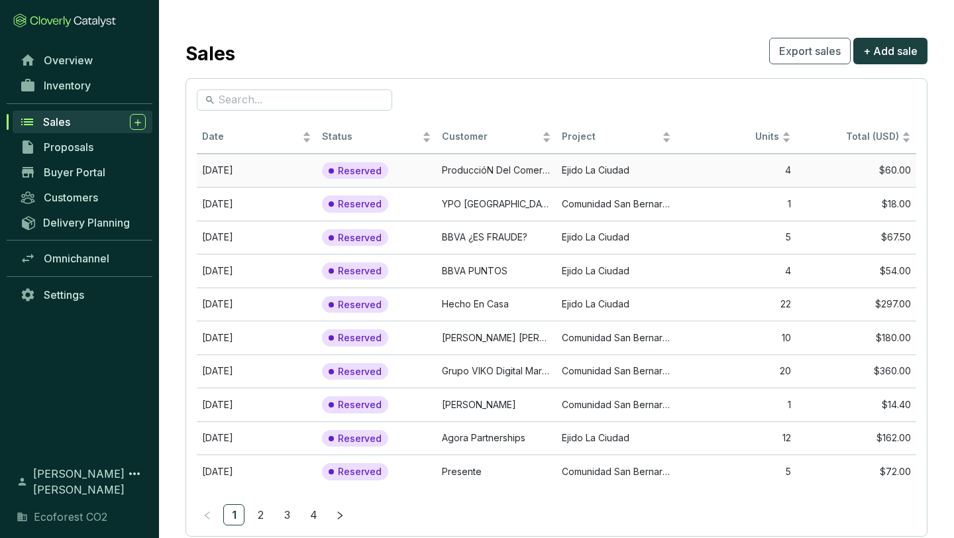
click at [526, 173] on td "ProduccióN Del Comercial De Switch PepsiCo Por Stink Films MéXico." at bounding box center [497, 171] width 120 height 34
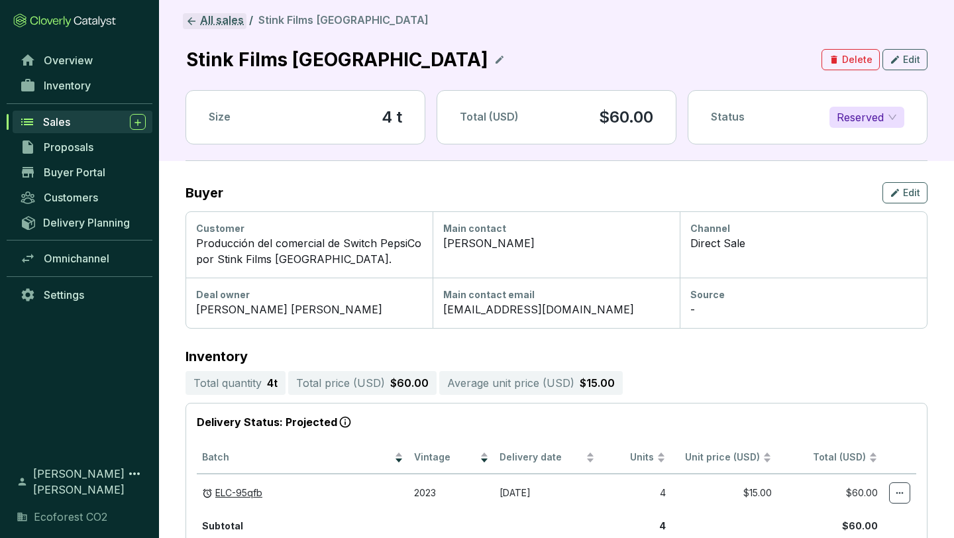
click at [217, 18] on link "All sales" at bounding box center [215, 21] width 64 height 16
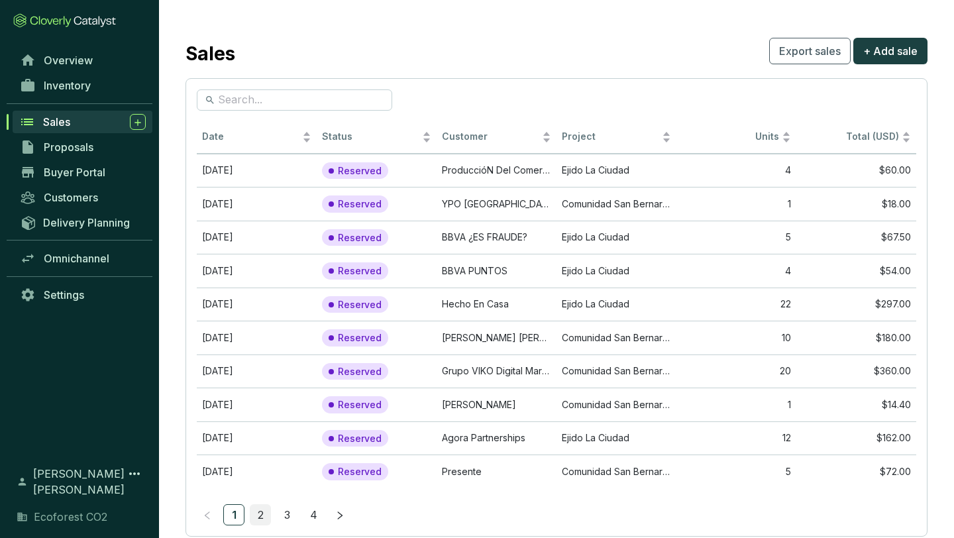
click at [260, 516] on link "2" at bounding box center [260, 515] width 20 height 20
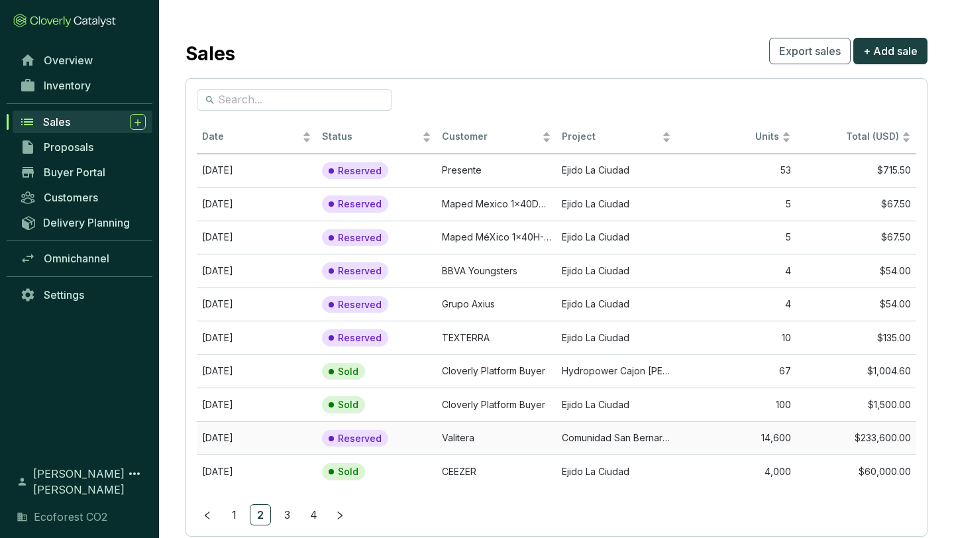
click at [472, 431] on td "Valitera" at bounding box center [497, 438] width 120 height 34
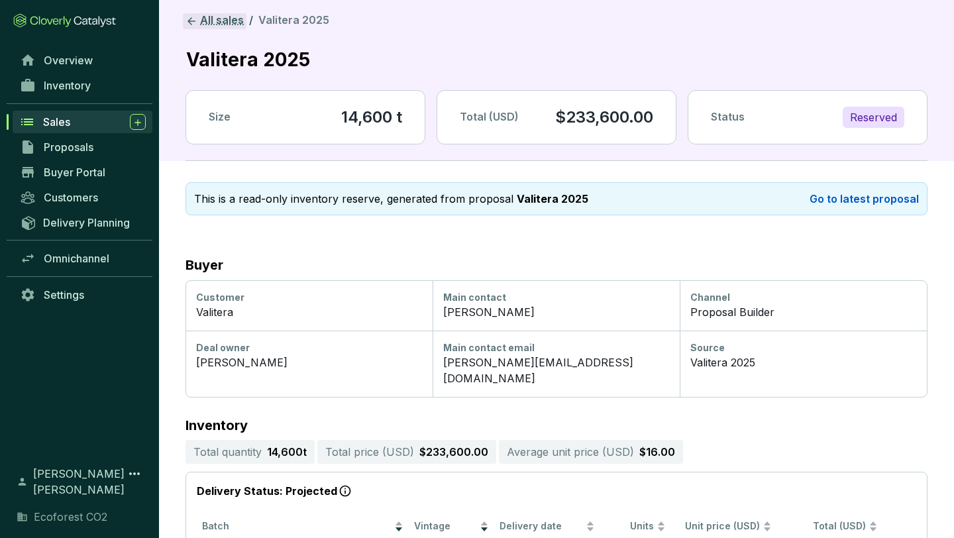
click at [214, 23] on link "All sales" at bounding box center [215, 21] width 64 height 16
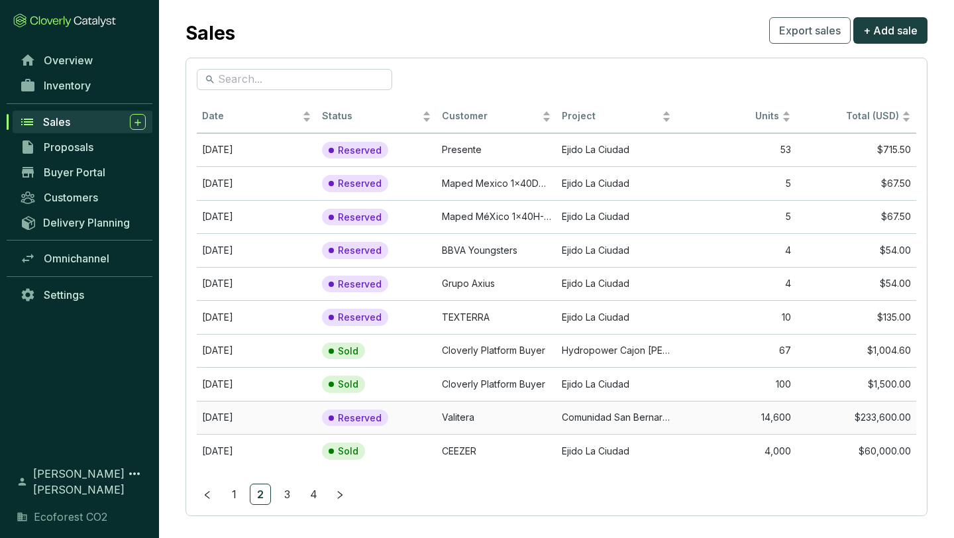
scroll to position [32, 0]
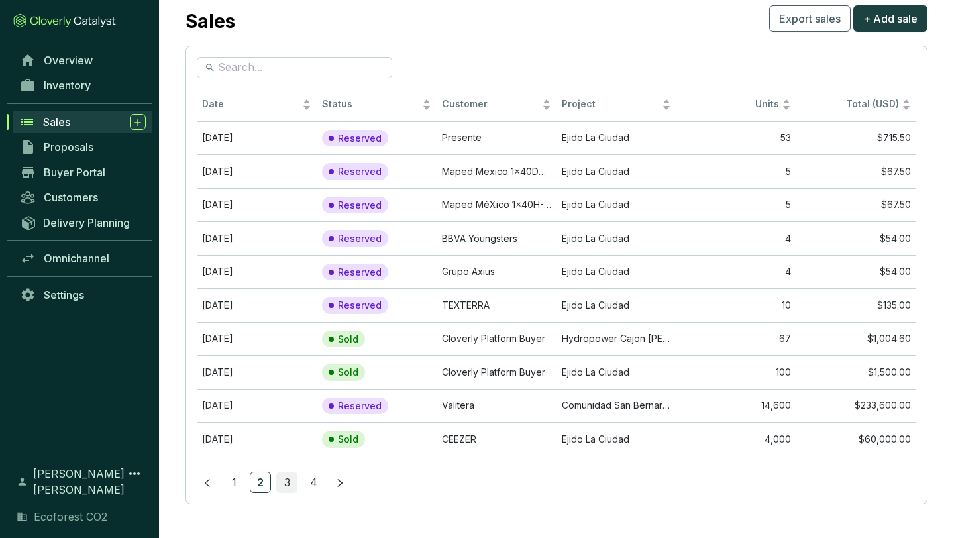
click at [287, 478] on link "3" at bounding box center [287, 482] width 20 height 20
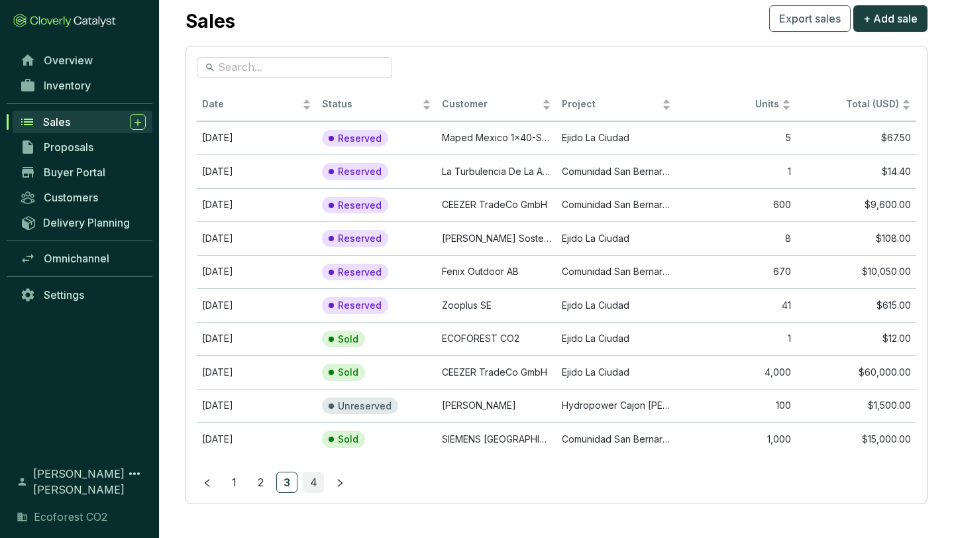
click at [312, 475] on link "4" at bounding box center [313, 482] width 20 height 20
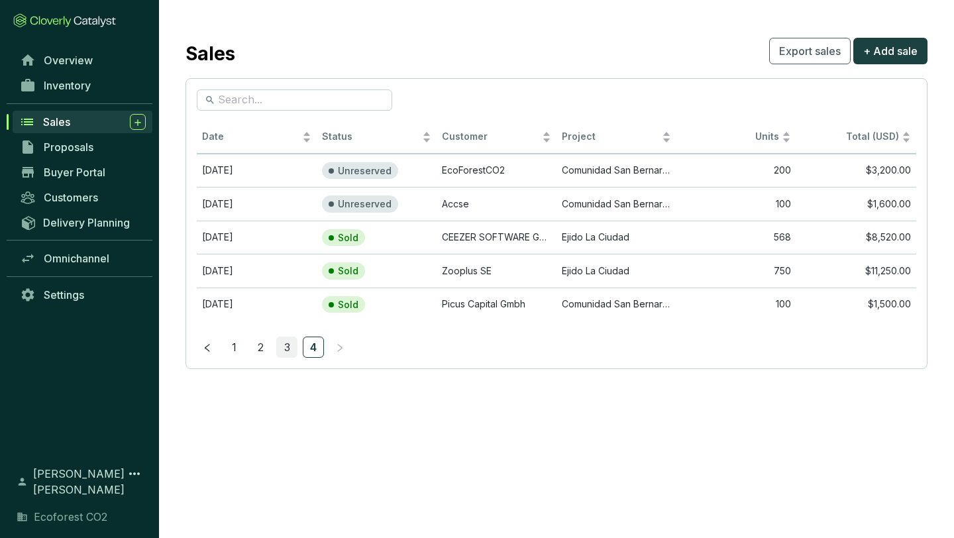
click at [291, 348] on link "3" at bounding box center [287, 347] width 20 height 20
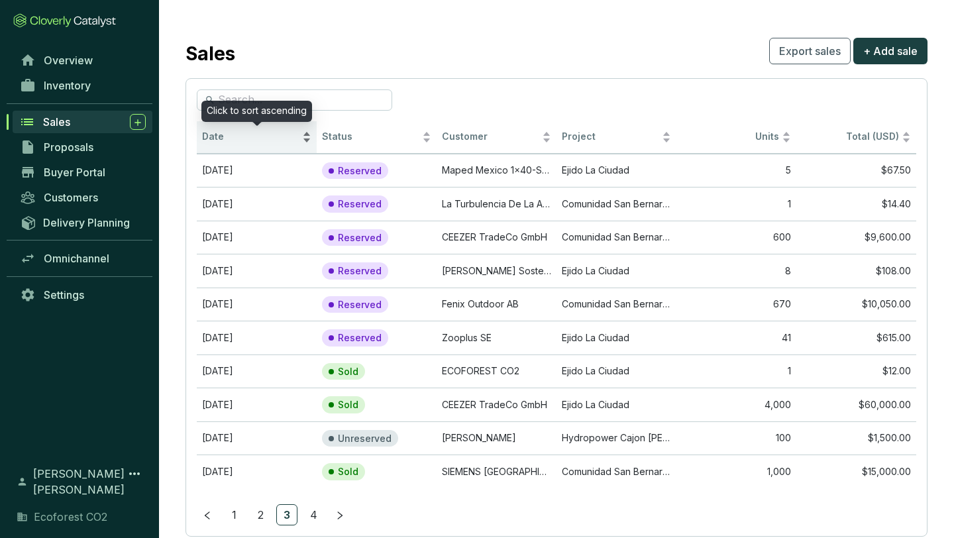
click at [304, 133] on div "Date" at bounding box center [256, 137] width 109 height 16
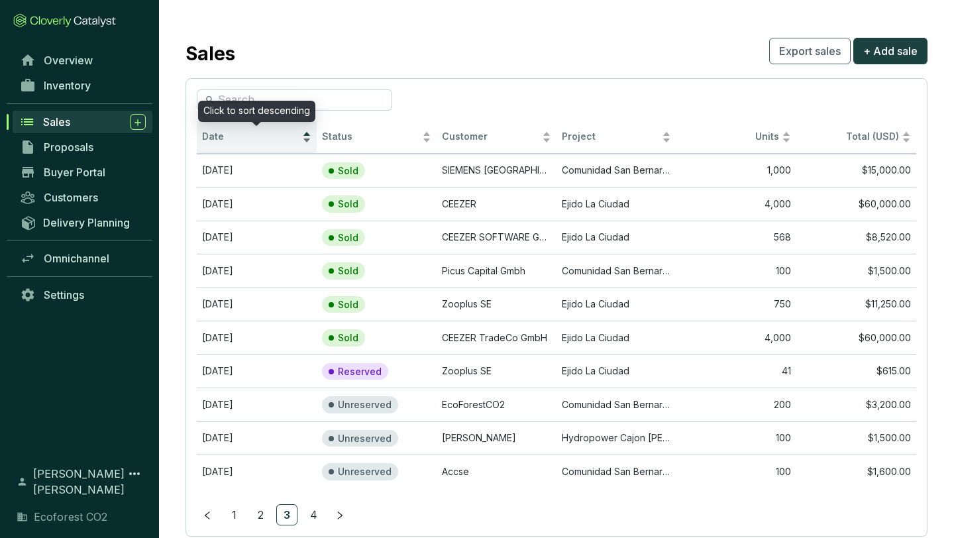
click at [307, 140] on div "Date" at bounding box center [256, 137] width 109 height 16
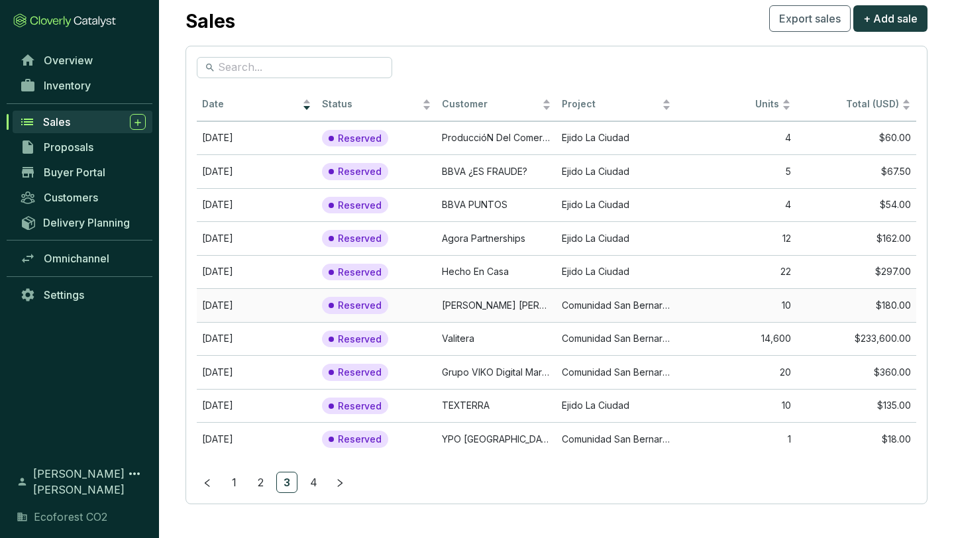
scroll to position [32, 0]
click at [315, 480] on link "4" at bounding box center [313, 482] width 20 height 20
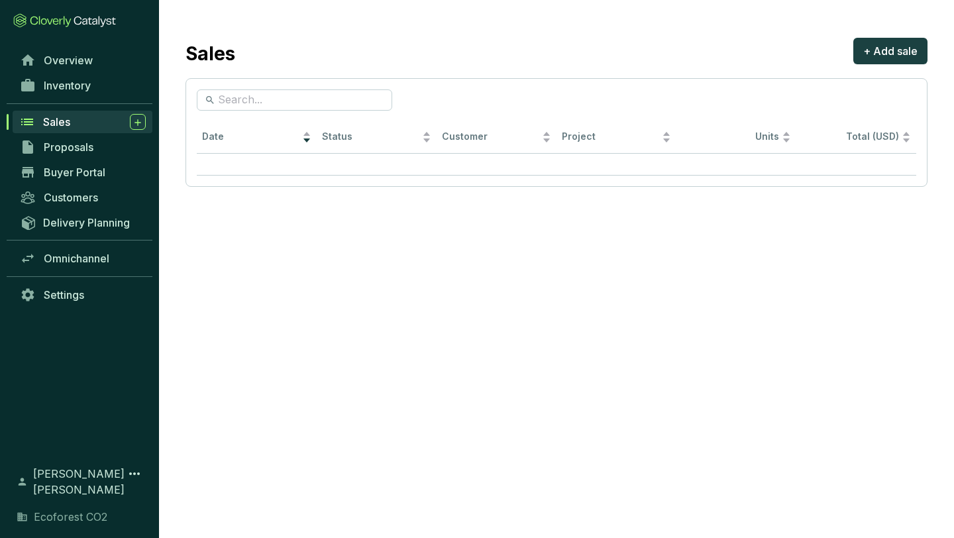
scroll to position [0, 0]
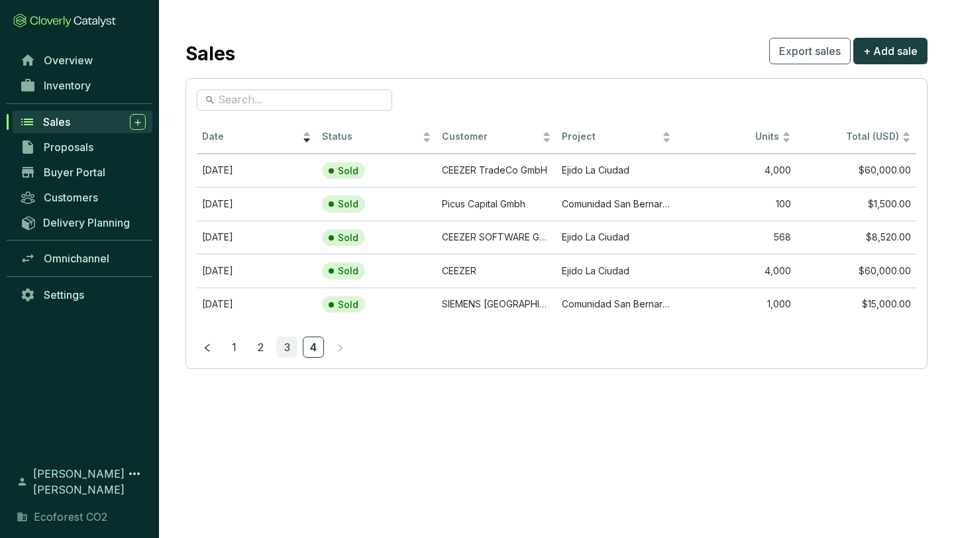
click at [290, 339] on link "3" at bounding box center [287, 347] width 20 height 20
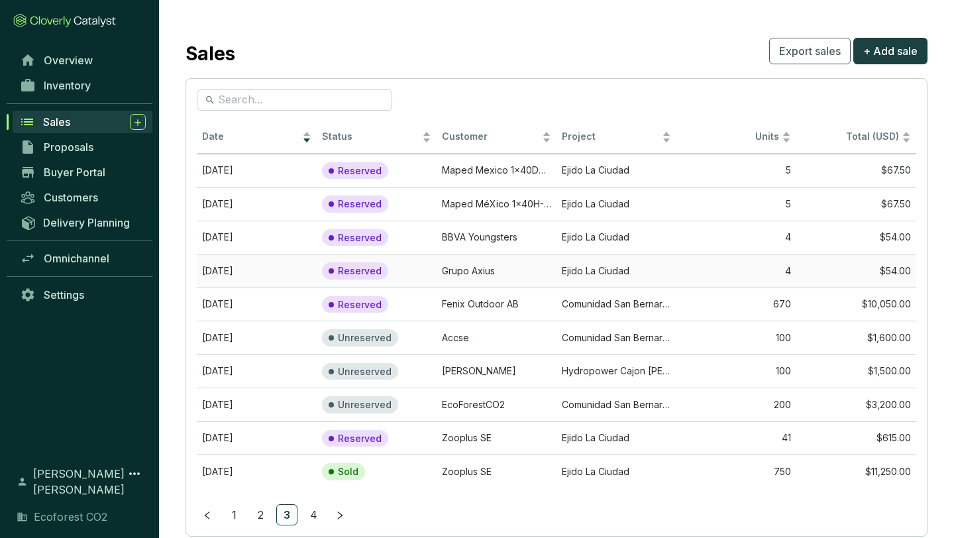
click at [574, 273] on td "Ejido La Ciudad" at bounding box center [617, 271] width 120 height 34
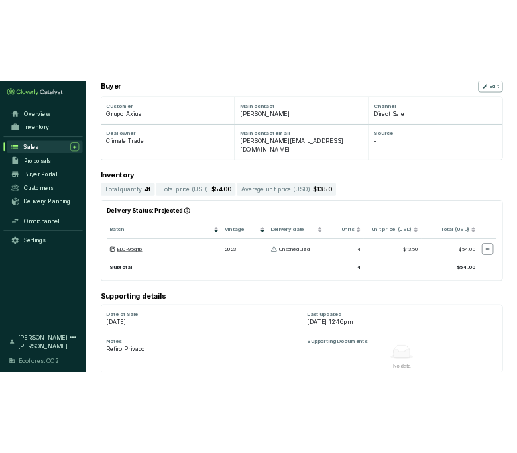
scroll to position [182, 0]
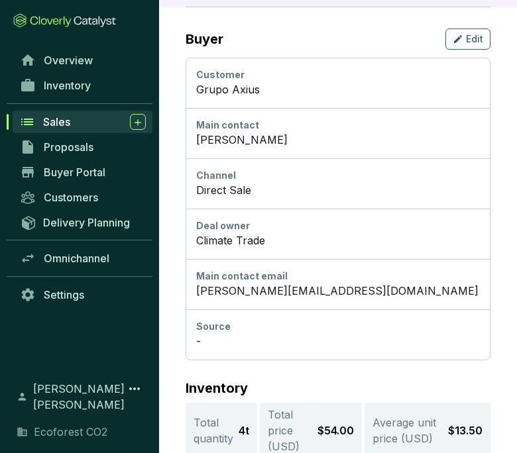
click at [67, 124] on span "Sales" at bounding box center [56, 121] width 27 height 13
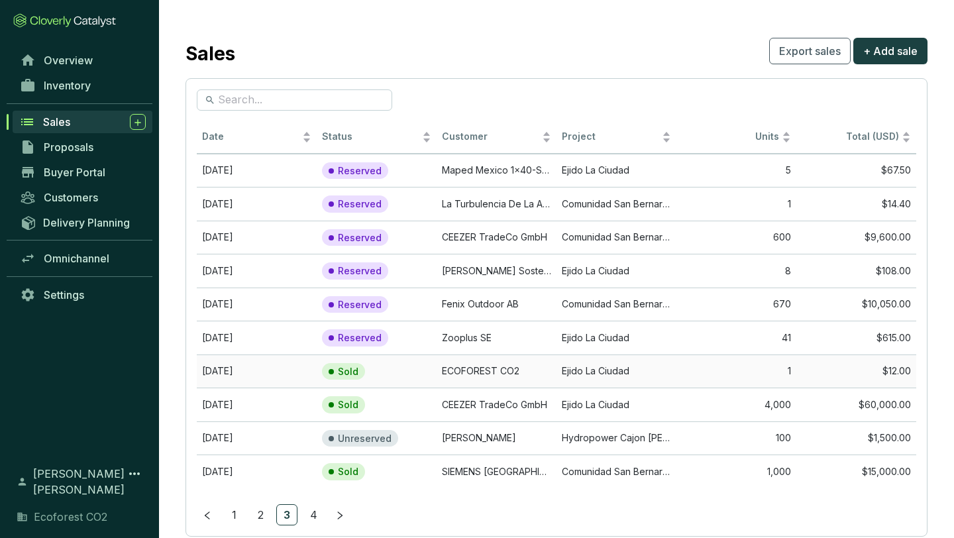
click at [559, 373] on td "Ejido La Ciudad" at bounding box center [617, 371] width 120 height 34
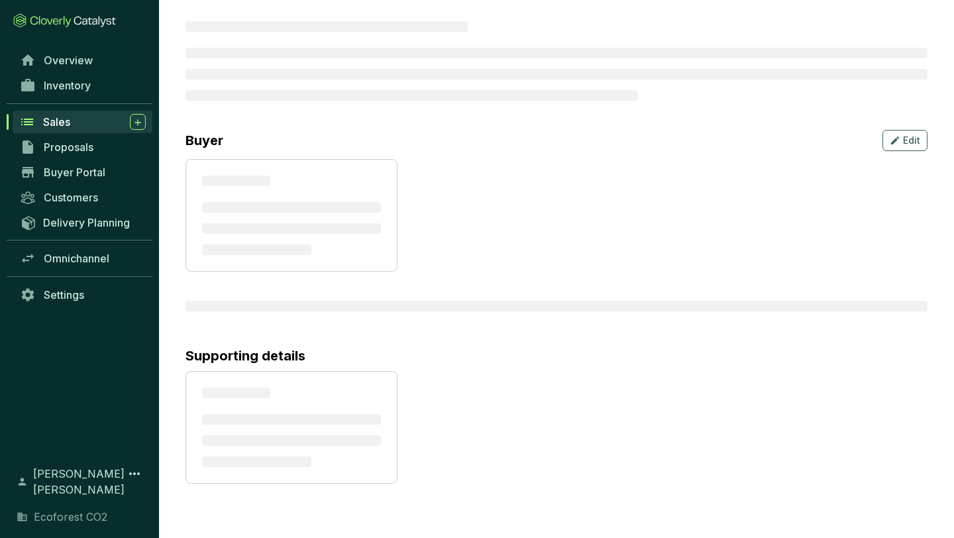
click at [559, 373] on section "Supporting details" at bounding box center [557, 416] width 742 height 135
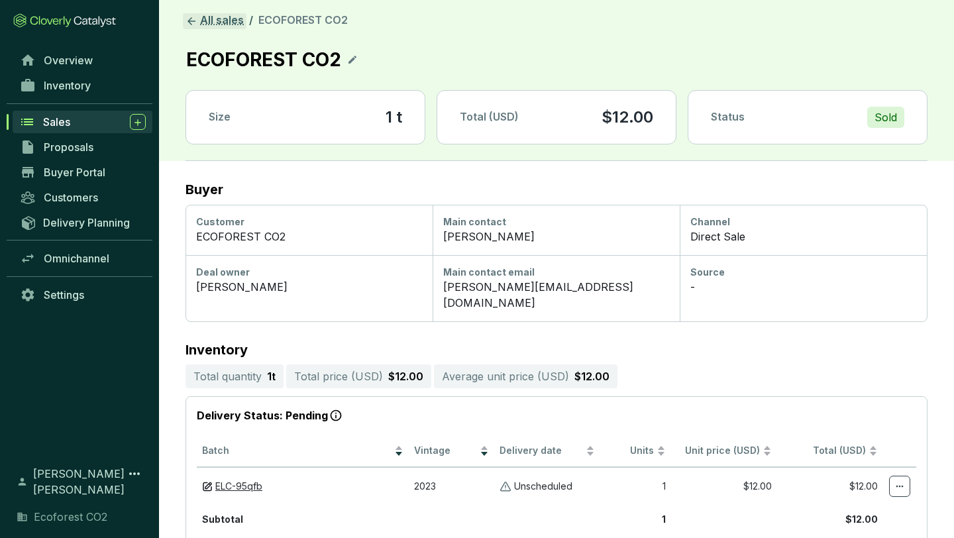
click at [222, 23] on link "All sales" at bounding box center [215, 21] width 64 height 16
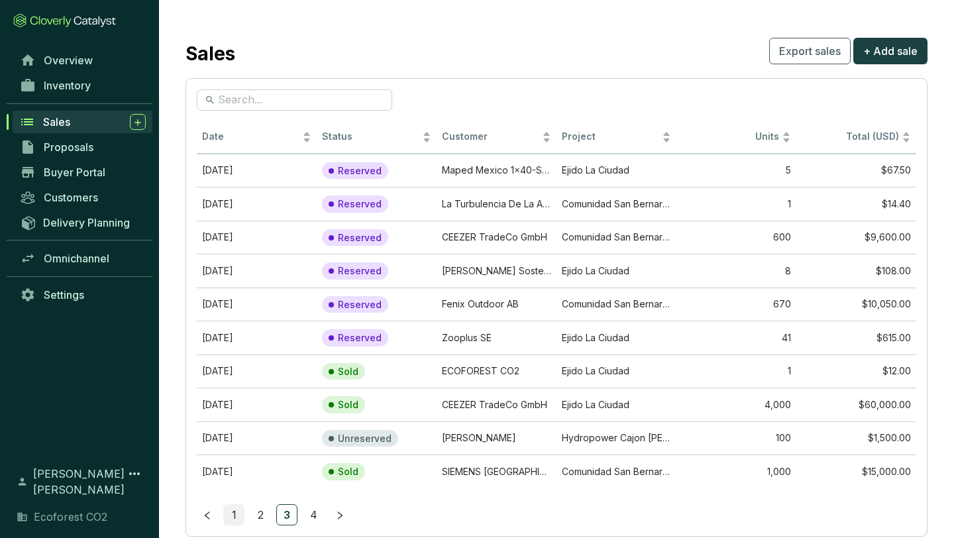
click at [233, 514] on link "1" at bounding box center [234, 515] width 20 height 20
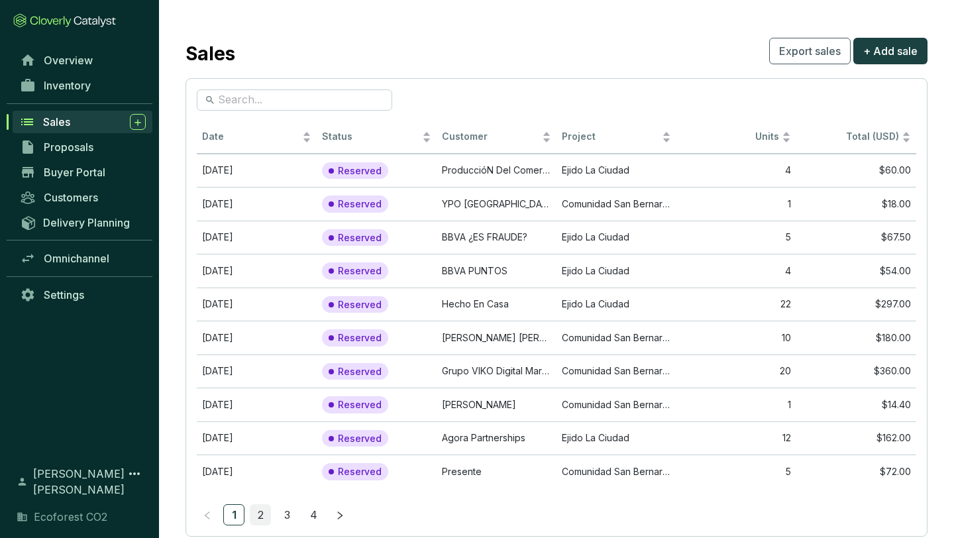
click at [254, 517] on link "2" at bounding box center [260, 515] width 20 height 20
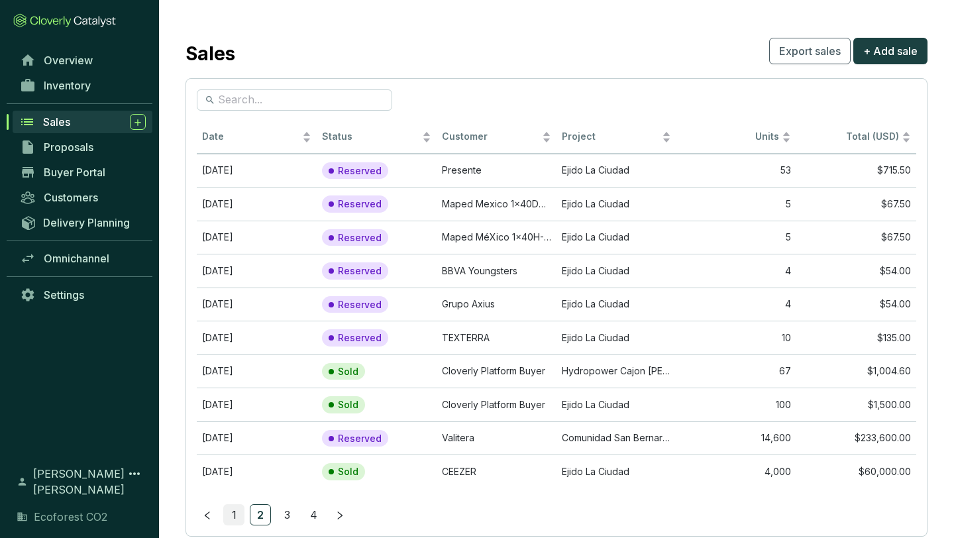
click at [237, 509] on link "1" at bounding box center [234, 515] width 20 height 20
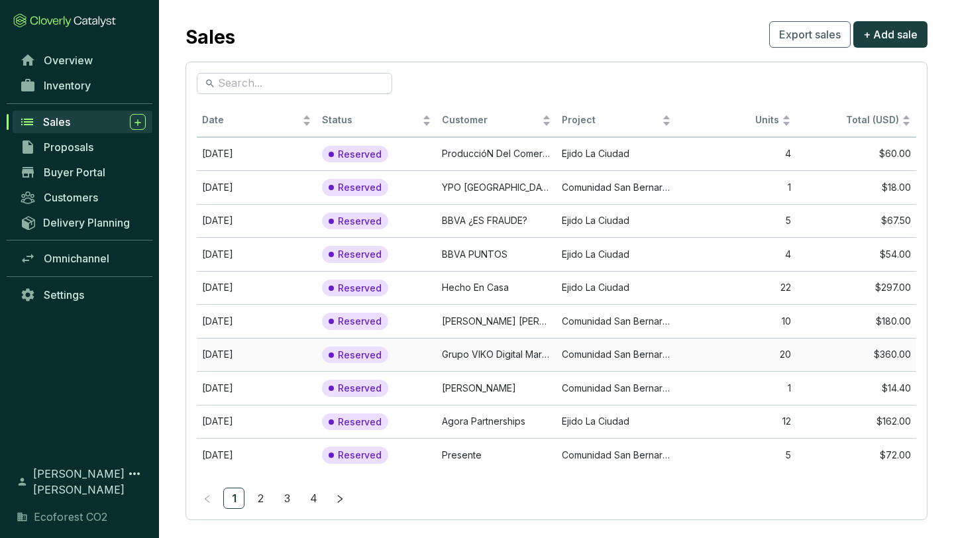
scroll to position [32, 0]
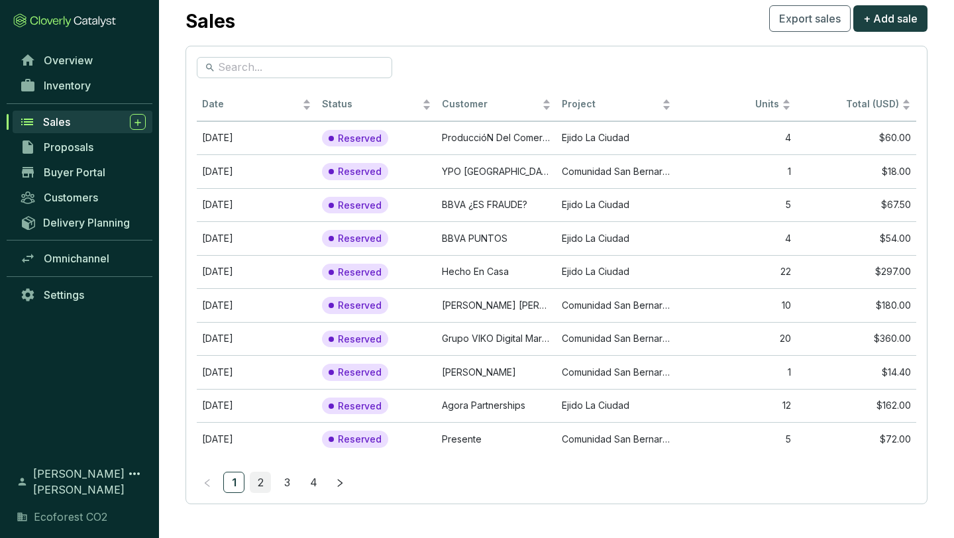
click at [264, 484] on link "2" at bounding box center [260, 482] width 20 height 20
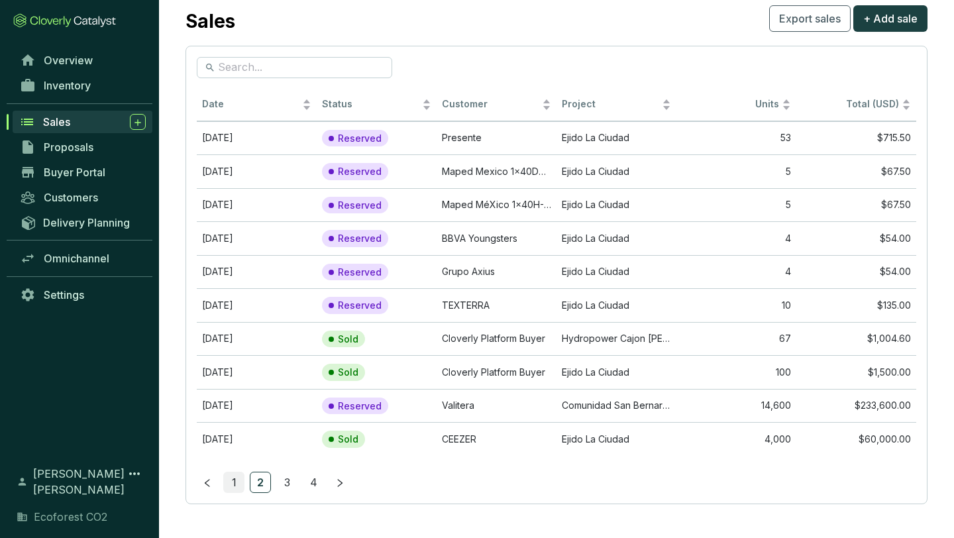
click at [232, 474] on link "1" at bounding box center [234, 482] width 20 height 20
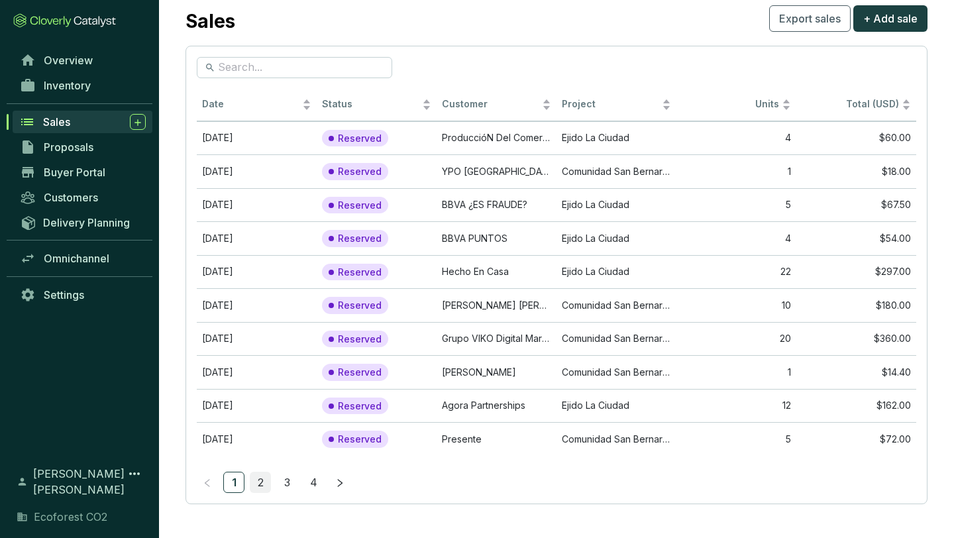
click at [258, 476] on link "2" at bounding box center [260, 482] width 20 height 20
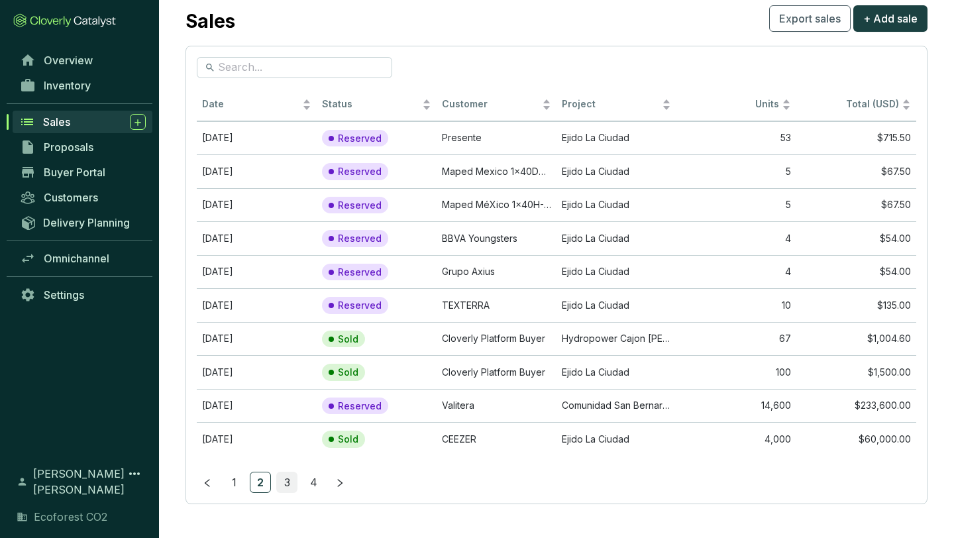
click at [284, 483] on link "3" at bounding box center [287, 482] width 20 height 20
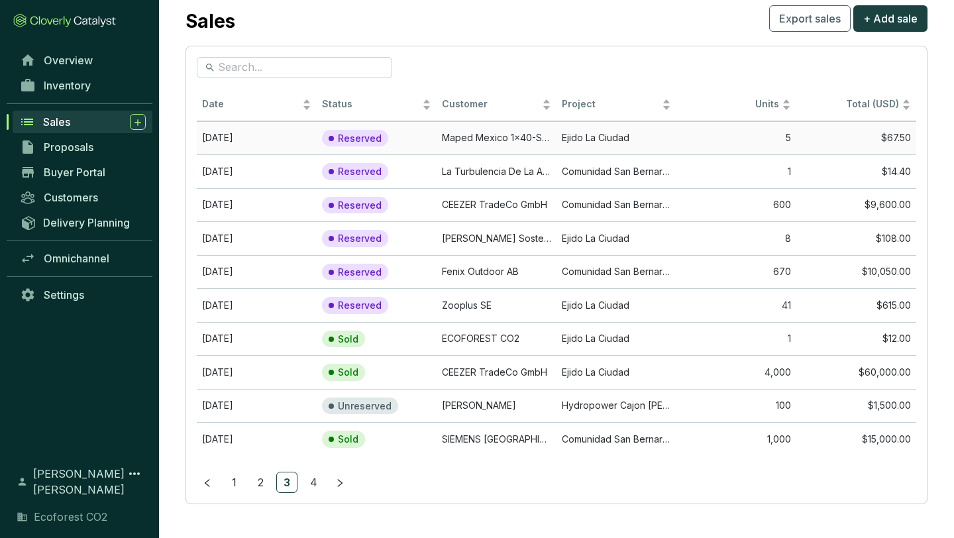
click at [513, 134] on td "Maped Mexico 1x40-SSI1728525" at bounding box center [497, 138] width 120 height 34
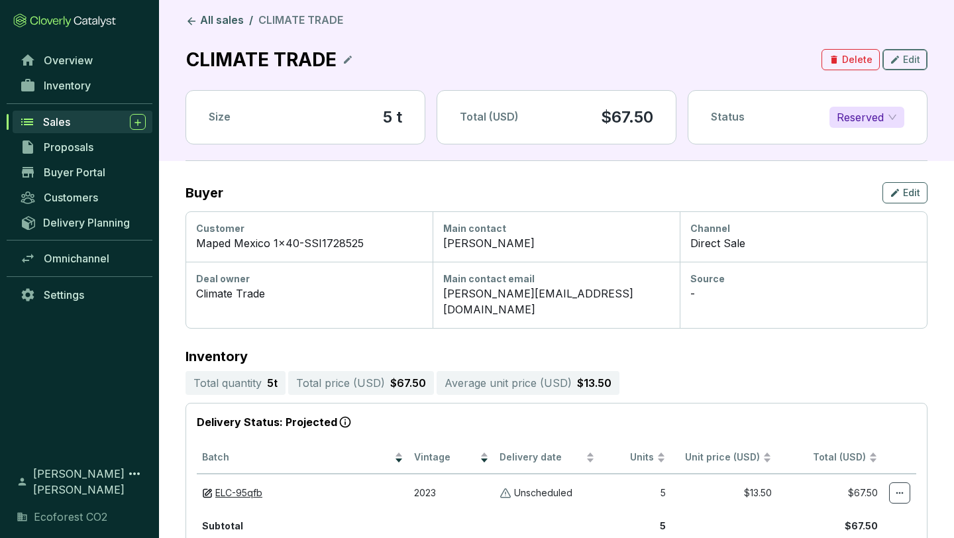
click at [908, 55] on span "Edit" at bounding box center [911, 59] width 17 height 13
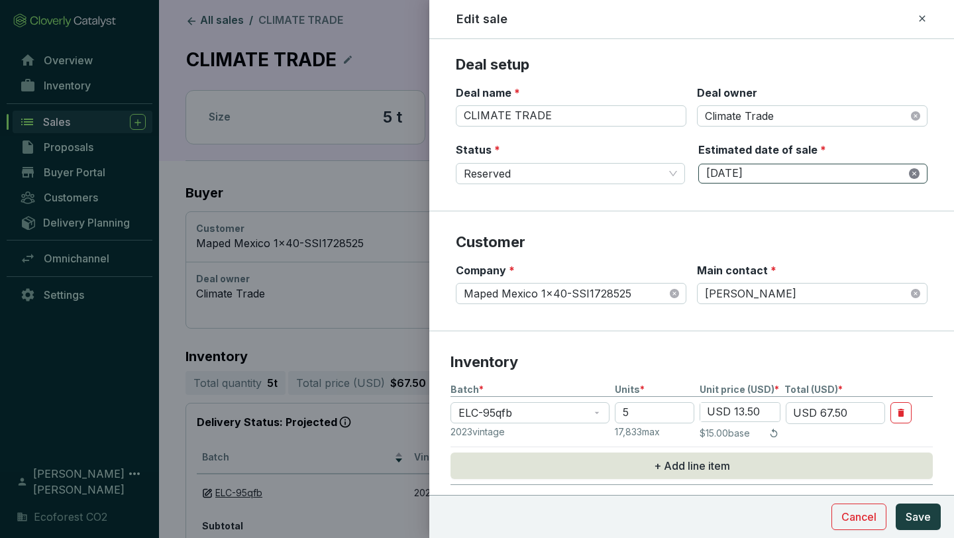
click at [916, 172] on icon "close-circle" at bounding box center [914, 173] width 11 height 11
click at [750, 168] on input "Estimated date of sale *" at bounding box center [806, 173] width 200 height 15
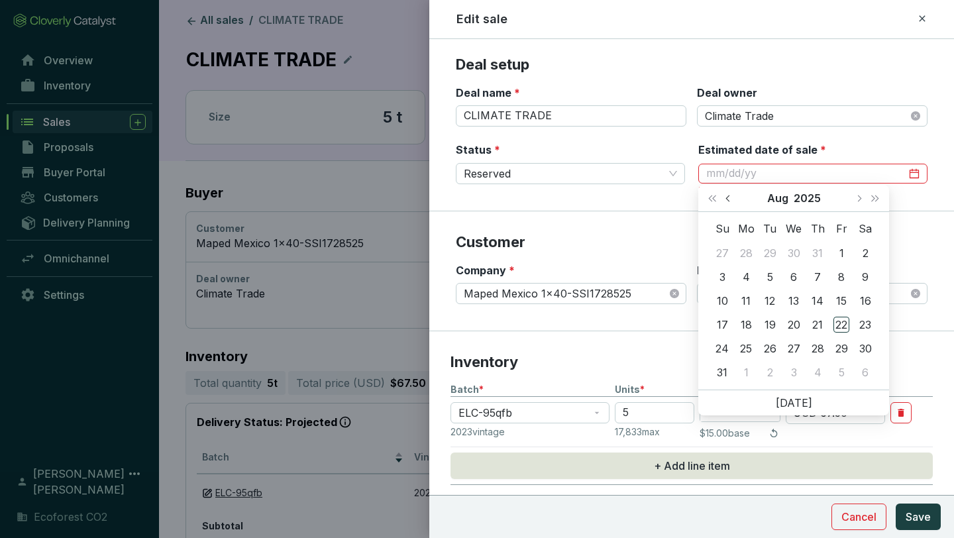
click at [726, 197] on span "Previous month (PageUp)" at bounding box center [729, 198] width 7 height 7
type input "[DATE]"
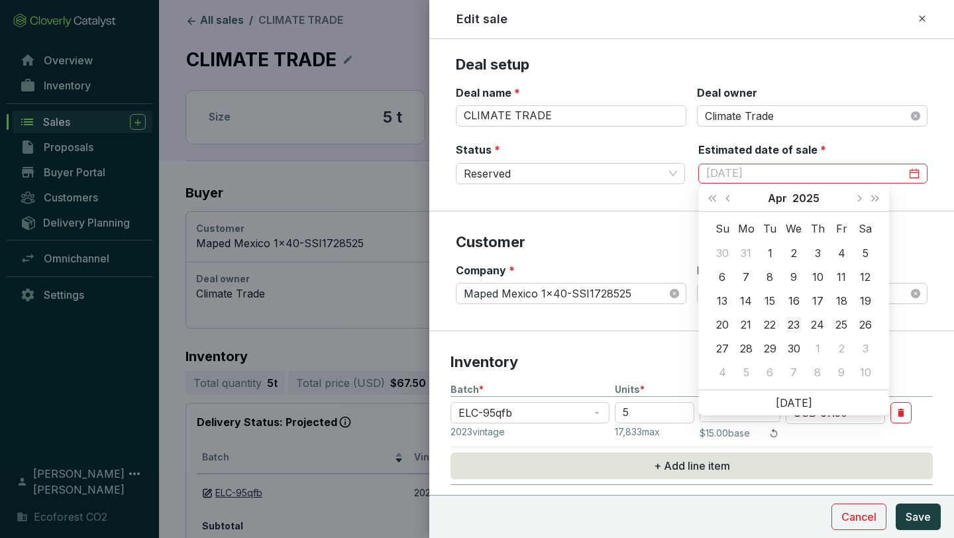
click at [791, 319] on div "23" at bounding box center [794, 325] width 16 height 16
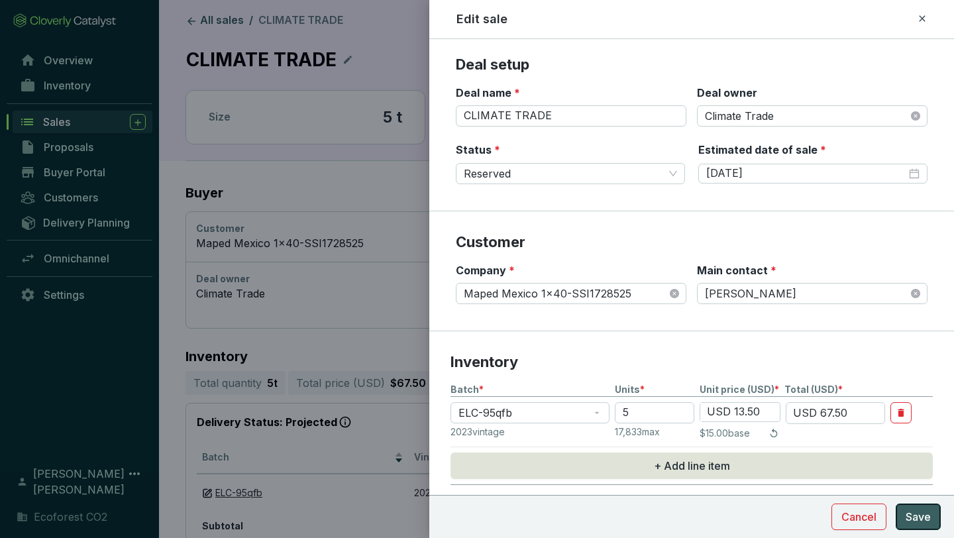
click at [917, 519] on span "Save" at bounding box center [918, 517] width 25 height 16
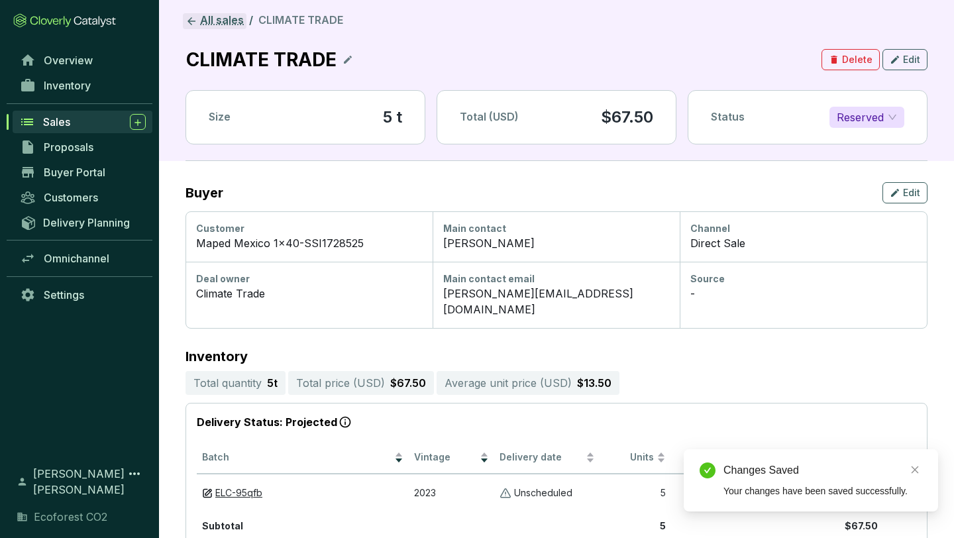
click at [231, 22] on link "All sales" at bounding box center [215, 21] width 64 height 16
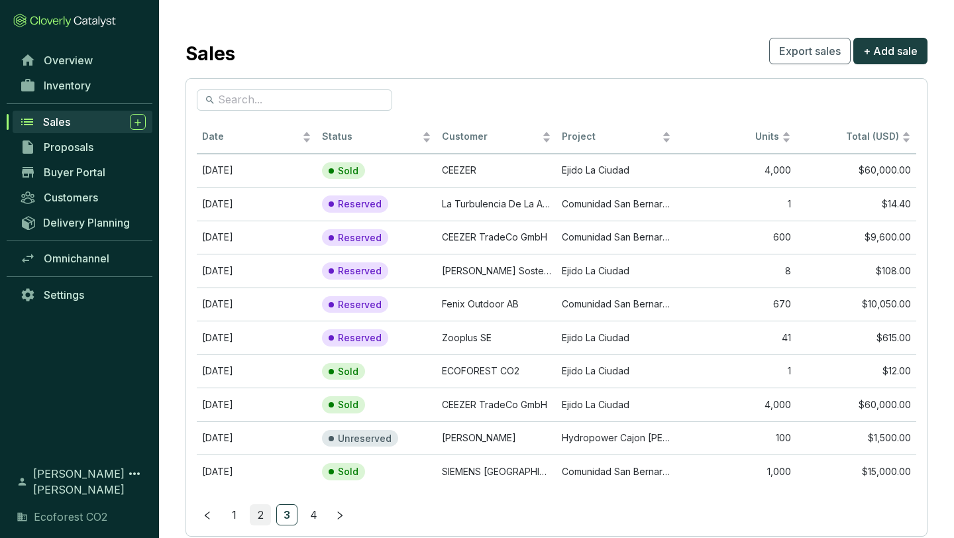
click at [263, 513] on link "2" at bounding box center [260, 515] width 20 height 20
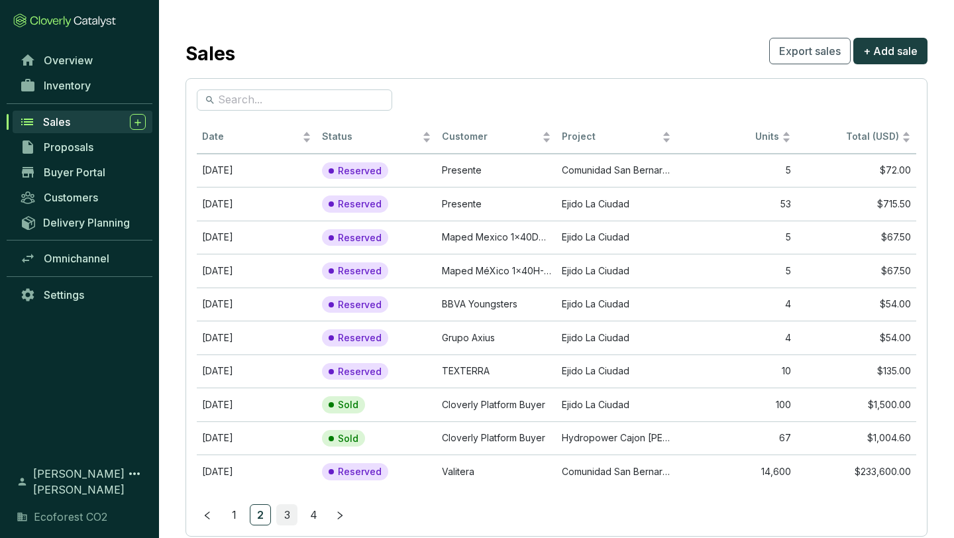
click at [283, 508] on link "3" at bounding box center [287, 515] width 20 height 20
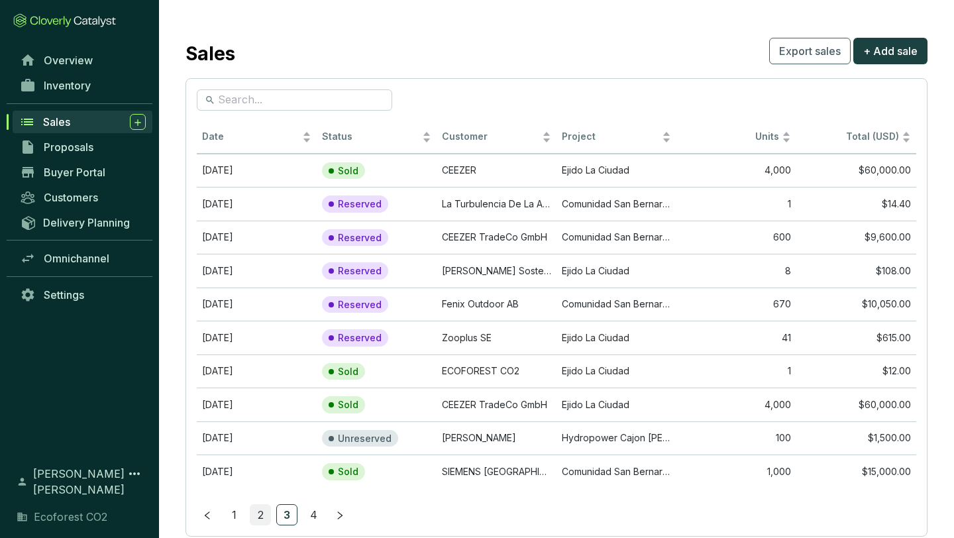
click at [262, 510] on link "2" at bounding box center [260, 515] width 20 height 20
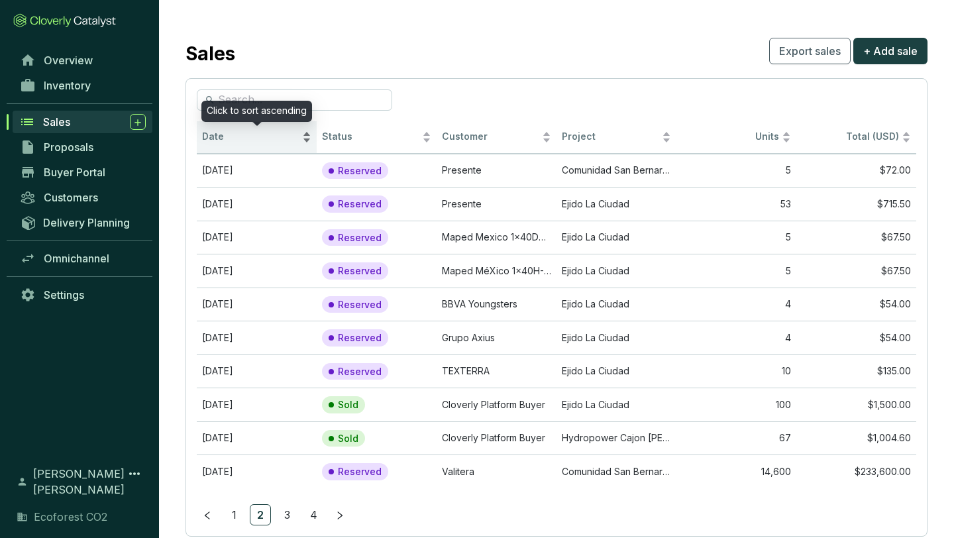
click at [305, 138] on div "Date" at bounding box center [256, 137] width 109 height 16
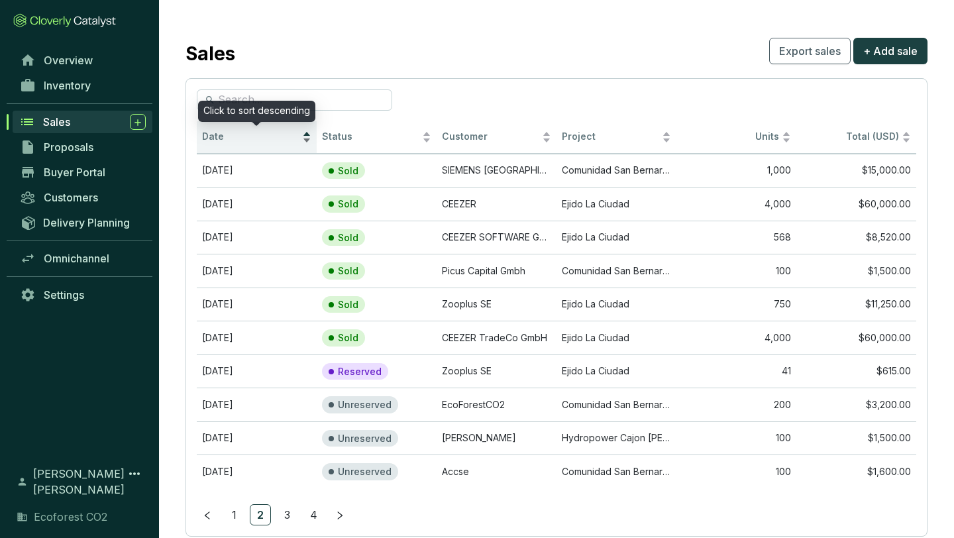
click at [305, 135] on div "Date" at bounding box center [256, 137] width 109 height 16
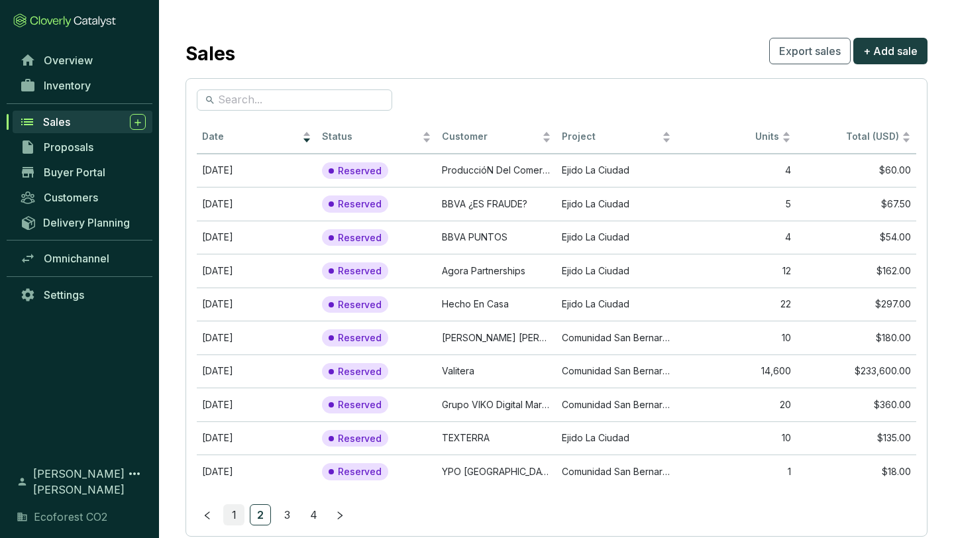
click at [235, 515] on link "1" at bounding box center [234, 515] width 20 height 20
click at [316, 510] on link "4" at bounding box center [313, 515] width 20 height 20
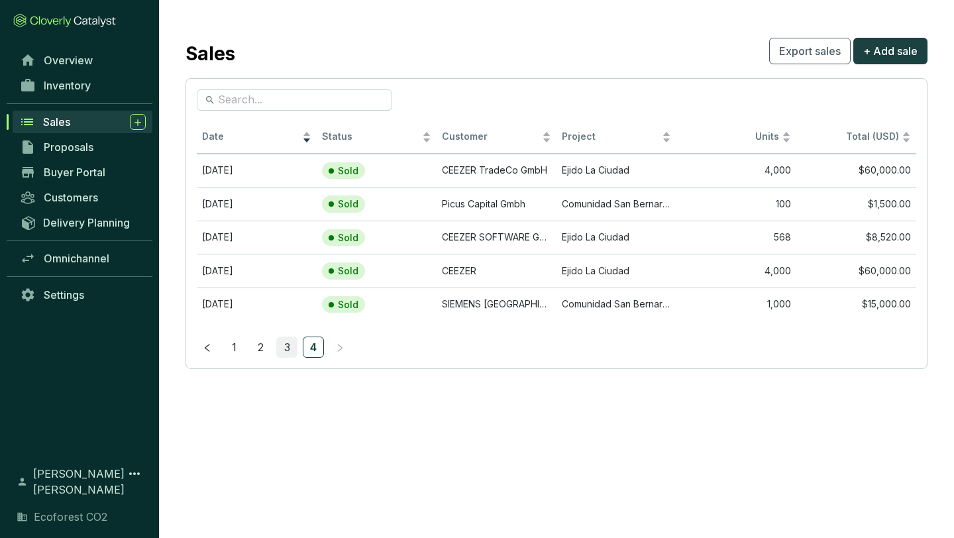
click at [288, 345] on link "3" at bounding box center [287, 347] width 20 height 20
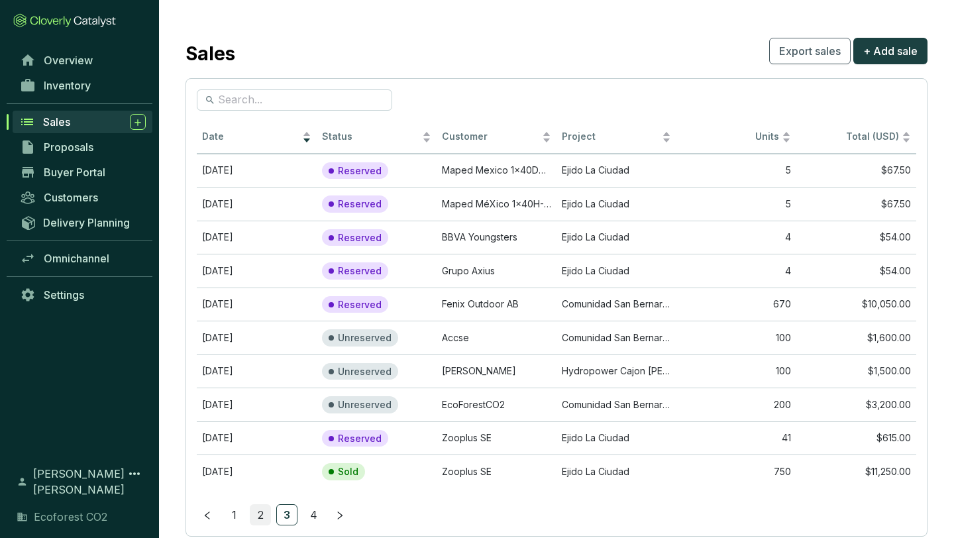
click at [260, 510] on link "2" at bounding box center [260, 515] width 20 height 20
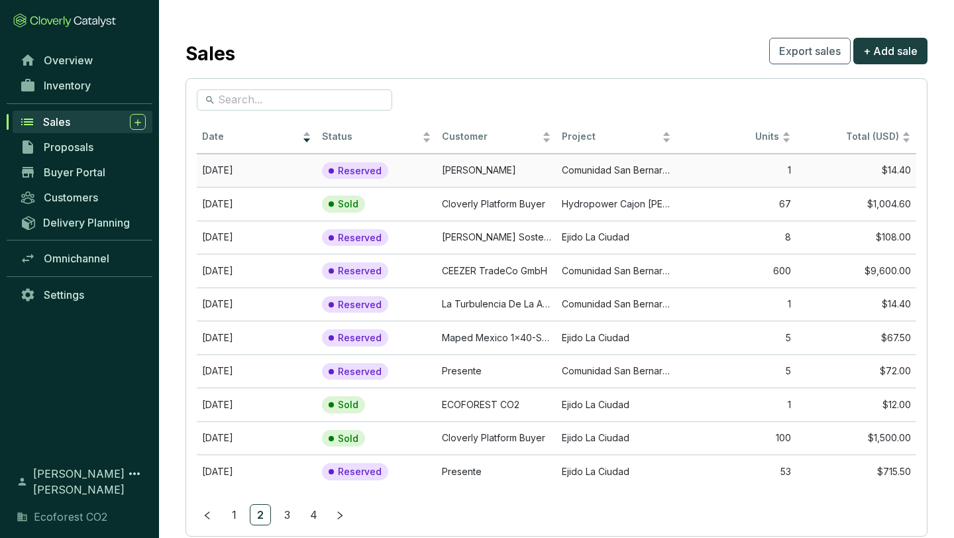
click at [752, 172] on td "1" at bounding box center [737, 171] width 120 height 34
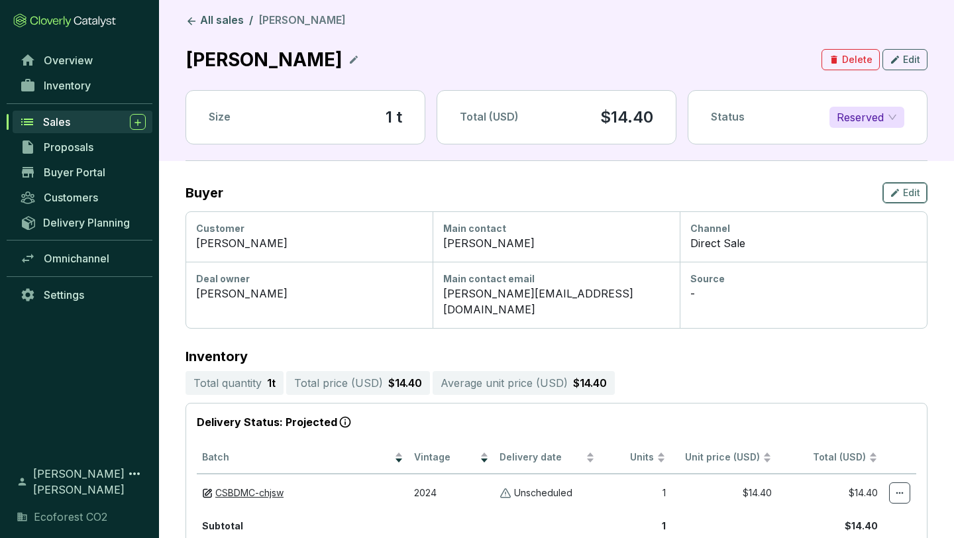
click at [897, 197] on icon "button" at bounding box center [895, 193] width 11 height 16
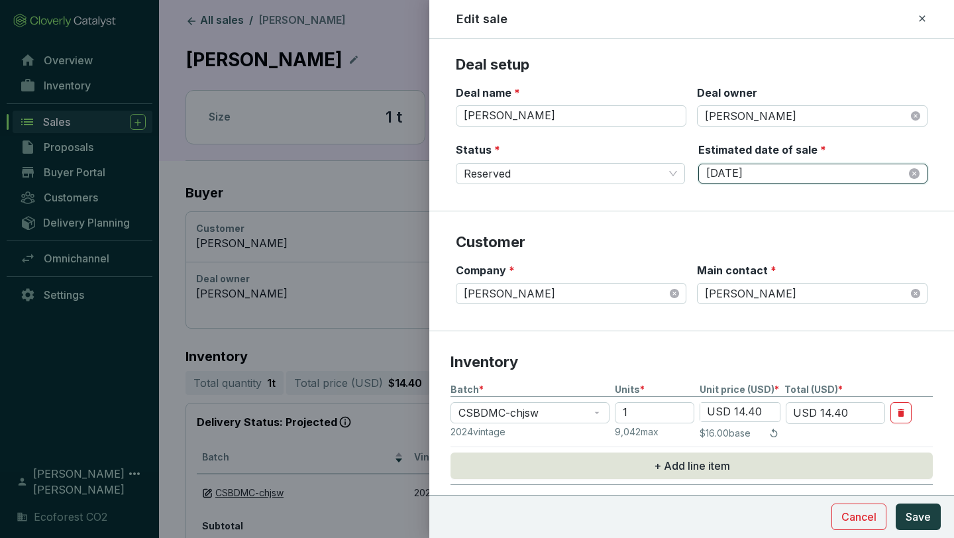
click at [785, 176] on input "[DATE]" at bounding box center [806, 173] width 200 height 15
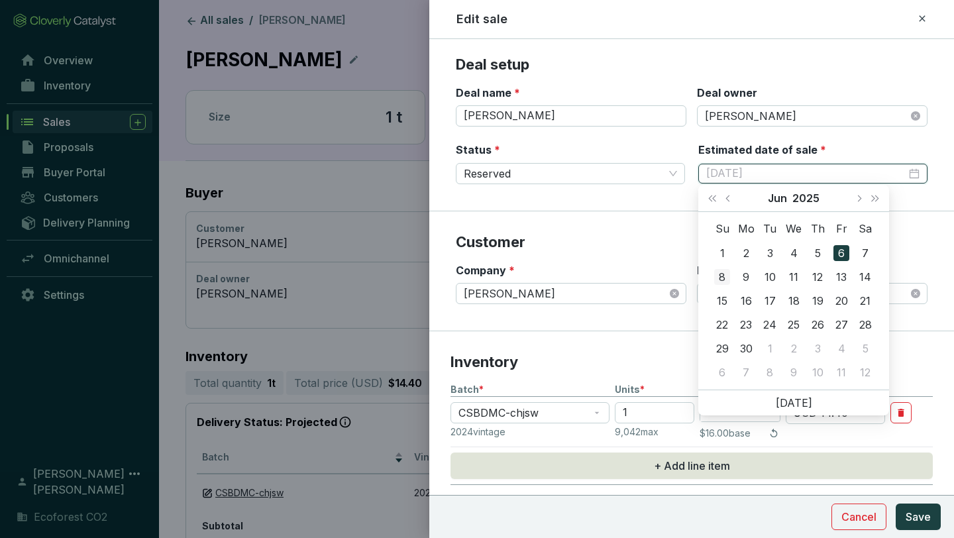
type input "[DATE]"
click at [726, 270] on div "8" at bounding box center [722, 277] width 16 height 16
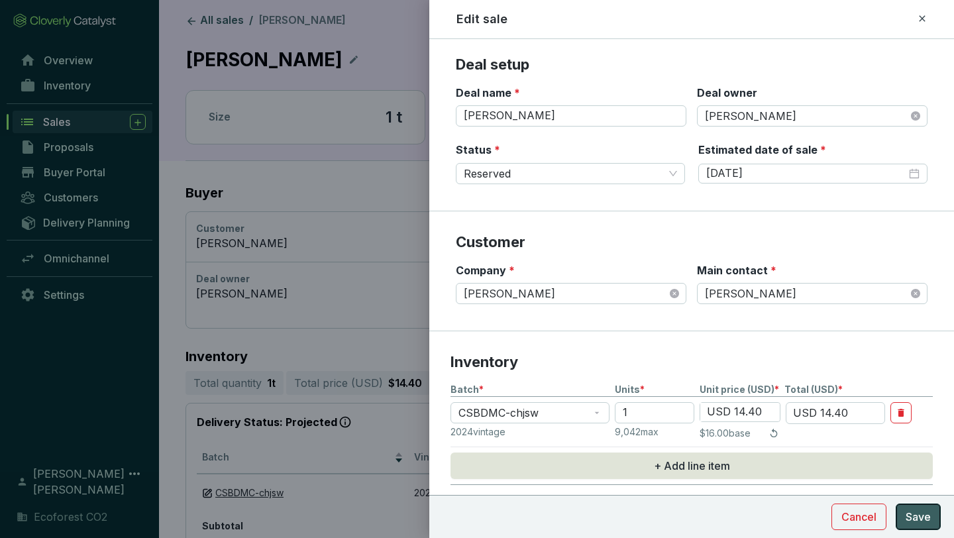
click at [920, 514] on span "Save" at bounding box center [918, 517] width 25 height 16
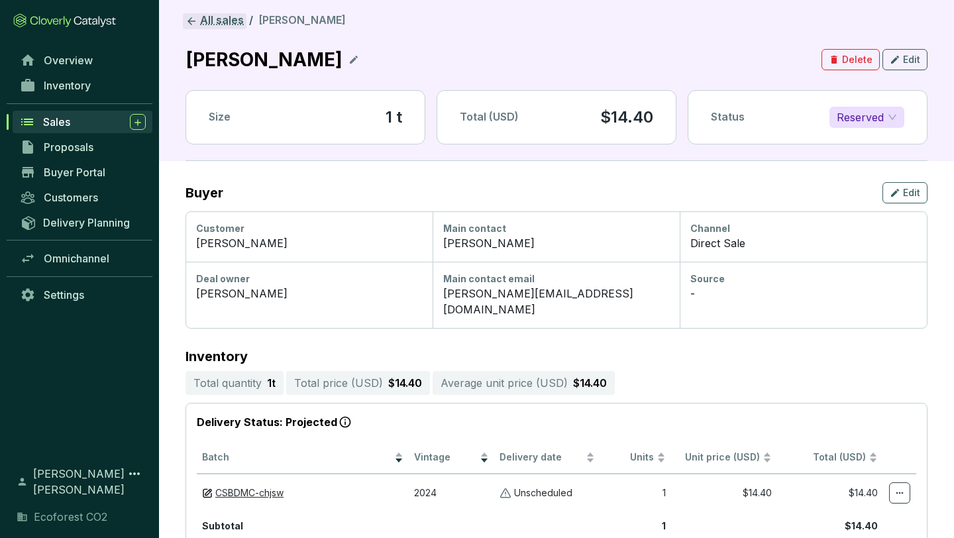
click at [217, 23] on link "All sales" at bounding box center [215, 21] width 64 height 16
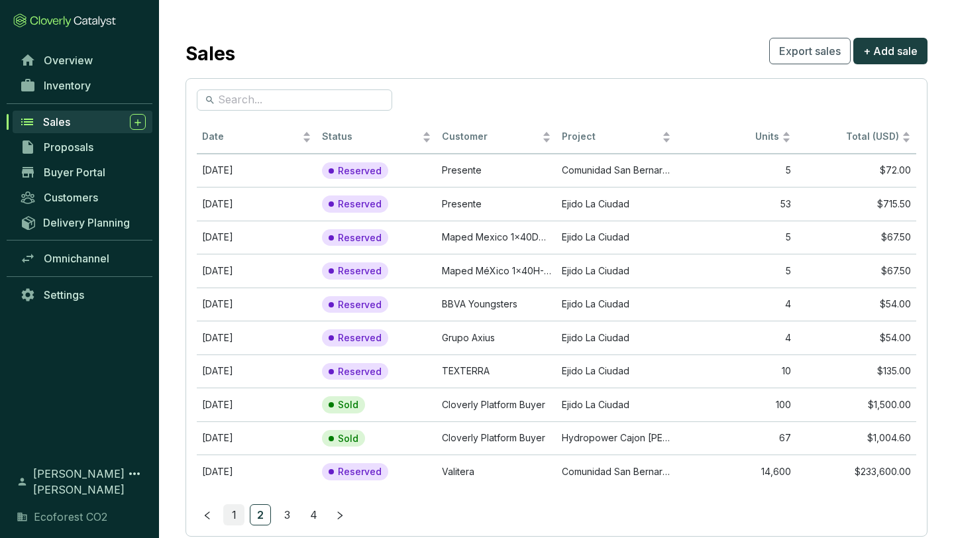
click at [235, 511] on link "1" at bounding box center [234, 515] width 20 height 20
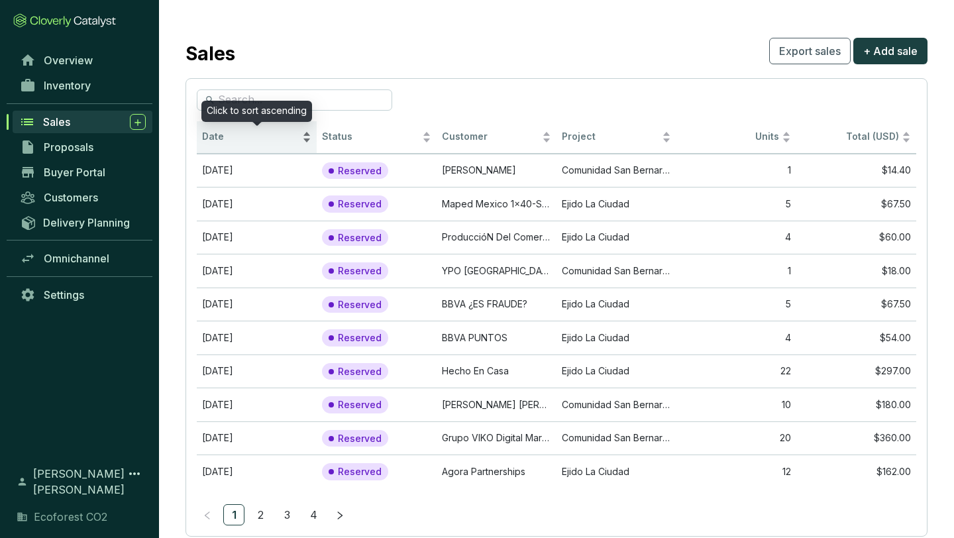
click at [305, 135] on div "Date" at bounding box center [256, 137] width 109 height 16
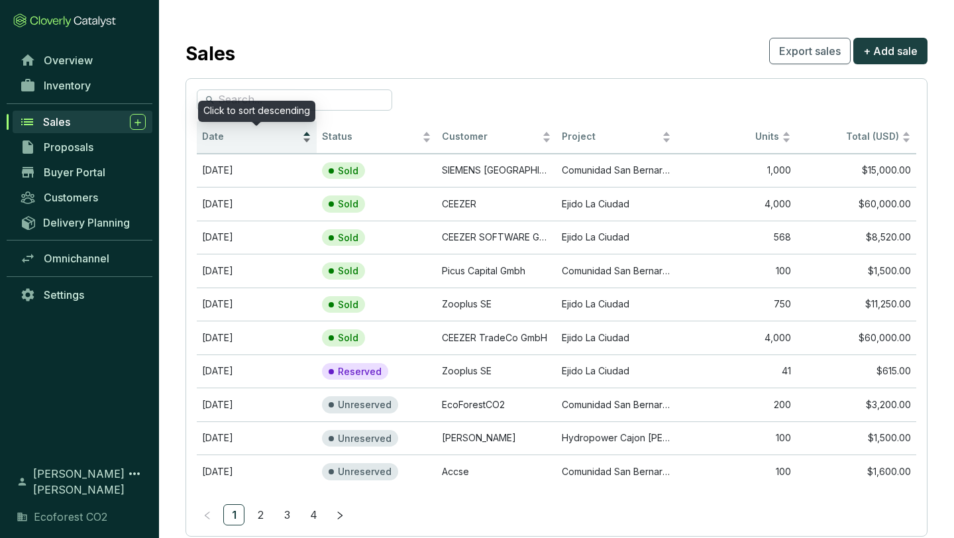
click at [306, 144] on div "Date" at bounding box center [256, 137] width 109 height 16
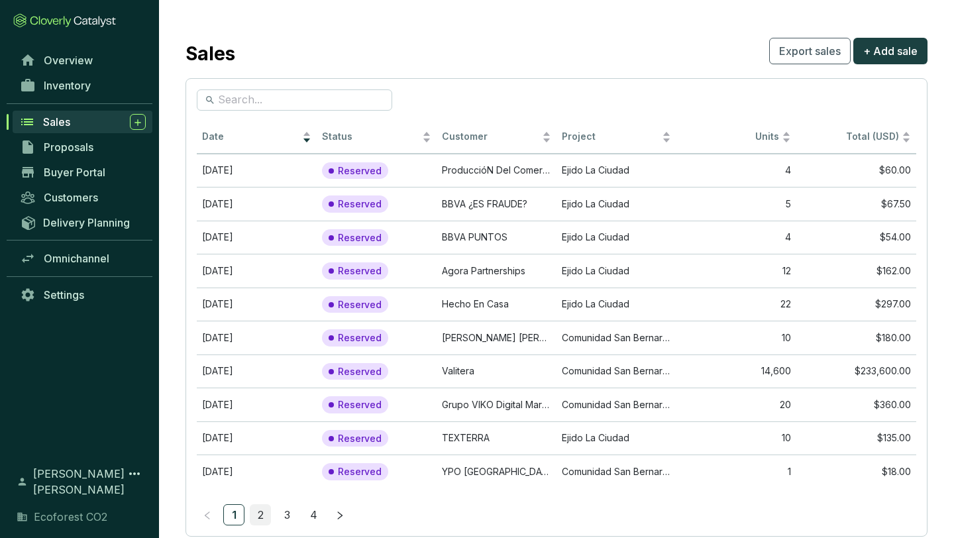
click at [259, 508] on link "2" at bounding box center [260, 515] width 20 height 20
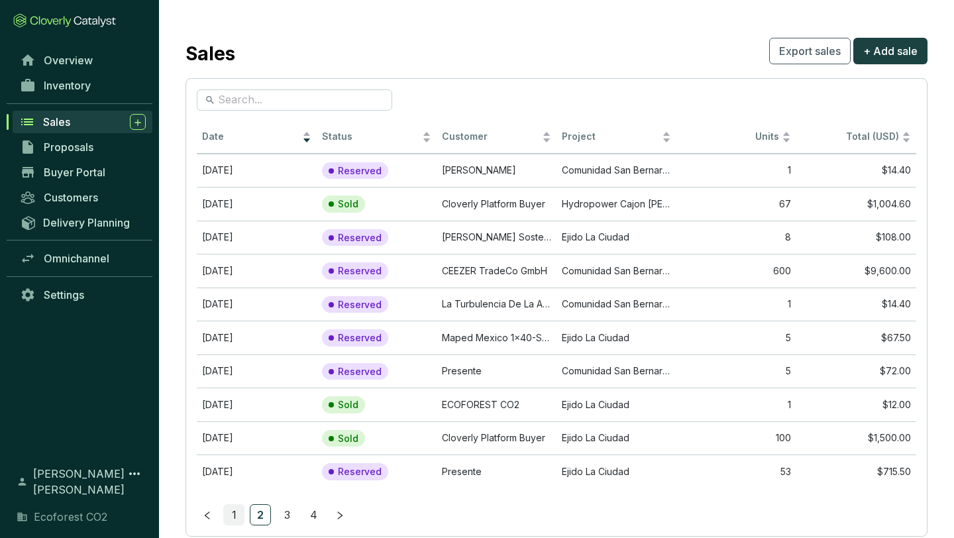
click at [229, 516] on link "1" at bounding box center [234, 515] width 20 height 20
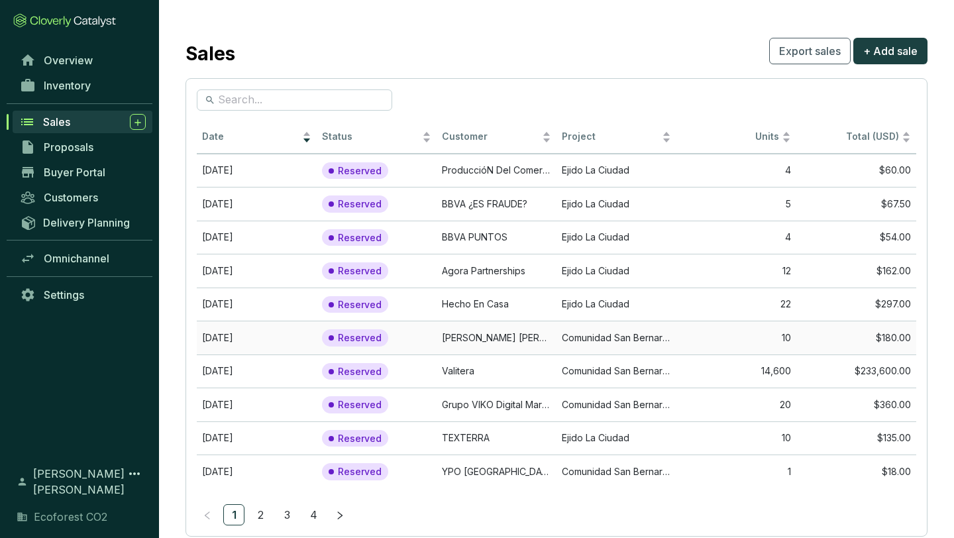
click at [773, 332] on td "10" at bounding box center [737, 338] width 120 height 34
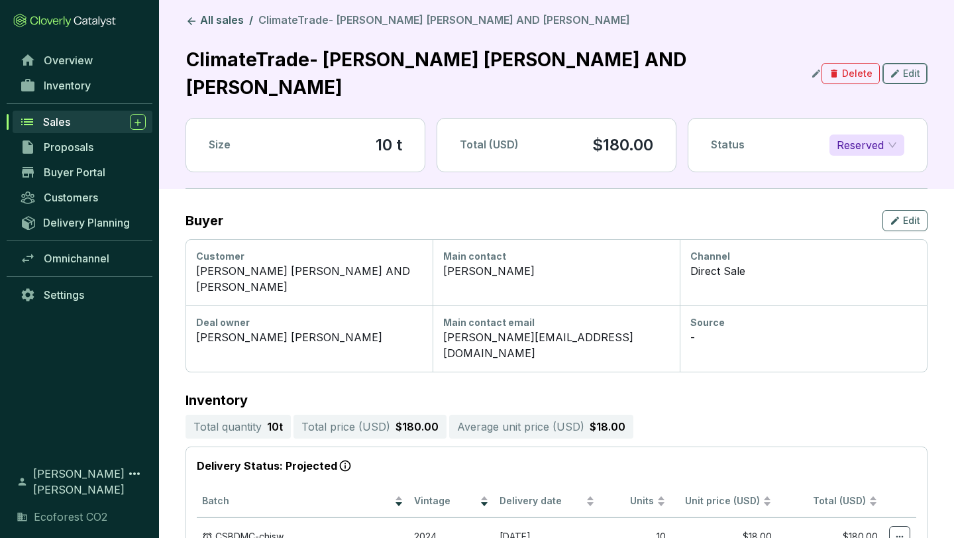
click at [905, 76] on span "Edit" at bounding box center [911, 73] width 17 height 13
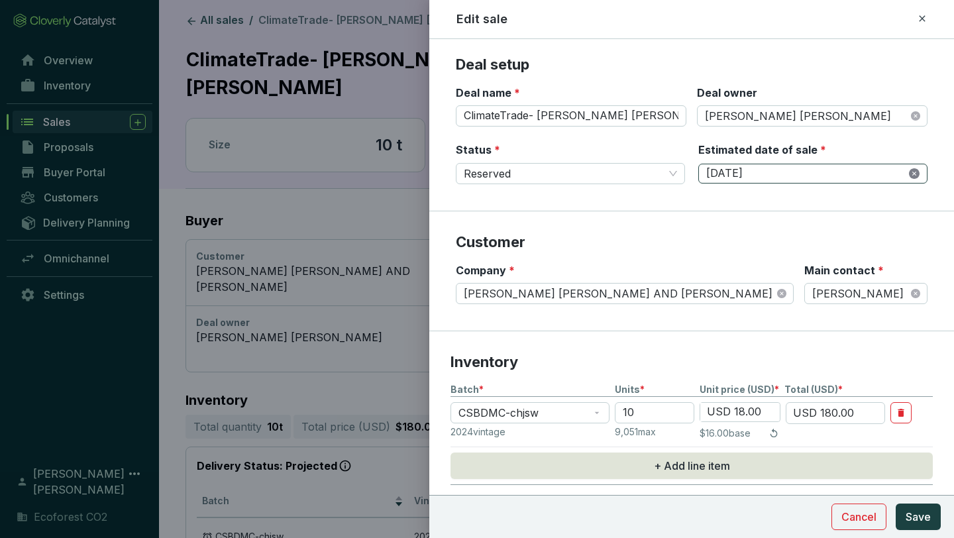
click at [910, 172] on icon "close-circle" at bounding box center [914, 173] width 11 height 11
click at [895, 170] on input "Estimated date of sale *" at bounding box center [806, 173] width 200 height 15
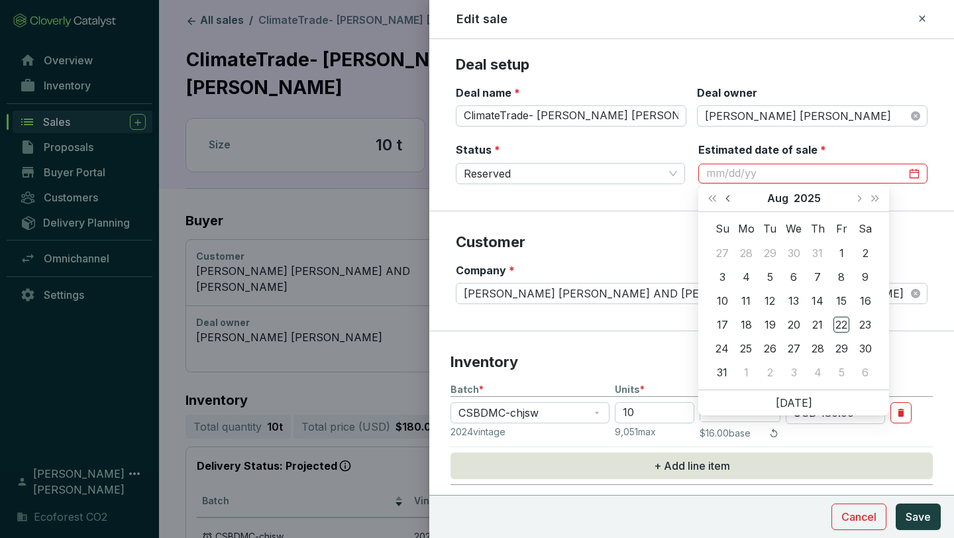
click at [728, 197] on span "Previous month (PageUp)" at bounding box center [729, 198] width 7 height 7
type input "[DATE]"
click at [821, 274] on div "10" at bounding box center [818, 277] width 16 height 16
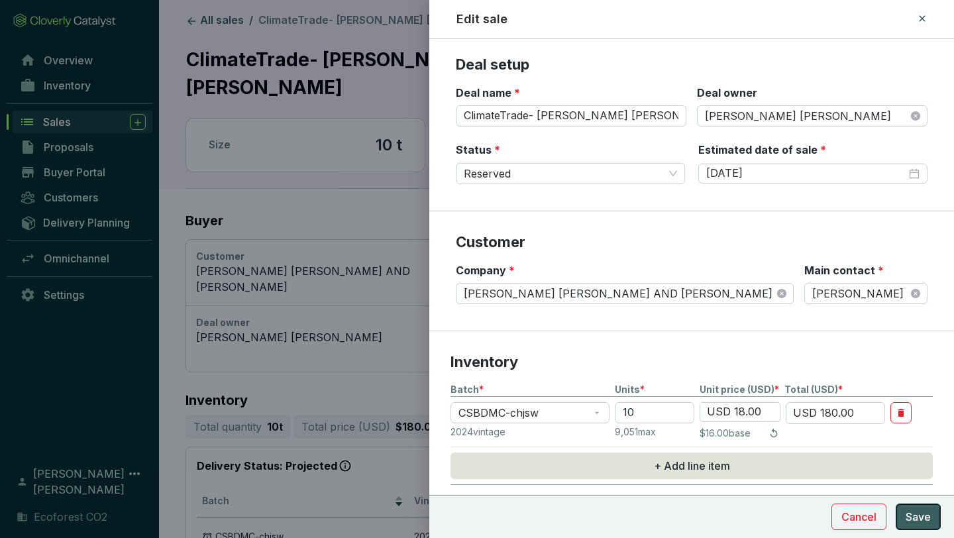
click at [926, 512] on span "Save" at bounding box center [918, 517] width 25 height 16
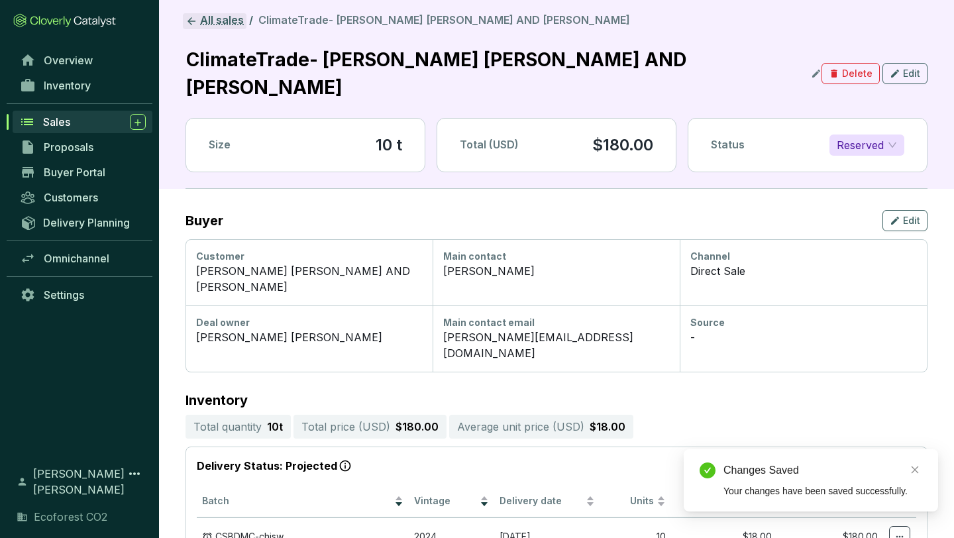
click at [223, 23] on link "All sales" at bounding box center [215, 21] width 64 height 16
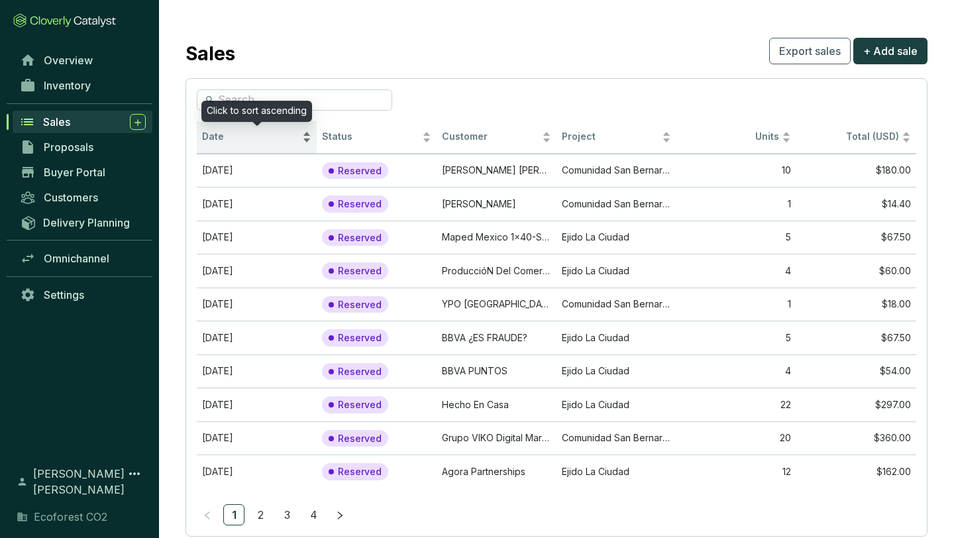
click at [306, 133] on div "Date" at bounding box center [256, 137] width 109 height 16
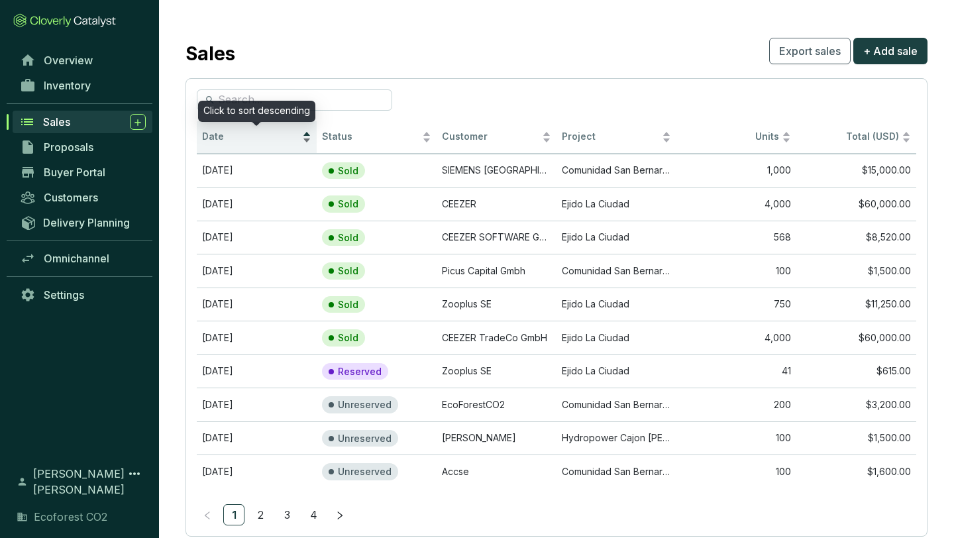
click at [308, 145] on div "Date" at bounding box center [256, 137] width 109 height 16
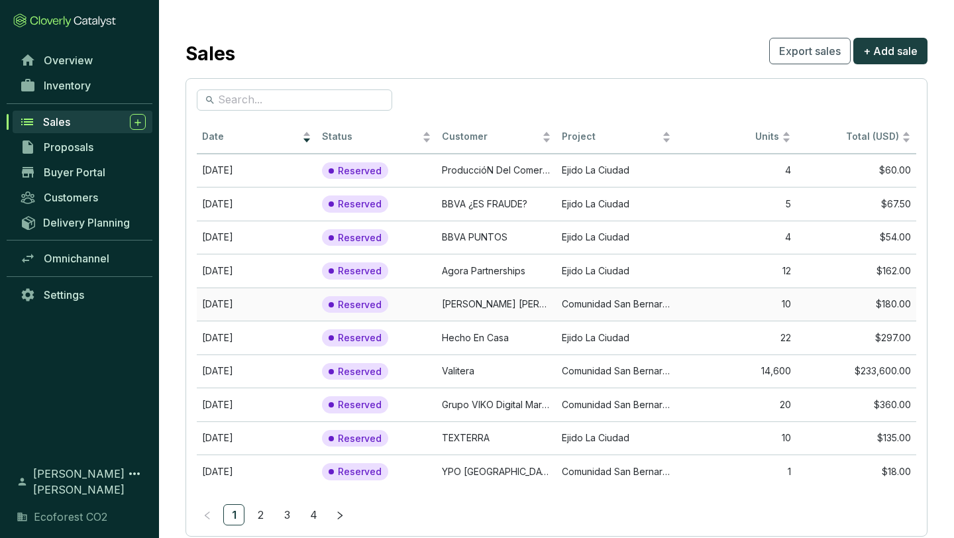
click at [658, 307] on td "Comunidad San Bernardino de Milpillas Chico" at bounding box center [617, 305] width 120 height 34
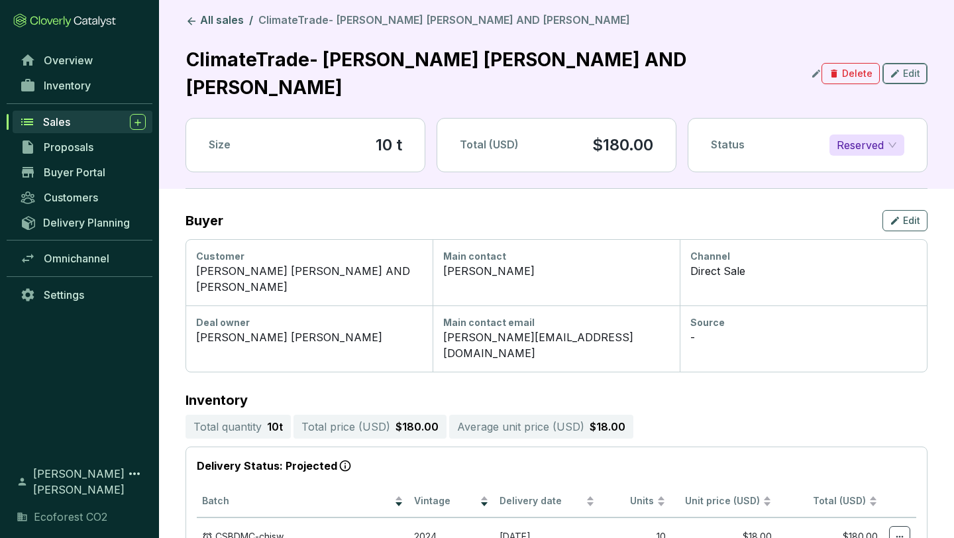
click at [900, 70] on icon "button" at bounding box center [895, 74] width 11 height 16
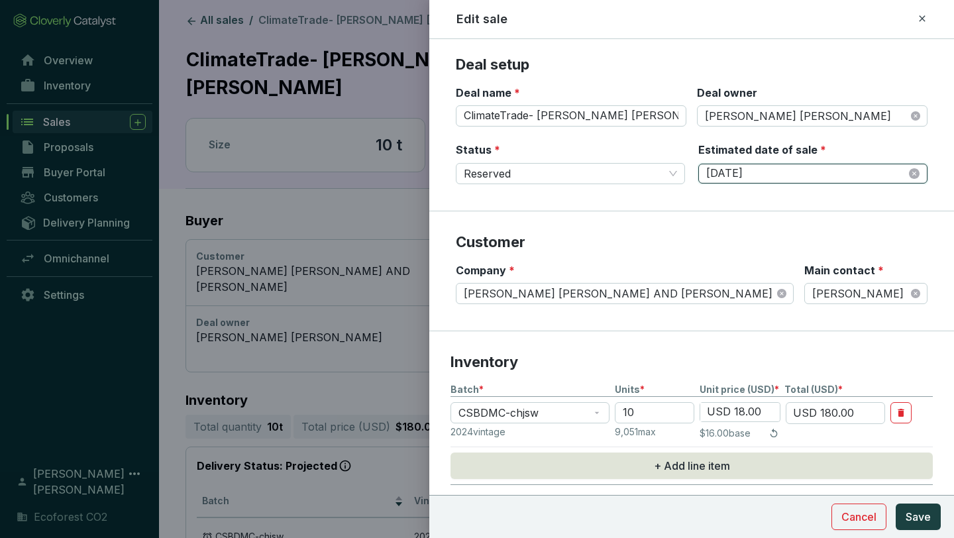
click at [763, 174] on input "[DATE]" at bounding box center [806, 173] width 200 height 15
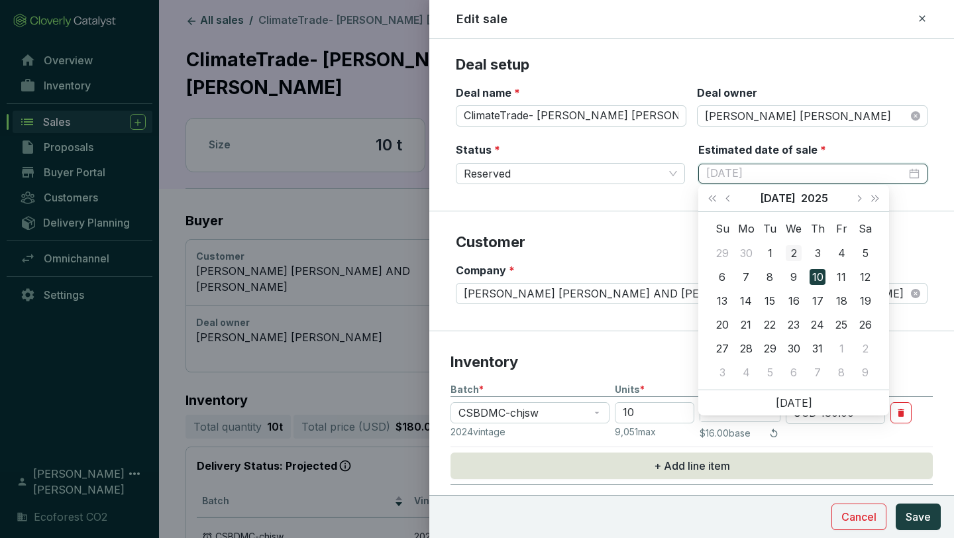
type input "[DATE]"
click at [794, 252] on div "2" at bounding box center [794, 253] width 16 height 16
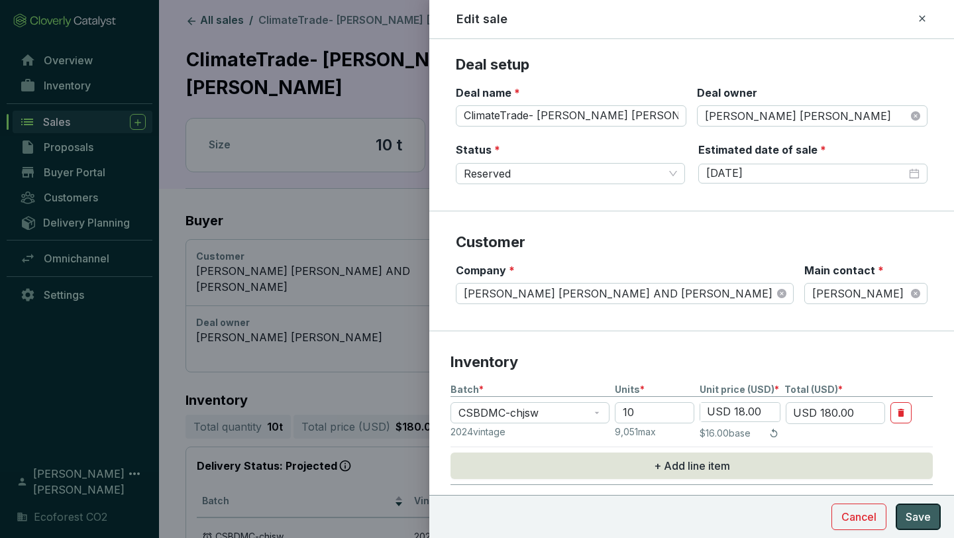
click at [908, 511] on span "Save" at bounding box center [918, 517] width 25 height 16
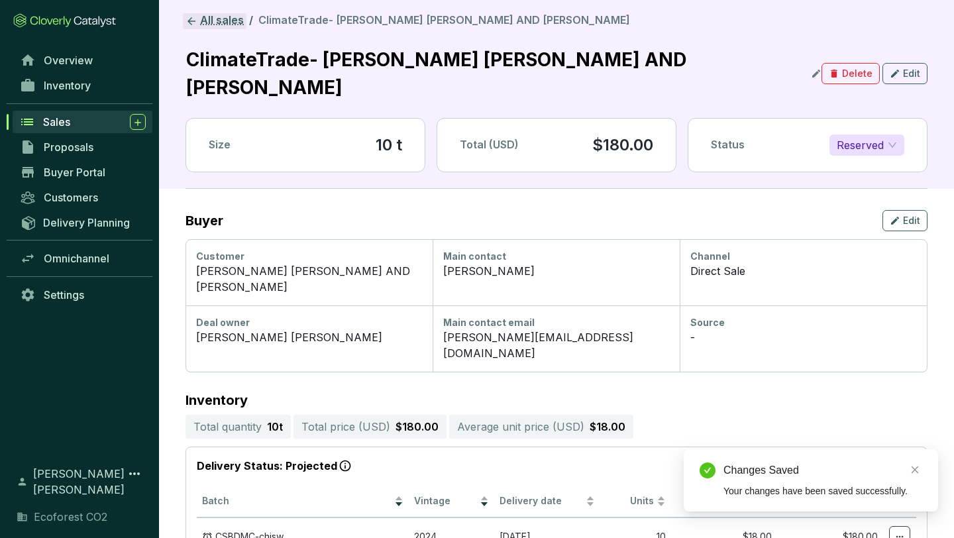
click at [202, 17] on link "All sales" at bounding box center [215, 21] width 64 height 16
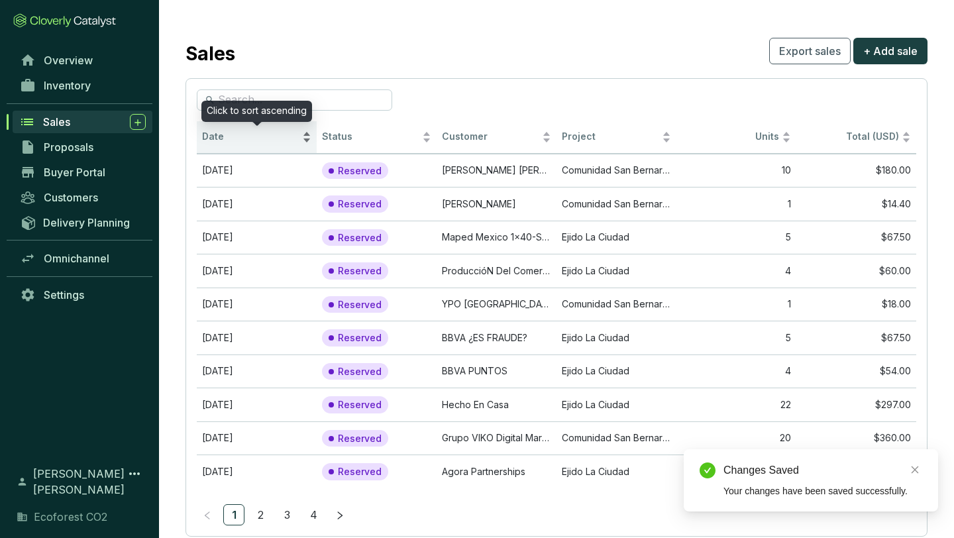
click at [308, 135] on div "Date" at bounding box center [256, 137] width 109 height 16
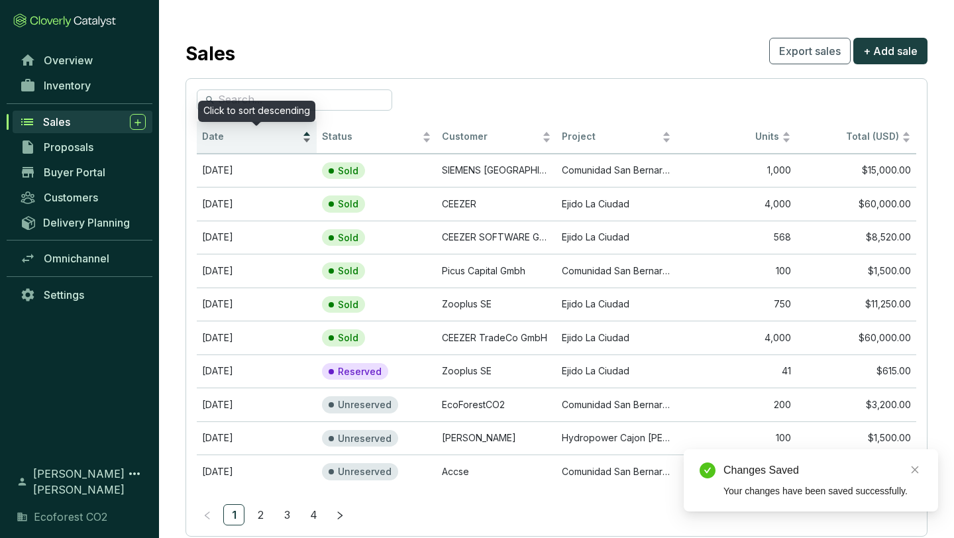
click at [309, 140] on div "Date" at bounding box center [256, 137] width 109 height 16
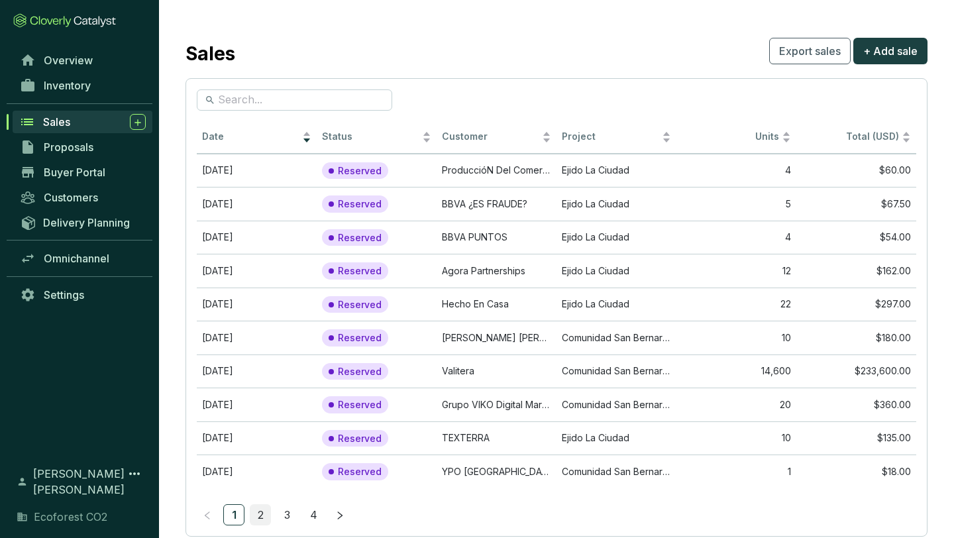
click at [256, 509] on link "2" at bounding box center [260, 515] width 20 height 20
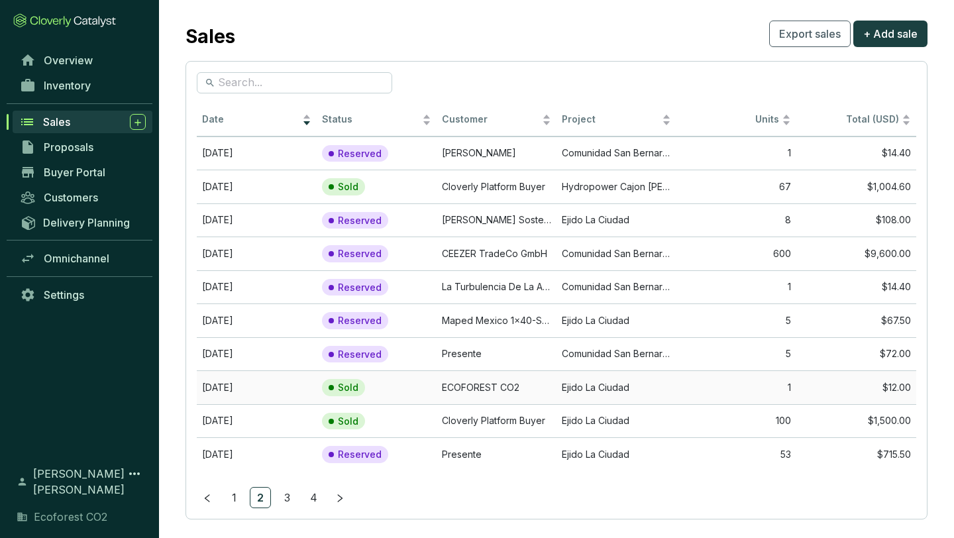
scroll to position [19, 0]
click at [396, 388] on section "Sold" at bounding box center [362, 386] width 81 height 17
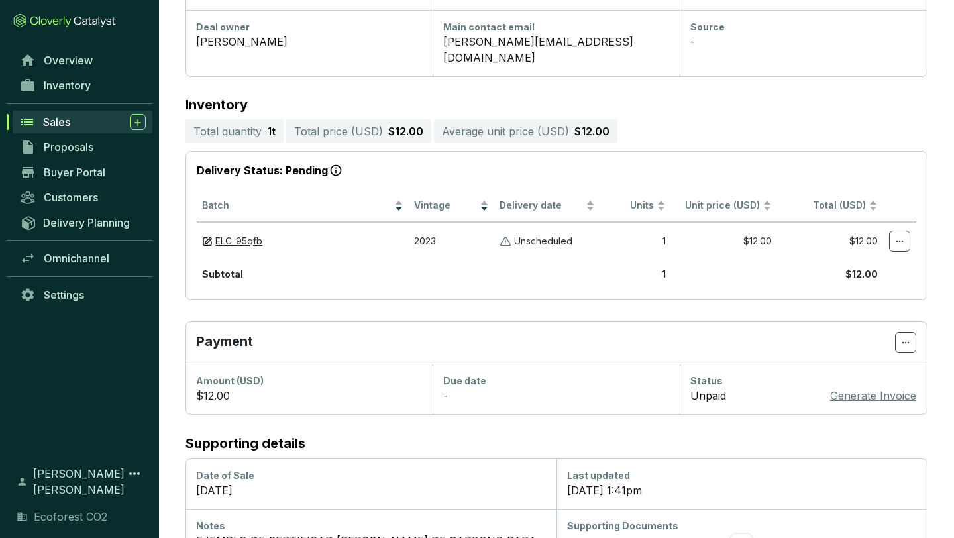
scroll to position [247, 0]
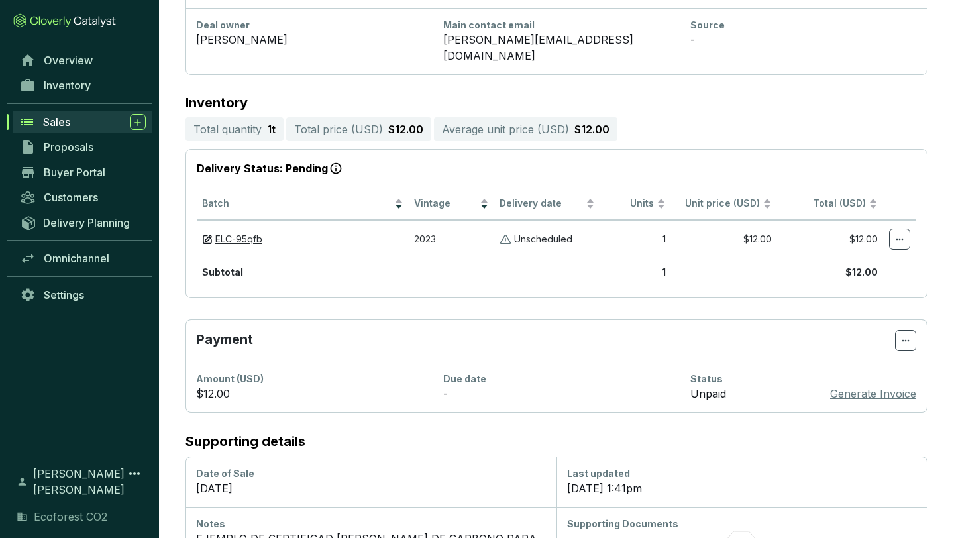
click at [862, 386] on p "Generate Invoice" at bounding box center [873, 394] width 86 height 16
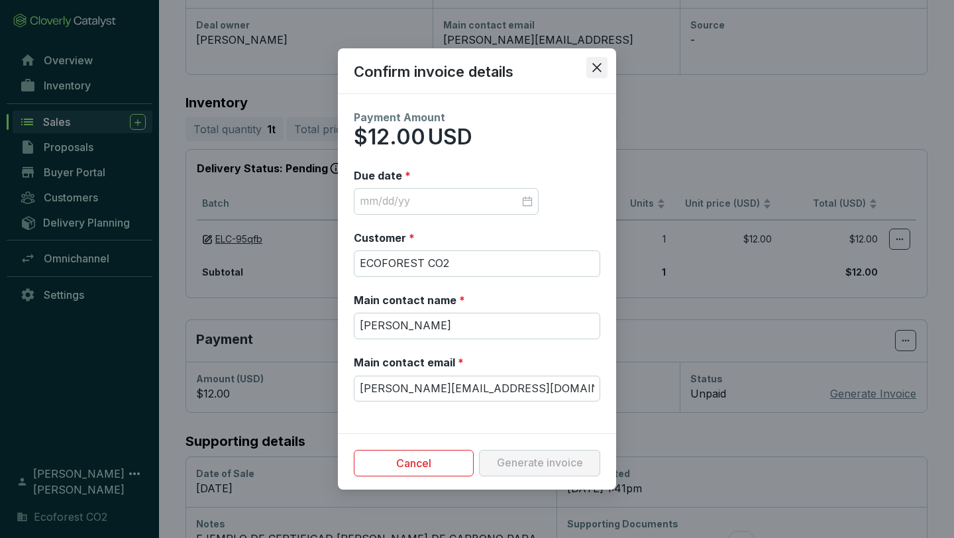
click at [602, 66] on icon "close" at bounding box center [597, 68] width 12 height 12
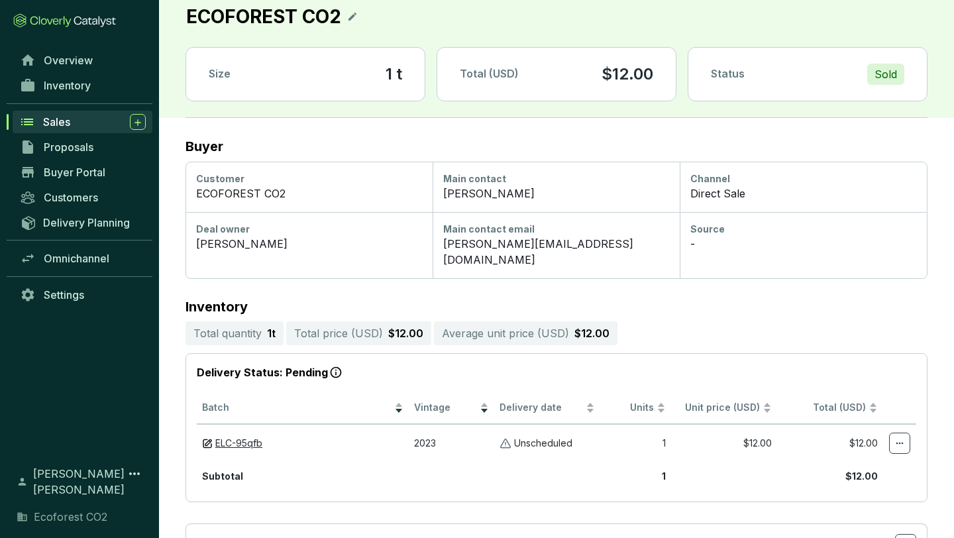
scroll to position [0, 0]
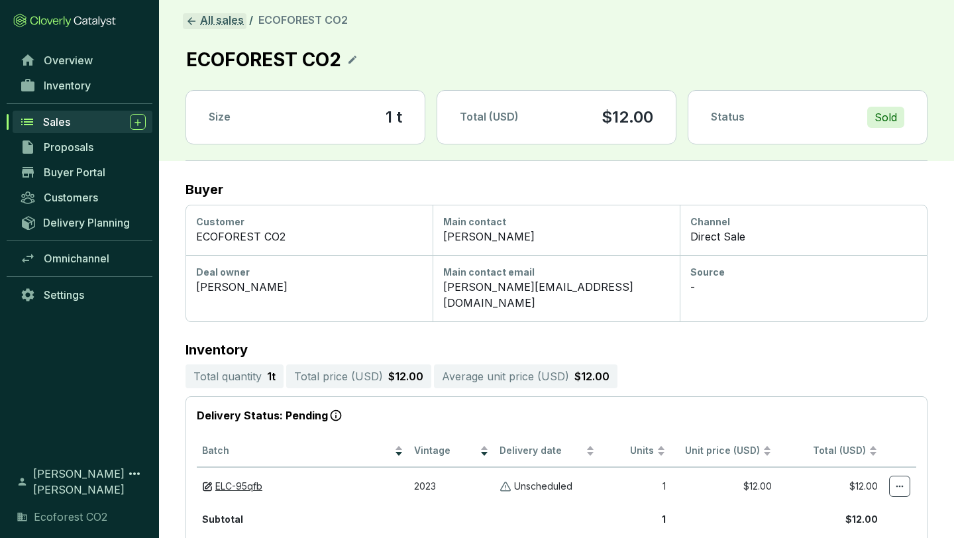
click at [227, 19] on link "All sales" at bounding box center [215, 21] width 64 height 16
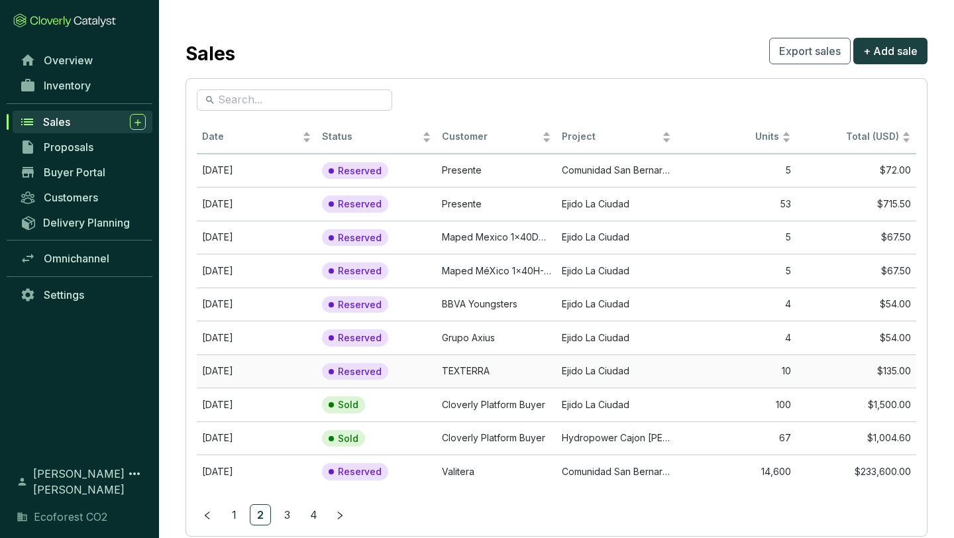
click at [609, 371] on td "Ejido La Ciudad" at bounding box center [617, 371] width 120 height 34
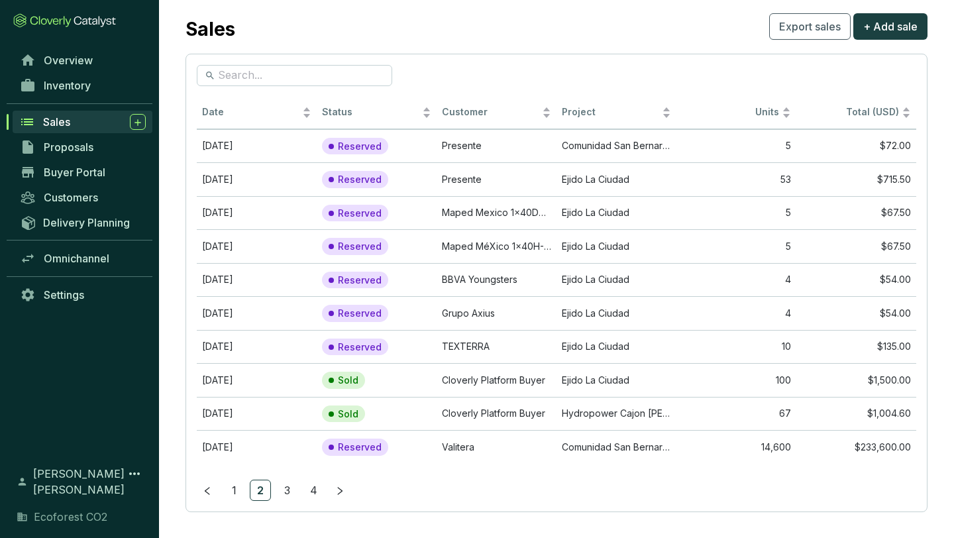
scroll to position [32, 0]
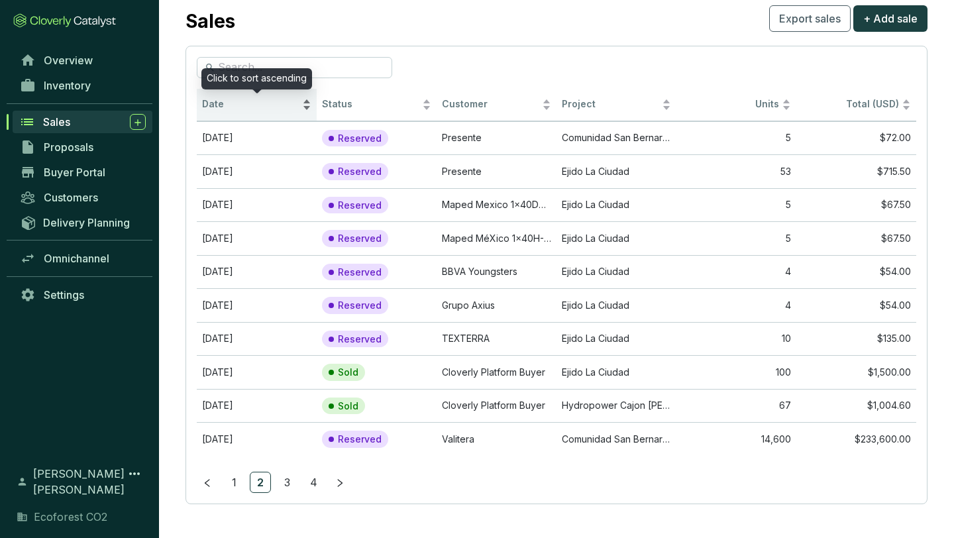
click at [305, 101] on div "Date" at bounding box center [256, 105] width 109 height 16
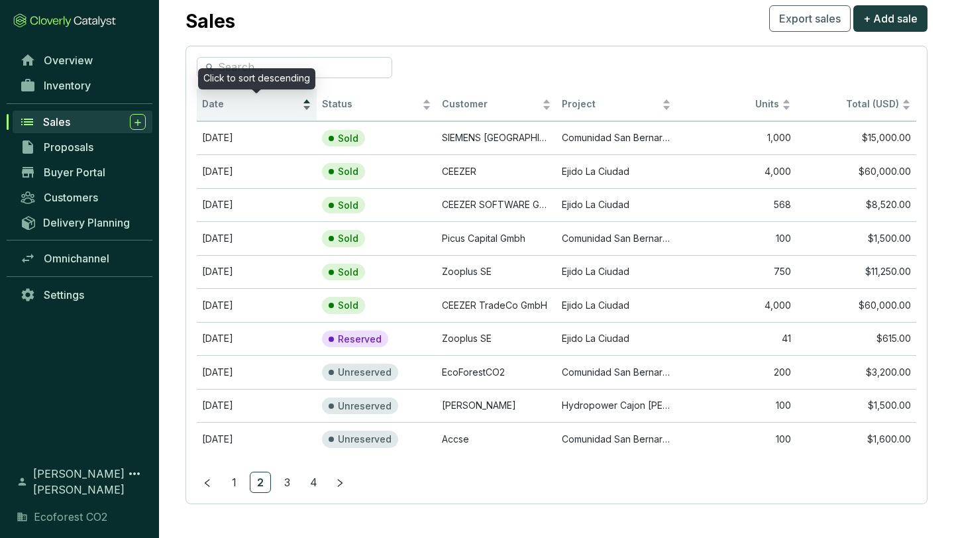
click at [309, 109] on div "Date" at bounding box center [256, 105] width 109 height 16
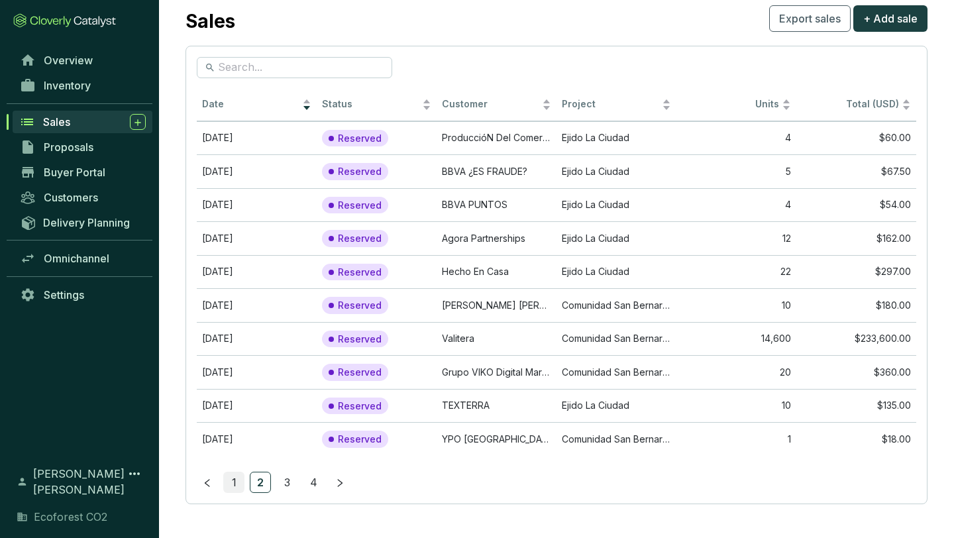
click at [231, 482] on link "1" at bounding box center [234, 482] width 20 height 20
click at [405, 134] on td "Reserved" at bounding box center [377, 138] width 120 height 34
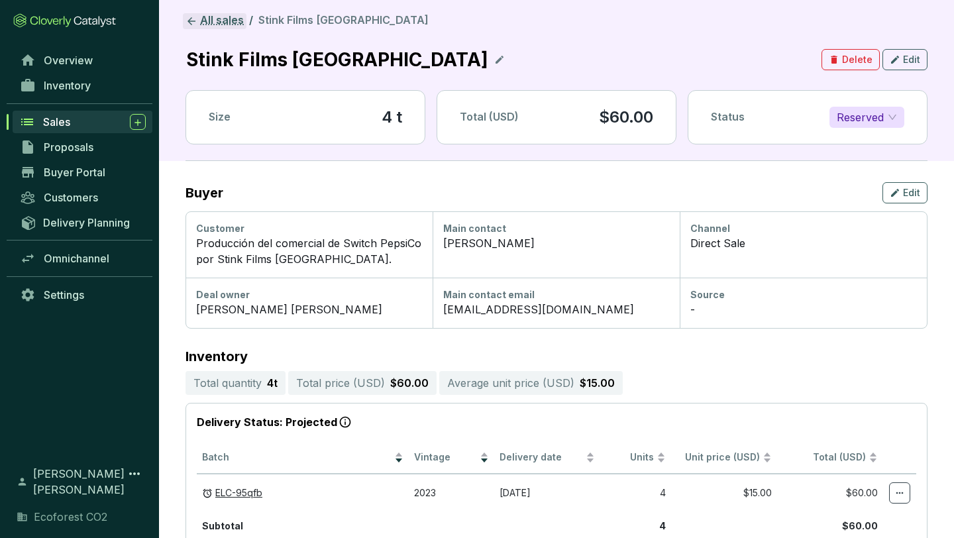
click at [219, 25] on link "All sales" at bounding box center [215, 21] width 64 height 16
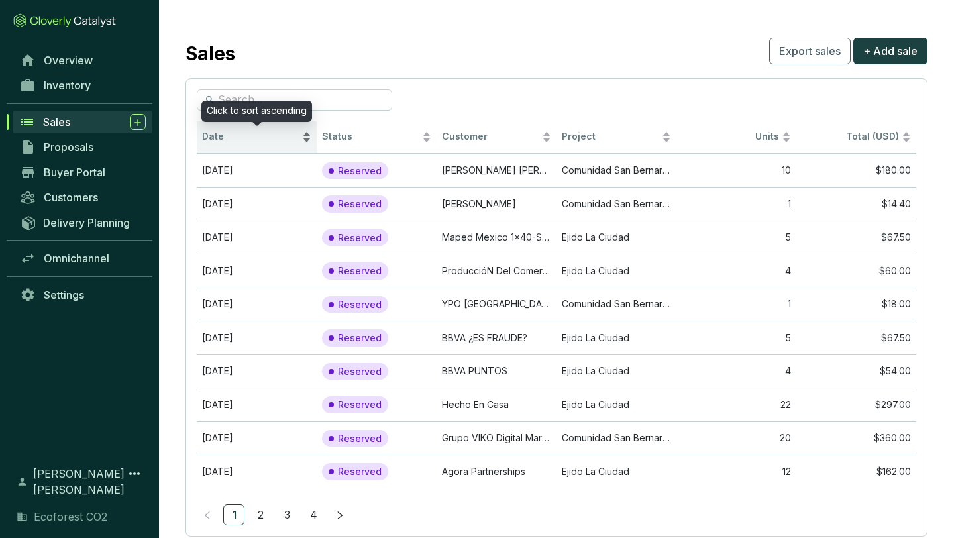
click at [309, 132] on div "Date" at bounding box center [256, 137] width 109 height 16
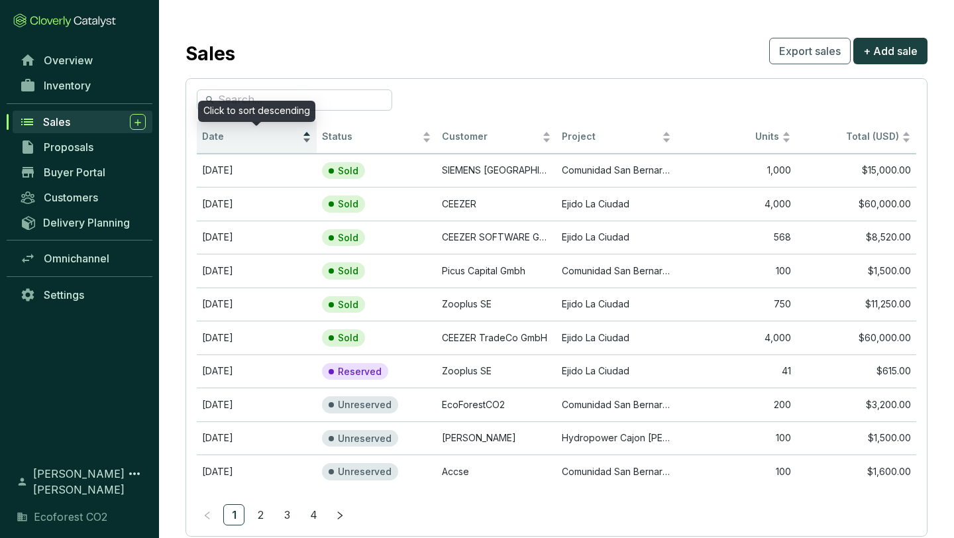
click at [310, 141] on div "Date" at bounding box center [256, 137] width 109 height 16
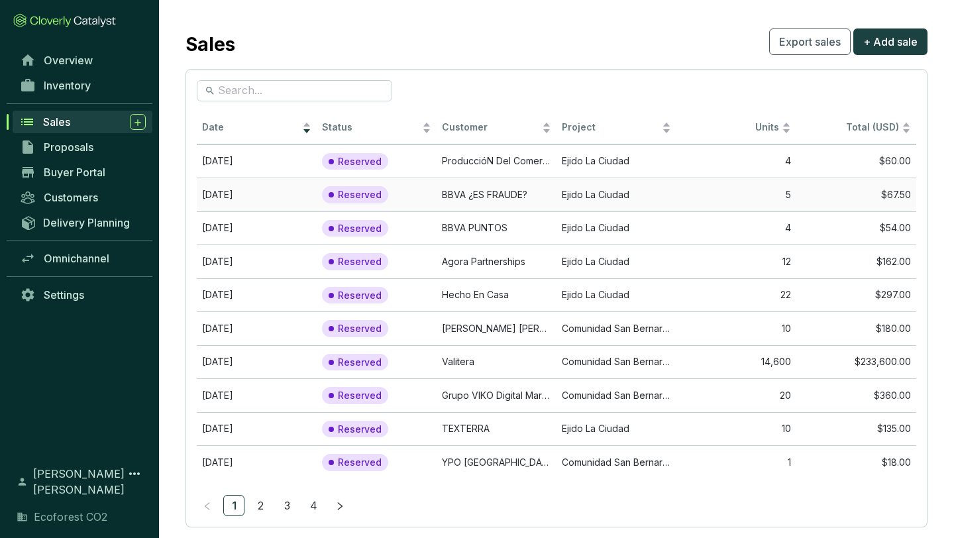
scroll to position [11, 0]
click at [360, 156] on p "Reserved" at bounding box center [360, 160] width 44 height 12
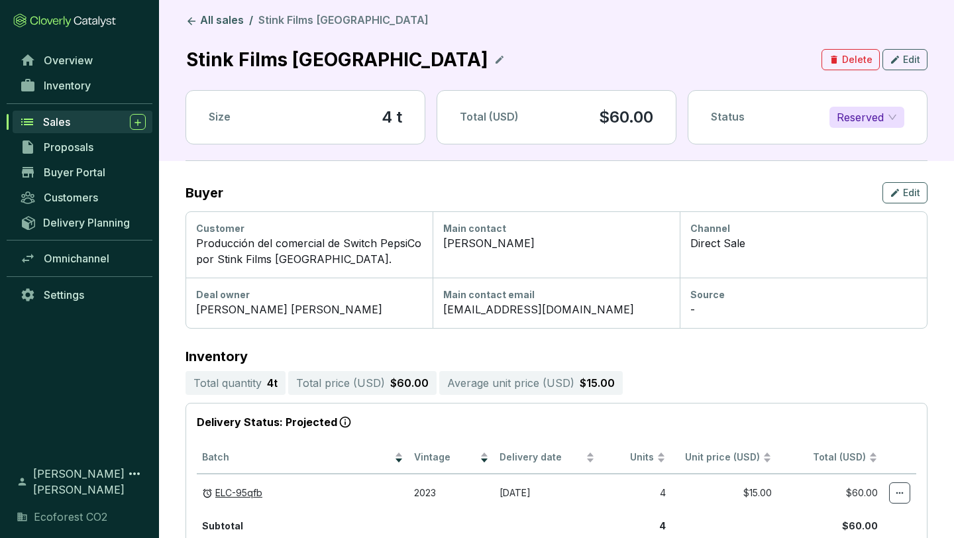
click at [873, 117] on span "Reserved" at bounding box center [867, 117] width 60 height 20
click at [719, 73] on div "Stink Films [GEOGRAPHIC_DATA] Delete Edit" at bounding box center [557, 59] width 742 height 29
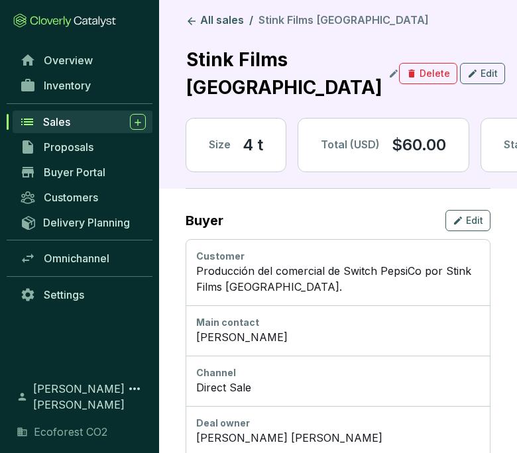
click at [466, 329] on div "[PERSON_NAME]" at bounding box center [337, 337] width 283 height 16
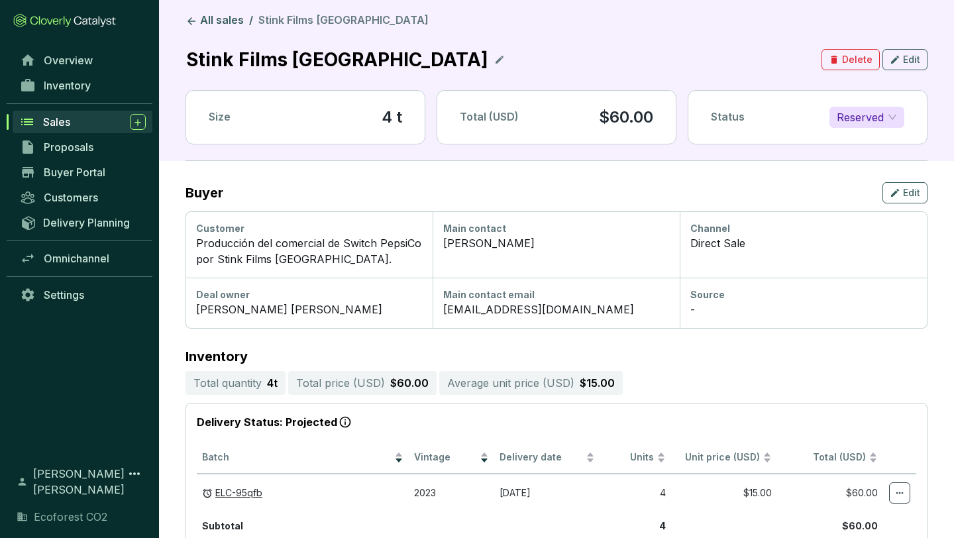
click at [81, 121] on div "Sales" at bounding box center [94, 122] width 103 height 16
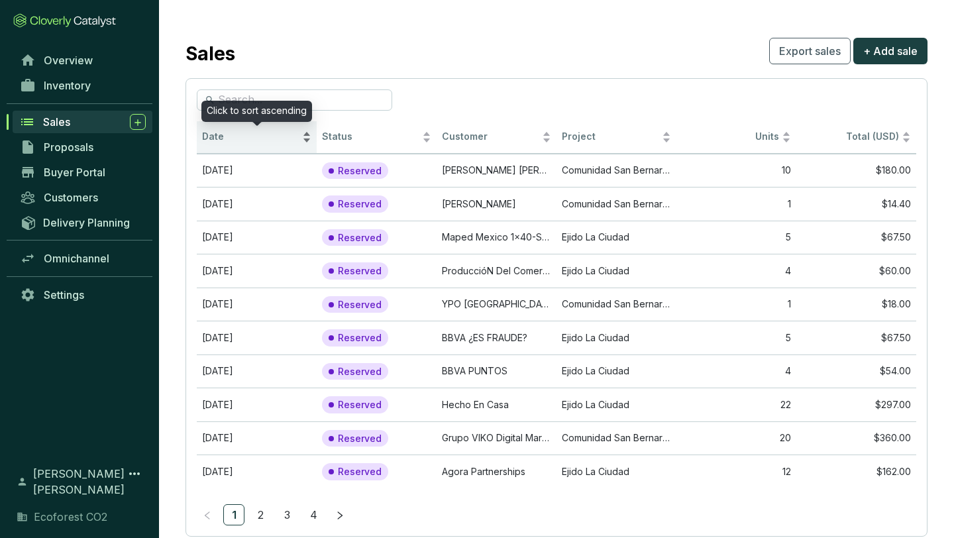
click at [309, 134] on div "Date" at bounding box center [256, 137] width 109 height 16
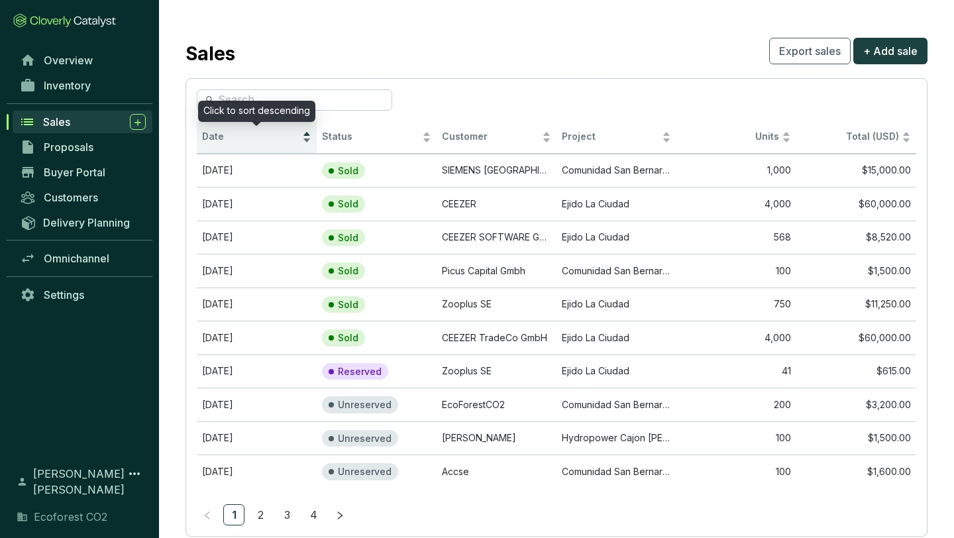
click at [309, 134] on div "Date" at bounding box center [256, 137] width 109 height 16
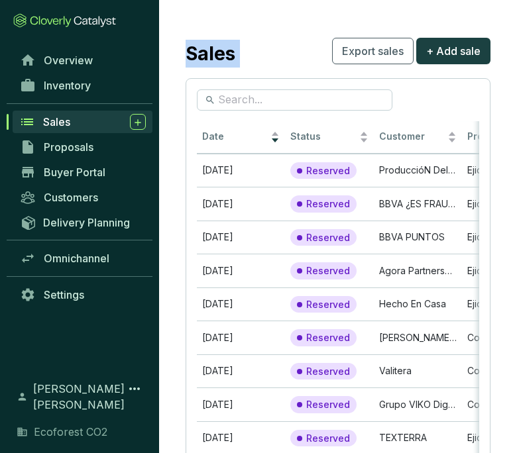
drag, startPoint x: 337, startPoint y: 4, endPoint x: 240, endPoint y: 26, distance: 99.8
click at [239, 27] on section "Sales Export sales + Add sale Date Status Customer Project Units Total (USD) [D…" at bounding box center [338, 285] width 358 height 571
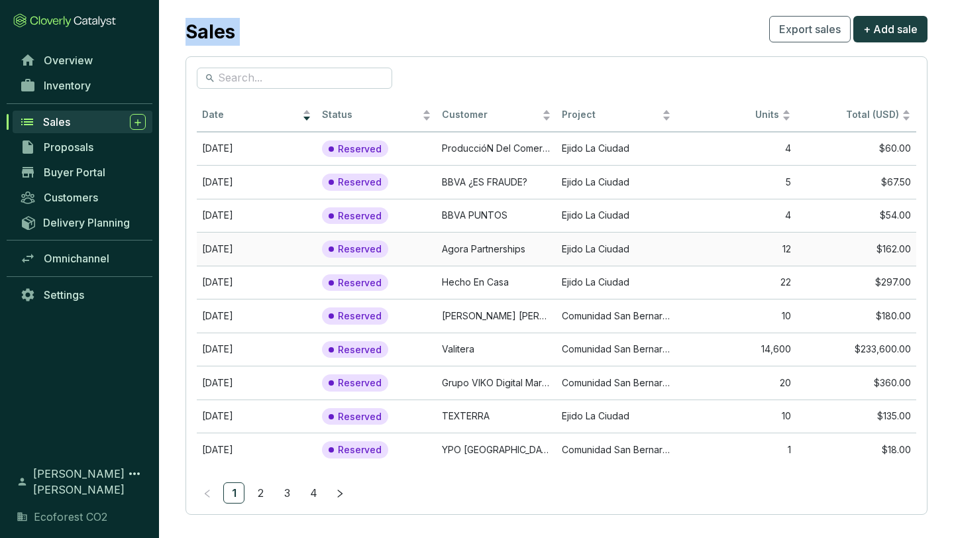
scroll to position [32, 0]
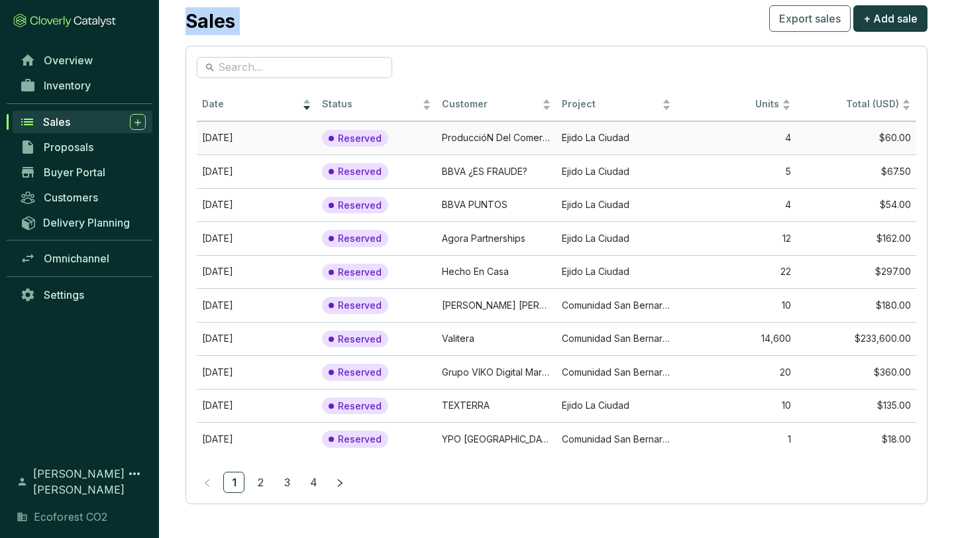
click at [647, 139] on td "Ejido La Ciudad" at bounding box center [617, 138] width 120 height 34
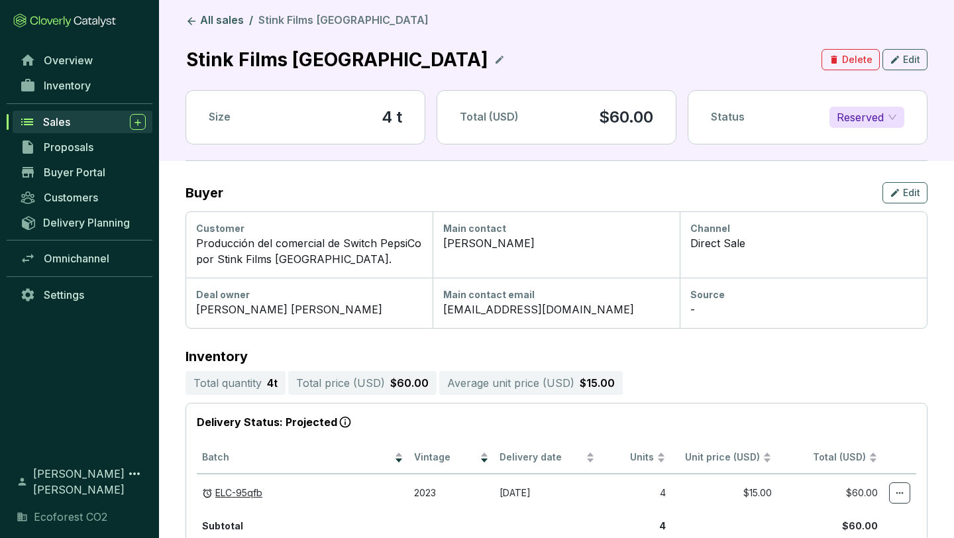
click at [883, 116] on span "Reserved" at bounding box center [867, 117] width 60 height 20
click at [853, 144] on p "Sold" at bounding box center [851, 143] width 23 height 15
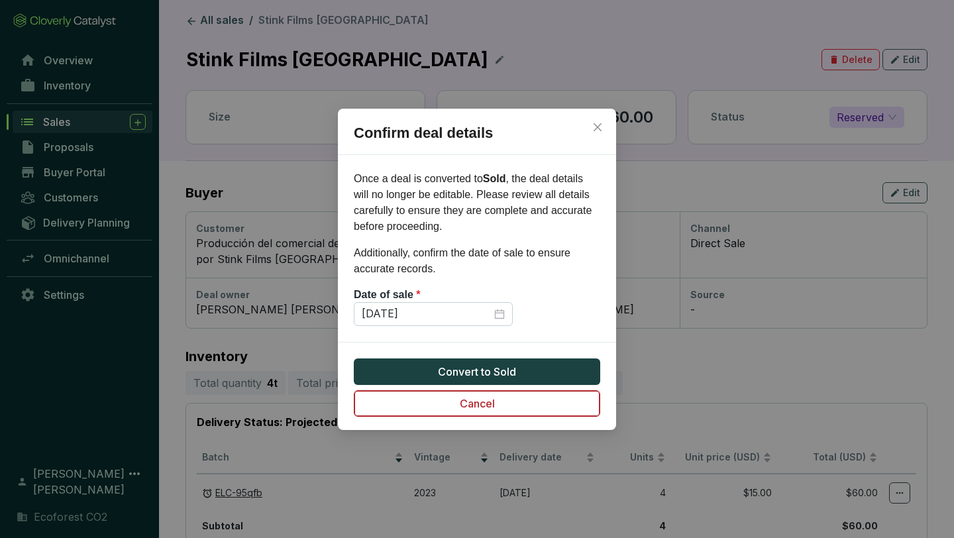
click at [471, 401] on span "Cancel" at bounding box center [477, 404] width 35 height 16
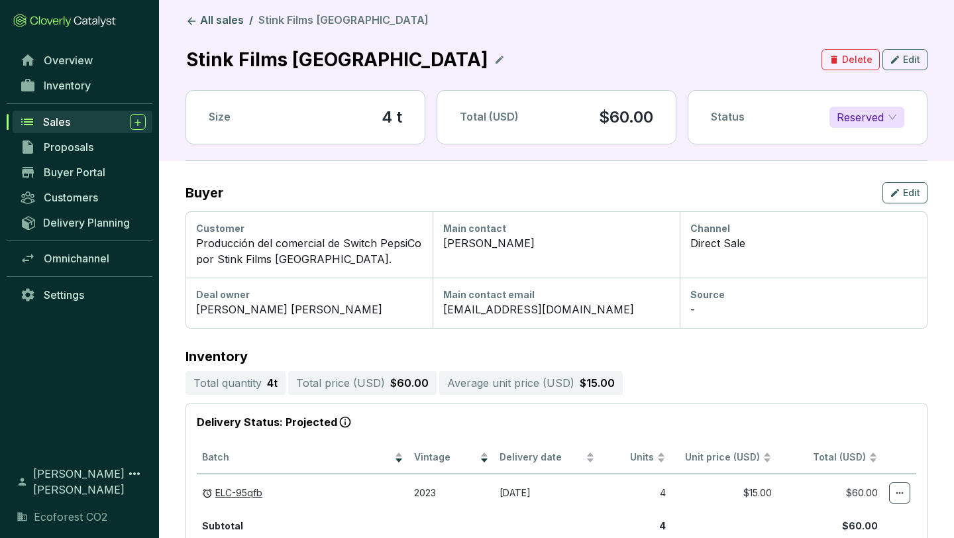
click at [876, 117] on span "Reserved" at bounding box center [867, 117] width 60 height 20
click at [856, 146] on p "Sold" at bounding box center [851, 143] width 23 height 15
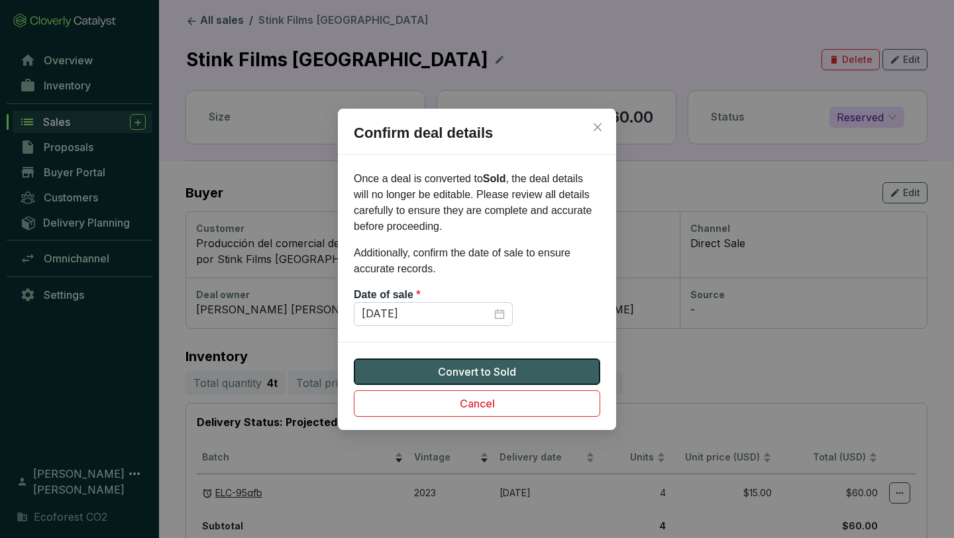
click at [498, 368] on span "Convert to Sold" at bounding box center [477, 372] width 78 height 16
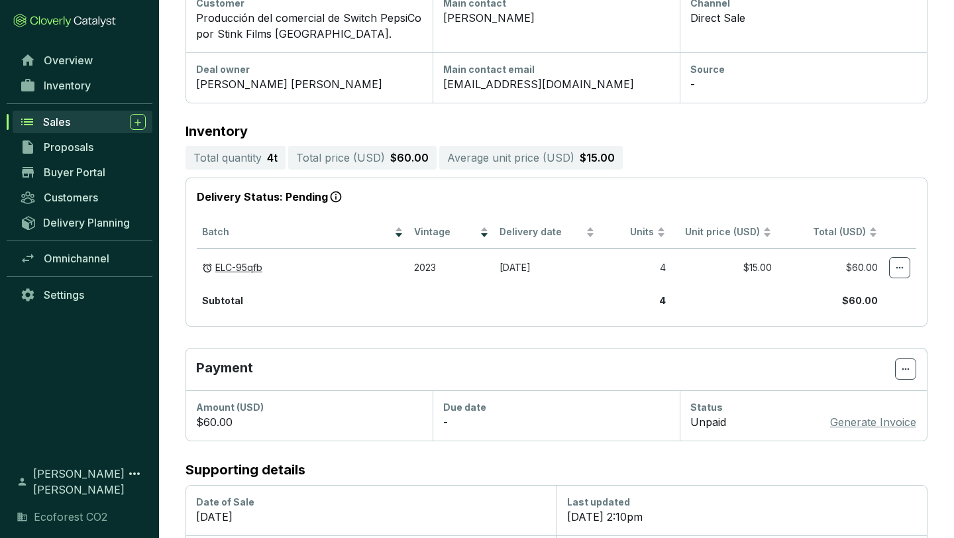
scroll to position [222, 0]
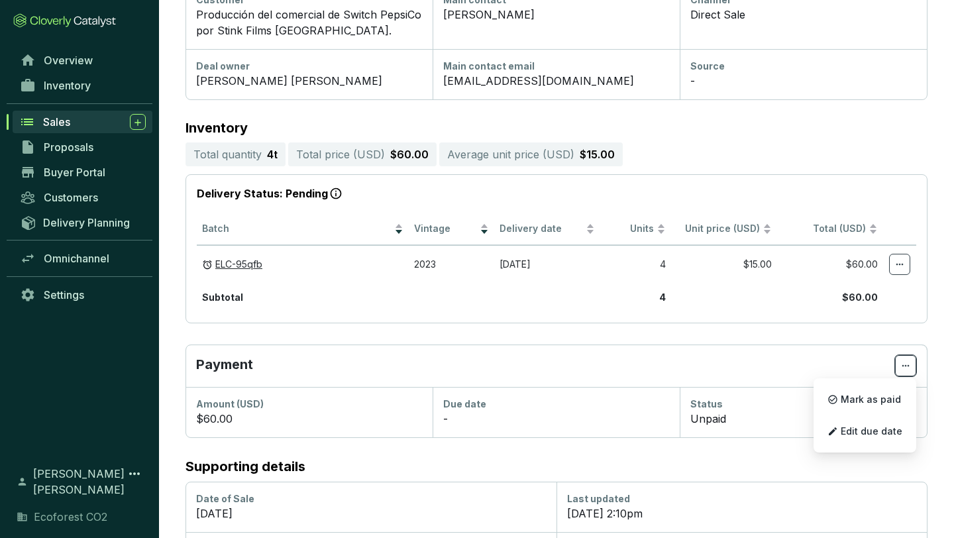
click at [909, 368] on icon at bounding box center [905, 366] width 11 height 16
click at [870, 395] on span "Mark as paid" at bounding box center [871, 399] width 60 height 11
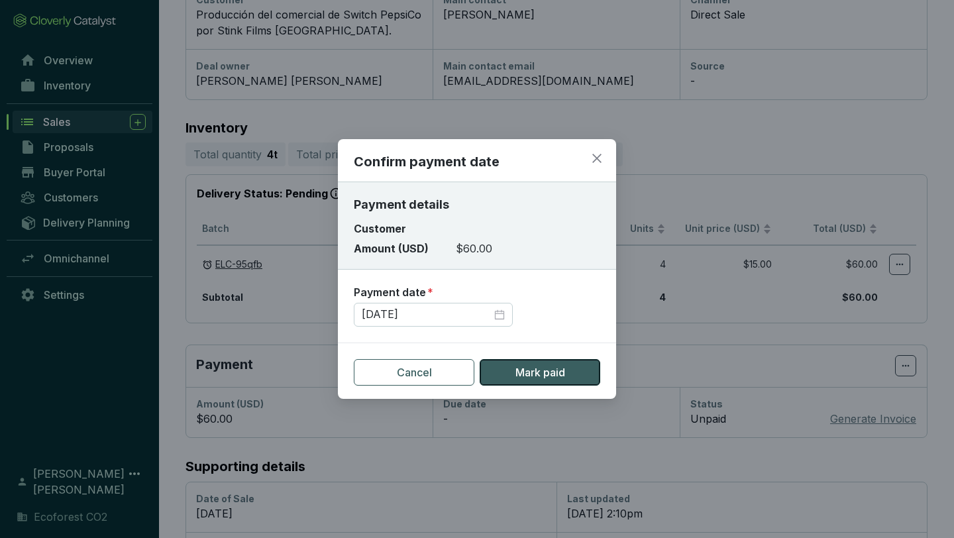
click at [531, 368] on span "Mark paid" at bounding box center [541, 372] width 50 height 16
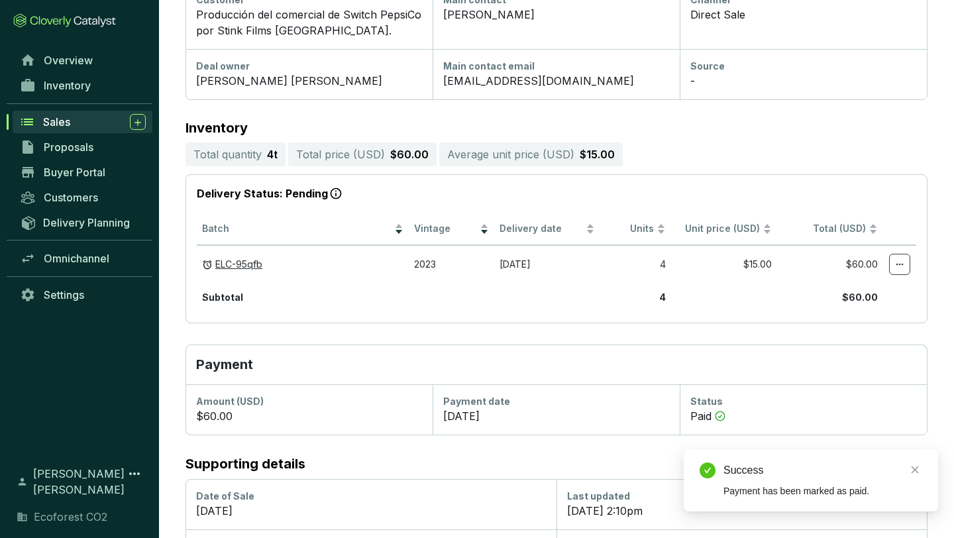
scroll to position [284, 0]
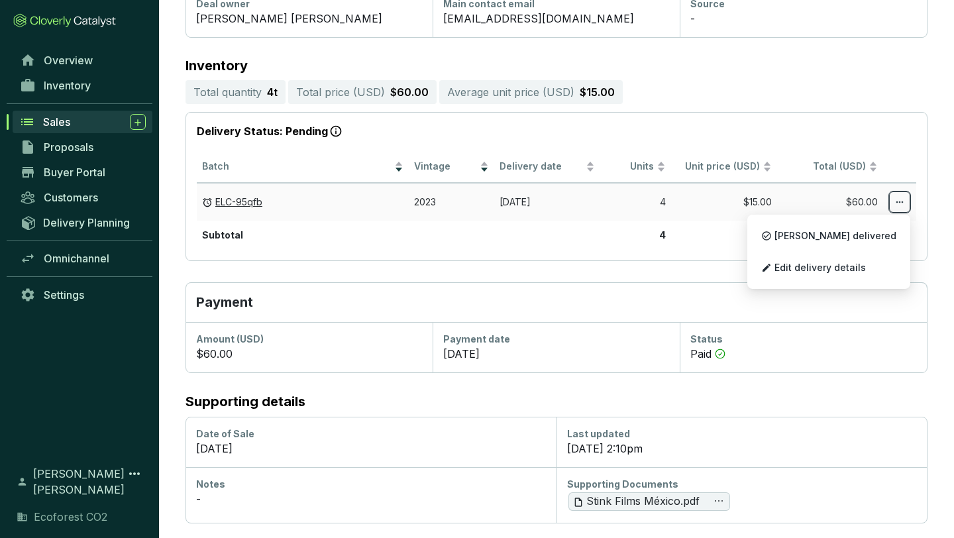
click at [900, 200] on icon at bounding box center [900, 202] width 11 height 16
click at [838, 242] on p "[PERSON_NAME] delivered" at bounding box center [829, 236] width 150 height 28
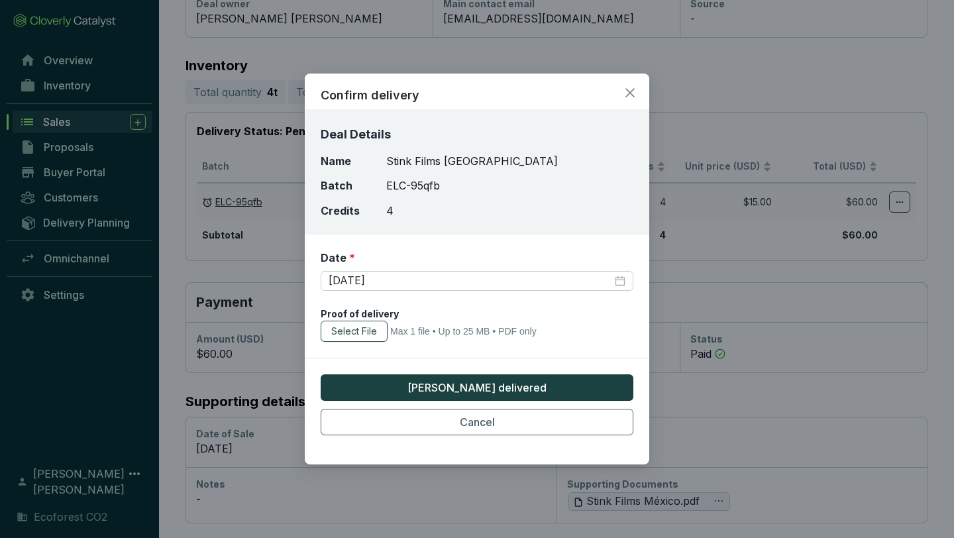
click at [366, 330] on span "Select File" at bounding box center [354, 331] width 46 height 13
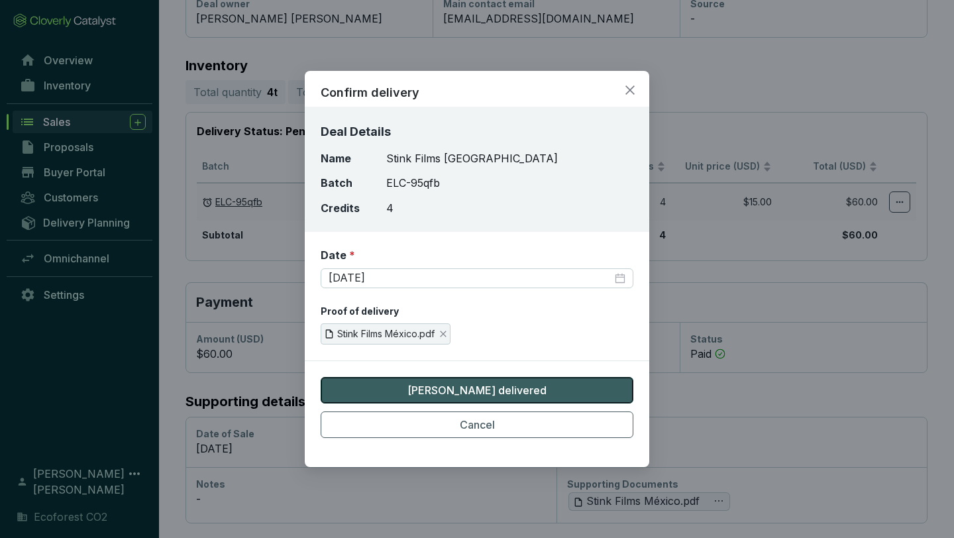
click at [492, 384] on span "[PERSON_NAME] delivered" at bounding box center [476, 390] width 139 height 16
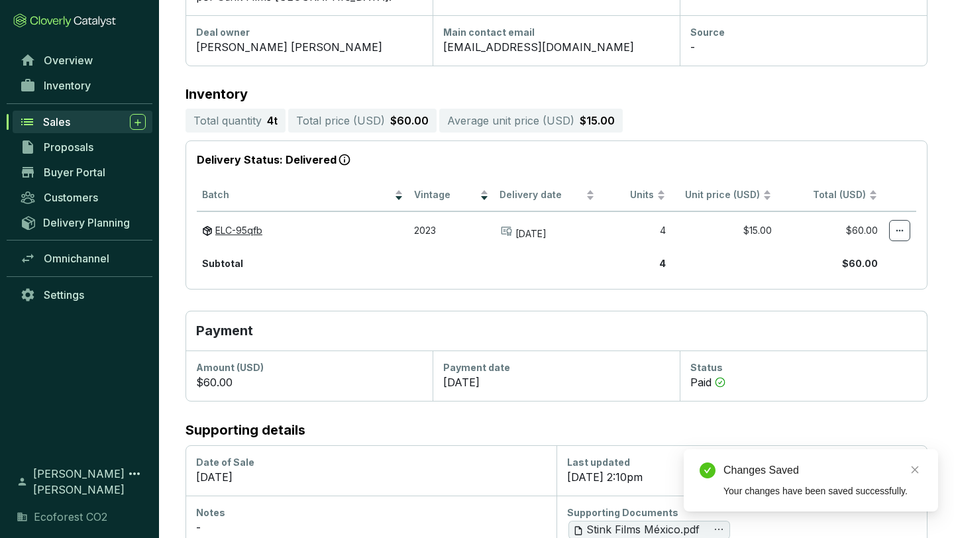
scroll to position [0, 0]
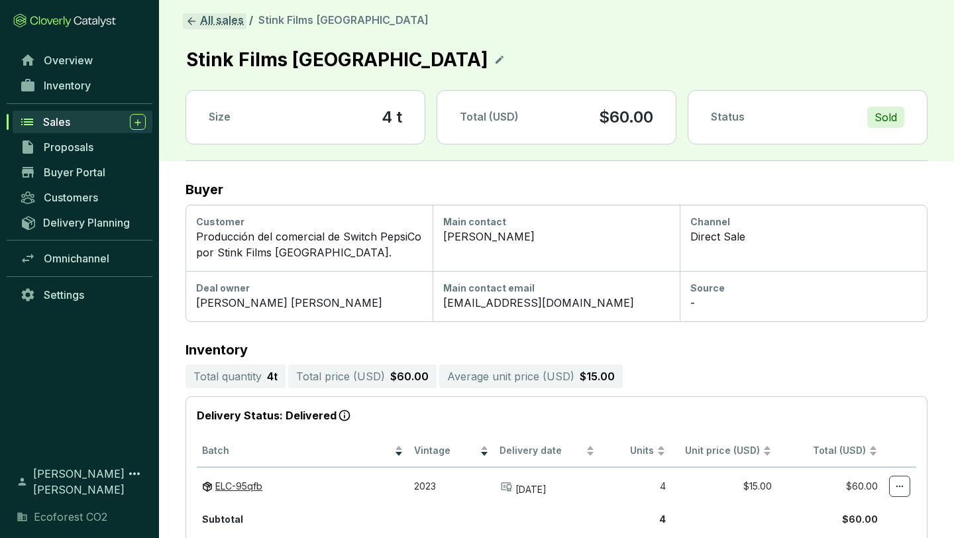
click at [216, 15] on link "All sales" at bounding box center [215, 21] width 64 height 16
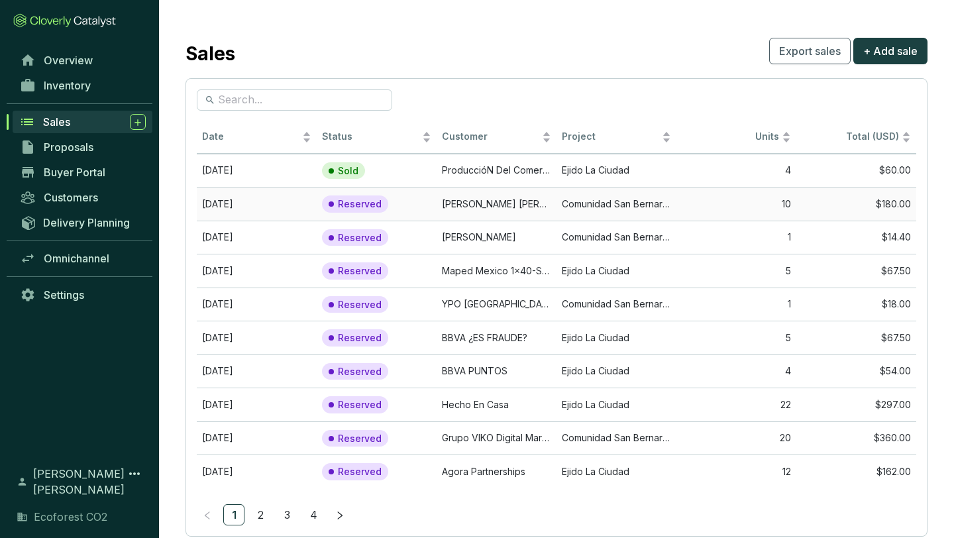
click at [679, 208] on td "10" at bounding box center [737, 204] width 120 height 34
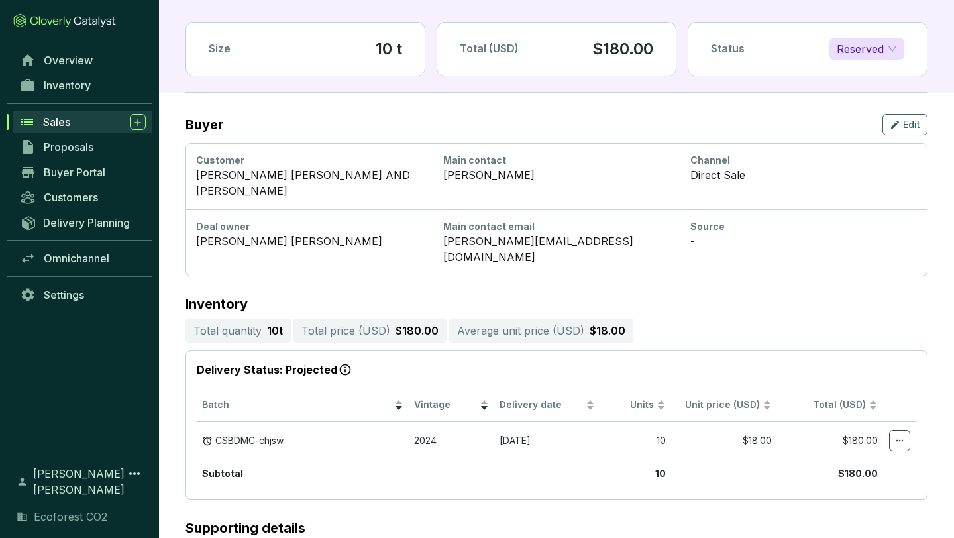
scroll to position [95, 0]
click at [880, 51] on span "Reserved" at bounding box center [867, 50] width 60 height 20
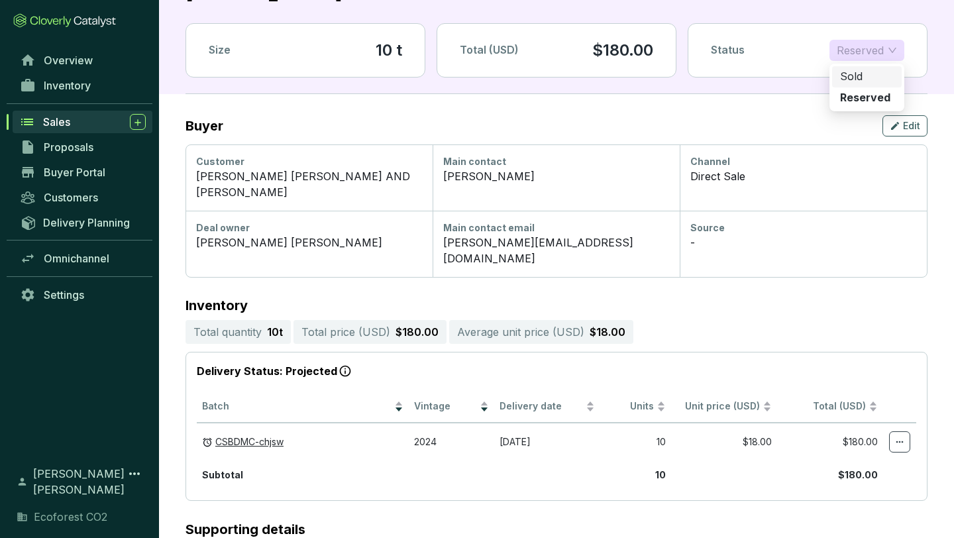
click at [857, 72] on p "Sold" at bounding box center [851, 77] width 23 height 15
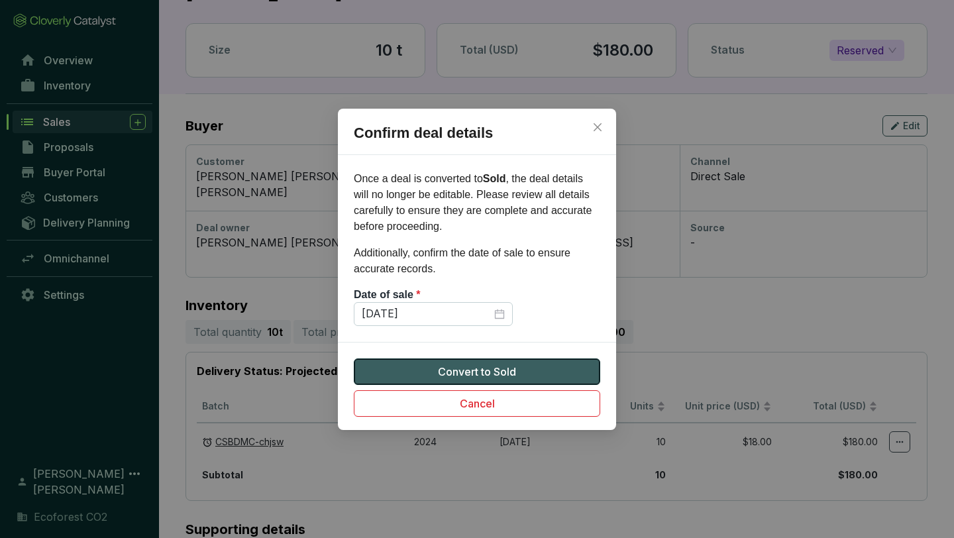
click at [494, 372] on span "Convert to Sold" at bounding box center [477, 372] width 78 height 16
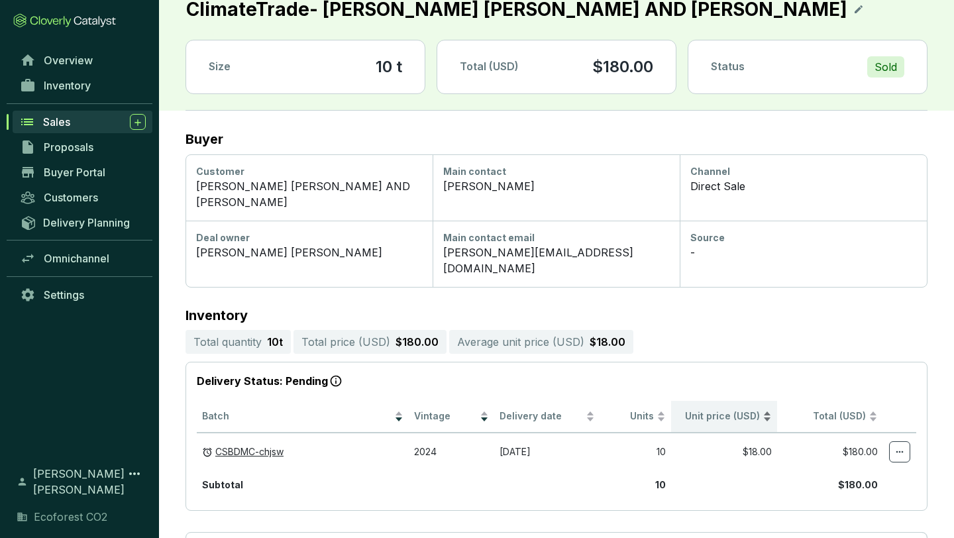
scroll to position [0, 0]
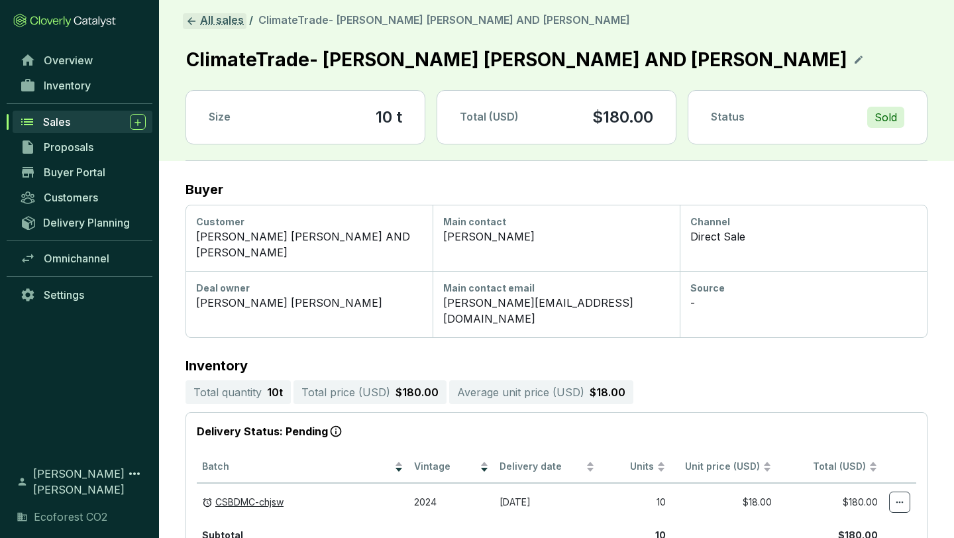
click at [230, 21] on link "All sales" at bounding box center [215, 21] width 64 height 16
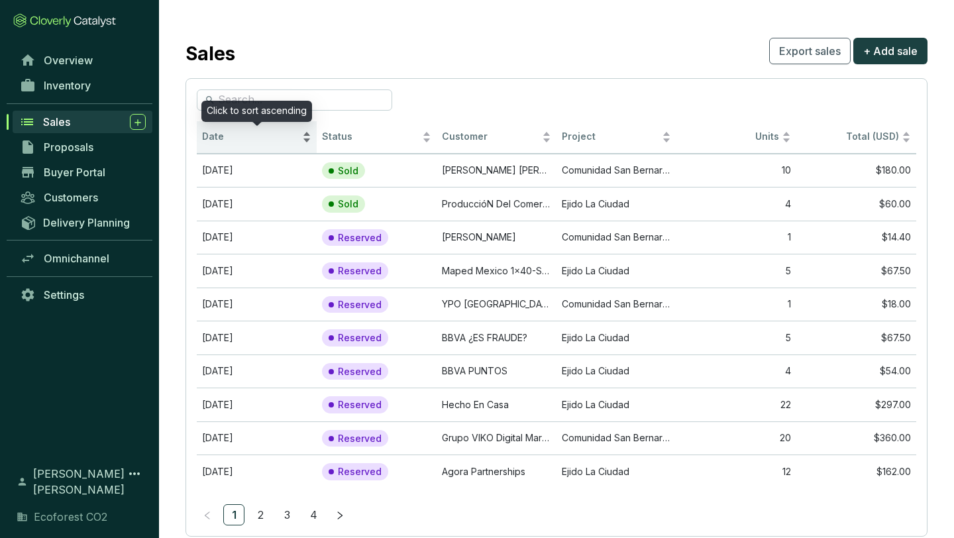
click at [311, 133] on div "Date" at bounding box center [256, 137] width 109 height 16
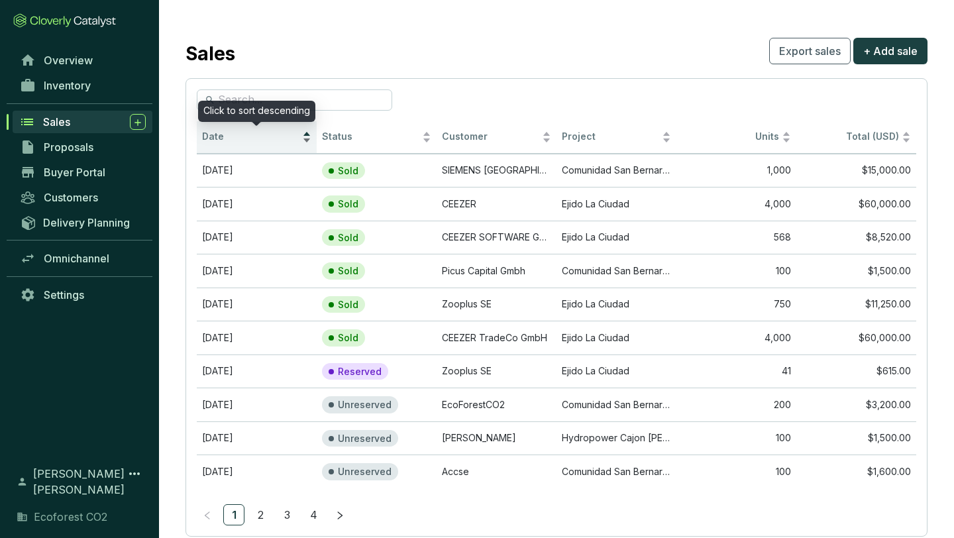
click at [308, 133] on div "Date" at bounding box center [256, 137] width 109 height 16
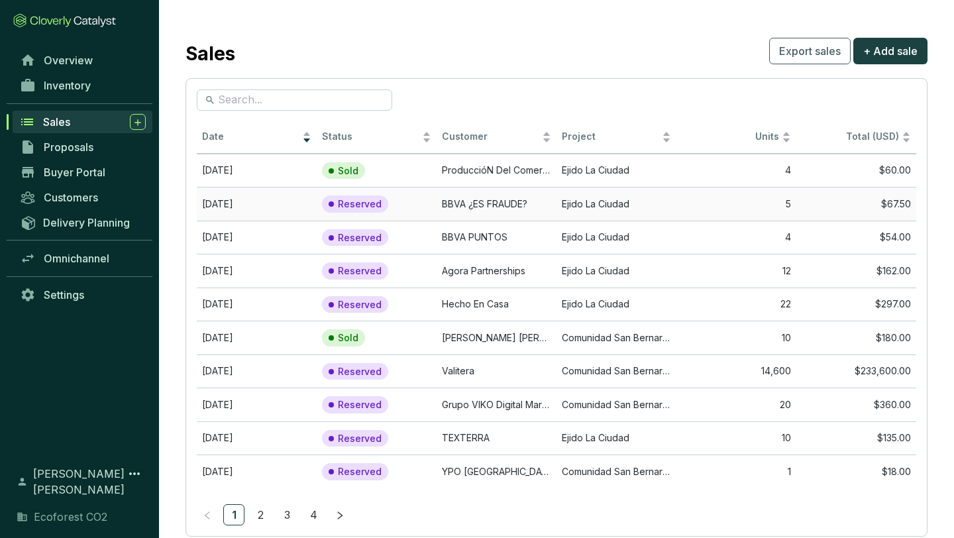
click at [470, 197] on td "BBVA ¿ES FRAUDE?" at bounding box center [497, 204] width 120 height 34
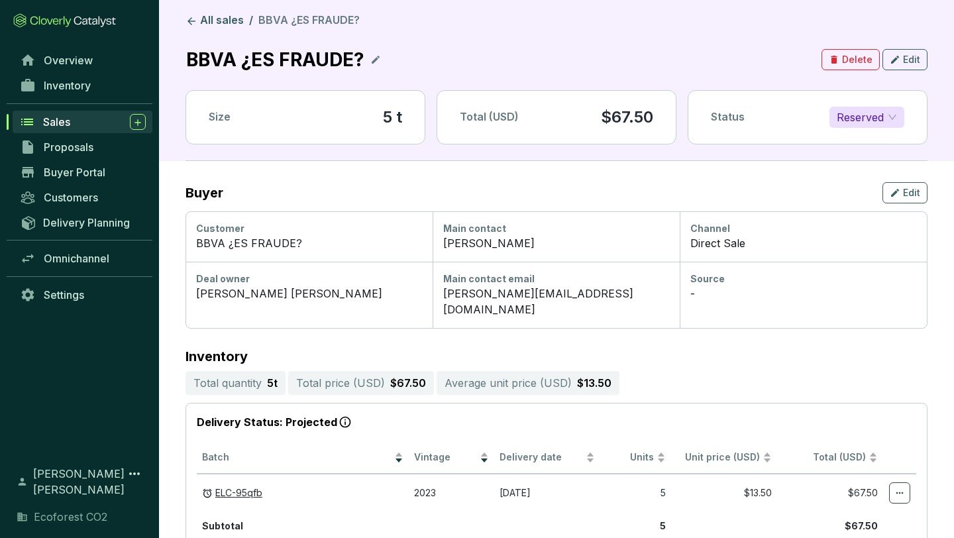
click at [889, 117] on span "Reserved" at bounding box center [867, 117] width 60 height 20
click at [866, 138] on div "Sold" at bounding box center [867, 143] width 54 height 15
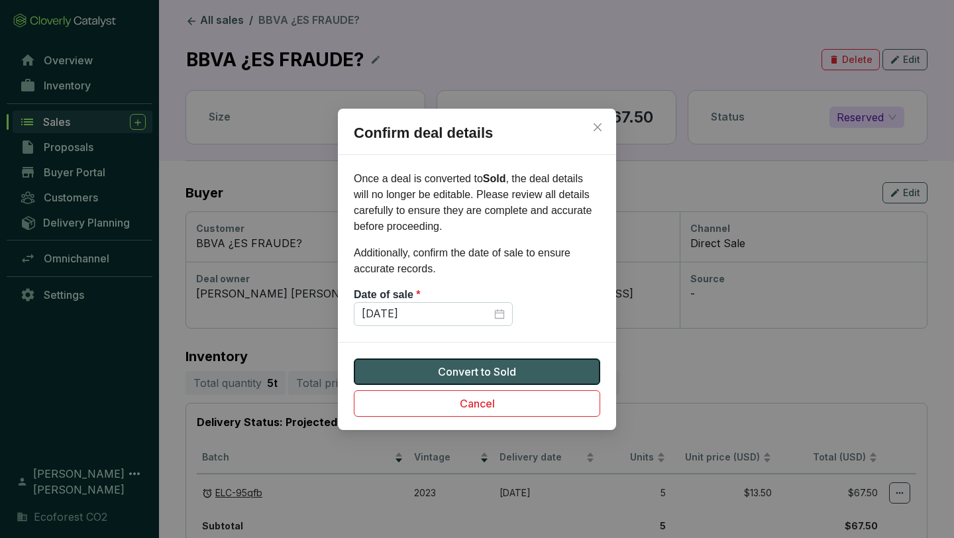
click at [473, 368] on span "Convert to Sold" at bounding box center [477, 372] width 78 height 16
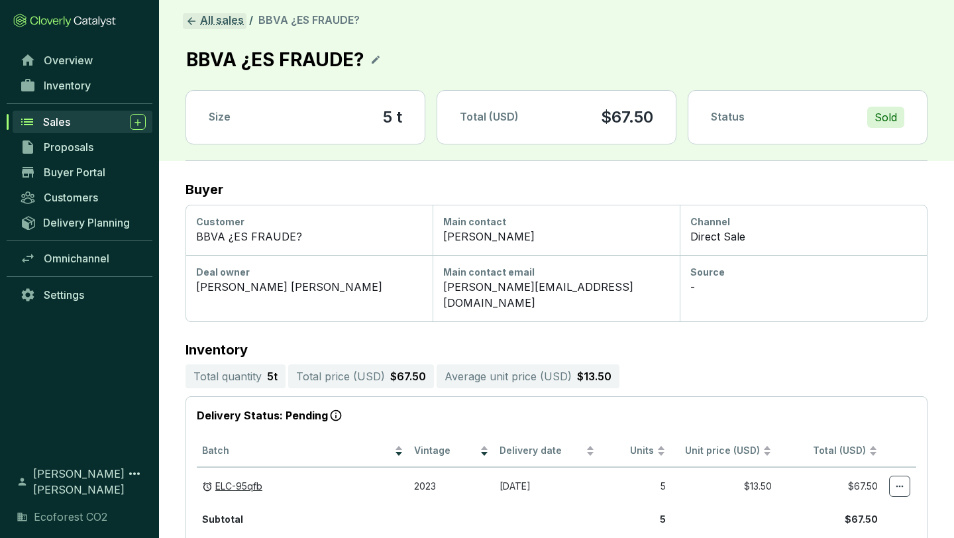
click at [208, 17] on link "All sales" at bounding box center [215, 21] width 64 height 16
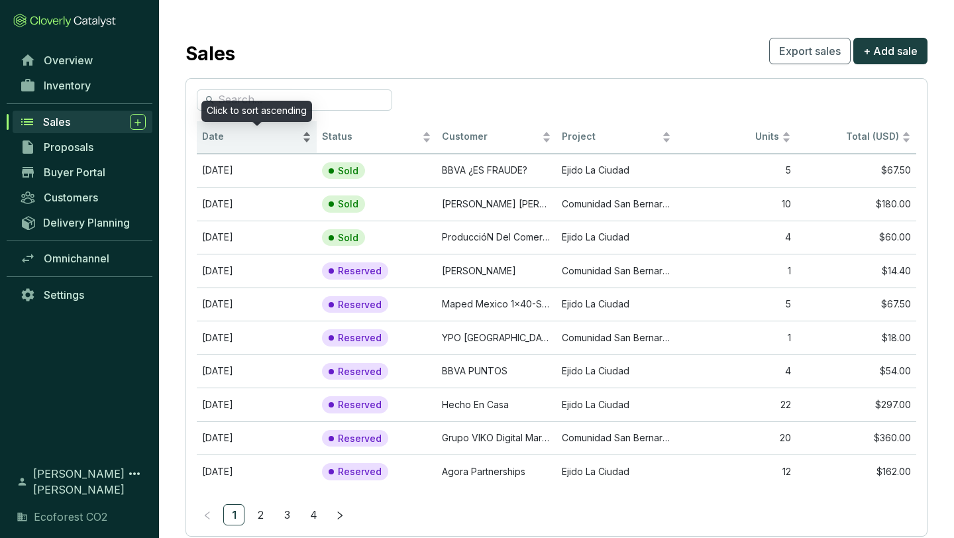
click at [303, 134] on div "Date" at bounding box center [256, 137] width 109 height 16
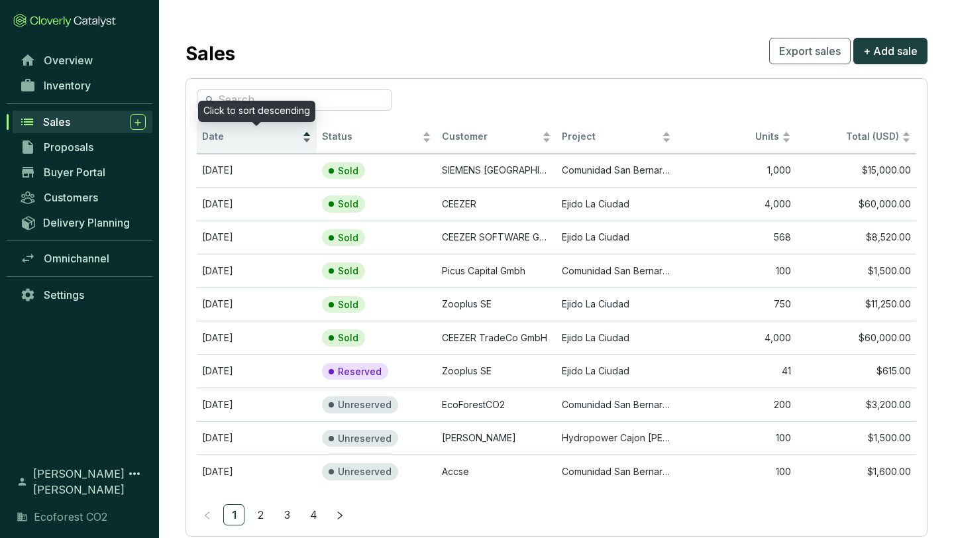
click at [304, 135] on div "Date" at bounding box center [256, 137] width 109 height 16
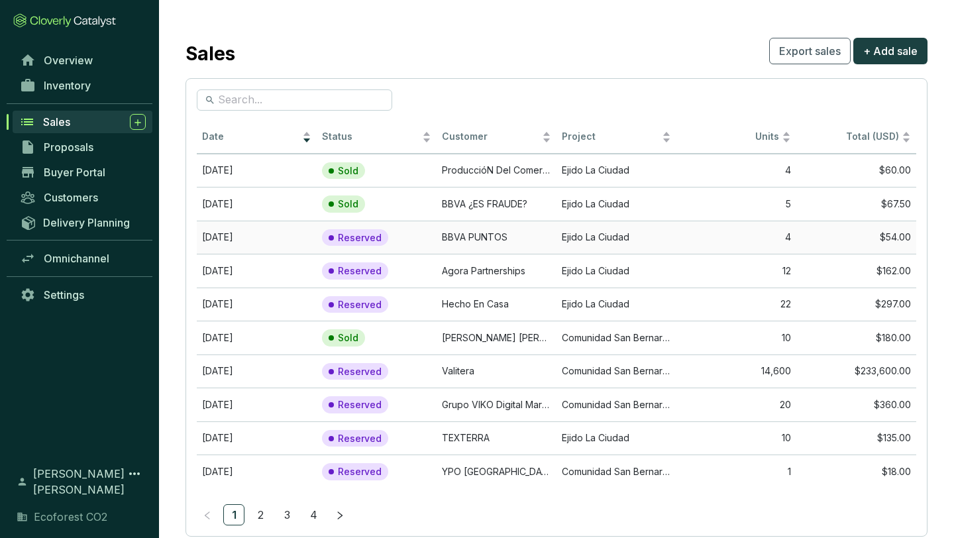
click at [575, 248] on td "Ejido La Ciudad" at bounding box center [617, 238] width 120 height 34
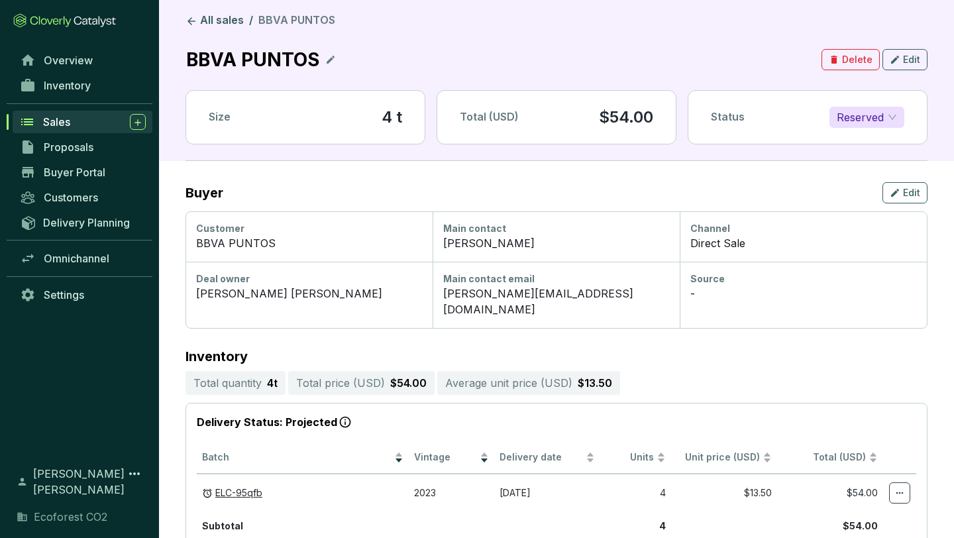
click at [872, 121] on span "Reserved" at bounding box center [867, 117] width 60 height 20
click at [860, 146] on p "Sold" at bounding box center [851, 143] width 23 height 15
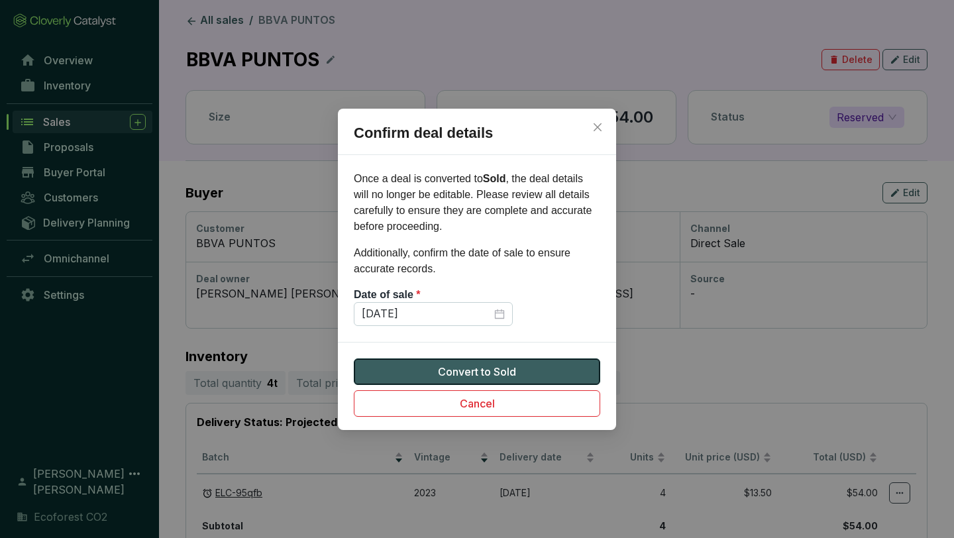
click at [505, 366] on span "Convert to Sold" at bounding box center [477, 372] width 78 height 16
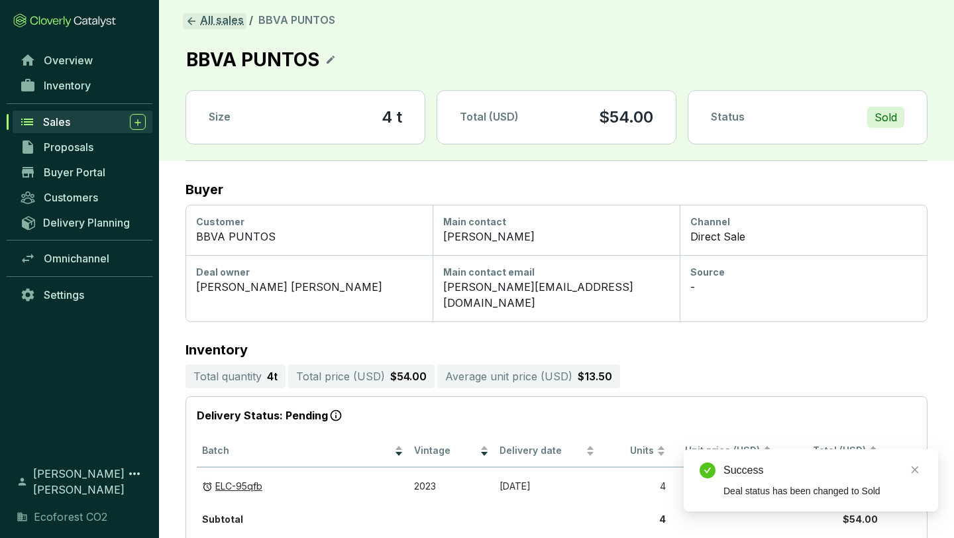
click at [209, 15] on link "All sales" at bounding box center [215, 21] width 64 height 16
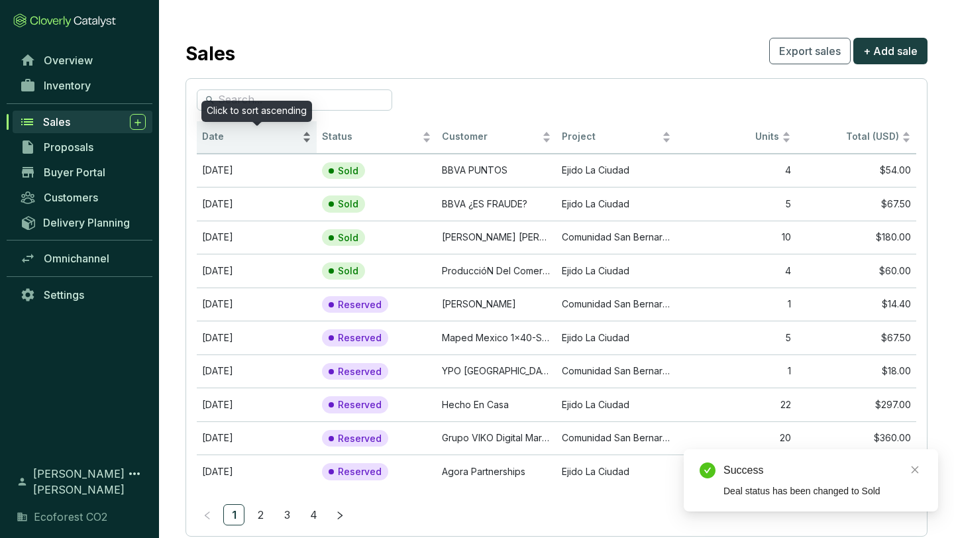
click at [309, 142] on div "Date" at bounding box center [256, 137] width 109 height 16
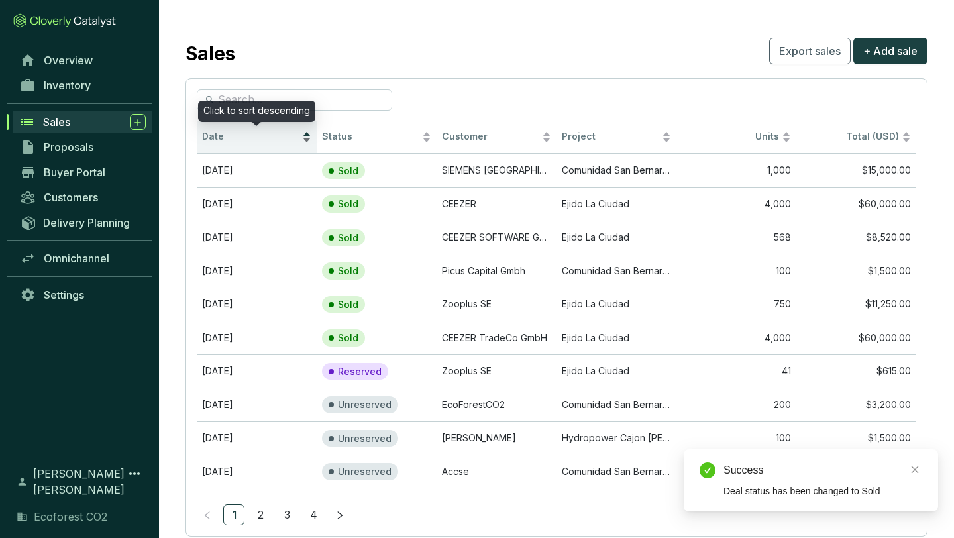
click at [309, 142] on div "Date" at bounding box center [256, 137] width 109 height 16
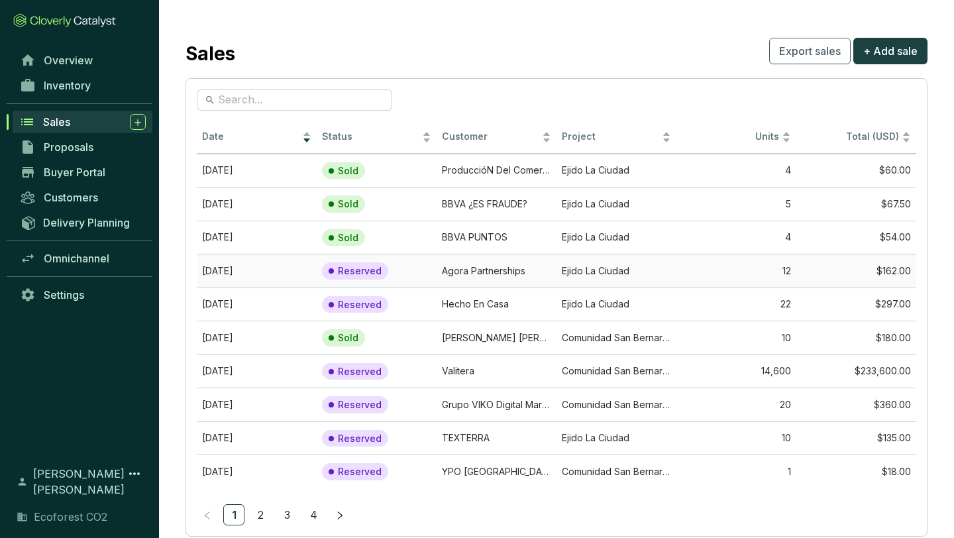
click at [496, 280] on td "Agora Partnerships" at bounding box center [497, 271] width 120 height 34
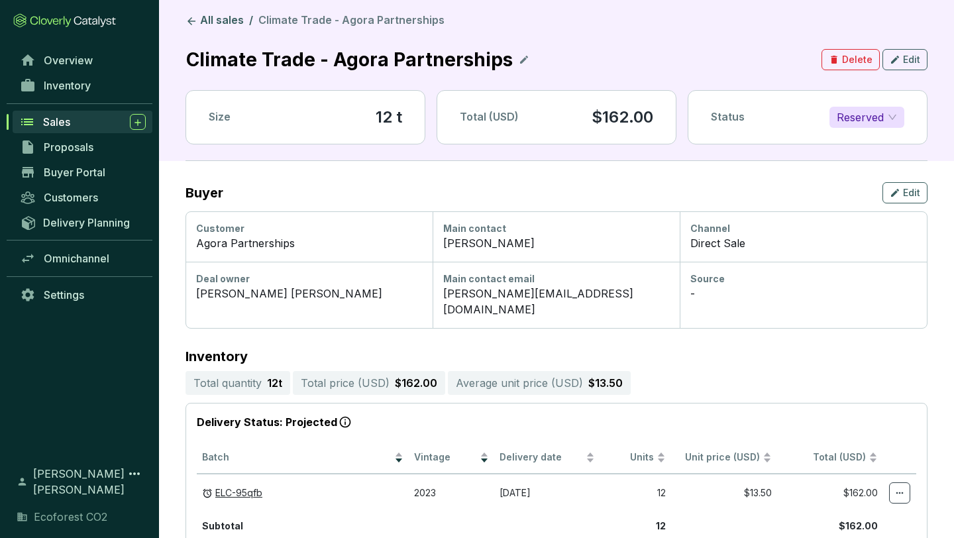
click at [882, 122] on span "Reserved" at bounding box center [867, 117] width 60 height 20
click at [859, 140] on p "Sold" at bounding box center [851, 143] width 23 height 15
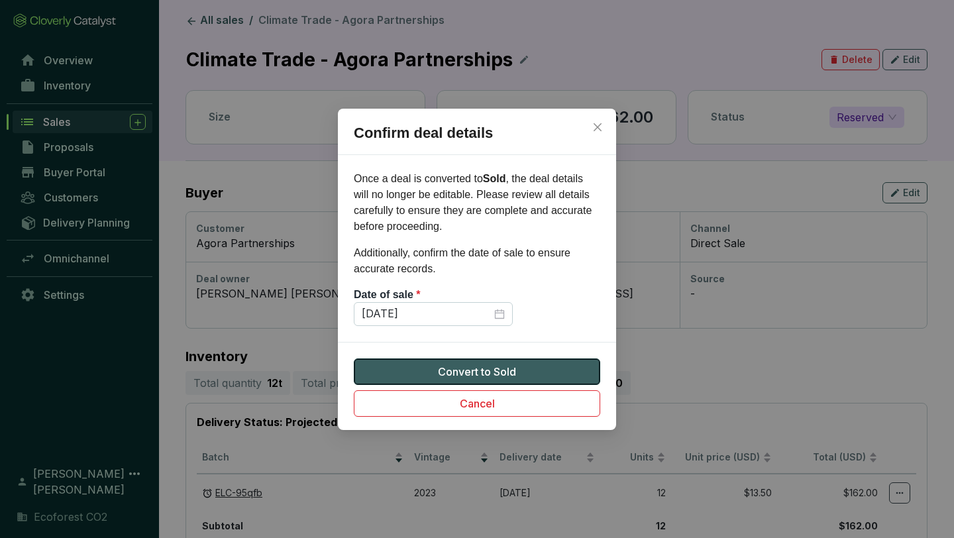
click at [441, 367] on span "Convert to Sold" at bounding box center [477, 372] width 78 height 16
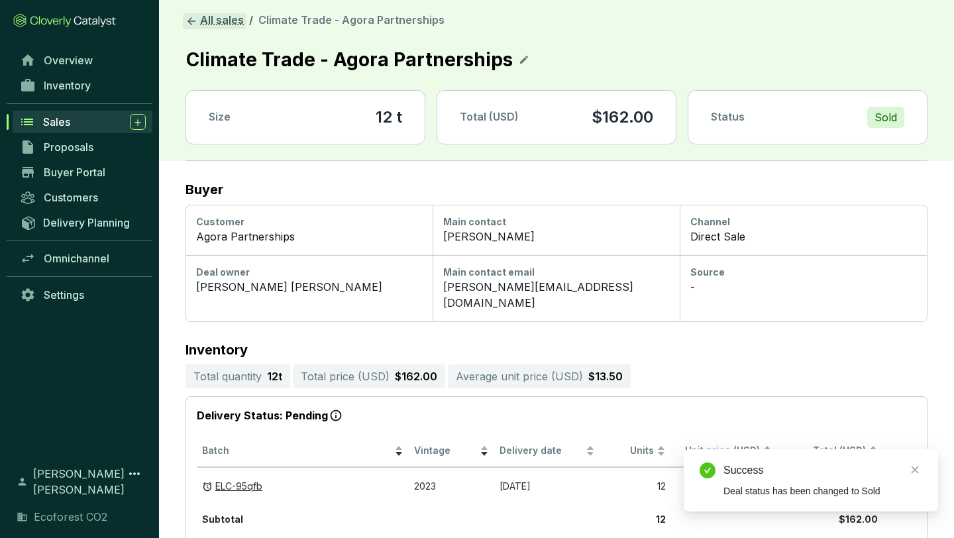
click at [219, 28] on link "All sales" at bounding box center [215, 21] width 64 height 16
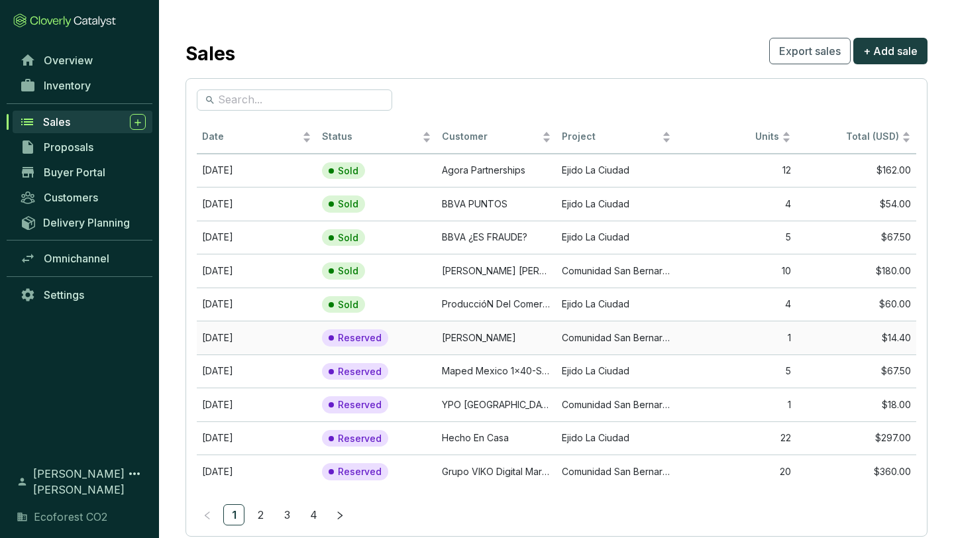
click at [453, 335] on td "[PERSON_NAME]" at bounding box center [497, 338] width 120 height 34
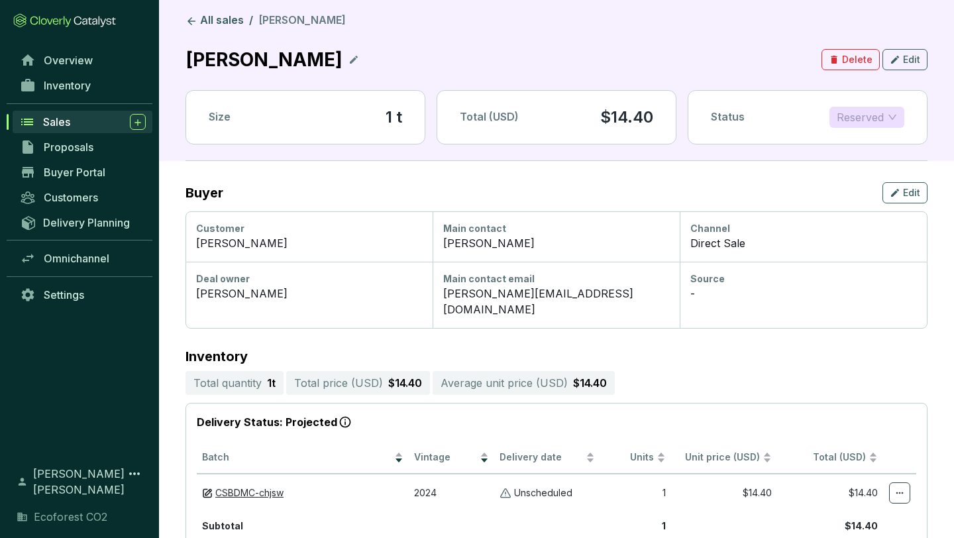
click at [850, 115] on span "Reserved" at bounding box center [867, 117] width 60 height 20
click at [853, 137] on p "Sold" at bounding box center [851, 143] width 23 height 15
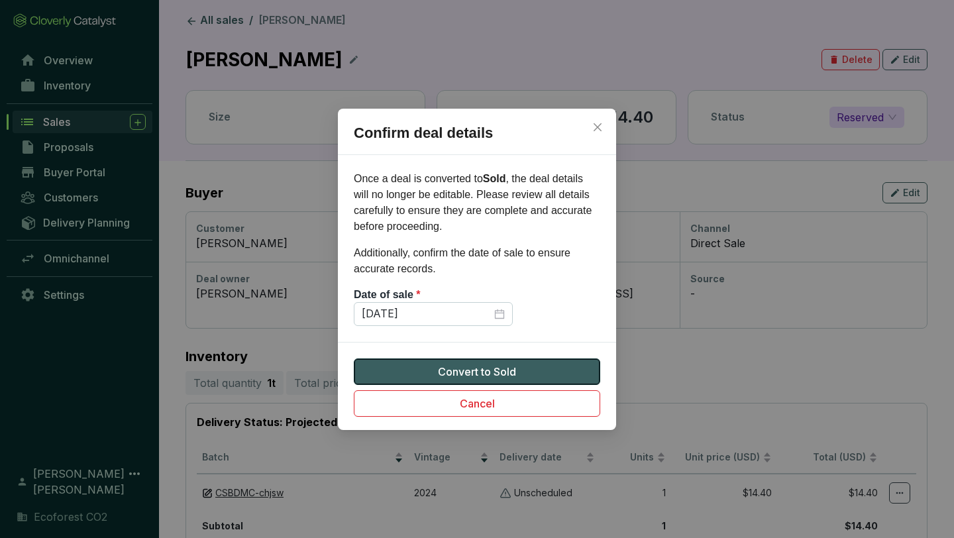
click at [449, 370] on span "Convert to Sold" at bounding box center [477, 372] width 78 height 16
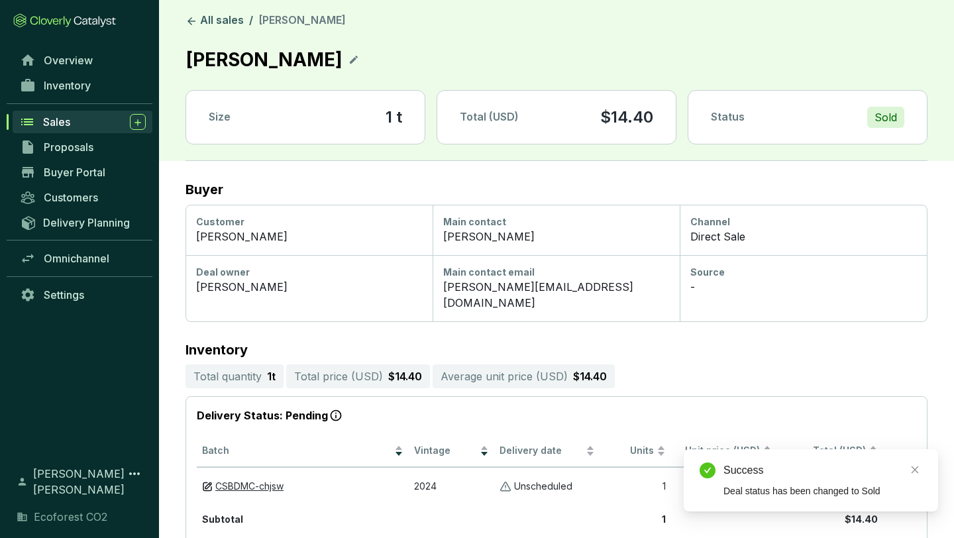
click at [218, 11] on header "All sales / [PERSON_NAME] [PERSON_NAME] Size 1 t Total (USD) $14.40 Status Sold" at bounding box center [556, 80] width 795 height 161
click at [214, 21] on link "All sales" at bounding box center [215, 21] width 64 height 16
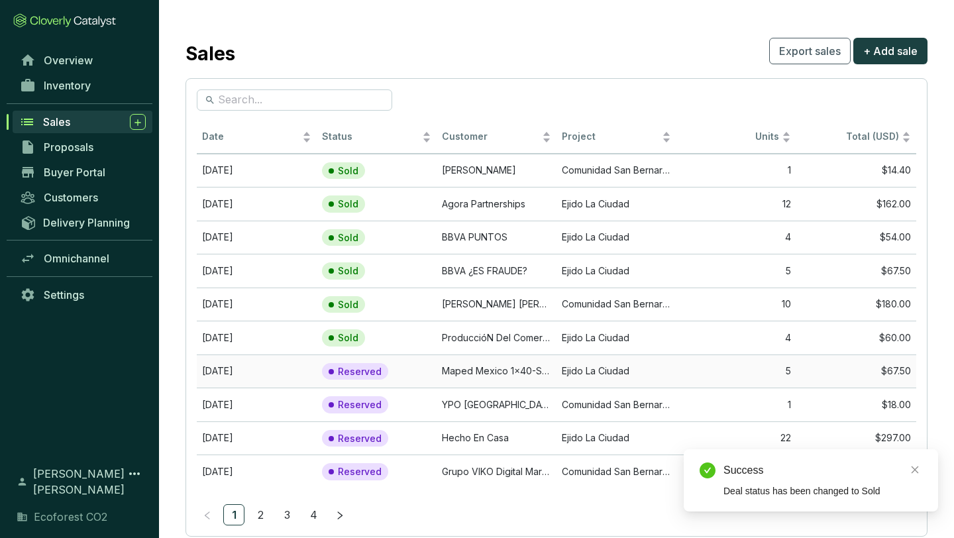
click at [484, 370] on td "Maped Mexico 1x40-SSI1728525" at bounding box center [497, 371] width 120 height 34
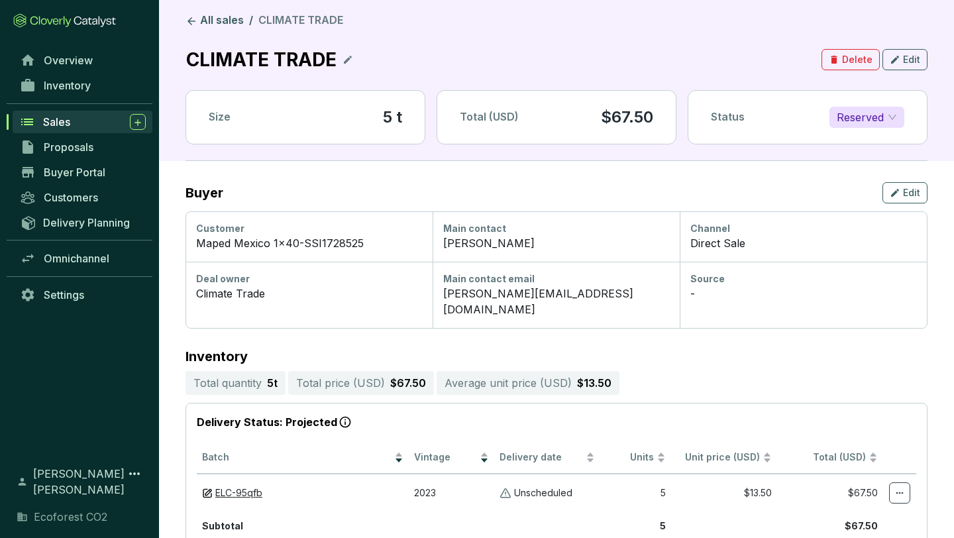
click at [871, 113] on span "Reserved" at bounding box center [867, 117] width 60 height 20
click at [857, 138] on p "Sold" at bounding box center [851, 143] width 23 height 15
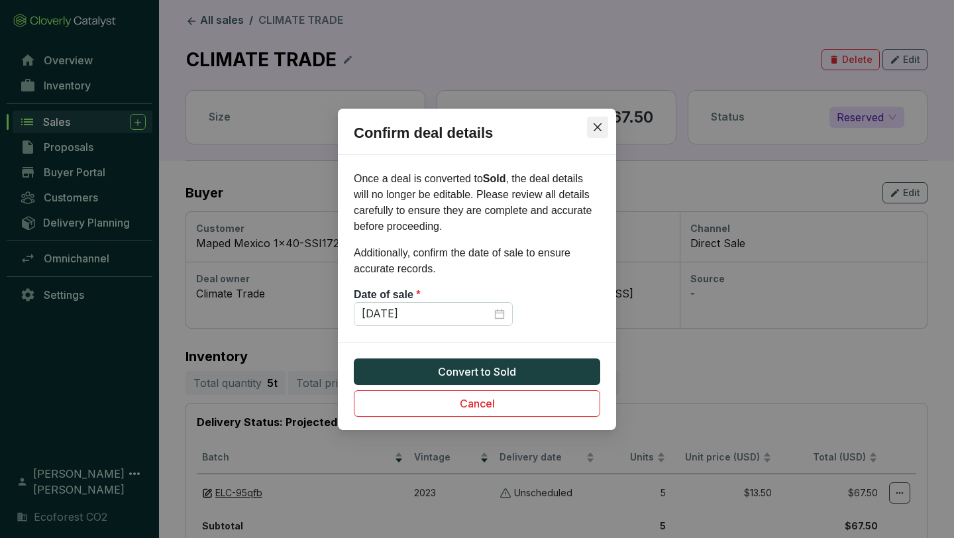
click at [595, 126] on icon "close" at bounding box center [597, 127] width 11 height 11
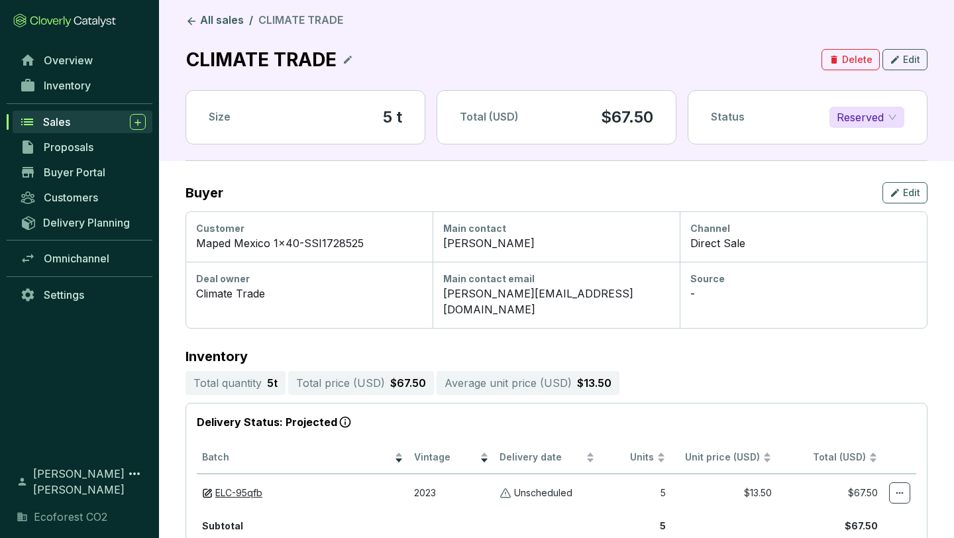
click at [344, 62] on icon at bounding box center [348, 60] width 8 height 8
drag, startPoint x: 368, startPoint y: 242, endPoint x: 193, endPoint y: 249, distance: 175.7
click at [193, 249] on div "Customer Maped Mexico 1x40-SSI1728525" at bounding box center [309, 236] width 247 height 50
copy div "Maped Mexico 1x40-SSI1728525"
click at [329, 60] on div "Climate Trade -" at bounding box center [260, 59] width 149 height 29
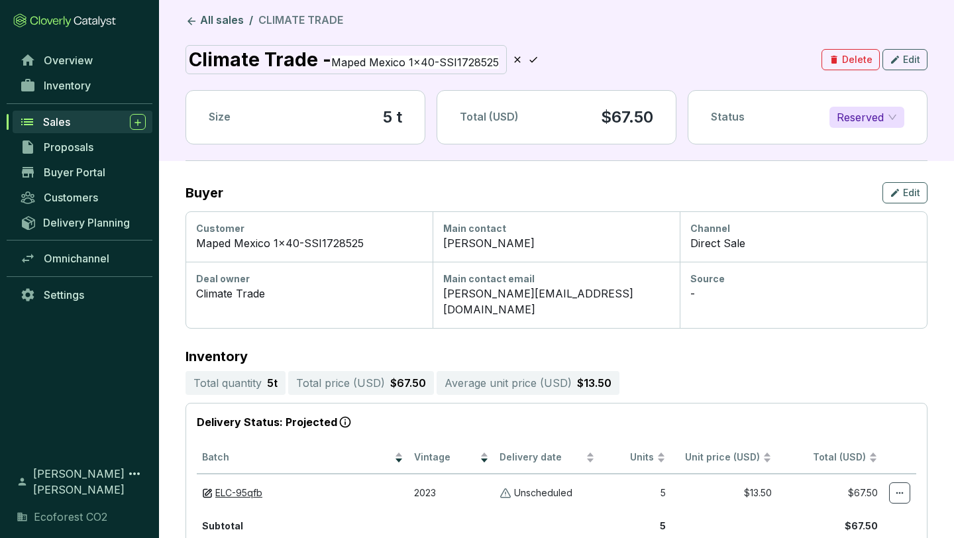
click at [600, 58] on div "Climate Trade - Maped Mexico 1x40-SSI1728525 Delete Edit" at bounding box center [557, 59] width 742 height 29
click at [532, 57] on icon at bounding box center [533, 60] width 11 height 16
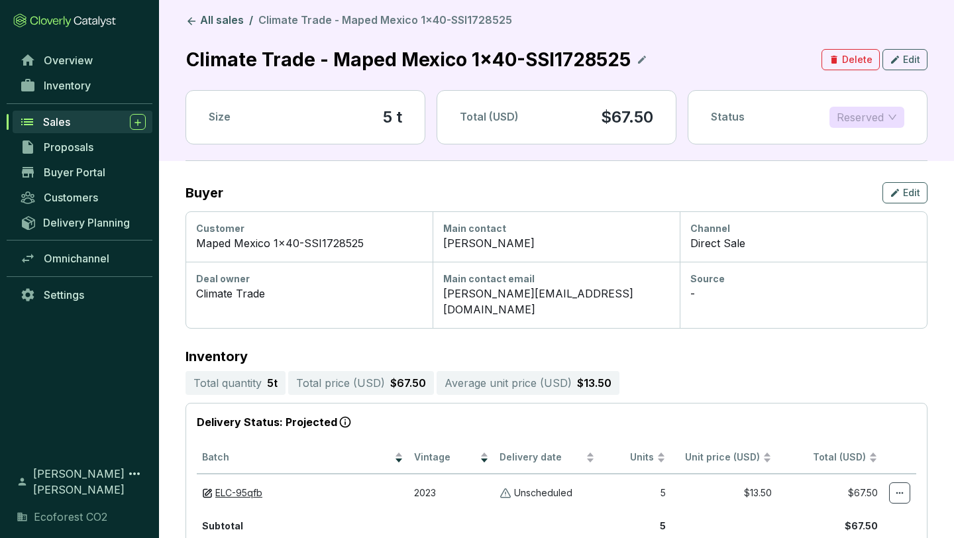
click at [893, 115] on span "Reserved" at bounding box center [867, 117] width 60 height 20
click at [853, 142] on p "Sold" at bounding box center [851, 143] width 23 height 15
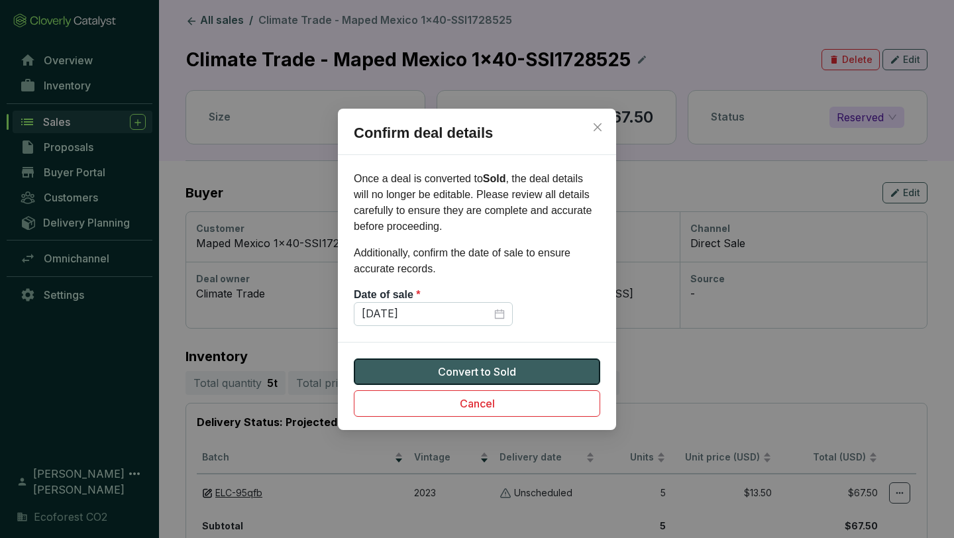
click at [454, 362] on button "Convert to Sold" at bounding box center [477, 371] width 246 height 27
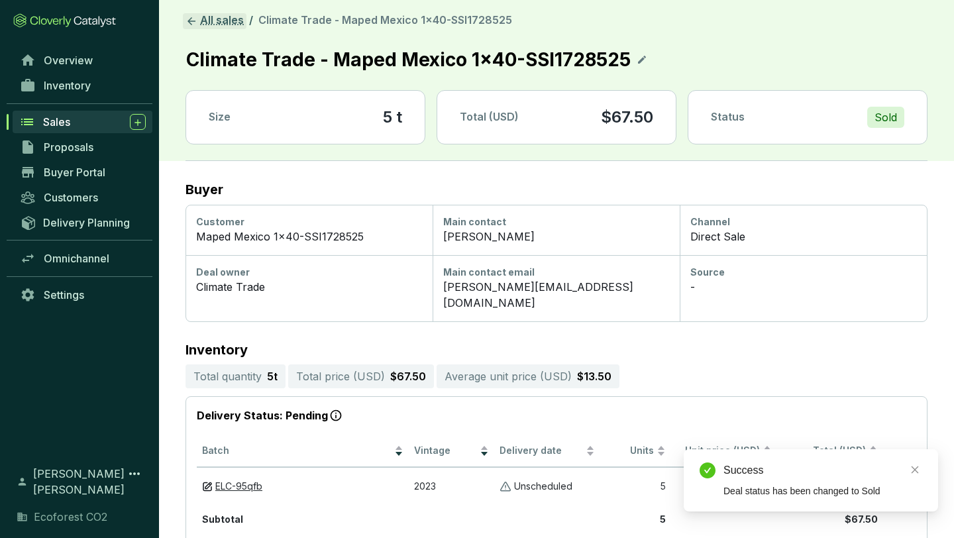
click at [211, 28] on link "All sales" at bounding box center [215, 21] width 64 height 16
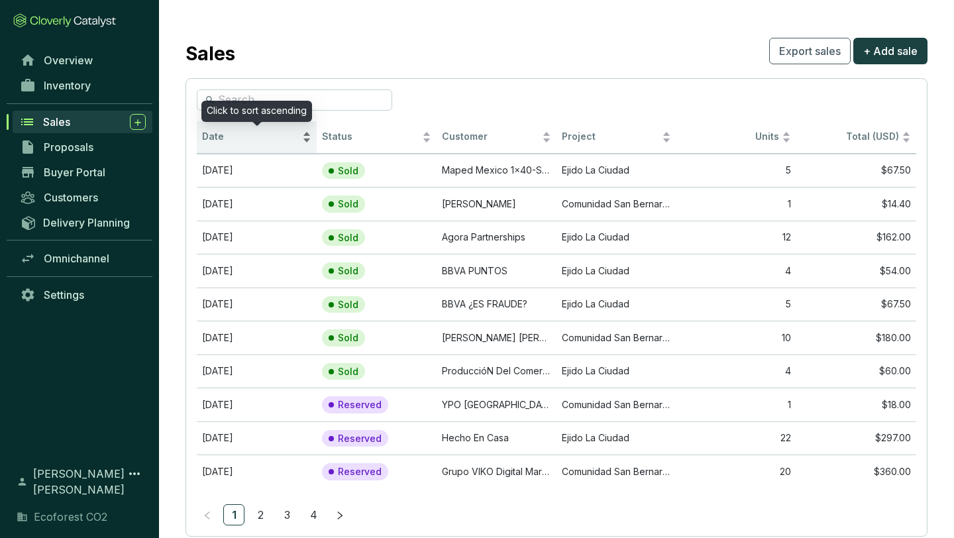
click at [309, 133] on div "Date" at bounding box center [256, 137] width 109 height 16
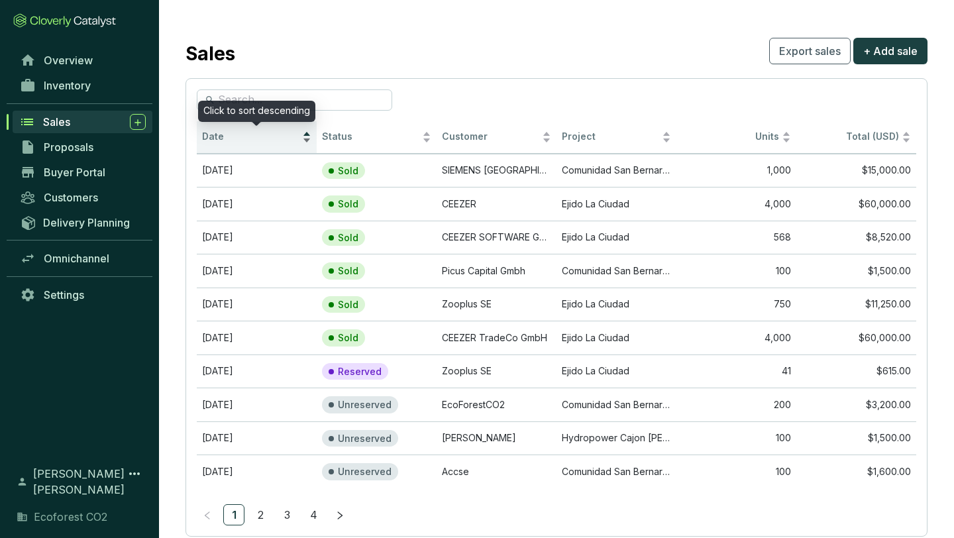
click at [309, 133] on div "Date" at bounding box center [256, 137] width 109 height 16
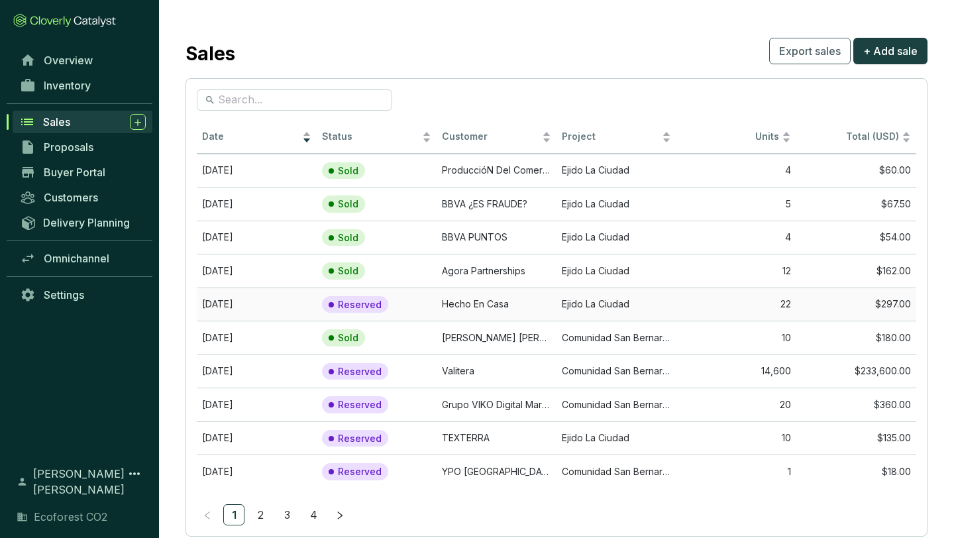
click at [506, 310] on td "Hecho En Casa" at bounding box center [497, 305] width 120 height 34
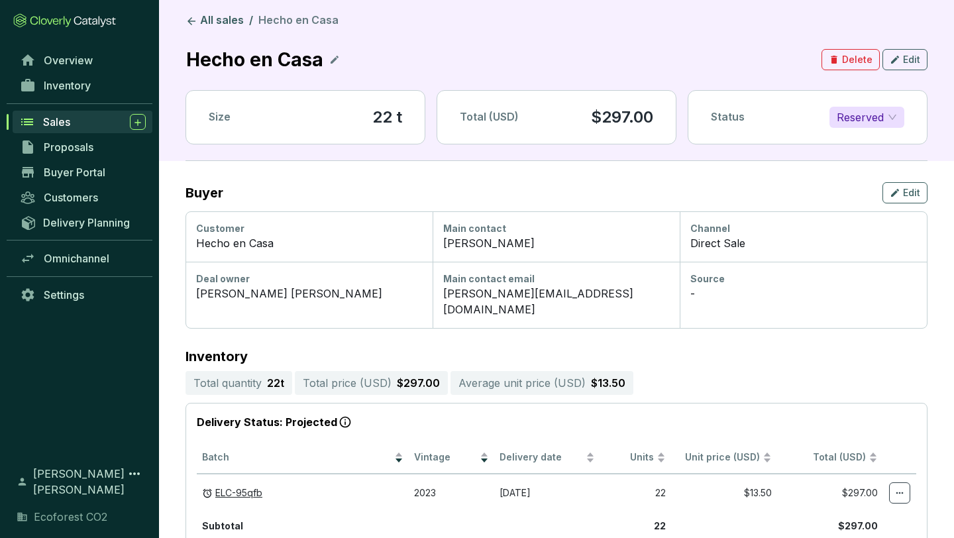
click at [871, 107] on span "Reserved" at bounding box center [867, 117] width 60 height 20
click at [860, 138] on p "Sold" at bounding box center [851, 143] width 23 height 15
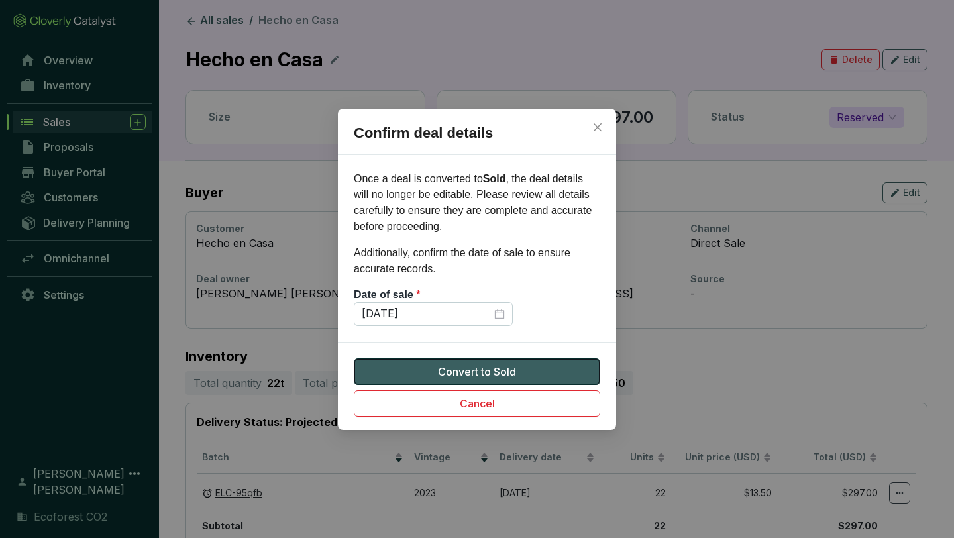
click at [490, 370] on span "Convert to Sold" at bounding box center [477, 372] width 78 height 16
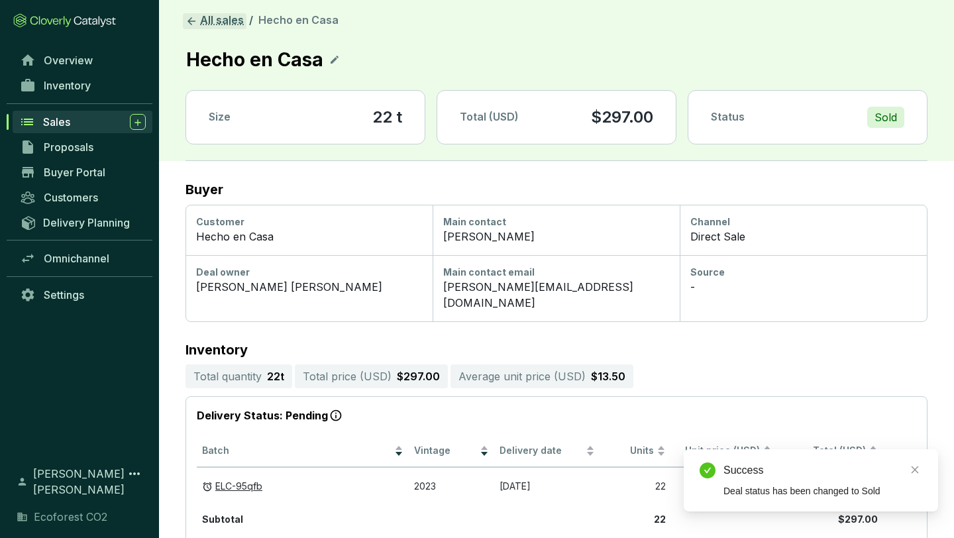
click at [215, 20] on link "All sales" at bounding box center [215, 21] width 64 height 16
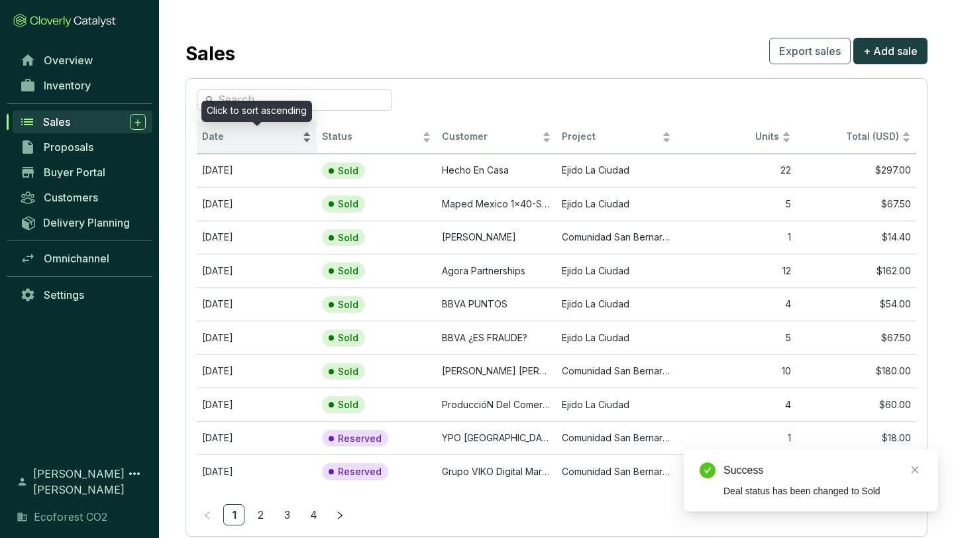
click at [308, 133] on div "Date" at bounding box center [256, 137] width 109 height 16
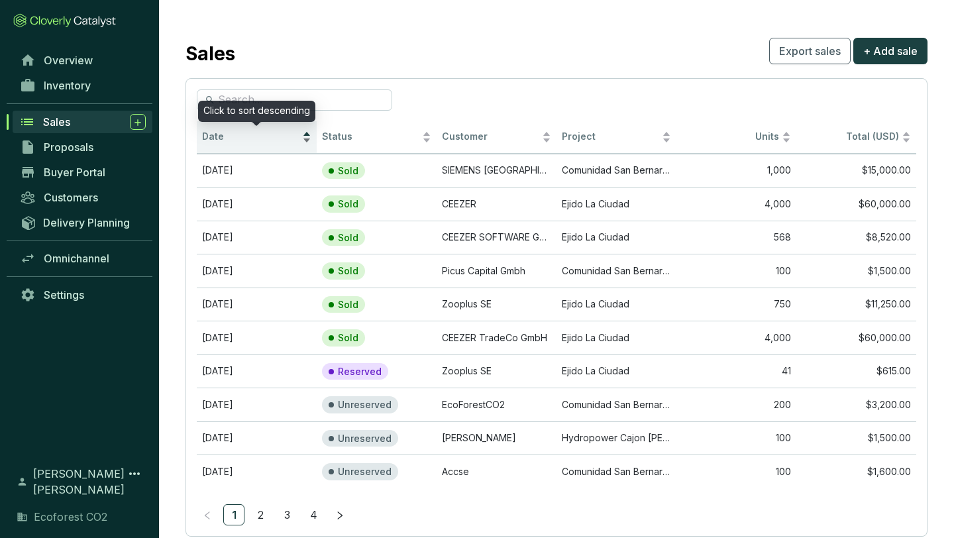
click at [306, 132] on div "Date" at bounding box center [256, 137] width 109 height 16
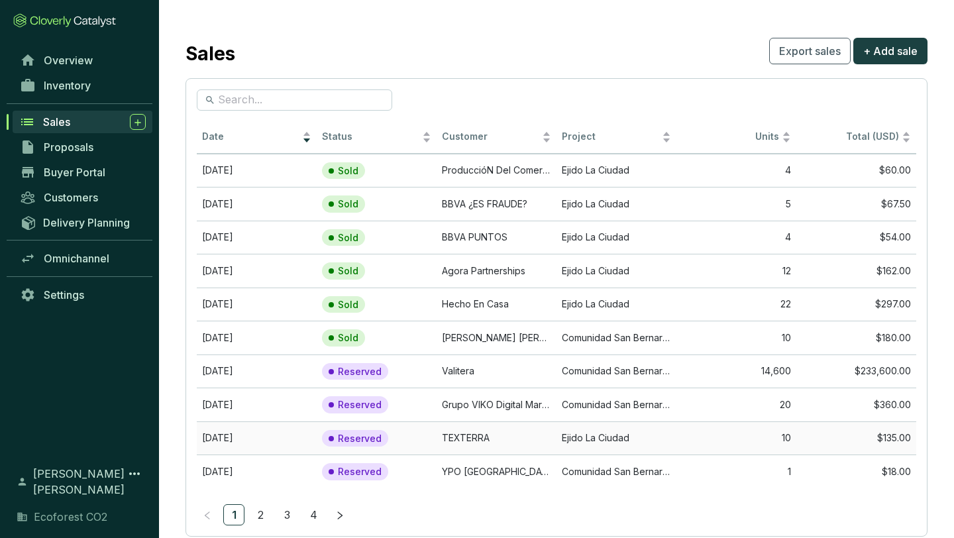
click at [444, 436] on td "TEXTERRA" at bounding box center [497, 438] width 120 height 34
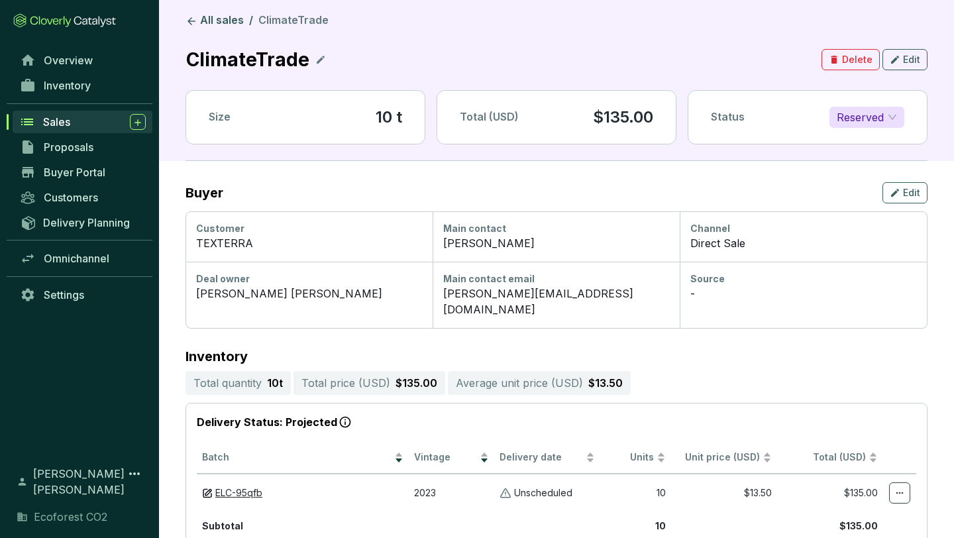
click at [857, 112] on span "Reserved" at bounding box center [867, 117] width 60 height 20
click at [855, 144] on p "Sold" at bounding box center [851, 143] width 23 height 15
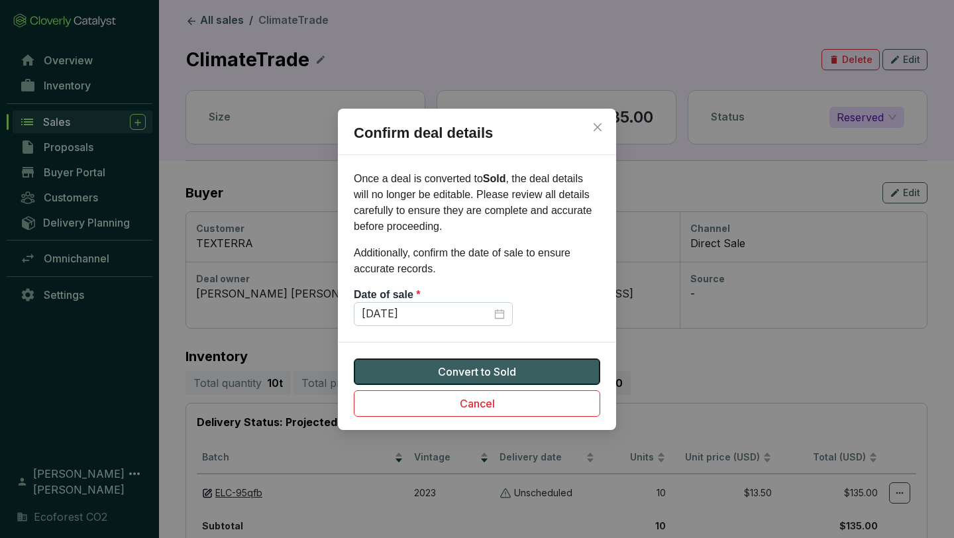
click at [476, 364] on span "Convert to Sold" at bounding box center [477, 372] width 78 height 16
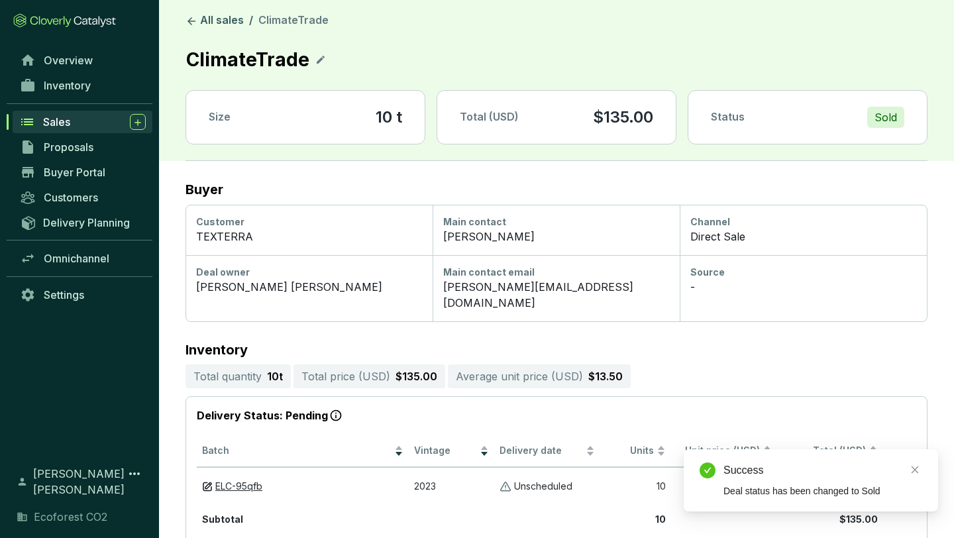
click at [317, 60] on icon at bounding box center [321, 60] width 8 height 8
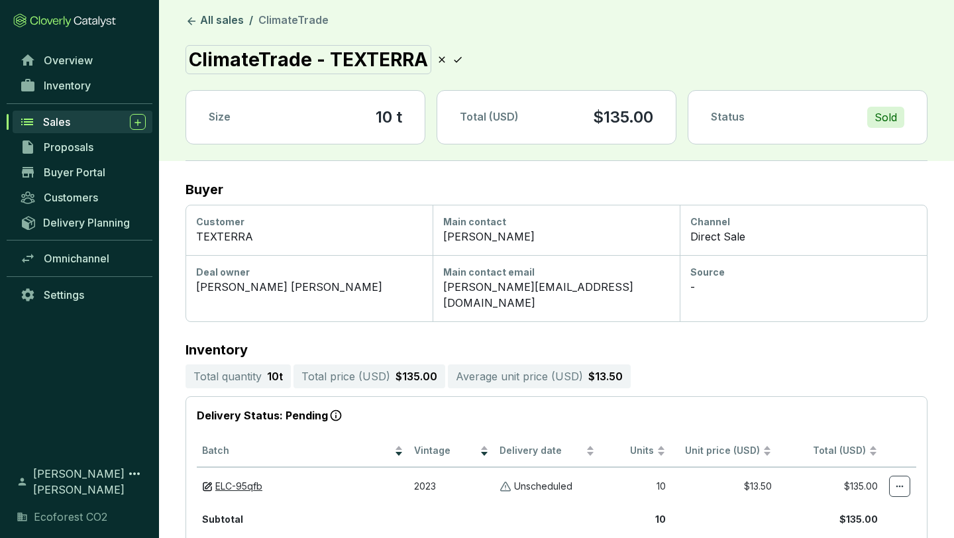
click at [455, 56] on icon at bounding box center [458, 60] width 11 height 16
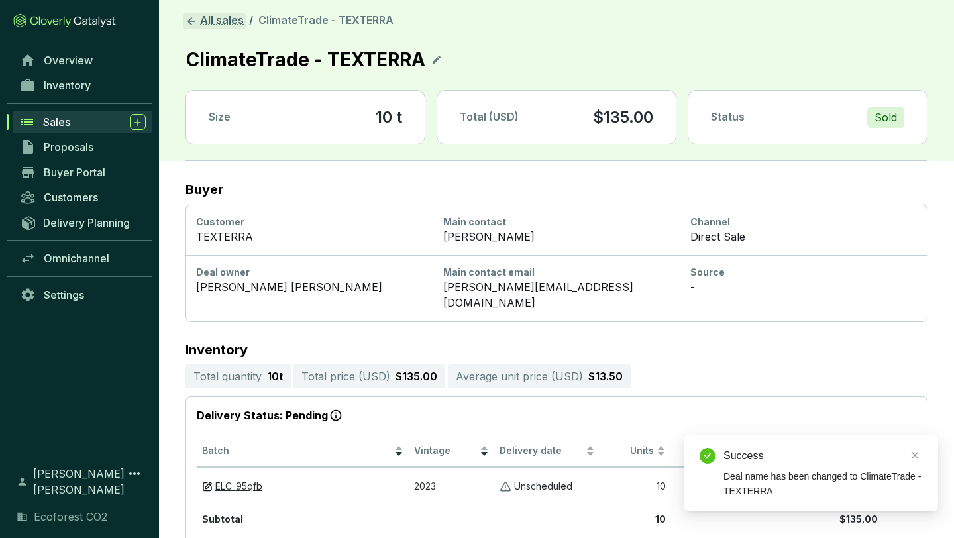
click at [222, 21] on link "All sales" at bounding box center [215, 21] width 64 height 16
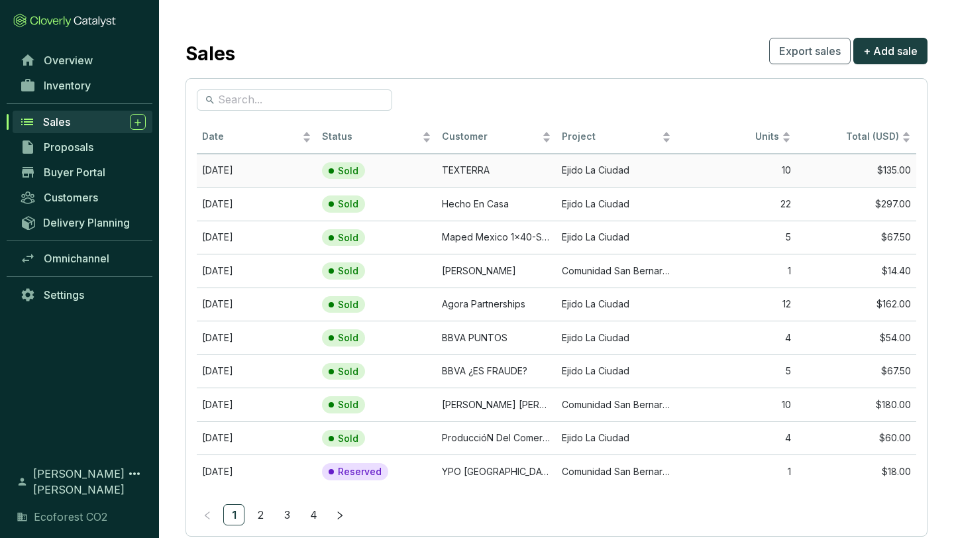
click at [524, 177] on td "TEXTERRA" at bounding box center [497, 171] width 120 height 34
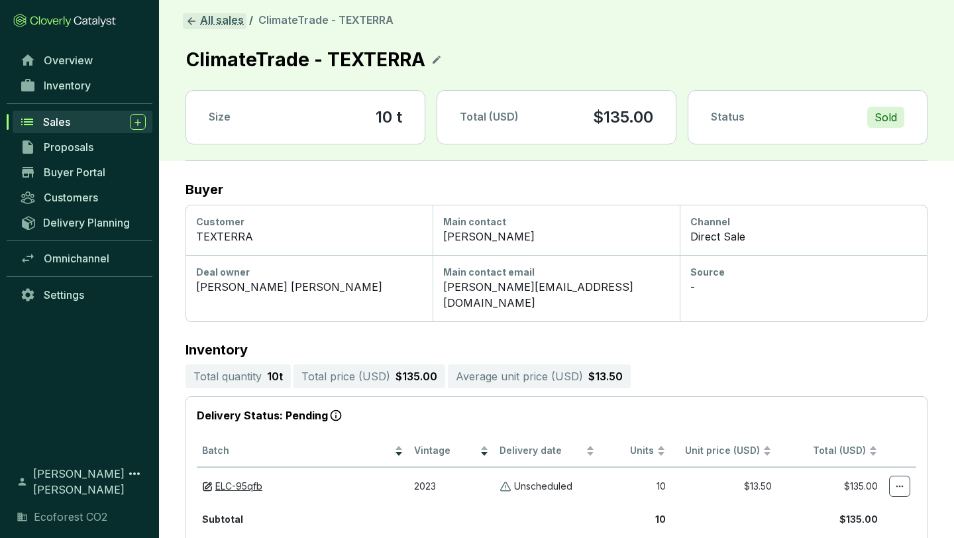
click at [217, 26] on link "All sales" at bounding box center [215, 21] width 64 height 16
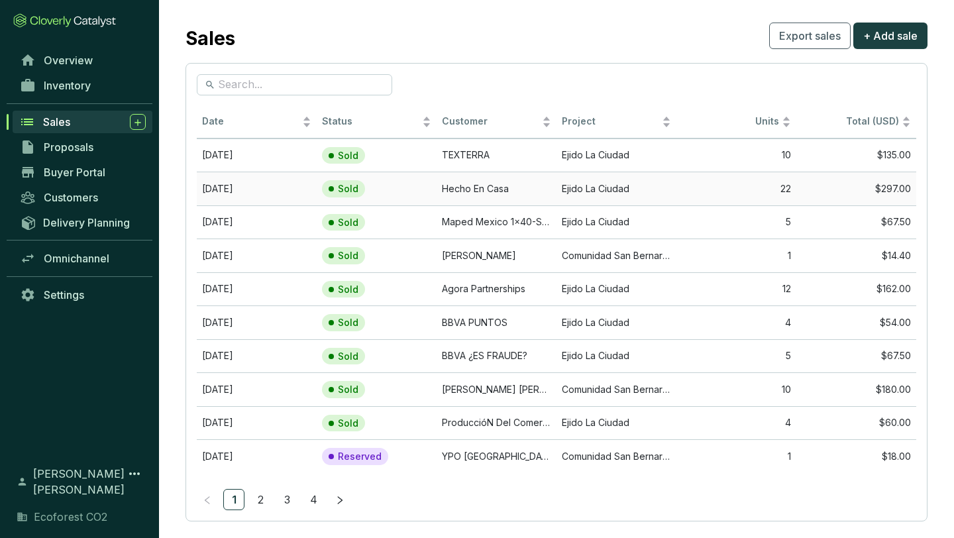
scroll to position [17, 0]
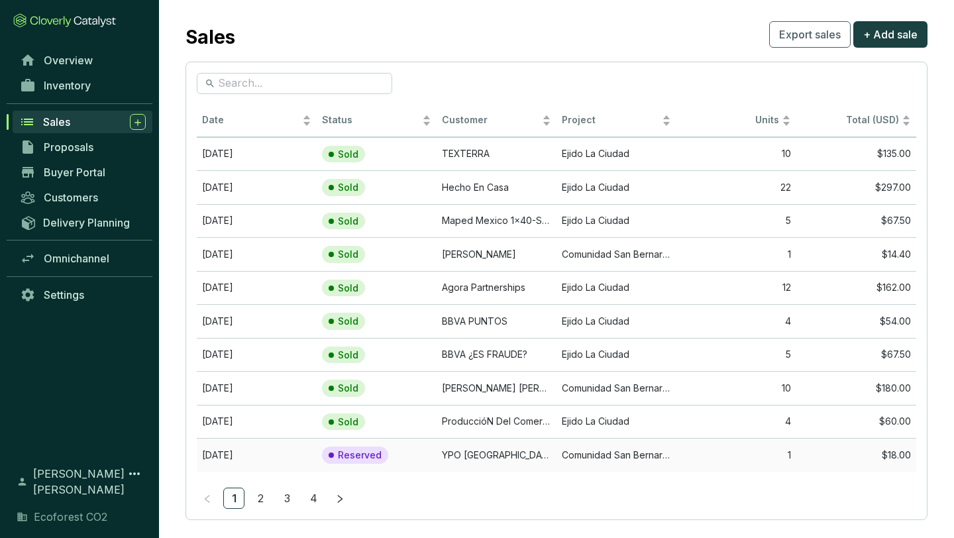
click at [462, 453] on td "YPO [GEOGRAPHIC_DATA] CHAPTER: CAMBIO DE MESA DIRECTIVA Y GRADUACIÓN 2025" at bounding box center [497, 455] width 120 height 34
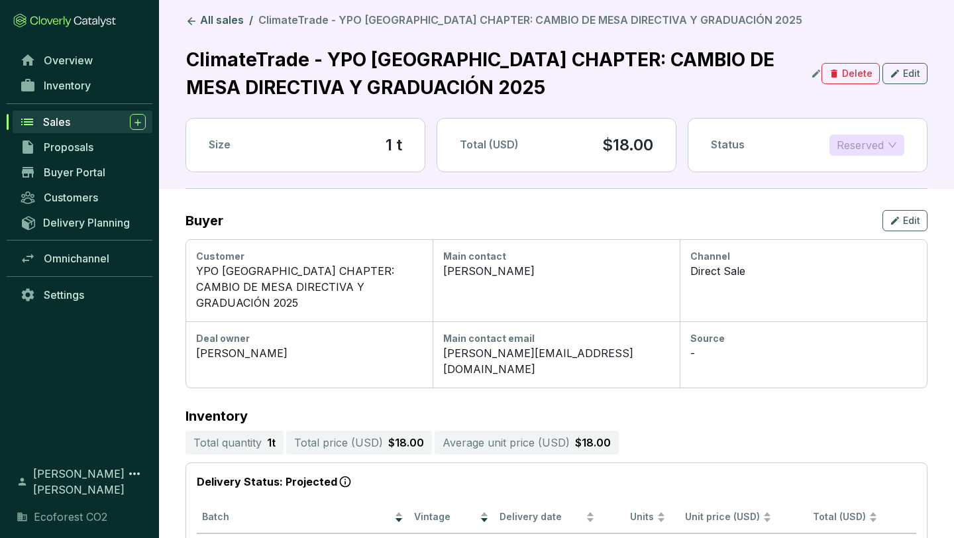
click at [847, 146] on span "Reserved" at bounding box center [867, 145] width 60 height 20
click at [849, 172] on p "Sold" at bounding box center [851, 171] width 23 height 15
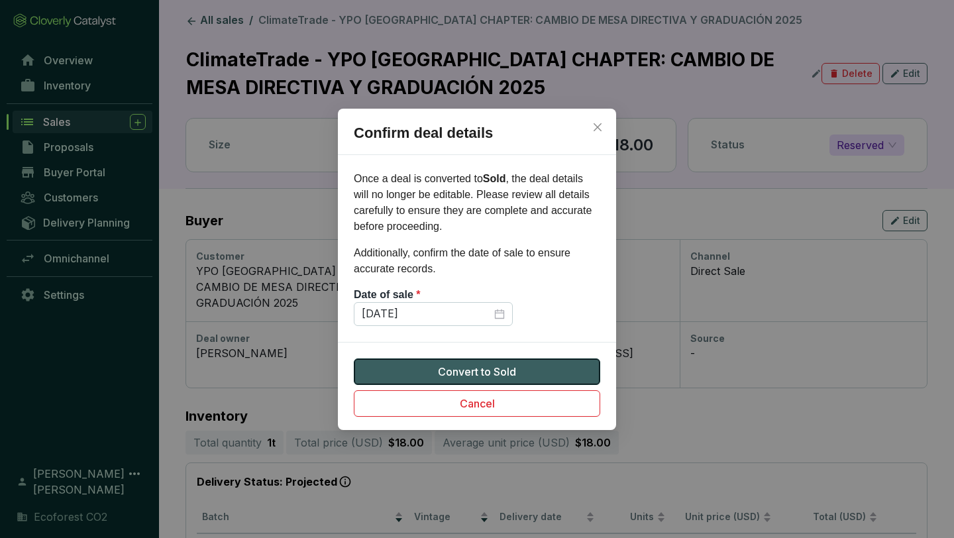
click at [481, 364] on span "Convert to Sold" at bounding box center [477, 372] width 78 height 16
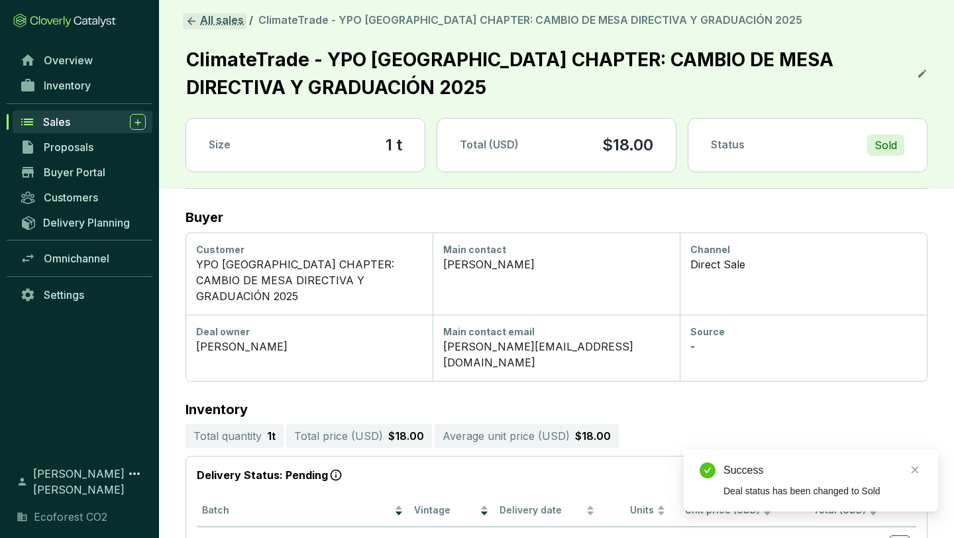
click at [207, 22] on link "All sales" at bounding box center [215, 21] width 64 height 16
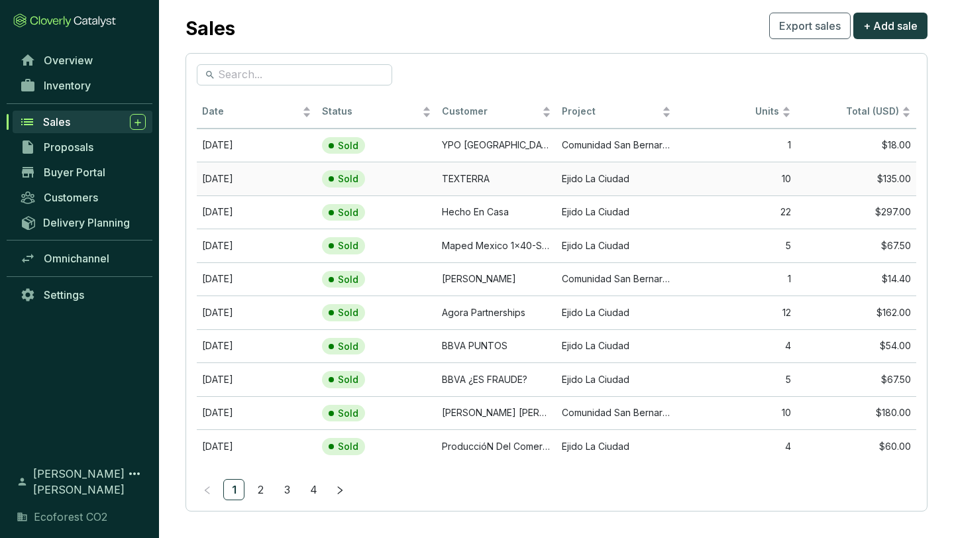
scroll to position [32, 0]
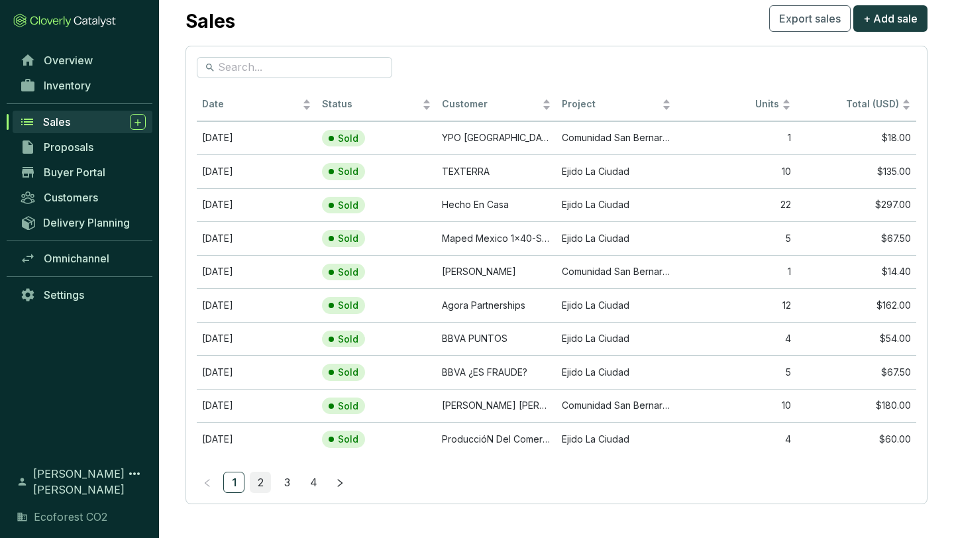
click at [258, 478] on link "2" at bounding box center [260, 482] width 20 height 20
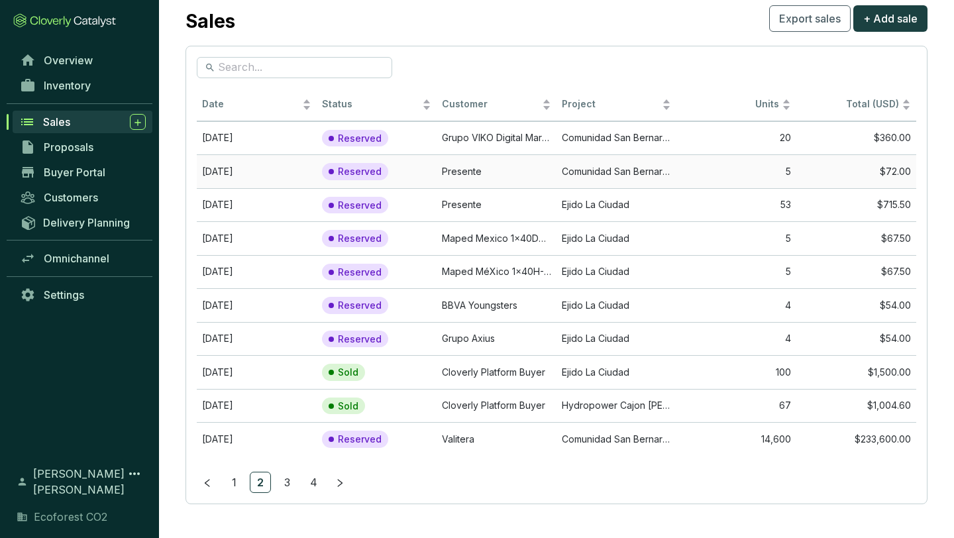
click at [496, 172] on td "Presente" at bounding box center [497, 171] width 120 height 34
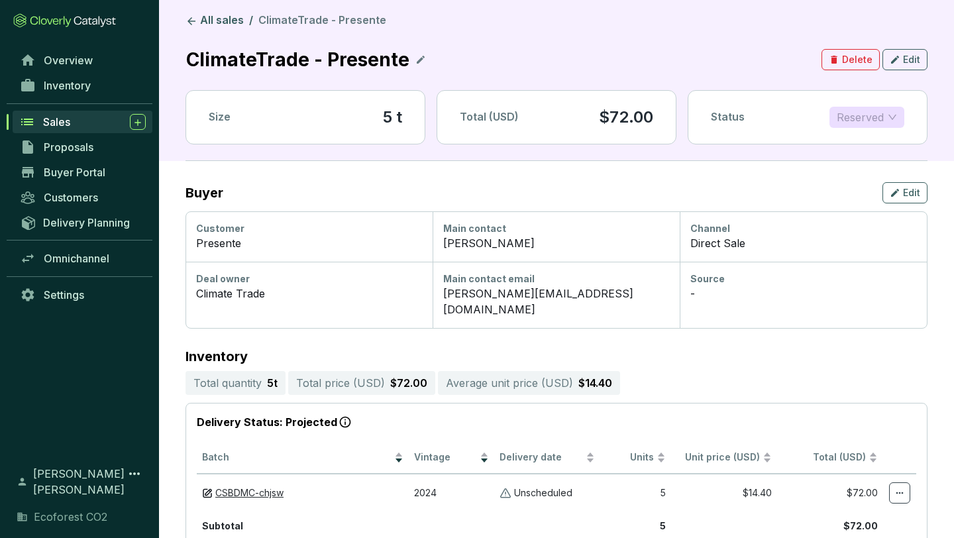
click at [863, 107] on span "Reserved" at bounding box center [867, 117] width 60 height 20
click at [854, 145] on p "Sold" at bounding box center [851, 143] width 23 height 15
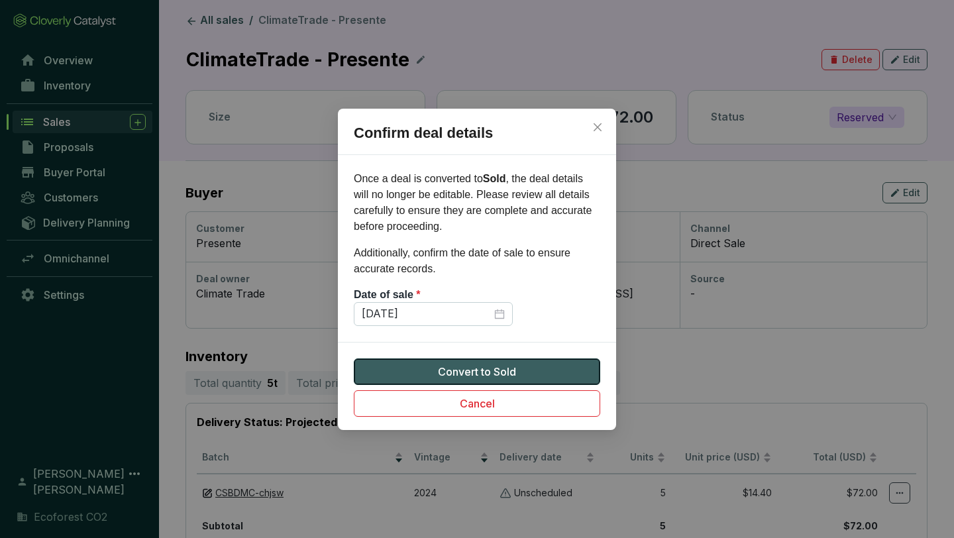
click at [475, 368] on span "Convert to Sold" at bounding box center [477, 372] width 78 height 16
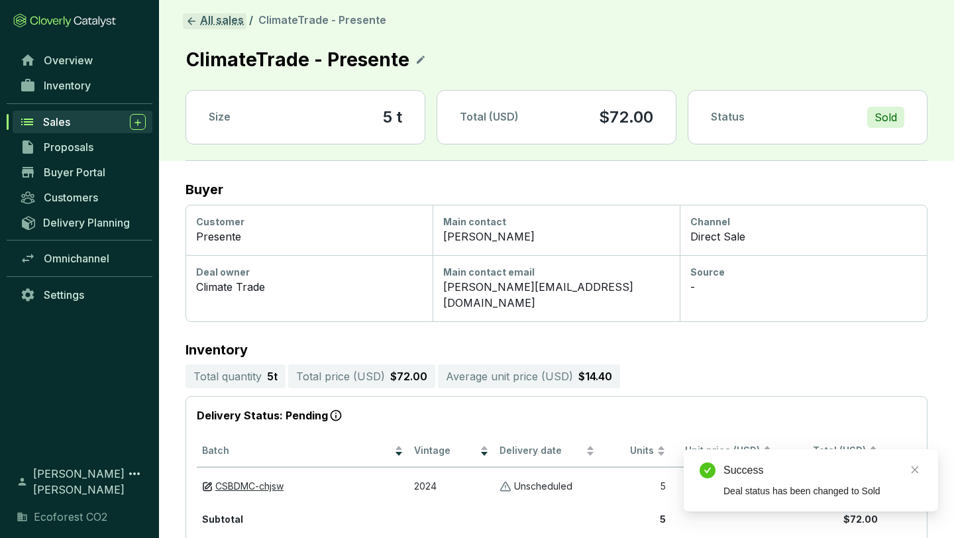
click at [213, 13] on link "All sales" at bounding box center [215, 21] width 64 height 16
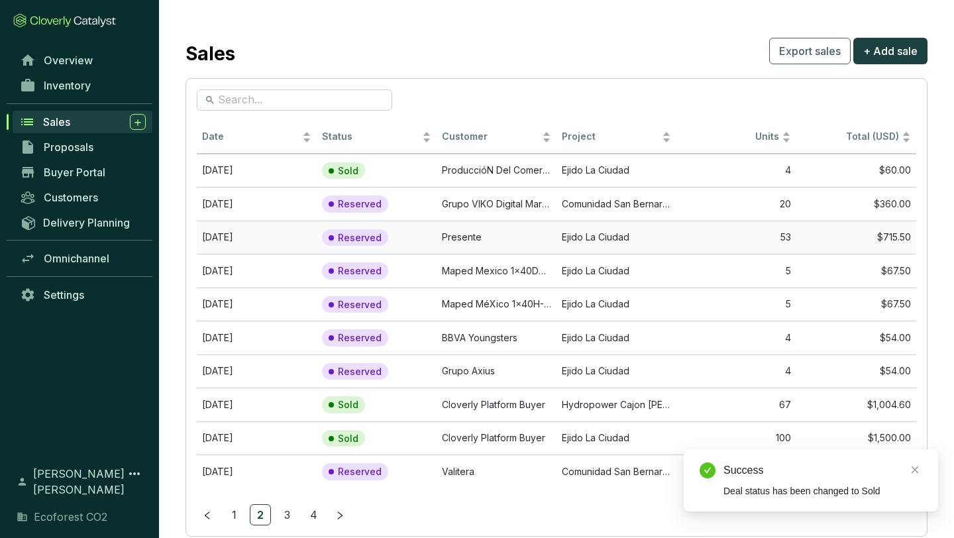
click at [482, 241] on td "Presente" at bounding box center [497, 238] width 120 height 34
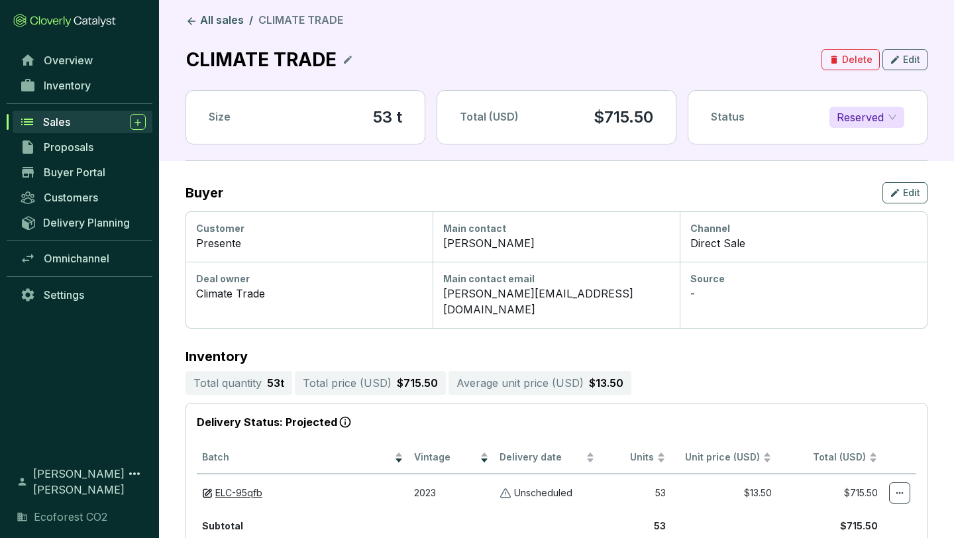
click at [851, 115] on span "Reserved" at bounding box center [867, 117] width 60 height 20
click at [848, 142] on p "Sold" at bounding box center [851, 143] width 23 height 15
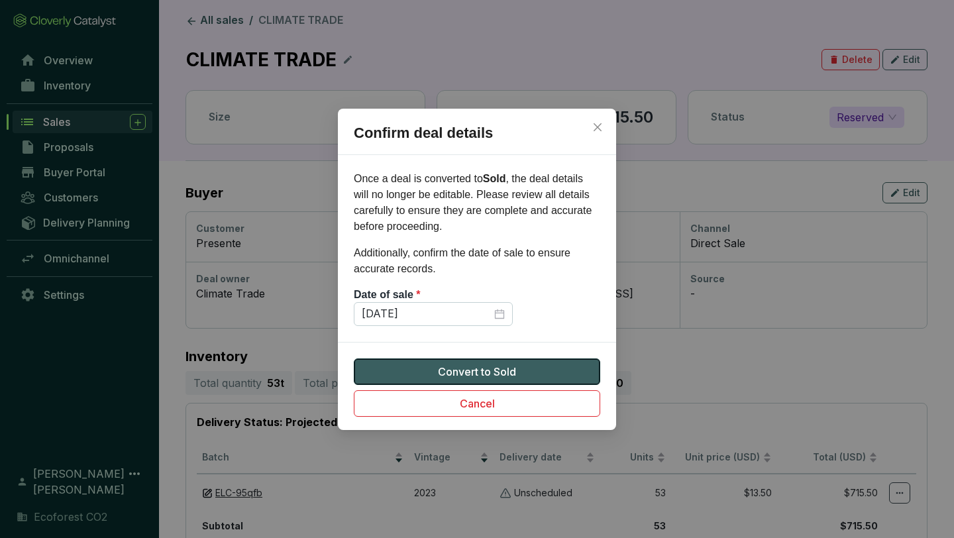
click at [463, 370] on span "Convert to Sold" at bounding box center [477, 372] width 78 height 16
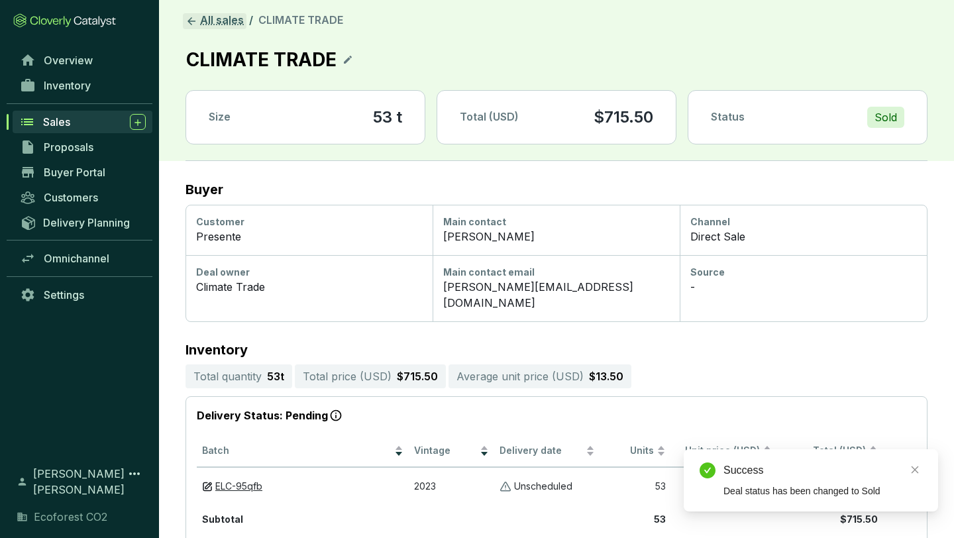
click at [221, 23] on link "All sales" at bounding box center [215, 21] width 64 height 16
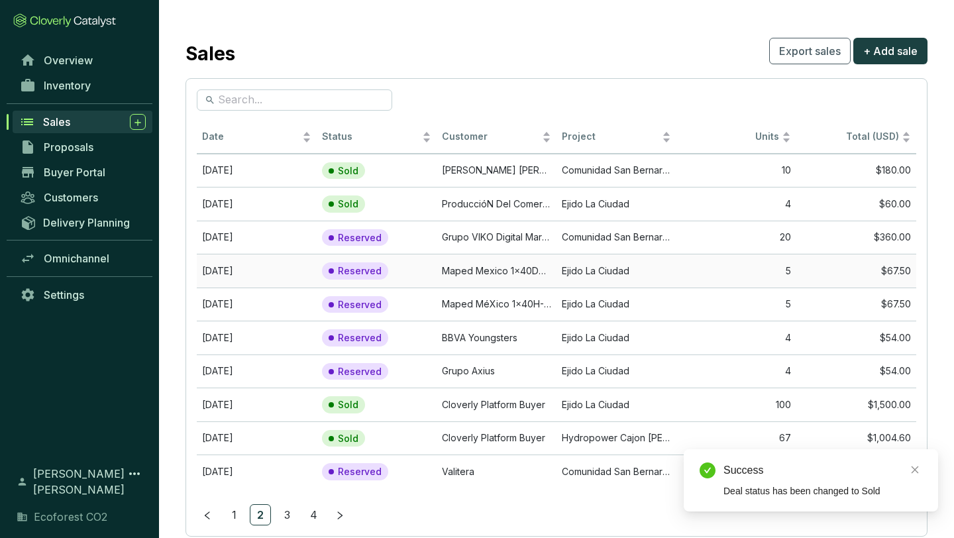
click at [434, 275] on td "Reserved" at bounding box center [377, 271] width 120 height 34
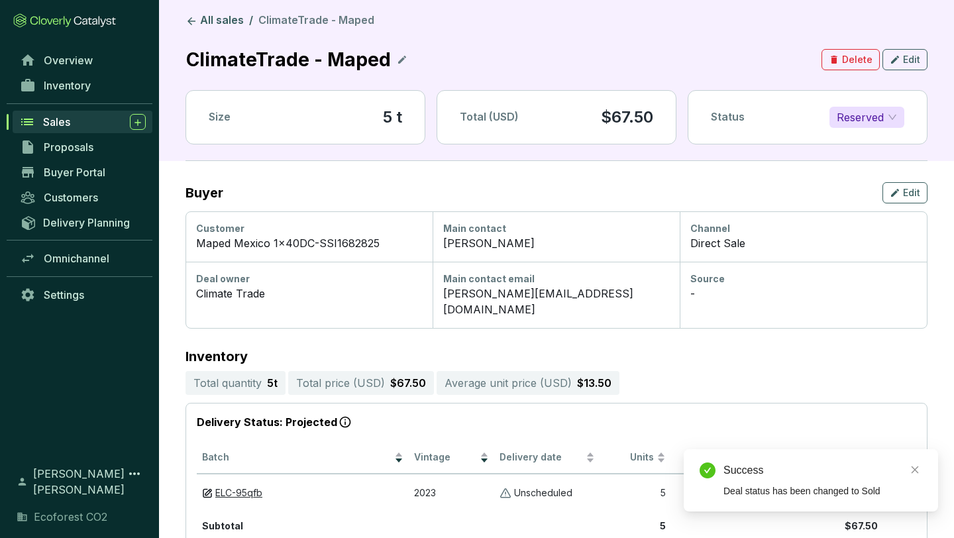
click at [852, 112] on span "Reserved" at bounding box center [867, 117] width 60 height 20
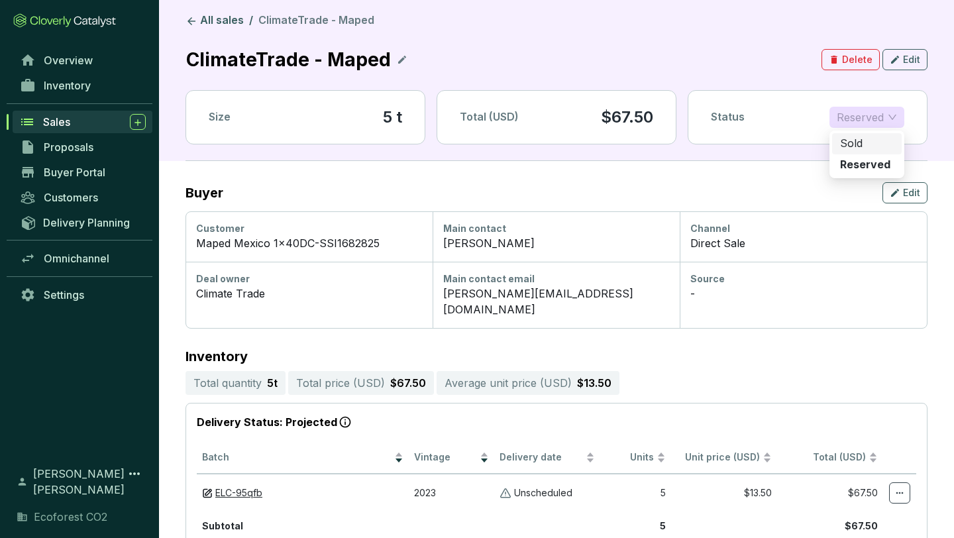
click at [849, 139] on p "Sold" at bounding box center [851, 143] width 23 height 15
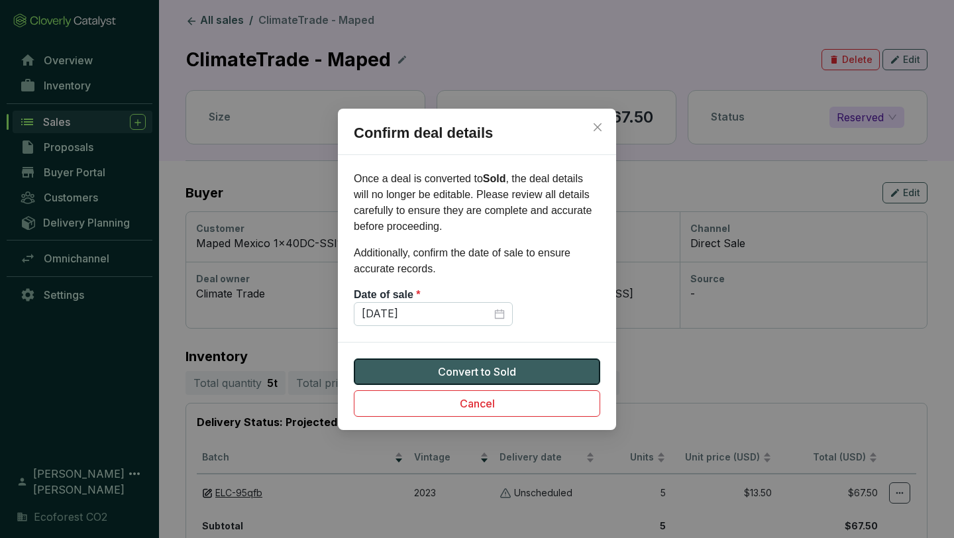
click at [466, 369] on span "Convert to Sold" at bounding box center [477, 372] width 78 height 16
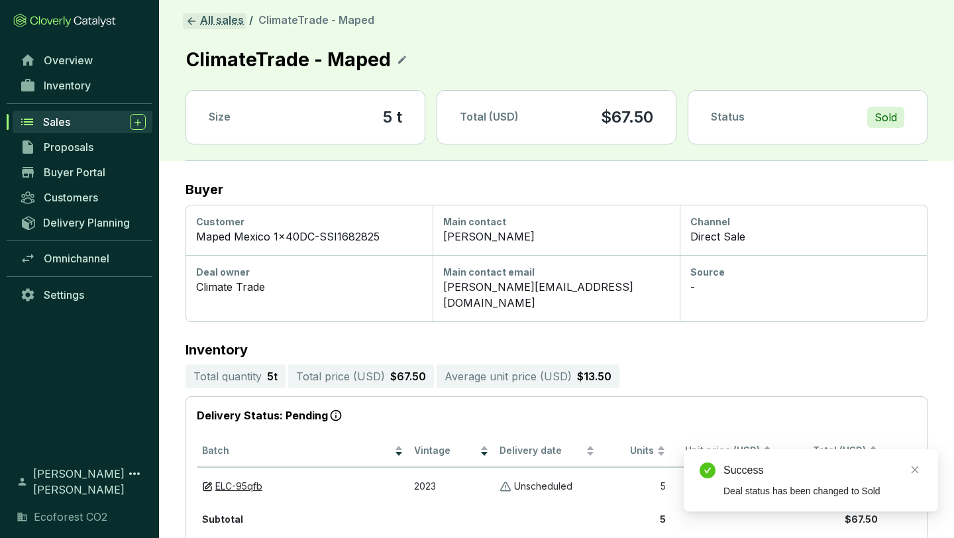
click at [216, 19] on link "All sales" at bounding box center [215, 21] width 64 height 16
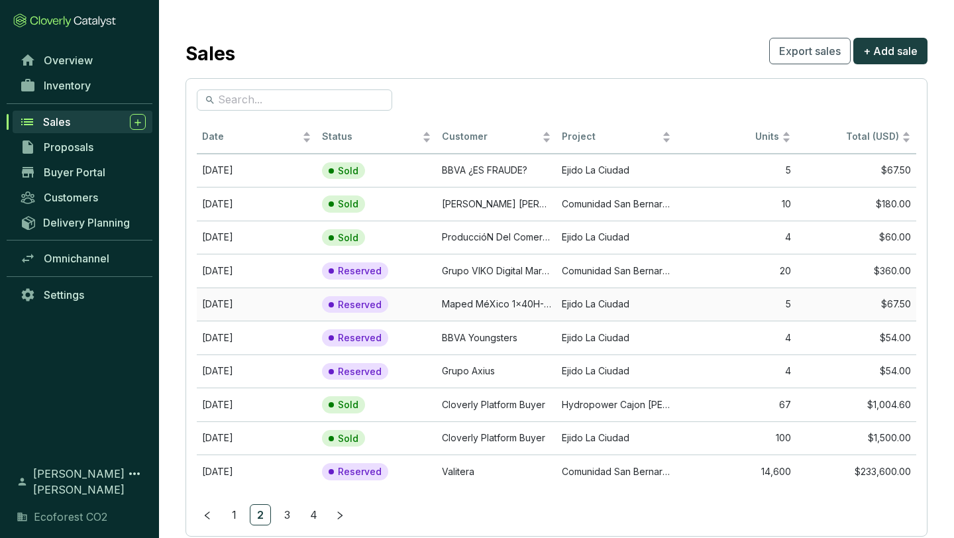
click at [464, 305] on td "Maped MéXico 1x40H-SSI690125" at bounding box center [497, 305] width 120 height 34
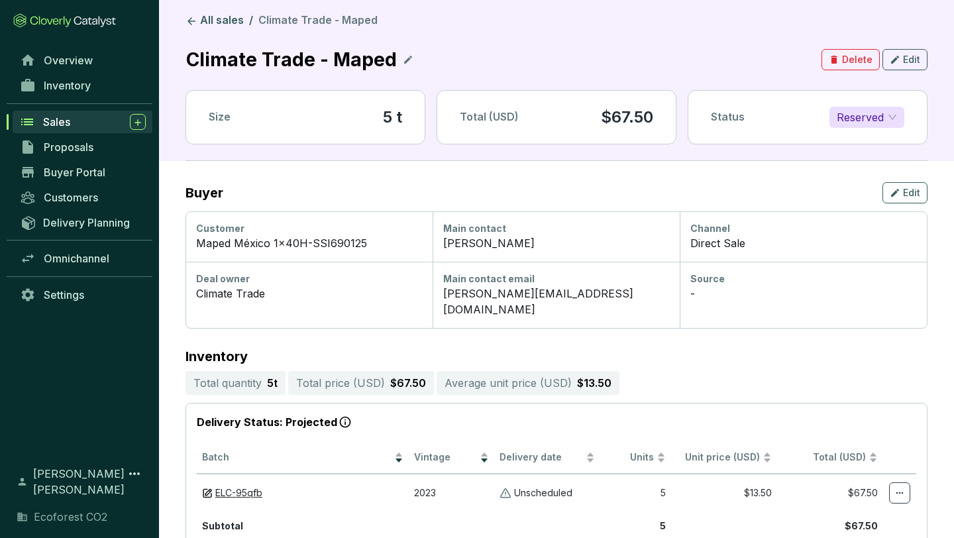
click at [889, 112] on span "Reserved" at bounding box center [867, 117] width 60 height 20
click at [845, 140] on p "Sold" at bounding box center [851, 143] width 23 height 15
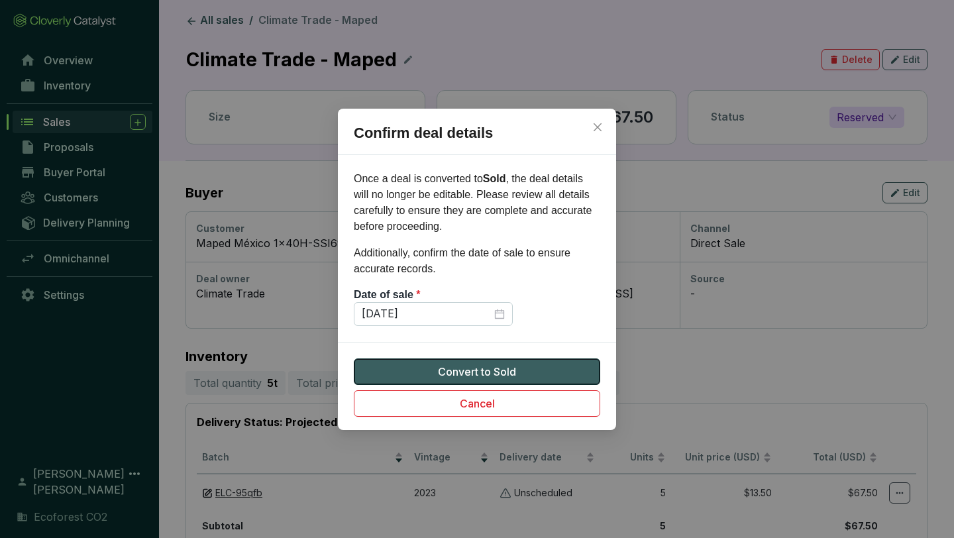
click at [463, 366] on span "Convert to Sold" at bounding box center [477, 372] width 78 height 16
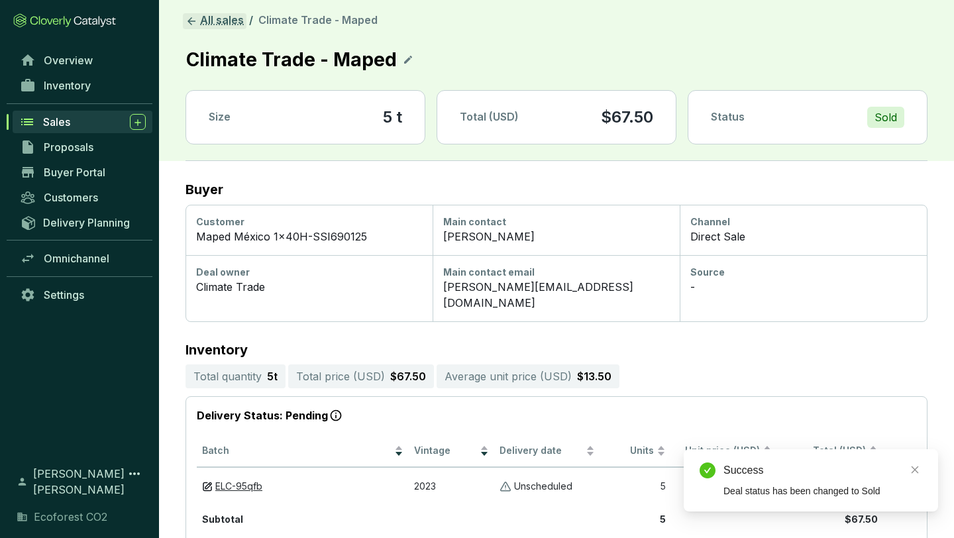
click at [211, 16] on link "All sales" at bounding box center [215, 21] width 64 height 16
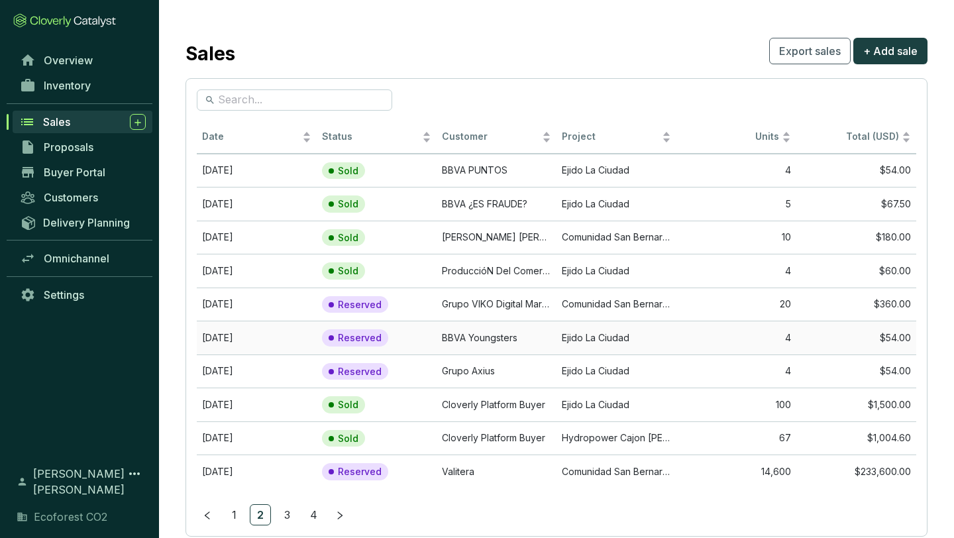
click at [496, 339] on td "BBVA Youngsters" at bounding box center [497, 338] width 120 height 34
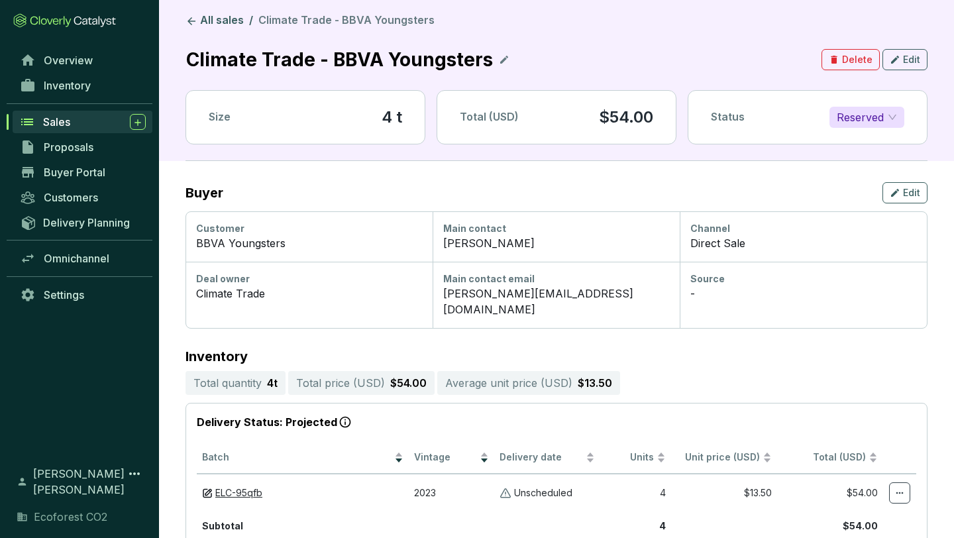
click at [869, 125] on span "Reserved" at bounding box center [867, 117] width 60 height 20
click at [851, 153] on div "Sold" at bounding box center [867, 143] width 70 height 21
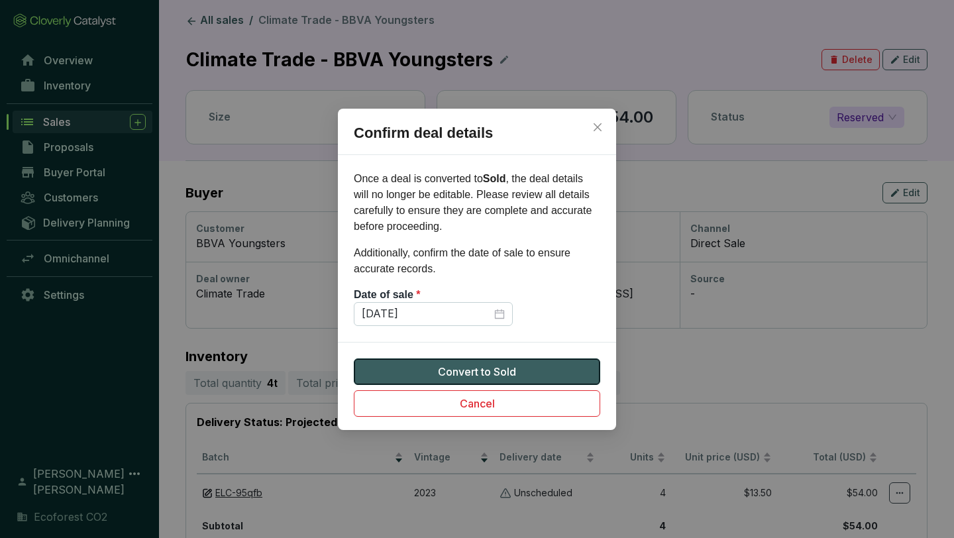
click at [465, 370] on span "Convert to Sold" at bounding box center [477, 372] width 78 height 16
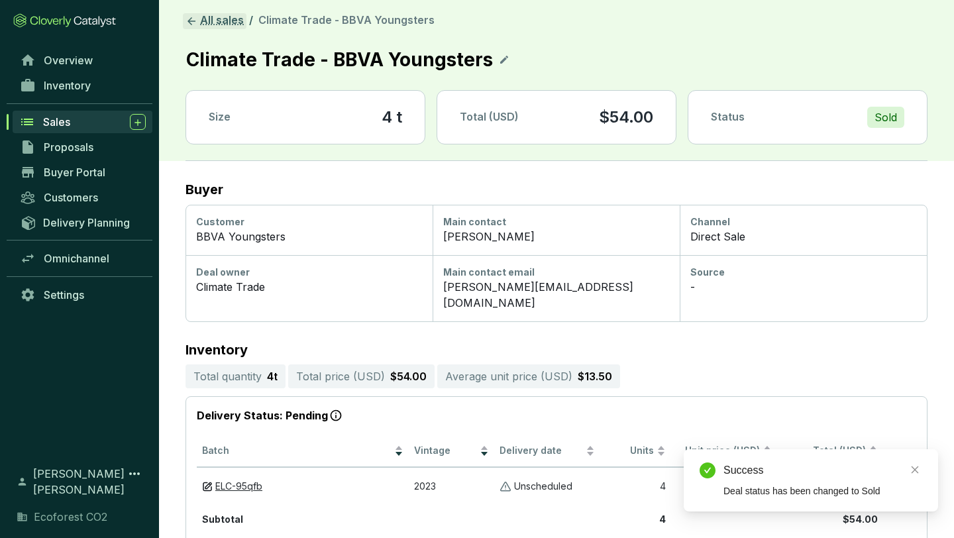
click at [209, 22] on link "All sales" at bounding box center [215, 21] width 64 height 16
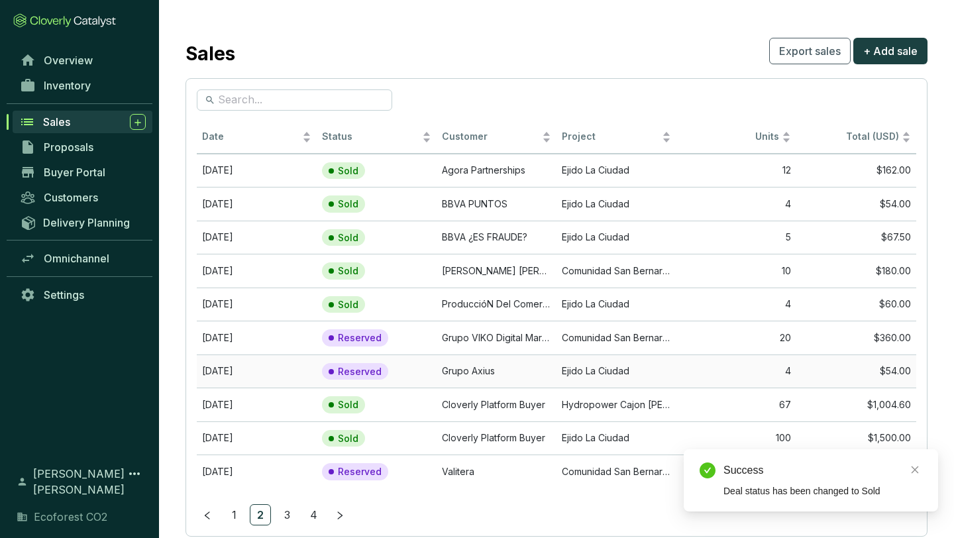
click at [554, 370] on td "Grupo Axius" at bounding box center [497, 371] width 120 height 34
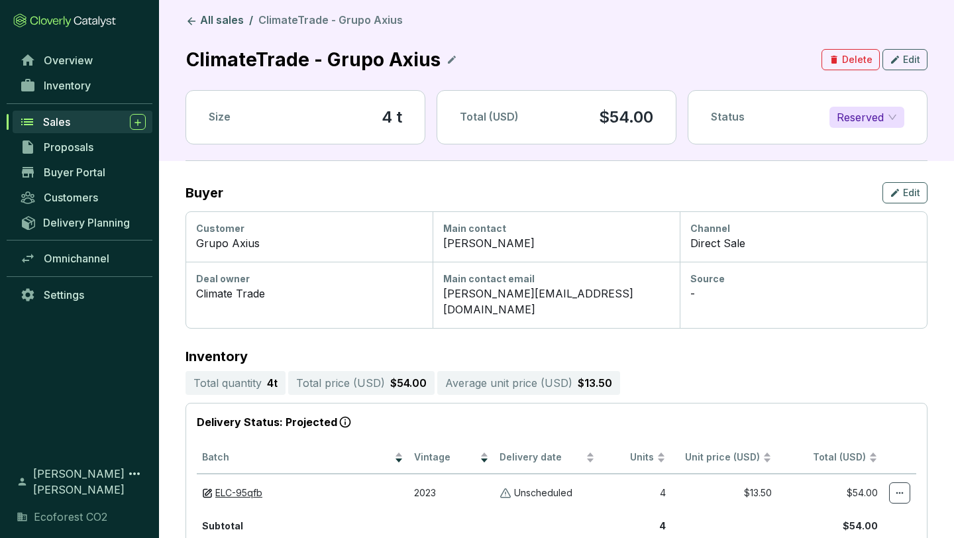
click at [881, 118] on span "Reserved" at bounding box center [867, 117] width 60 height 20
click at [853, 142] on p "Sold" at bounding box center [851, 143] width 23 height 15
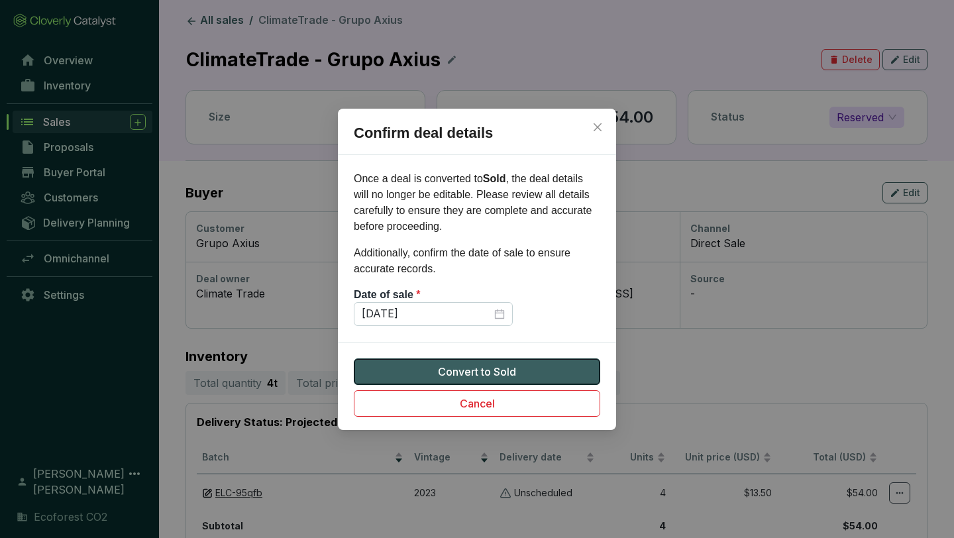
click at [456, 370] on span "Convert to Sold" at bounding box center [477, 372] width 78 height 16
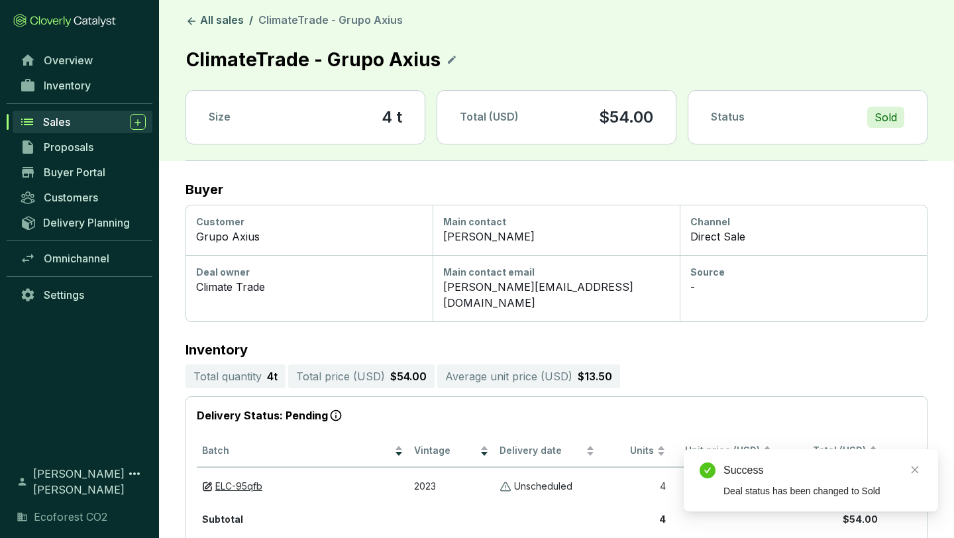
click at [209, 30] on section "All sales / ClimateTrade - Grupo Axius ClimateTrade - Grupo Axius Size 4 t Tota…" at bounding box center [557, 87] width 742 height 148
click at [205, 25] on link "All sales" at bounding box center [215, 21] width 64 height 16
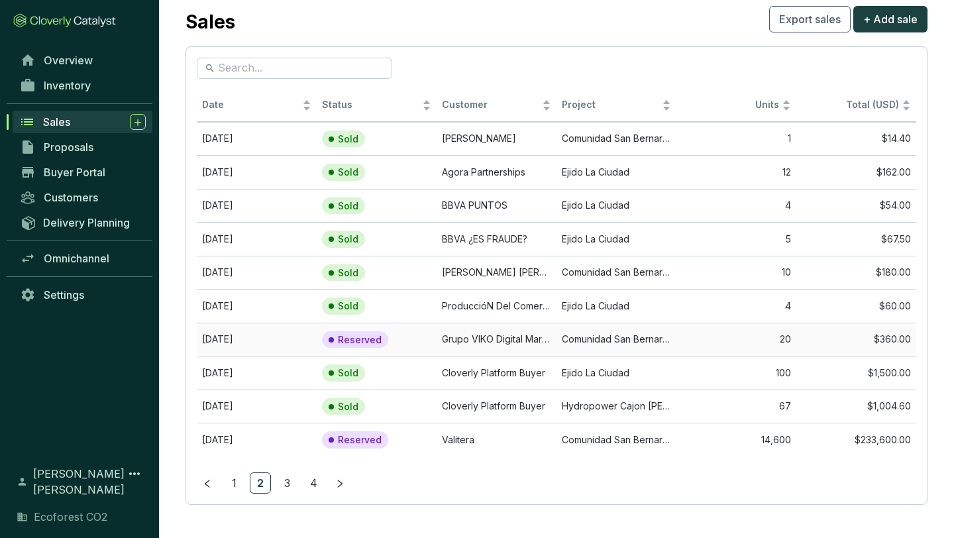
scroll to position [32, 0]
click at [280, 482] on link "3" at bounding box center [287, 482] width 20 height 20
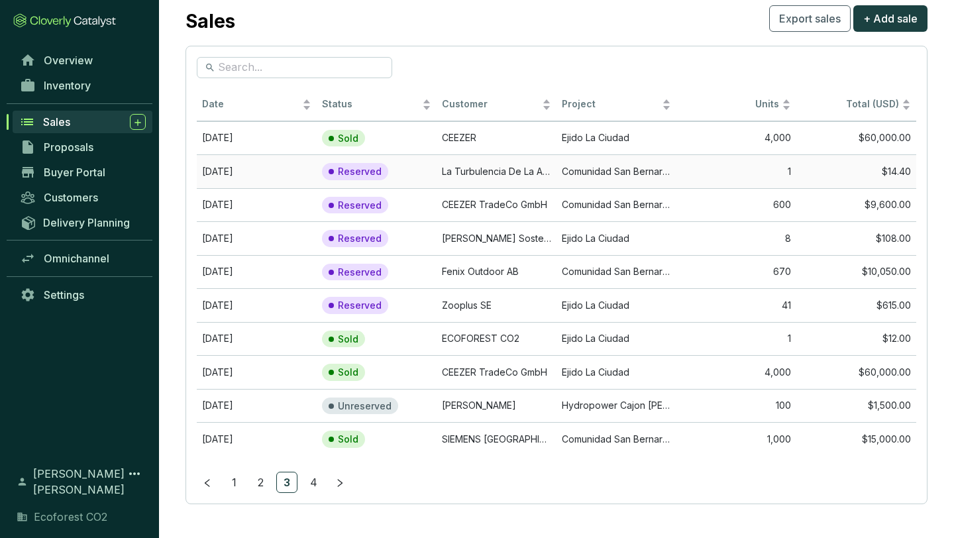
click at [514, 172] on td "La Turbulencia De La Adolesencia" at bounding box center [497, 171] width 120 height 34
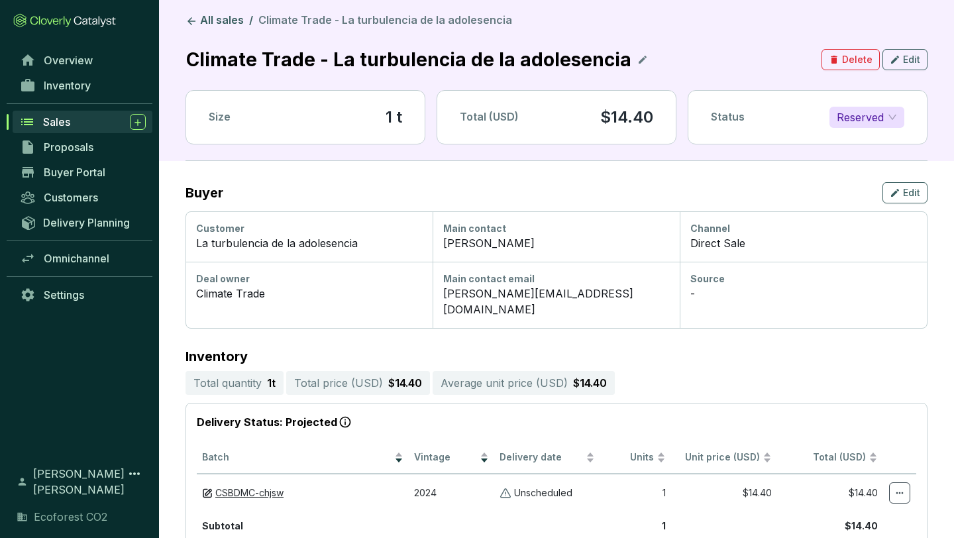
click at [893, 117] on span "Reserved" at bounding box center [867, 117] width 60 height 20
click at [865, 140] on div "Sold" at bounding box center [867, 143] width 54 height 15
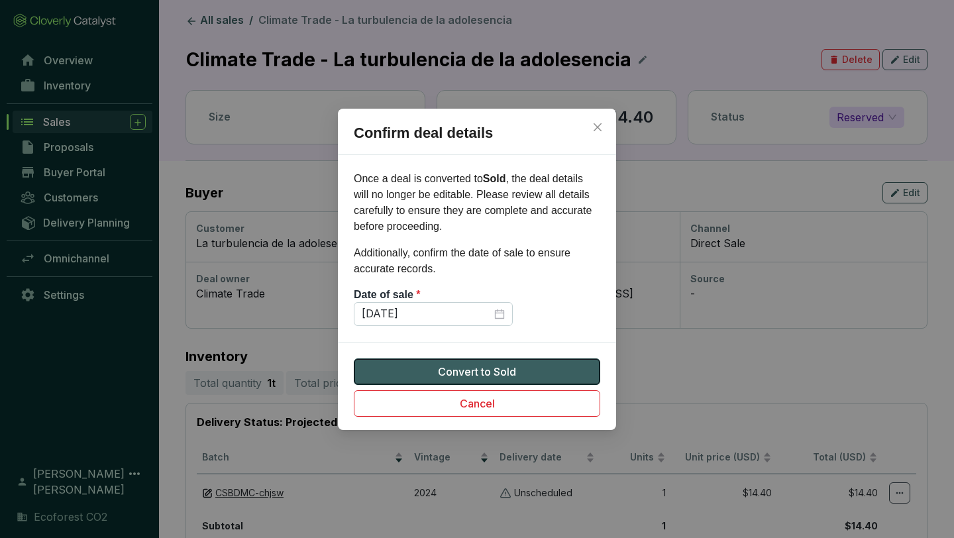
click at [510, 371] on span "Convert to Sold" at bounding box center [477, 372] width 78 height 16
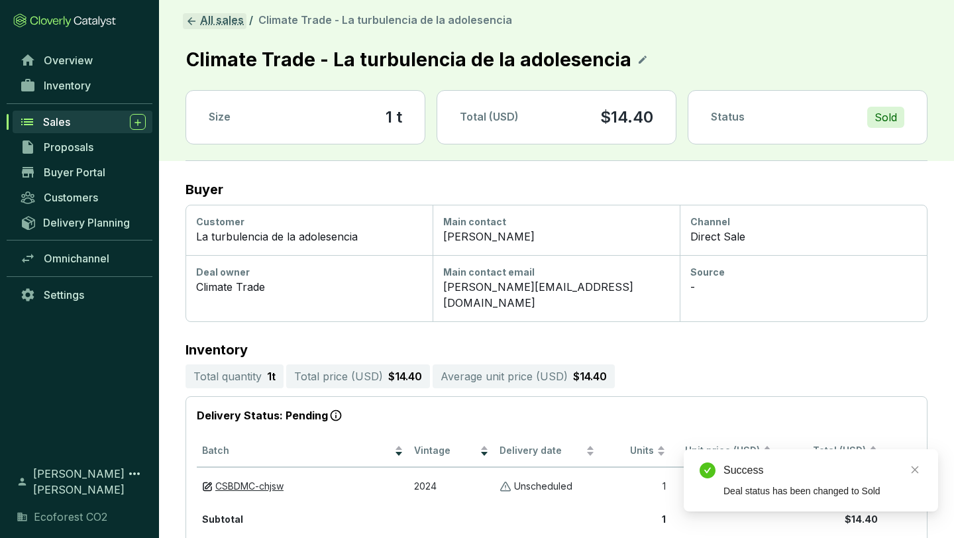
click at [214, 23] on link "All sales" at bounding box center [215, 21] width 64 height 16
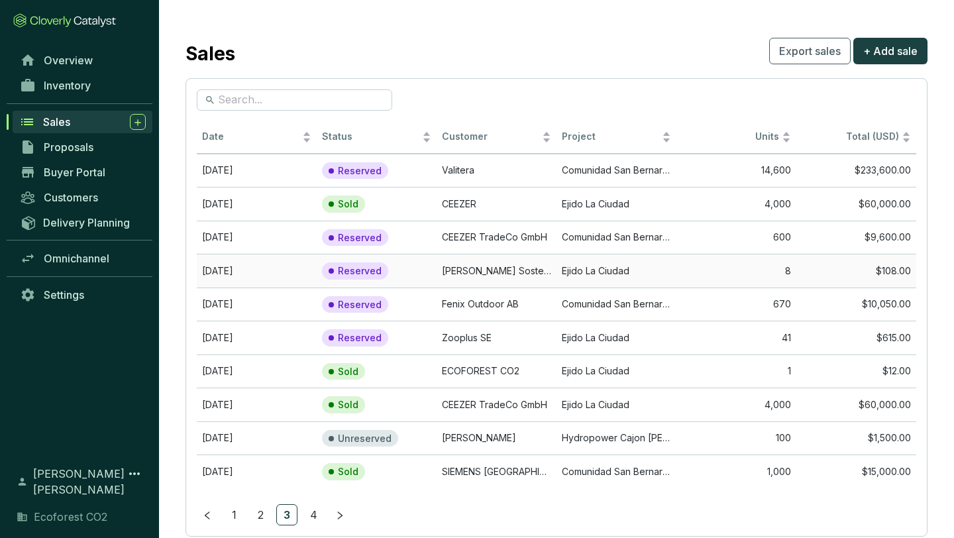
click at [553, 266] on td "[PERSON_NAME] Sostenible" at bounding box center [497, 271] width 120 height 34
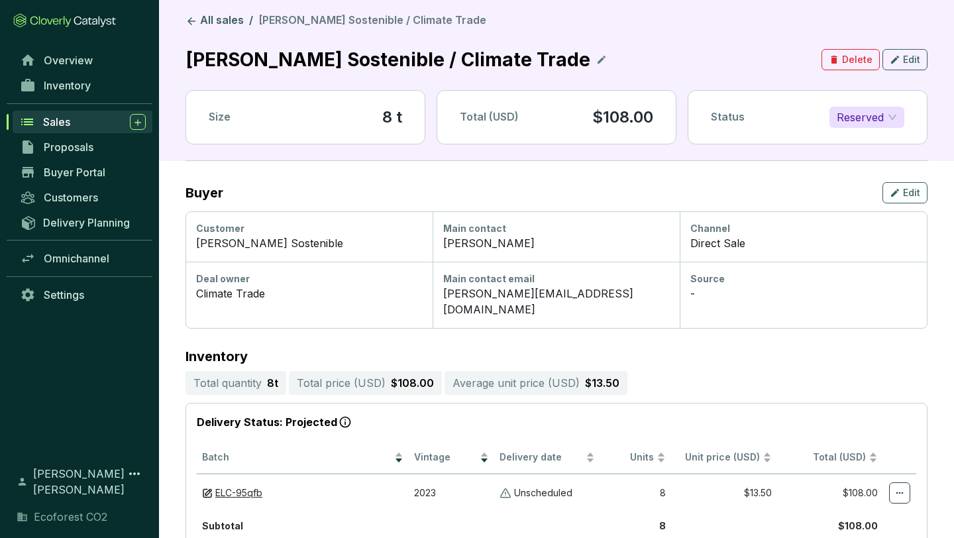
click at [865, 117] on span "Reserved" at bounding box center [867, 117] width 60 height 20
click at [857, 140] on p "Sold" at bounding box center [851, 143] width 23 height 15
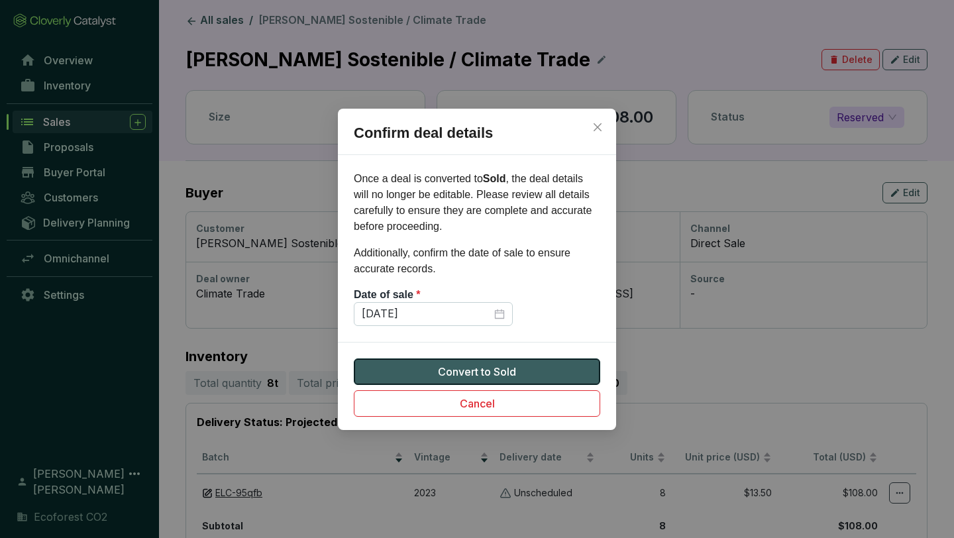
click at [492, 367] on span "Convert to Sold" at bounding box center [477, 372] width 78 height 16
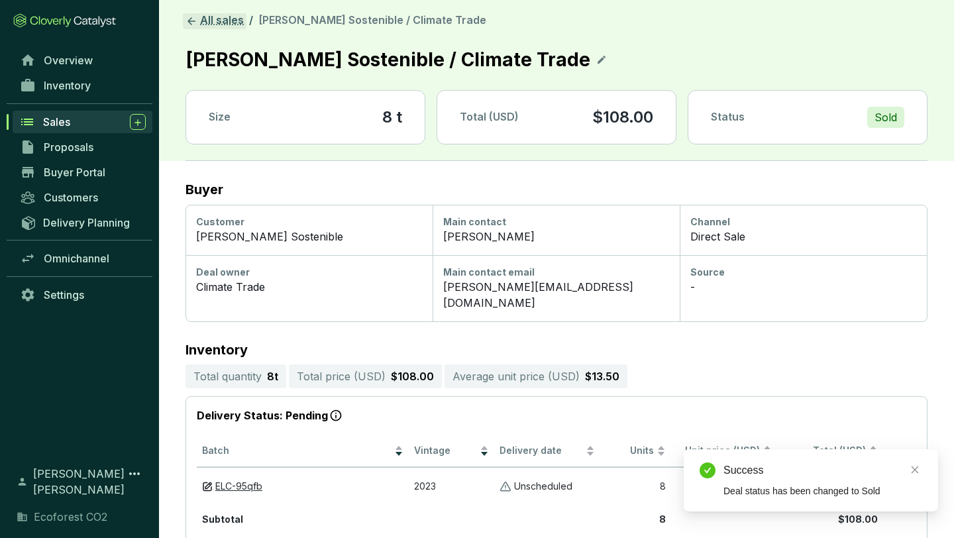
click at [214, 17] on link "All sales" at bounding box center [215, 21] width 64 height 16
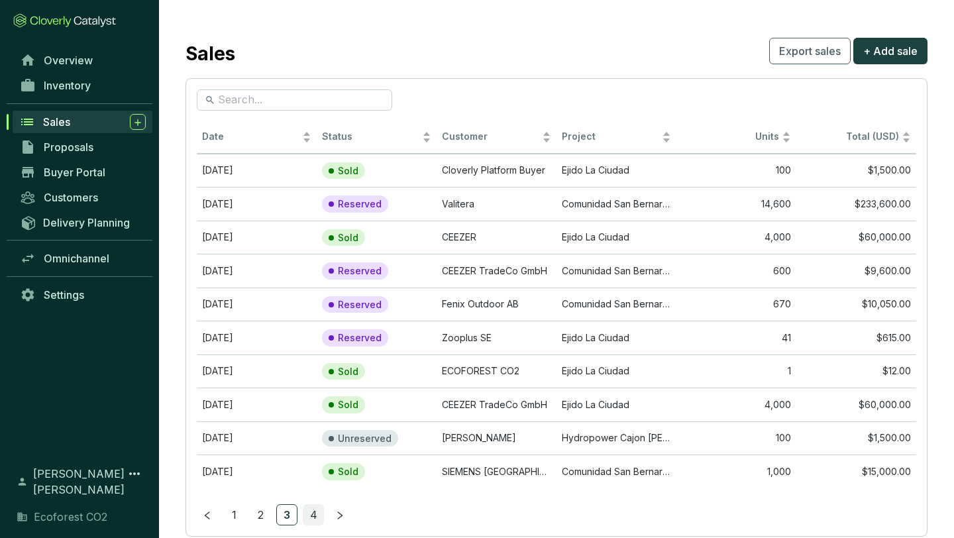
click at [308, 510] on link "4" at bounding box center [313, 515] width 20 height 20
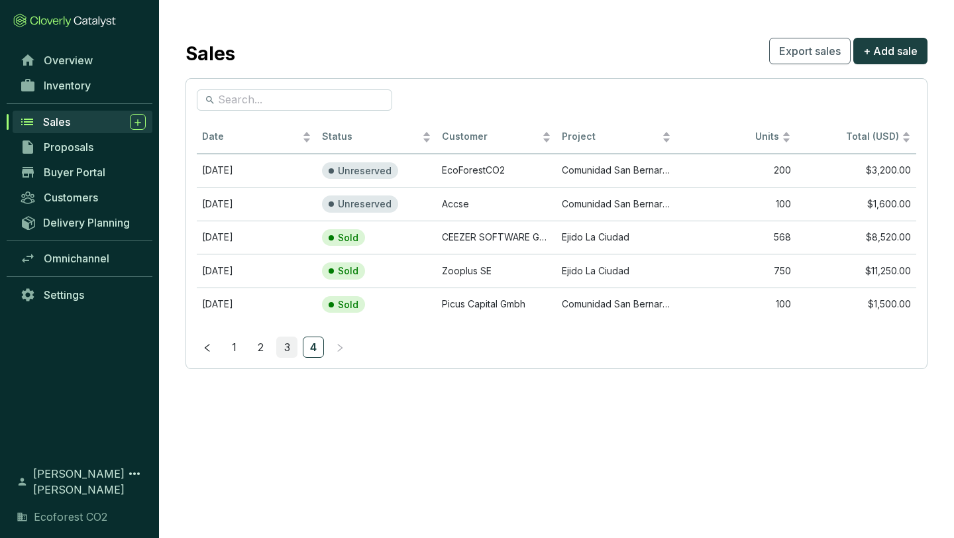
click at [289, 345] on link "3" at bounding box center [287, 347] width 20 height 20
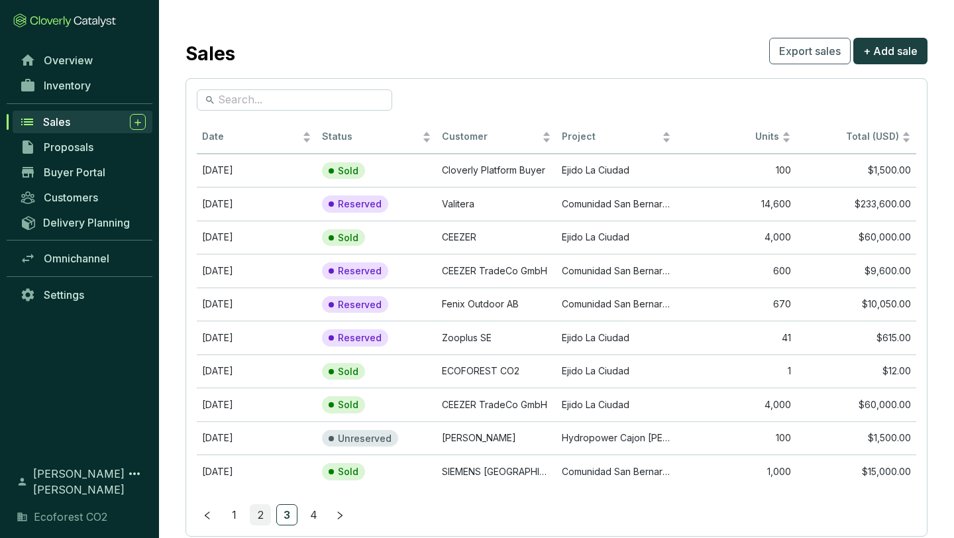
click at [264, 510] on link "2" at bounding box center [260, 515] width 20 height 20
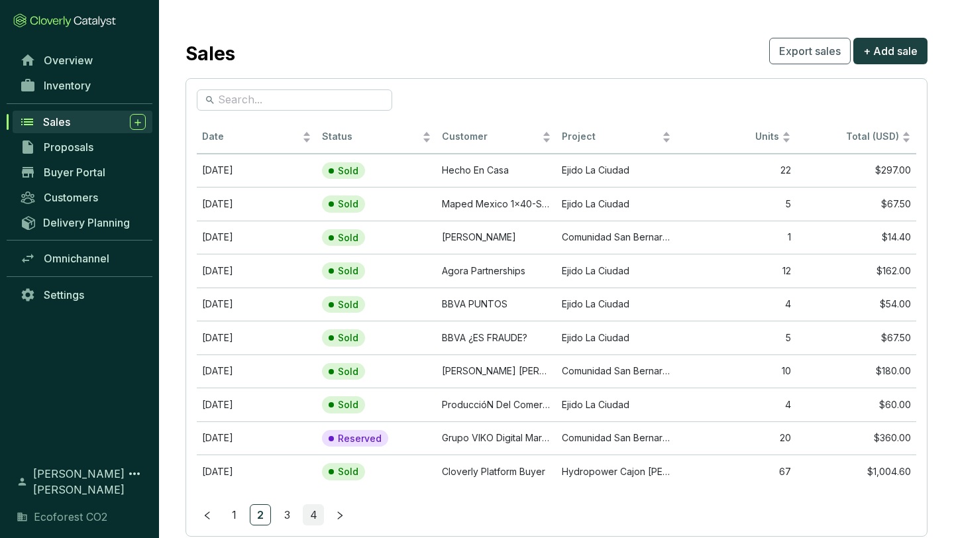
click at [319, 514] on link "4" at bounding box center [313, 515] width 20 height 20
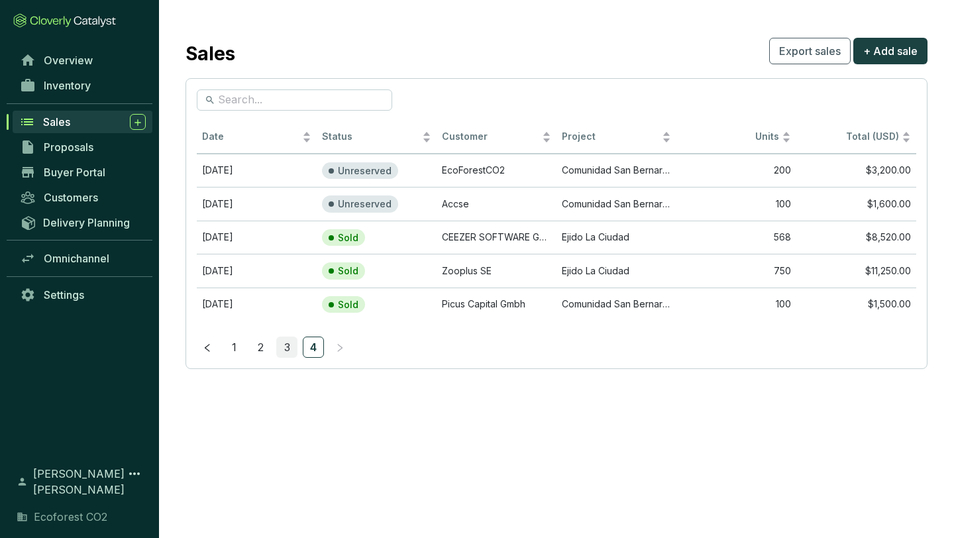
click at [282, 346] on link "3" at bounding box center [287, 347] width 20 height 20
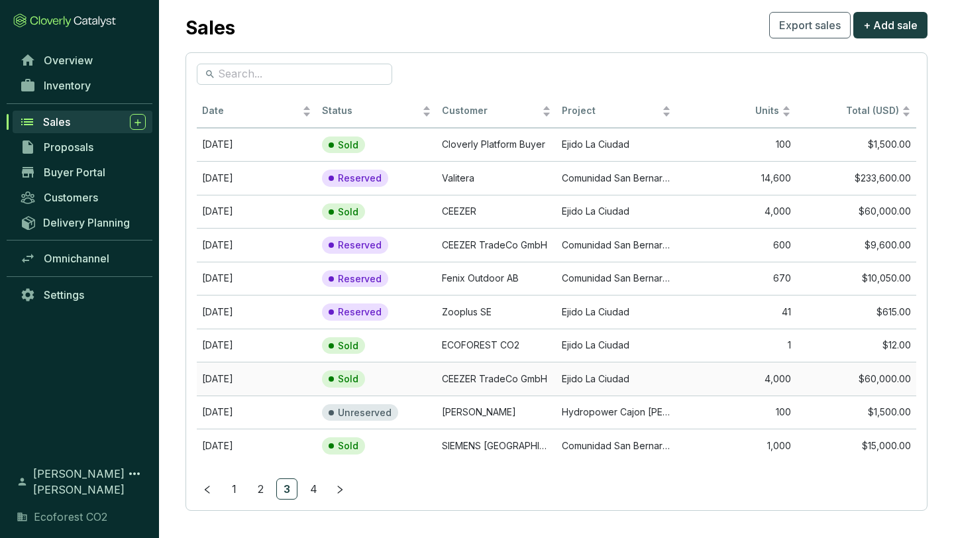
scroll to position [29, 0]
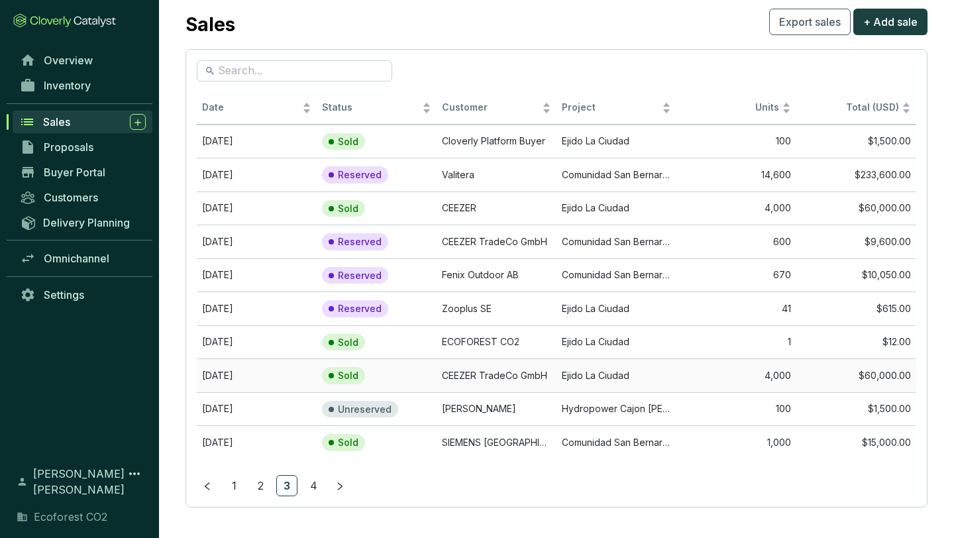
click at [588, 380] on td "Ejido La Ciudad" at bounding box center [617, 375] width 120 height 34
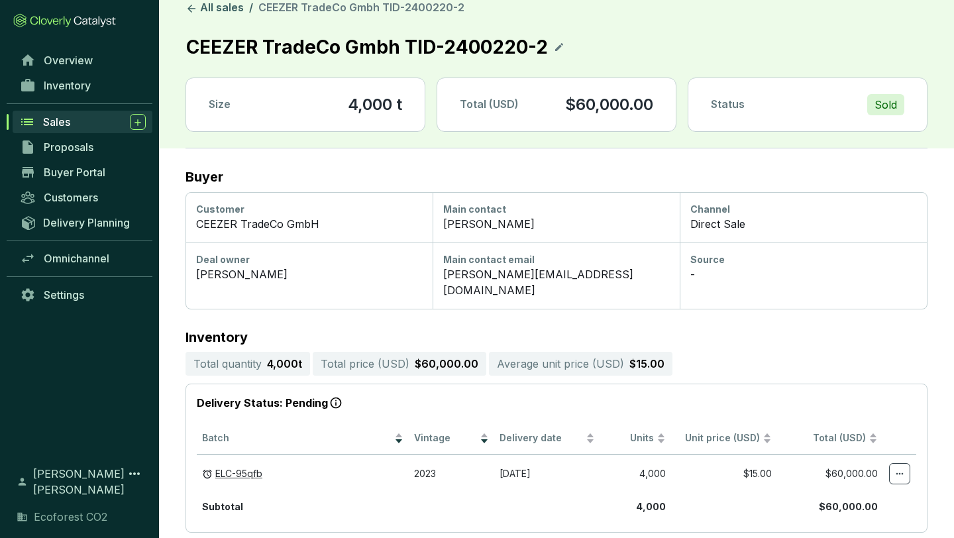
scroll to position [4, 0]
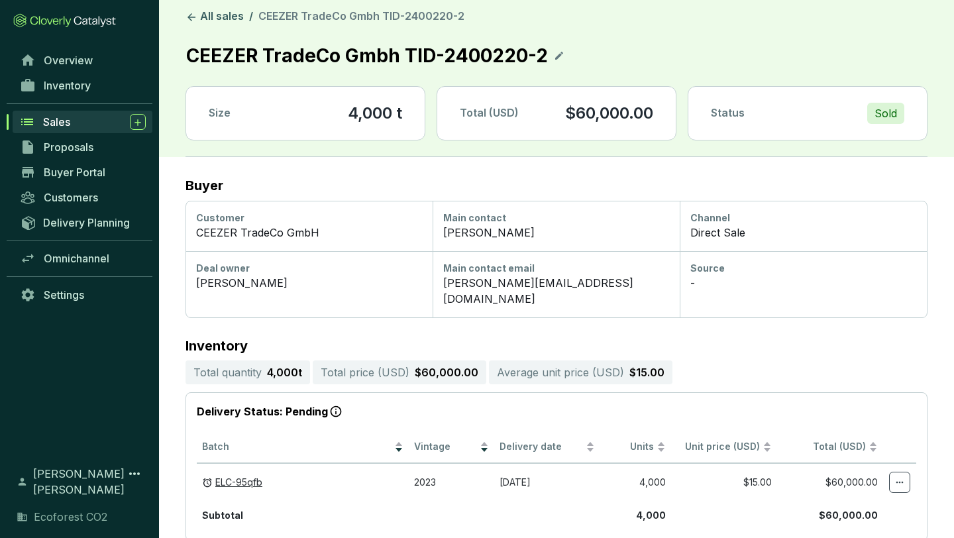
click at [72, 121] on div "Sales" at bounding box center [94, 122] width 103 height 16
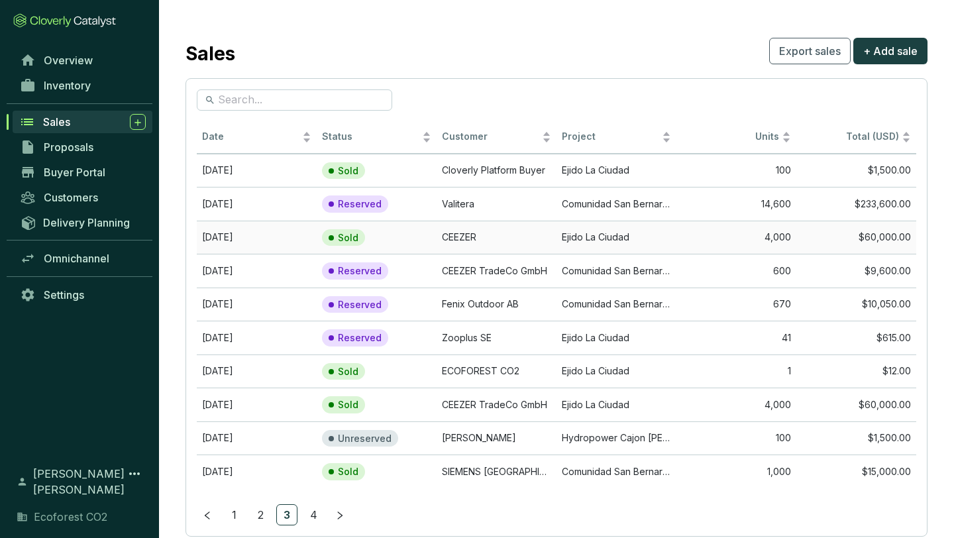
click at [596, 240] on td "Ejido La Ciudad" at bounding box center [617, 238] width 120 height 34
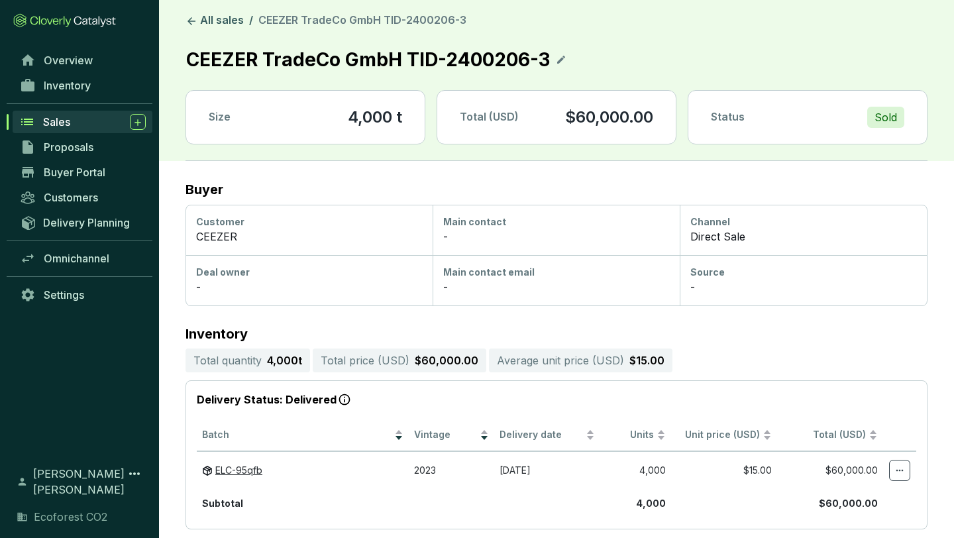
click at [63, 118] on span "Sales" at bounding box center [56, 121] width 27 height 13
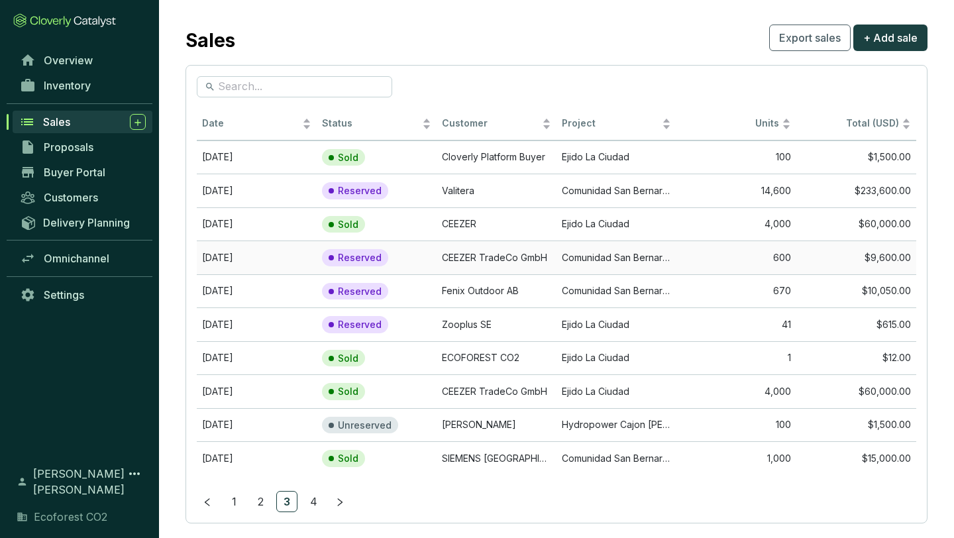
scroll to position [14, 0]
click at [315, 495] on link "4" at bounding box center [313, 501] width 20 height 20
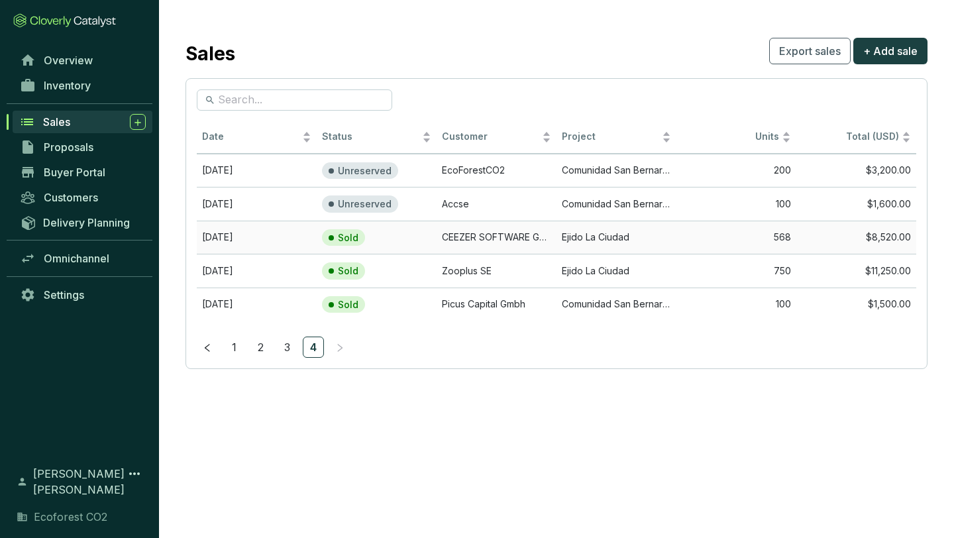
click at [592, 233] on td "Ejido La Ciudad" at bounding box center [617, 238] width 120 height 34
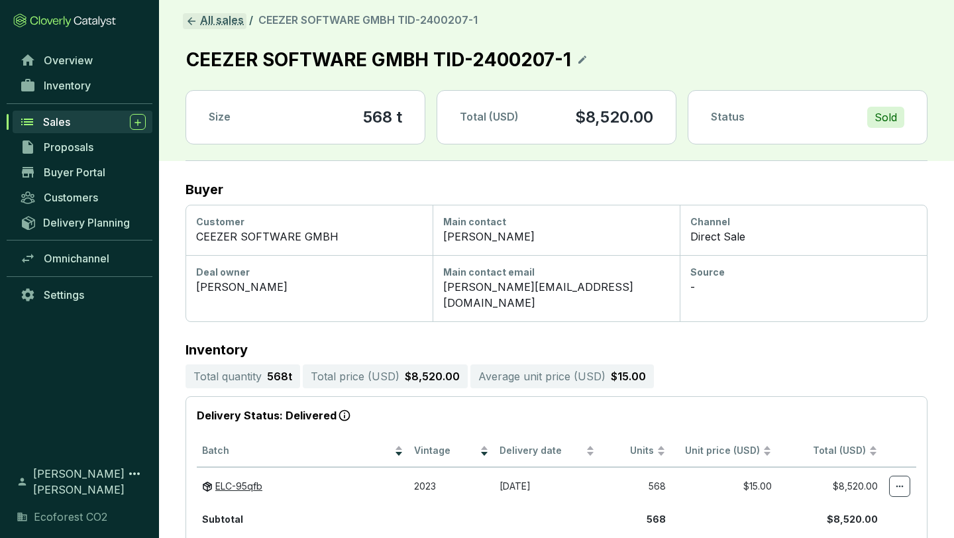
click at [228, 21] on link "All sales" at bounding box center [215, 21] width 64 height 16
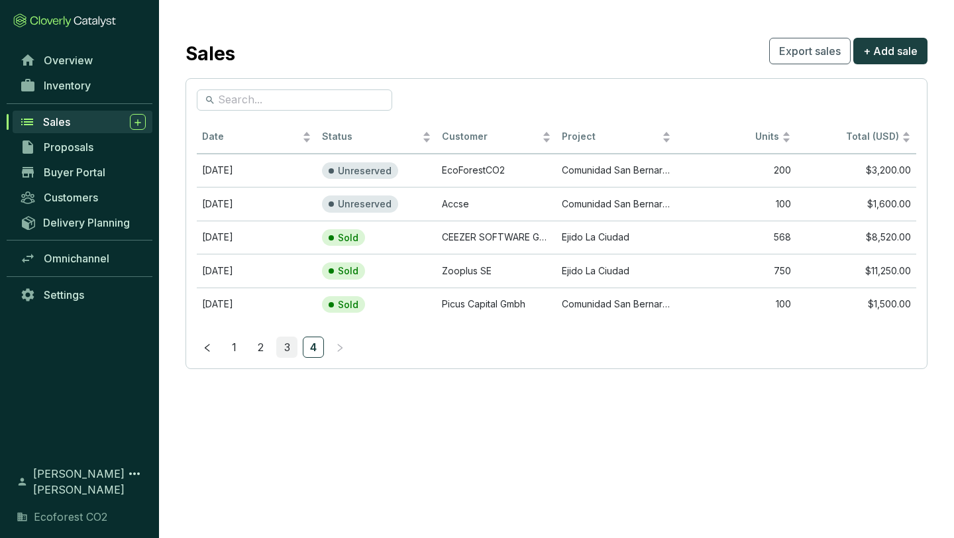
click at [288, 344] on link "3" at bounding box center [287, 347] width 20 height 20
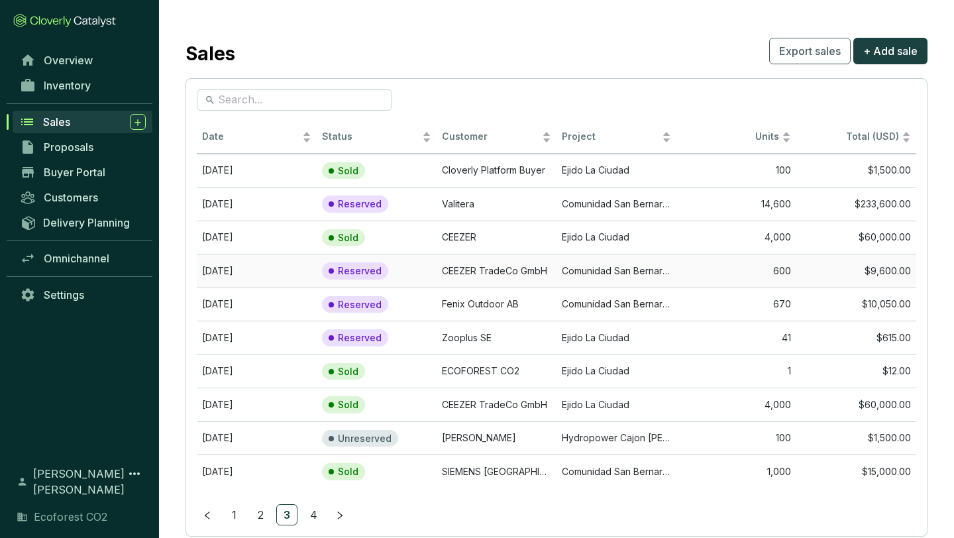
click at [490, 270] on td "CEEZER TradeCo GmbH" at bounding box center [497, 271] width 120 height 34
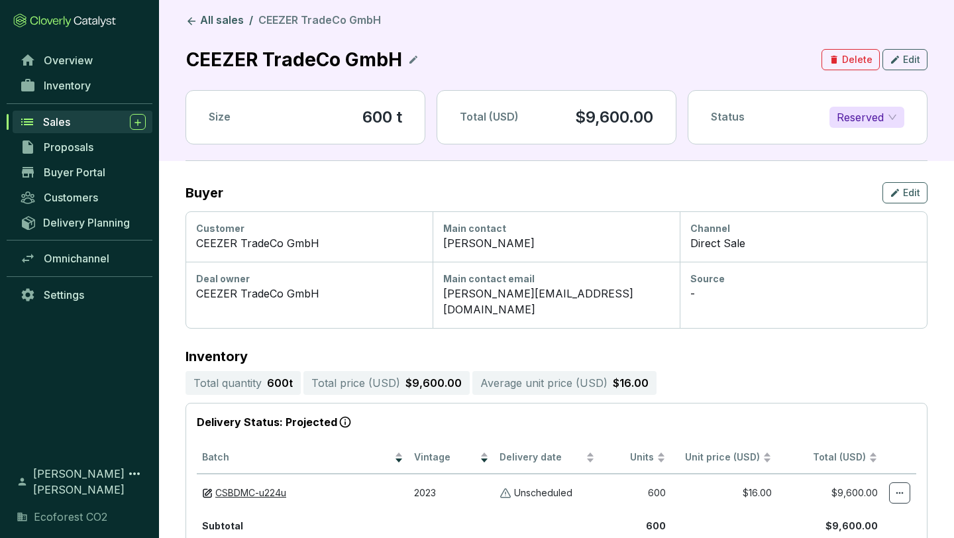
click at [411, 58] on icon at bounding box center [413, 60] width 8 height 8
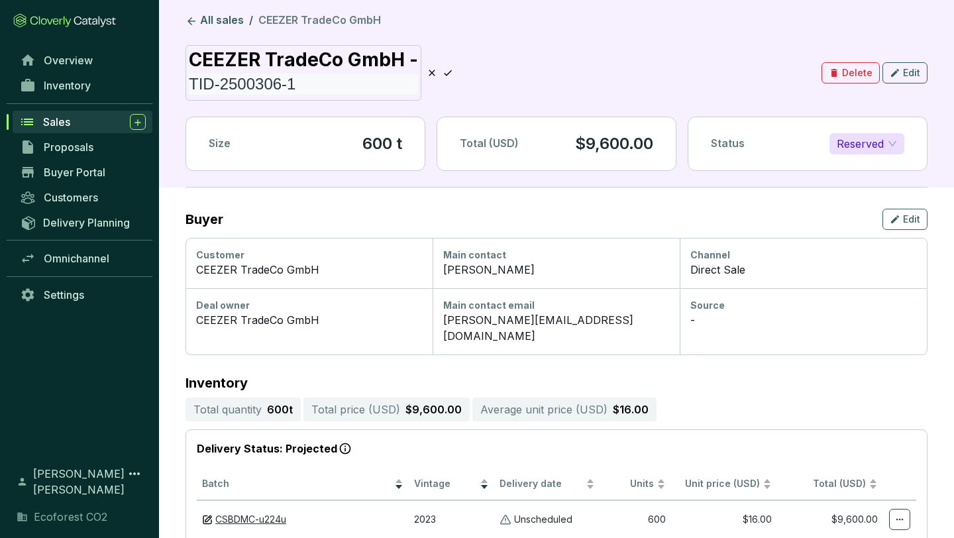
click at [450, 71] on icon at bounding box center [448, 73] width 11 height 16
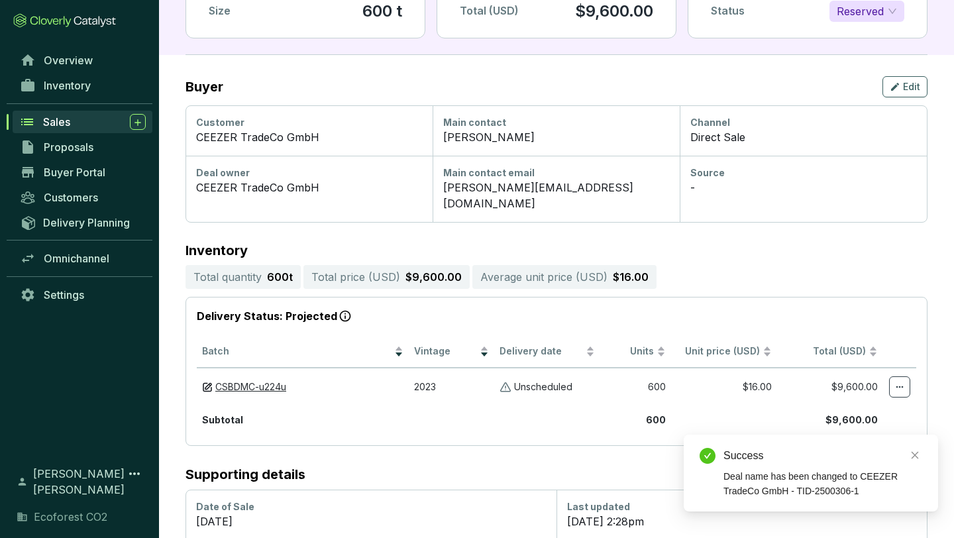
scroll to position [182, 0]
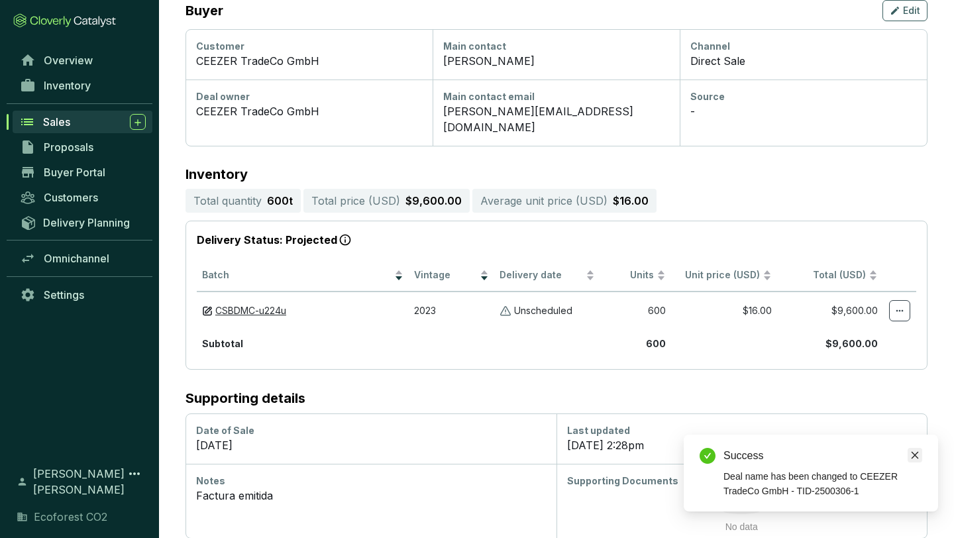
click at [914, 451] on icon "close" at bounding box center [914, 455] width 9 height 9
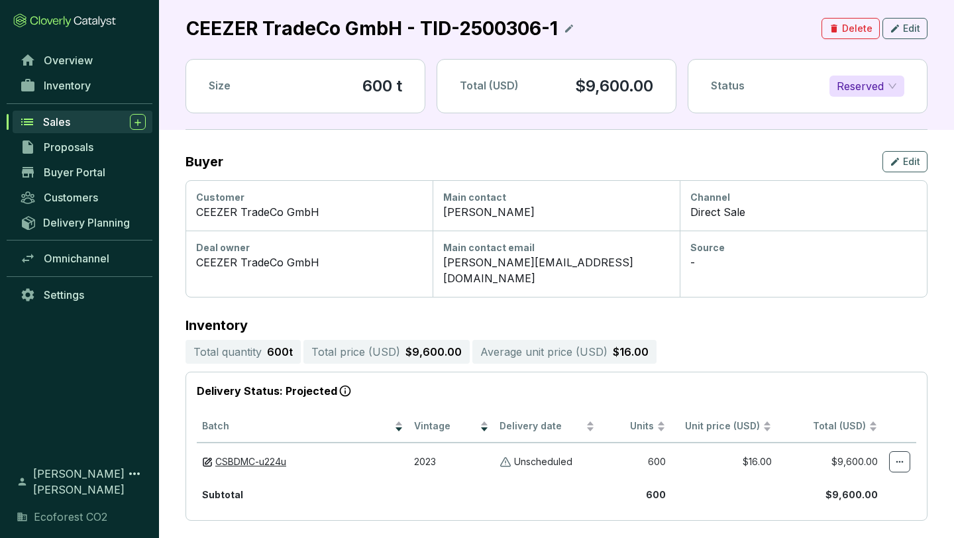
scroll to position [0, 0]
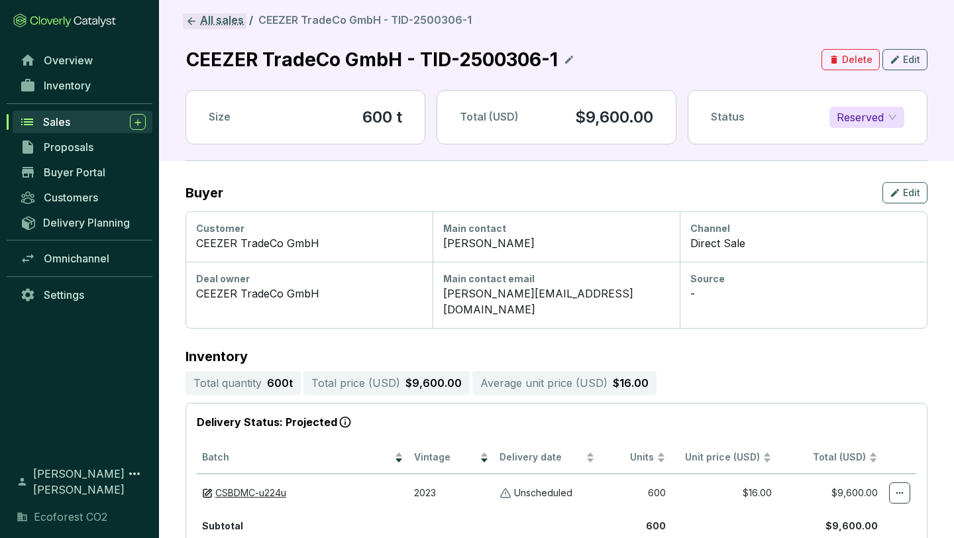
click at [215, 22] on link "All sales" at bounding box center [215, 21] width 64 height 16
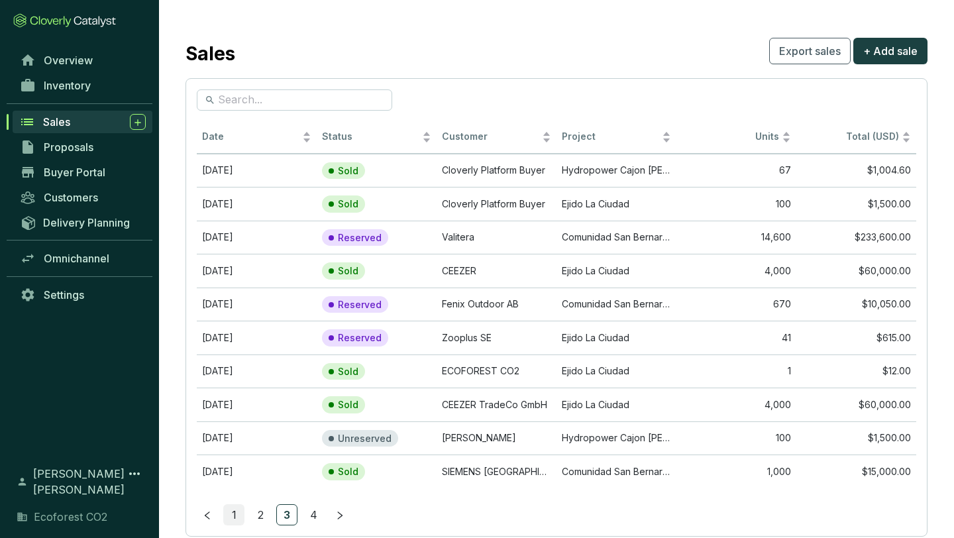
click at [235, 511] on link "1" at bounding box center [234, 515] width 20 height 20
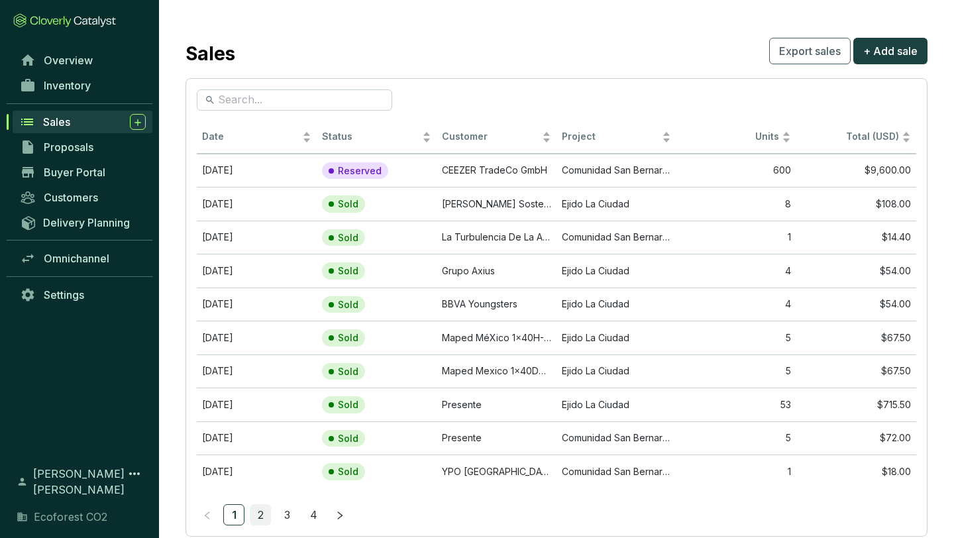
click at [256, 512] on link "2" at bounding box center [260, 515] width 20 height 20
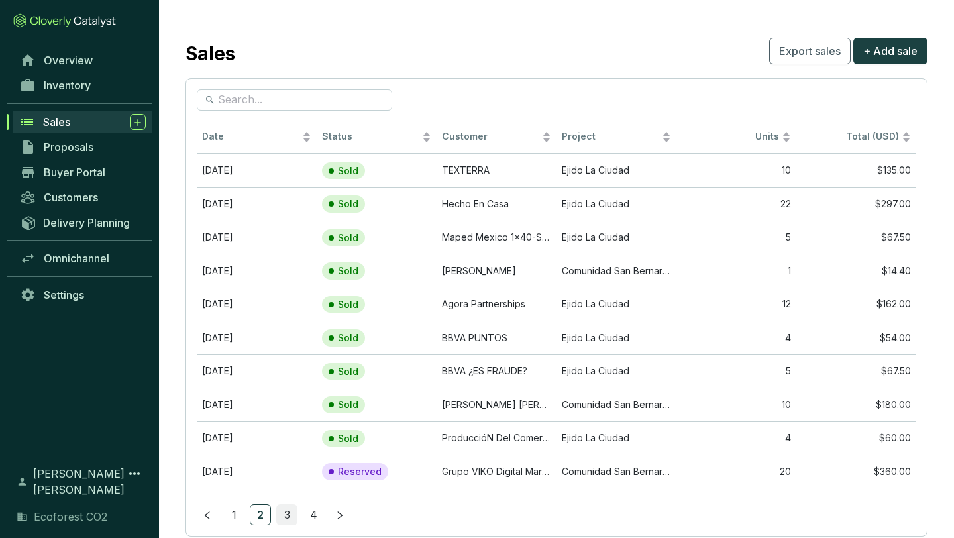
click at [284, 510] on link "3" at bounding box center [287, 515] width 20 height 20
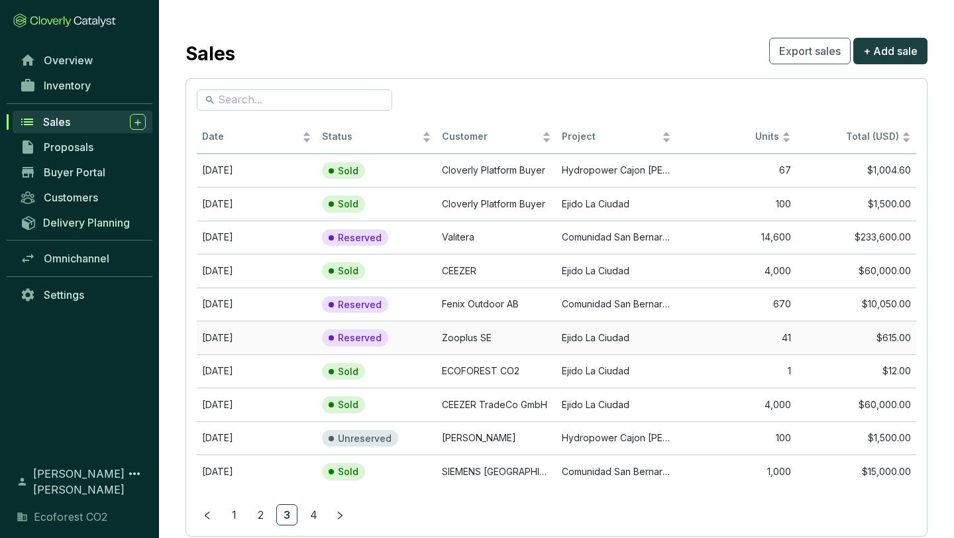
click at [488, 329] on td "Zooplus SE" at bounding box center [497, 338] width 120 height 34
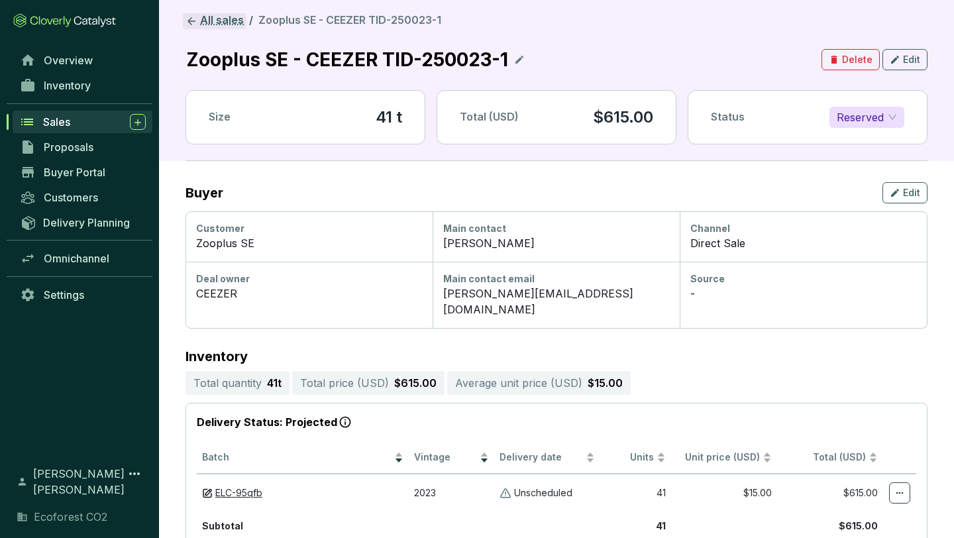
click at [221, 22] on link "All sales" at bounding box center [215, 21] width 64 height 16
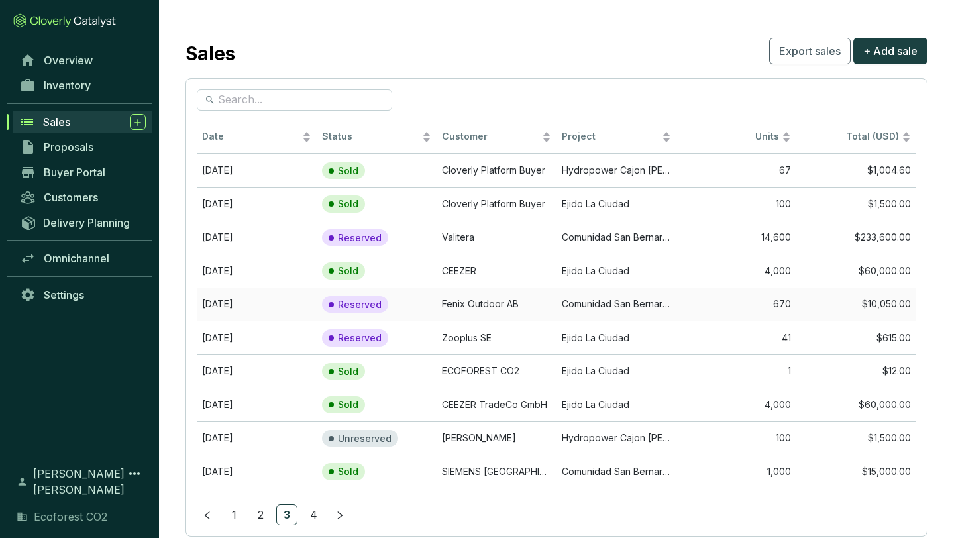
click at [482, 309] on td "Fenix Outdoor AB" at bounding box center [497, 305] width 120 height 34
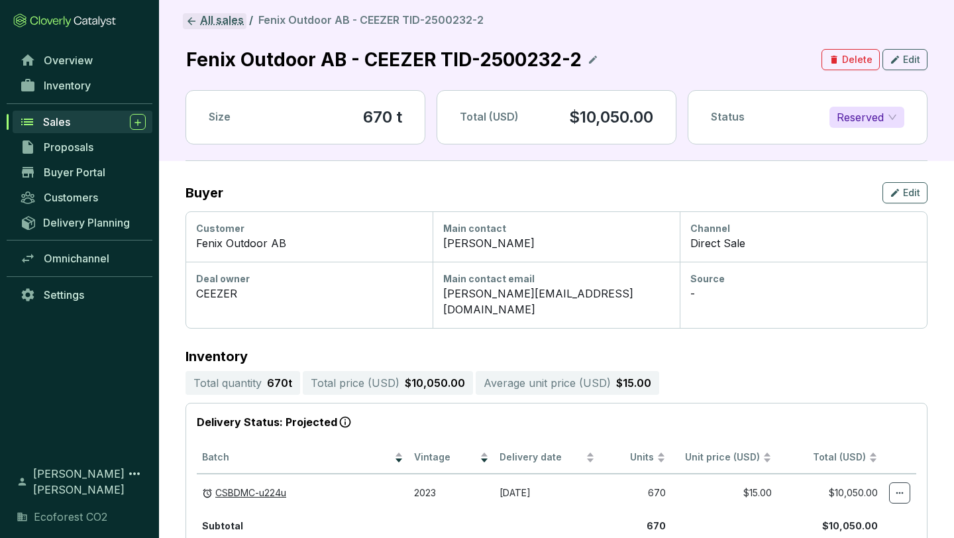
click at [222, 17] on link "All sales" at bounding box center [215, 21] width 64 height 16
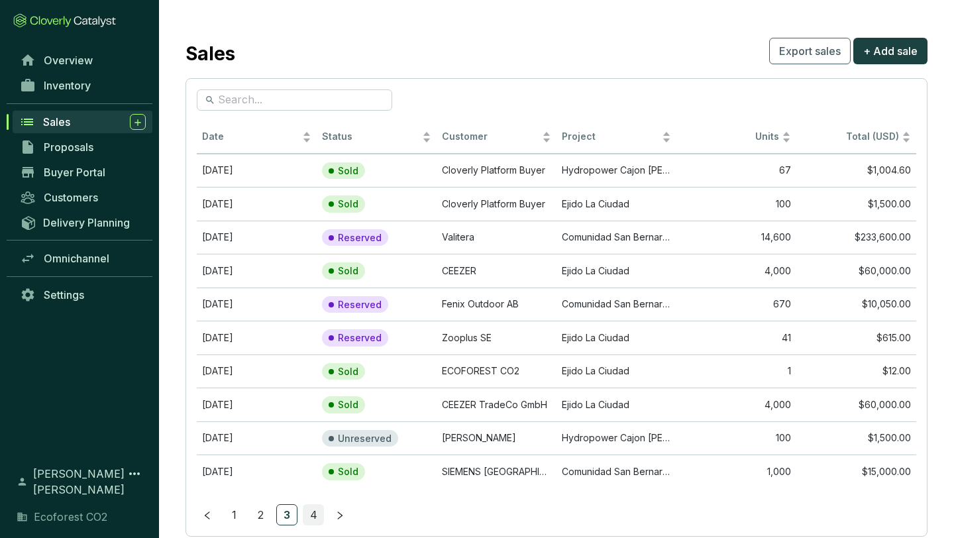
click at [314, 510] on link "4" at bounding box center [313, 515] width 20 height 20
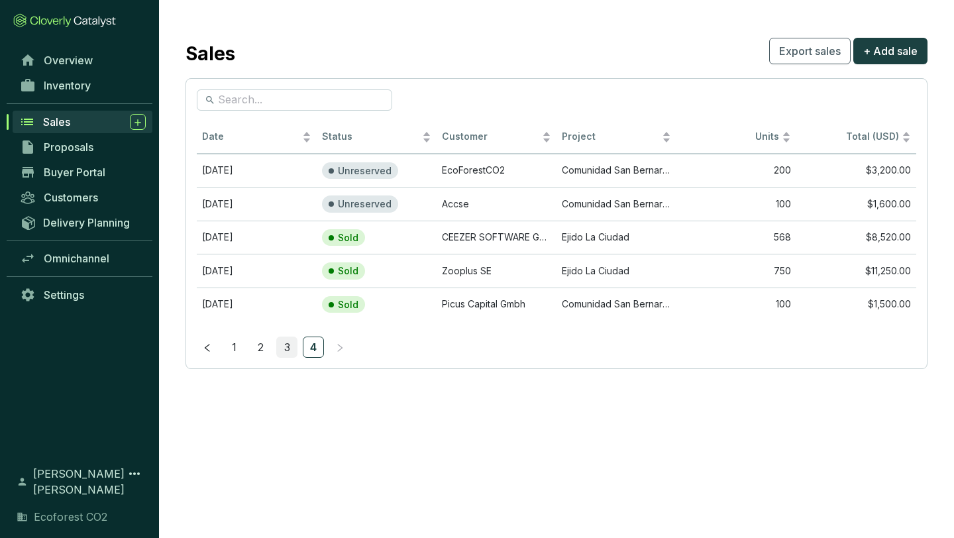
click at [284, 344] on link "3" at bounding box center [287, 347] width 20 height 20
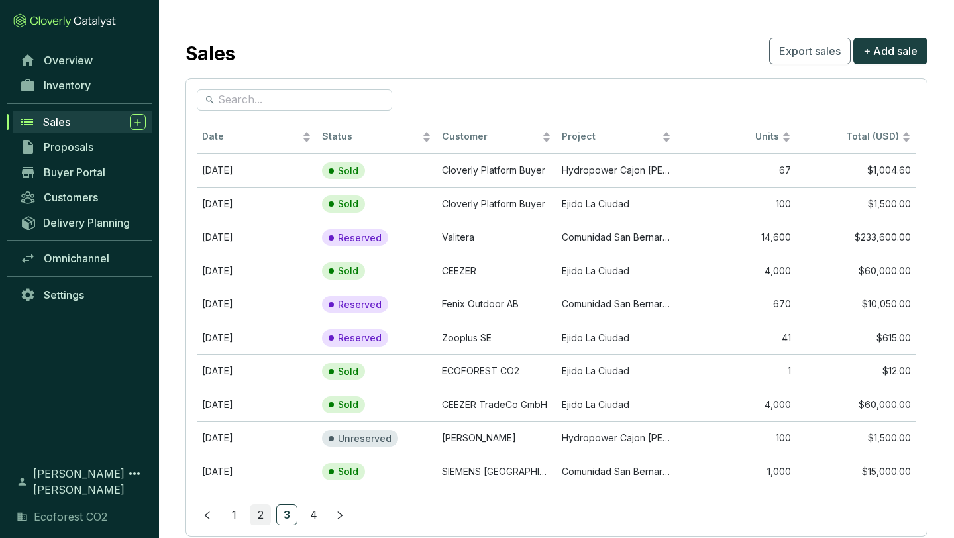
click at [259, 512] on link "2" at bounding box center [260, 515] width 20 height 20
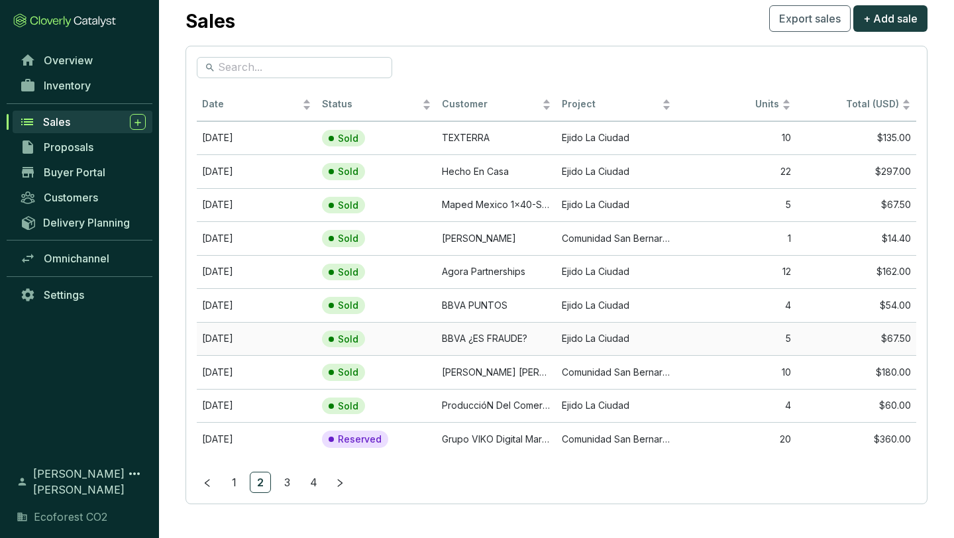
scroll to position [11, 0]
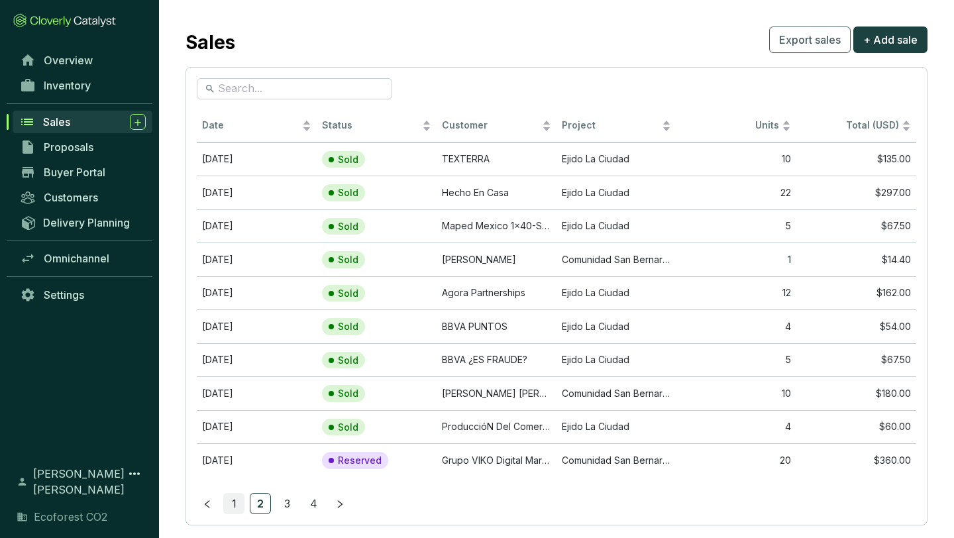
click at [235, 503] on link "1" at bounding box center [234, 504] width 20 height 20
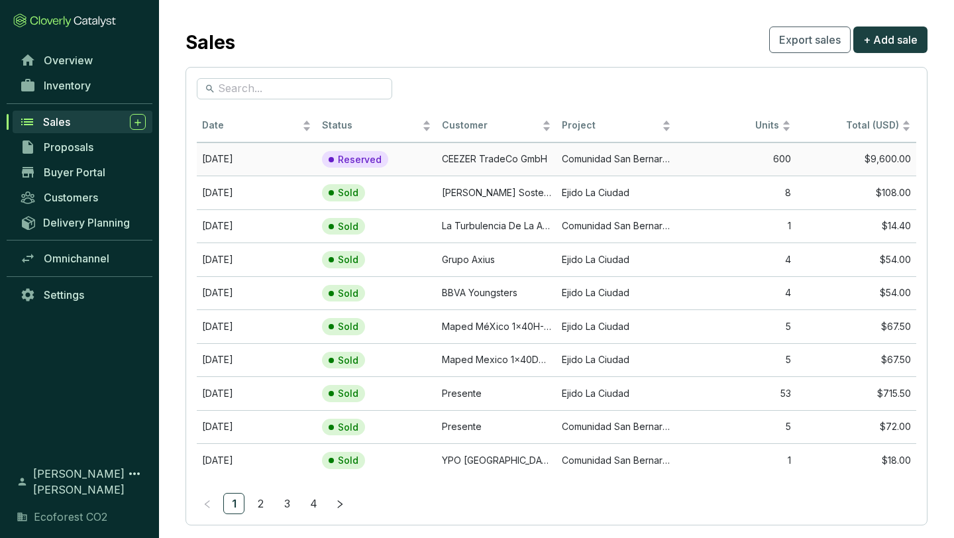
click at [461, 148] on td "CEEZER TradeCo GmbH" at bounding box center [497, 159] width 120 height 34
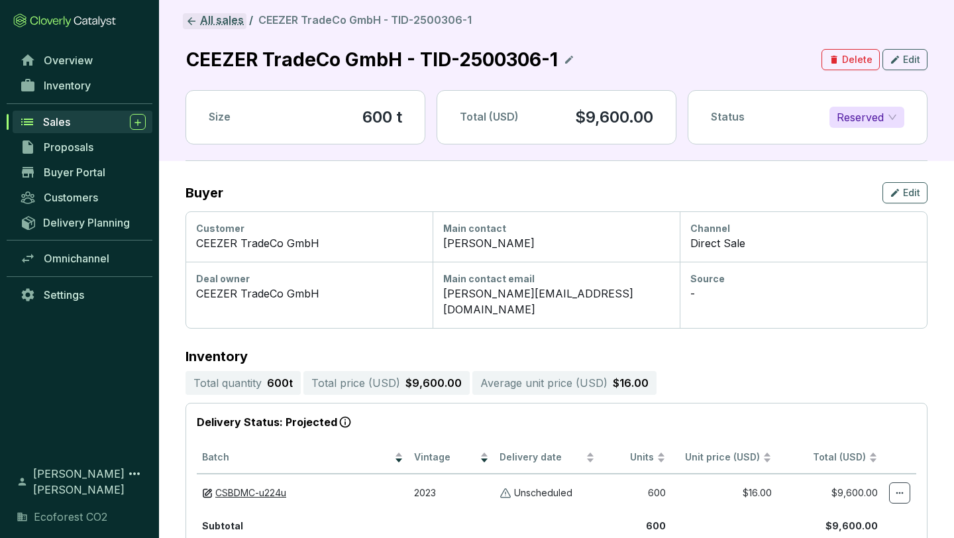
click at [222, 19] on link "All sales" at bounding box center [215, 21] width 64 height 16
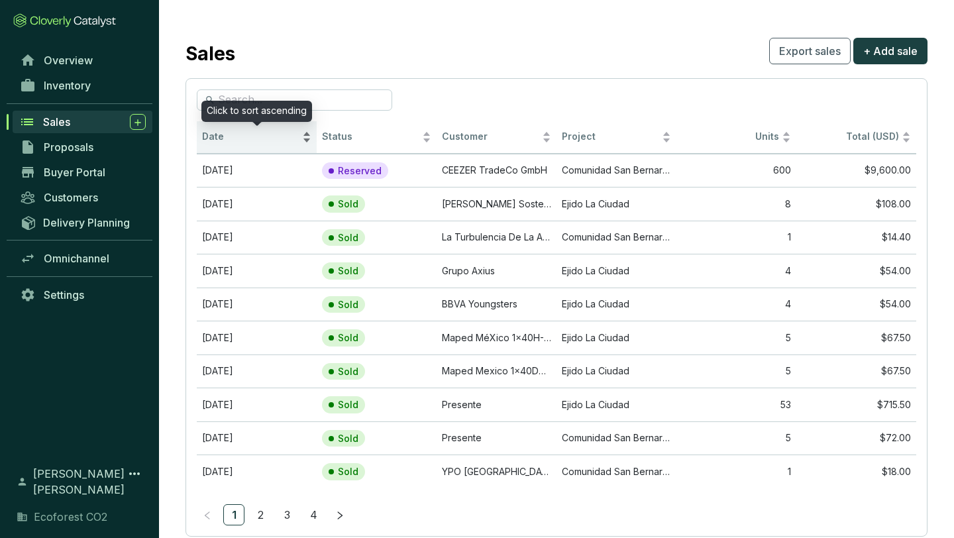
click at [305, 133] on div "Date" at bounding box center [256, 137] width 109 height 16
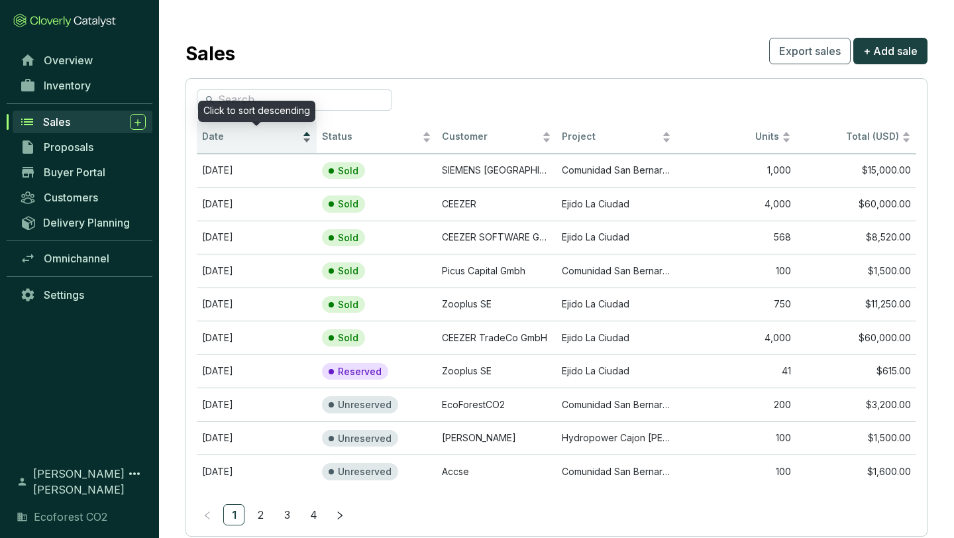
click at [305, 131] on div "Date" at bounding box center [256, 137] width 109 height 16
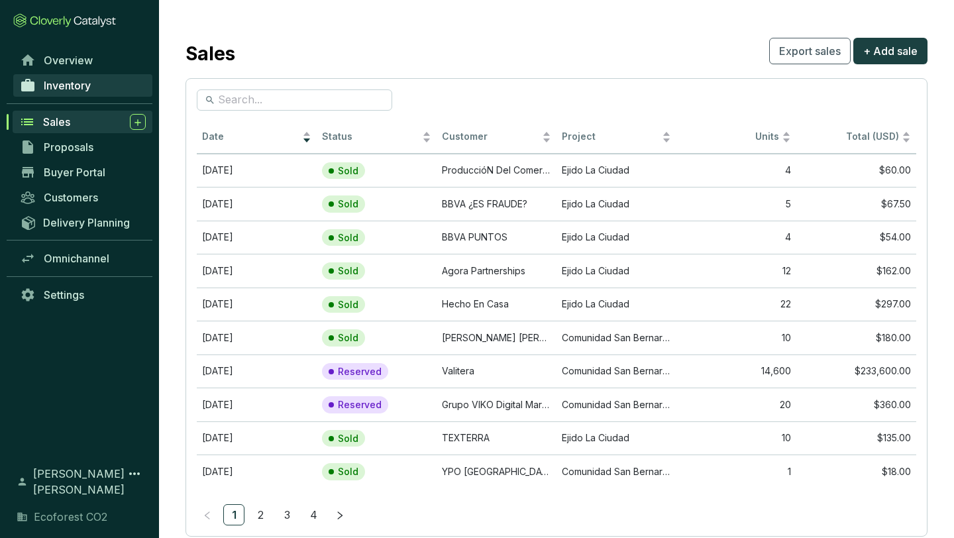
click at [68, 87] on span "Inventory" at bounding box center [67, 85] width 47 height 13
